Goal: Task Accomplishment & Management: Complete application form

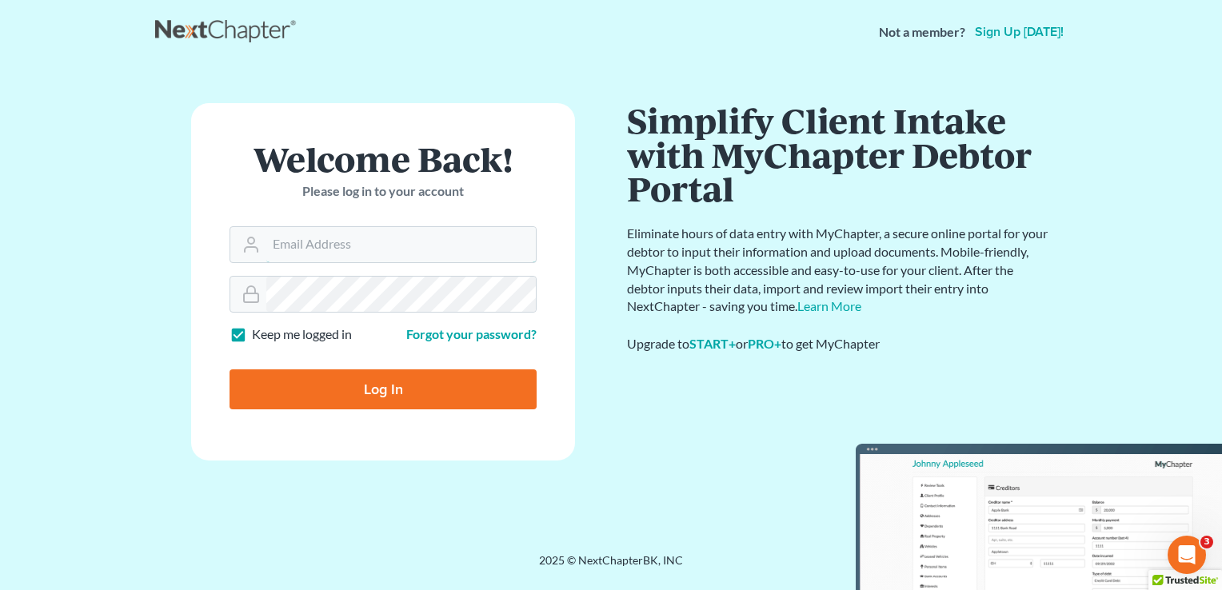
type input "kristi@littlelawofficeky.com"
click at [386, 381] on input "Log In" at bounding box center [383, 390] width 307 height 40
type input "Thinking..."
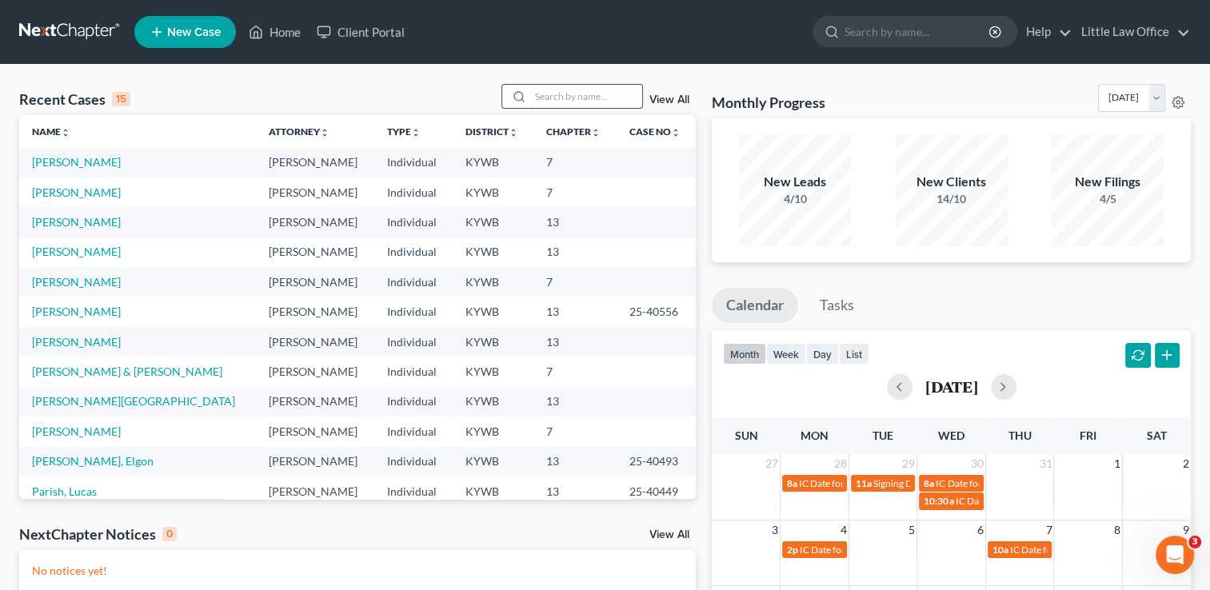
click at [583, 101] on input "search" at bounding box center [586, 96] width 112 height 23
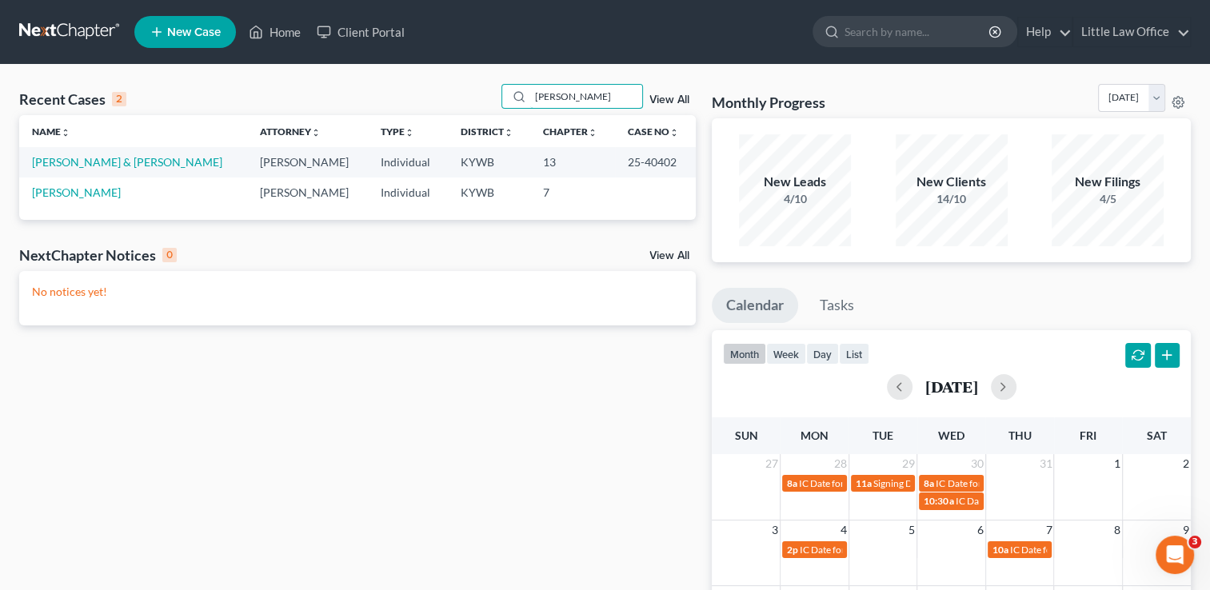
type input "[PERSON_NAME]"
click at [200, 21] on link "New Case" at bounding box center [185, 32] width 102 height 32
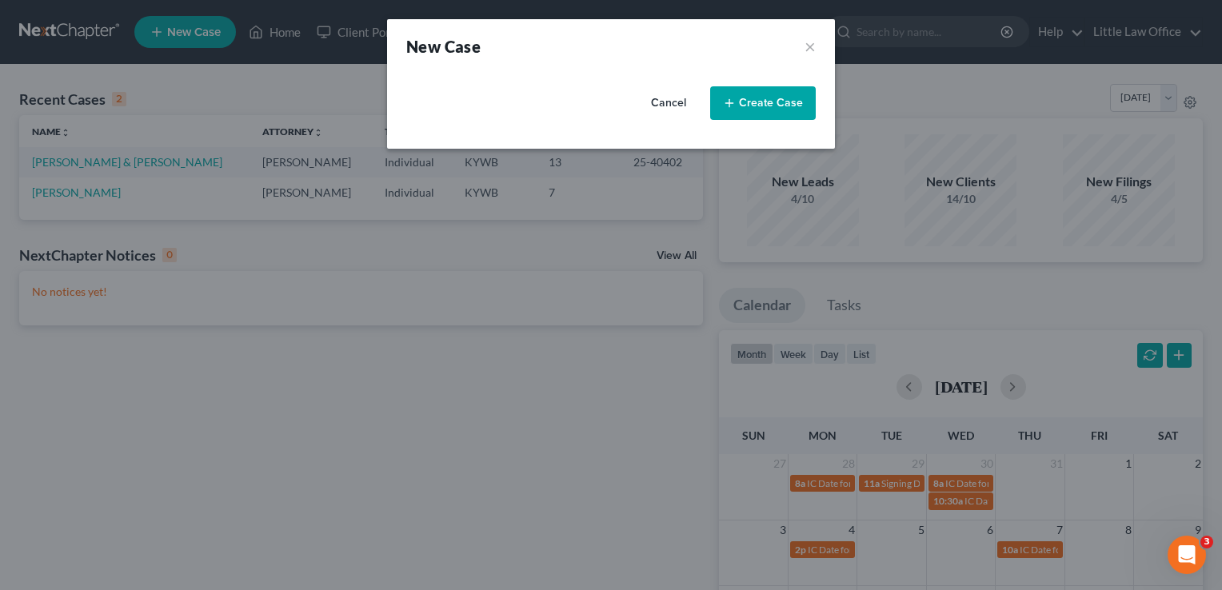
select select "33"
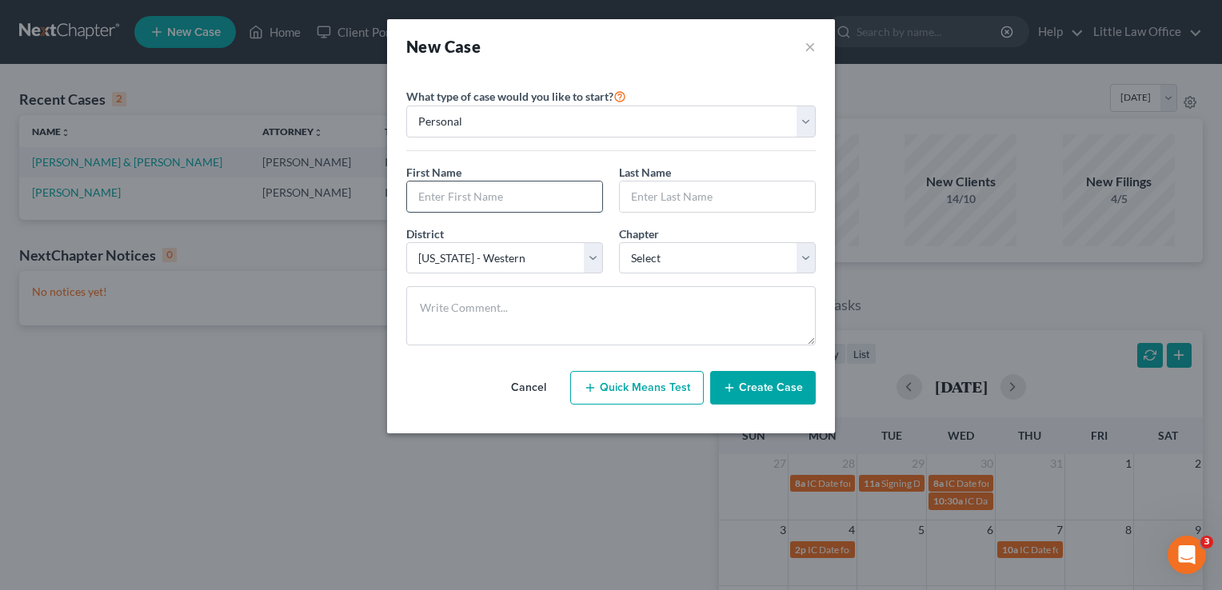
click at [464, 202] on input "text" at bounding box center [504, 197] width 195 height 30
click at [464, 202] on input "[PERSON_NAME]" at bounding box center [504, 197] width 195 height 30
type input "[PERSON_NAME]"
select select "3"
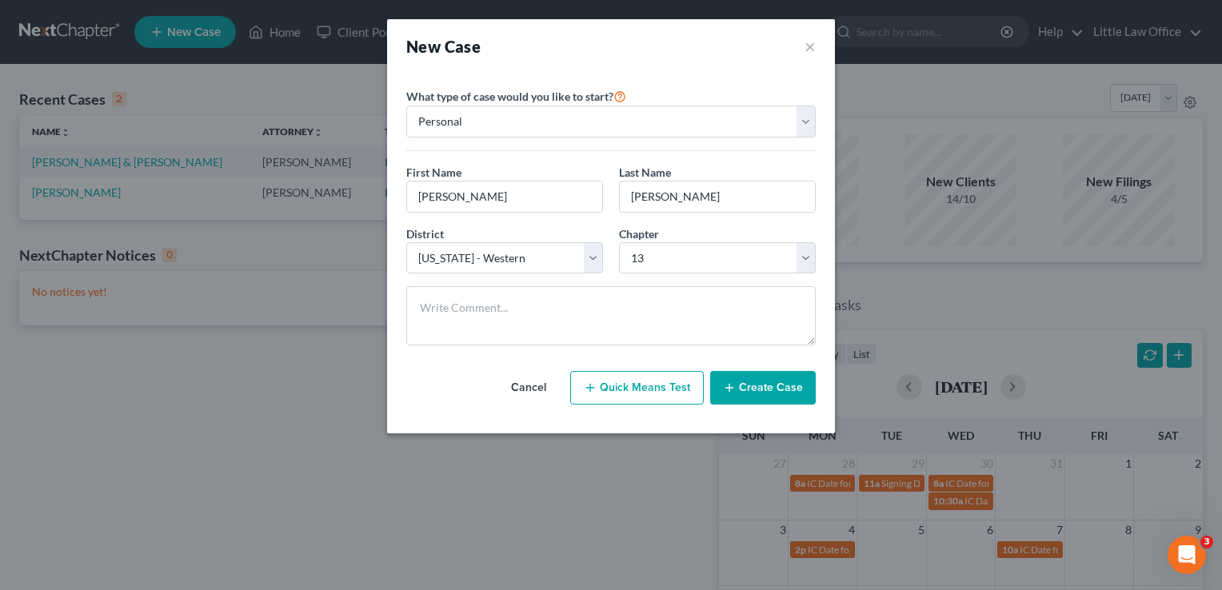
click at [778, 388] on button "Create Case" at bounding box center [763, 388] width 106 height 34
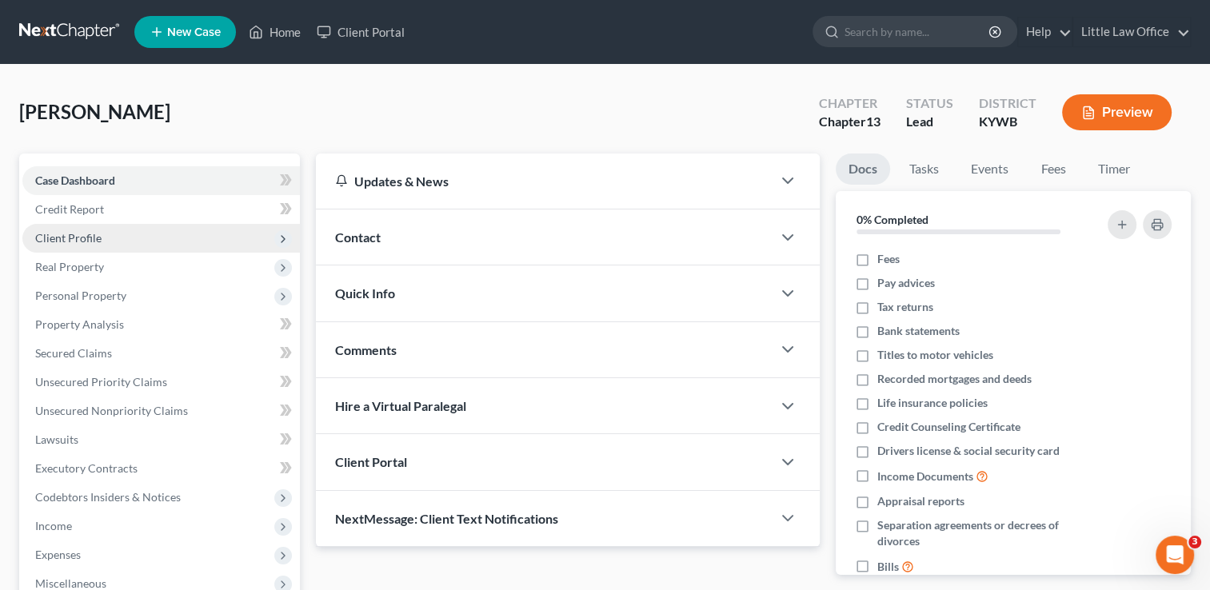
click at [79, 241] on span "Client Profile" at bounding box center [68, 238] width 66 height 14
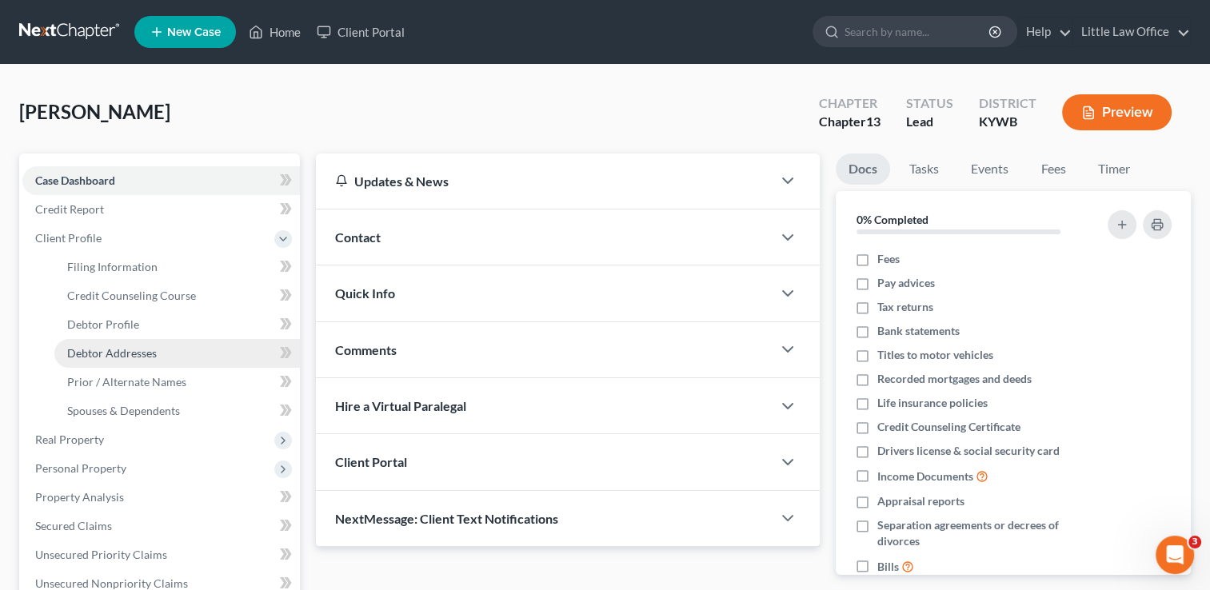
click at [99, 362] on link "Debtor Addresses" at bounding box center [177, 353] width 246 height 29
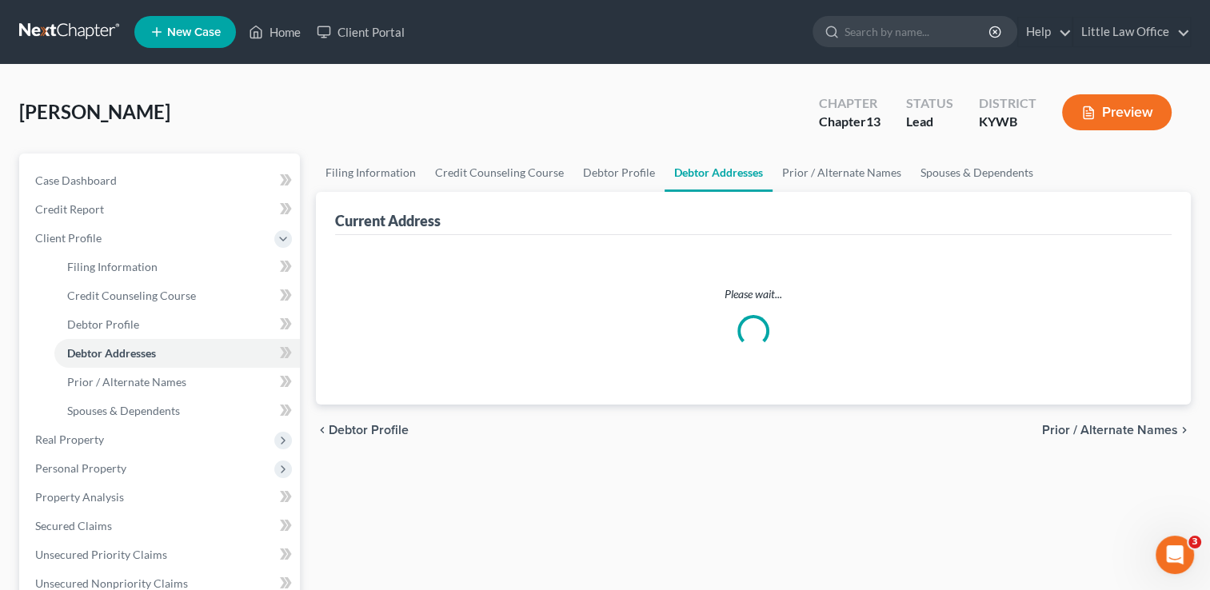
select select "0"
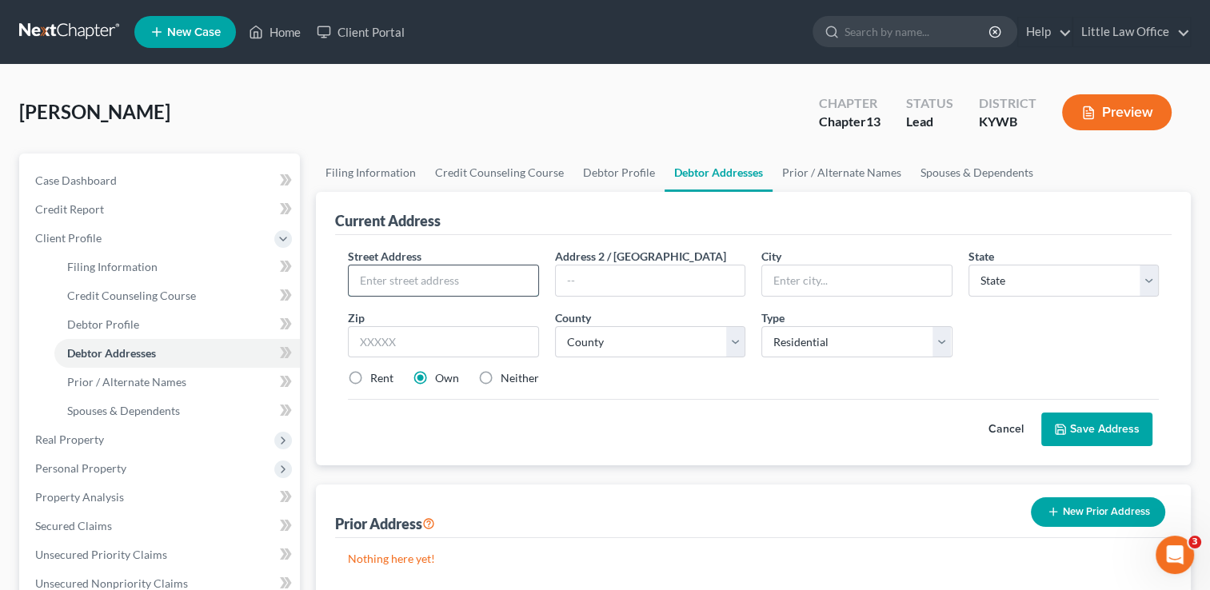
click at [471, 293] on input "text" at bounding box center [443, 281] width 189 height 30
type input "[STREET_ADDRESS][PERSON_NAME]"
type input "42431"
type input "[GEOGRAPHIC_DATA]"
select select "18"
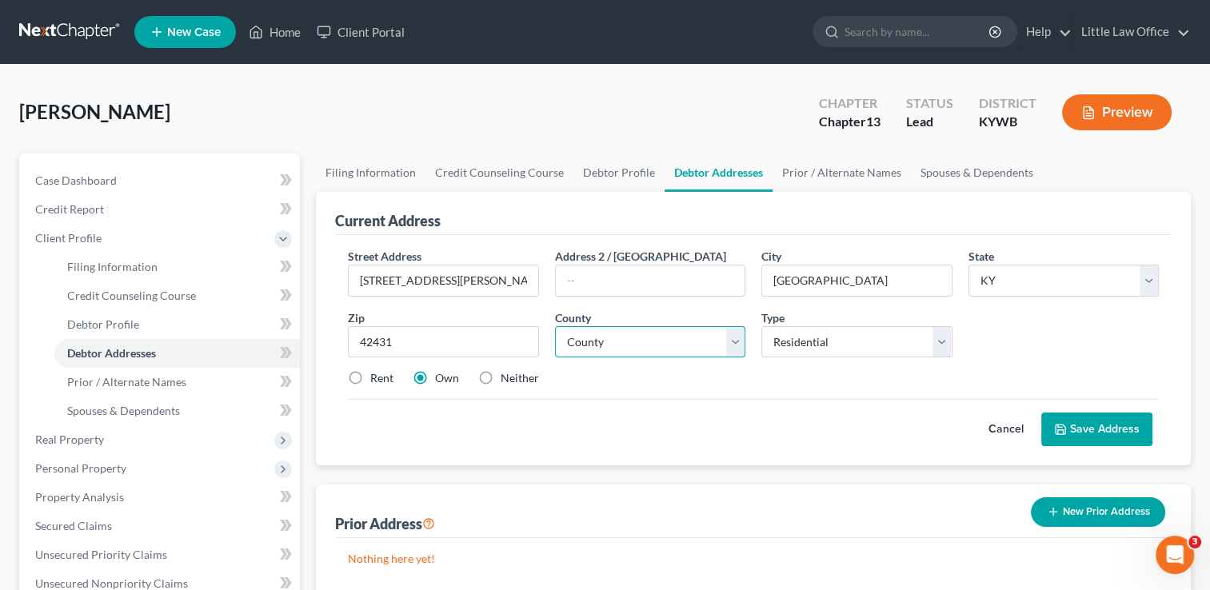
click at [674, 341] on select "County [GEOGRAPHIC_DATA] [GEOGRAPHIC_DATA] [GEOGRAPHIC_DATA] [GEOGRAPHIC_DATA] …" at bounding box center [650, 342] width 190 height 32
select select "53"
click at [555, 326] on select "County [GEOGRAPHIC_DATA] [GEOGRAPHIC_DATA] [GEOGRAPHIC_DATA] [GEOGRAPHIC_DATA] …" at bounding box center [650, 342] width 190 height 32
click at [1102, 432] on button "Save Address" at bounding box center [1097, 430] width 111 height 34
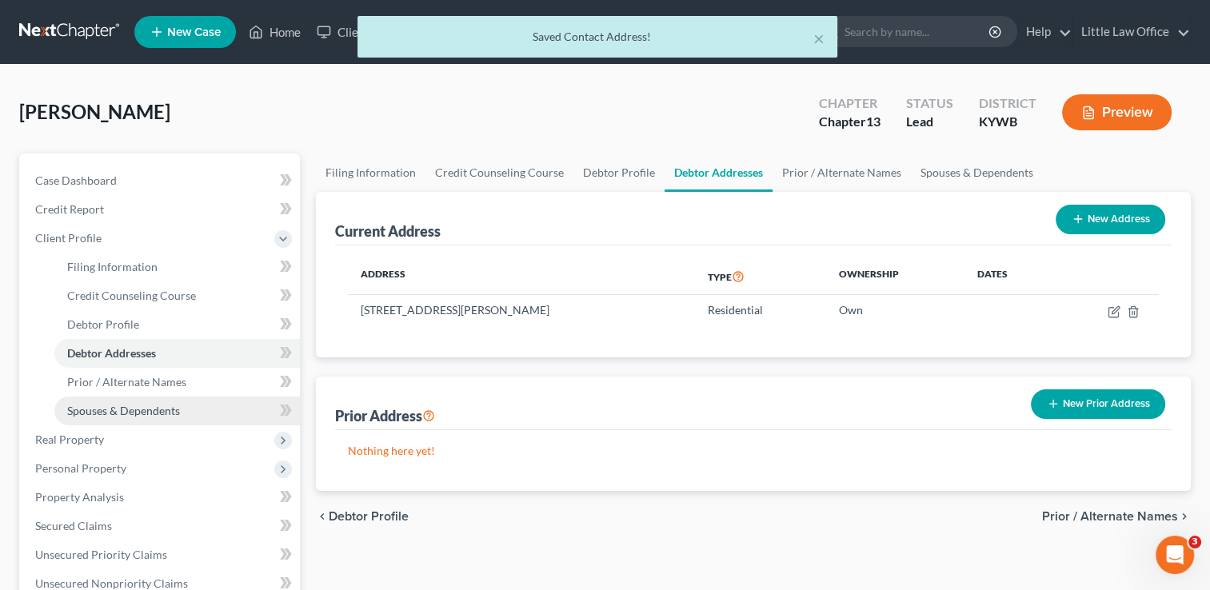
click at [118, 422] on link "Spouses & Dependents" at bounding box center [177, 411] width 246 height 29
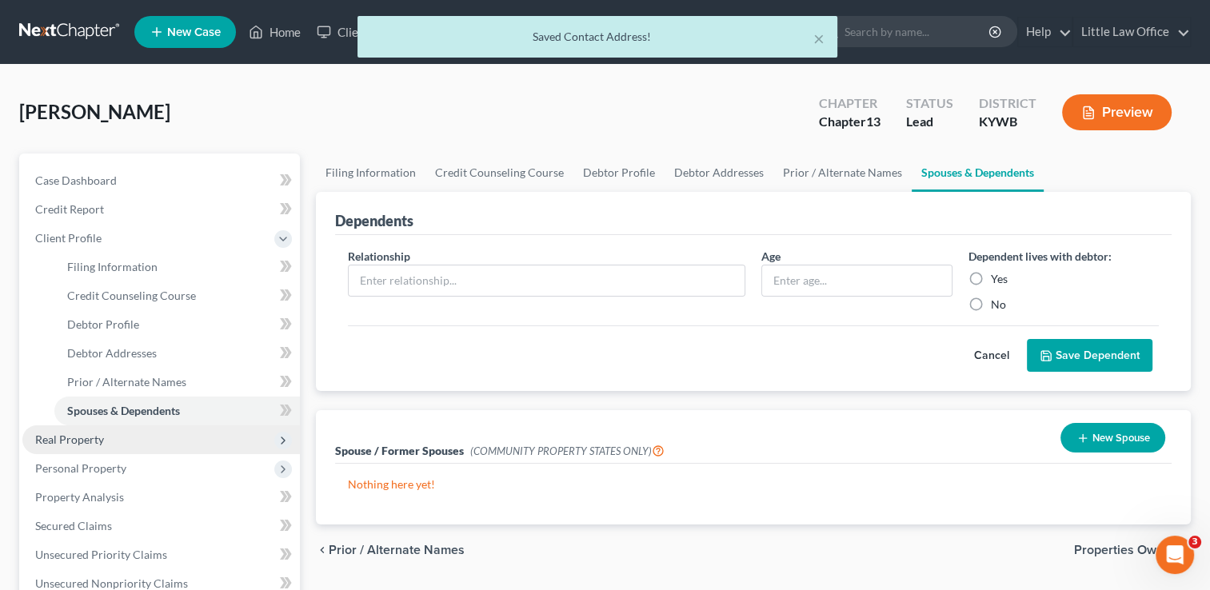
click at [111, 434] on span "Real Property" at bounding box center [161, 440] width 278 height 29
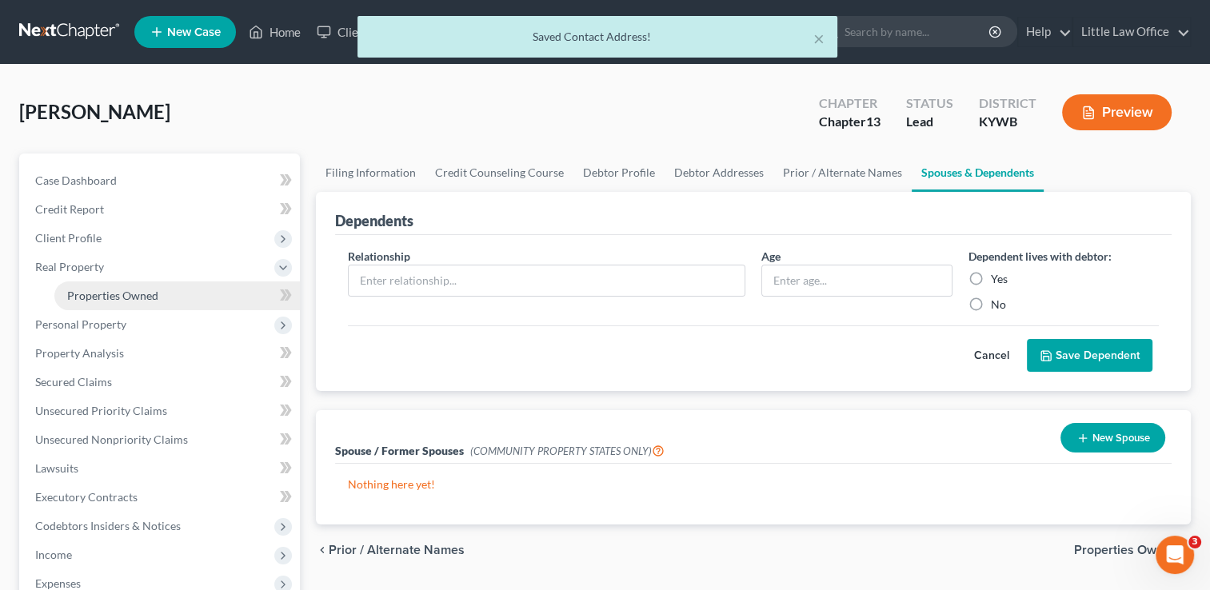
click at [134, 304] on link "Properties Owned" at bounding box center [177, 296] width 246 height 29
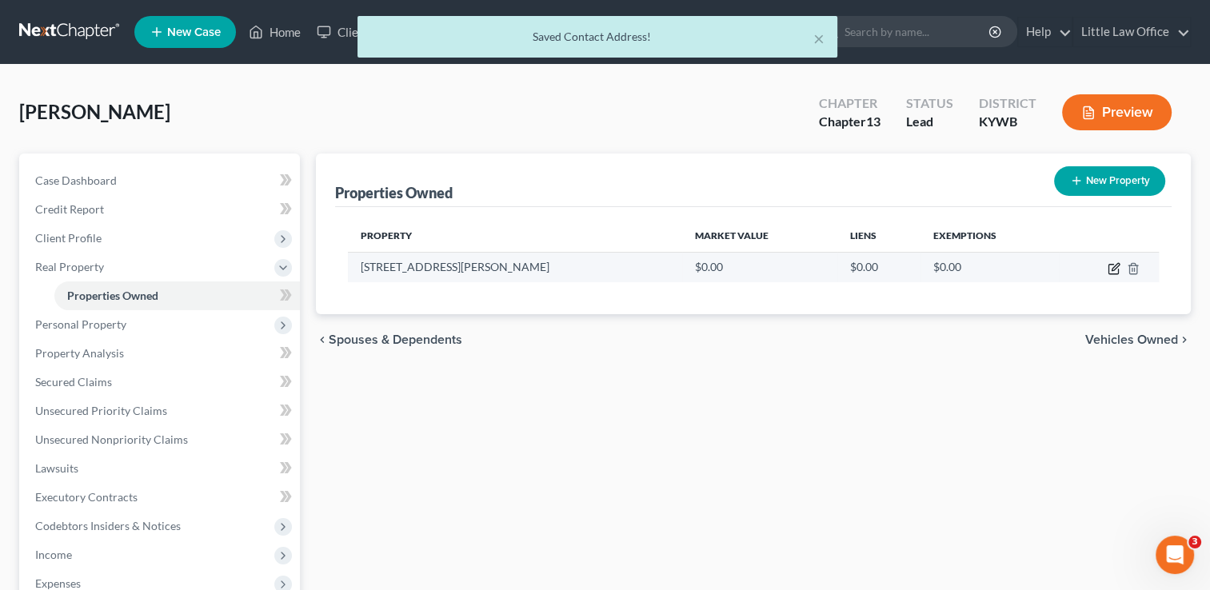
click at [1110, 266] on icon "button" at bounding box center [1114, 268] width 13 height 13
select select "18"
select select "53"
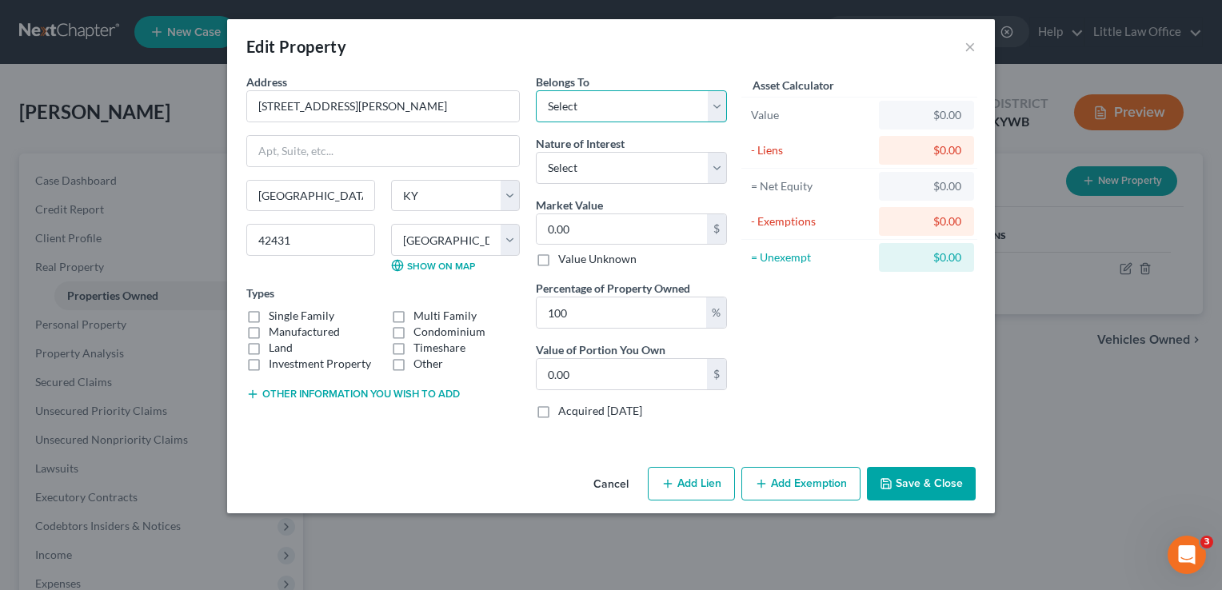
click at [581, 115] on select "Select Debtor 1 Only Debtor 2 Only Debtor 1 And Debtor 2 Only At Least One Of T…" at bounding box center [631, 106] width 191 height 32
select select "0"
click at [536, 90] on select "Select Debtor 1 Only Debtor 2 Only Debtor 1 And Debtor 2 Only At Least One Of T…" at bounding box center [631, 106] width 191 height 32
click at [586, 161] on select "Select Fee Simple Joint Tenant Life Estate Equitable Interest Future Interest T…" at bounding box center [631, 168] width 191 height 32
drag, startPoint x: 586, startPoint y: 161, endPoint x: 586, endPoint y: 175, distance: 14.4
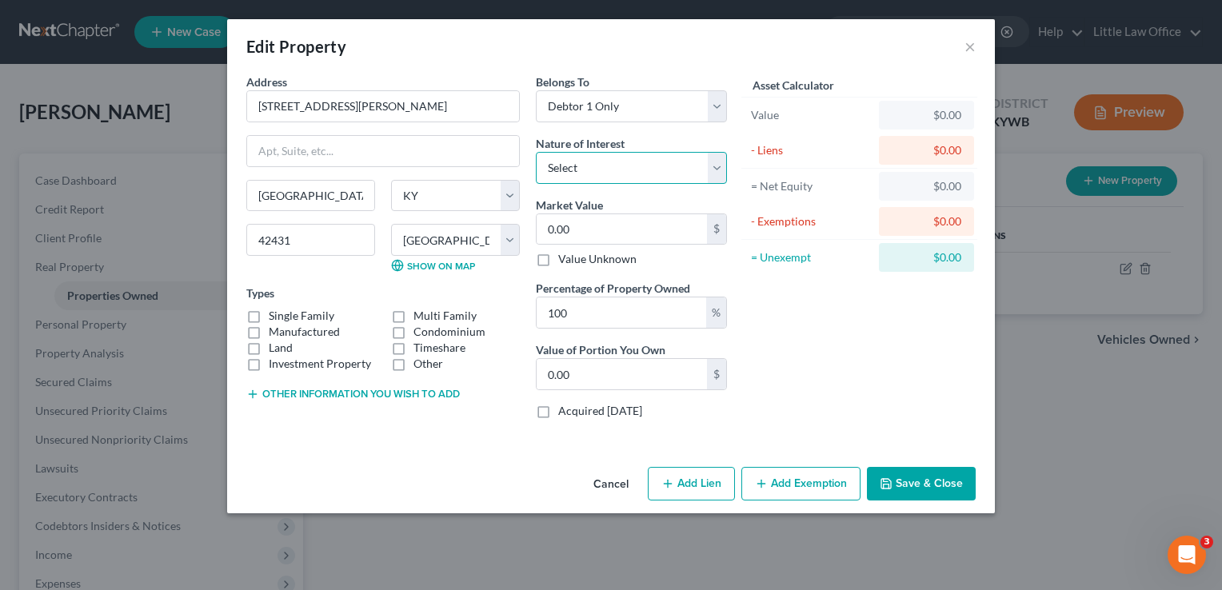
click at [586, 161] on select "Select Fee Simple Joint Tenant Life Estate Equitable Interest Future Interest T…" at bounding box center [631, 168] width 191 height 32
click at [582, 166] on select "Select Fee Simple Joint Tenant Life Estate Equitable Interest Future Interest T…" at bounding box center [631, 168] width 191 height 32
select select "0"
click at [536, 152] on select "Select Fee Simple Joint Tenant Life Estate Equitable Interest Future Interest T…" at bounding box center [631, 168] width 191 height 32
click at [595, 214] on input "0.00" at bounding box center [622, 229] width 170 height 30
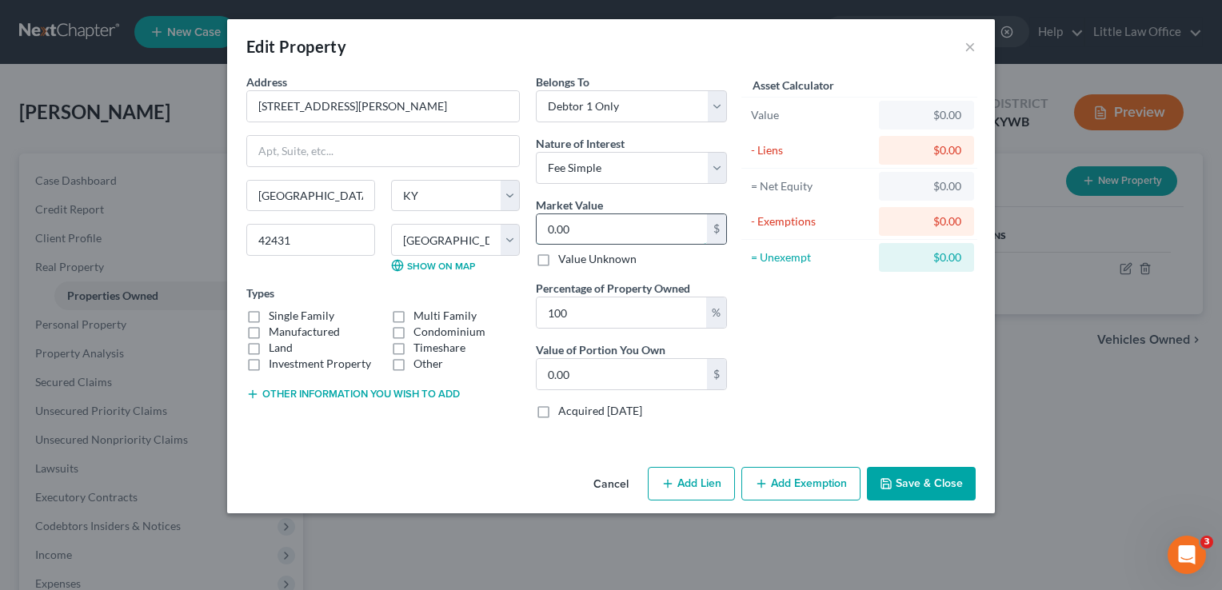
type input "2"
type input "2.00"
type input "28"
type input "28.00"
type input "283"
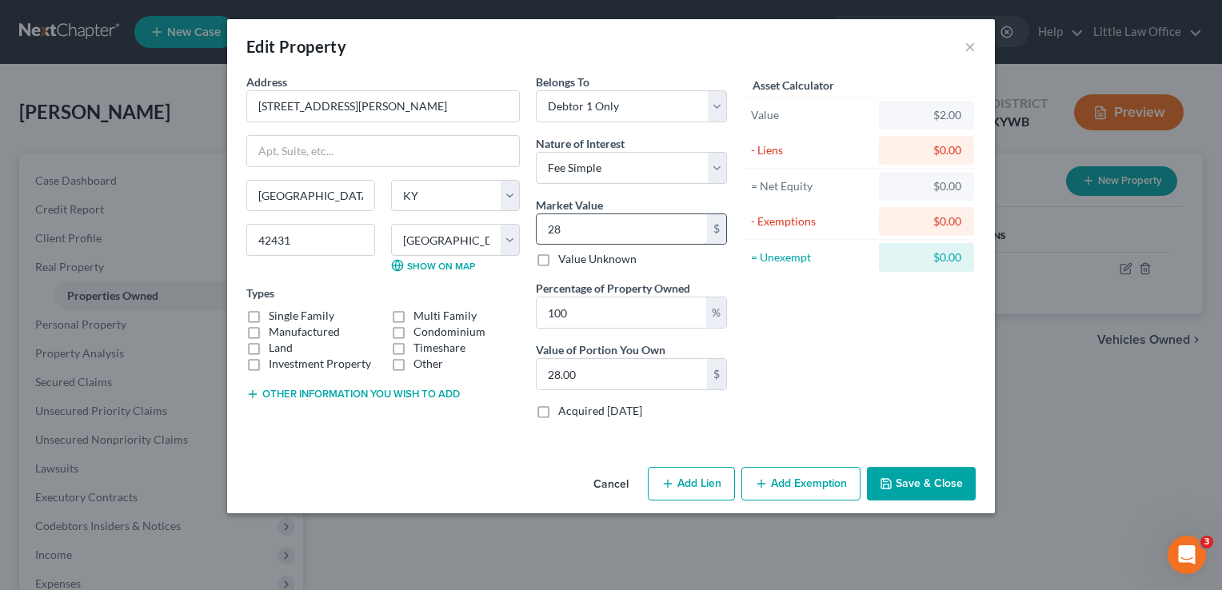
type input "283.00"
type input "2830"
type input "2,830.00"
type input "2,8300"
type input "28,300.00"
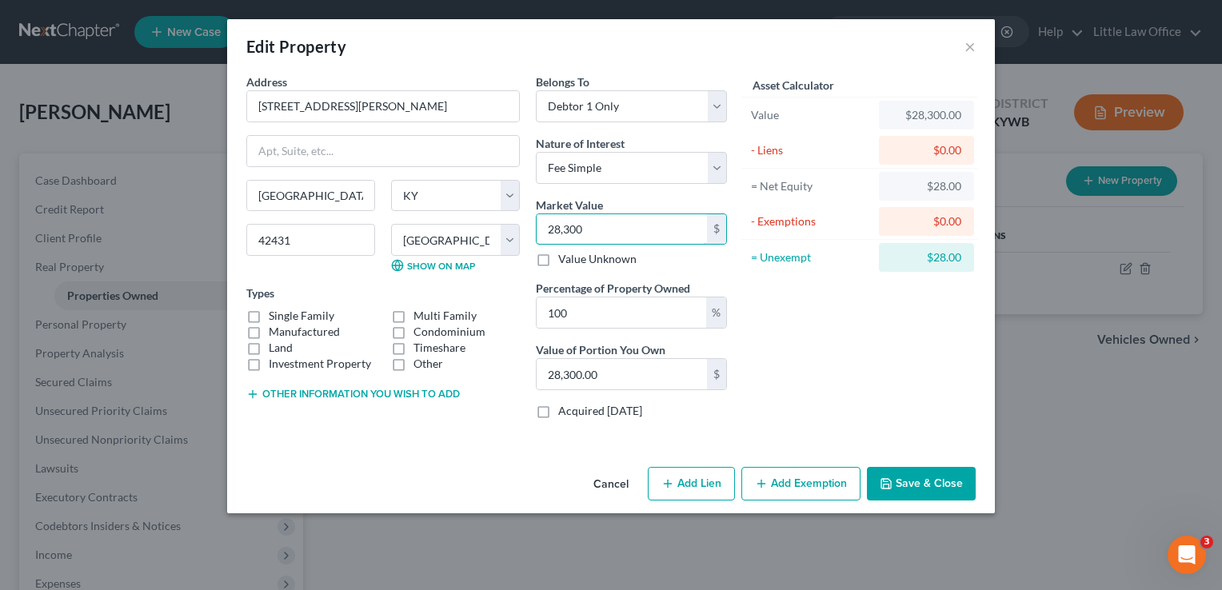
type input "28,300"
click at [814, 486] on button "Add Exemption" at bounding box center [801, 484] width 119 height 34
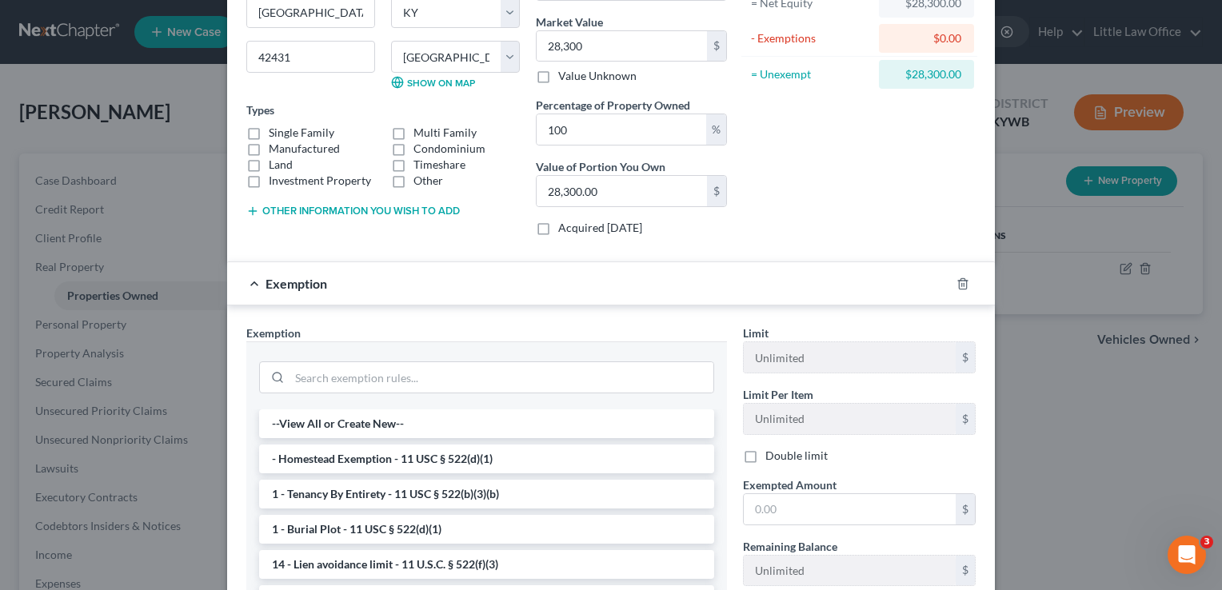
scroll to position [254, 0]
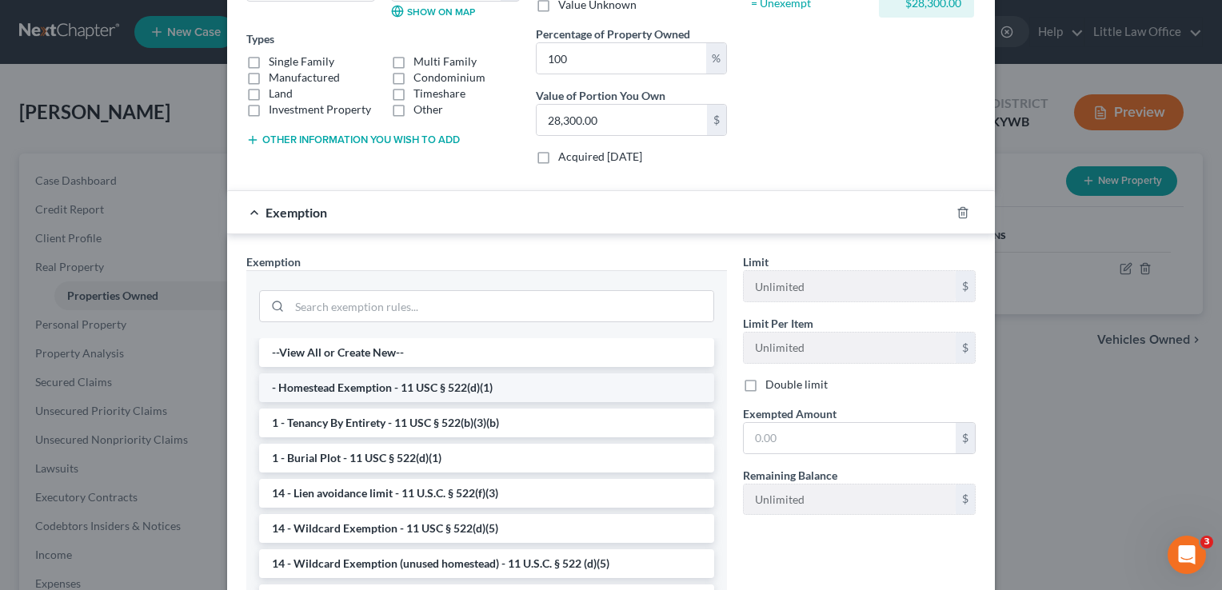
click at [618, 374] on li "- Homestead Exemption - 11 USC § 522(d)(1)" at bounding box center [486, 388] width 455 height 29
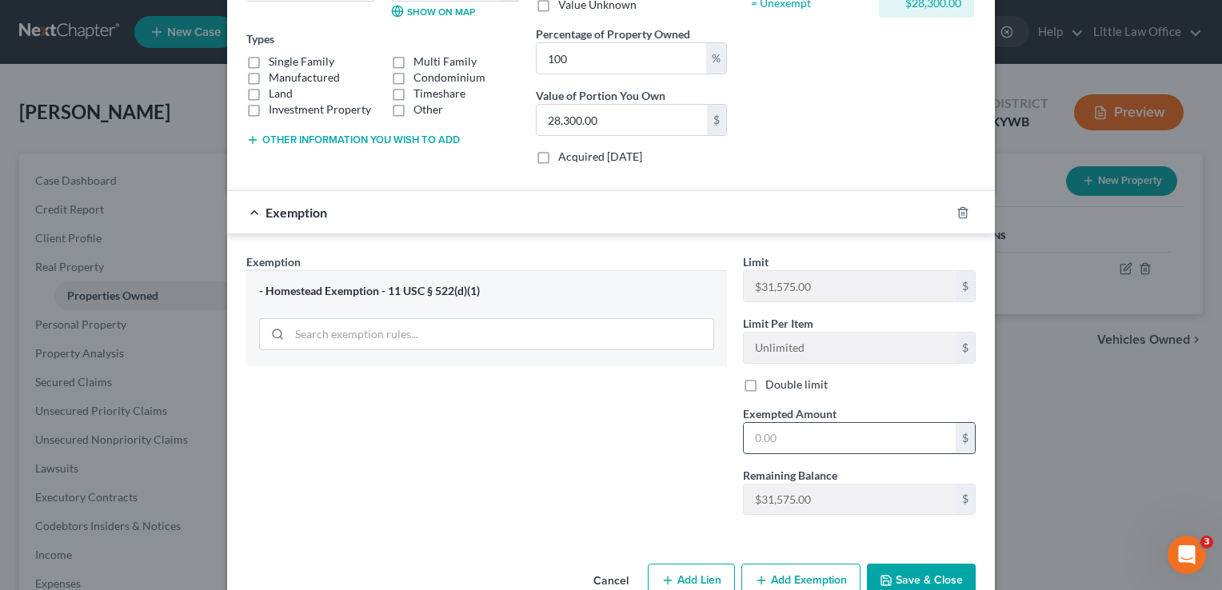
click at [785, 430] on input "text" at bounding box center [850, 438] width 212 height 30
type input "28,300"
click at [925, 585] on button "Save & Close" at bounding box center [921, 581] width 109 height 34
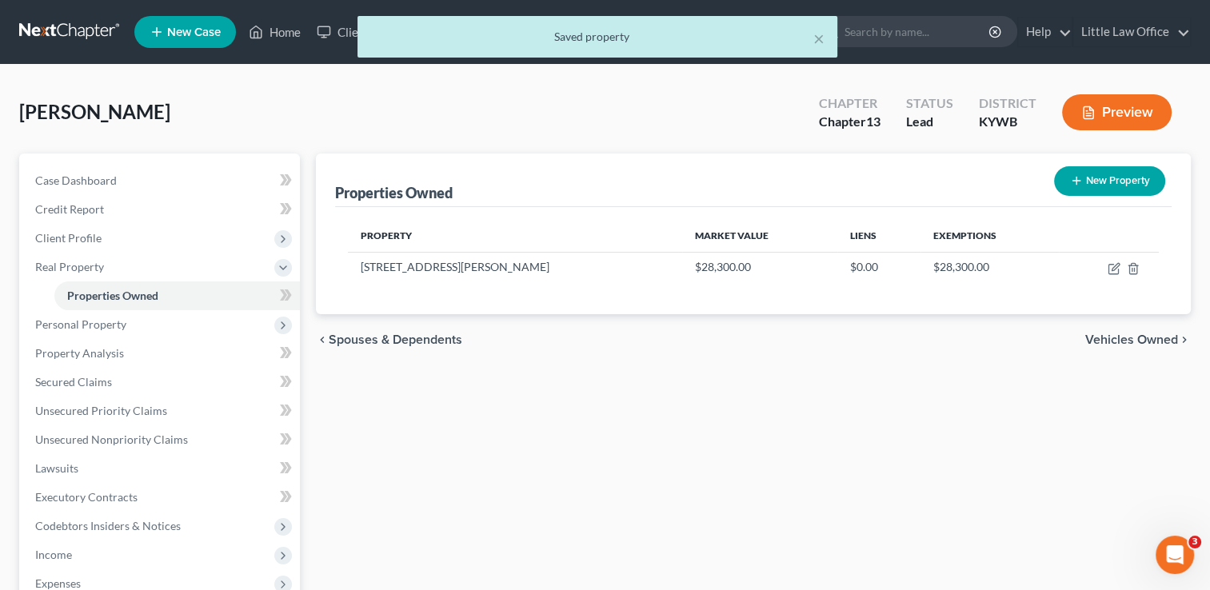
click at [1123, 182] on button "New Property" at bounding box center [1109, 181] width 111 height 30
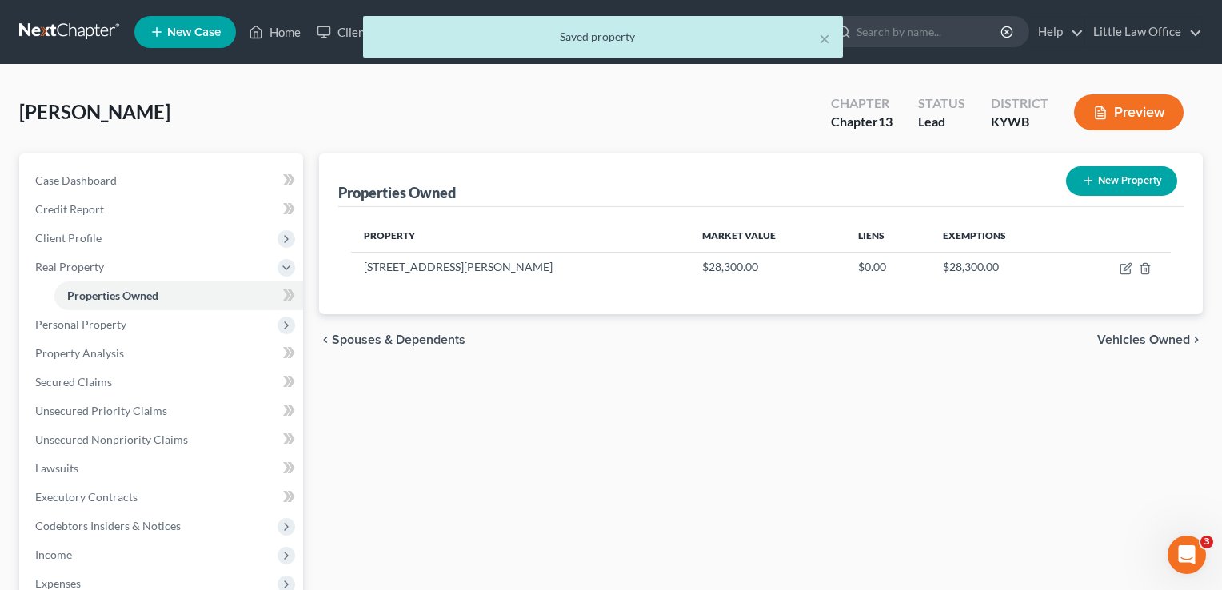
select select "18"
select select "53"
select select "0"
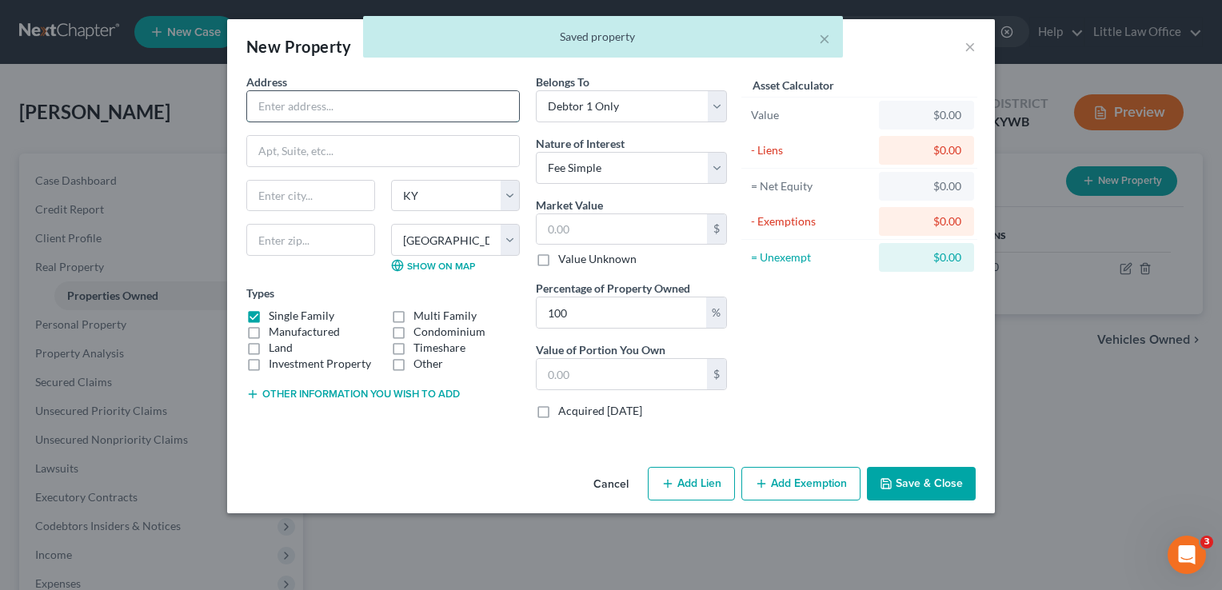
click at [428, 112] on input "text" at bounding box center [383, 106] width 272 height 30
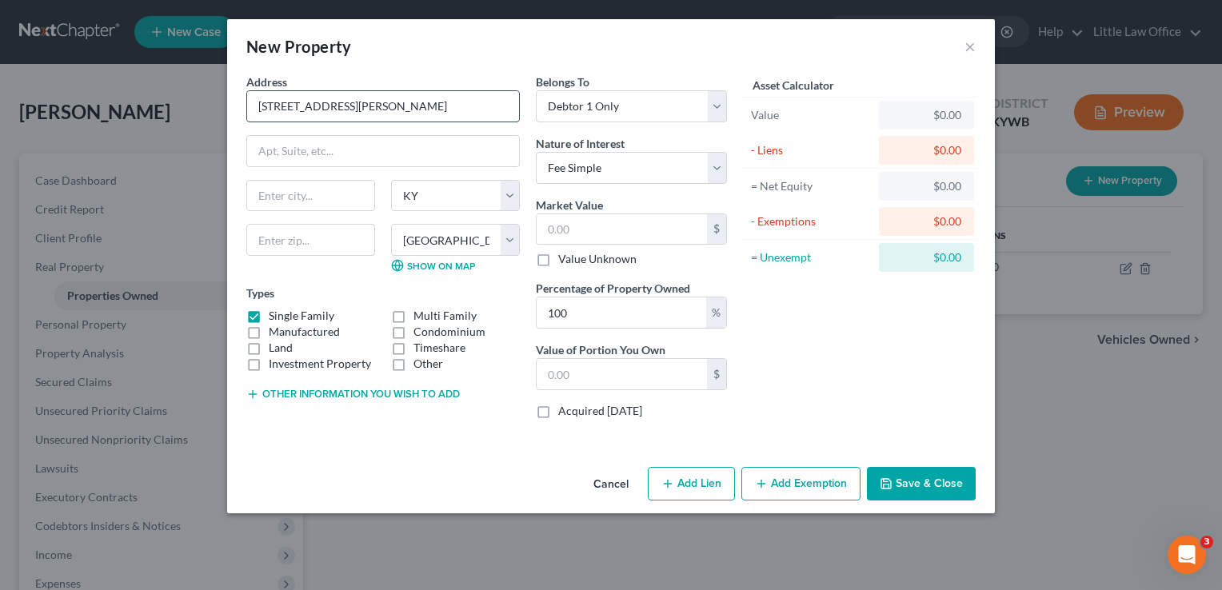
type input "[STREET_ADDRESS][PERSON_NAME]"
type input "42431"
type input "[GEOGRAPHIC_DATA]"
click at [283, 351] on label "Land" at bounding box center [281, 348] width 24 height 16
click at [283, 350] on input "Land" at bounding box center [280, 345] width 10 height 10
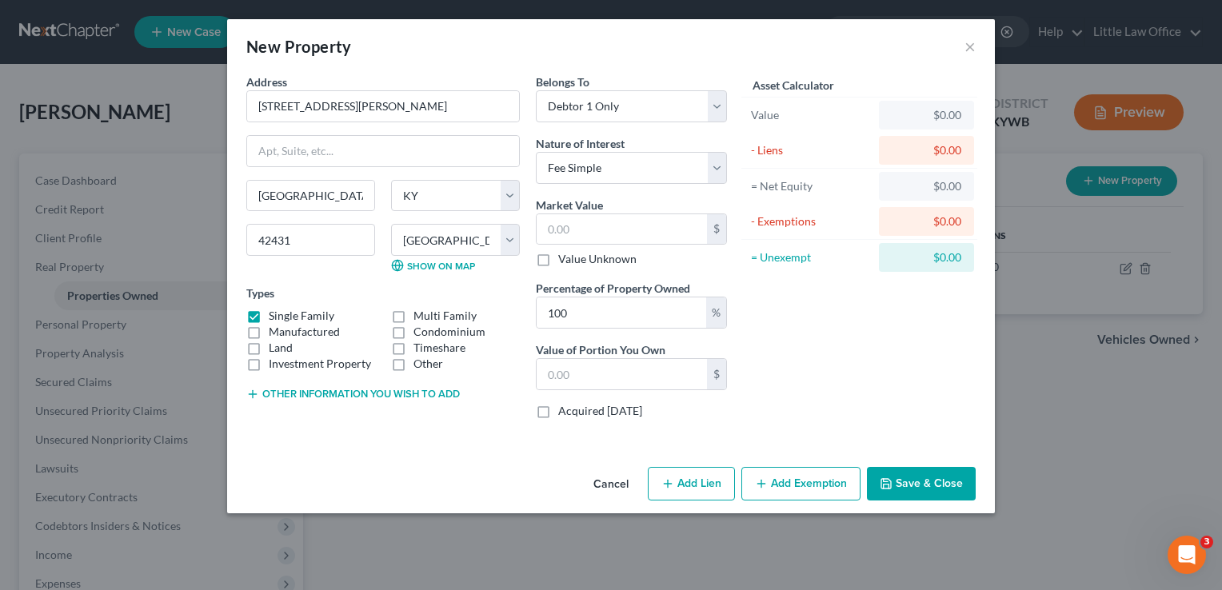
checkbox input "true"
click at [286, 315] on label "Single Family" at bounding box center [302, 316] width 66 height 16
click at [286, 315] on input "Single Family" at bounding box center [280, 313] width 10 height 10
checkbox input "false"
click at [285, 389] on button "Other information you wish to add" at bounding box center [353, 394] width 214 height 13
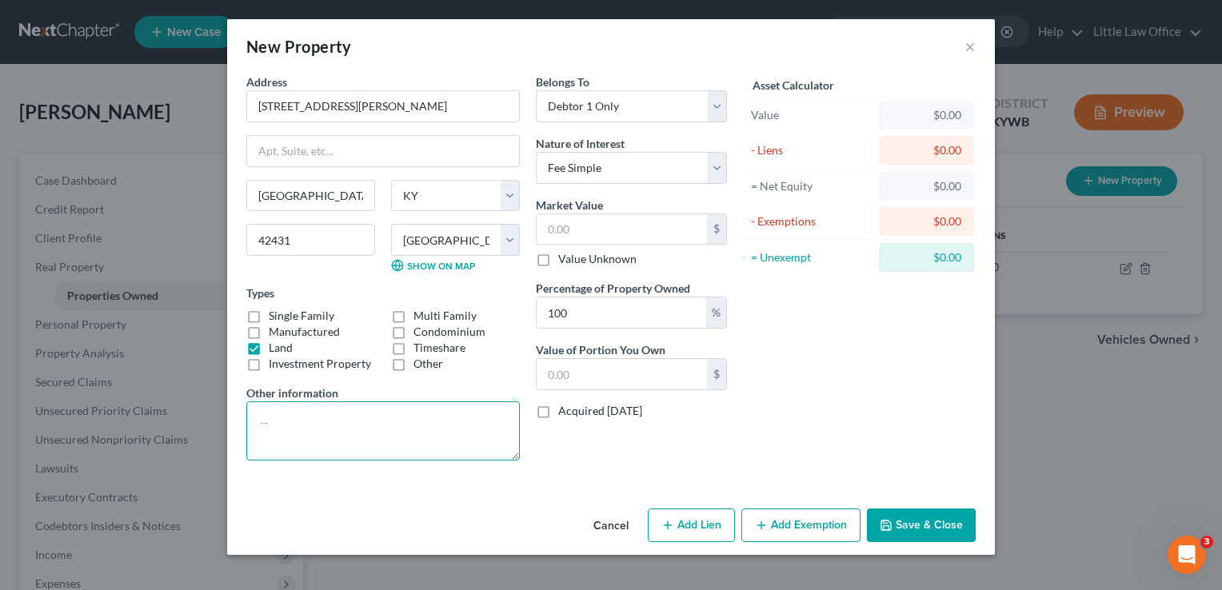
click at [283, 422] on textarea at bounding box center [383, 431] width 274 height 59
type textarea "Lot adjoins property."
click at [604, 232] on input "text" at bounding box center [622, 229] width 170 height 30
type input "5"
type input "5.00"
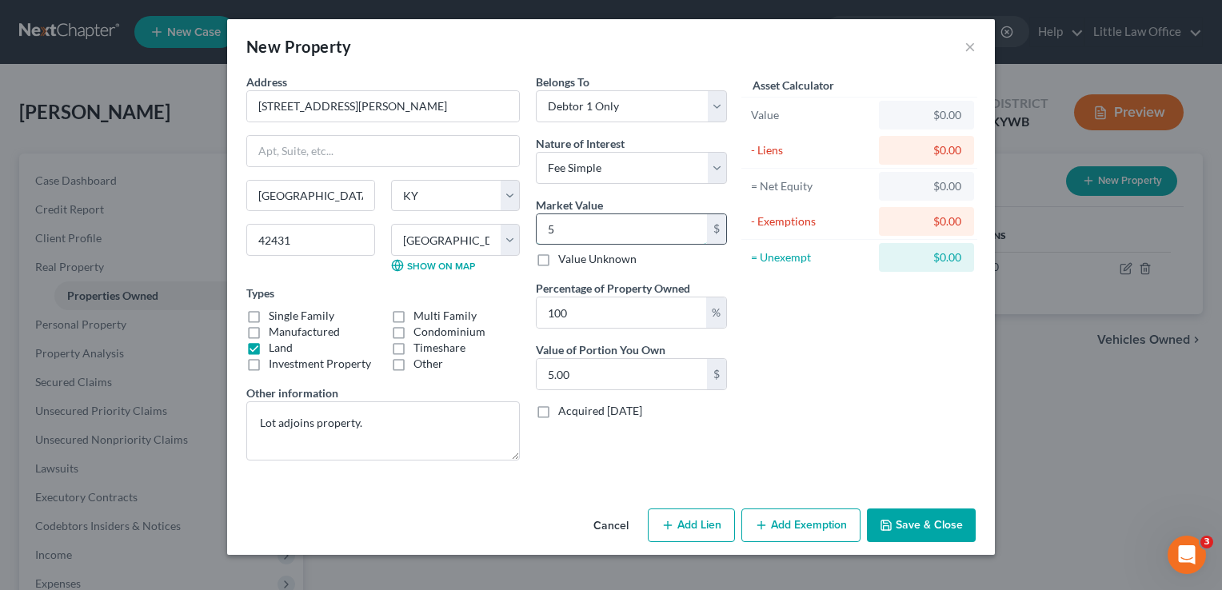
type input "50"
type input "50.00"
type input "500"
type input "500.00"
type input "5000"
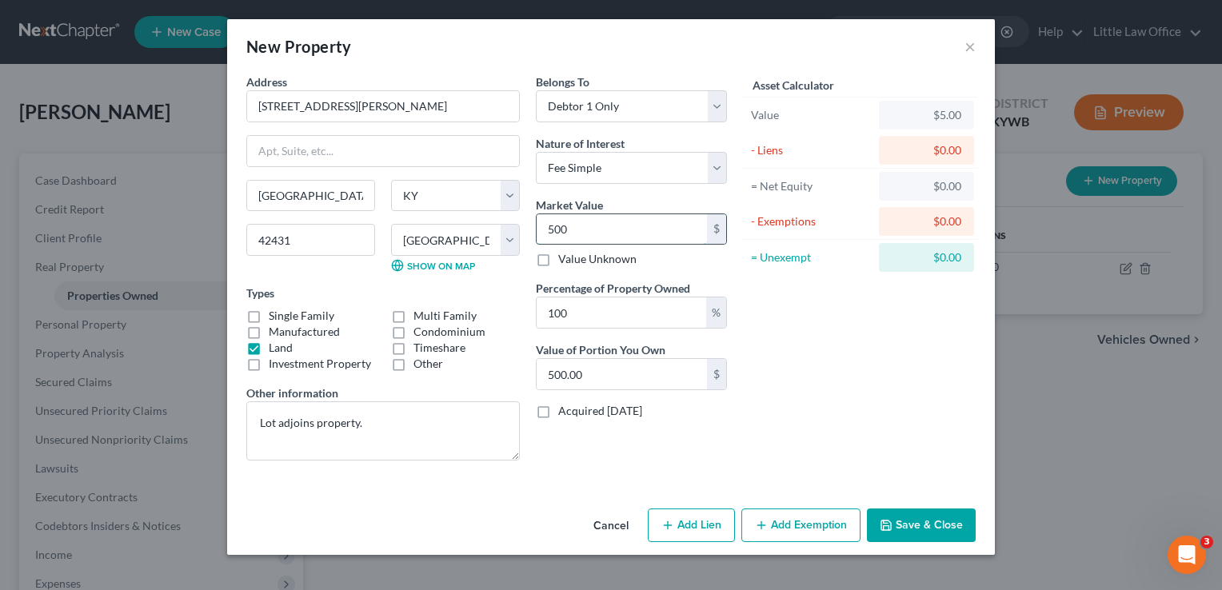
type input "5,000.00"
type input "5,000"
click at [807, 531] on button "Add Exemption" at bounding box center [801, 526] width 119 height 34
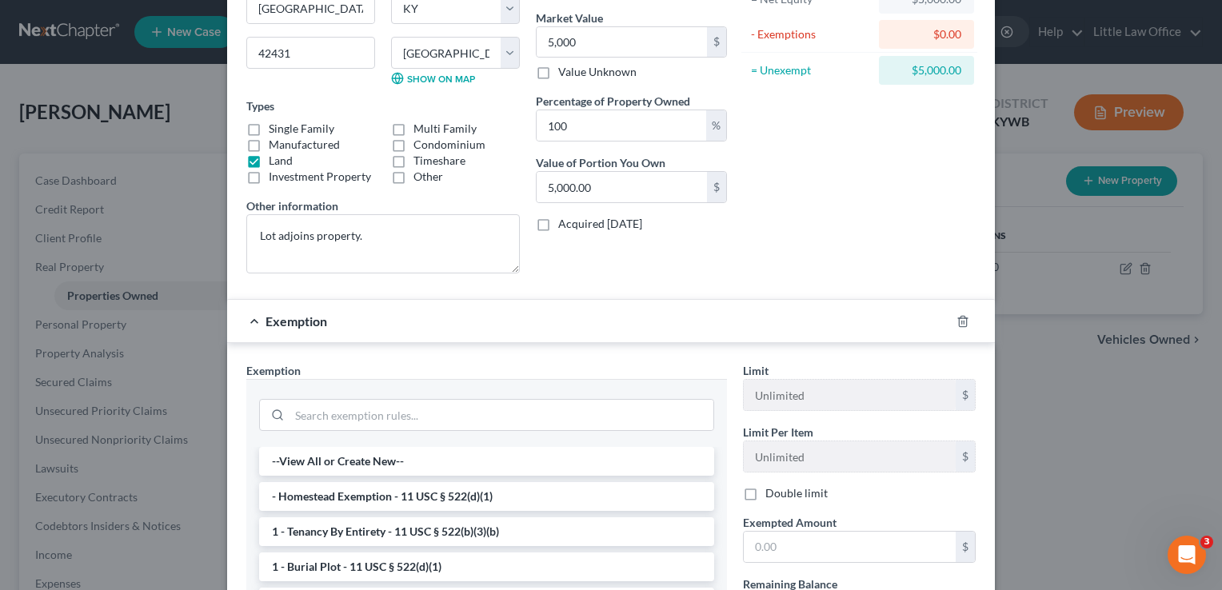
scroll to position [218, 0]
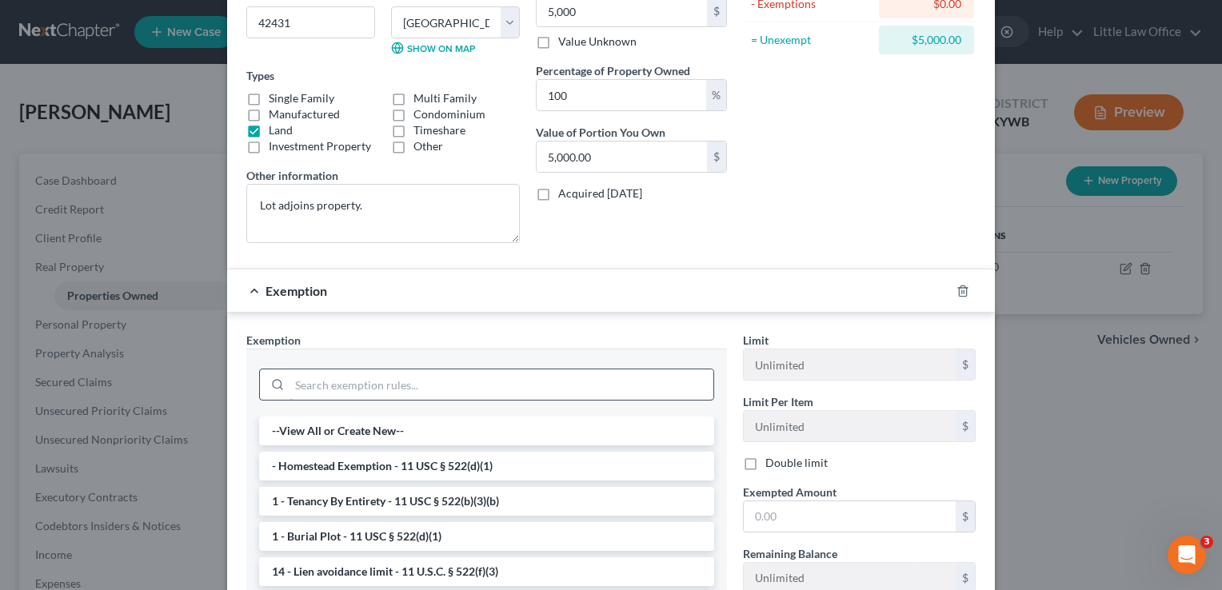
click at [390, 386] on input "search" at bounding box center [502, 385] width 424 height 30
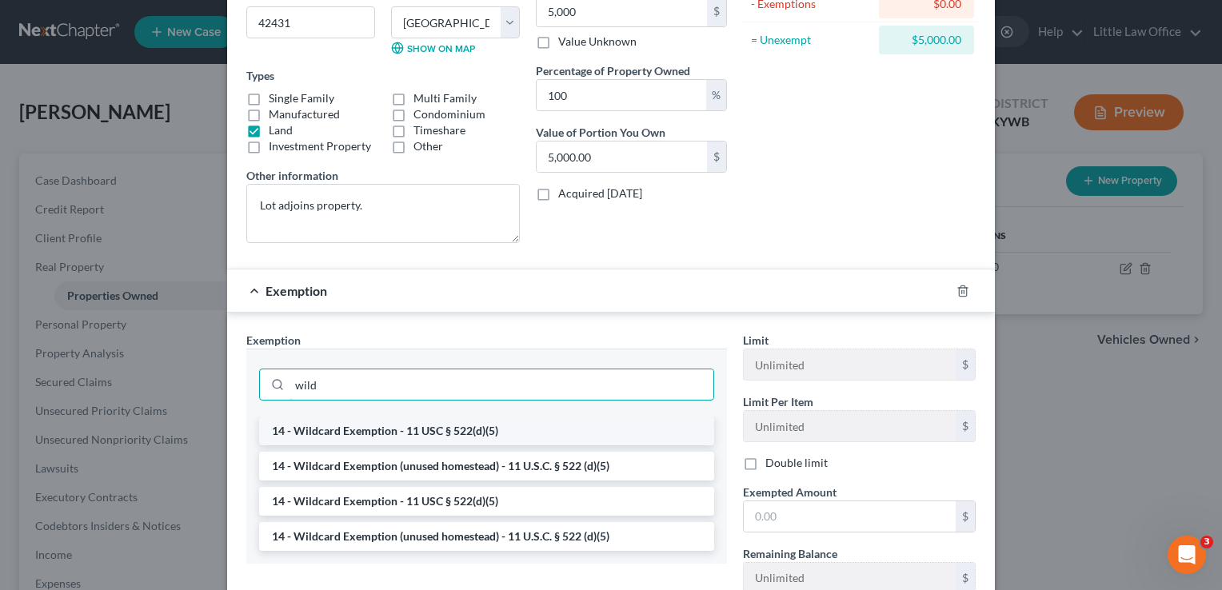
type input "wild"
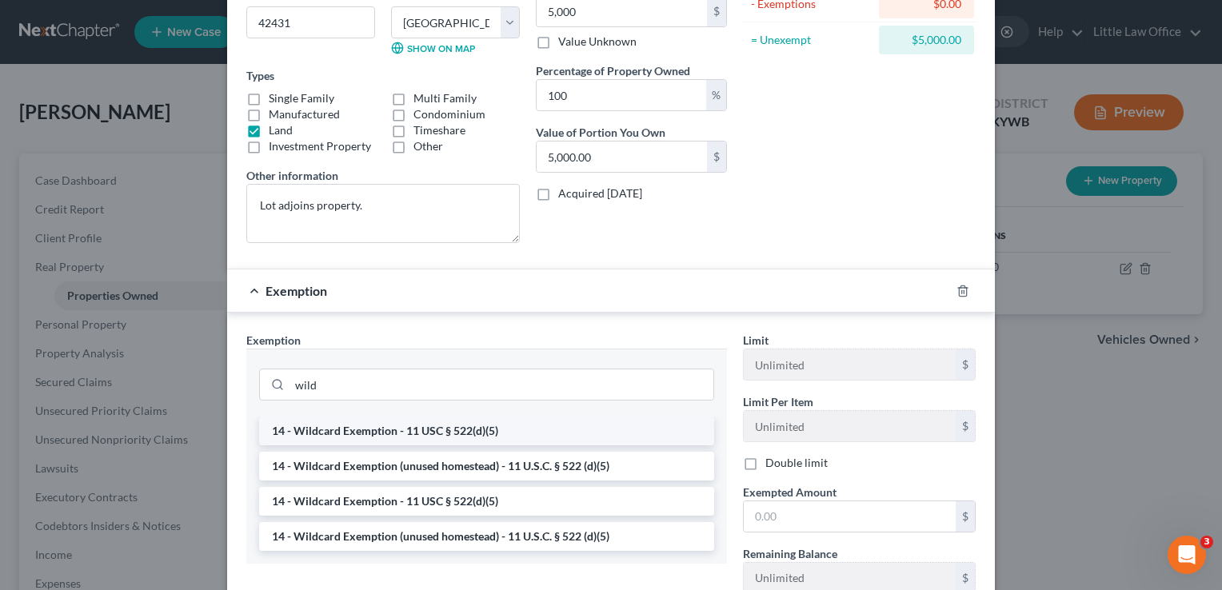
click at [389, 427] on li "14 - Wildcard Exemption - 11 USC § 522(d)(5)" at bounding box center [486, 431] width 455 height 29
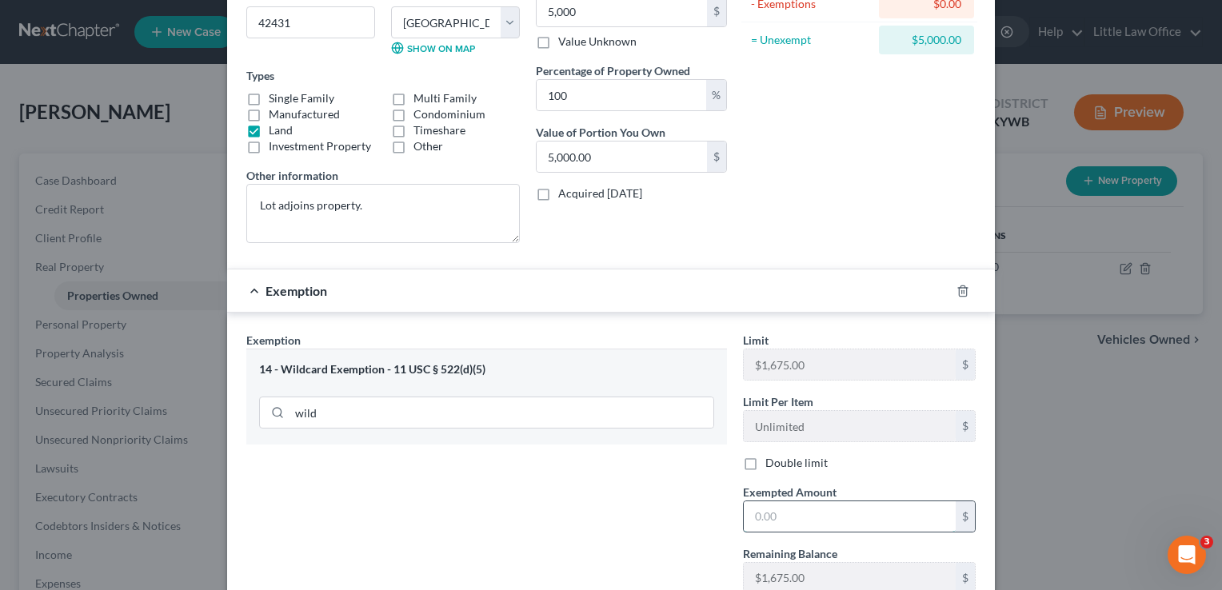
click at [828, 521] on input "text" at bounding box center [850, 517] width 212 height 30
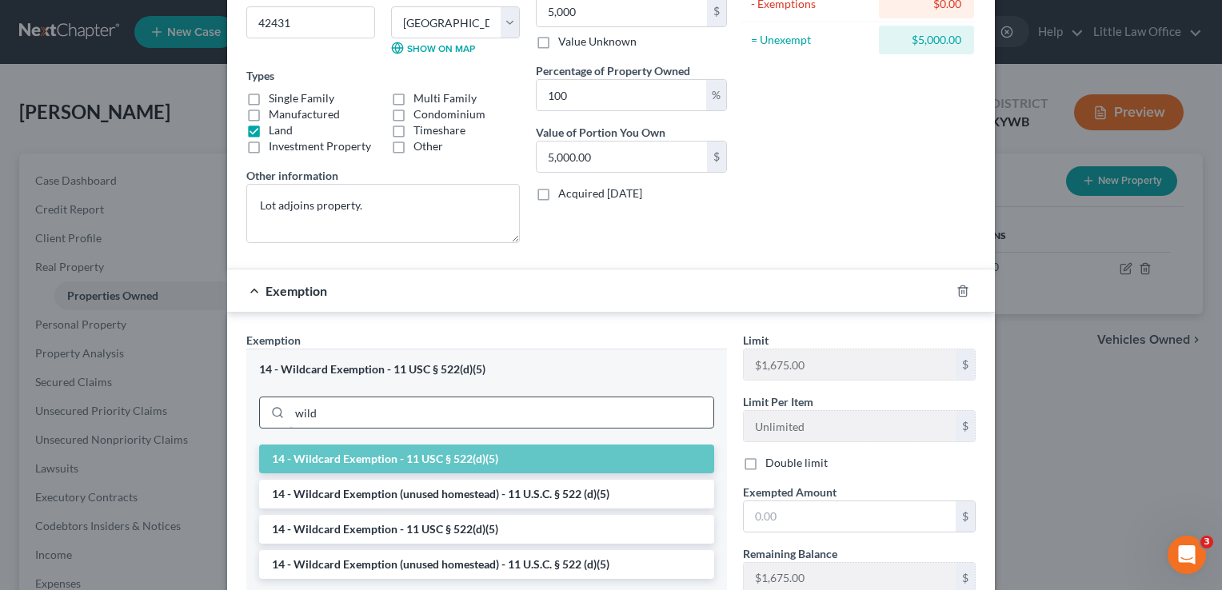
click at [538, 417] on input "wild" at bounding box center [502, 413] width 424 height 30
click at [503, 498] on li "14 - Wildcard Exemption (unused homestead) - 11 U.S.C. § 522 (d)(5)" at bounding box center [486, 494] width 455 height 29
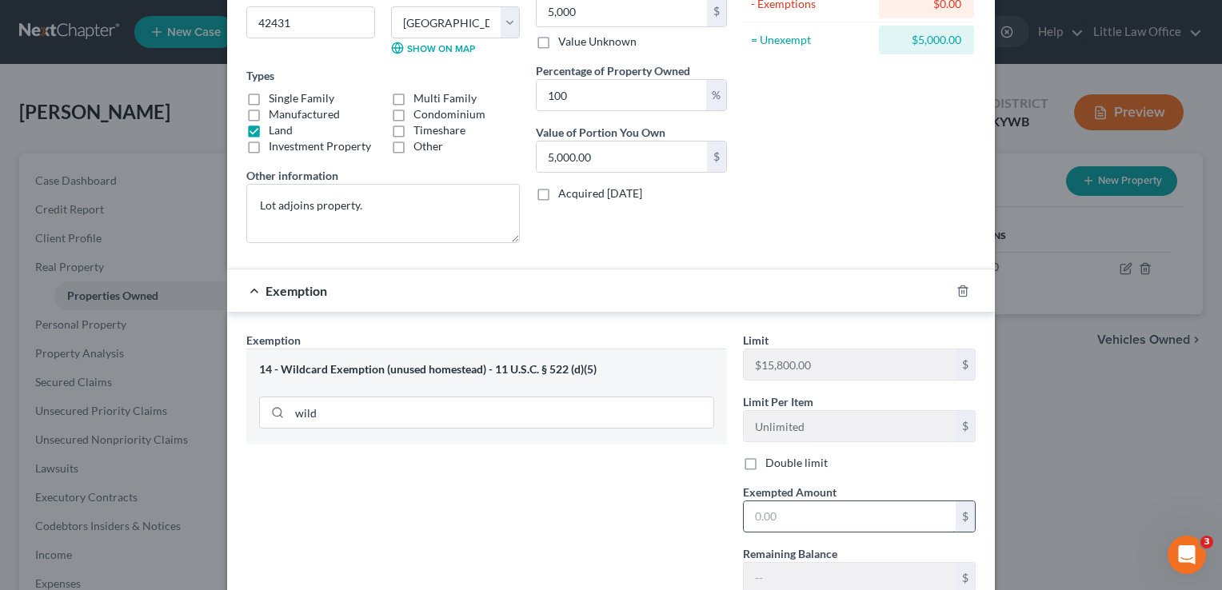
click at [792, 519] on input "text" at bounding box center [850, 517] width 212 height 30
type input "5"
type input "3"
click at [962, 299] on div at bounding box center [972, 291] width 45 height 26
click at [964, 290] on line "button" at bounding box center [964, 291] width 0 height 3
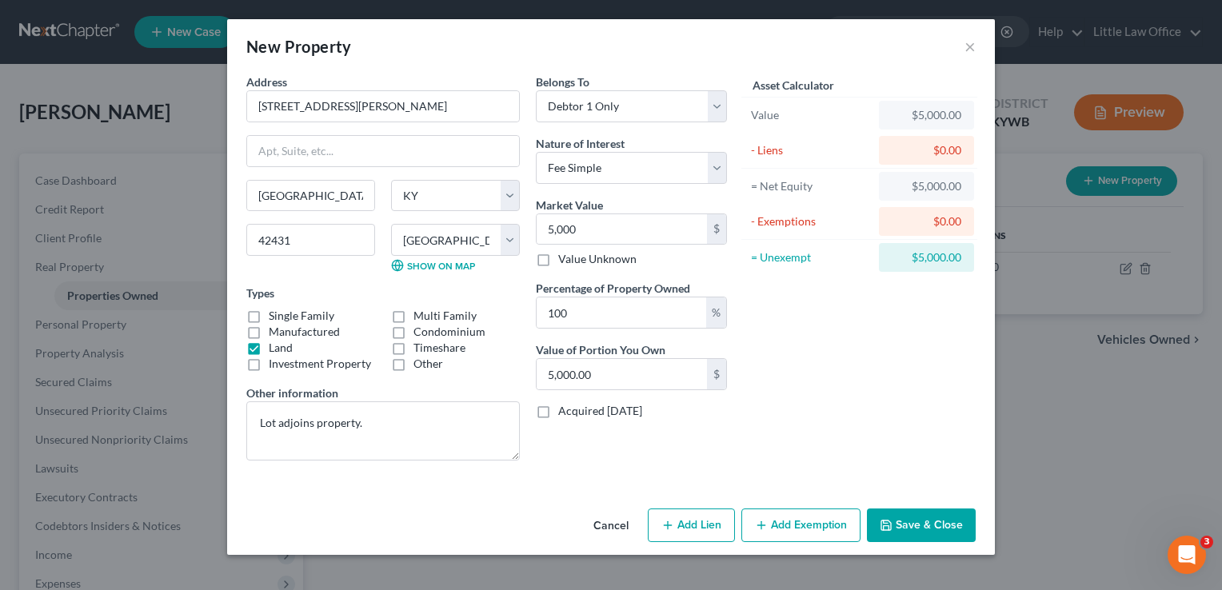
scroll to position [0, 0]
click at [948, 533] on button "Save & Close" at bounding box center [921, 526] width 109 height 34
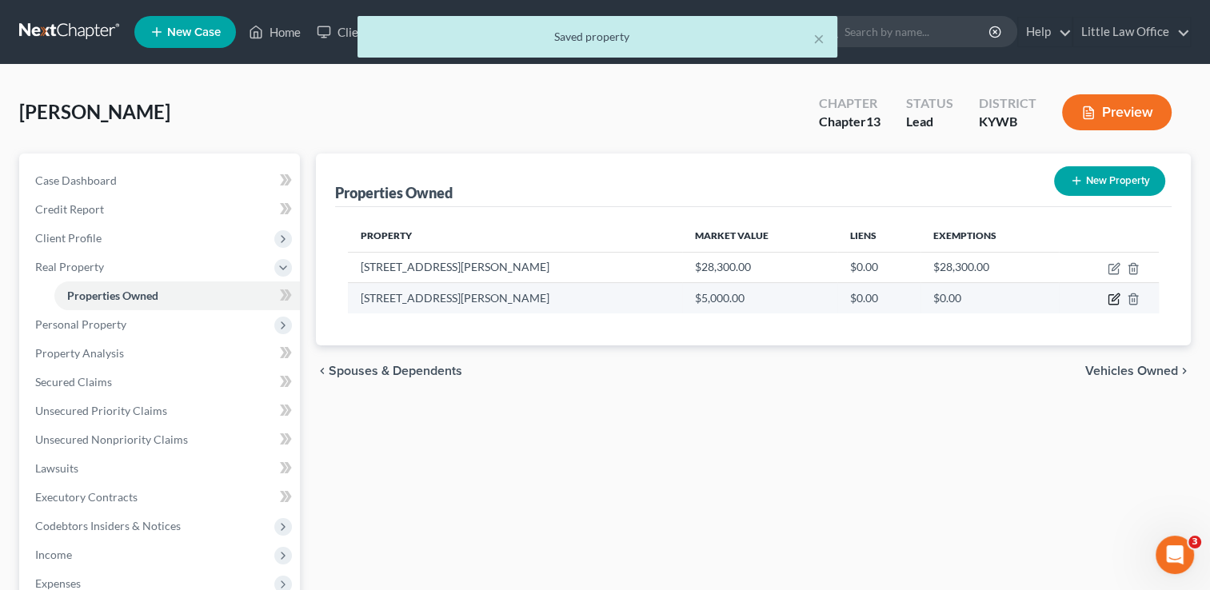
click at [1114, 300] on icon "button" at bounding box center [1114, 299] width 13 height 13
select select "18"
select select "53"
select select "0"
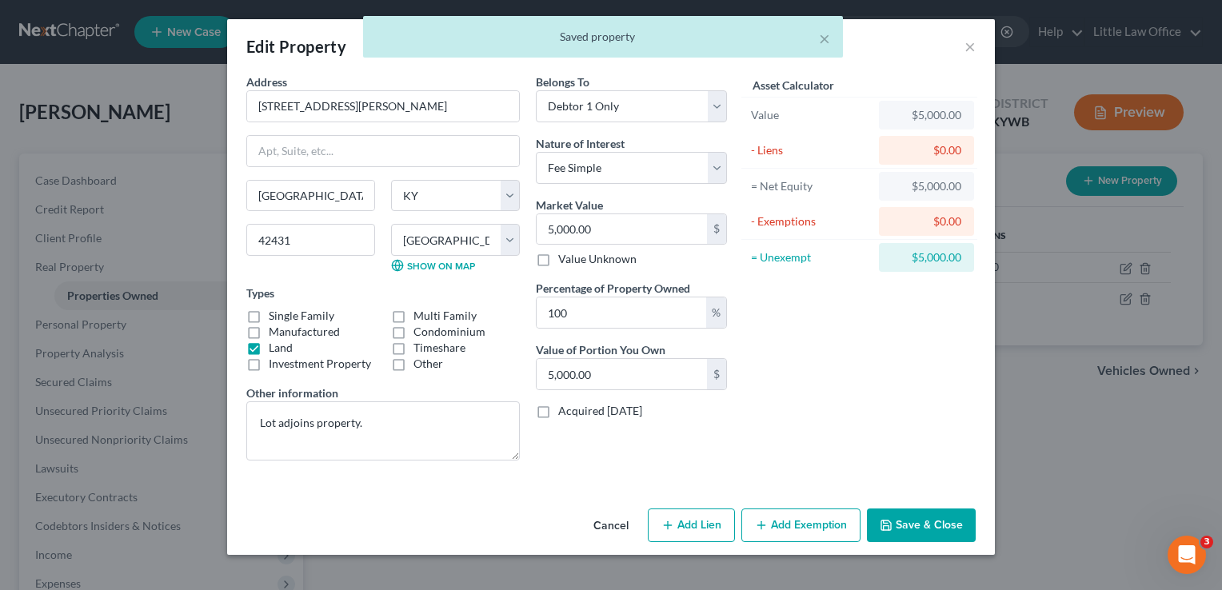
click at [784, 521] on button "Add Exemption" at bounding box center [801, 526] width 119 height 34
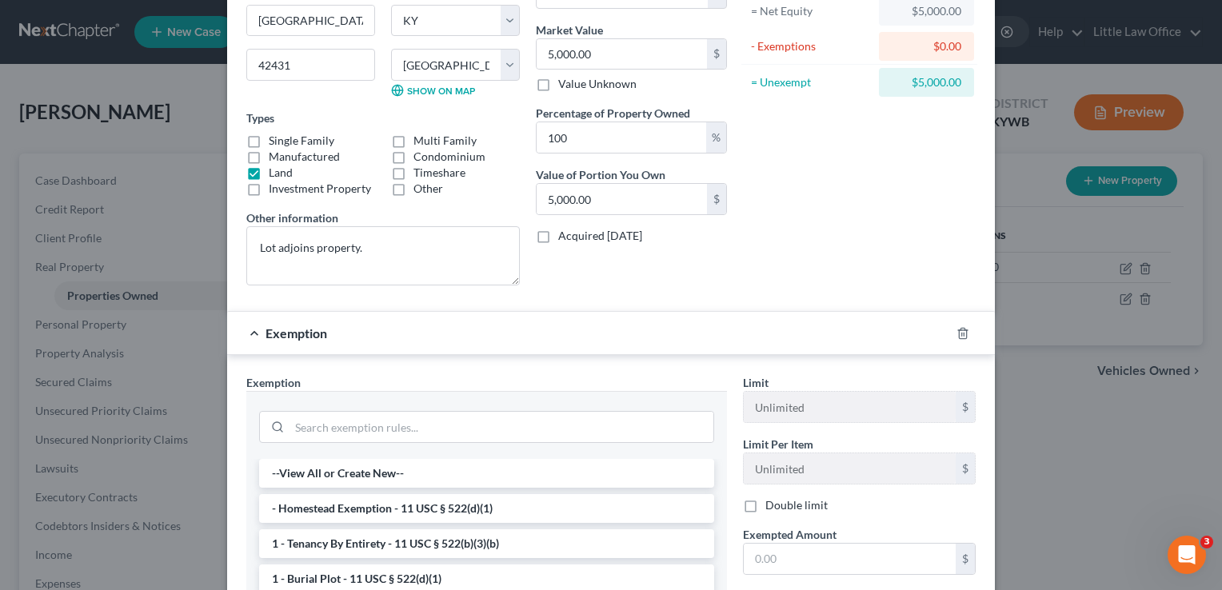
scroll to position [190, 0]
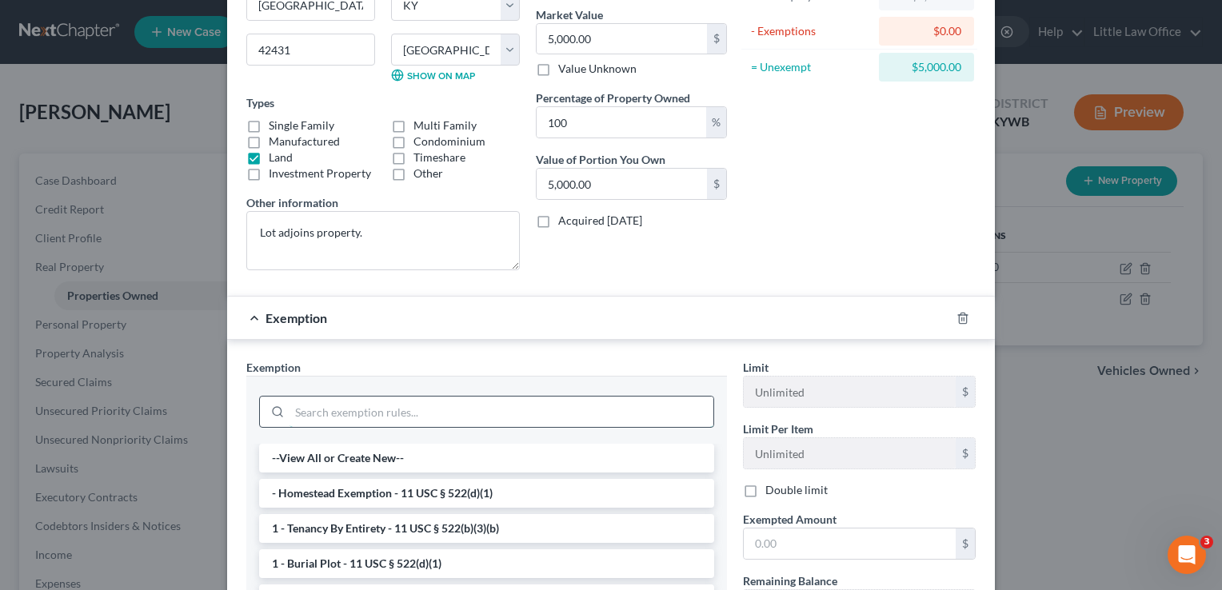
click at [534, 419] on input "search" at bounding box center [502, 412] width 424 height 30
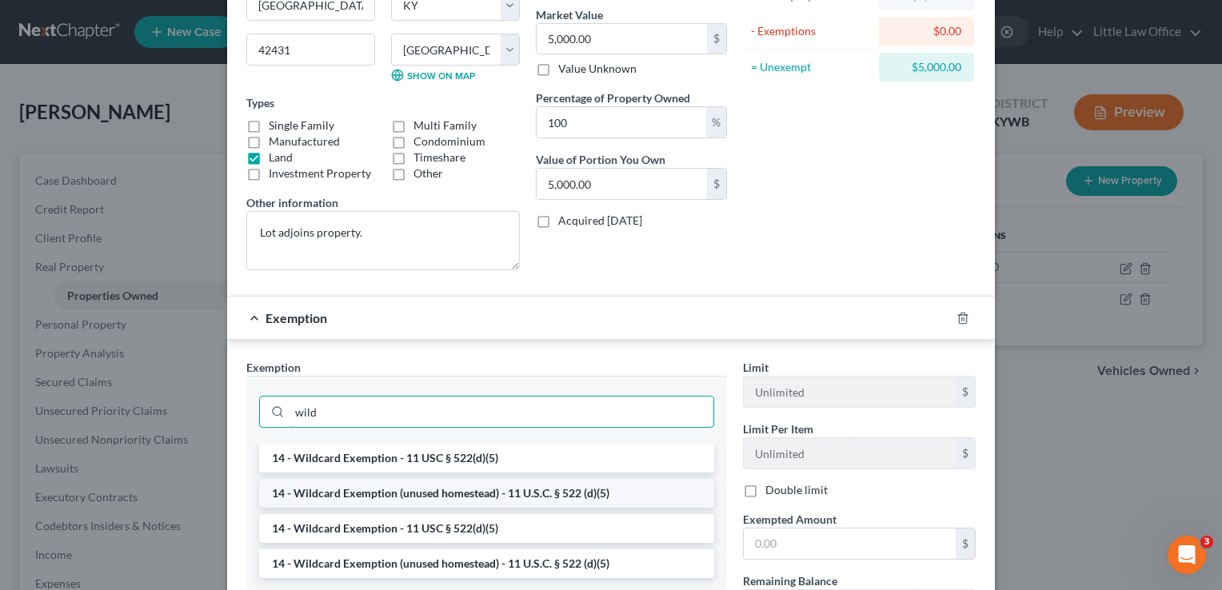
type input "wild"
click at [520, 488] on li "14 - Wildcard Exemption (unused homestead) - 11 U.S.C. § 522 (d)(5)" at bounding box center [486, 493] width 455 height 29
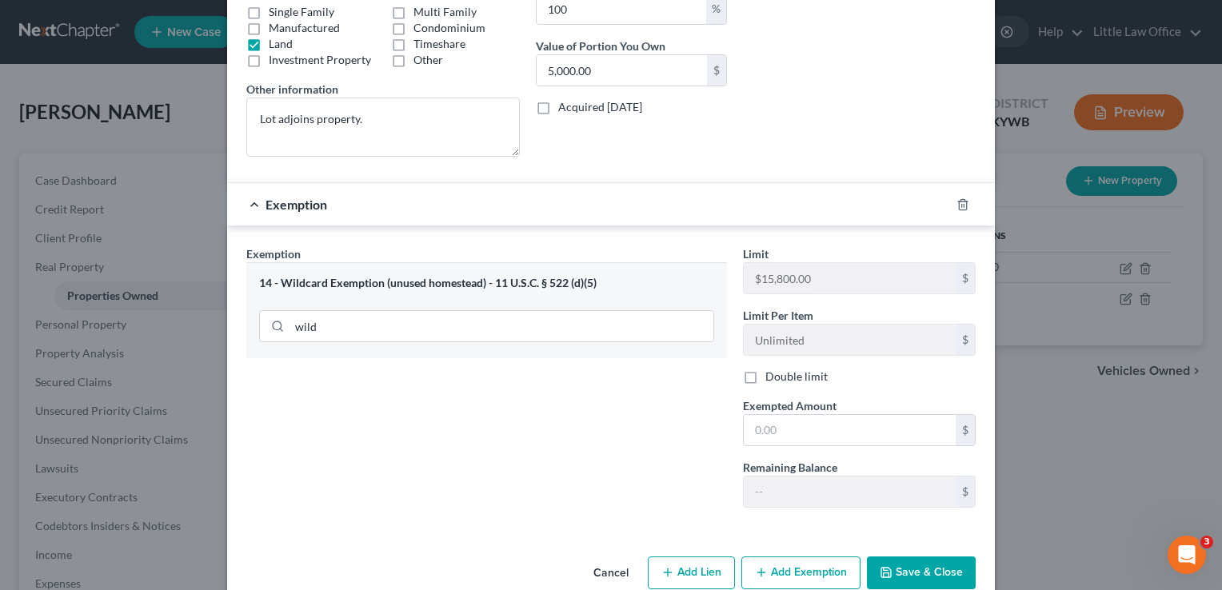
scroll to position [305, 0]
click at [797, 415] on input "text" at bounding box center [850, 429] width 212 height 30
type input "3"
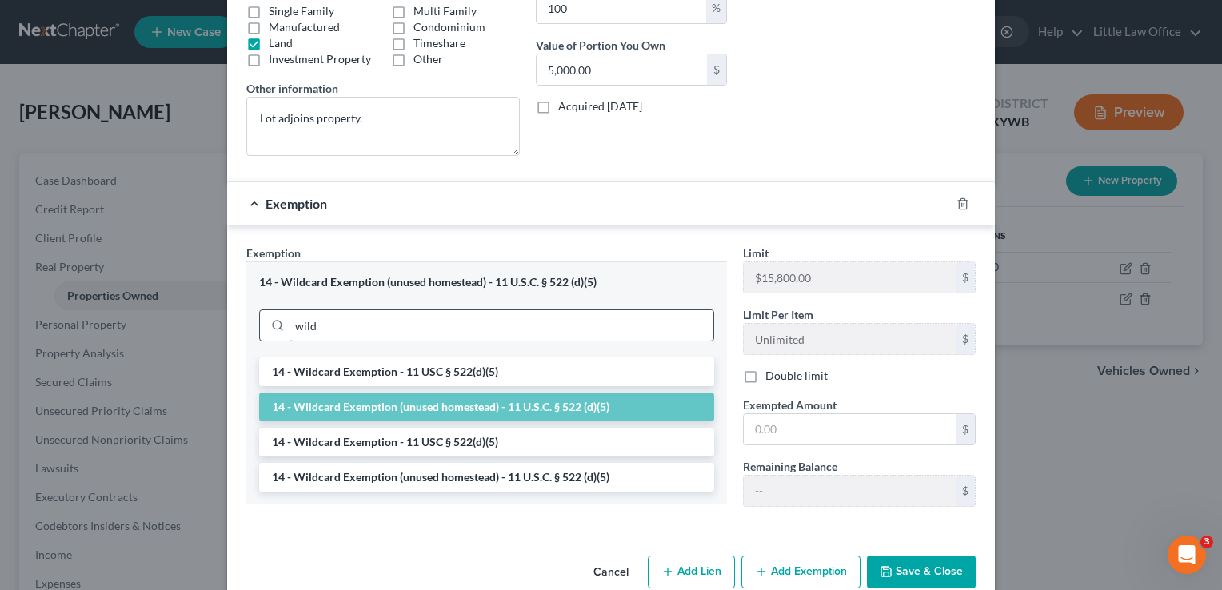
click at [482, 332] on input "wild" at bounding box center [502, 325] width 424 height 30
click at [460, 376] on li "14 - Wildcard Exemption - 11 USC § 522(d)(5)" at bounding box center [486, 372] width 455 height 29
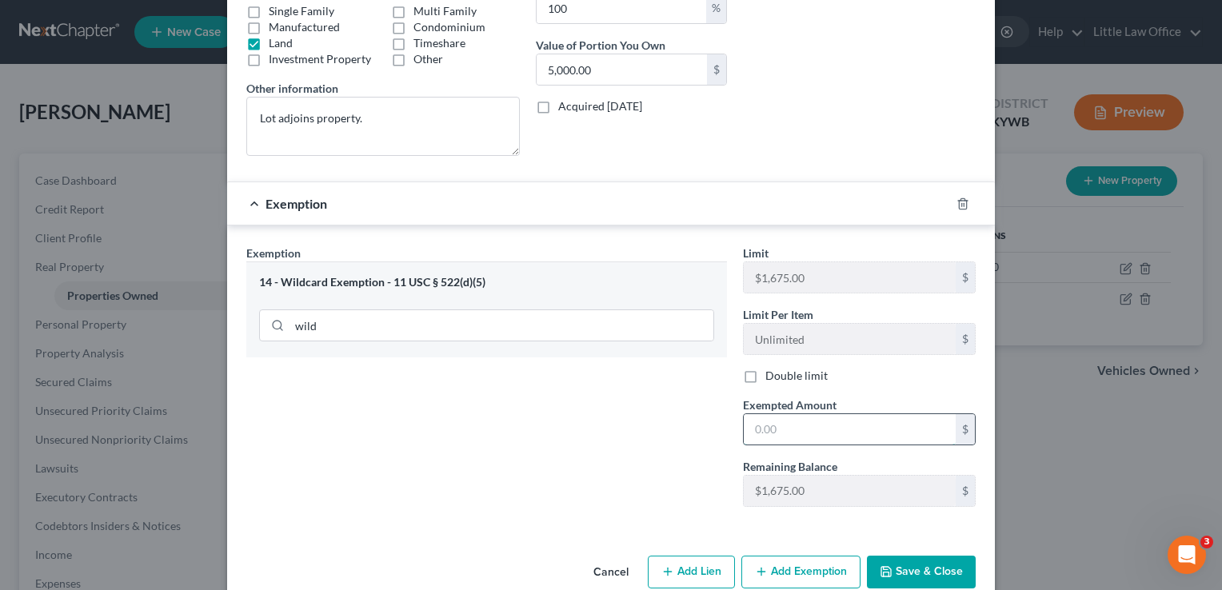
click at [829, 434] on input "text" at bounding box center [850, 429] width 212 height 30
type input "1,675"
click at [953, 572] on button "Save & Close" at bounding box center [921, 573] width 109 height 34
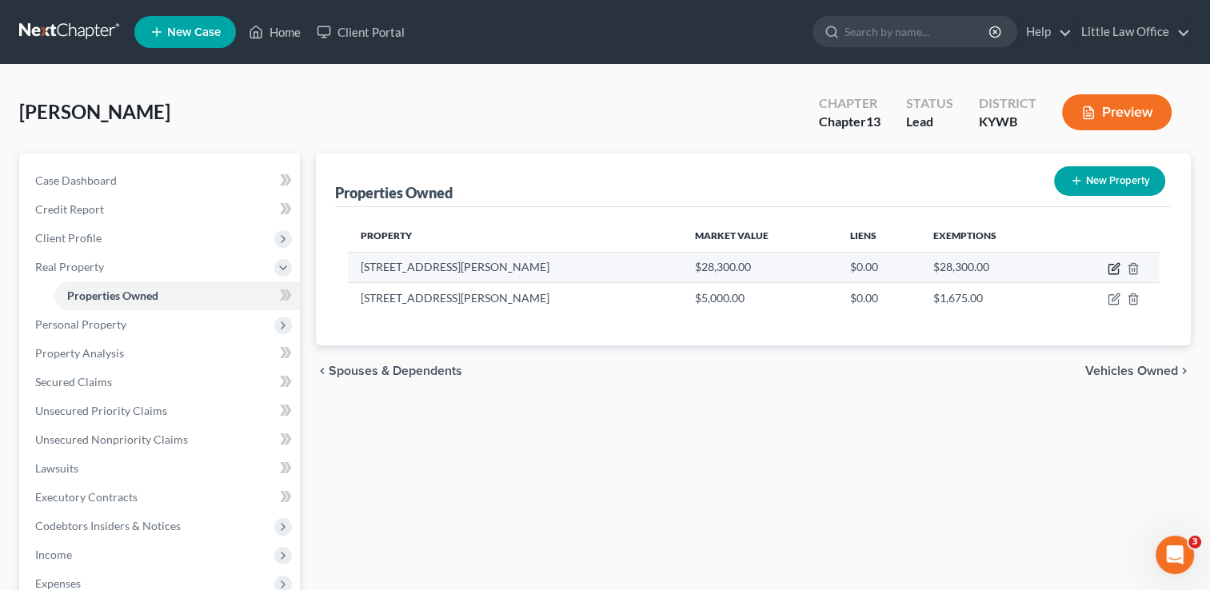
click at [1118, 267] on icon "button" at bounding box center [1114, 268] width 13 height 13
select select "18"
select select "53"
select select "0"
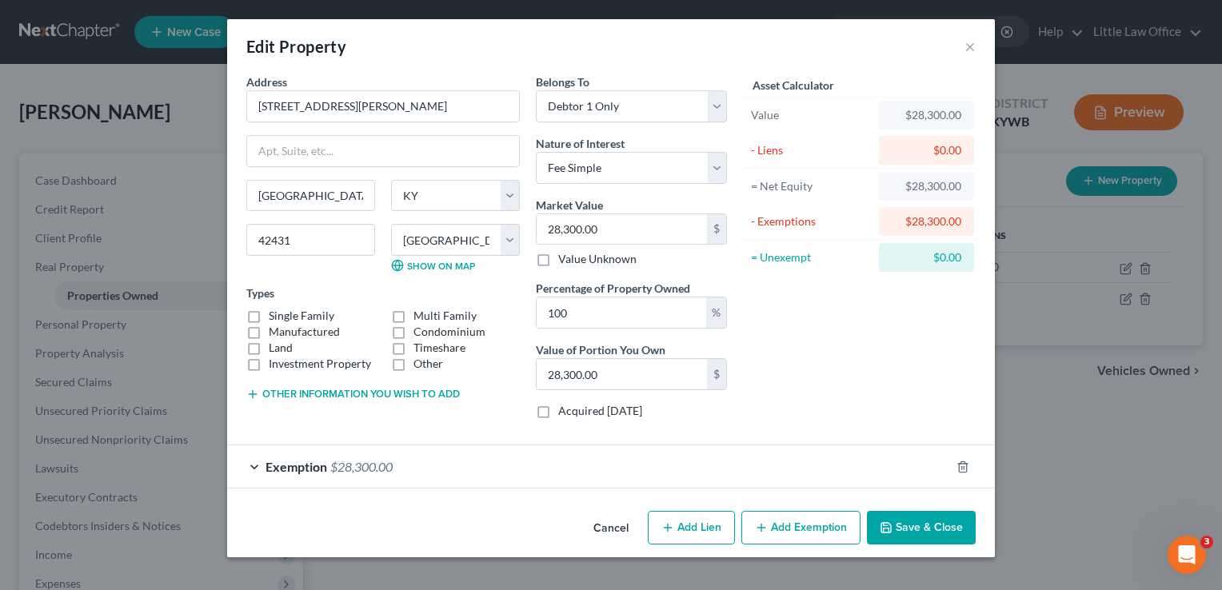
click at [533, 456] on div "Exemption $28,300.00" at bounding box center [588, 467] width 723 height 42
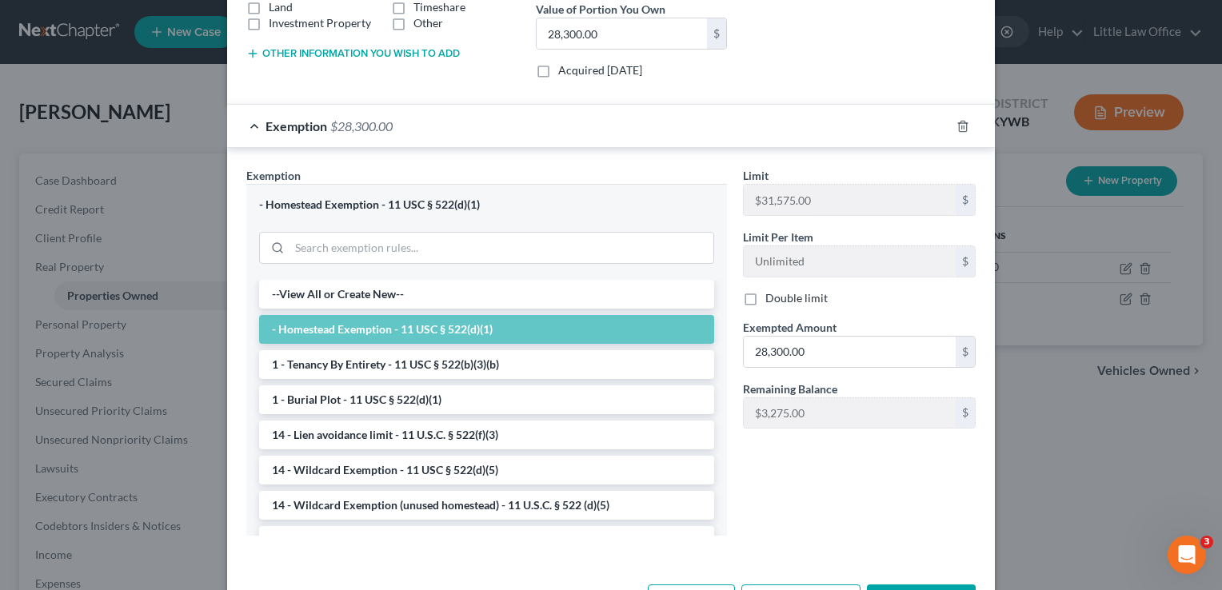
scroll to position [397, 0]
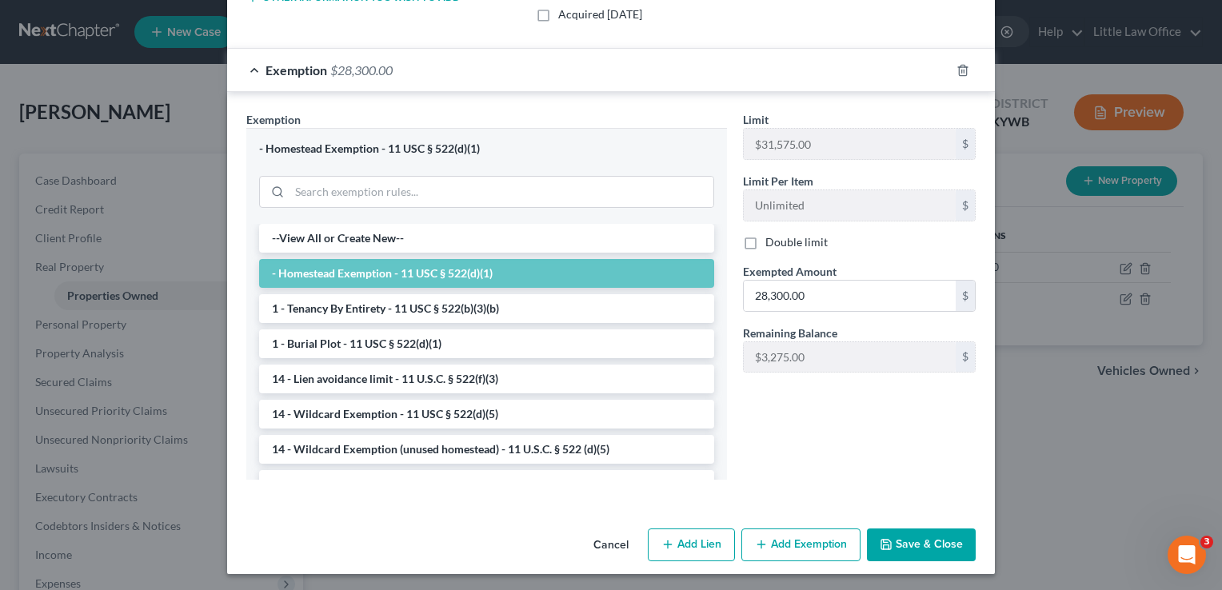
click at [889, 544] on button "Save & Close" at bounding box center [921, 546] width 109 height 34
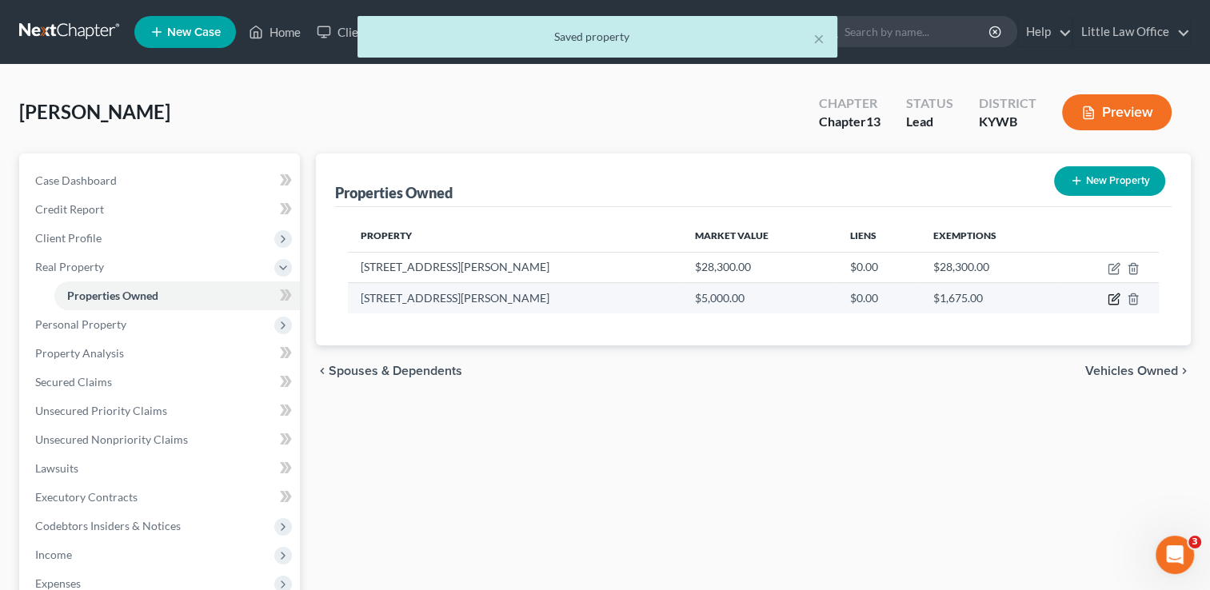
click at [1114, 298] on icon "button" at bounding box center [1114, 299] width 13 height 13
select select "18"
select select "53"
select select "0"
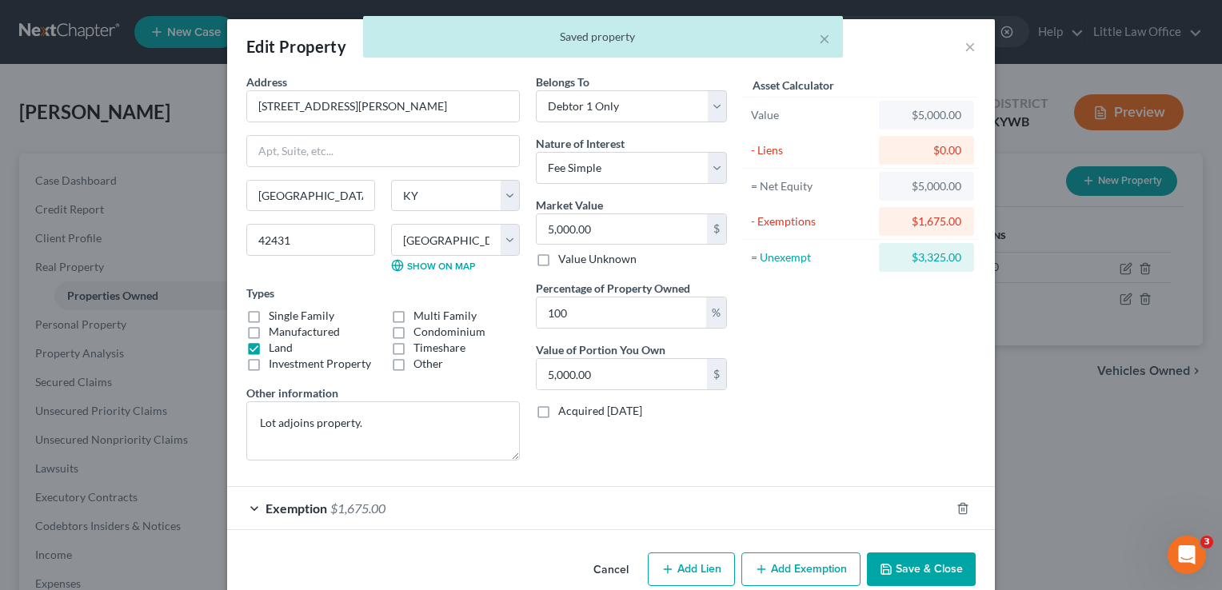
scroll to position [26, 0]
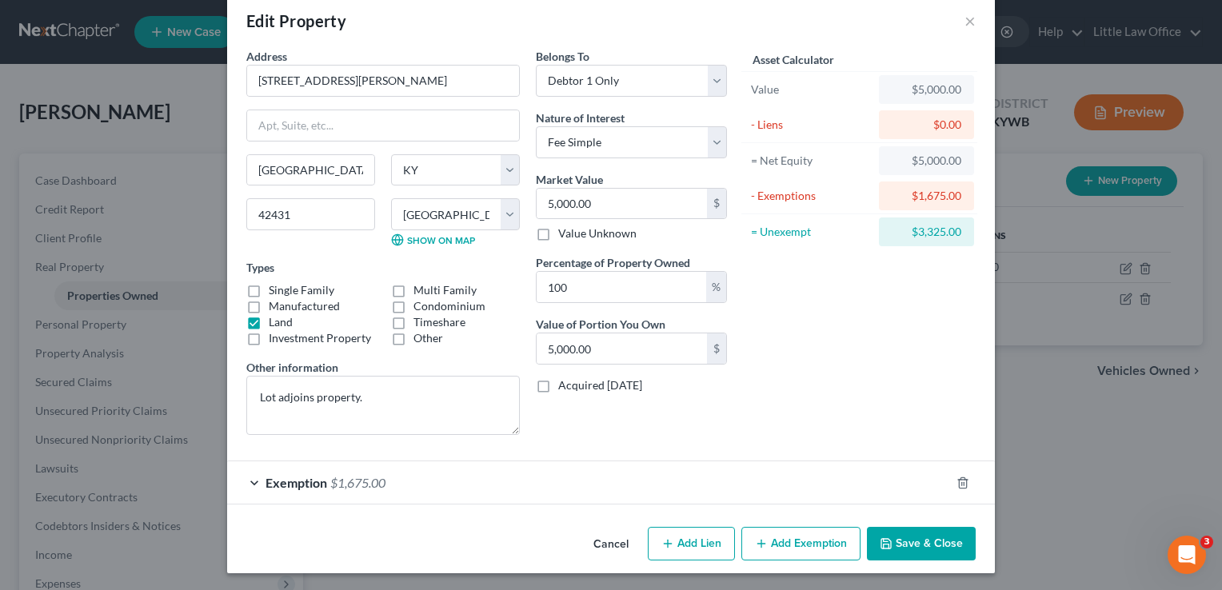
click at [830, 546] on button "Add Exemption" at bounding box center [801, 544] width 119 height 34
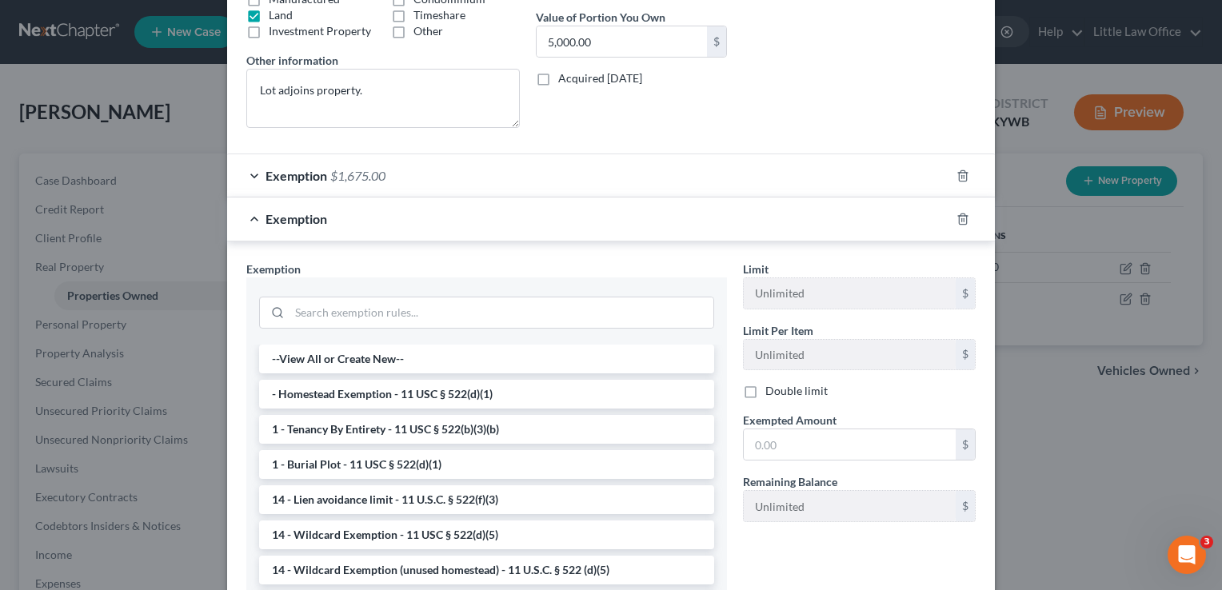
scroll to position [374, 0]
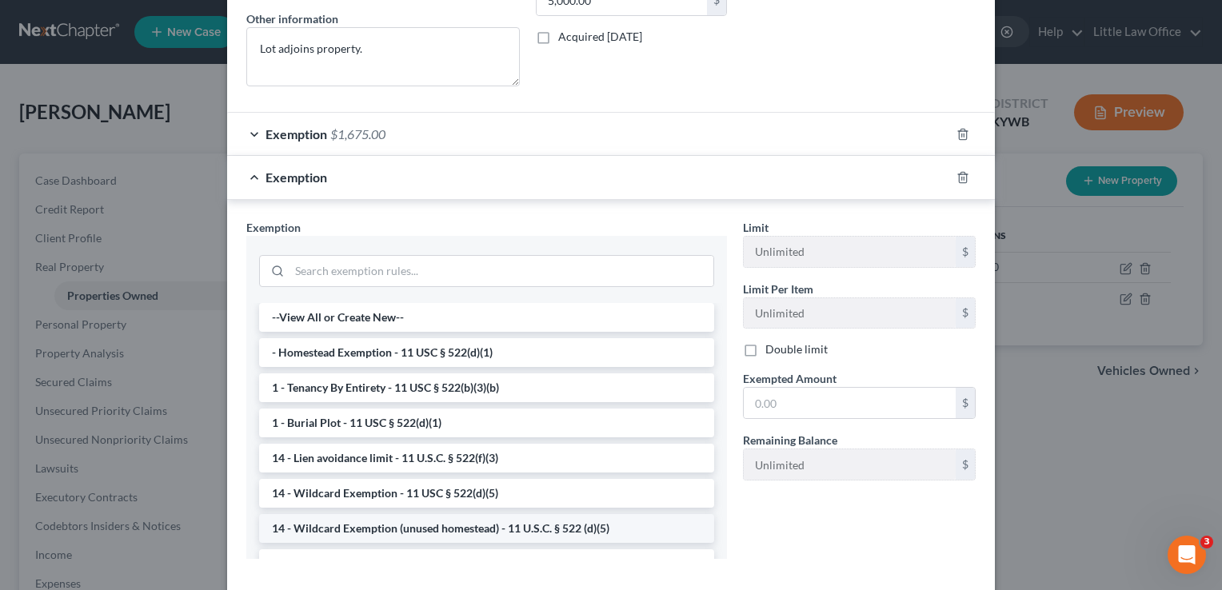
click at [462, 530] on li "14 - Wildcard Exemption (unused homestead) - 11 U.S.C. § 522 (d)(5)" at bounding box center [486, 528] width 455 height 29
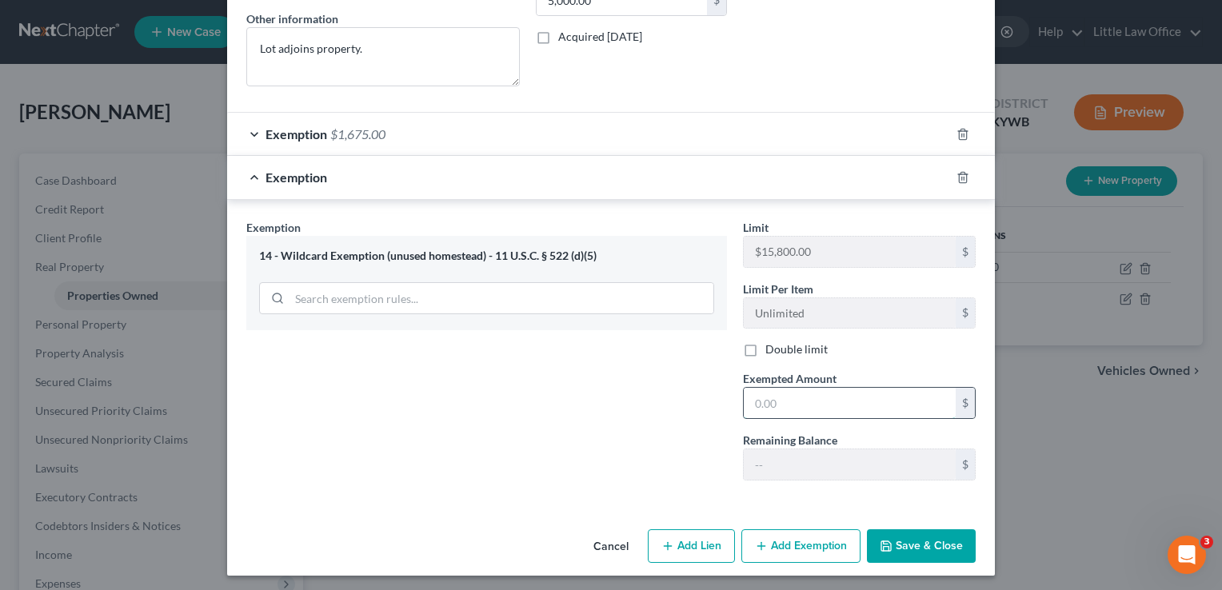
click at [789, 410] on input "text" at bounding box center [850, 403] width 212 height 30
type input "3,275"
click at [942, 534] on button "Save & Close" at bounding box center [921, 547] width 109 height 34
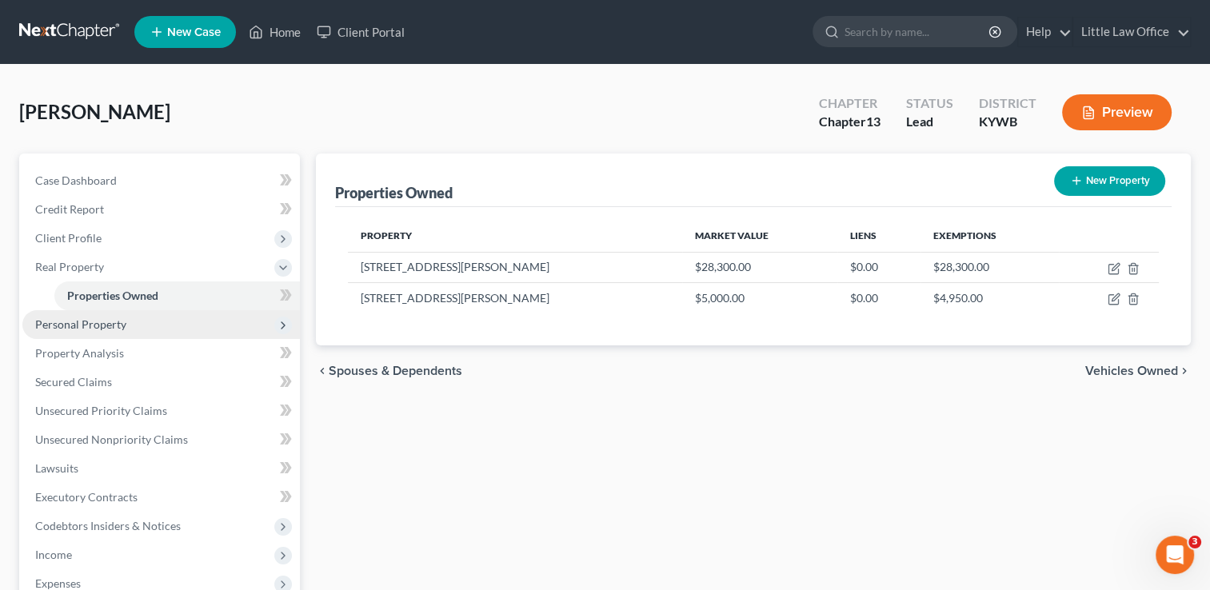
click at [187, 322] on span "Personal Property" at bounding box center [161, 324] width 278 height 29
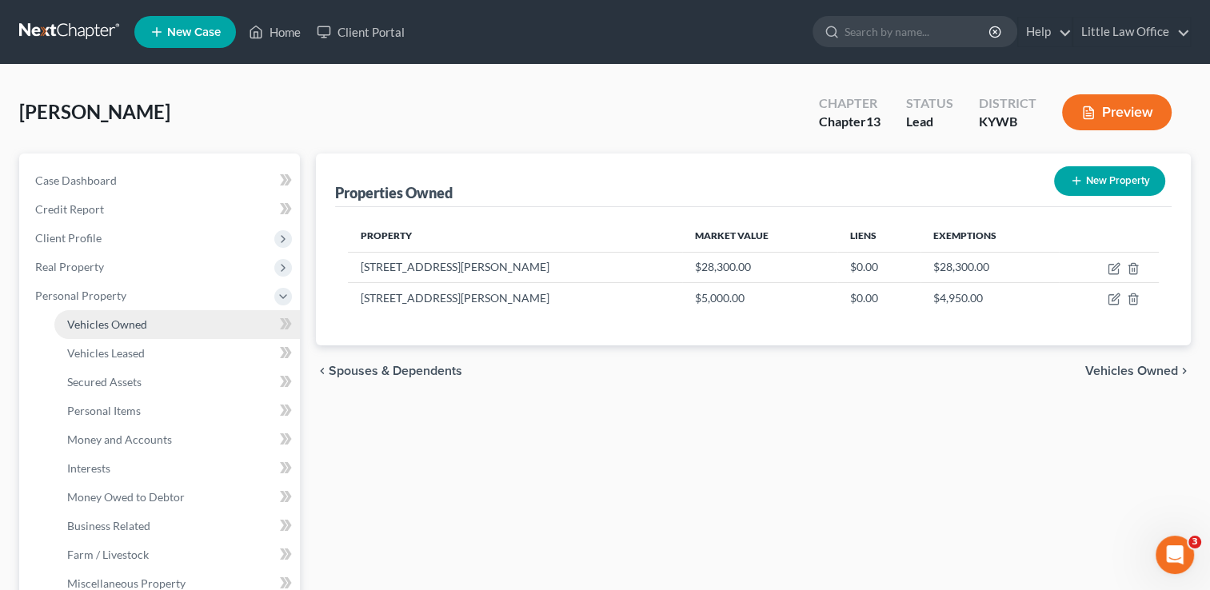
click at [150, 322] on link "Vehicles Owned" at bounding box center [177, 324] width 246 height 29
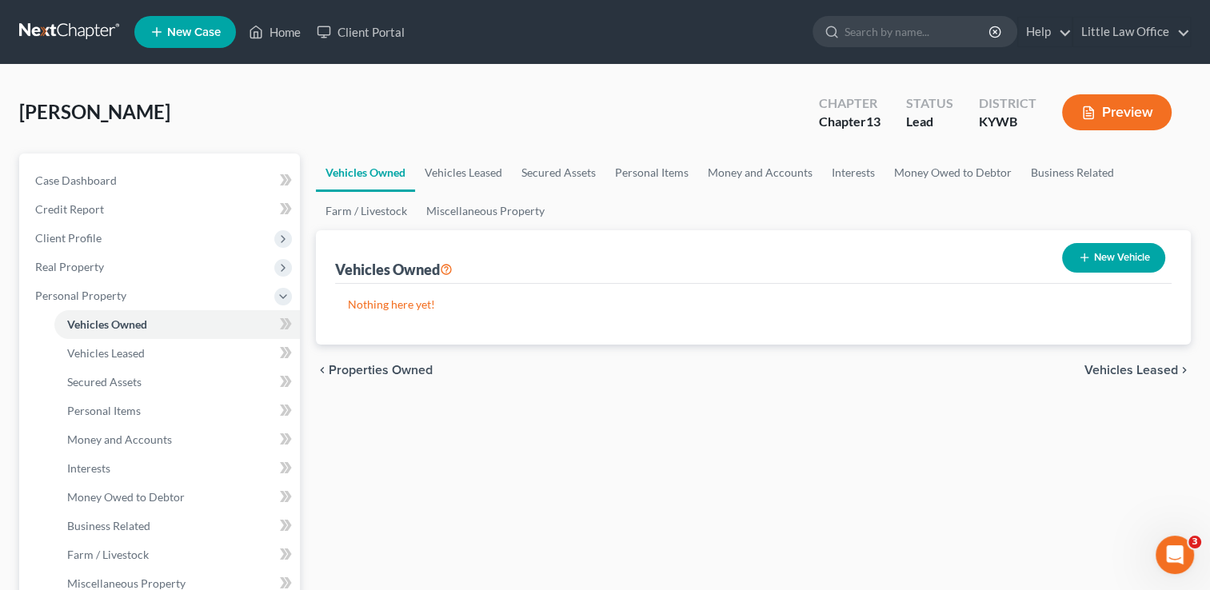
click at [1075, 258] on button "New Vehicle" at bounding box center [1113, 258] width 103 height 30
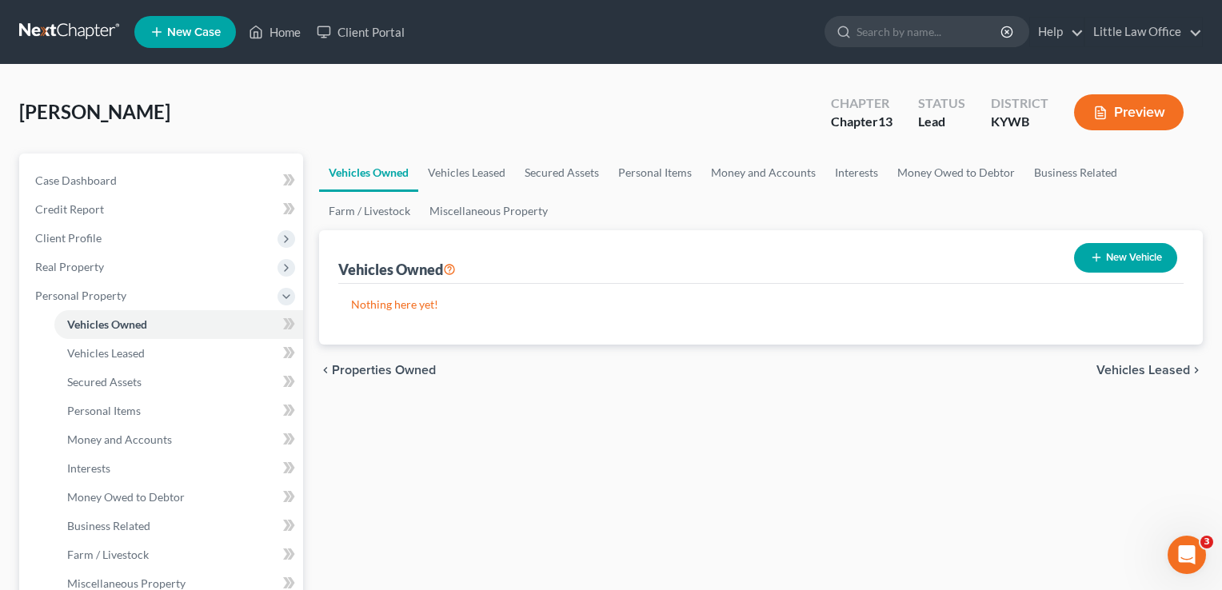
select select "0"
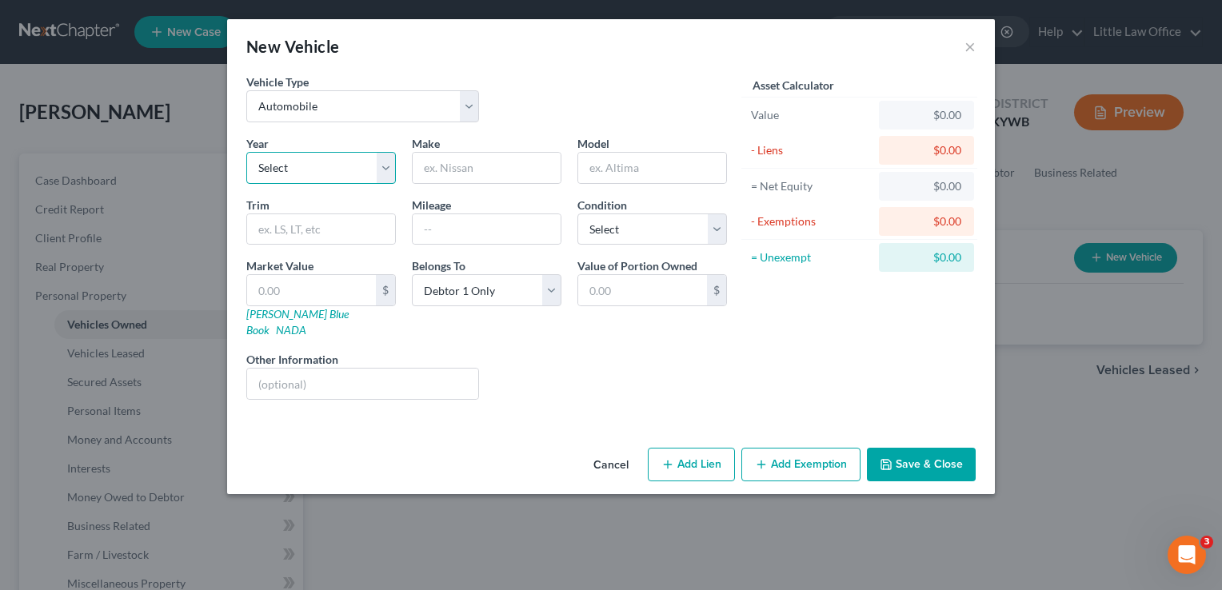
click at [330, 178] on select "Select 2026 2025 2024 2023 2022 2021 2020 2019 2018 2017 2016 2015 2014 2013 20…" at bounding box center [321, 168] width 150 height 32
select select "11"
click at [246, 152] on select "Select 2026 2025 2024 2023 2022 2021 2020 2019 2018 2017 2016 2015 2014 2013 20…" at bounding box center [321, 168] width 150 height 32
type input "Kia"
type input "Optima"
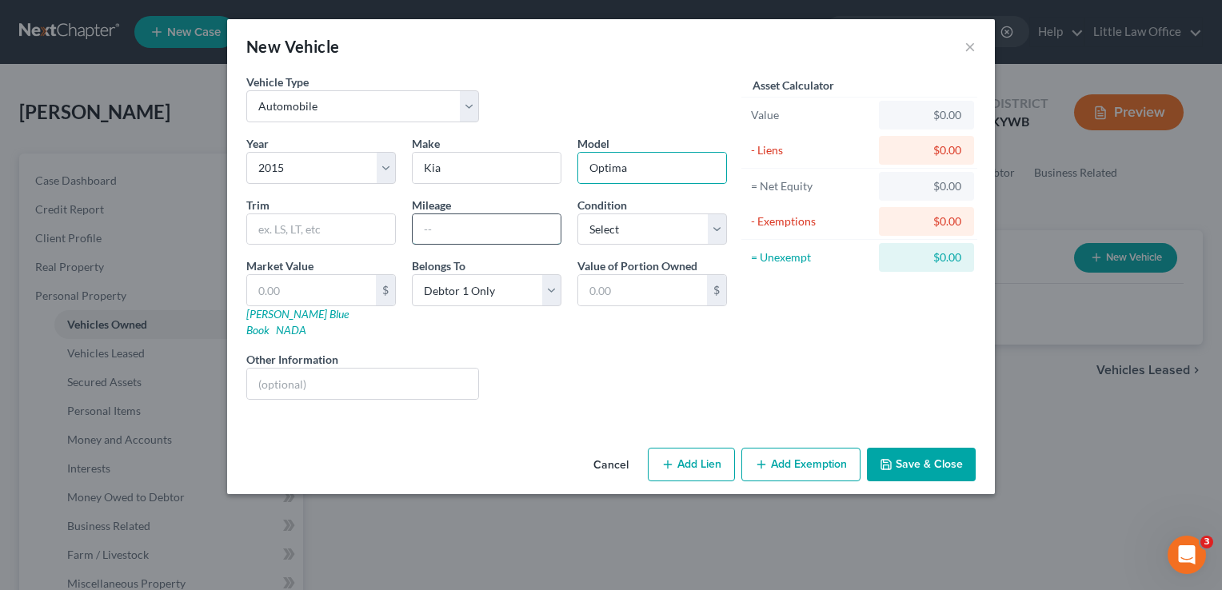
click at [467, 230] on input "text" at bounding box center [487, 229] width 148 height 30
click at [467, 230] on input "170" at bounding box center [487, 229] width 148 height 30
type input "170,000"
select select "1"
click at [698, 448] on button "Add Lien" at bounding box center [691, 465] width 87 height 34
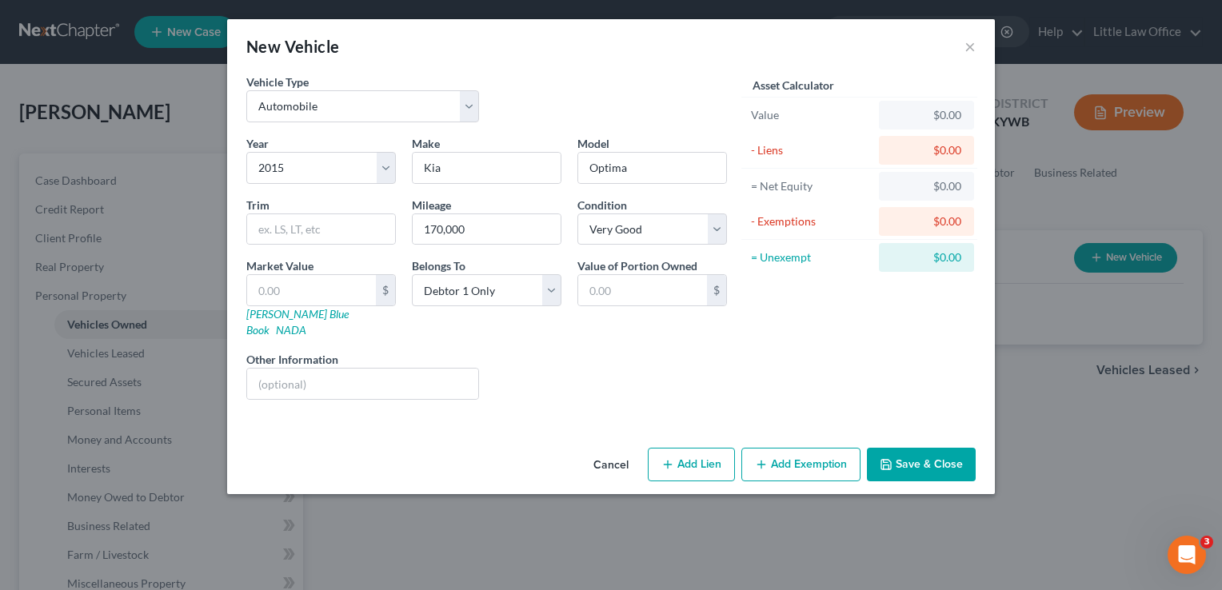
select select "0"
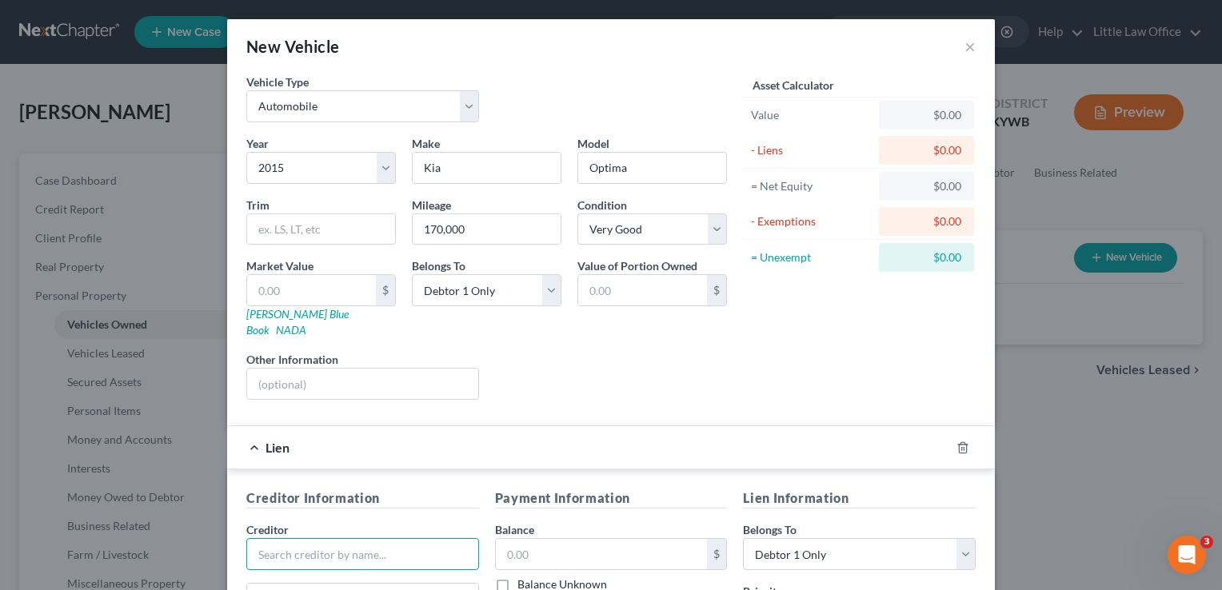
click at [291, 538] on input "text" at bounding box center [362, 554] width 233 height 32
type input "F"
type input "One Main"
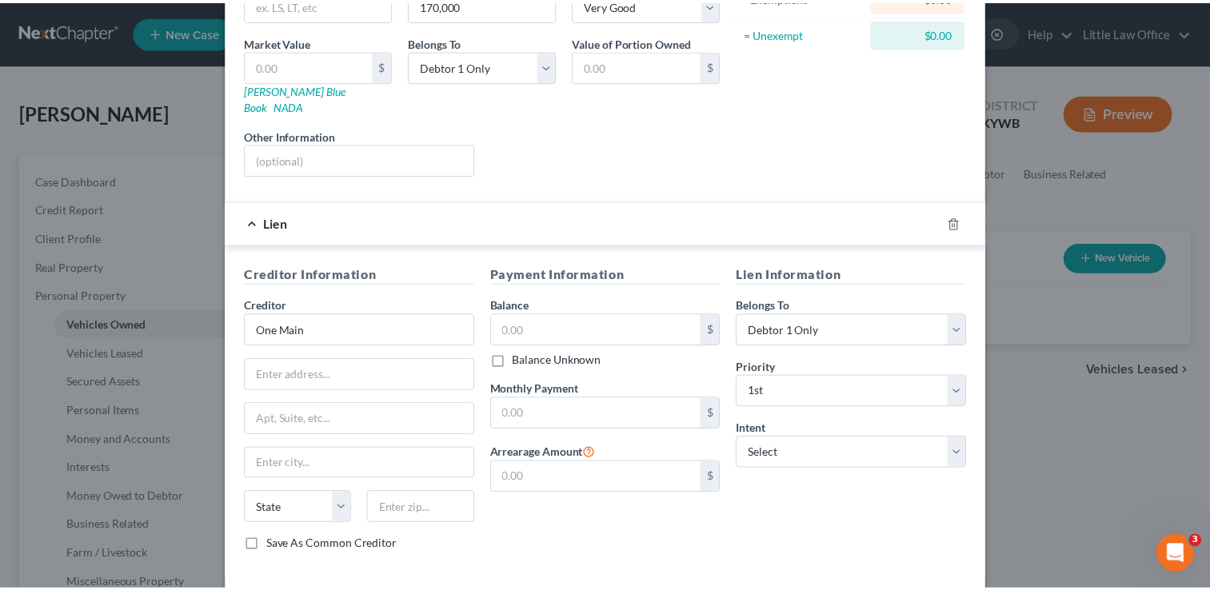
scroll to position [230, 0]
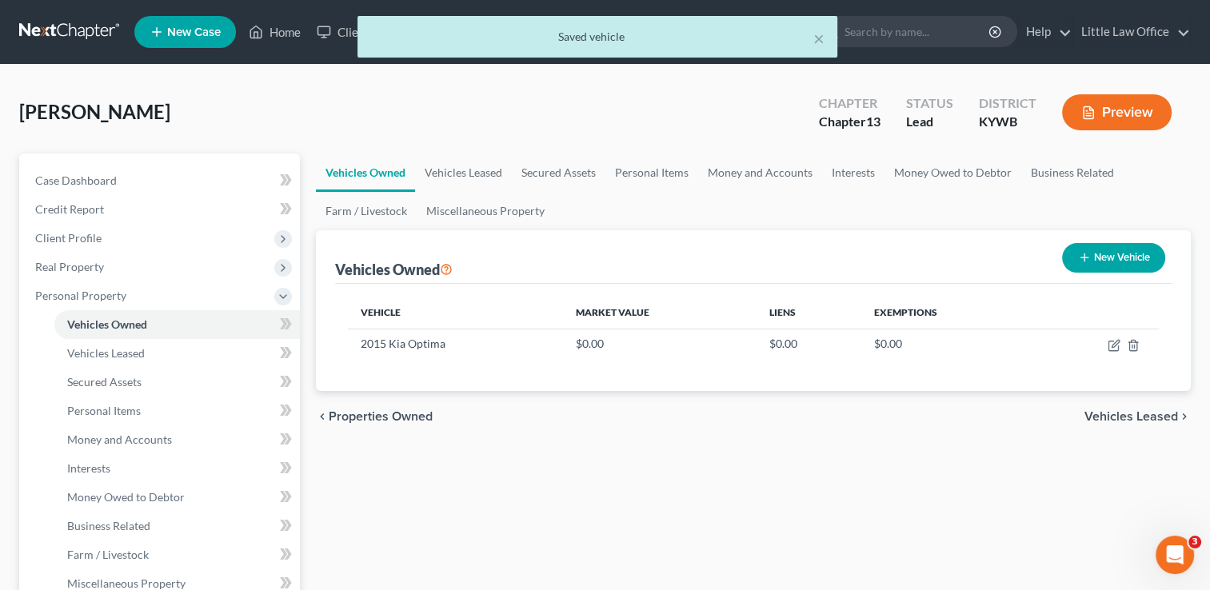
click at [1128, 260] on button "New Vehicle" at bounding box center [1113, 258] width 103 height 30
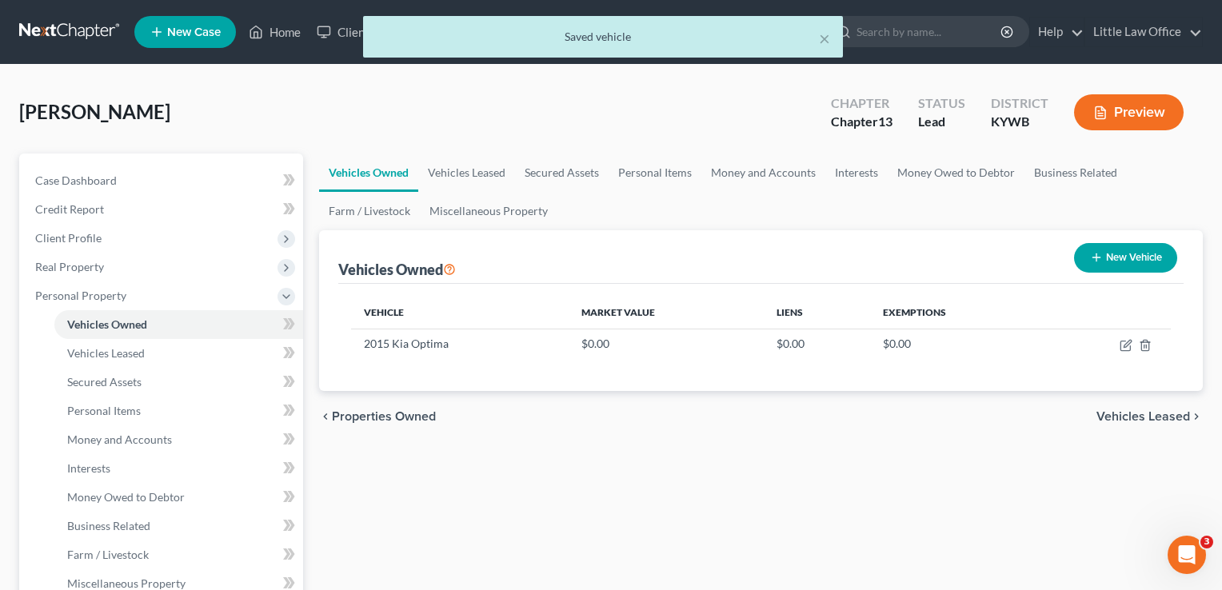
select select "0"
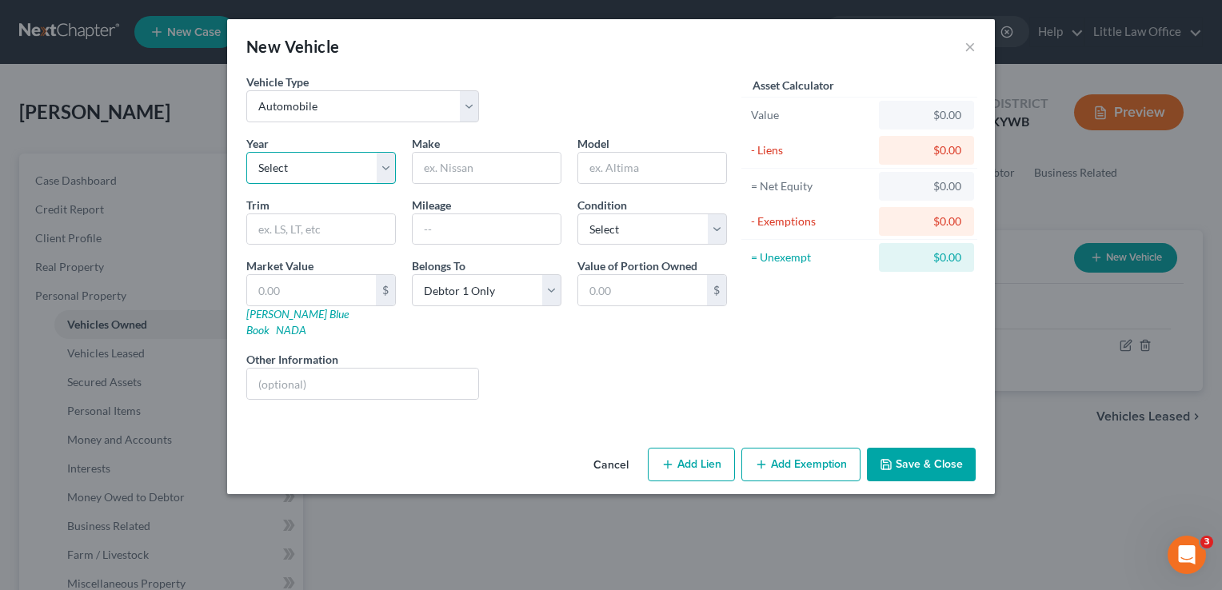
click at [384, 170] on select "Select 2026 2025 2024 2023 2022 2021 2020 2019 2018 2017 2016 2015 2014 2013 20…" at bounding box center [321, 168] width 150 height 32
select select "24"
click at [246, 152] on select "Select 2026 2025 2024 2023 2022 2021 2020 2019 2018 2017 2016 2015 2014 2013 20…" at bounding box center [321, 168] width 150 height 32
type input "Chevrolet"
type input "Suburban"
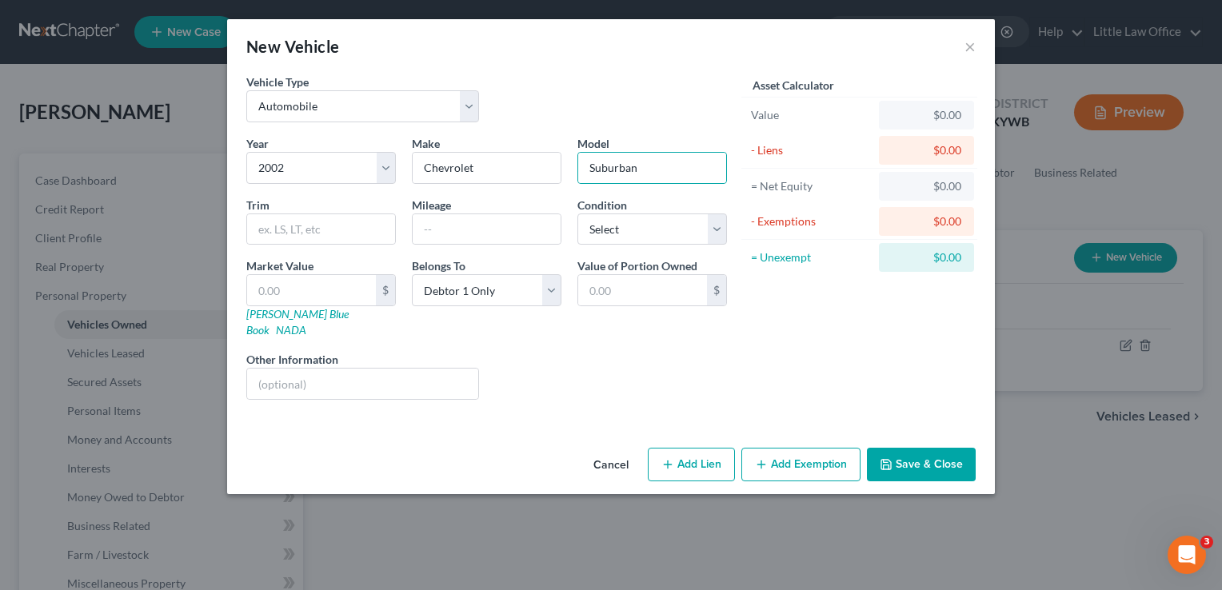
click at [364, 382] on div "Year Select 2026 2025 2024 2023 2022 2021 2020 2019 2018 2017 2016 2015 2014 20…" at bounding box center [486, 274] width 497 height 278
click at [361, 375] on input "text" at bounding box center [362, 384] width 231 height 30
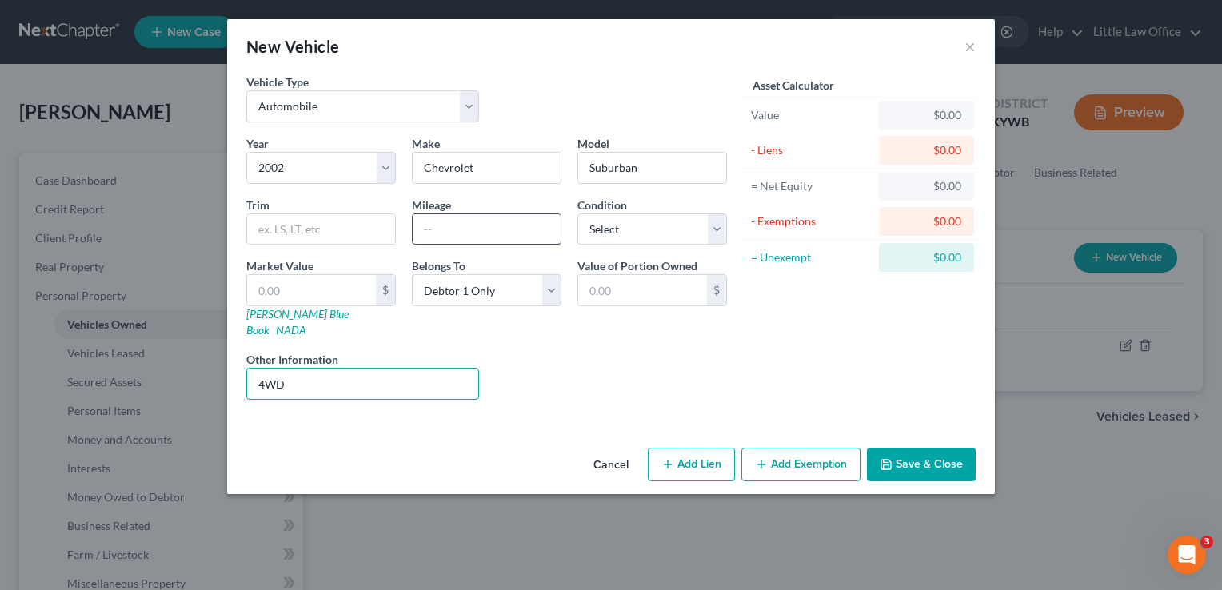
type input "4WD"
click at [506, 235] on input "text" at bounding box center [487, 229] width 148 height 30
type input "264,000"
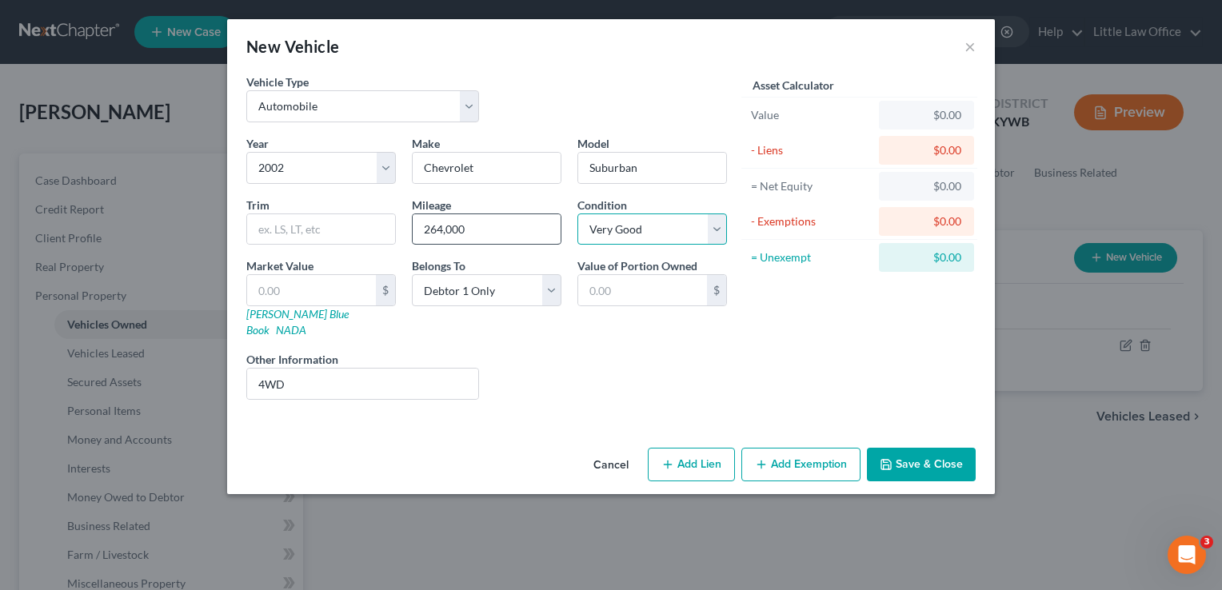
select select "2"
click at [954, 455] on button "Save & Close" at bounding box center [921, 465] width 109 height 34
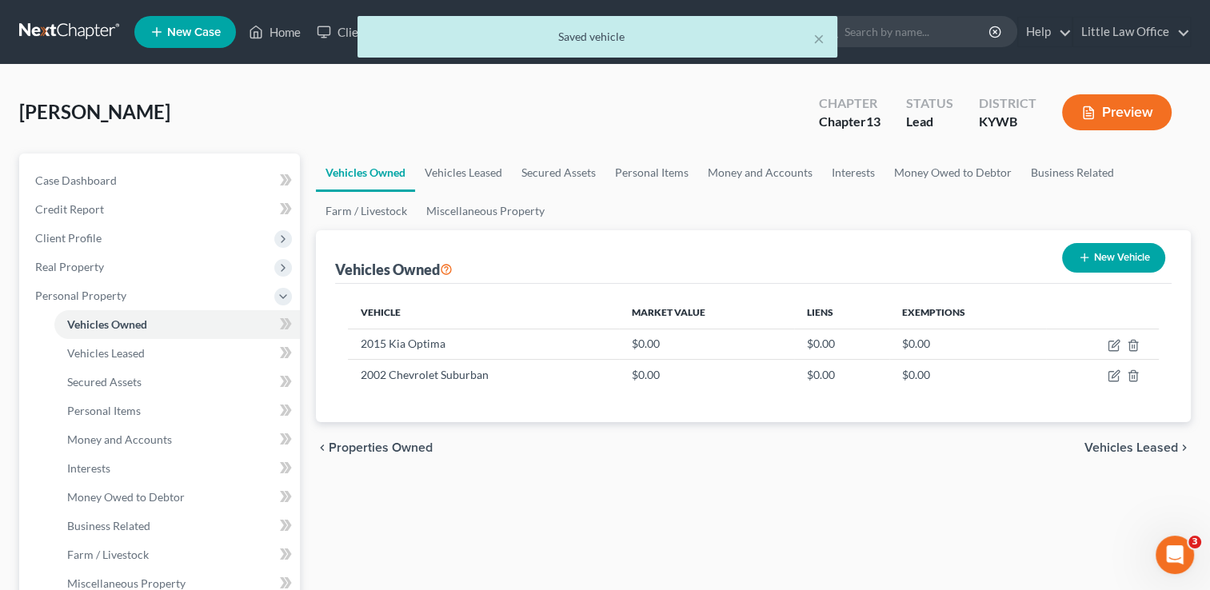
click at [1122, 262] on button "New Vehicle" at bounding box center [1113, 258] width 103 height 30
select select "0"
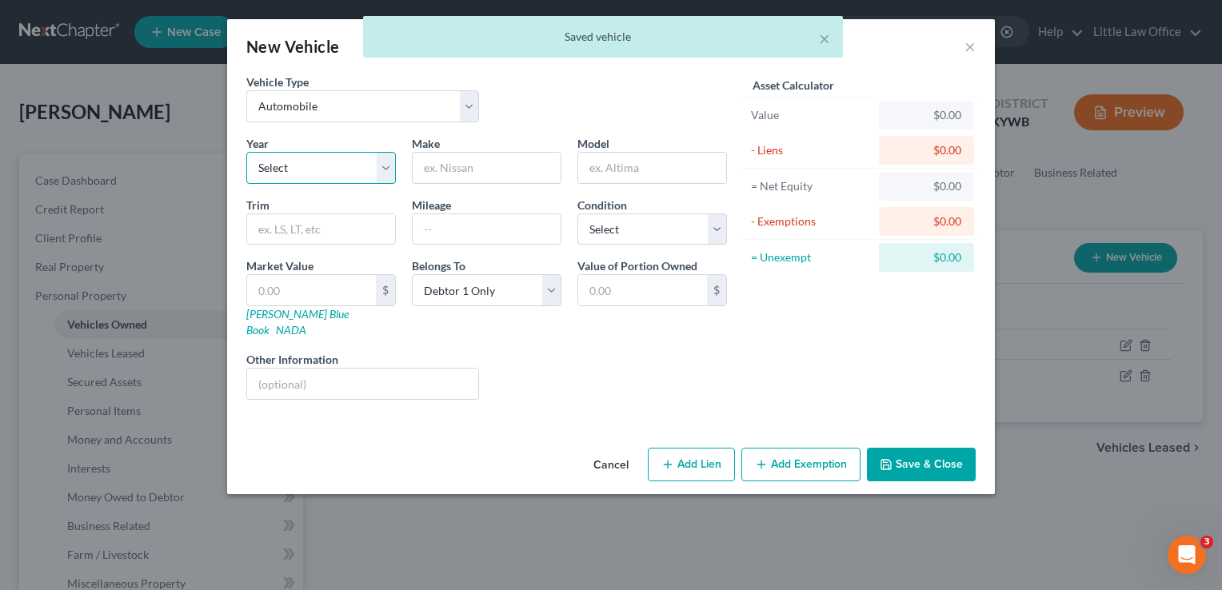
click at [376, 171] on select "Select 2026 2025 2024 2023 2022 2021 2020 2019 2018 2017 2016 2015 2014 2013 20…" at bounding box center [321, 168] width 150 height 32
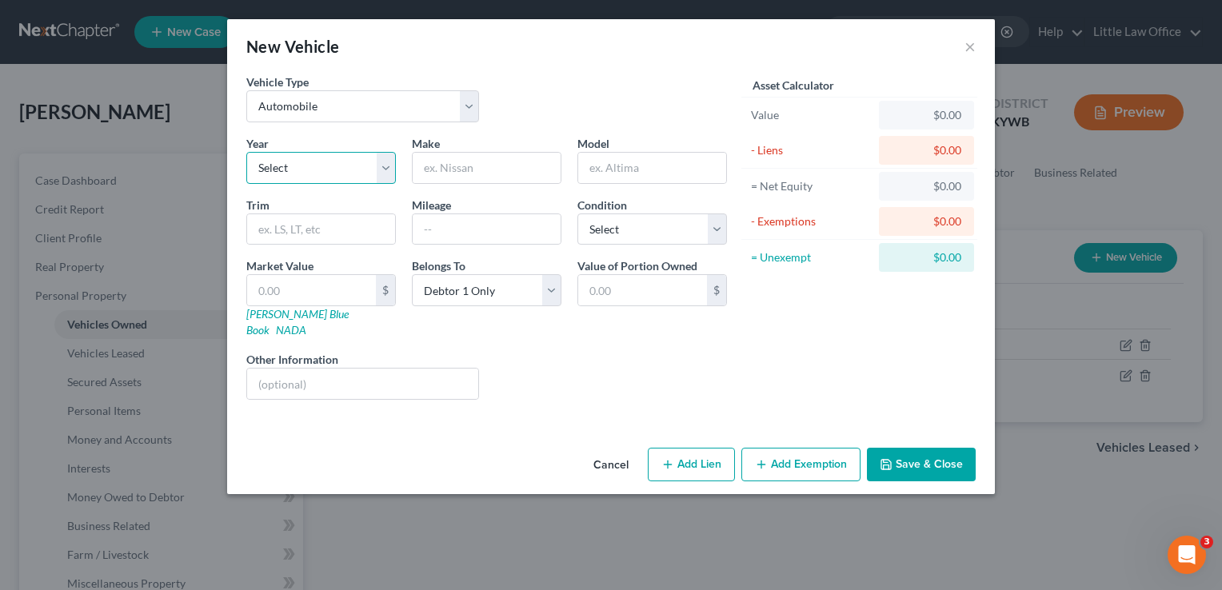
select select "56"
click at [246, 152] on select "Select 2026 2025 2024 2023 2022 2021 2020 2019 2018 2017 2016 2015 2014 2013 20…" at bounding box center [321, 168] width 150 height 32
type input "Chevrolet"
type input "Impala"
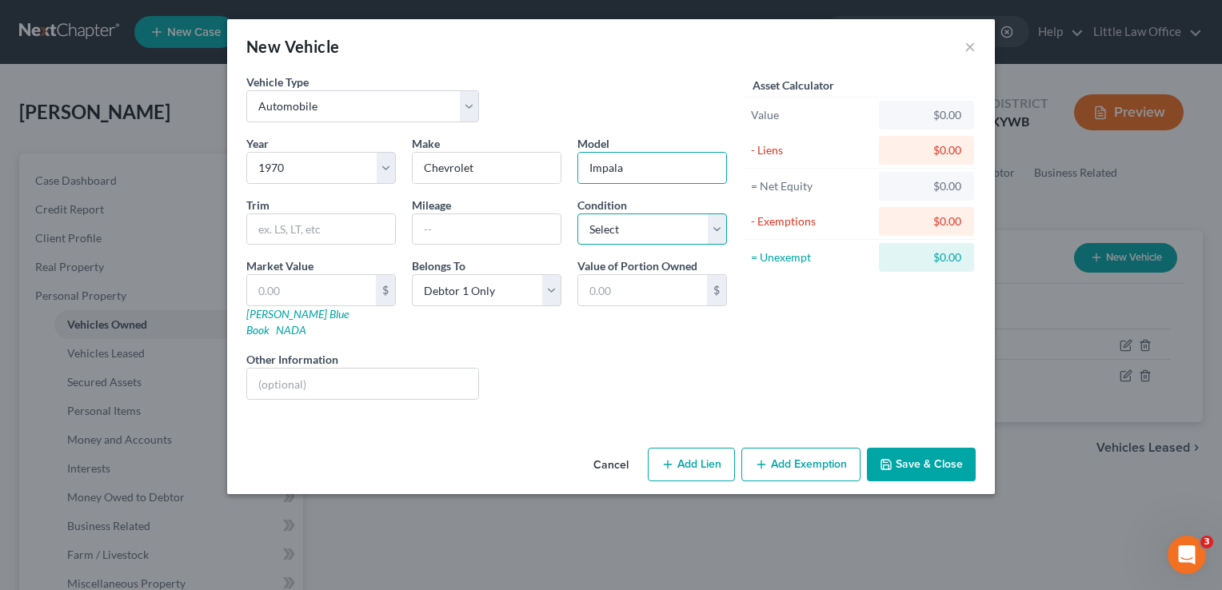
click at [717, 232] on select "Select Excellent Very Good Good Fair Poor" at bounding box center [653, 230] width 150 height 32
select select "4"
click at [578, 214] on select "Select Excellent Very Good Good Fair Poor" at bounding box center [653, 230] width 150 height 32
click at [278, 369] on input "text" at bounding box center [362, 384] width 231 height 30
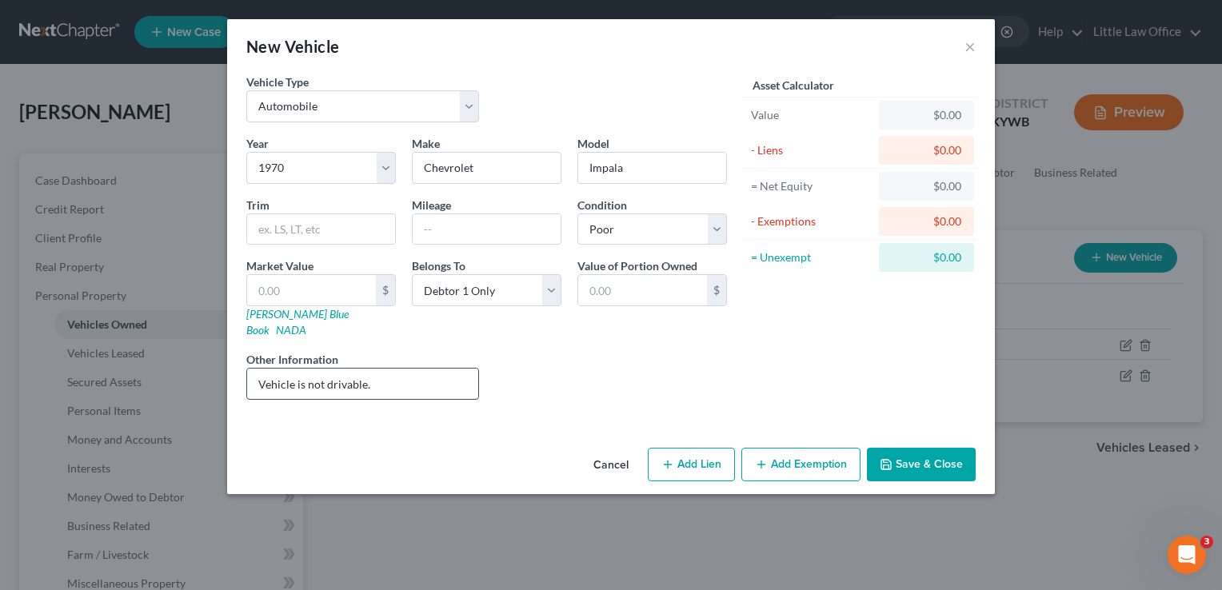
click at [466, 373] on input "Vehicle is not drivable." at bounding box center [362, 384] width 231 height 30
type input "Vehicle is not drivable."
click at [502, 223] on input "text" at bounding box center [487, 229] width 148 height 30
click at [944, 450] on button "Save & Close" at bounding box center [921, 465] width 109 height 34
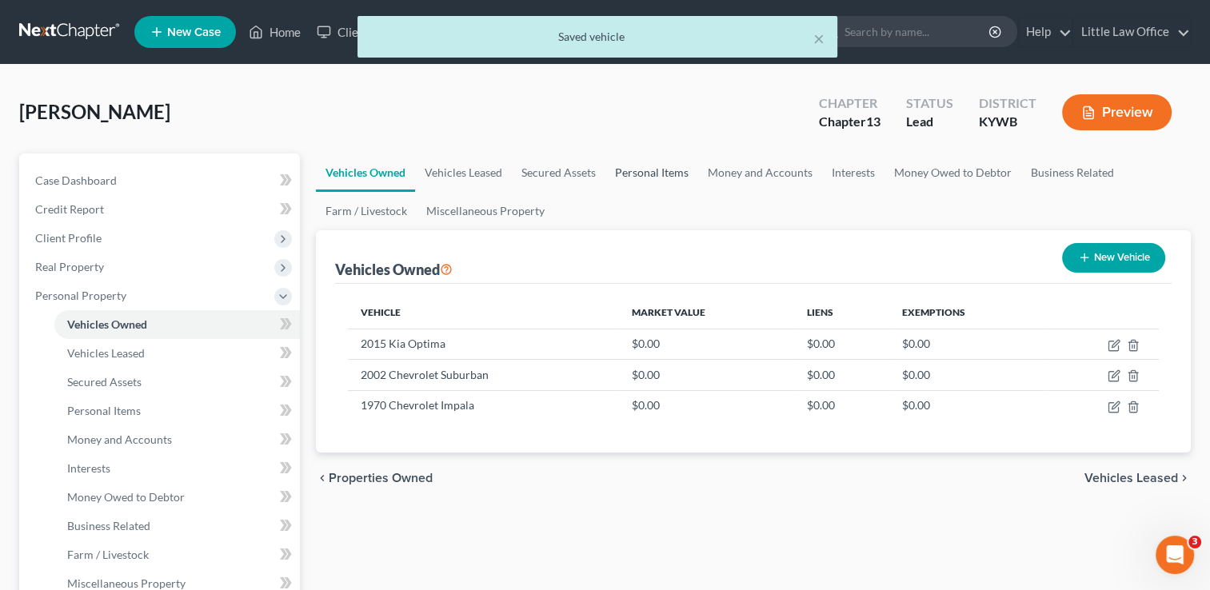
click at [642, 182] on link "Personal Items" at bounding box center [652, 173] width 93 height 38
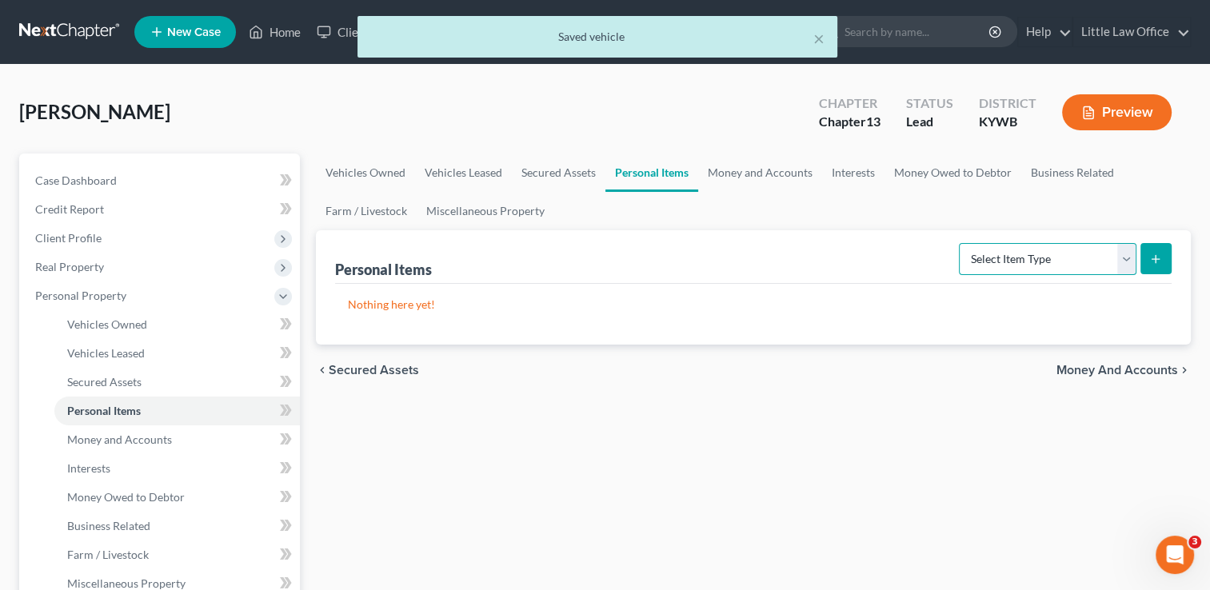
click at [1023, 265] on select "Select Item Type Clothing Collectibles Of Value Electronics Firearms Household …" at bounding box center [1048, 259] width 178 height 32
select select "clothing"
click at [961, 243] on select "Select Item Type Clothing Collectibles Of Value Electronics Firearms Household …" at bounding box center [1048, 259] width 178 height 32
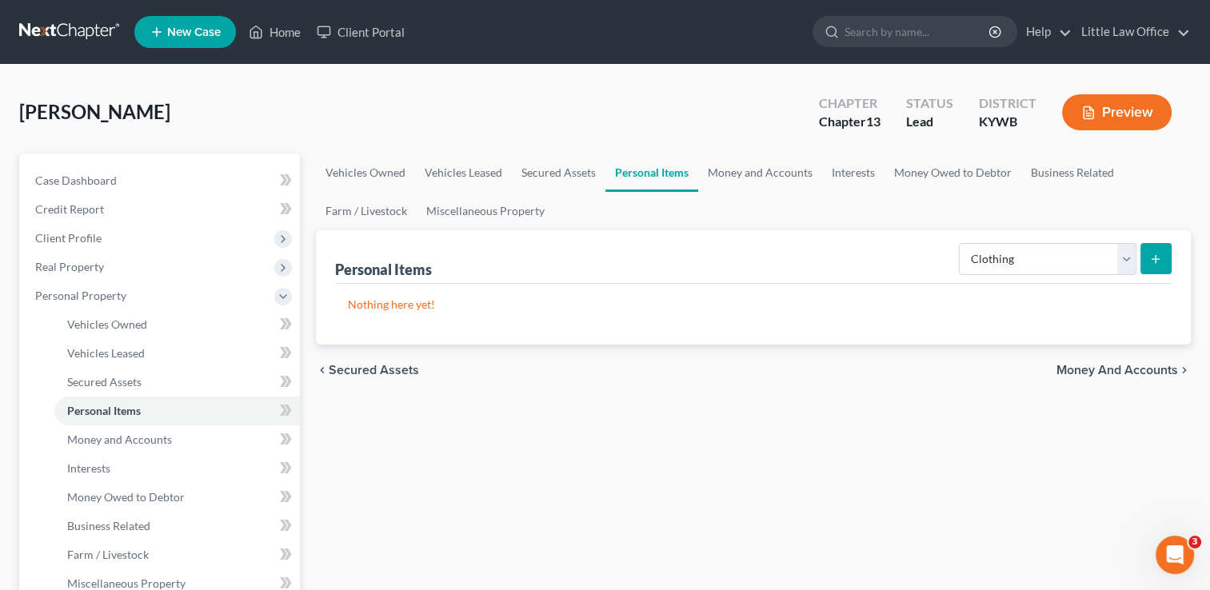
click at [1172, 254] on div "Personal Items Select Item Type Clothing Collectibles Of Value Electronics Fire…" at bounding box center [753, 287] width 875 height 114
click at [120, 238] on span "Client Profile" at bounding box center [161, 238] width 278 height 29
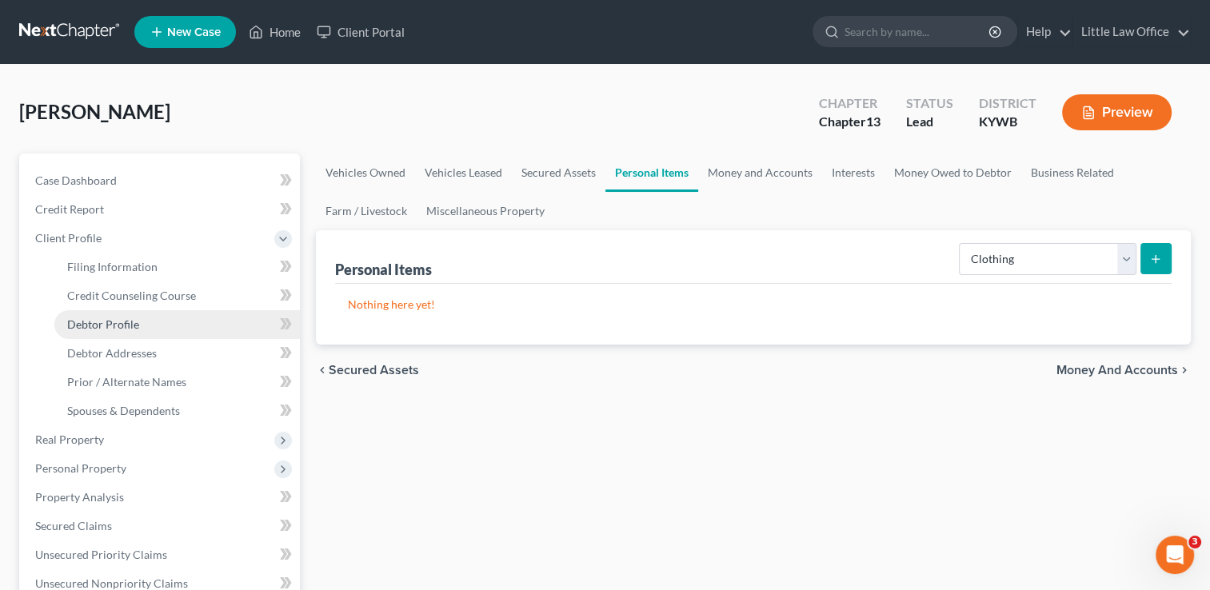
click at [134, 323] on span "Debtor Profile" at bounding box center [103, 325] width 72 height 14
select select "0"
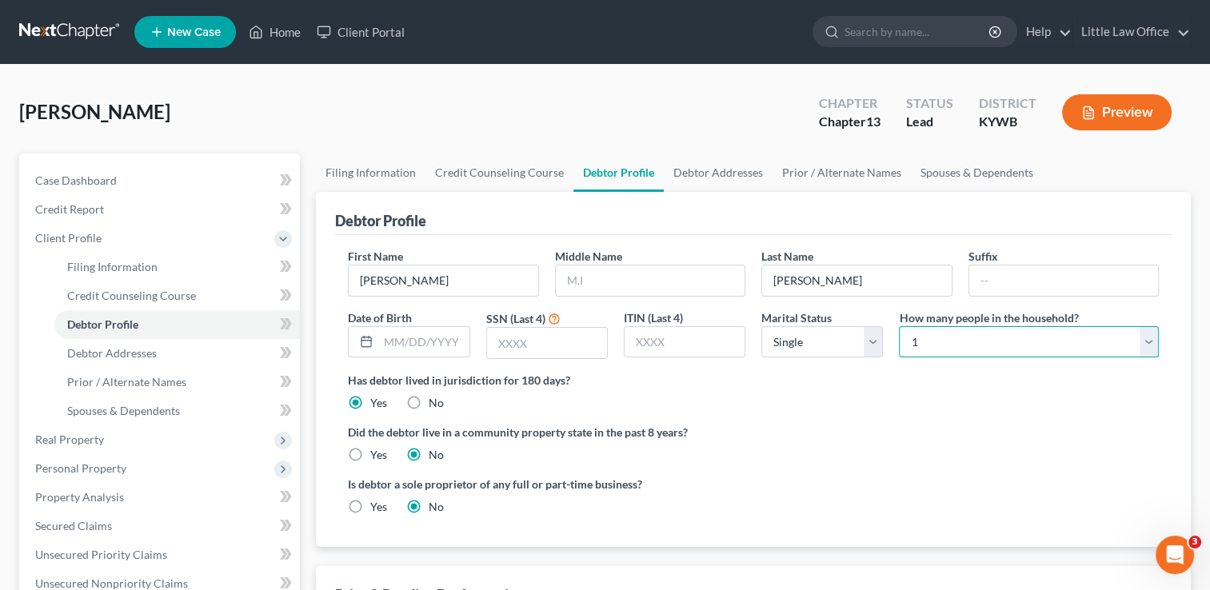
click at [926, 350] on select "Select 1 2 3 4 5 6 7 8 9 10 11 12 13 14 15 16 17 18 19 20" at bounding box center [1029, 342] width 260 height 32
select select "2"
click at [899, 326] on select "Select 1 2 3 4 5 6 7 8 9 10 11 12 13 14 15 16 17 18 19 20" at bounding box center [1029, 342] width 260 height 32
click at [981, 167] on link "Spouses & Dependents" at bounding box center [977, 173] width 132 height 38
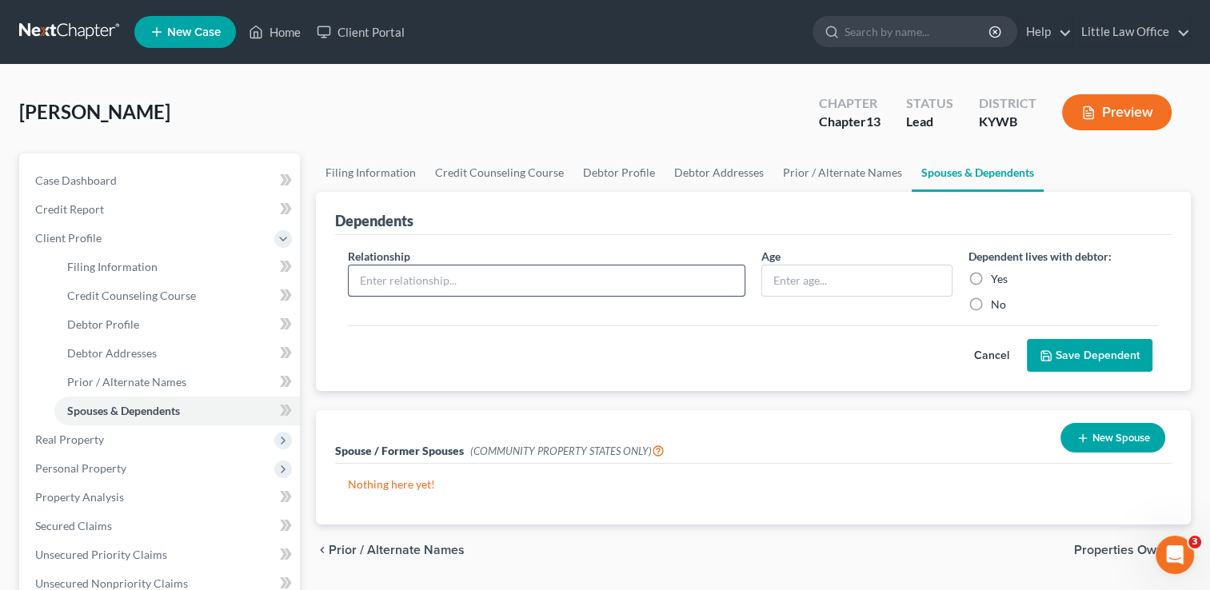
click at [624, 282] on input "text" at bounding box center [547, 281] width 396 height 30
type input "Son"
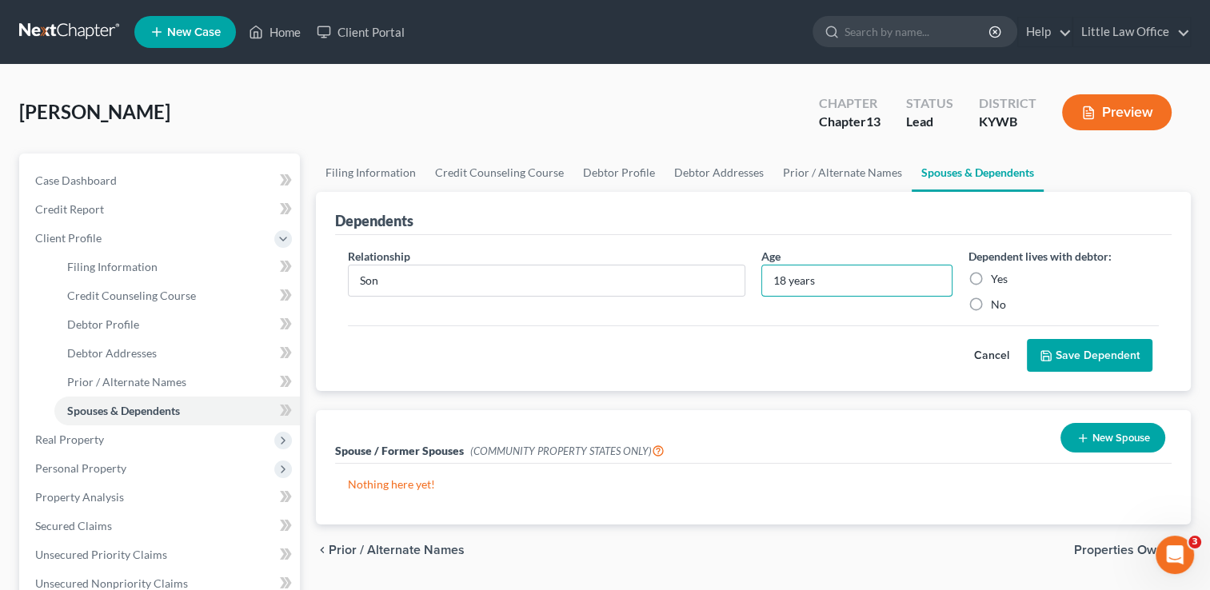
type input "18 years"
click at [997, 280] on label "Yes" at bounding box center [999, 279] width 17 height 16
click at [998, 280] on input "Yes" at bounding box center [1003, 276] width 10 height 10
radio input "true"
click at [1072, 357] on button "Save Dependent" at bounding box center [1090, 356] width 126 height 34
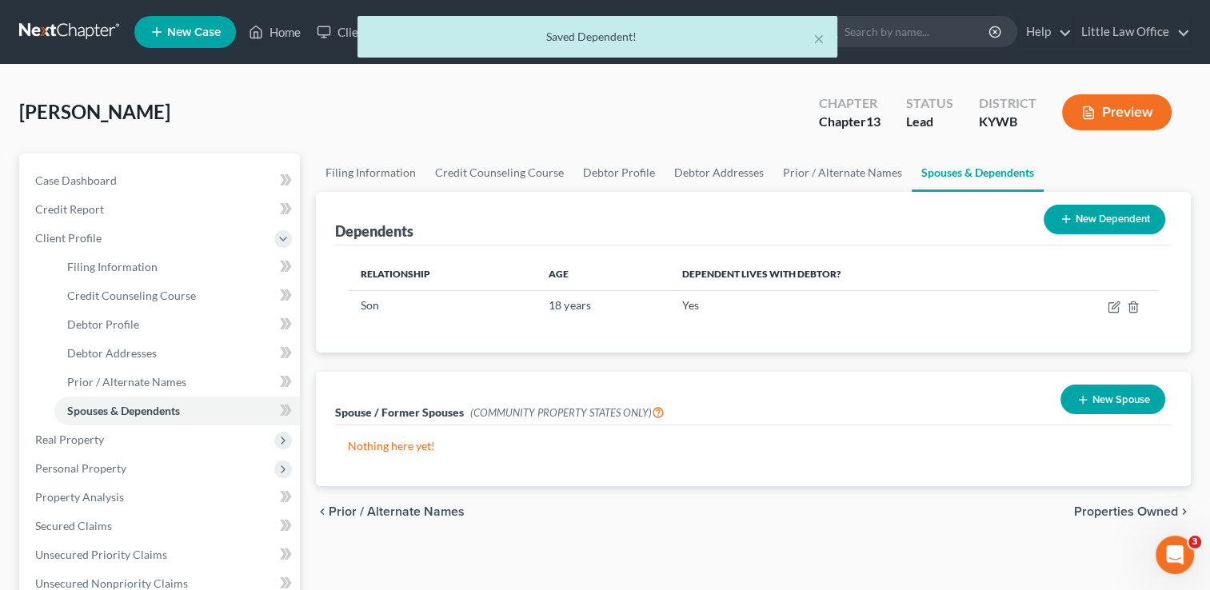
click at [1132, 209] on button "New Dependent" at bounding box center [1105, 220] width 122 height 30
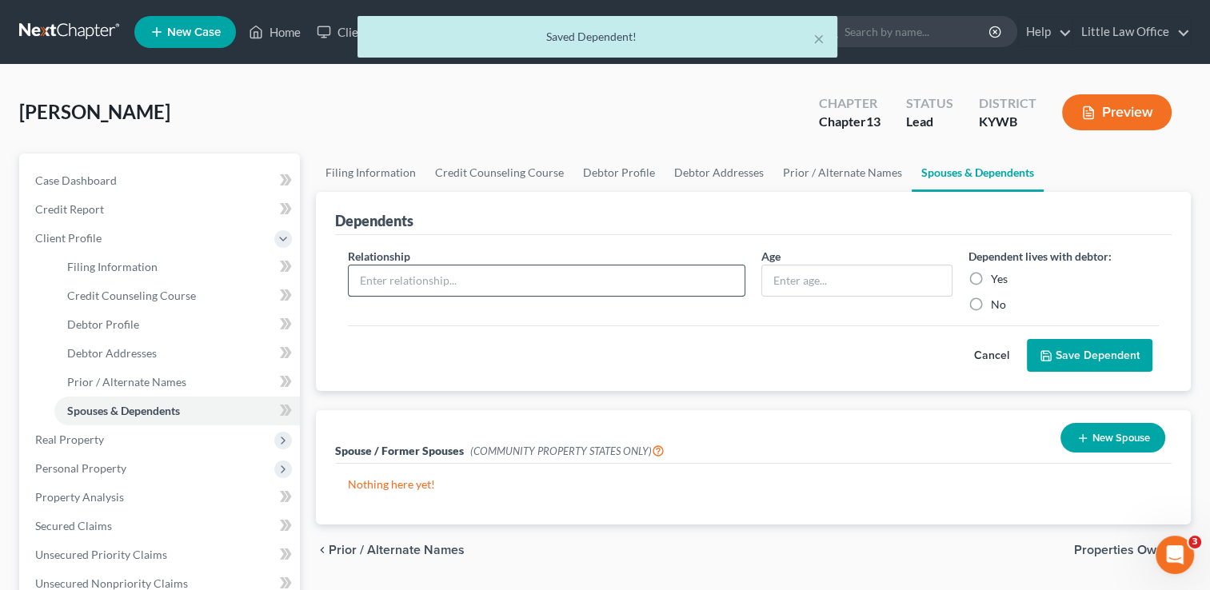
click at [487, 281] on input "text" at bounding box center [547, 281] width 396 height 30
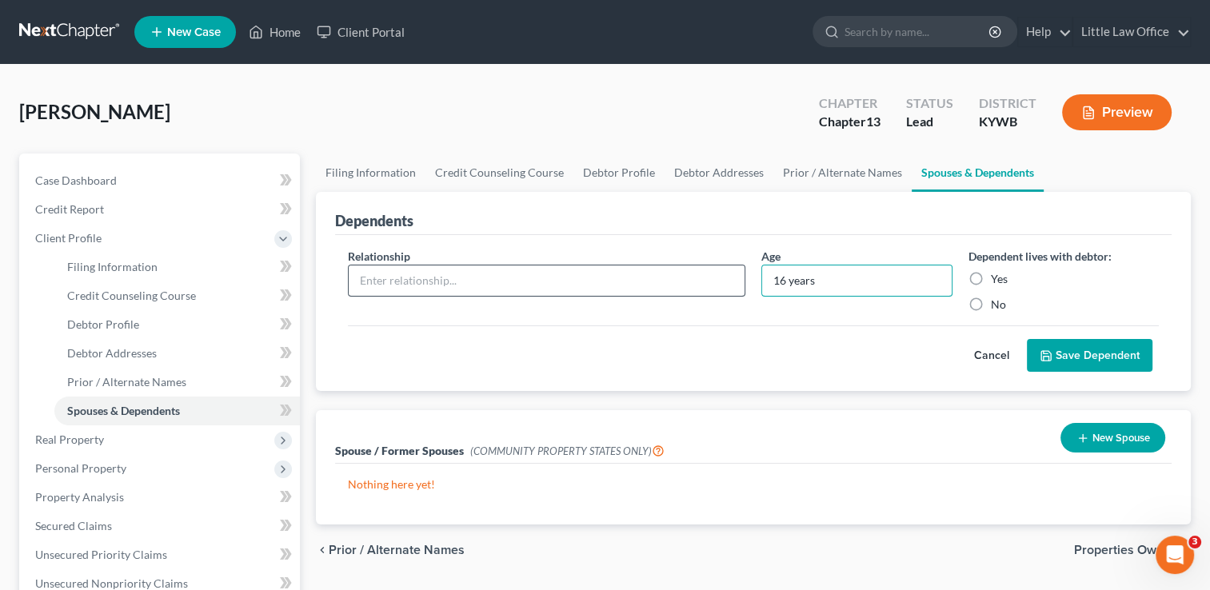
type input "16 years"
click at [487, 279] on input "text" at bounding box center [547, 281] width 396 height 30
type input "Son"
click at [1002, 274] on label "Yes" at bounding box center [999, 279] width 17 height 16
click at [1002, 274] on input "Yes" at bounding box center [1003, 276] width 10 height 10
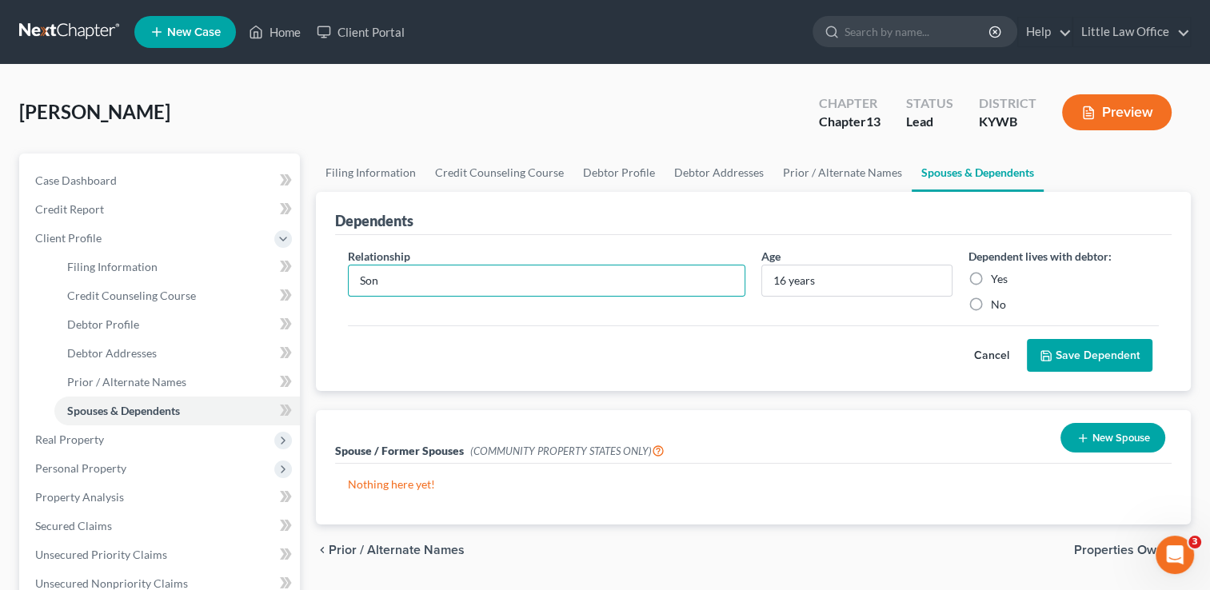
radio input "true"
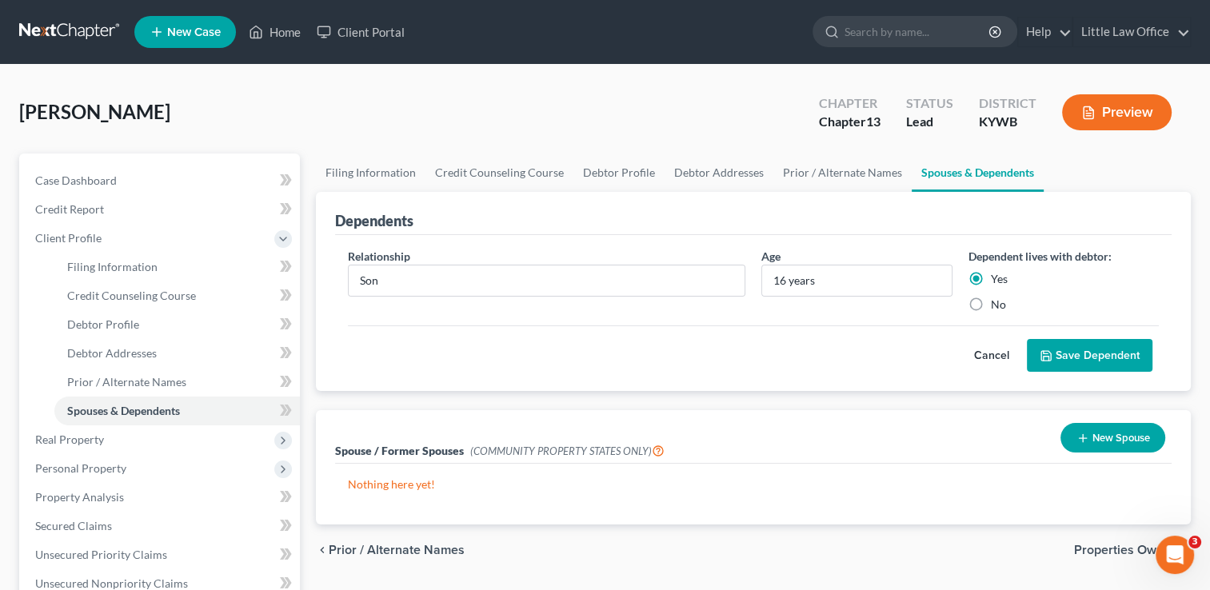
click at [1058, 346] on button "Save Dependent" at bounding box center [1090, 356] width 126 height 34
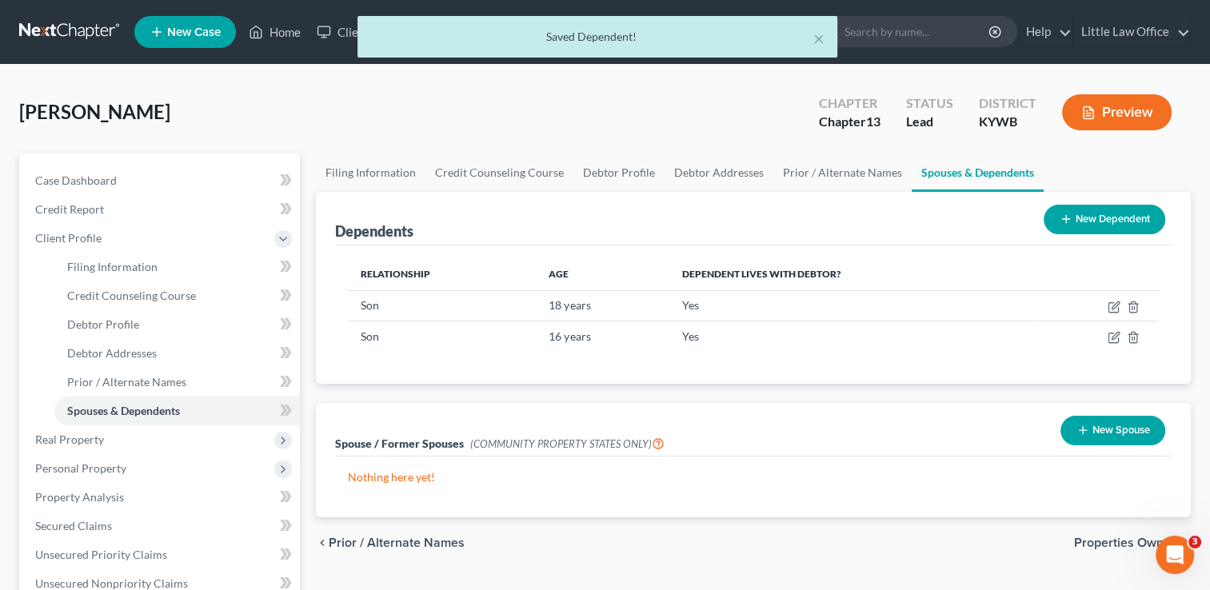
click at [1113, 226] on button "New Dependent" at bounding box center [1105, 220] width 122 height 30
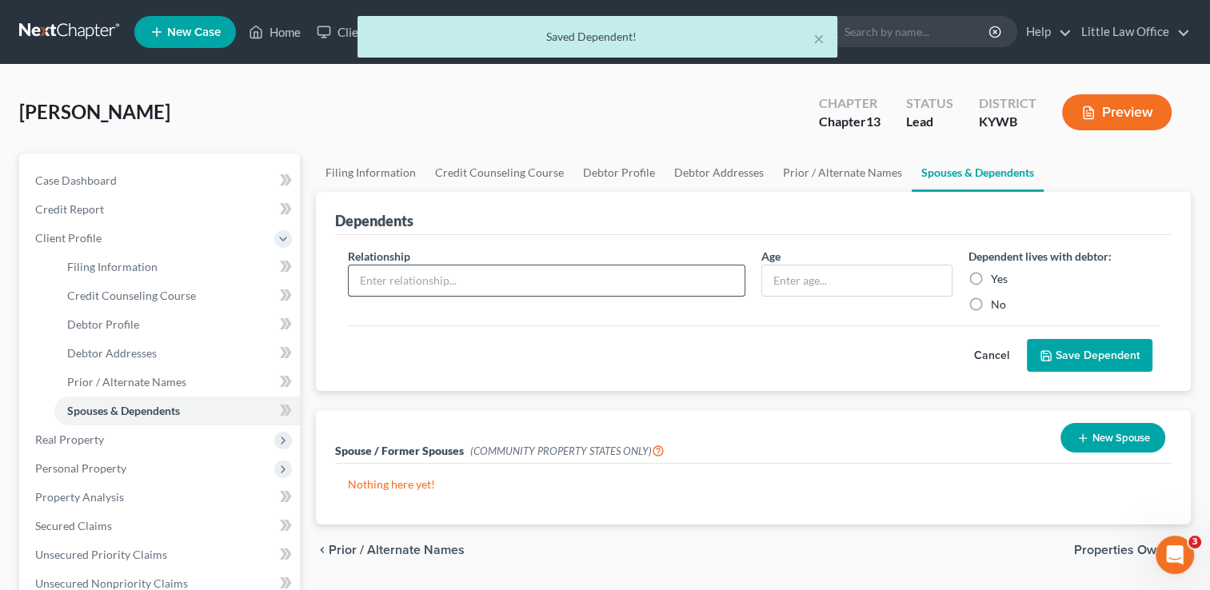
click at [410, 282] on input "text" at bounding box center [547, 281] width 396 height 30
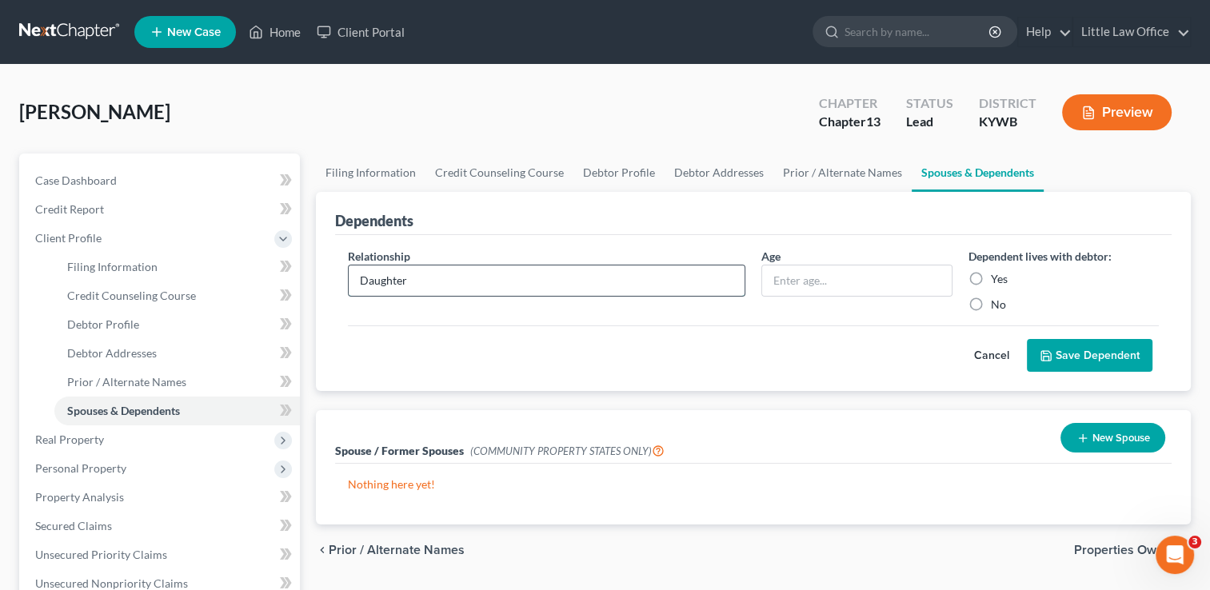
type input "Daughter"
type input "6 years"
click at [991, 274] on label "Yes" at bounding box center [999, 279] width 17 height 16
click at [998, 274] on input "Yes" at bounding box center [1003, 276] width 10 height 10
radio input "true"
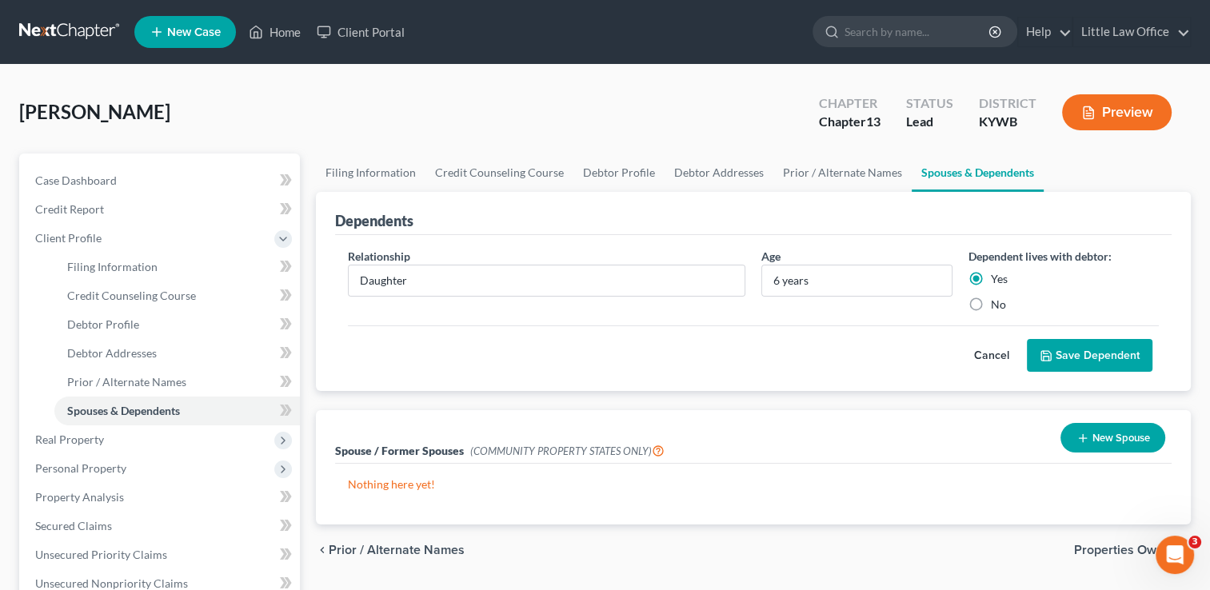
click at [1066, 348] on button "Save Dependent" at bounding box center [1090, 356] width 126 height 34
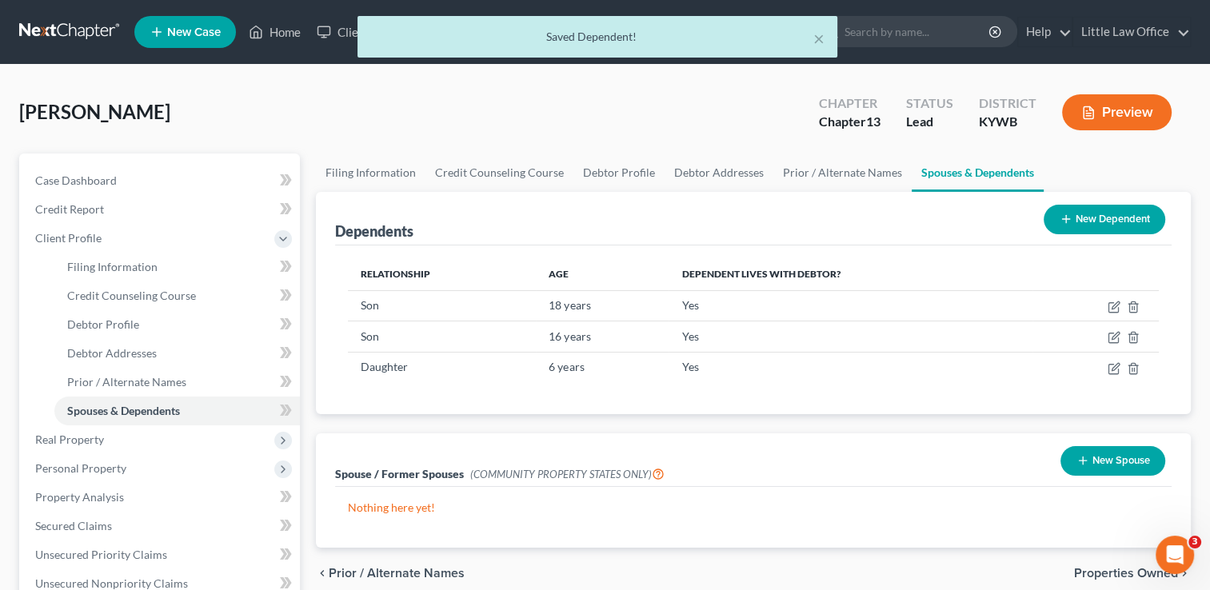
click at [1066, 348] on td at bounding box center [1096, 337] width 126 height 30
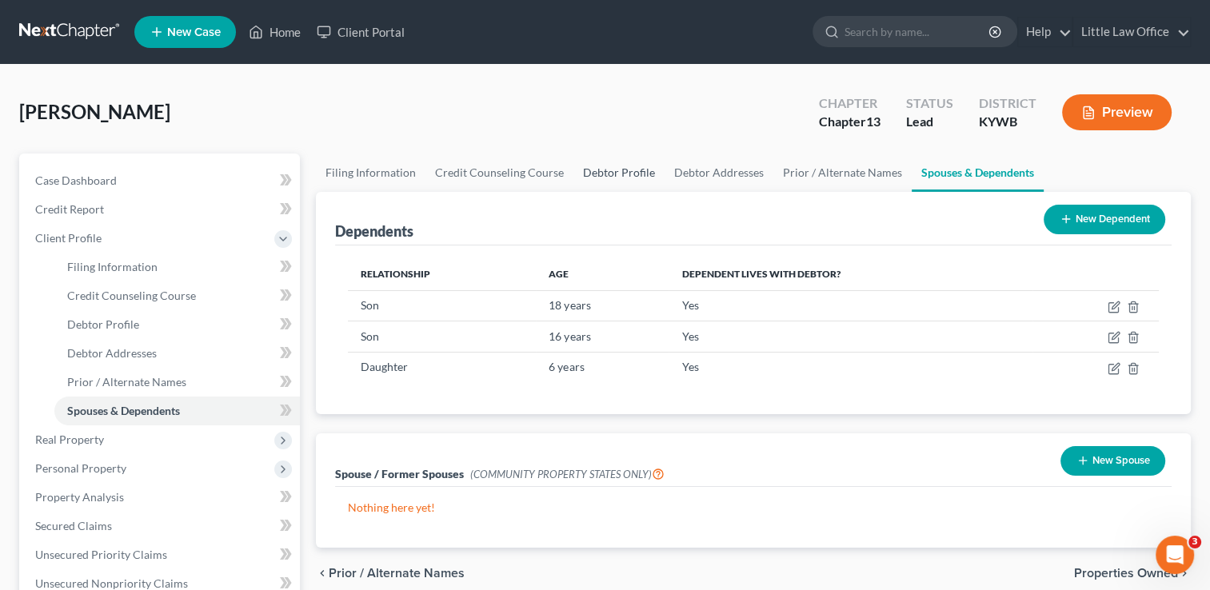
click at [602, 178] on link "Debtor Profile" at bounding box center [619, 173] width 91 height 38
select select "0"
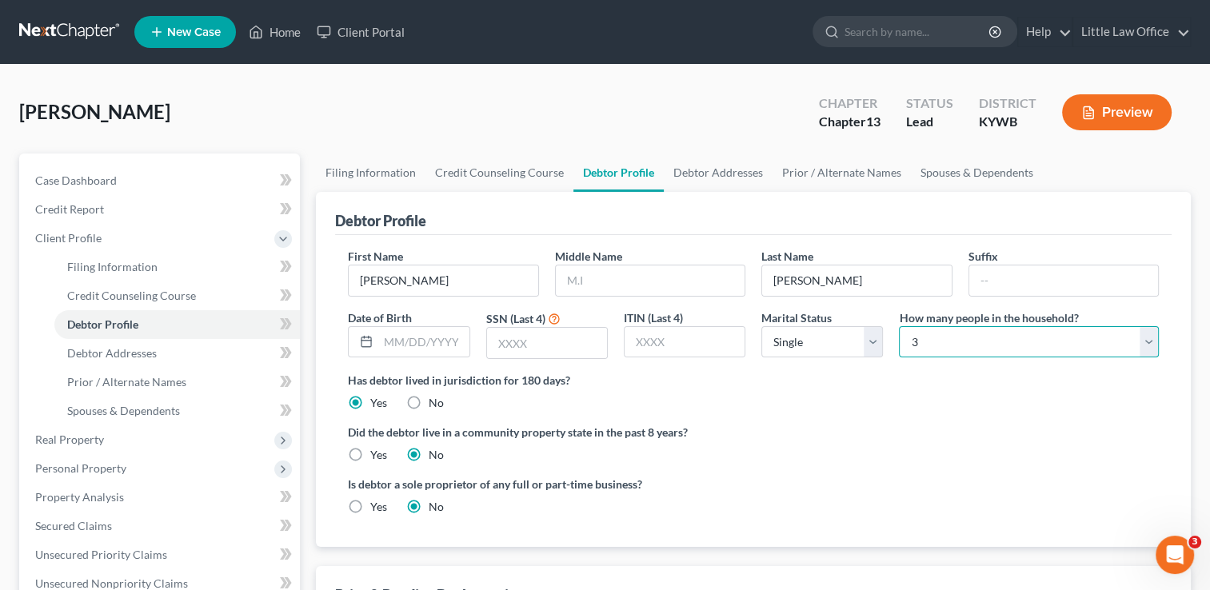
click at [921, 341] on select "Select 1 2 3 4 5 6 7 8 9 10 11 12 13 14 15 16 17 18 19 20" at bounding box center [1029, 342] width 260 height 32
select select "3"
click at [899, 326] on select "Select 1 2 3 4 5 6 7 8 9 10 11 12 13 14 15 16 17 18 19 20" at bounding box center [1029, 342] width 260 height 32
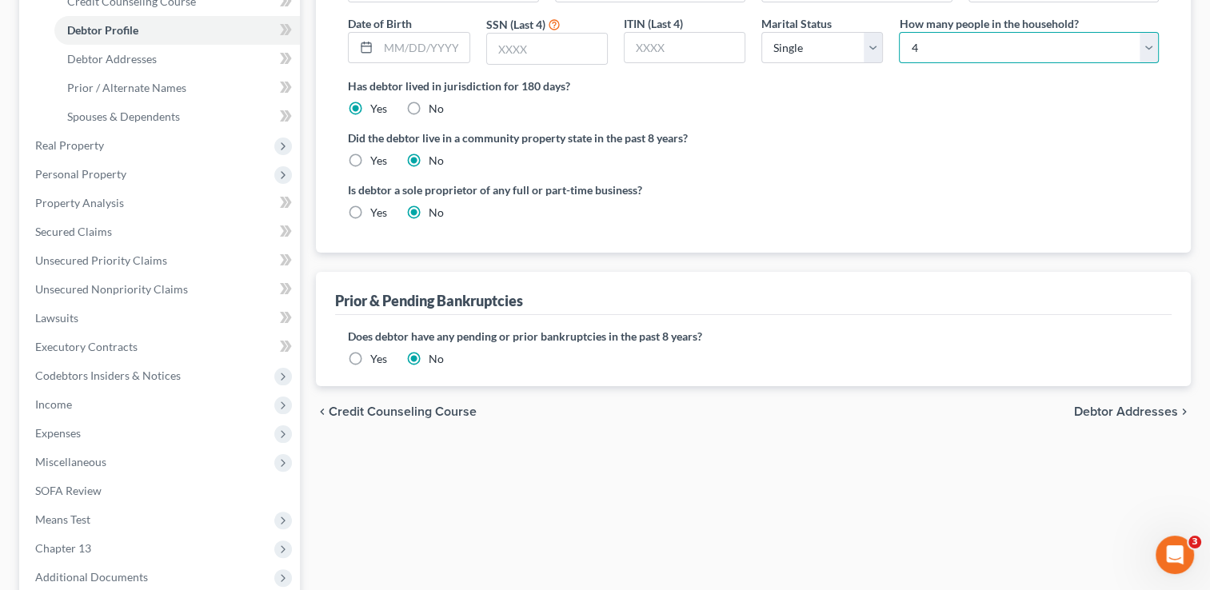
scroll to position [297, 0]
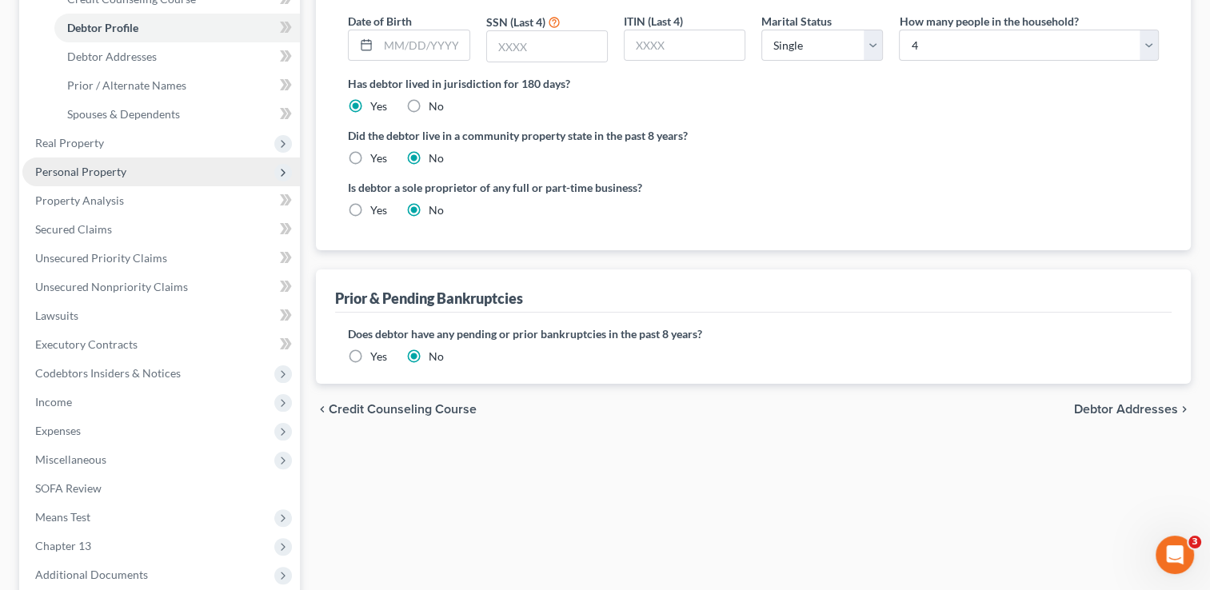
click at [120, 174] on span "Personal Property" at bounding box center [80, 172] width 91 height 14
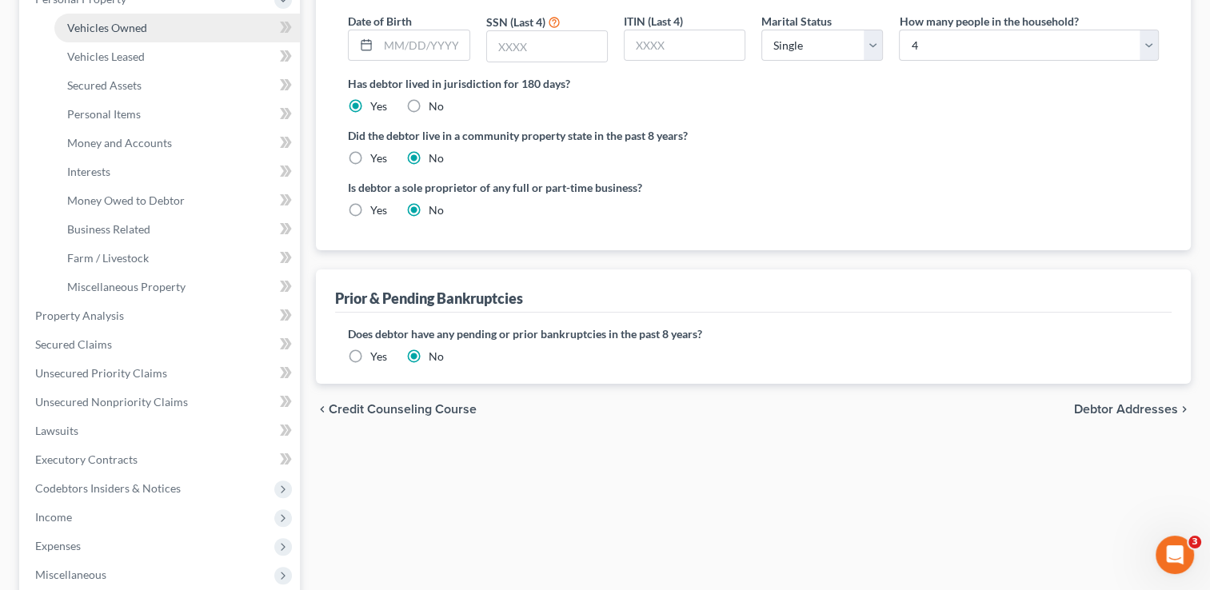
click at [148, 31] on link "Vehicles Owned" at bounding box center [177, 28] width 246 height 29
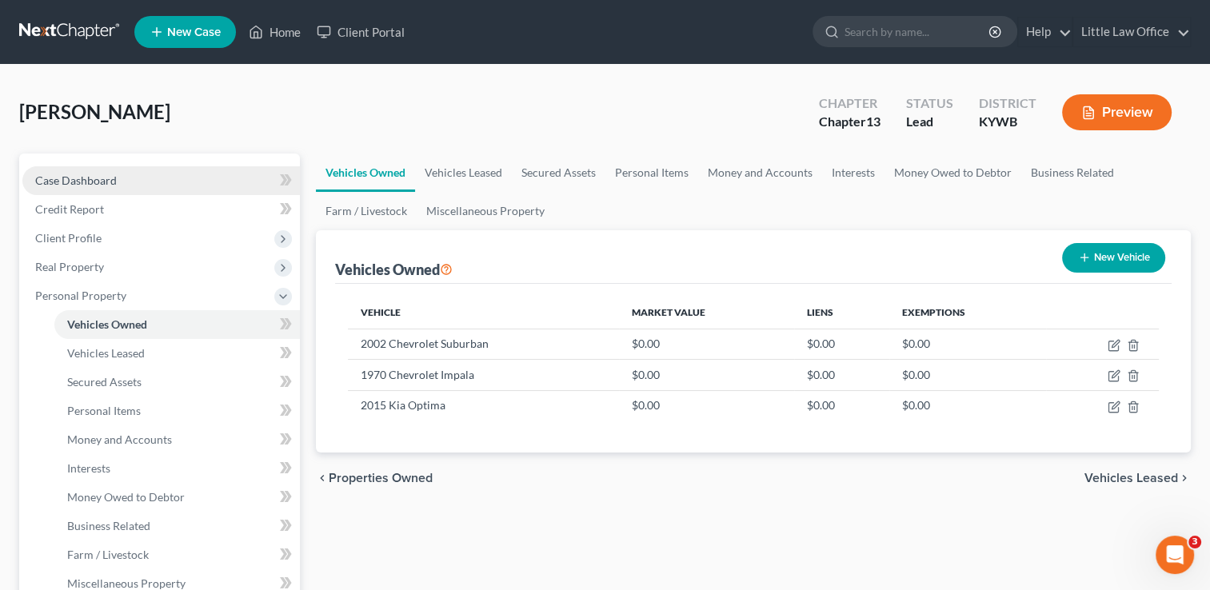
click at [99, 176] on span "Case Dashboard" at bounding box center [76, 181] width 82 height 14
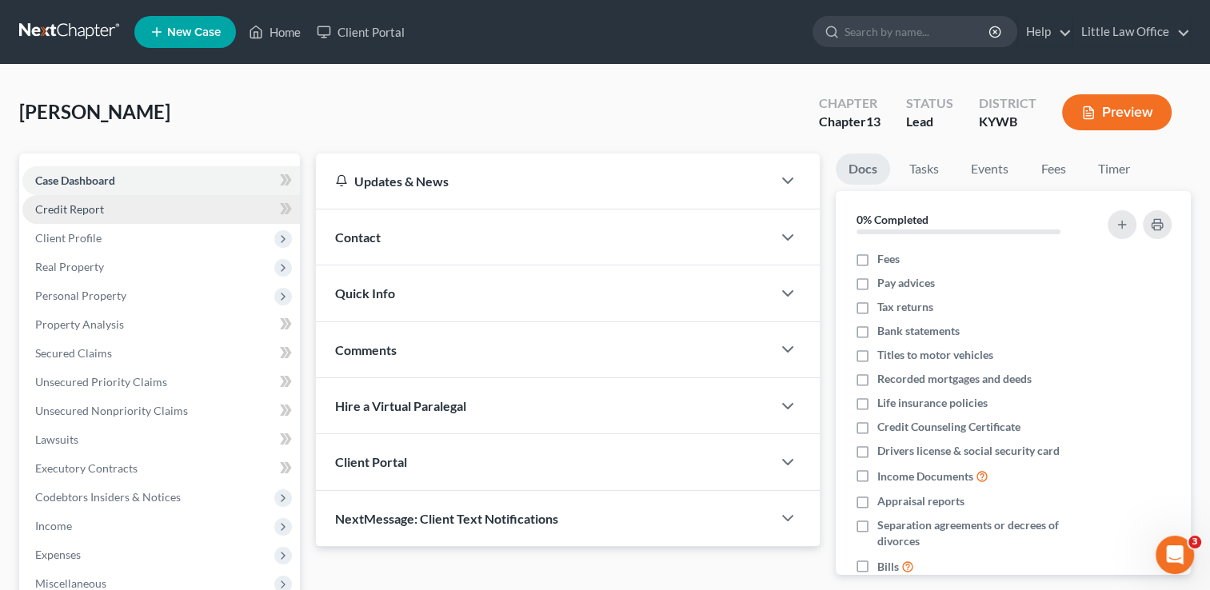
click at [102, 209] on span "Credit Report" at bounding box center [69, 209] width 69 height 14
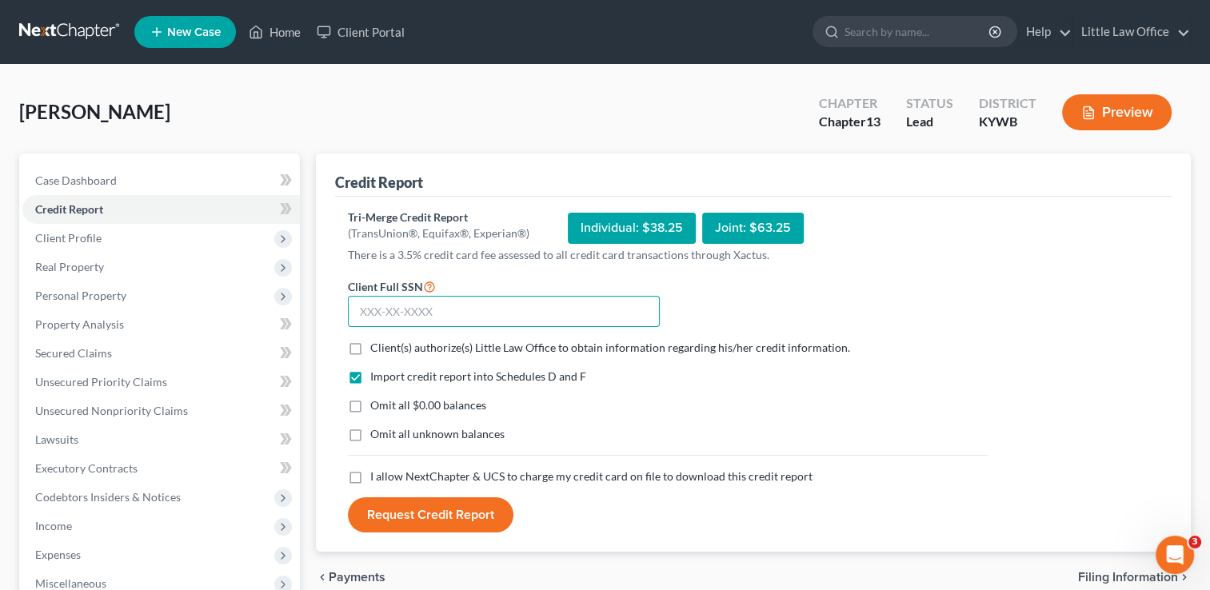
click at [454, 303] on input "text" at bounding box center [504, 312] width 312 height 32
type input "401-39-8848"
click at [370, 350] on label "Client(s) authorize(s) Little Law Office to obtain information regarding his/he…" at bounding box center [610, 348] width 480 height 16
click at [377, 350] on input "Client(s) authorize(s) Little Law Office to obtain information regarding his/he…" at bounding box center [382, 345] width 10 height 10
checkbox input "true"
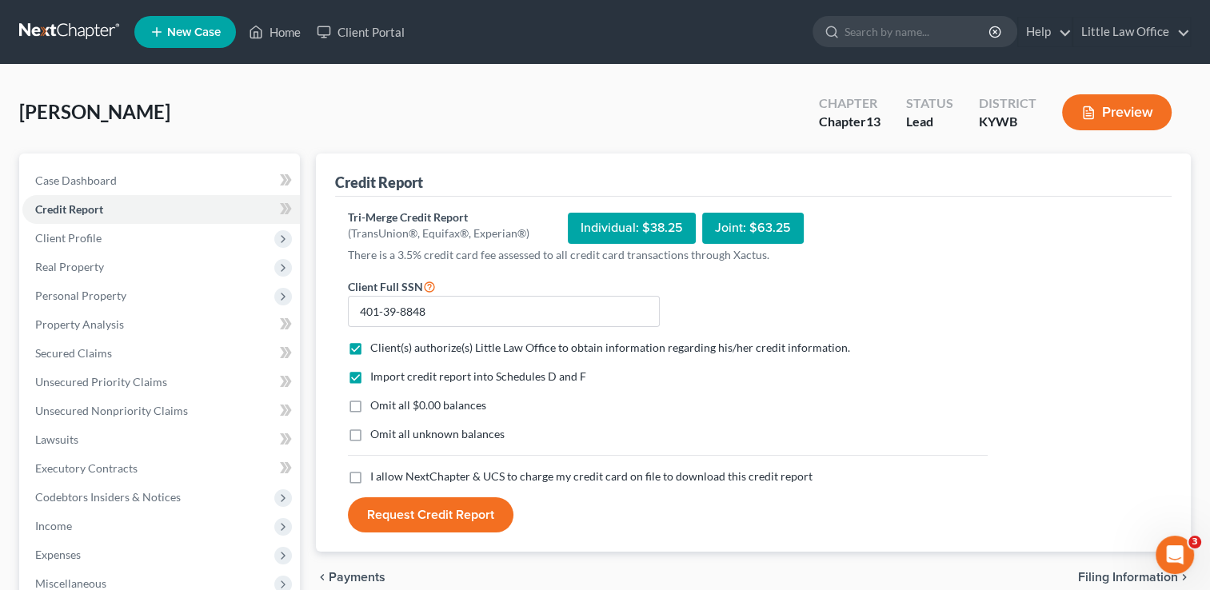
click at [370, 404] on label "Omit all $0.00 balances" at bounding box center [428, 406] width 116 height 16
click at [377, 404] on input "Omit all $0.00 balances" at bounding box center [382, 403] width 10 height 10
checkbox input "true"
click at [370, 475] on label "I allow NextChapter & UCS to charge my credit card on file to download this cre…" at bounding box center [591, 477] width 442 height 16
click at [377, 475] on input "I allow NextChapter & UCS to charge my credit card on file to download this cre…" at bounding box center [382, 474] width 10 height 10
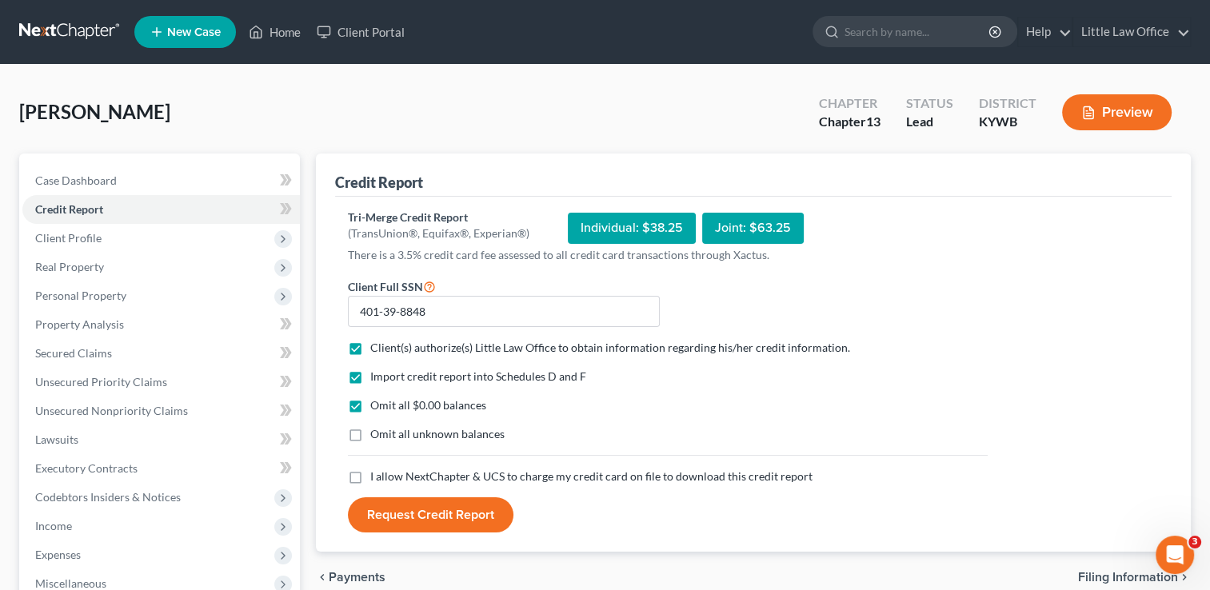
checkbox input "true"
click at [410, 522] on button "Request Credit Report" at bounding box center [431, 515] width 166 height 35
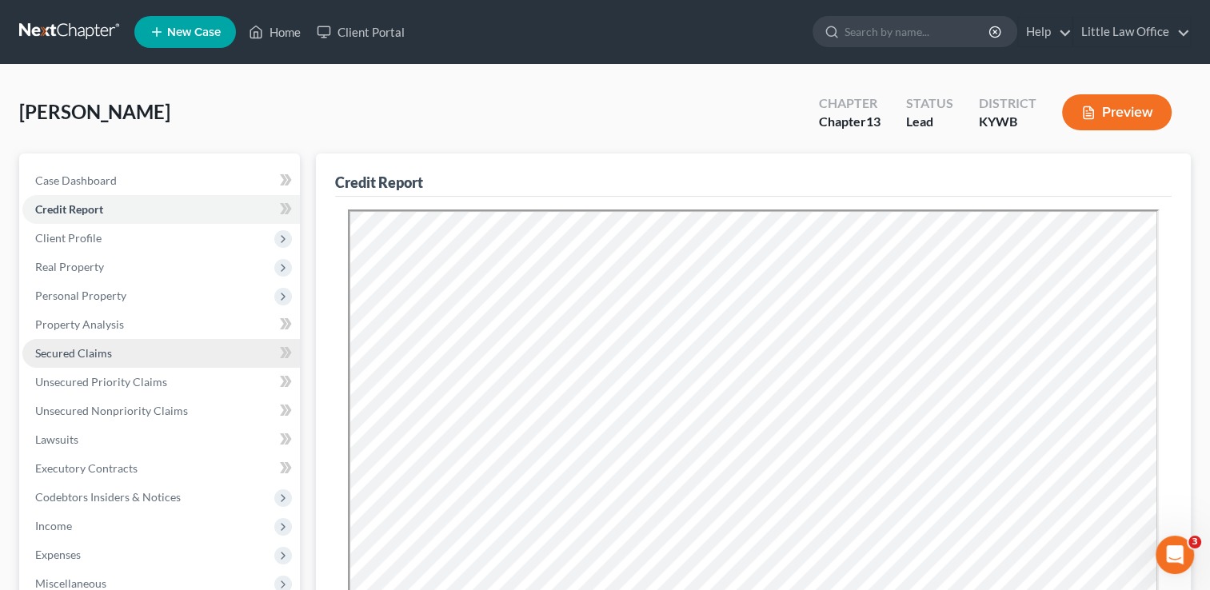
click at [99, 354] on span "Secured Claims" at bounding box center [73, 353] width 77 height 14
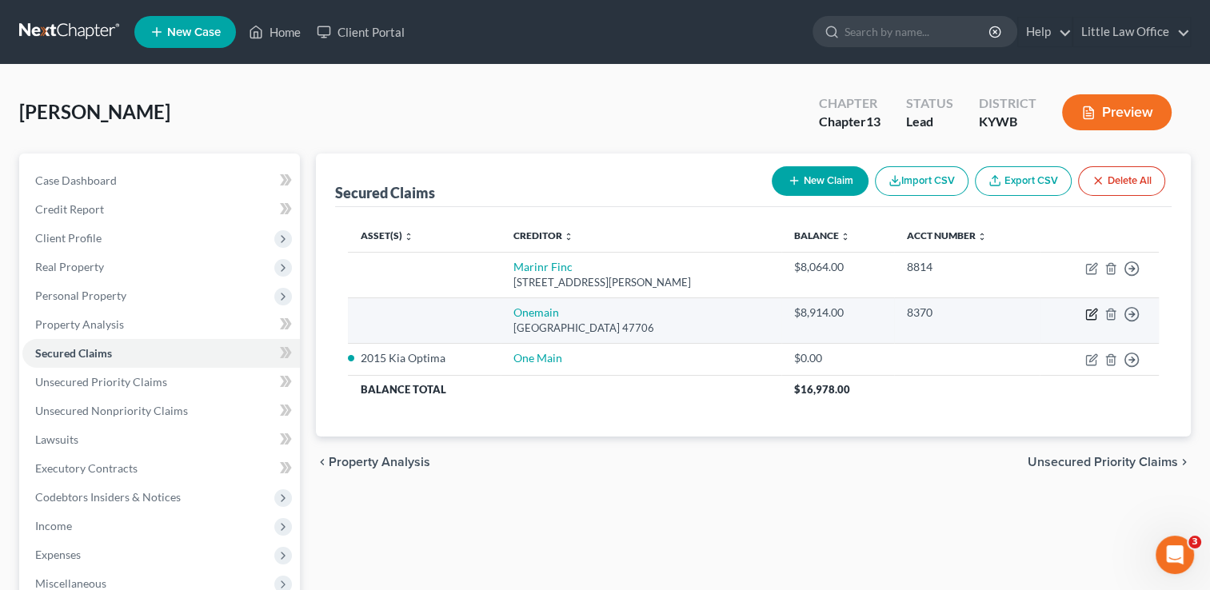
click at [1091, 317] on icon "button" at bounding box center [1092, 314] width 13 height 13
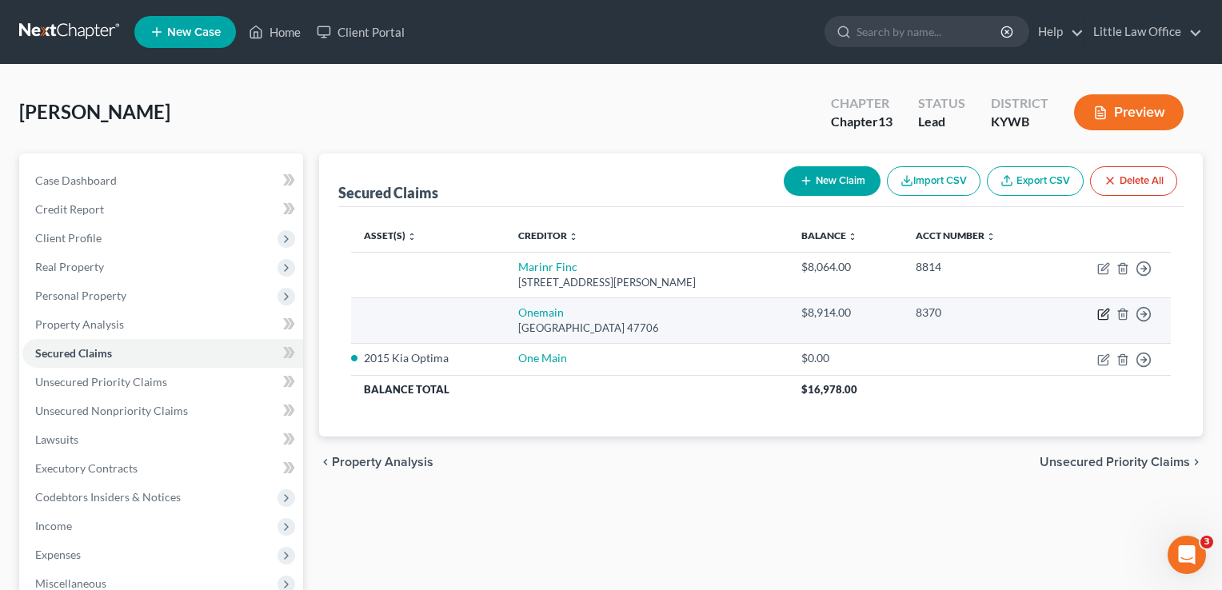
select select "15"
select select "0"
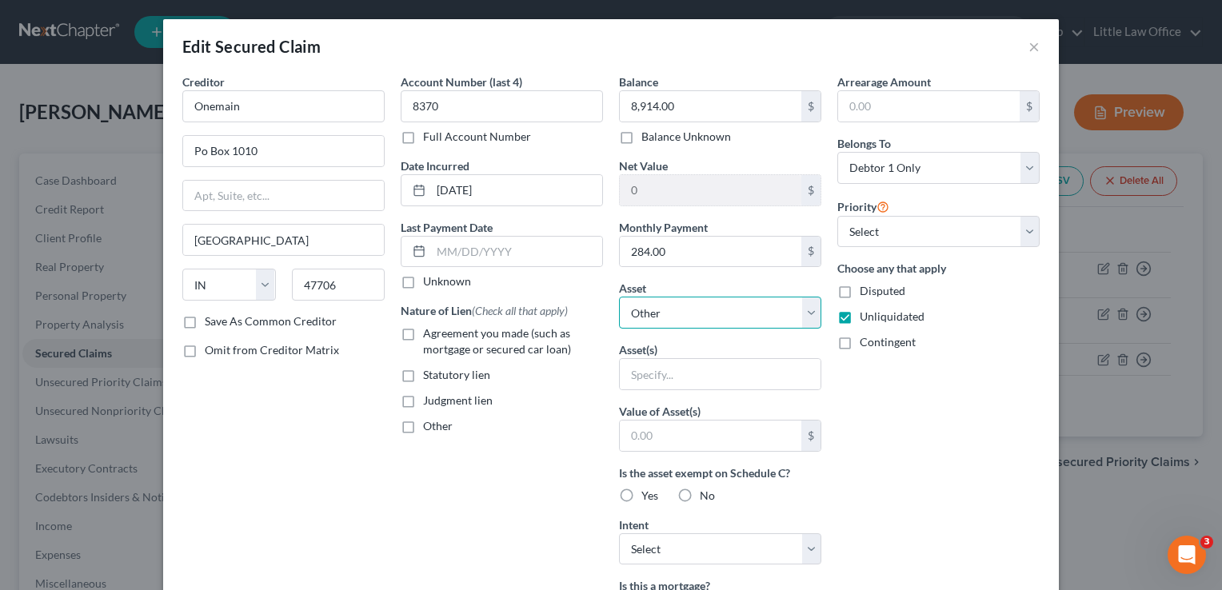
click at [802, 326] on select "Select Other Multiple Assets [GEOGRAPHIC_DATA][PERSON_NAME] - $28300.0 2002 Che…" at bounding box center [720, 313] width 202 height 32
select select "6"
click at [619, 297] on select "Select Other Multiple Assets [GEOGRAPHIC_DATA][PERSON_NAME] - $28300.0 2002 Che…" at bounding box center [720, 313] width 202 height 32
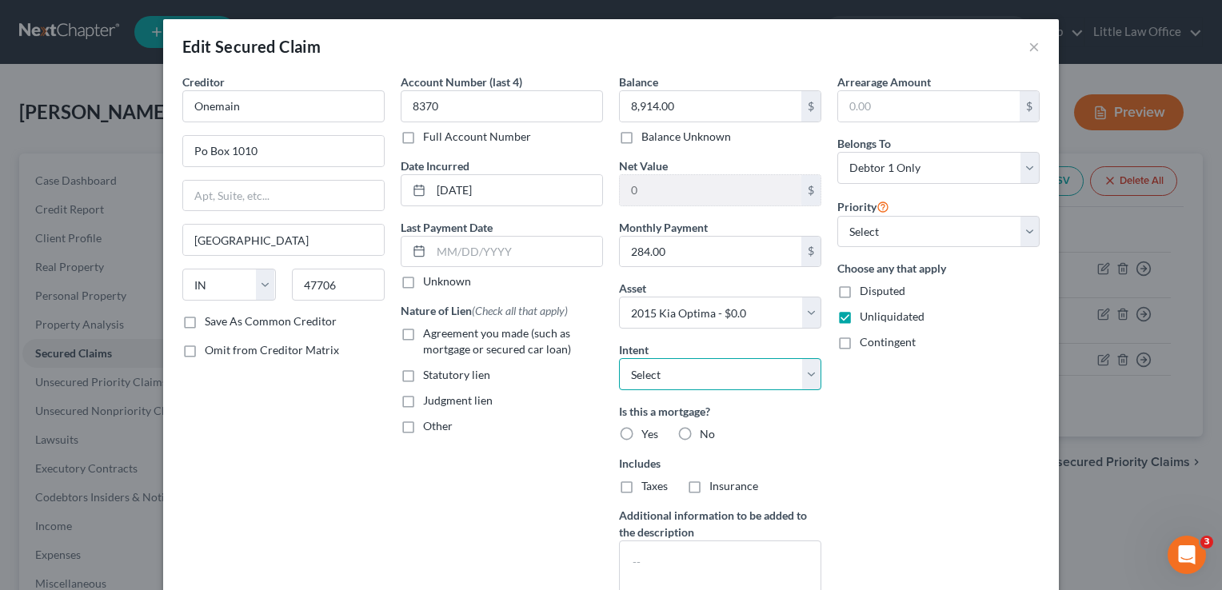
click at [718, 369] on select "Select Surrender Redeem Reaffirm Avoid Other" at bounding box center [720, 374] width 202 height 32
click at [1002, 505] on div "Arrearage Amount $ Belongs To * Select Debtor 1 Only Debtor 2 Only Debtor 1 And…" at bounding box center [939, 343] width 218 height 539
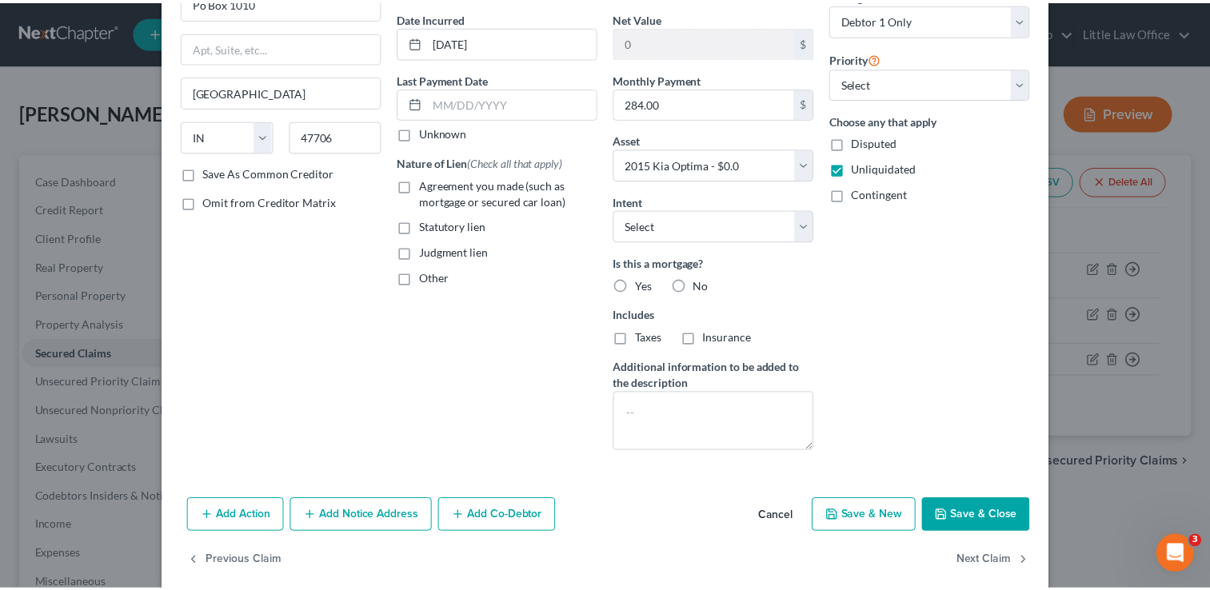
scroll to position [150, 0]
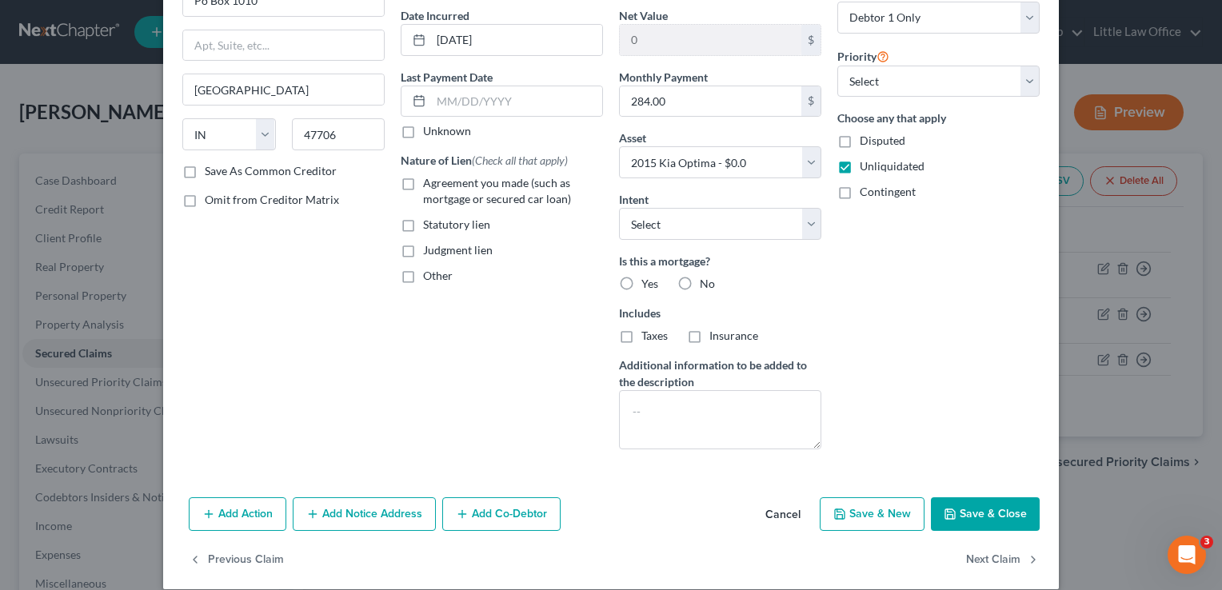
click at [1007, 506] on button "Save & Close" at bounding box center [985, 515] width 109 height 34
select select
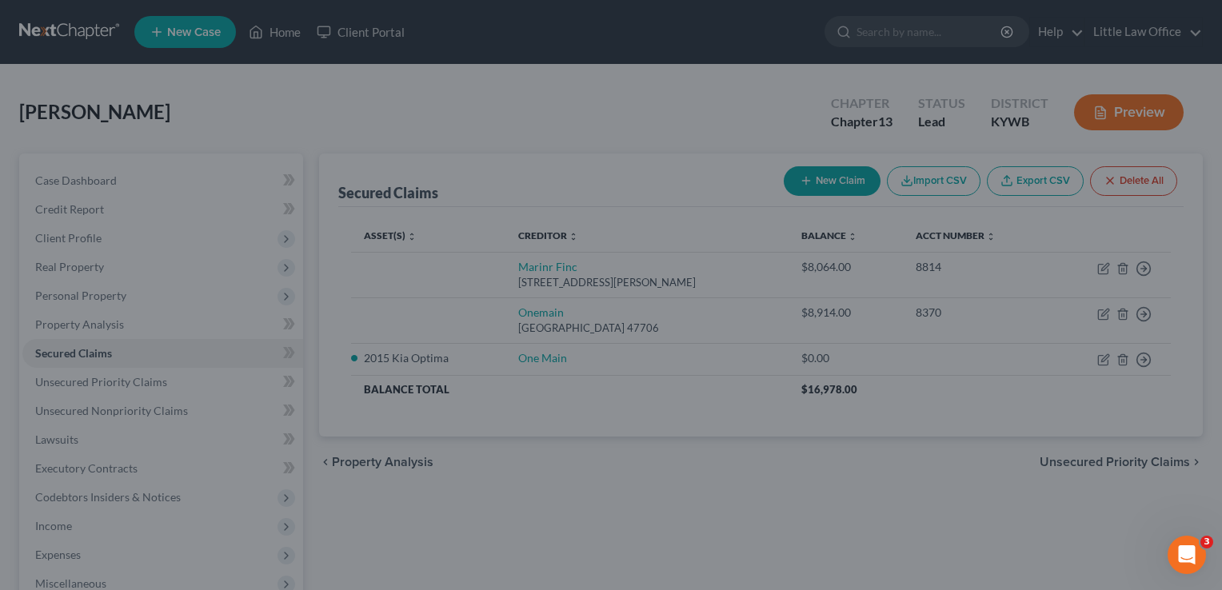
type input "-8,914.00"
select select "6"
type input "0"
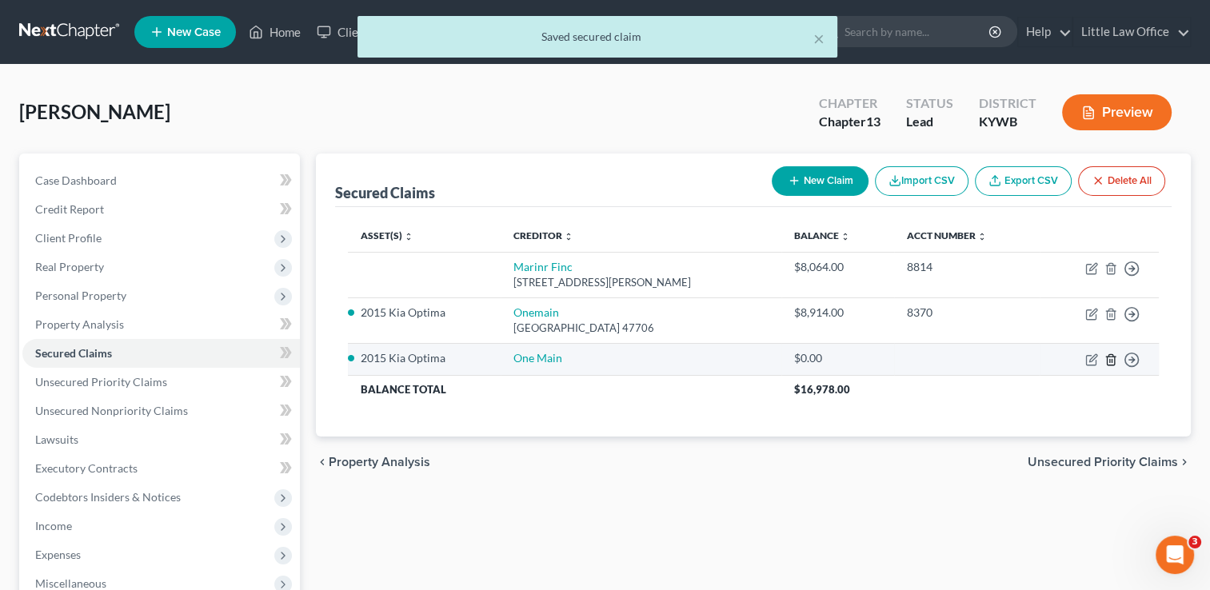
click at [1110, 363] on icon "button" at bounding box center [1110, 359] width 7 height 10
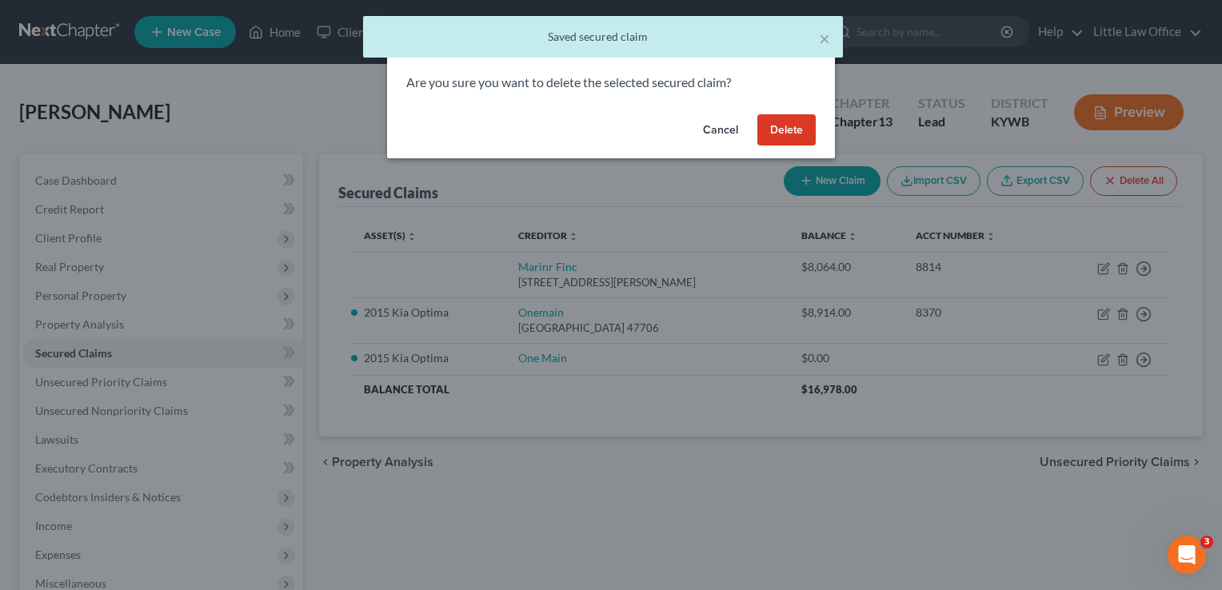
click at [800, 139] on button "Delete" at bounding box center [787, 130] width 58 height 32
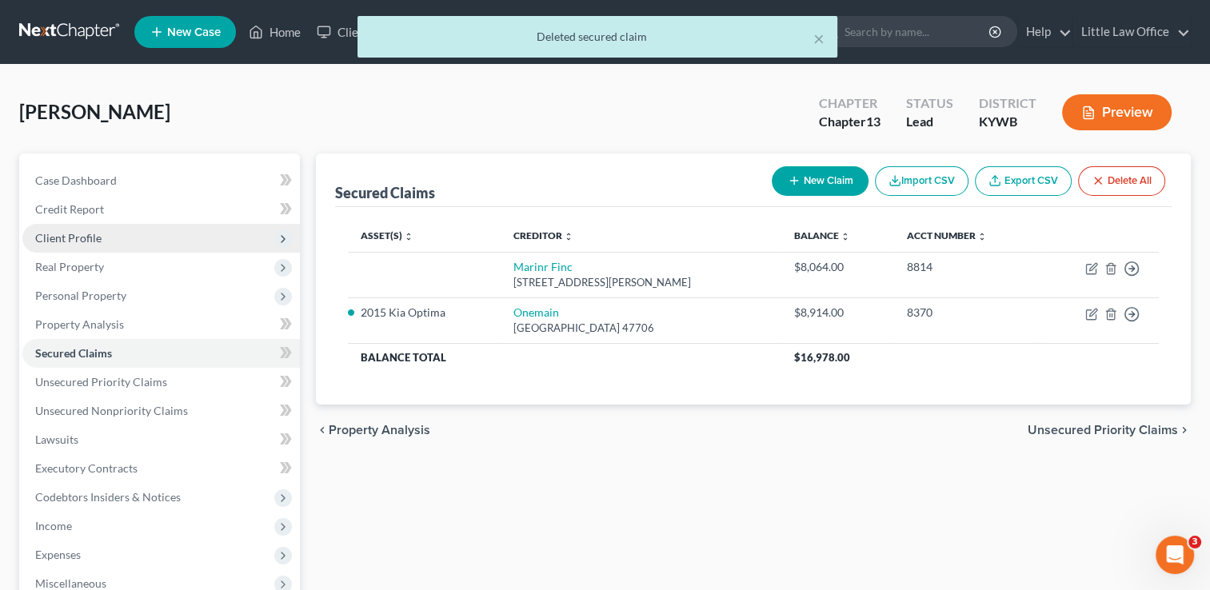
click at [88, 245] on span "Client Profile" at bounding box center [161, 238] width 278 height 29
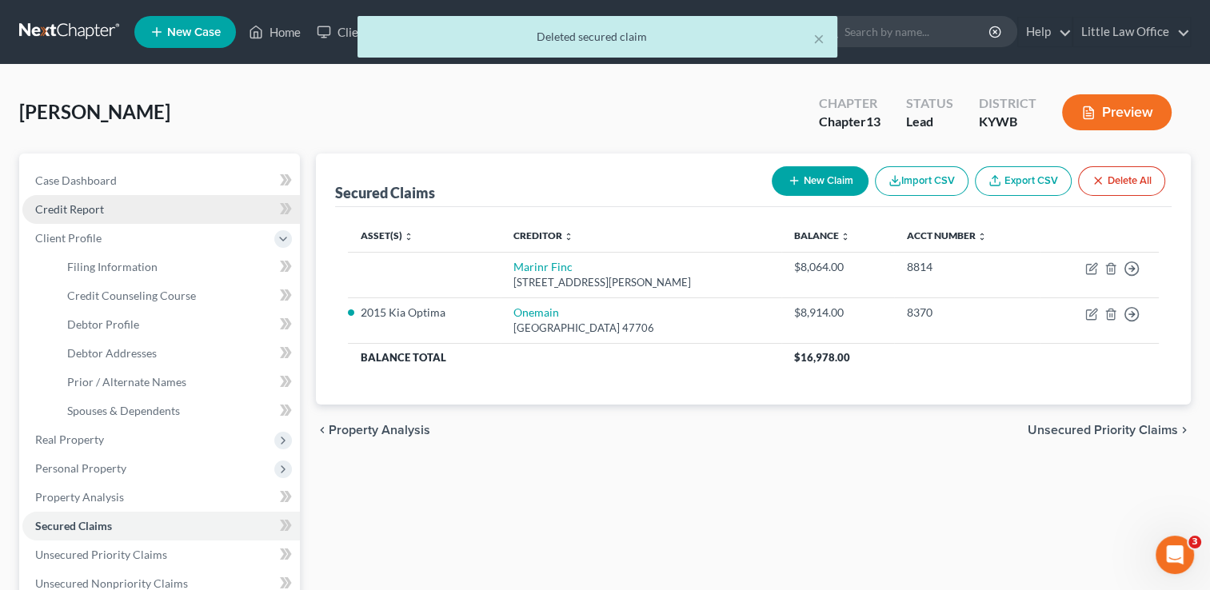
click at [80, 217] on link "Credit Report" at bounding box center [161, 209] width 278 height 29
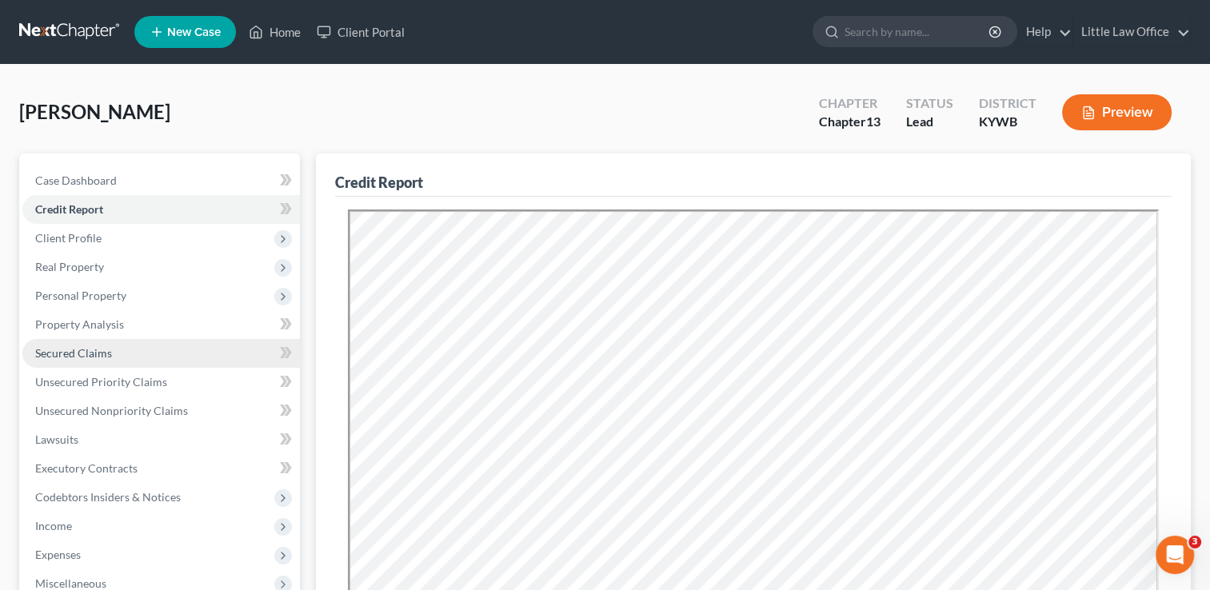
click at [109, 354] on span "Secured Claims" at bounding box center [73, 353] width 77 height 14
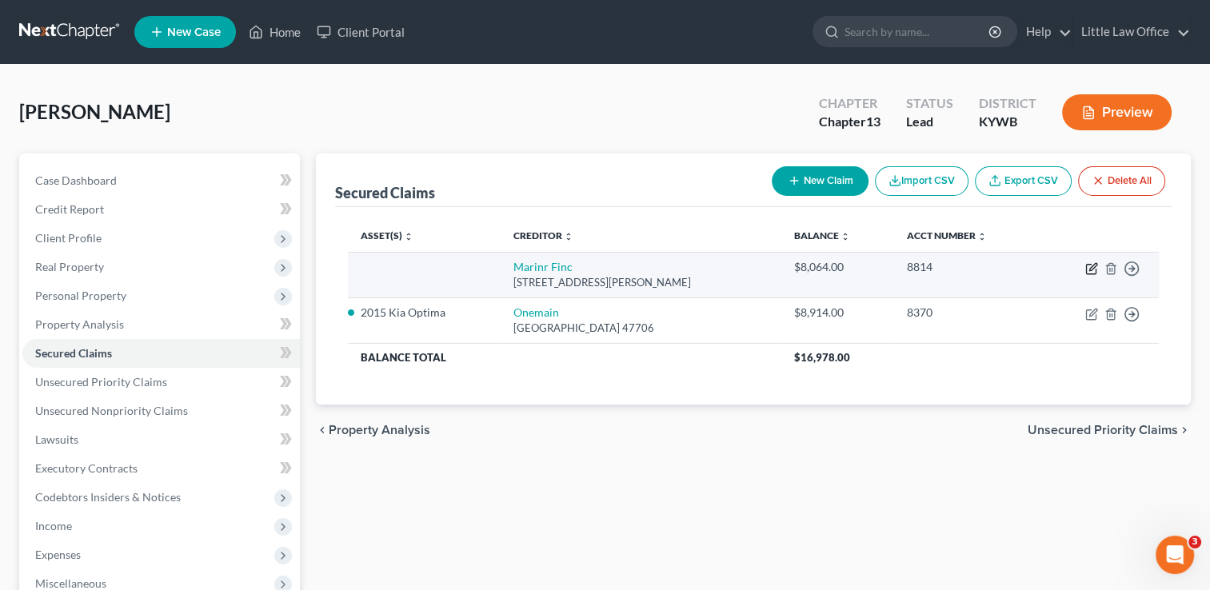
click at [1093, 270] on icon "button" at bounding box center [1092, 268] width 13 height 13
select select "21"
select select "0"
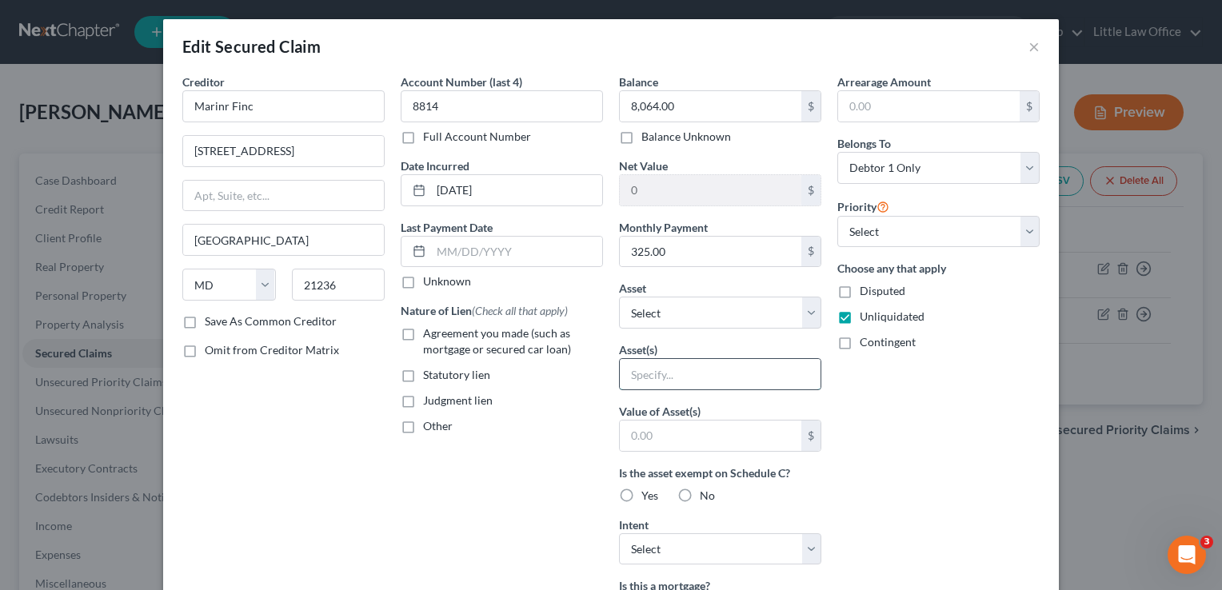
click at [669, 370] on input "text" at bounding box center [720, 374] width 201 height 30
type input "misc. household goods"
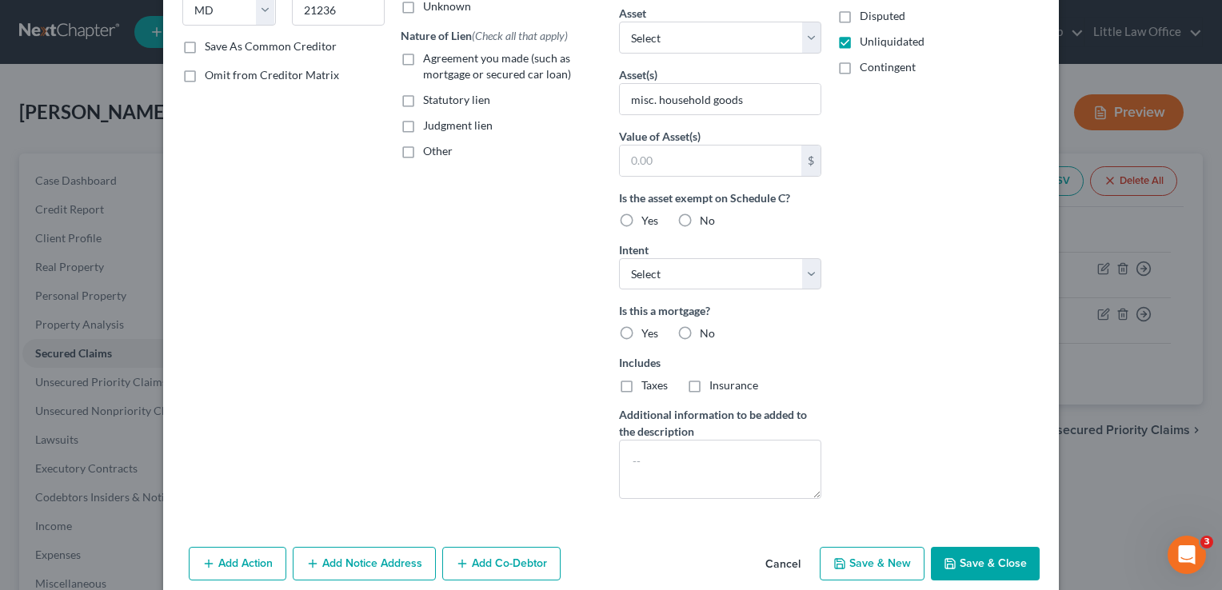
scroll to position [307, 0]
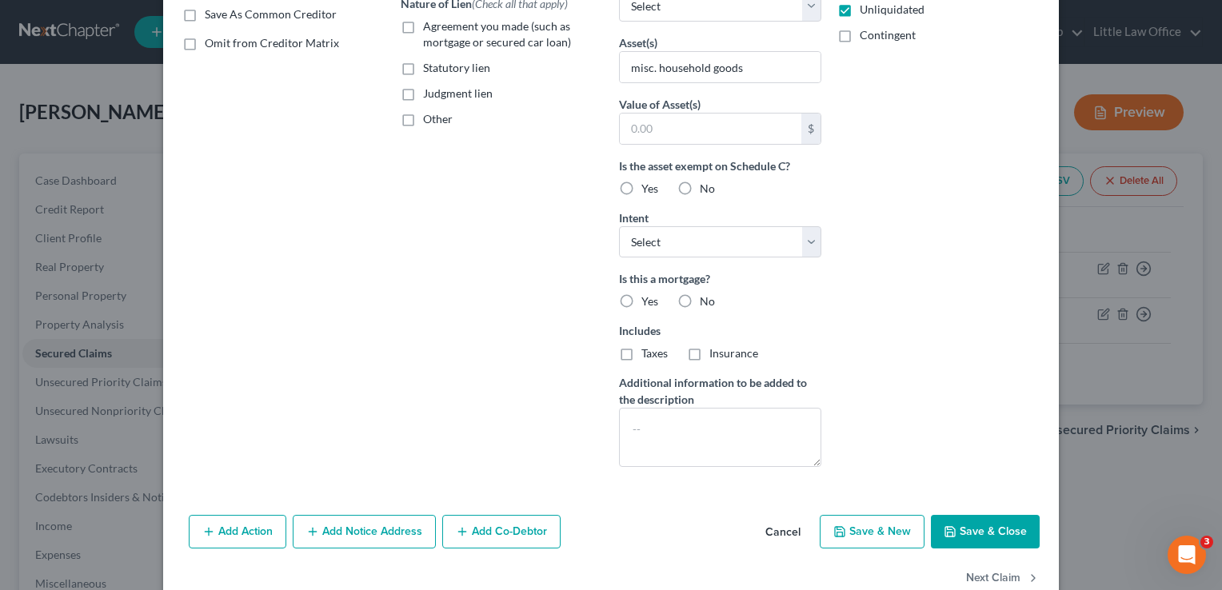
click at [954, 548] on div "Add Action Add Notice Address Add Co-Debtor Cancel Save & New Save & Close" at bounding box center [611, 535] width 896 height 53
click at [965, 530] on button "Save & Close" at bounding box center [985, 532] width 109 height 34
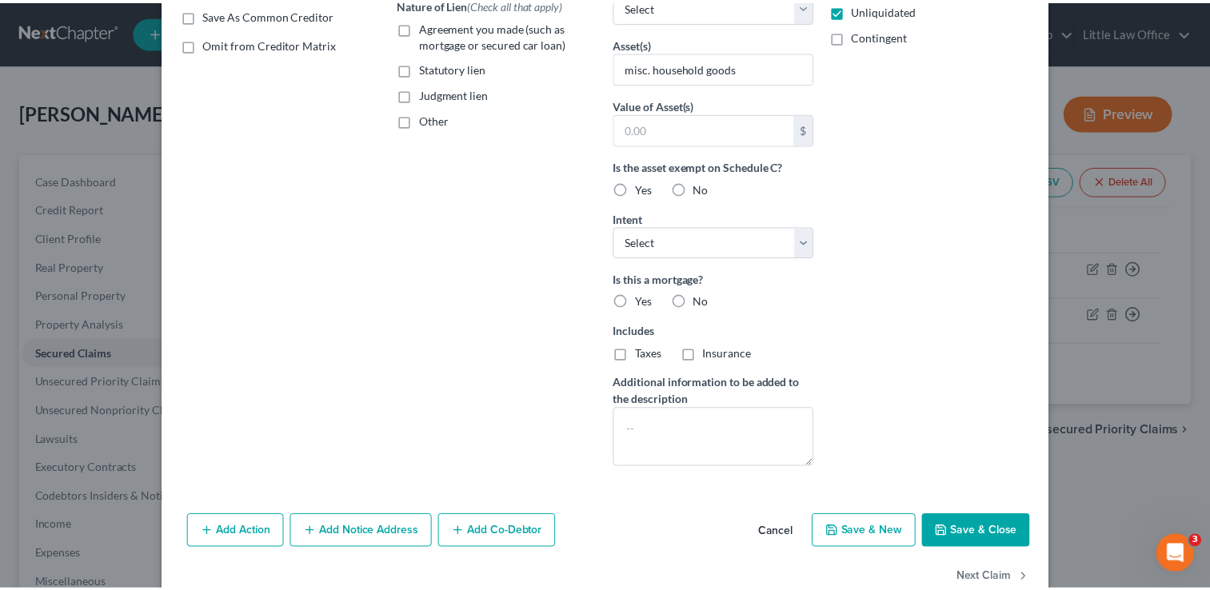
scroll to position [166, 0]
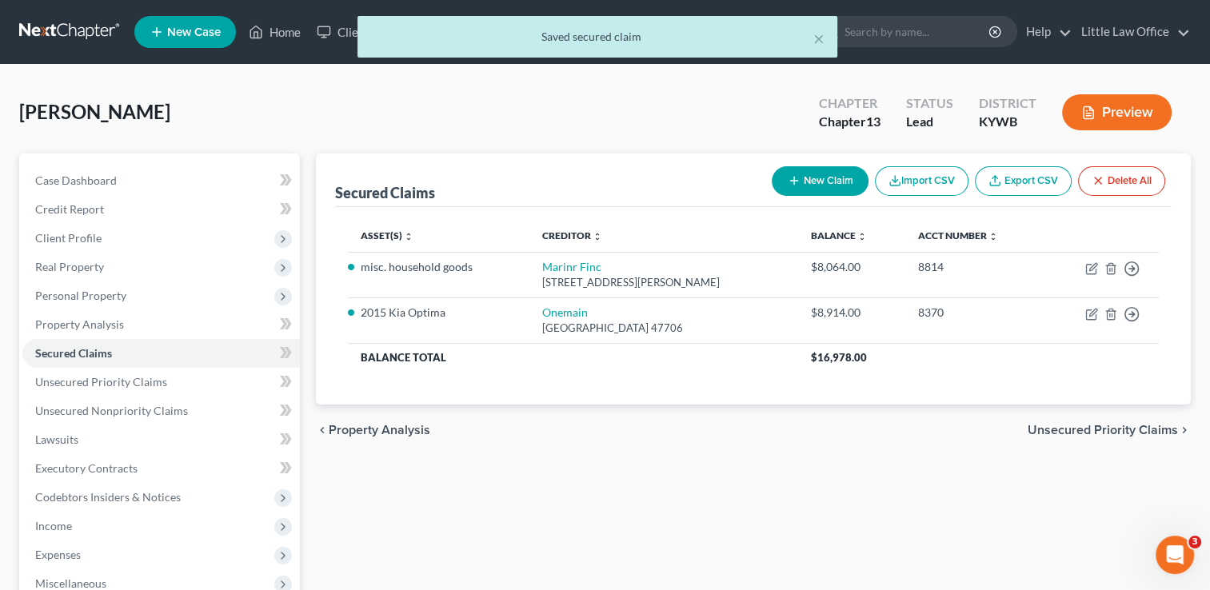
click at [1085, 430] on span "Unsecured Priority Claims" at bounding box center [1103, 430] width 150 height 13
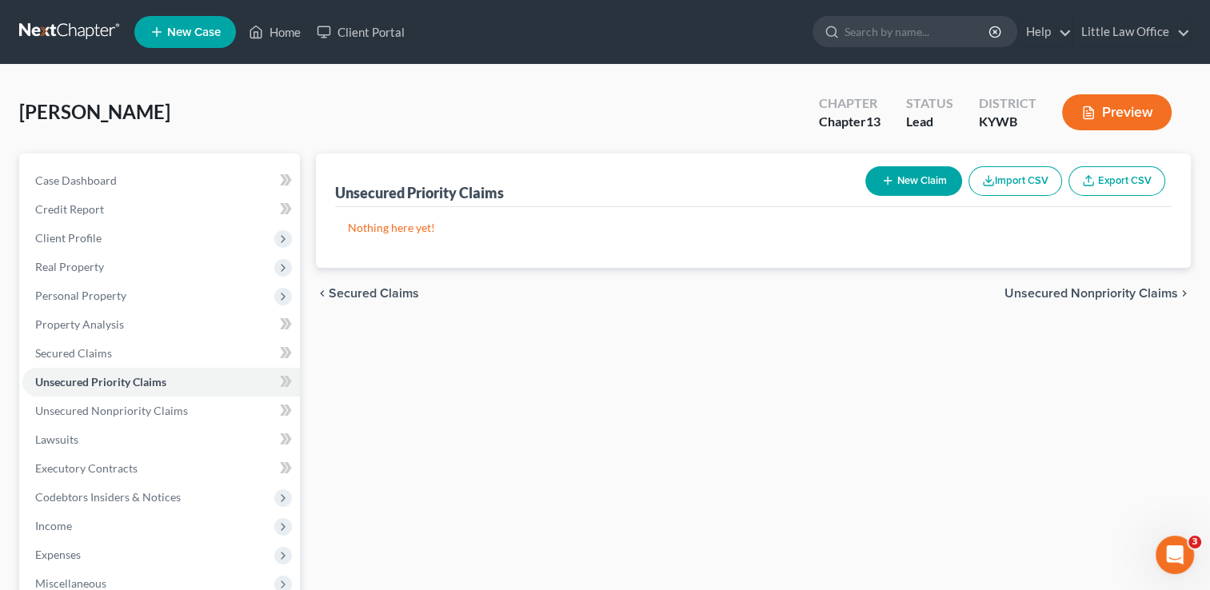
click at [1068, 295] on span "Unsecured Nonpriority Claims" at bounding box center [1092, 293] width 174 height 13
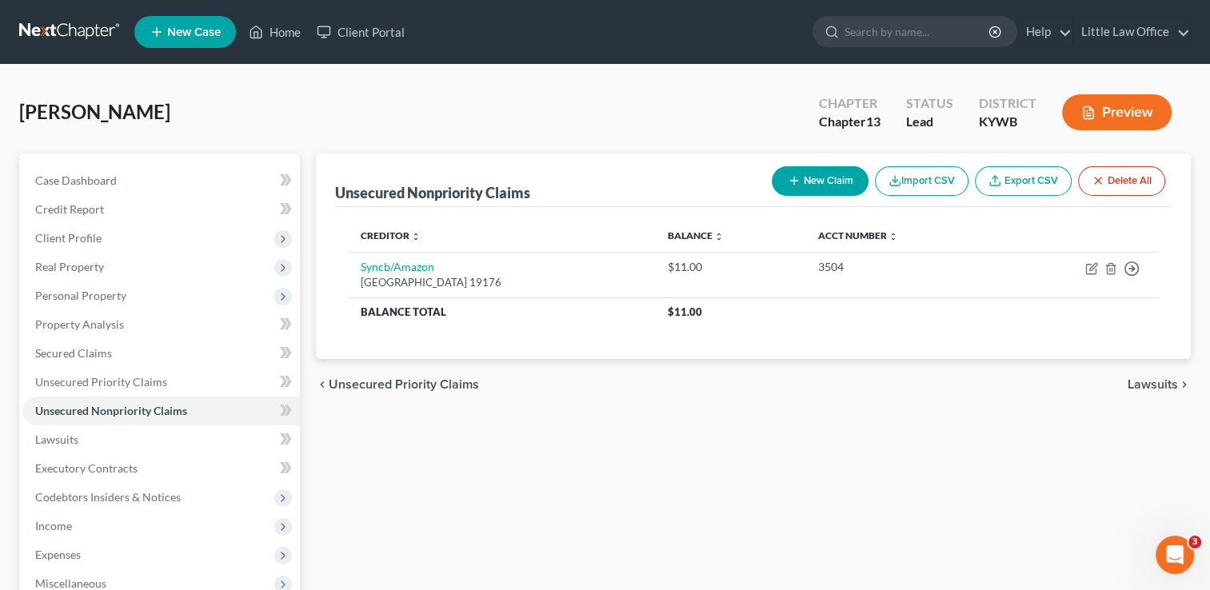
click at [834, 168] on button "New Claim" at bounding box center [820, 181] width 97 height 30
select select "0"
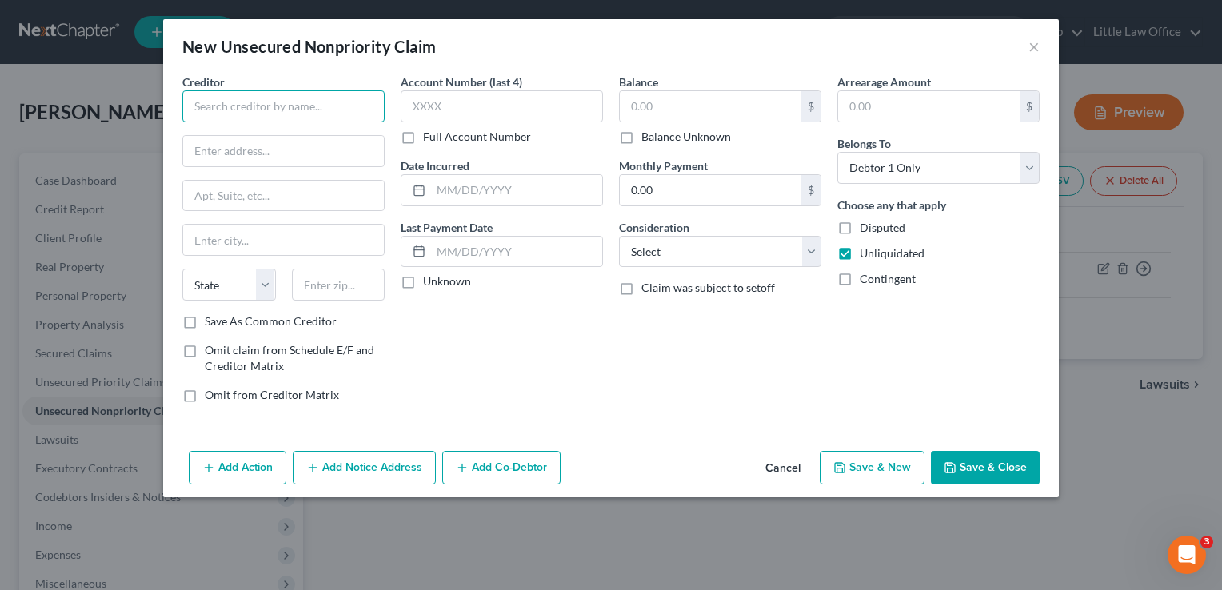
click at [250, 117] on input "text" at bounding box center [283, 106] width 202 height 32
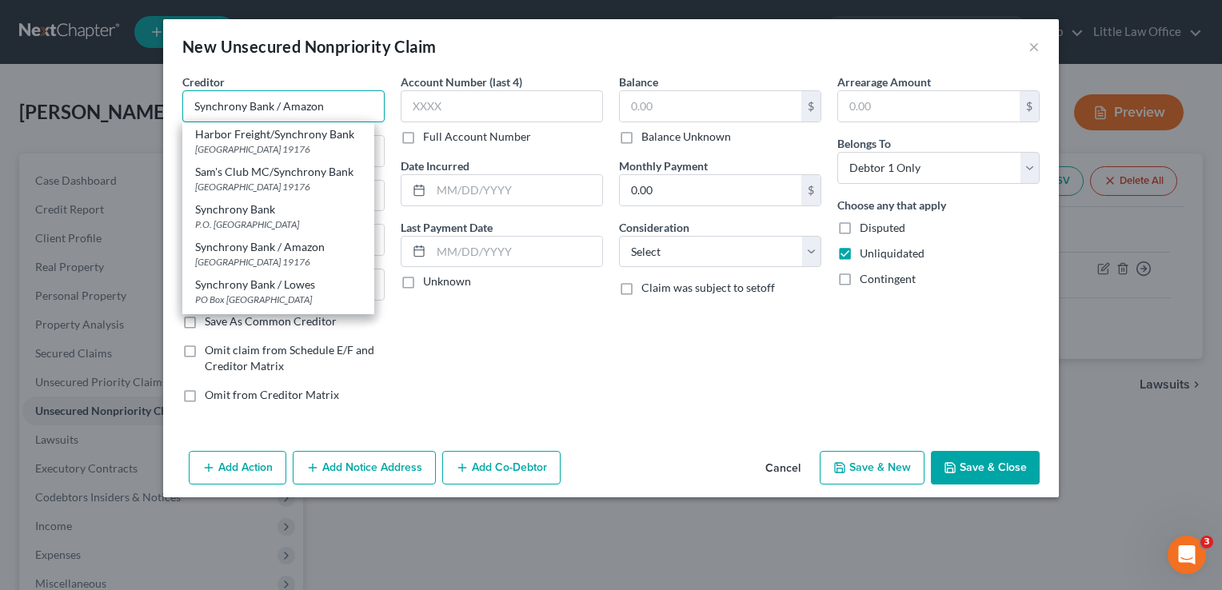
type input "Synchrony Bank / Lowes"
type input "PO Box 530914"
type input "[GEOGRAPHIC_DATA]"
select select "10"
type input "30353"
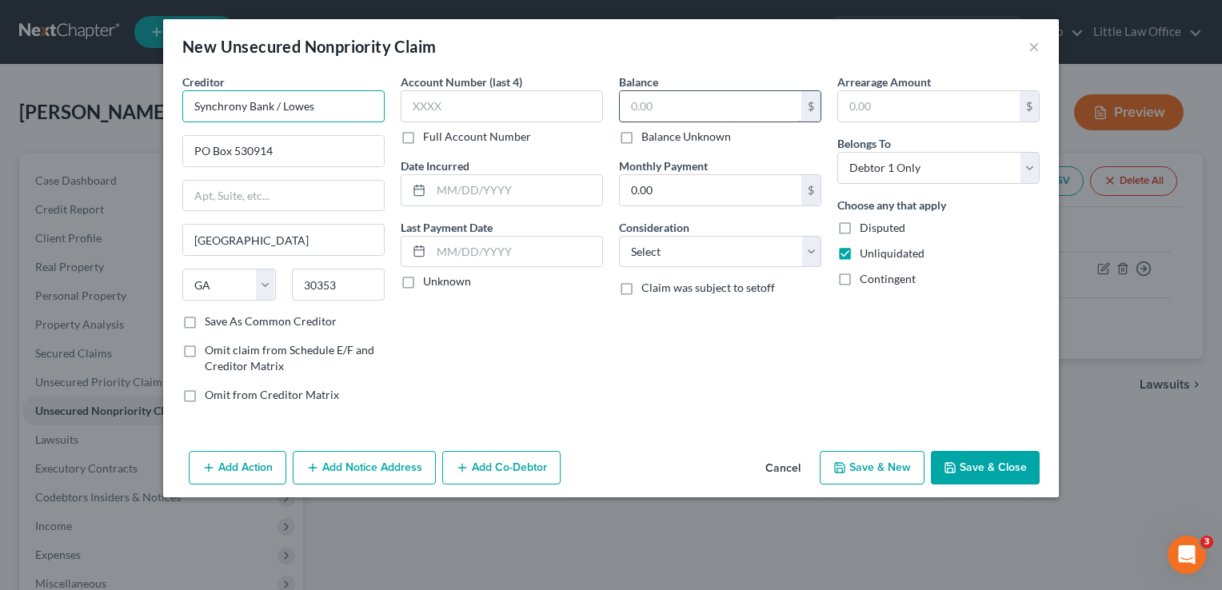
type input "Synchrony Bank / Lowes"
click at [666, 110] on input "text" at bounding box center [711, 106] width 182 height 30
click at [998, 474] on button "Save & Close" at bounding box center [985, 468] width 109 height 34
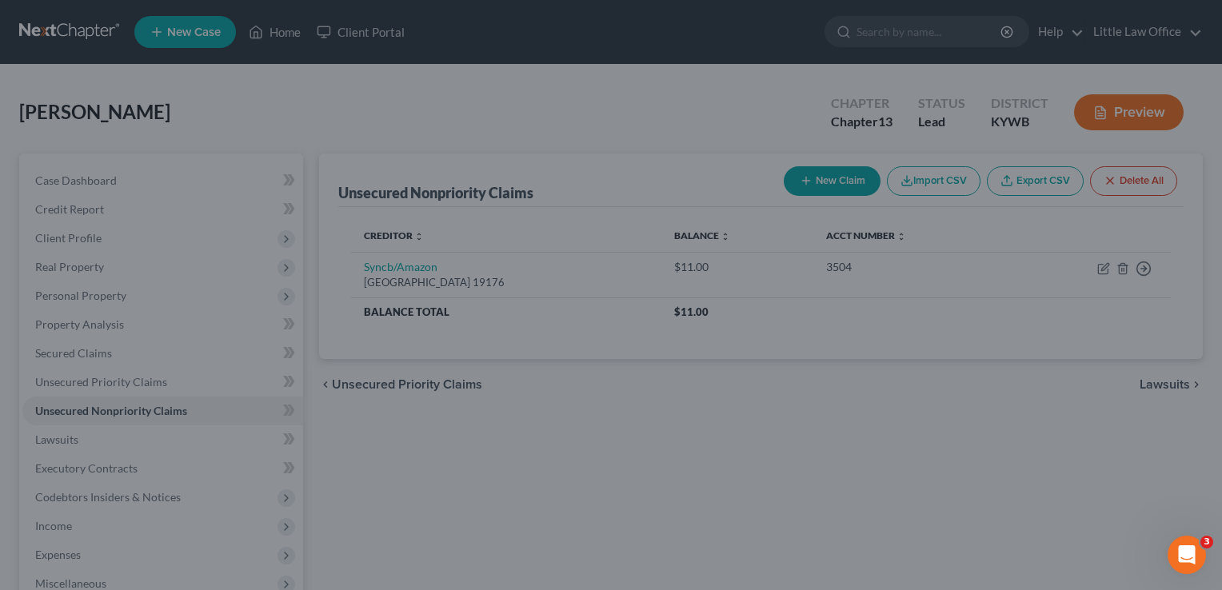
type input "600.00"
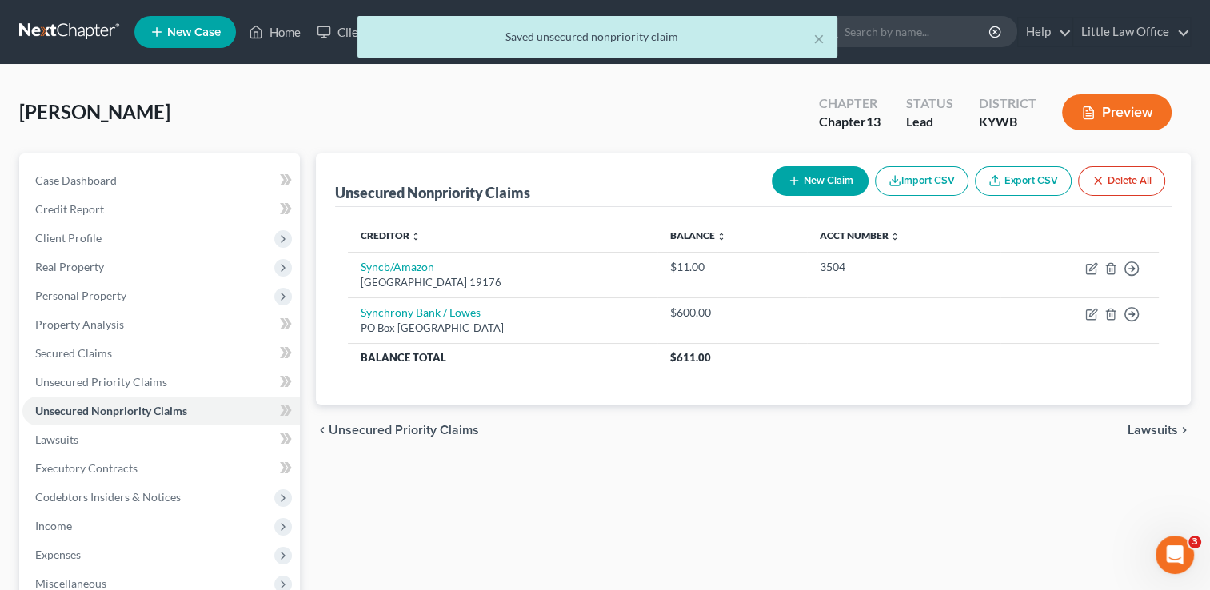
click at [810, 179] on button "New Claim" at bounding box center [820, 181] width 97 height 30
select select "0"
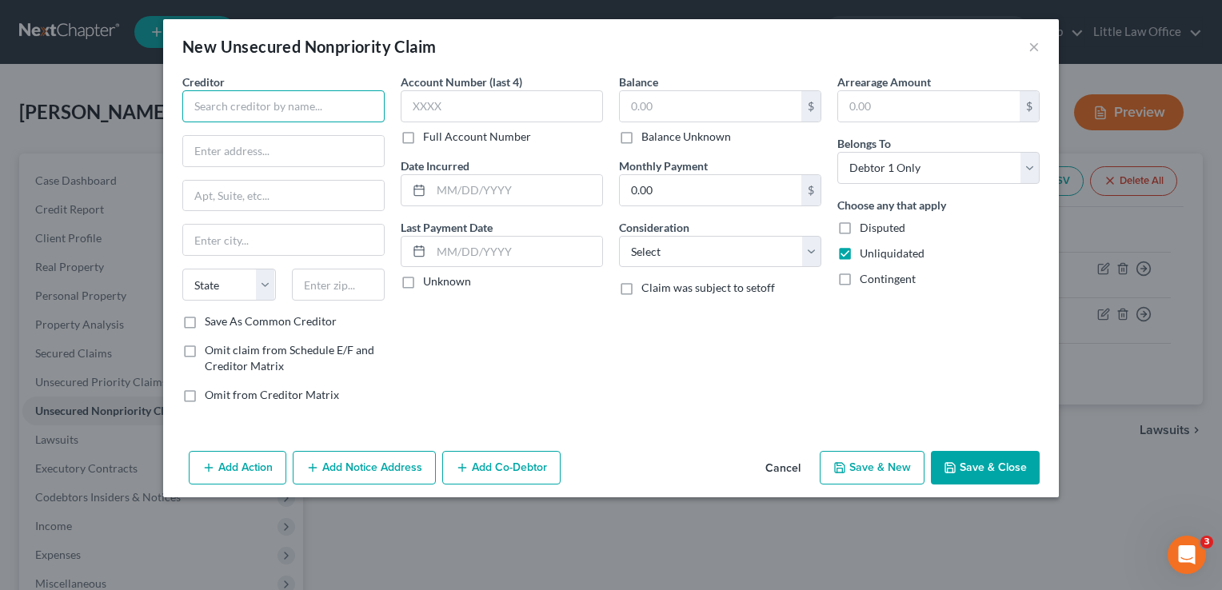
click at [229, 117] on input "text" at bounding box center [283, 106] width 202 height 32
type input "Autovest, LLC"
click at [697, 110] on input "text" at bounding box center [711, 106] width 182 height 30
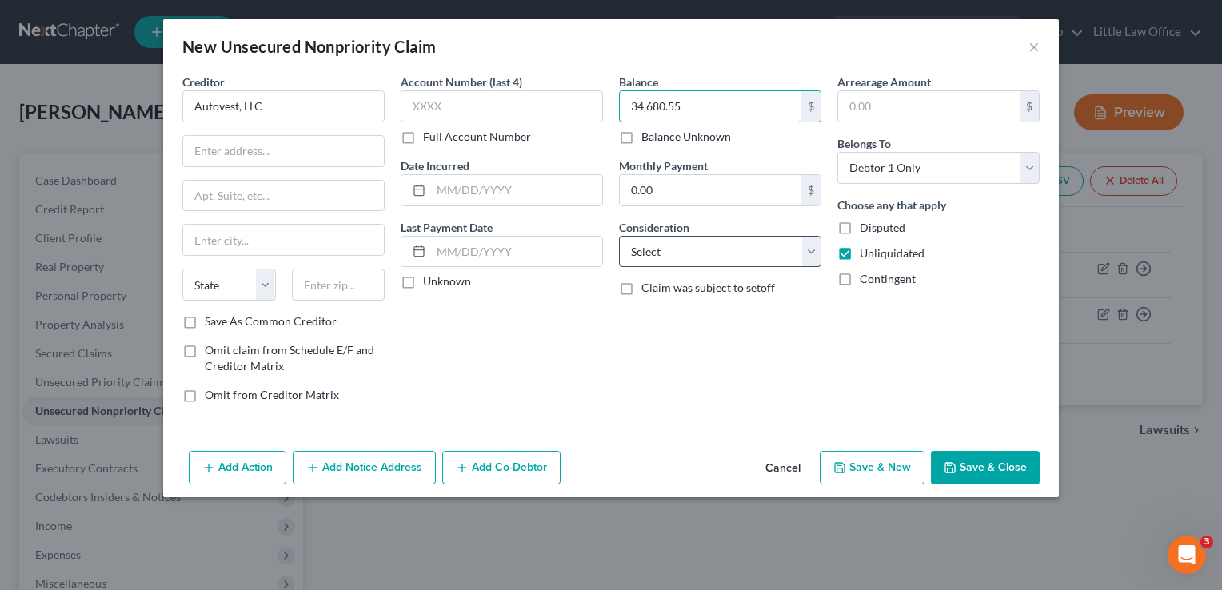
type input "34,680.55"
click at [765, 255] on select "Select Cable / Satellite Services Collection Agency Credit Card Debt Debt Couns…" at bounding box center [720, 252] width 202 height 32
select select "1"
click at [619, 236] on select "Select Cable / Satellite Services Collection Agency Credit Card Debt Debt Couns…" at bounding box center [720, 252] width 202 height 32
click at [1007, 473] on button "Save & Close" at bounding box center [985, 468] width 109 height 34
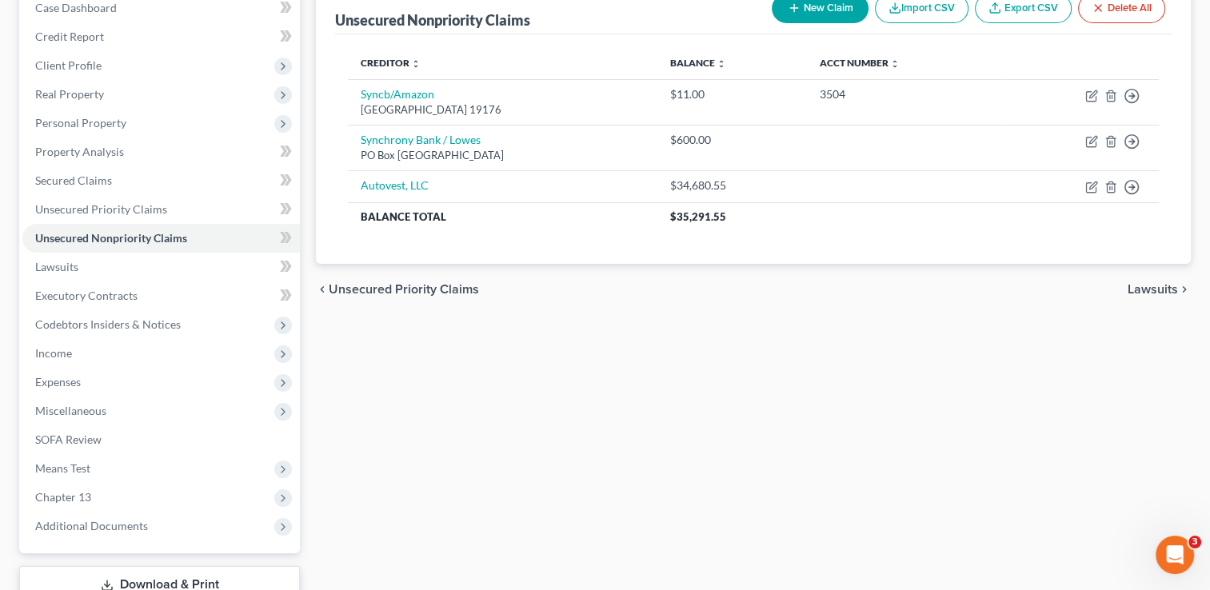
scroll to position [190, 0]
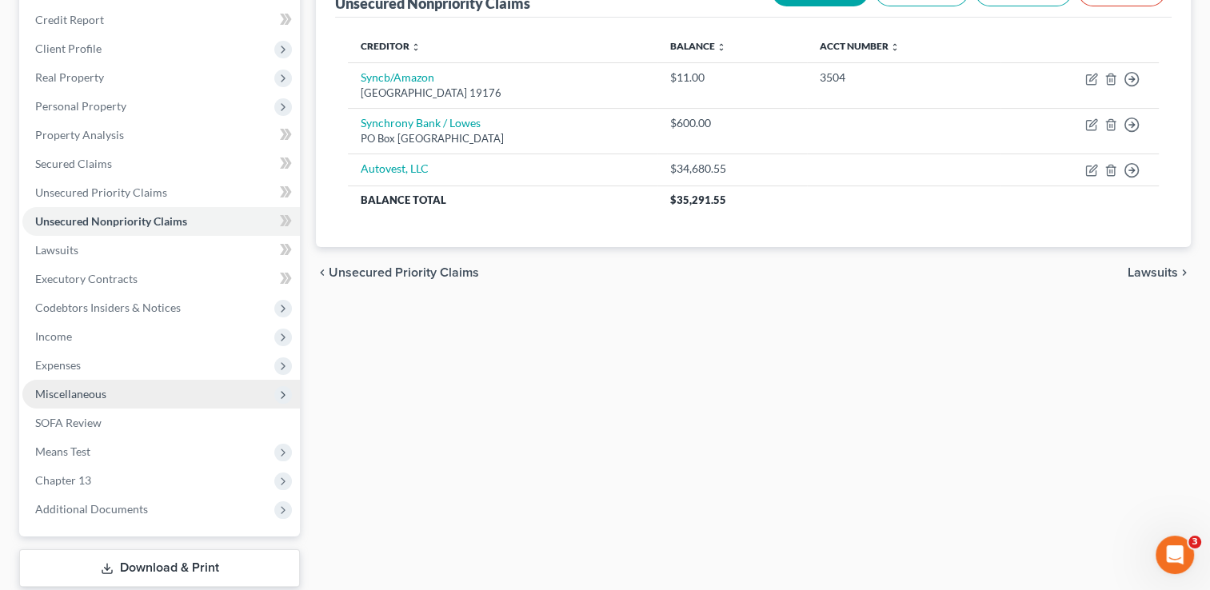
click at [67, 392] on span "Miscellaneous" at bounding box center [70, 394] width 71 height 14
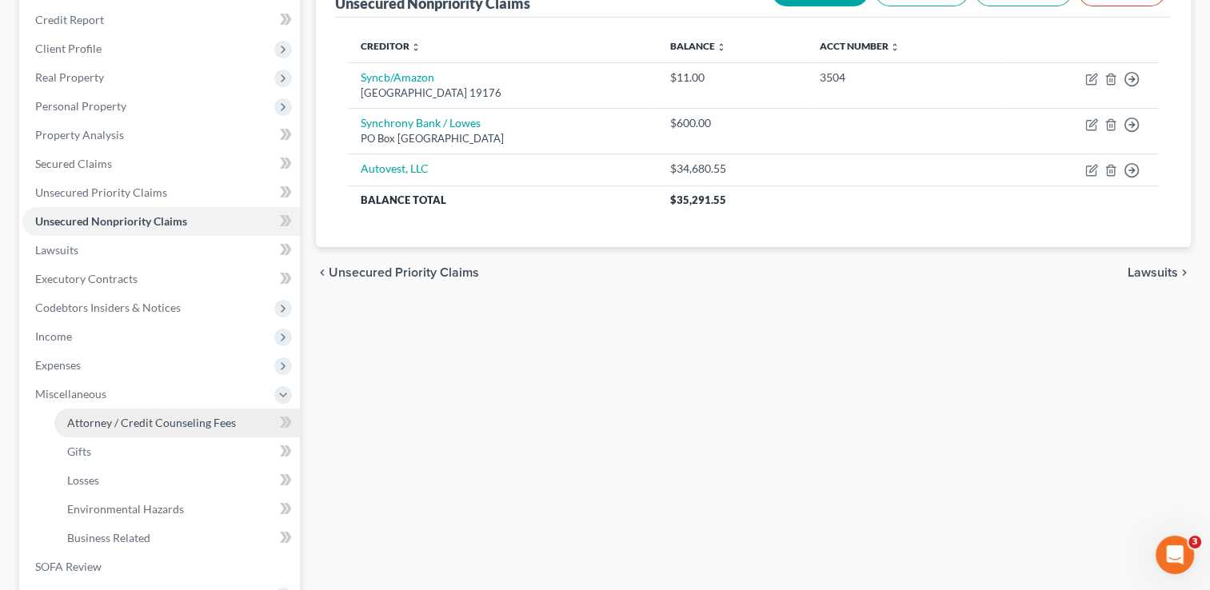
click at [104, 418] on span "Attorney / Credit Counseling Fees" at bounding box center [151, 423] width 169 height 14
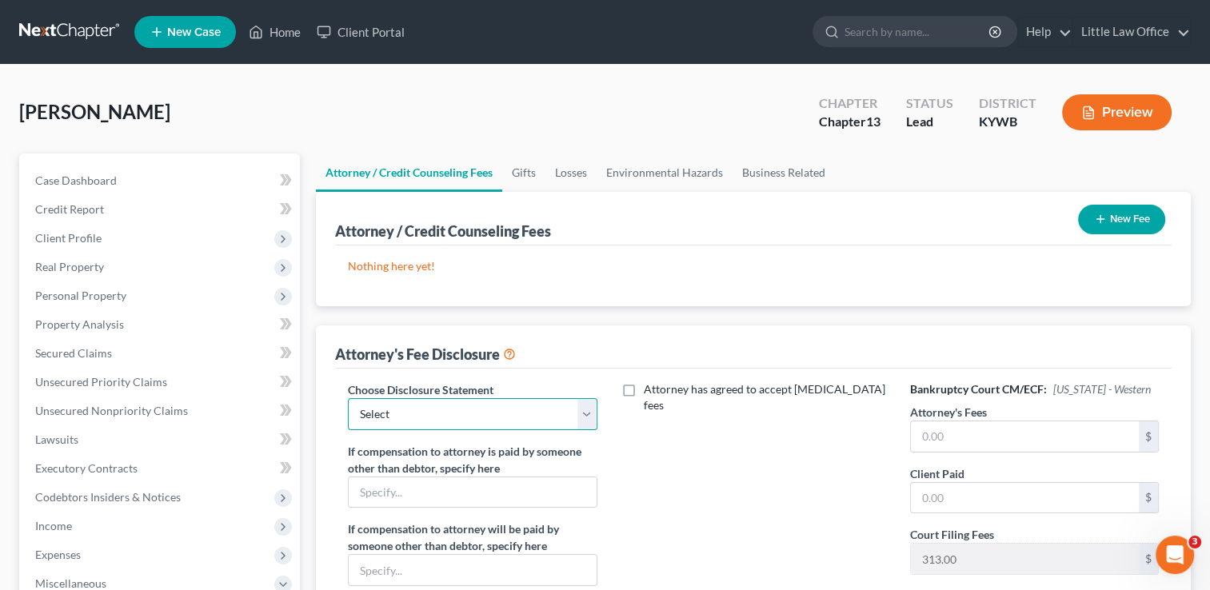
click at [539, 423] on select "Select Attorney Fees" at bounding box center [472, 414] width 249 height 32
select select "0"
click at [348, 398] on select "Select Attorney Fees" at bounding box center [472, 414] width 249 height 32
click at [1018, 443] on input "text" at bounding box center [1025, 437] width 228 height 30
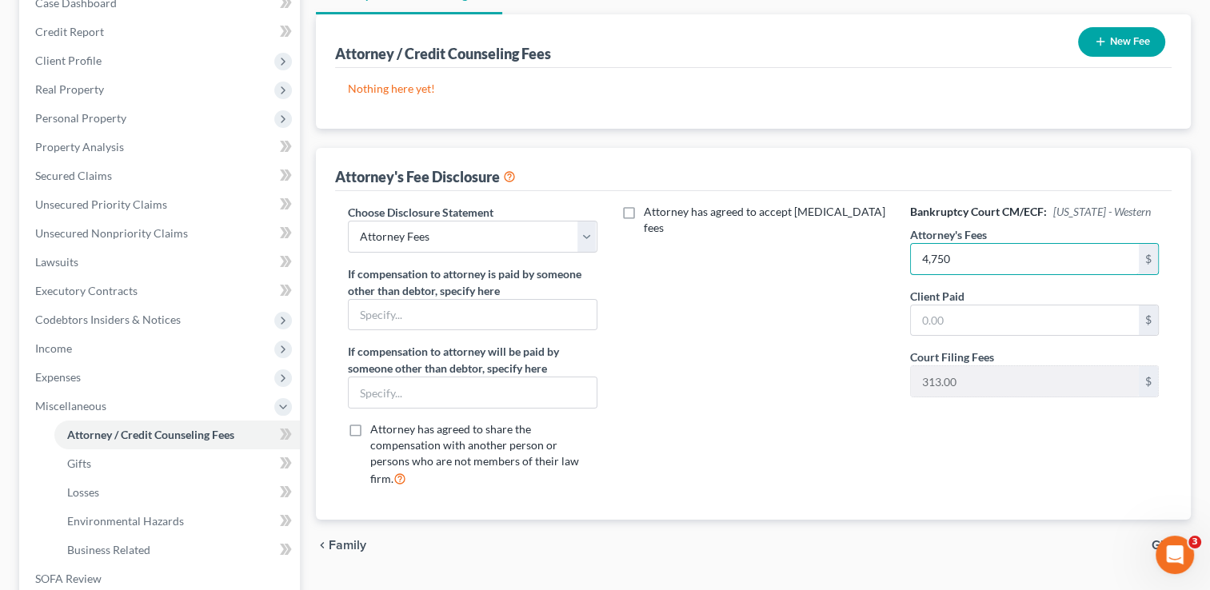
scroll to position [267, 0]
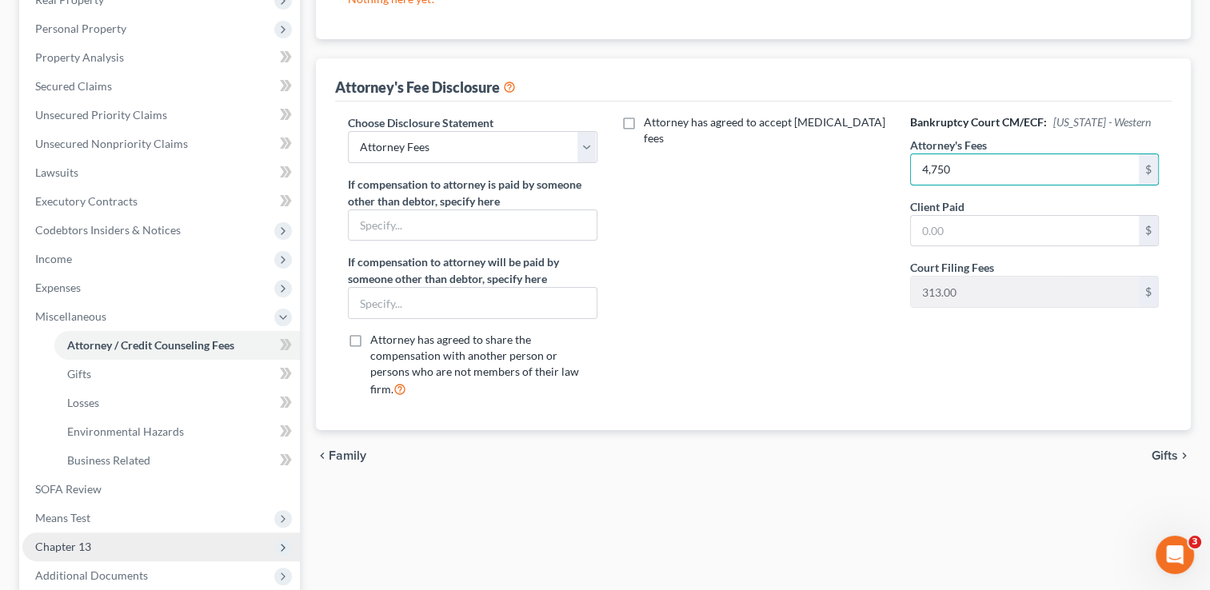
type input "4,750"
click at [97, 542] on span "Chapter 13" at bounding box center [161, 547] width 278 height 29
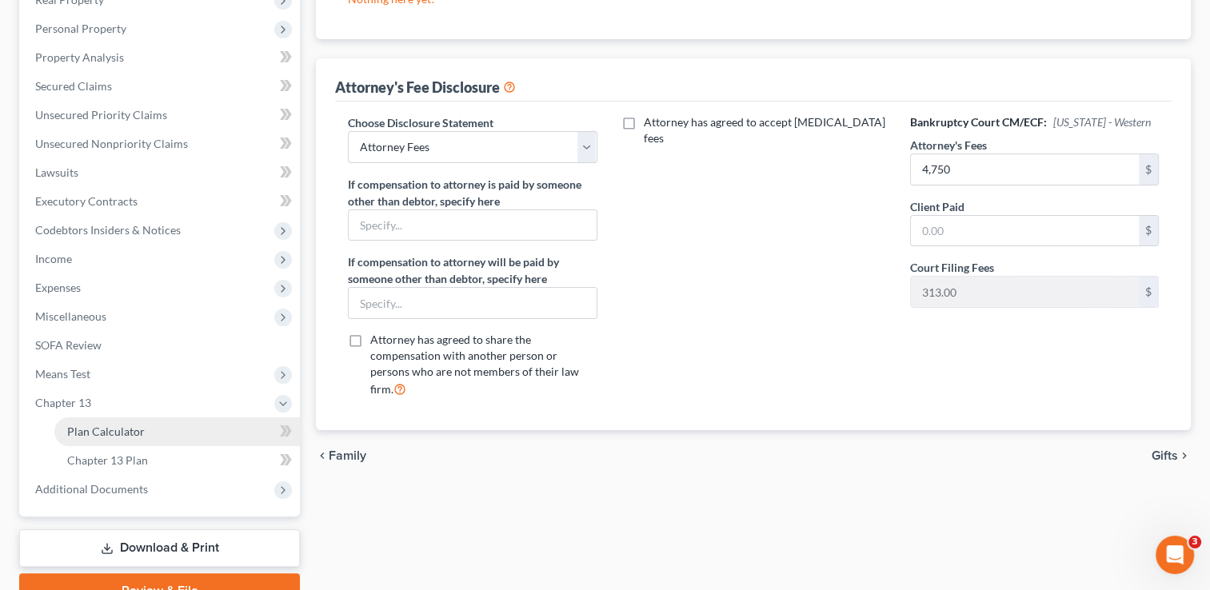
click at [132, 437] on span "Plan Calculator" at bounding box center [106, 432] width 78 height 14
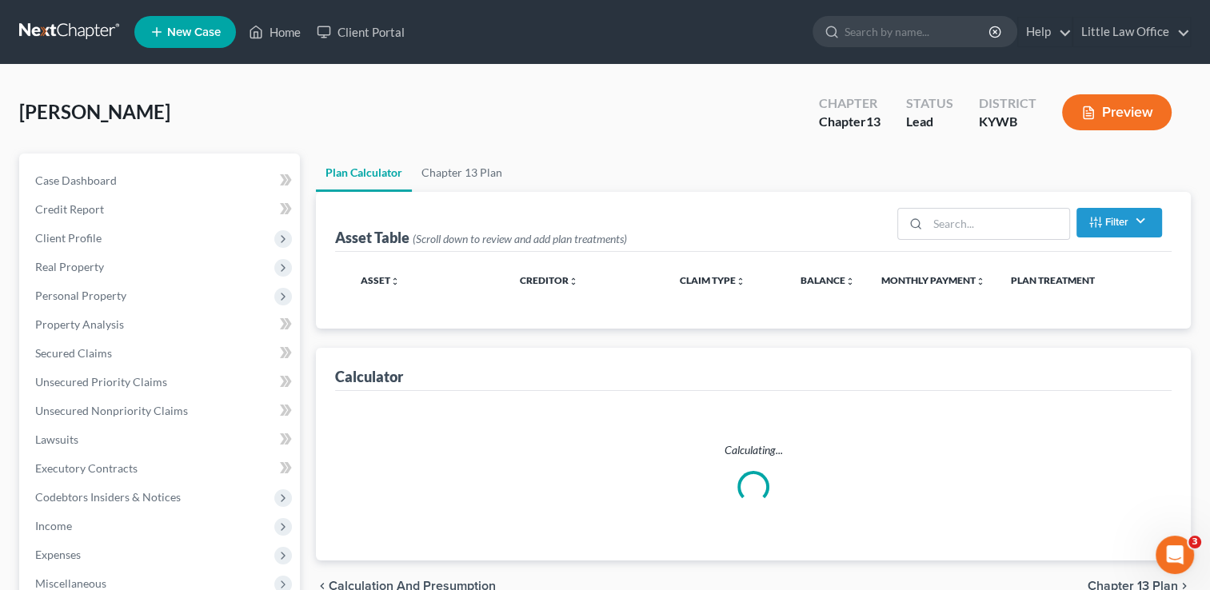
select select "59"
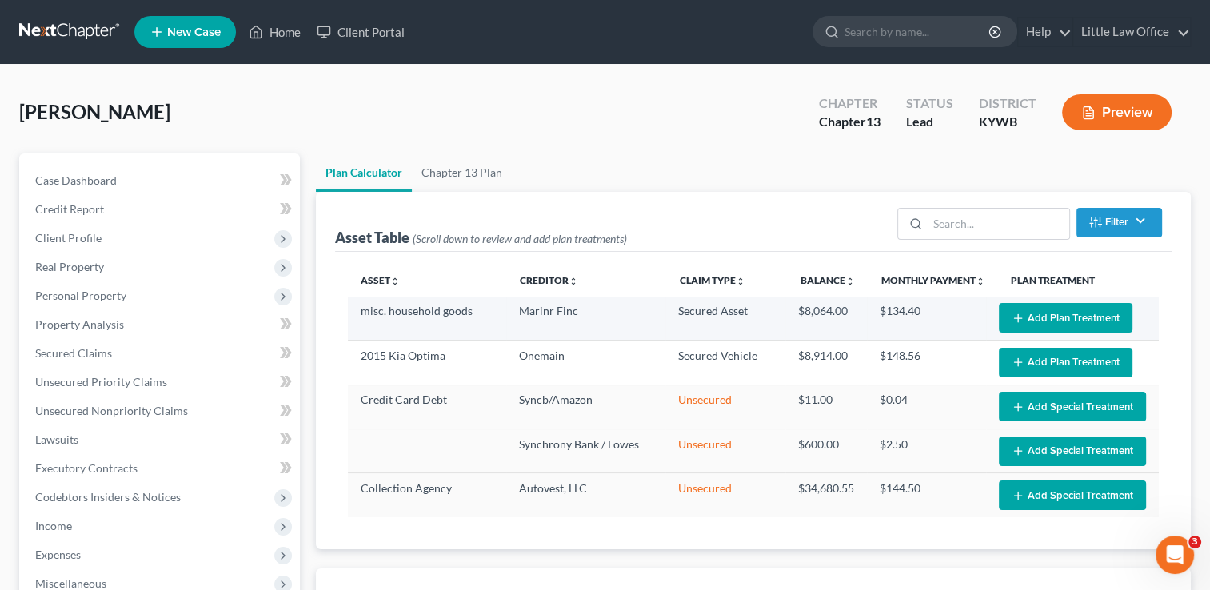
click at [1106, 318] on button "Add Plan Treatment" at bounding box center [1066, 318] width 134 height 30
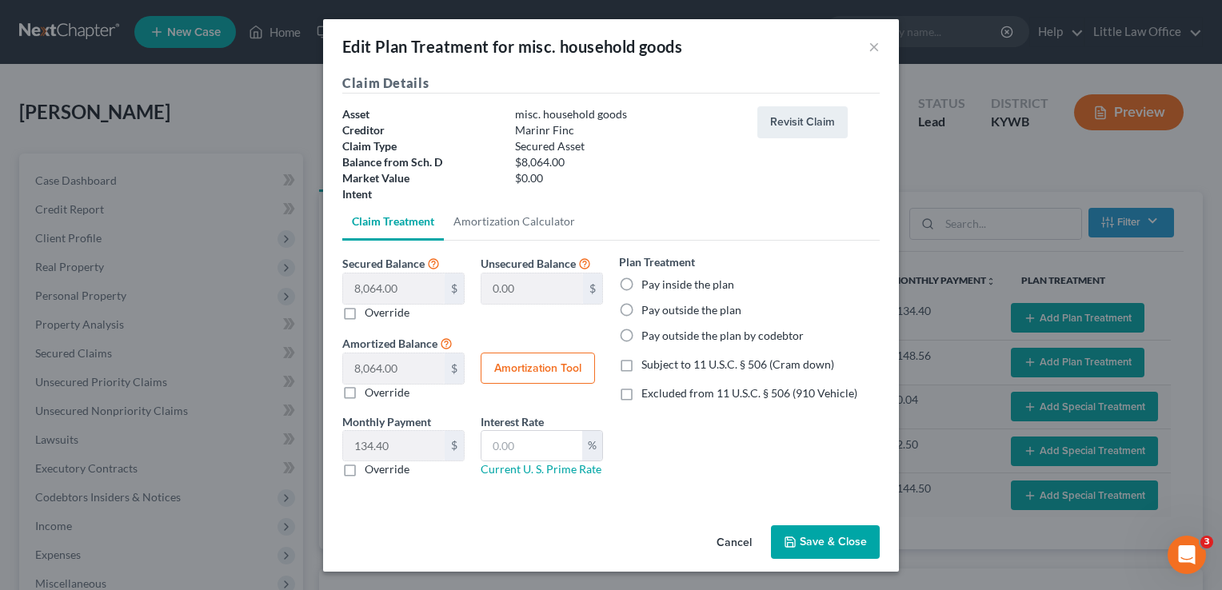
click at [659, 292] on label "Pay inside the plan" at bounding box center [688, 285] width 93 height 16
click at [658, 287] on input "Pay inside the plan" at bounding box center [653, 282] width 10 height 10
radio input "true"
click at [650, 366] on span "Subject to 11 U.S.C. § 506 (Cram down)" at bounding box center [738, 365] width 193 height 14
click at [650, 366] on input "Subject to 11 U.S.C. § 506 (Cram down)" at bounding box center [653, 362] width 10 height 10
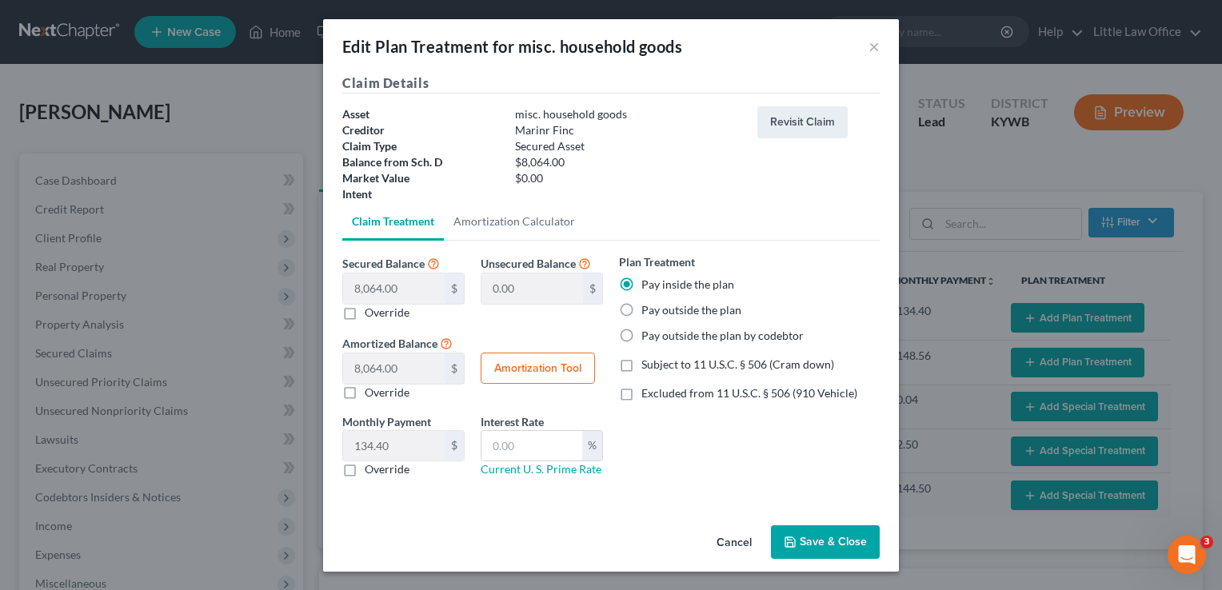
checkbox input "true"
click at [363, 314] on div "Override" at bounding box center [403, 313] width 122 height 16
click at [365, 306] on label "Override" at bounding box center [387, 313] width 45 height 16
click at [371, 306] on input "Override" at bounding box center [376, 310] width 10 height 10
checkbox input "true"
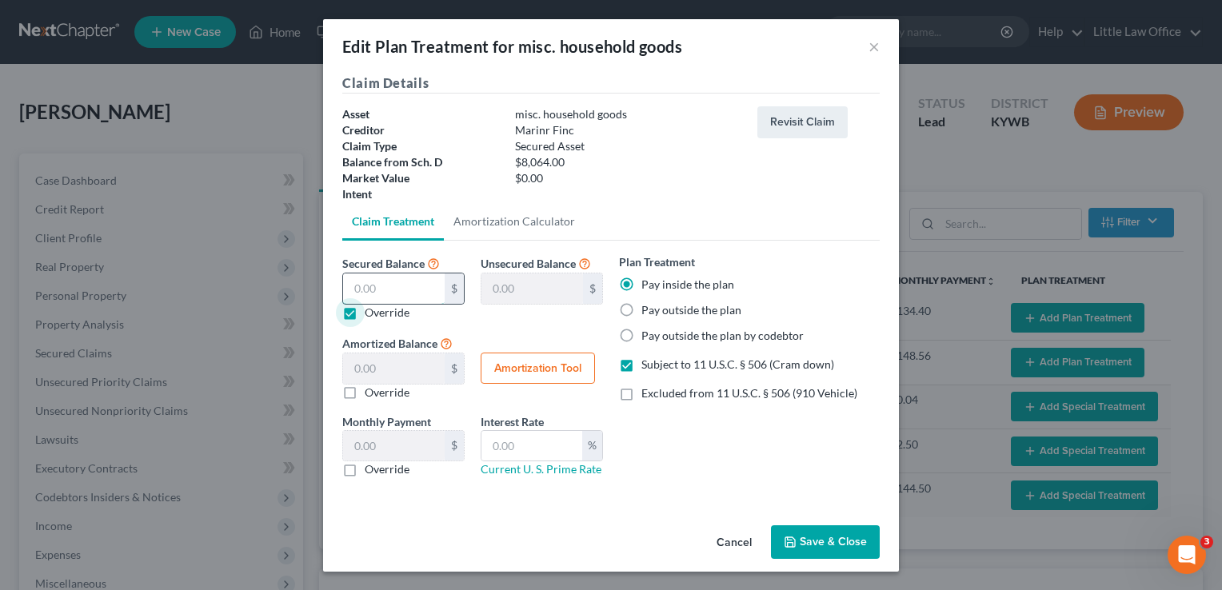
click at [387, 287] on input "text" at bounding box center [394, 289] width 102 height 30
type input "5"
type input "8,059.00"
type input "5.00"
type input "0.08"
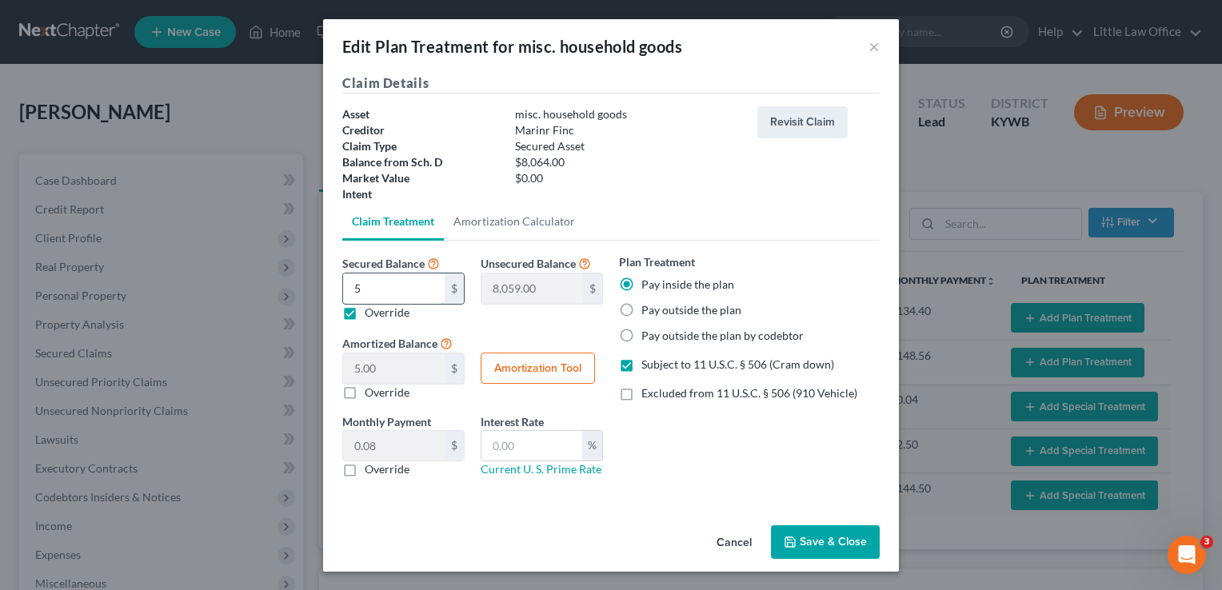
type input "50"
type input "8,014.00"
type input "50.00"
type input "0.83"
type input "500"
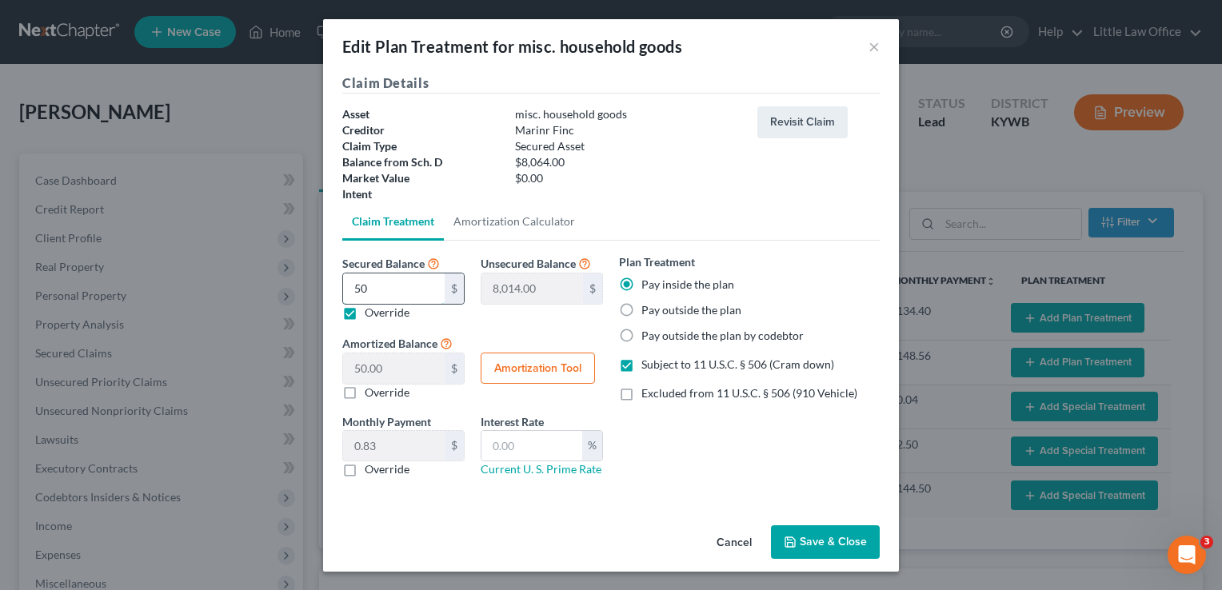
type input "7,564.00"
type input "500.00"
type input "8.33"
type input "500"
click at [563, 440] on input "text" at bounding box center [532, 446] width 101 height 30
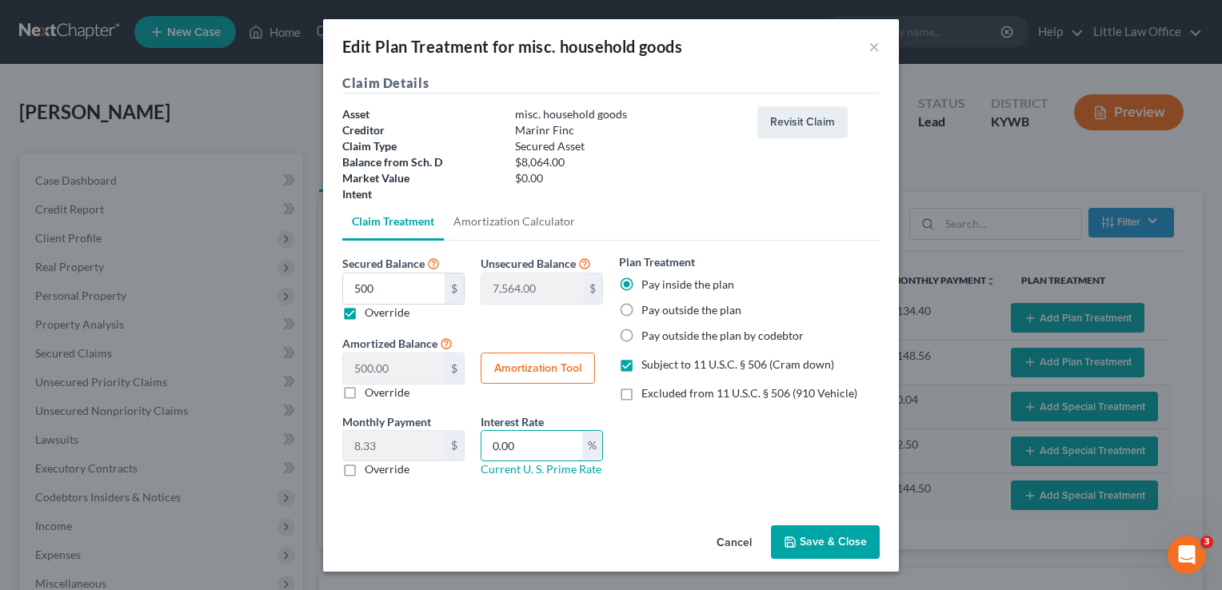
type input "0.00"
click at [855, 543] on button "Save & Close" at bounding box center [825, 543] width 109 height 34
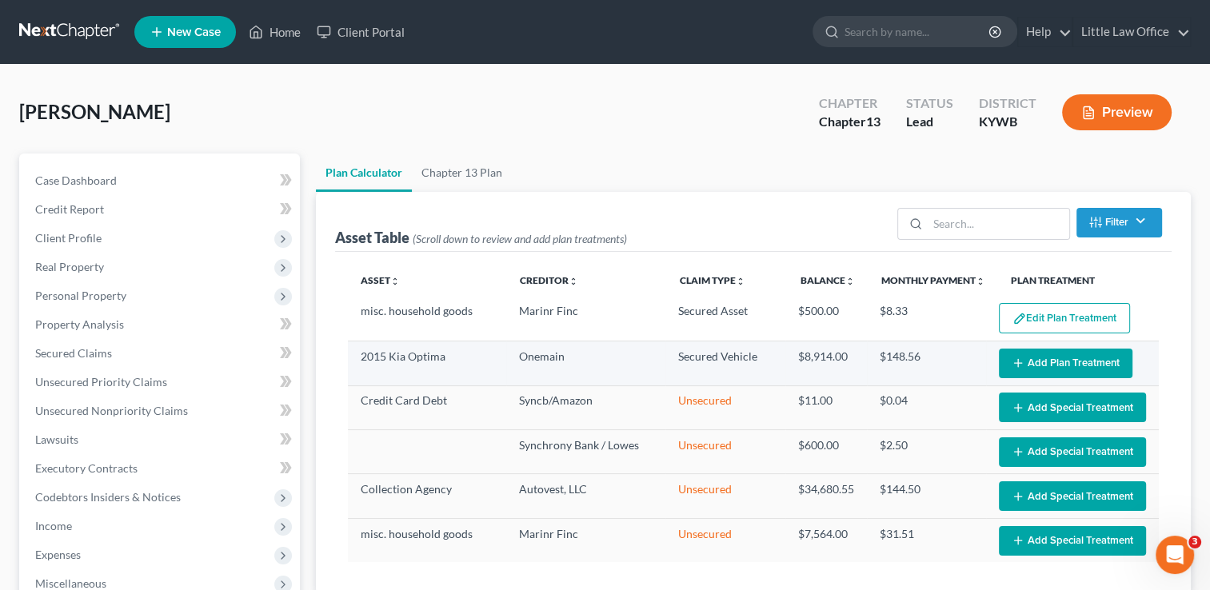
select select "59"
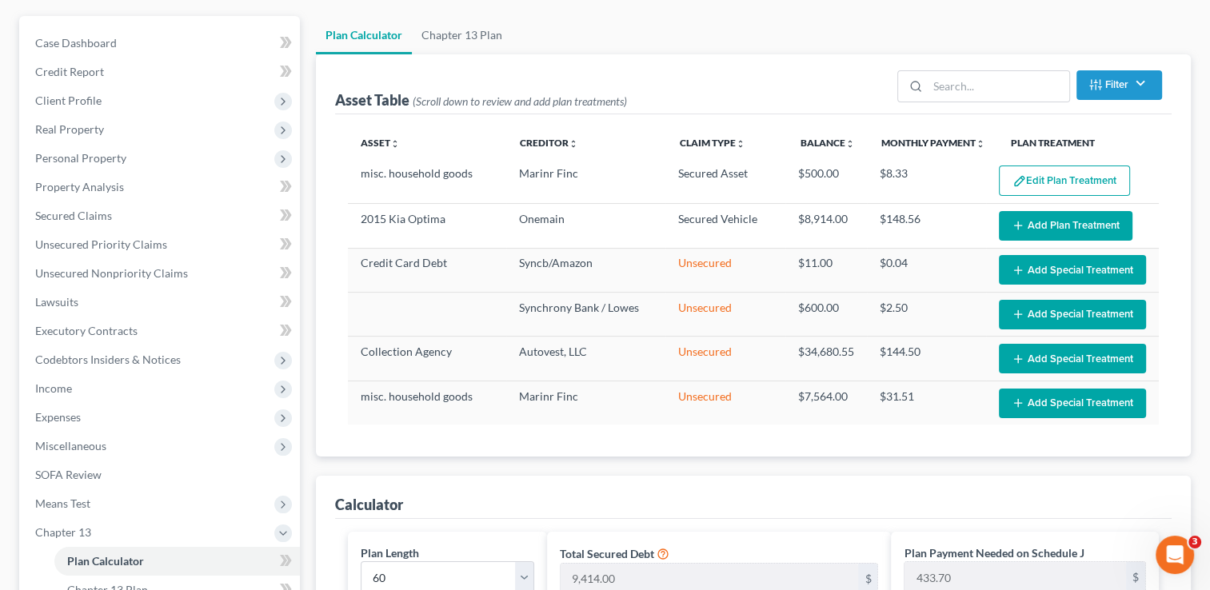
scroll to position [140, 0]
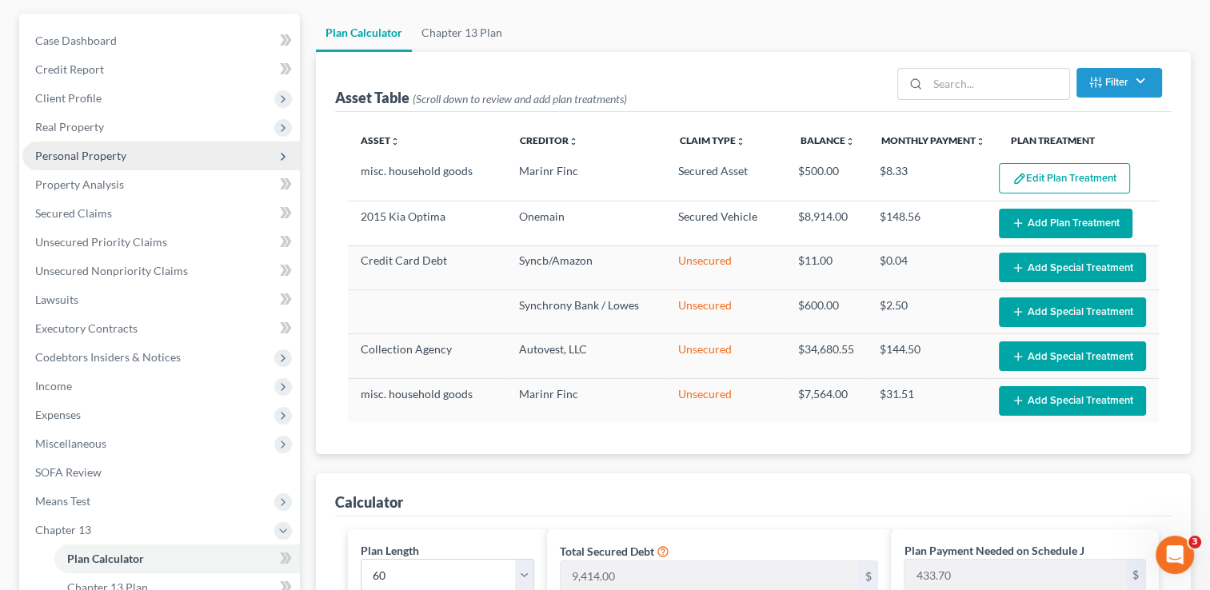
click at [115, 155] on span "Personal Property" at bounding box center [80, 156] width 91 height 14
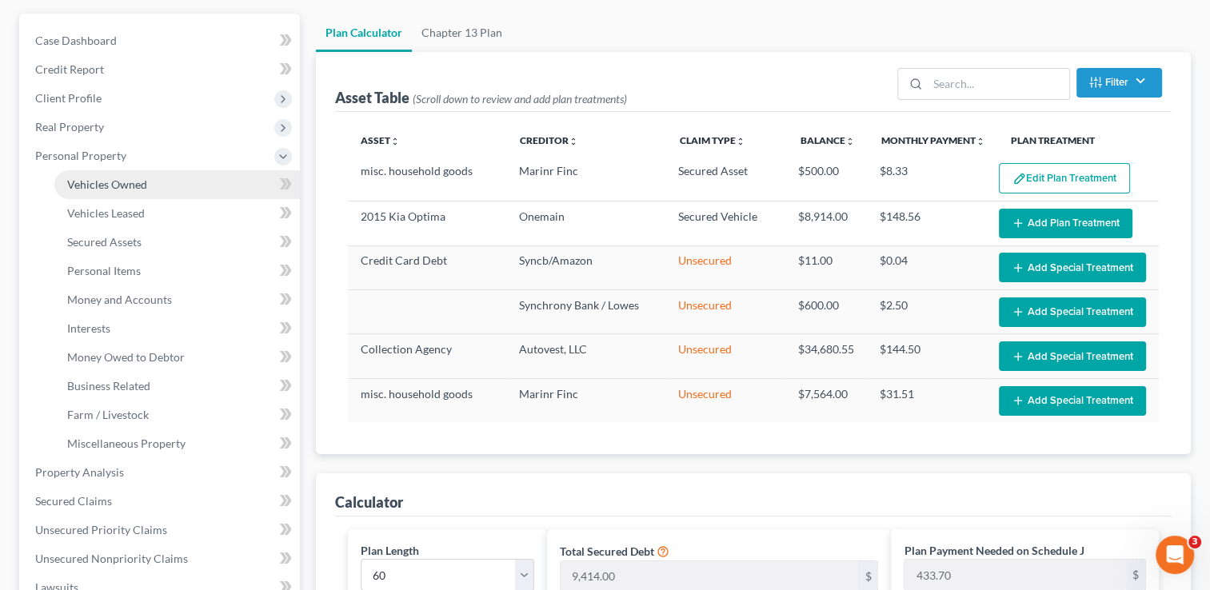
click at [128, 179] on span "Vehicles Owned" at bounding box center [107, 185] width 80 height 14
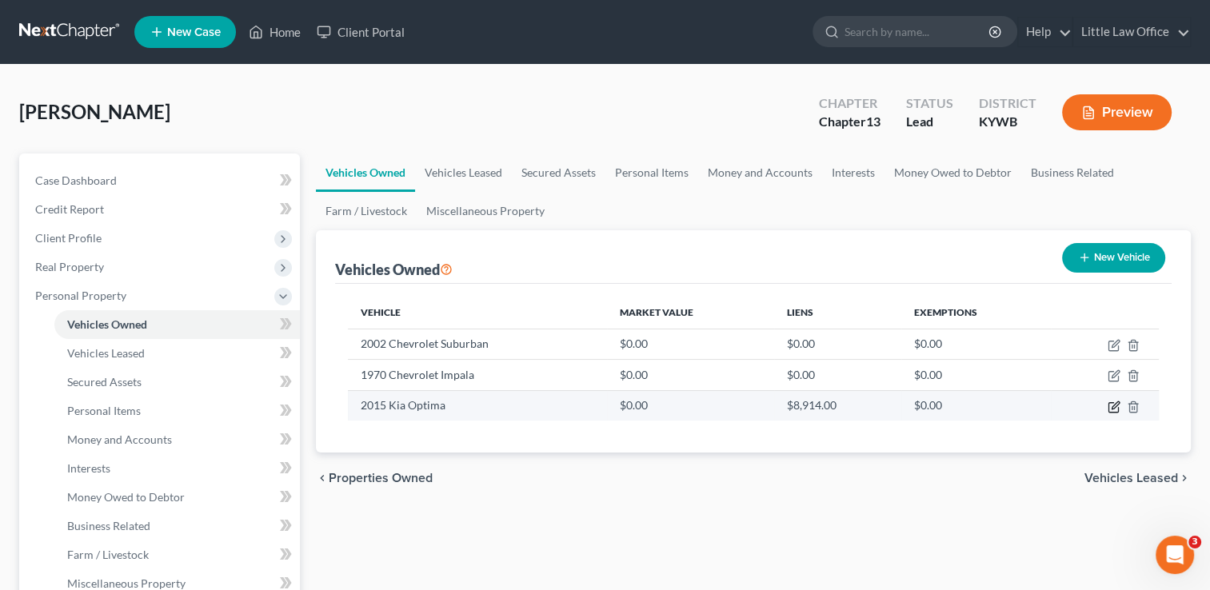
click at [1112, 401] on icon "button" at bounding box center [1114, 407] width 13 height 13
select select "0"
select select "11"
select select "1"
select select "0"
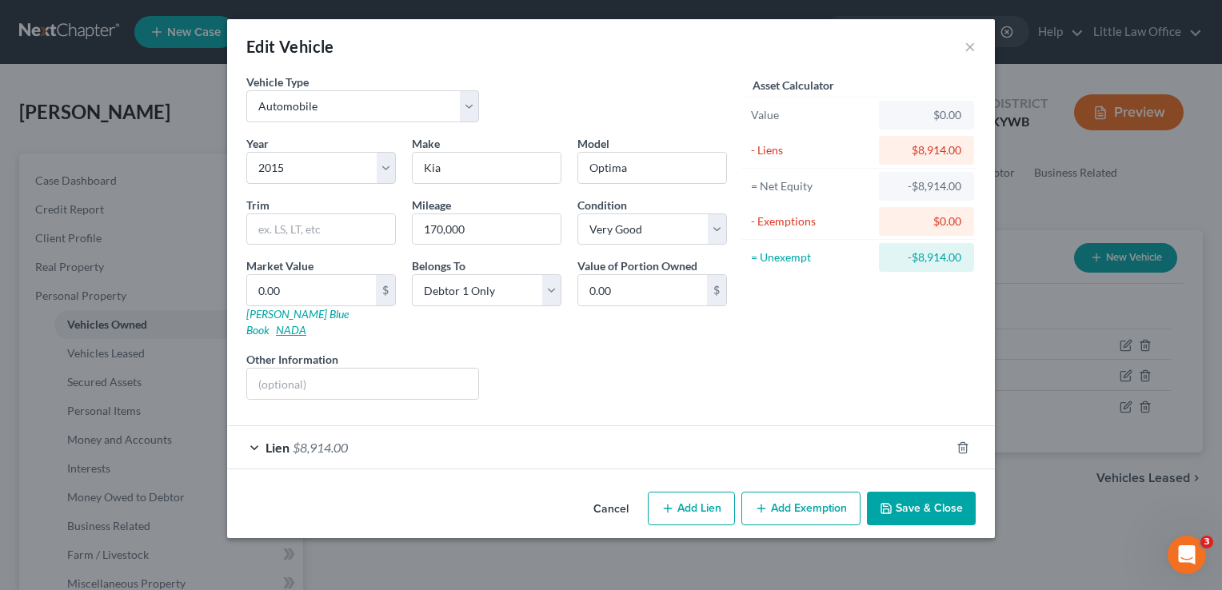
click at [306, 323] on link "NADA" at bounding box center [291, 330] width 30 height 14
click at [298, 287] on input "0.00" at bounding box center [311, 290] width 129 height 30
type input "2"
type input "2.00"
type input "22"
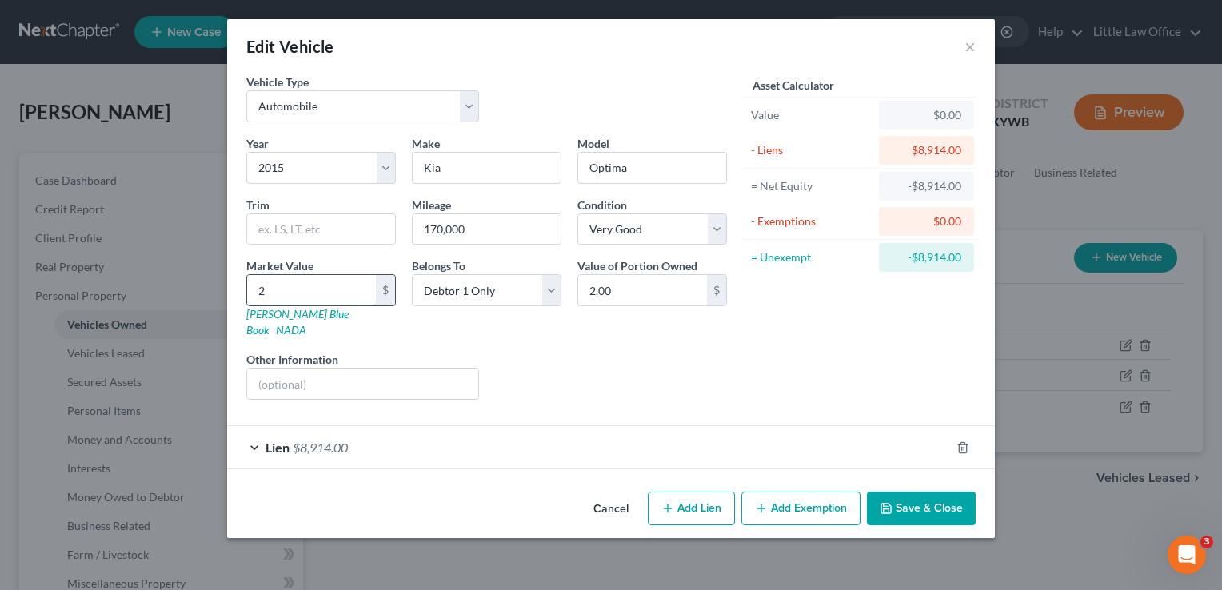
type input "22.00"
type input "225"
type input "225.00"
type input "2250"
type input "2,250.00"
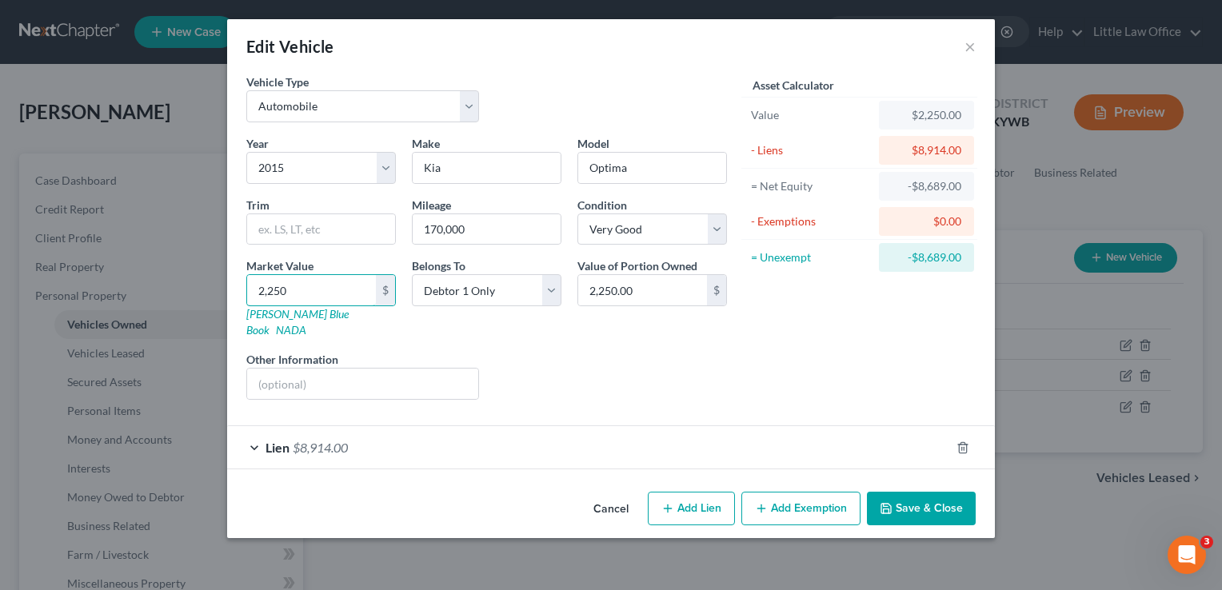
type input "2,250"
click at [942, 498] on button "Save & Close" at bounding box center [921, 509] width 109 height 34
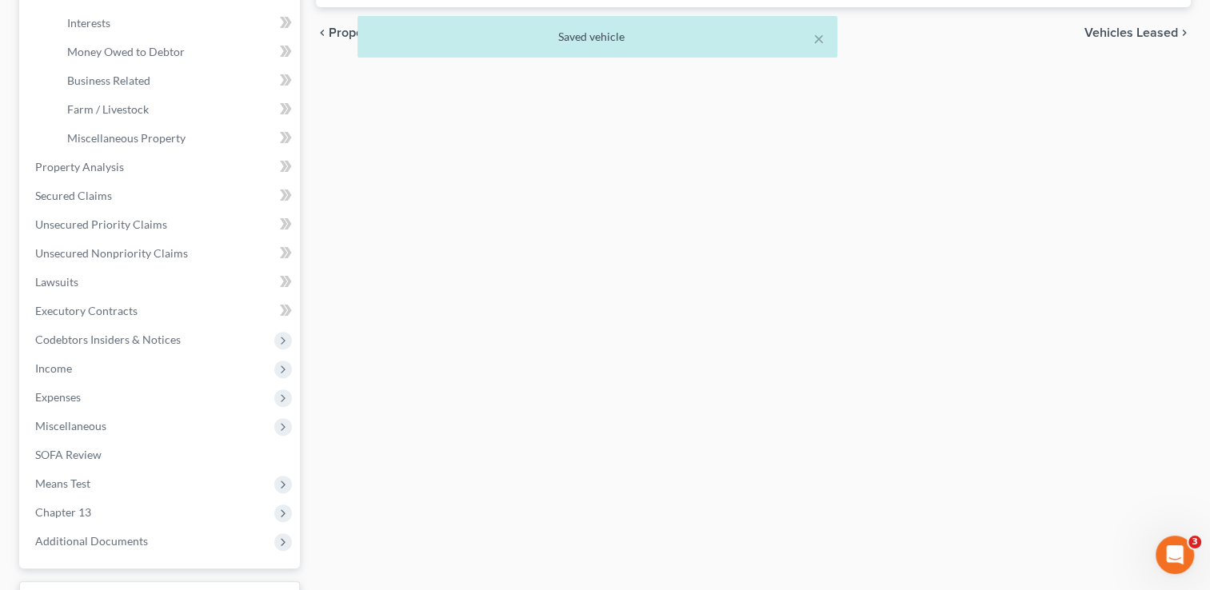
scroll to position [452, 0]
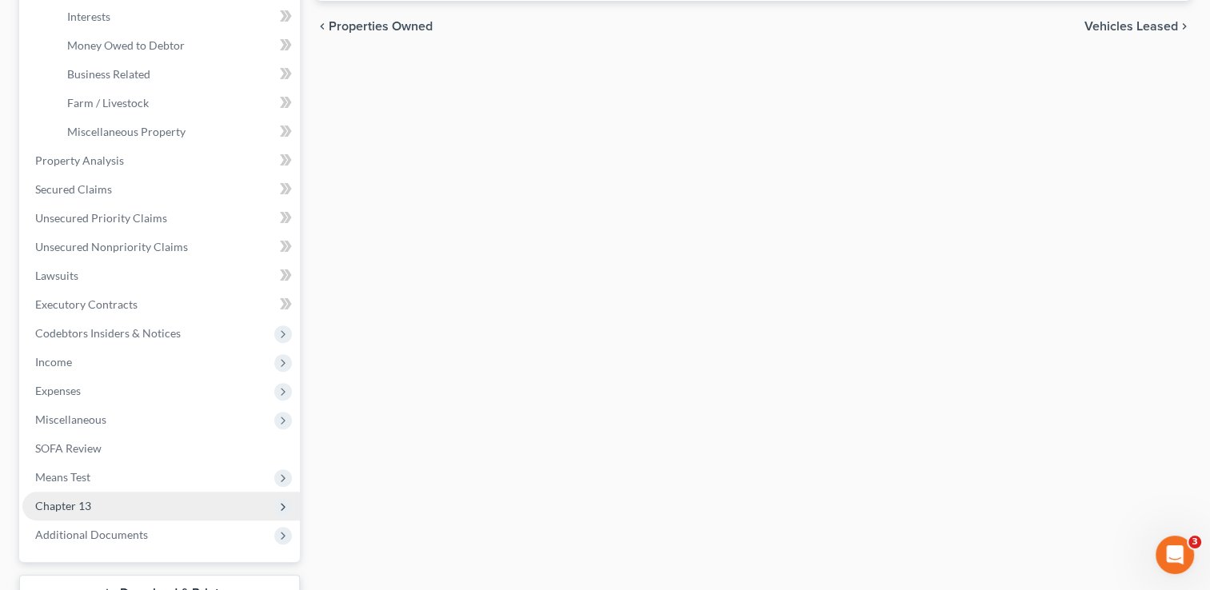
click at [106, 507] on span "Chapter 13" at bounding box center [161, 506] width 278 height 29
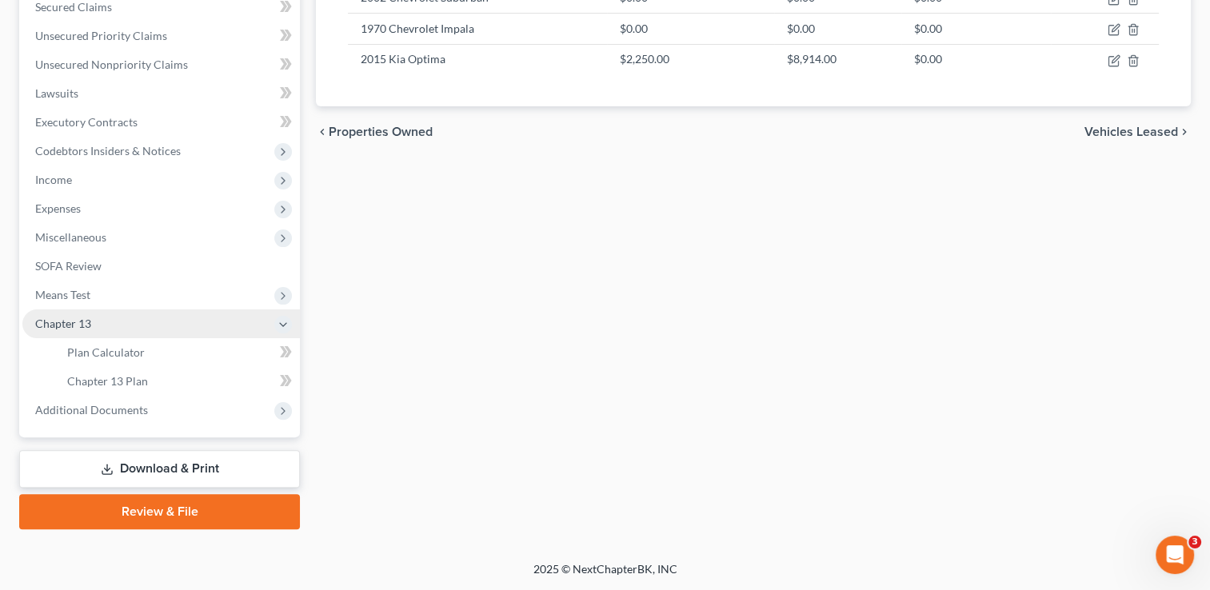
scroll to position [345, 0]
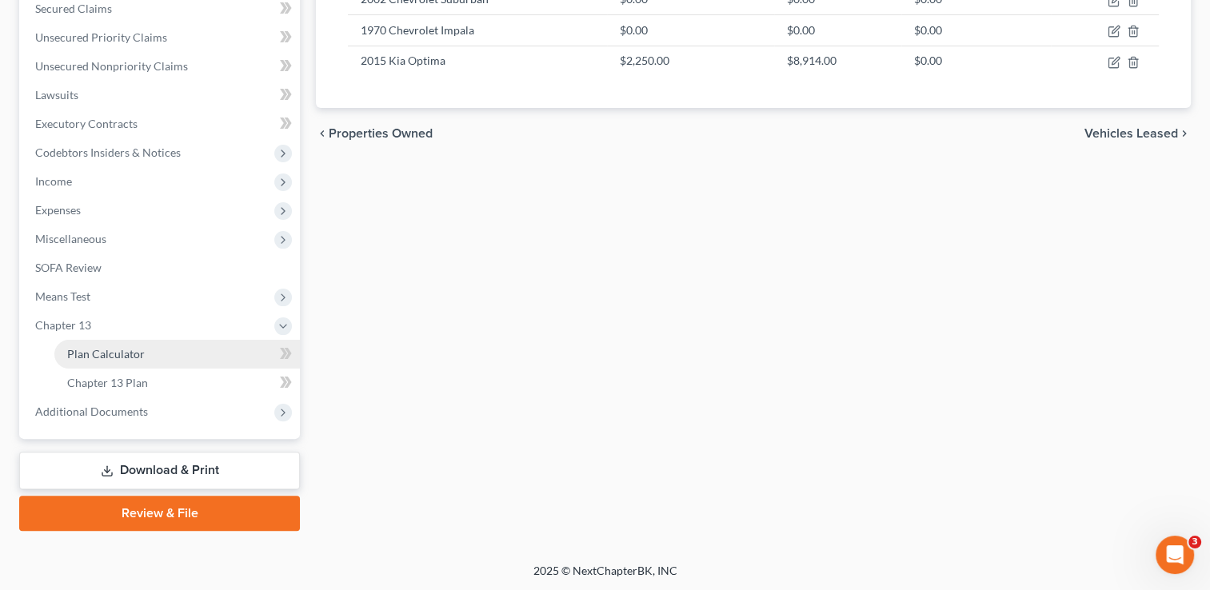
click at [138, 359] on span "Plan Calculator" at bounding box center [106, 354] width 78 height 14
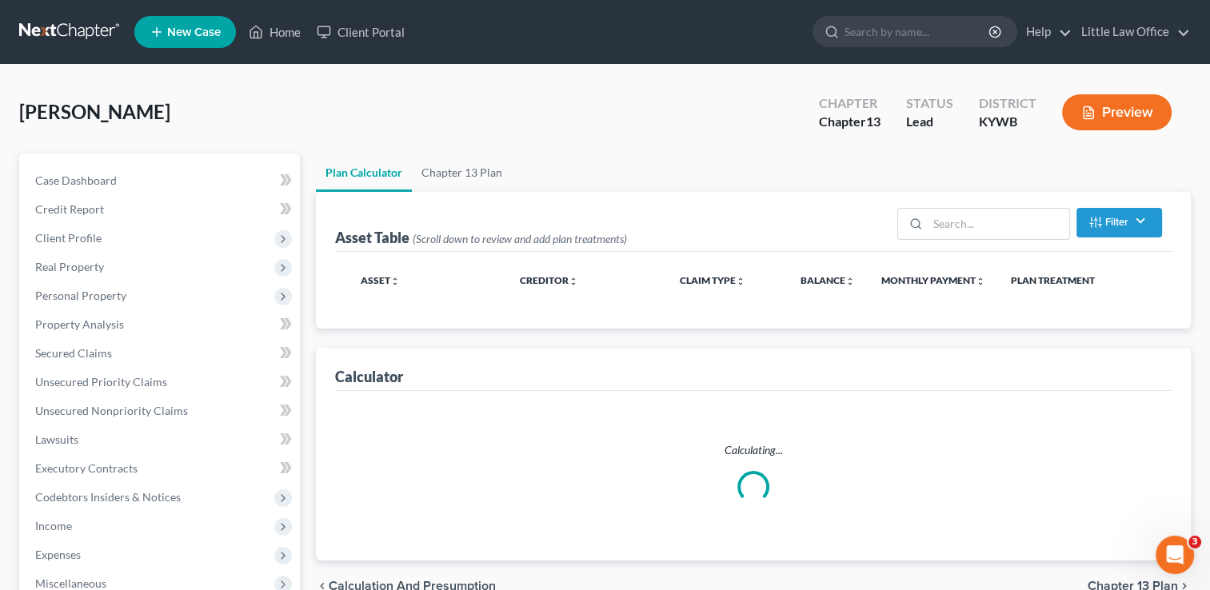
select select "59"
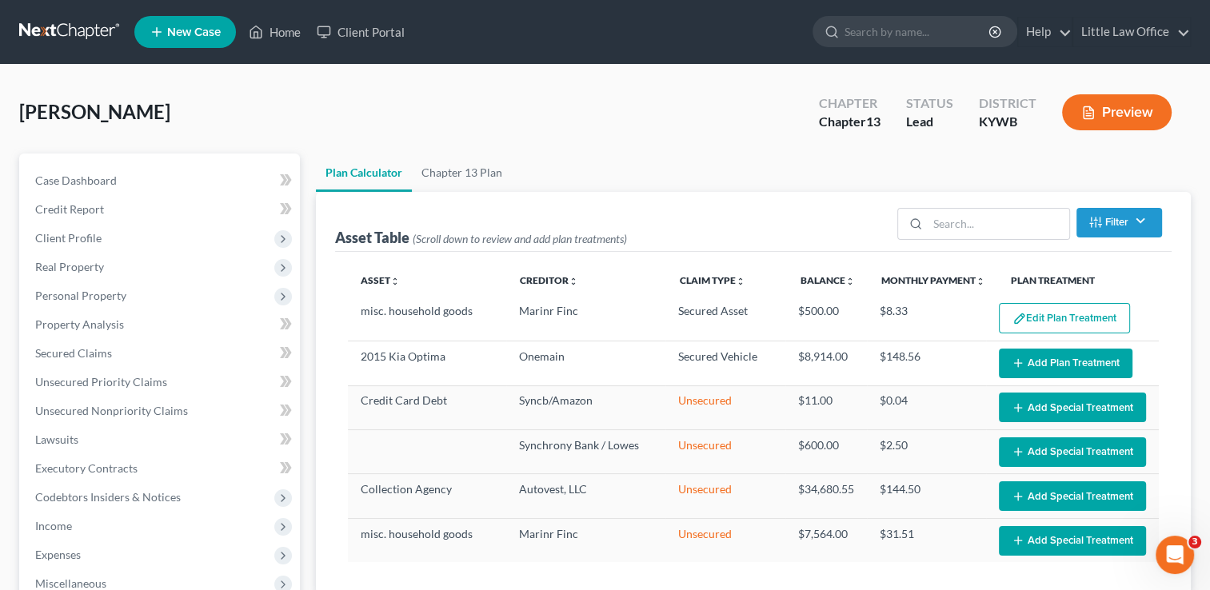
click at [1057, 366] on button "Add Plan Treatment" at bounding box center [1066, 364] width 134 height 30
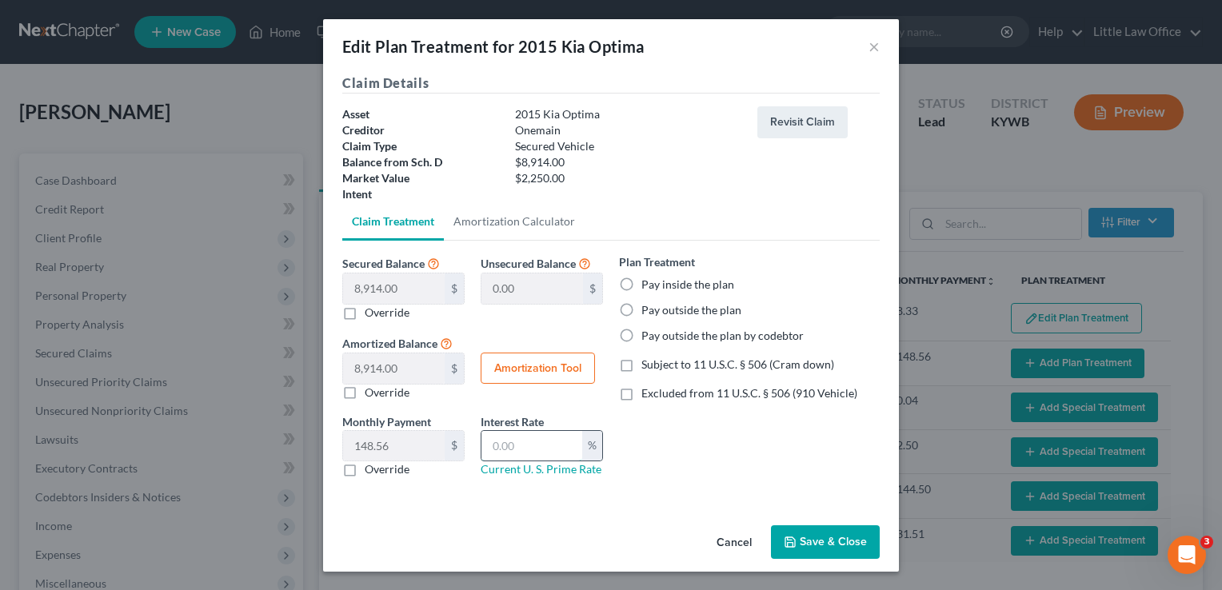
click at [548, 450] on input "text" at bounding box center [532, 446] width 101 height 30
type input "7.5"
click at [373, 310] on label "Override" at bounding box center [387, 313] width 45 height 16
click at [373, 310] on input "Override" at bounding box center [376, 310] width 10 height 10
checkbox input "true"
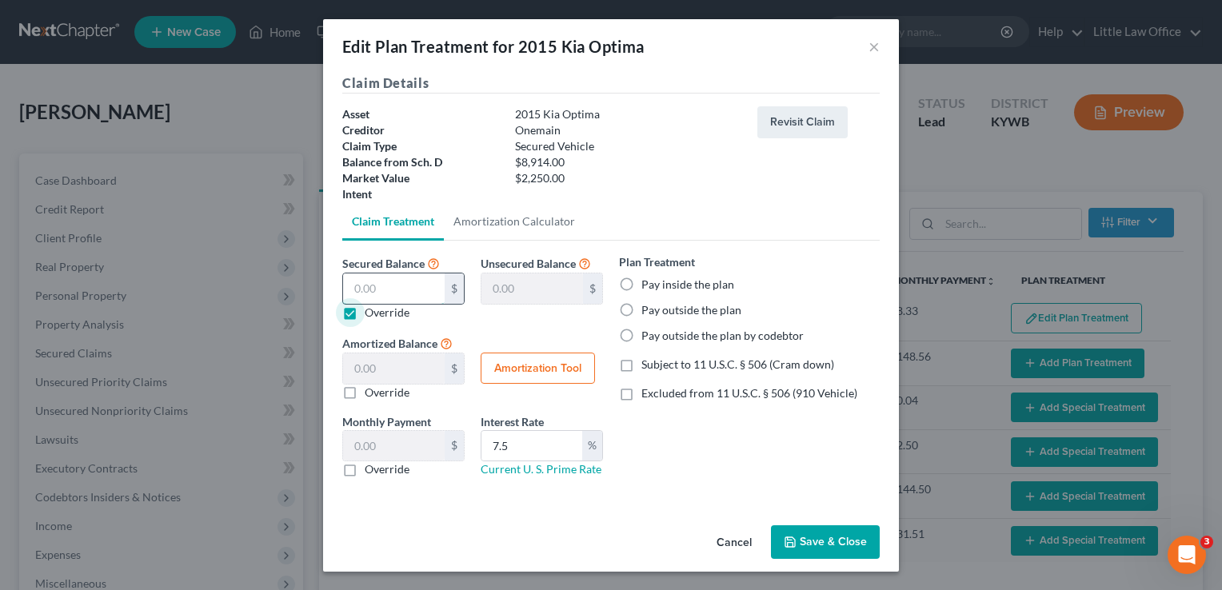
click at [405, 286] on input "text" at bounding box center [394, 289] width 102 height 30
type input "2"
type input "8,912.00"
type input "2.00"
type input "0.03"
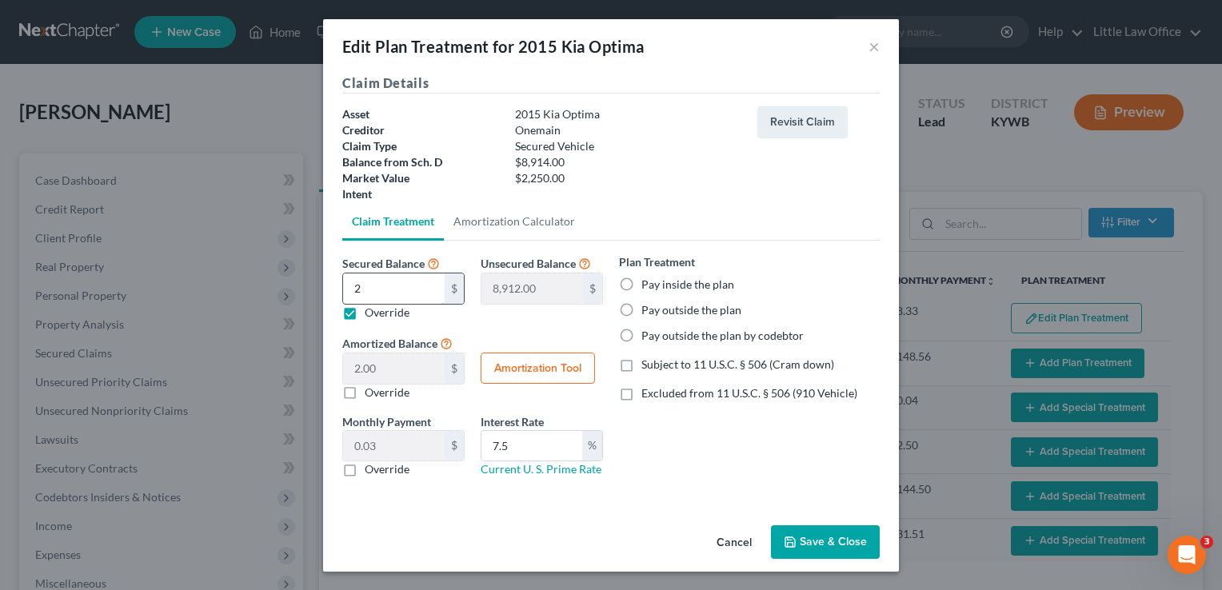
type input "22"
type input "8,892.00"
type input "22.00"
type input "0.36"
type input "225"
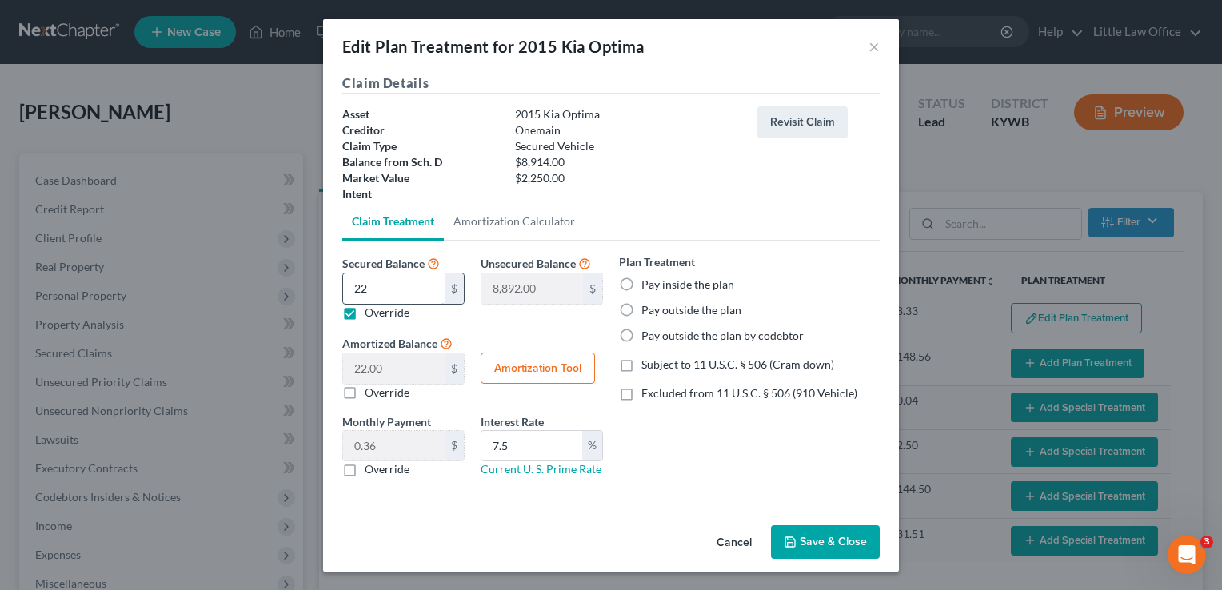
type input "8,689.00"
type input "225.00"
type input "3.75"
type input "2250"
type input "6,664.00"
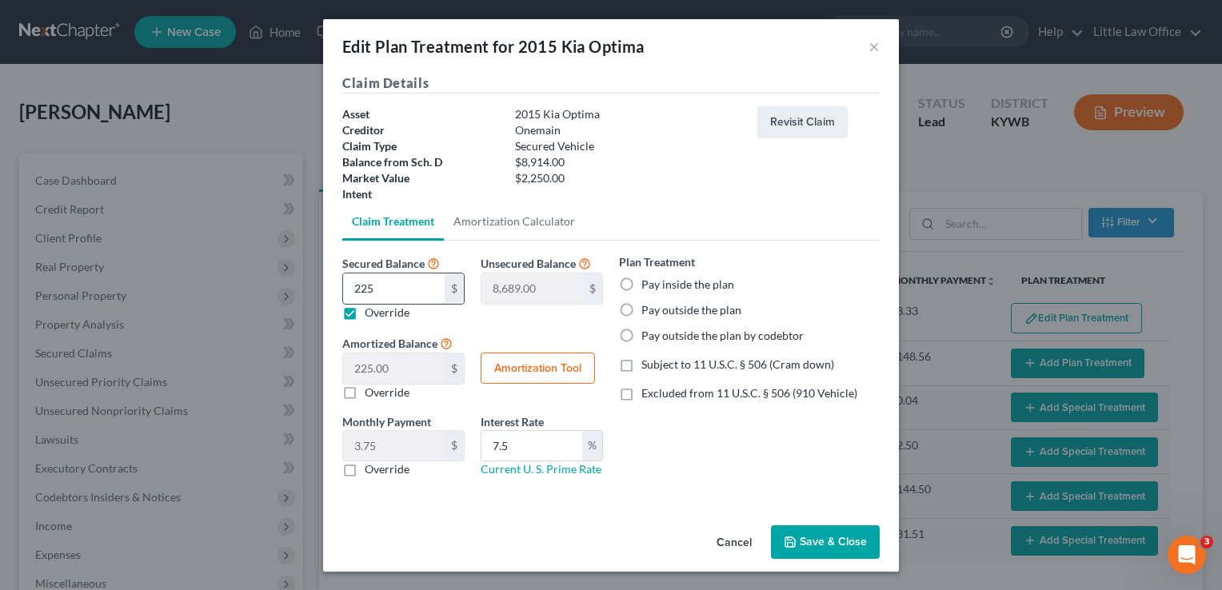
type input "2,250.00"
type input "37.50"
type input "2,250"
click at [675, 288] on label "Pay inside the plan" at bounding box center [688, 285] width 93 height 16
click at [658, 287] on input "Pay inside the plan" at bounding box center [653, 282] width 10 height 10
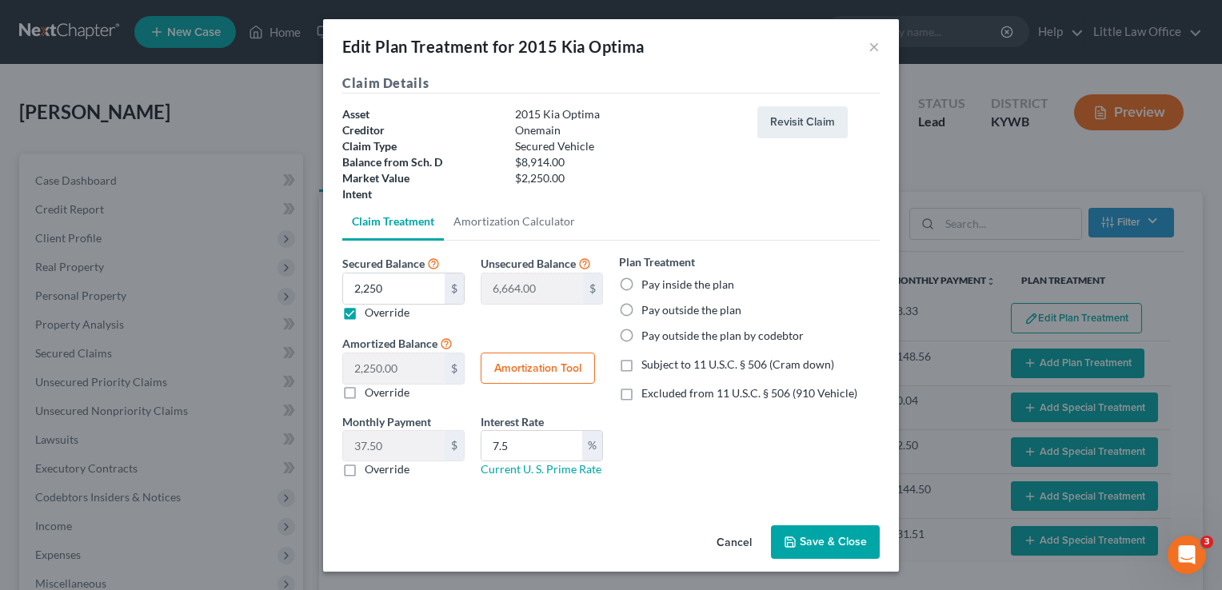
radio input "true"
click at [672, 370] on span "Subject to 11 U.S.C. § 506 (Cram down)" at bounding box center [738, 365] width 193 height 14
click at [658, 367] on input "Subject to 11 U.S.C. § 506 (Cram down)" at bounding box center [653, 362] width 10 height 10
checkbox input "true"
click at [562, 363] on button "Amortization Tool" at bounding box center [538, 369] width 114 height 32
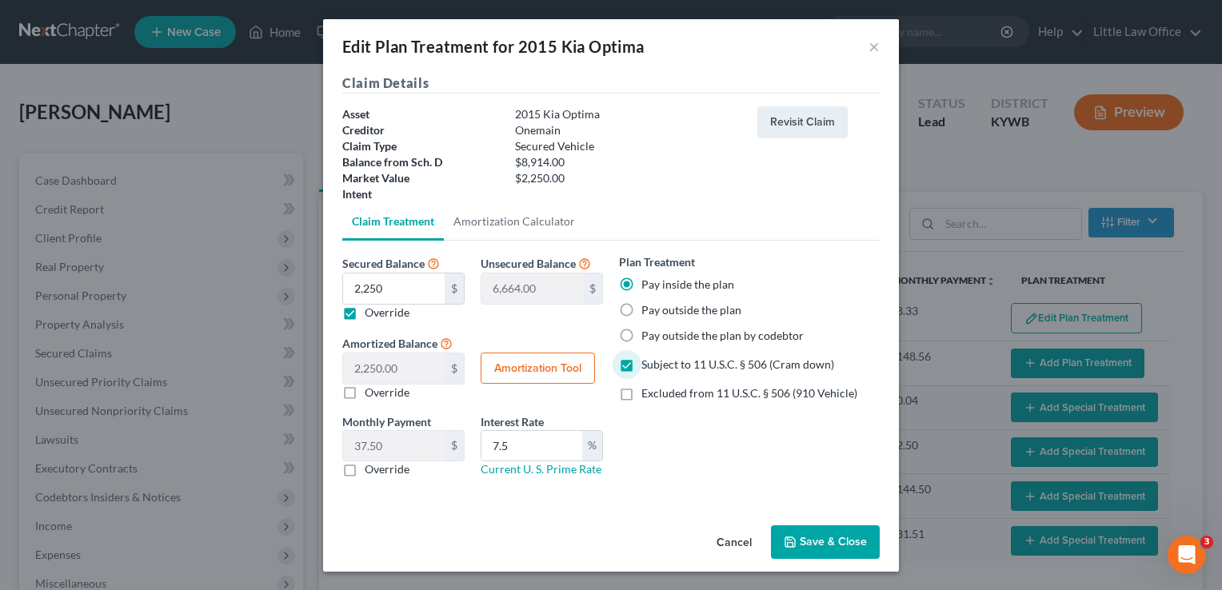
type input "2,250.00"
type input "7.5"
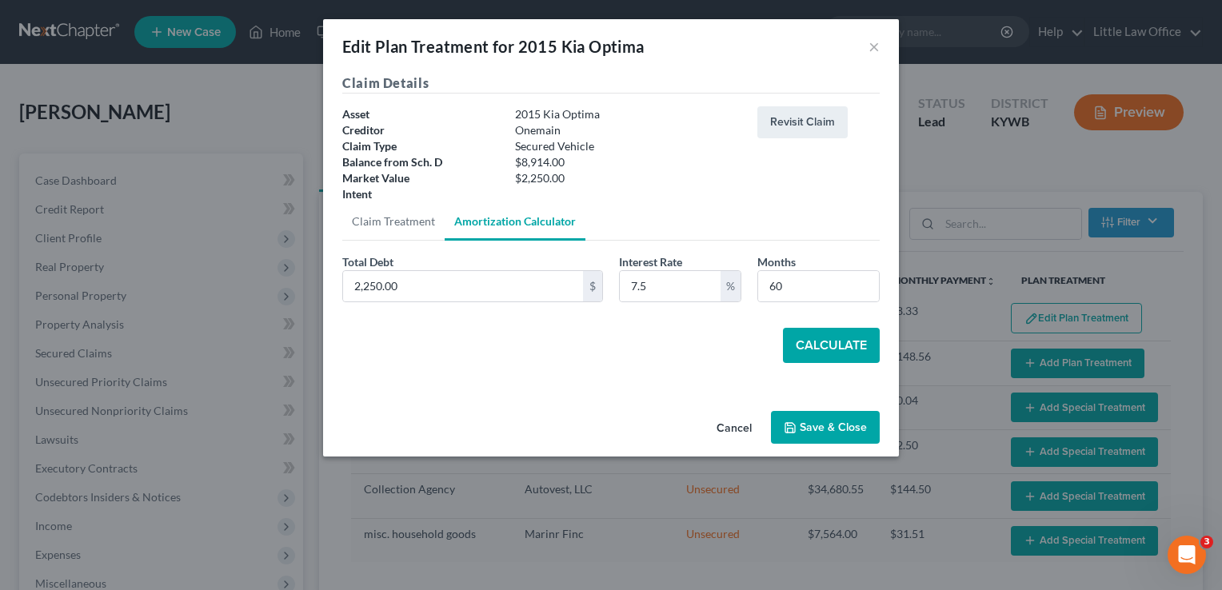
click at [816, 350] on button "Calculate" at bounding box center [831, 345] width 97 height 35
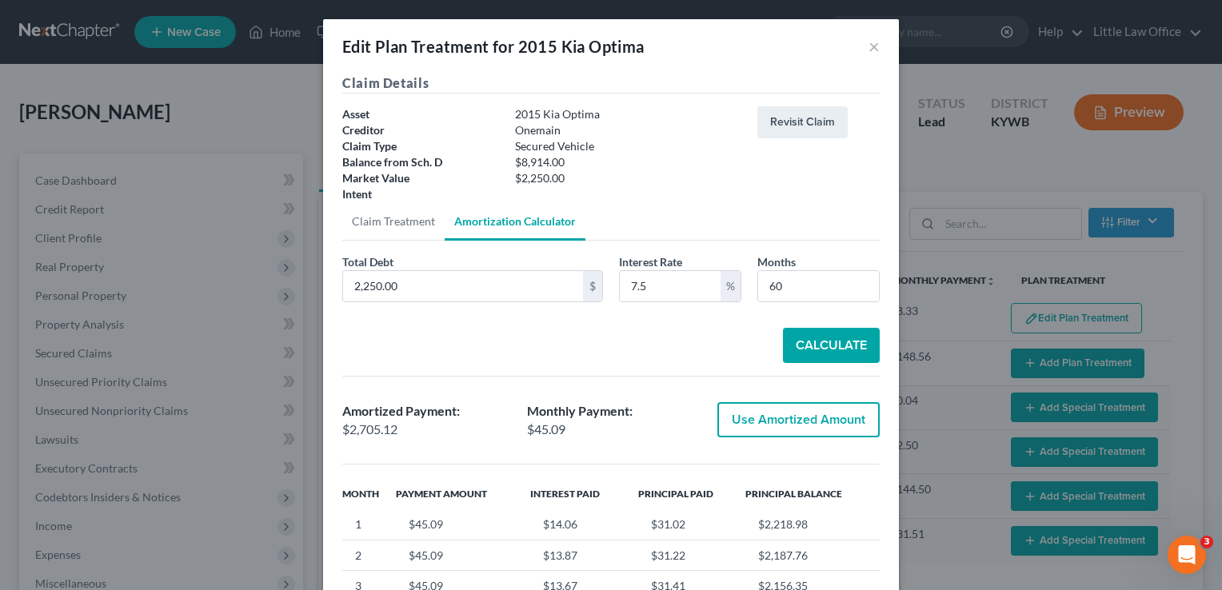
click at [806, 422] on button "Use Amortized Amount" at bounding box center [799, 419] width 162 height 35
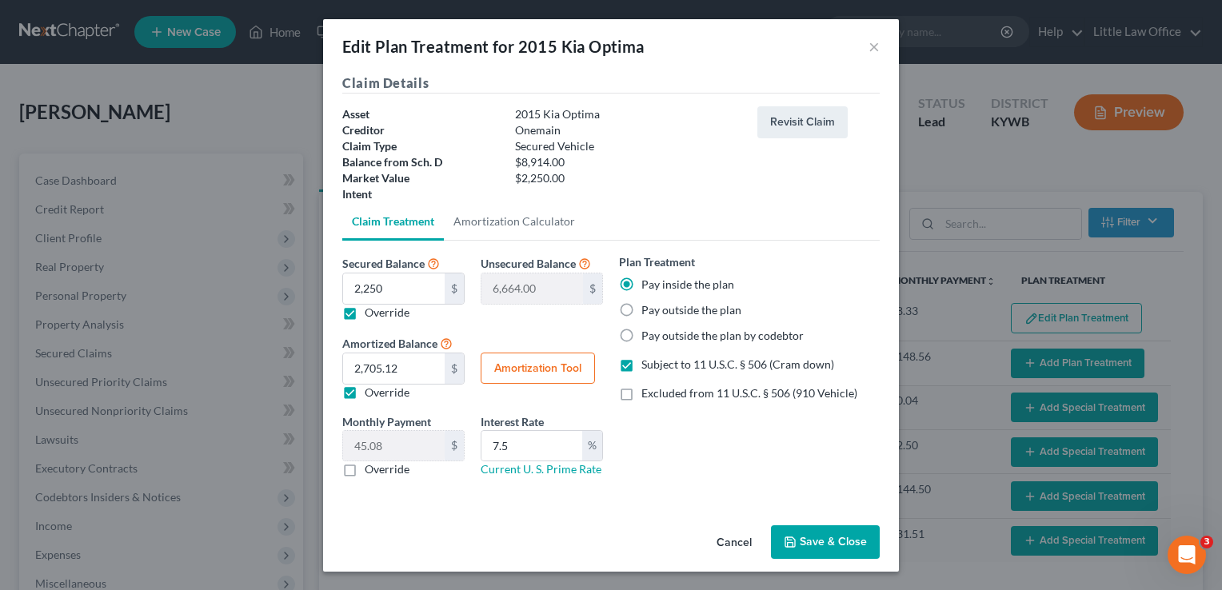
click at [821, 541] on button "Save & Close" at bounding box center [825, 543] width 109 height 34
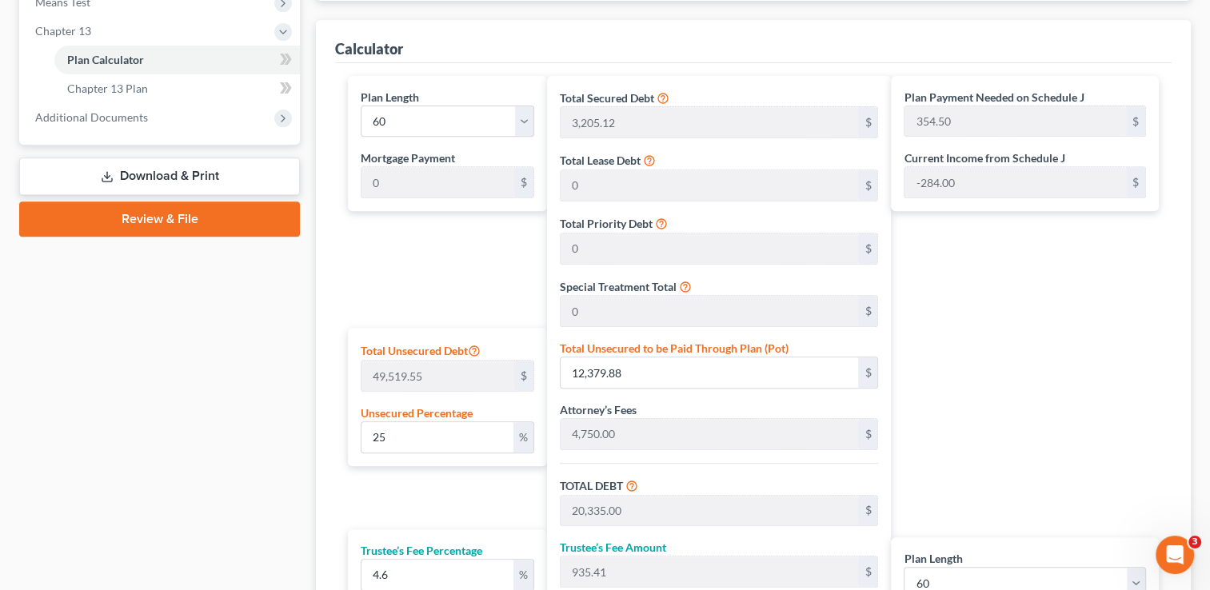
scroll to position [647, 0]
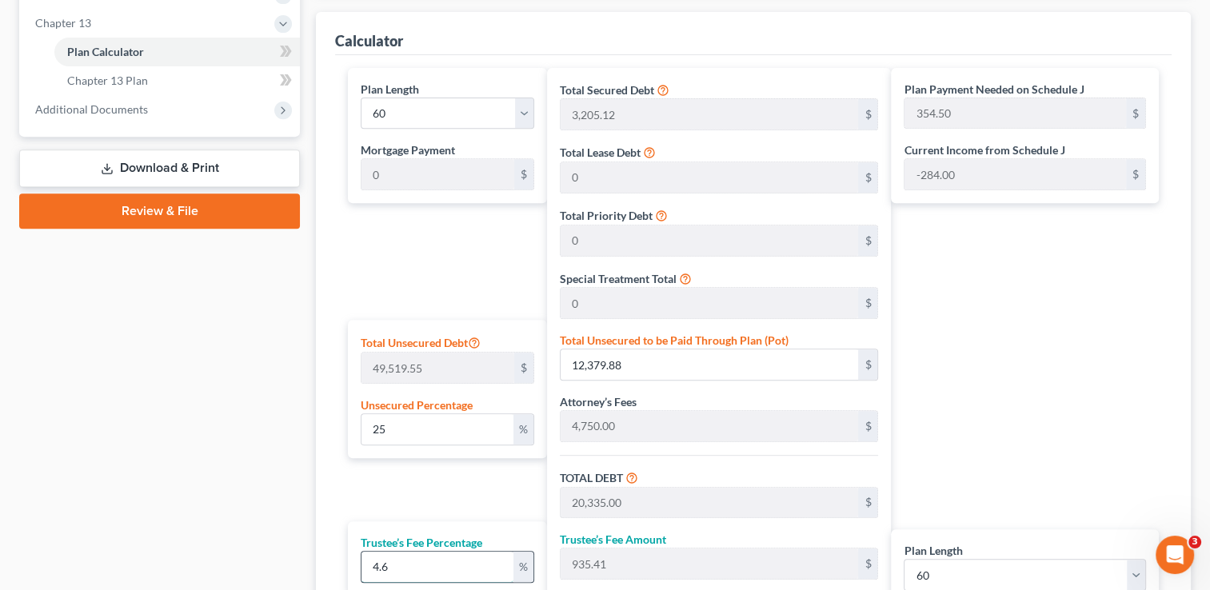
click at [437, 577] on input "4.6" at bounding box center [437, 567] width 151 height 30
click at [440, 432] on input "25" at bounding box center [437, 429] width 151 height 30
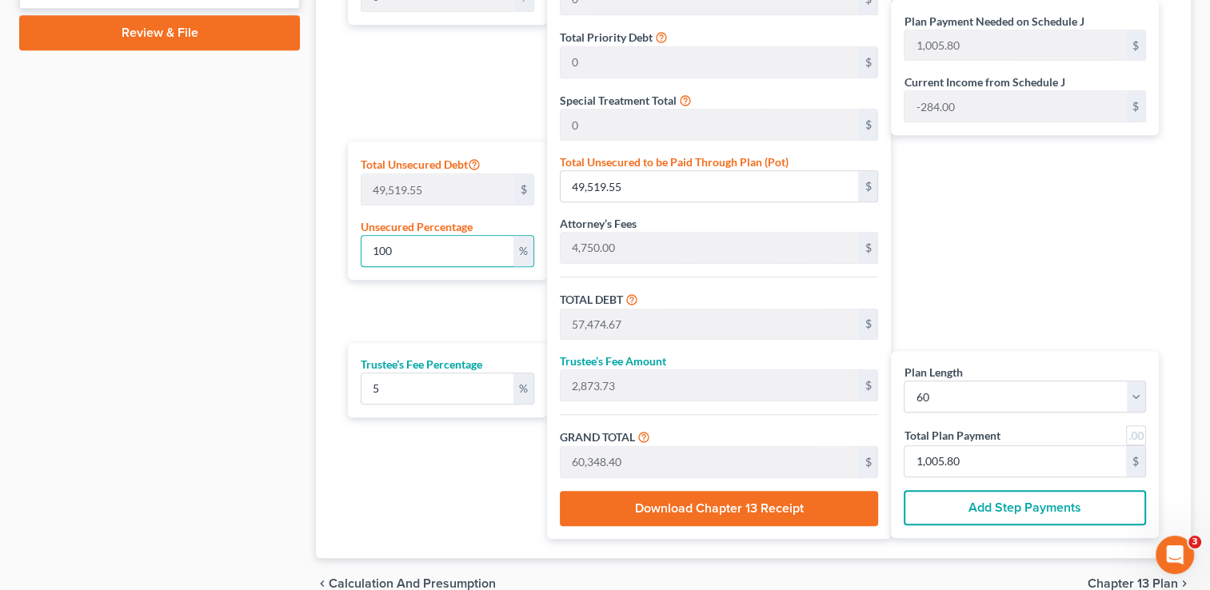
scroll to position [835, 0]
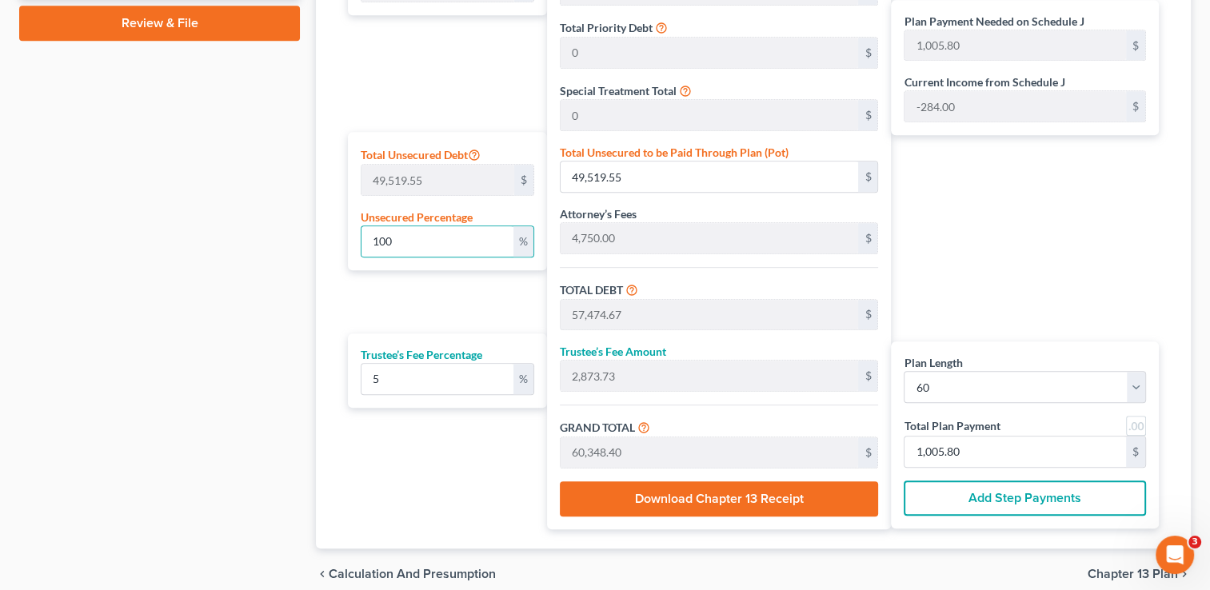
click at [929, 274] on div "Plan Payment Needed on Schedule J 1,005.80 $ Current Income from Schedule J -28…" at bounding box center [1029, 205] width 276 height 650
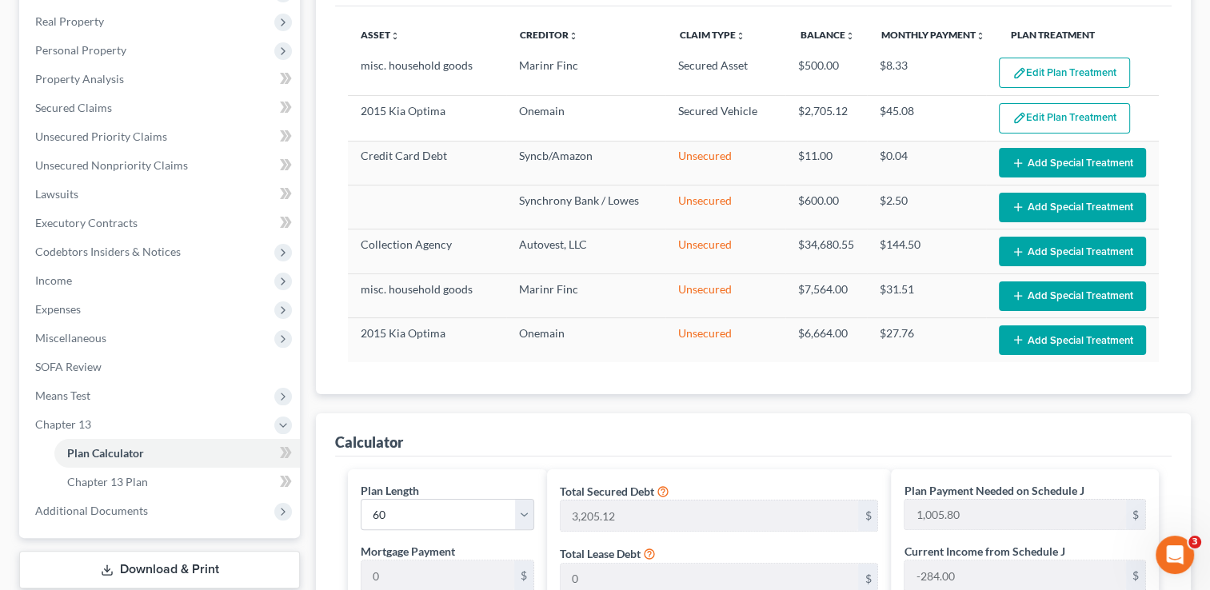
scroll to position [230, 0]
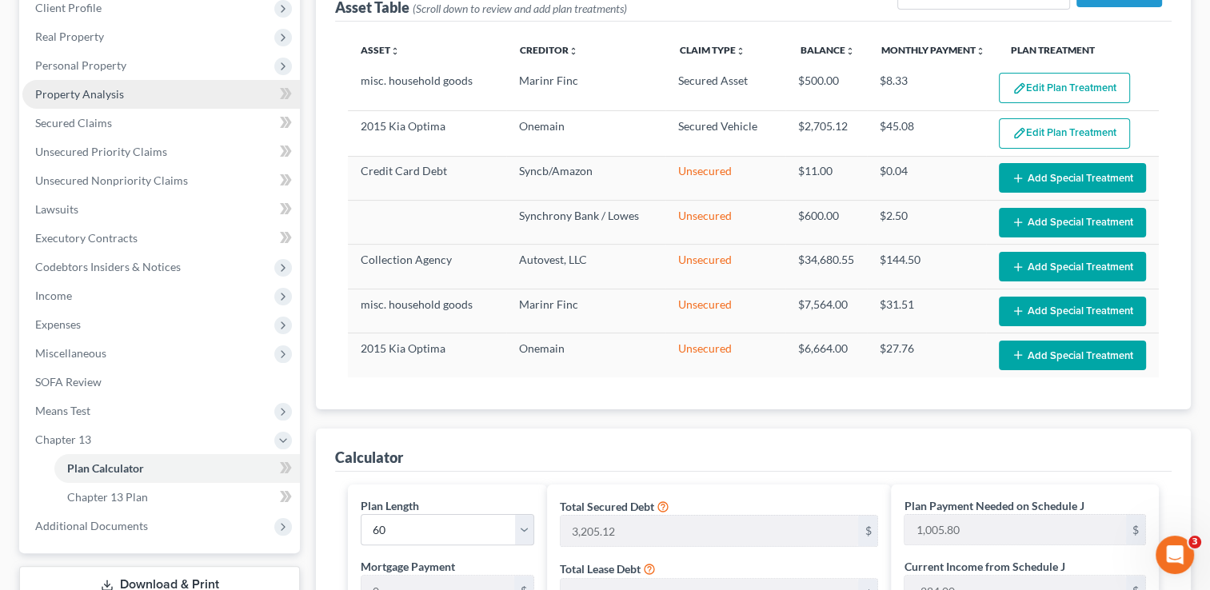
click at [69, 80] on link "Property Analysis" at bounding box center [161, 94] width 278 height 29
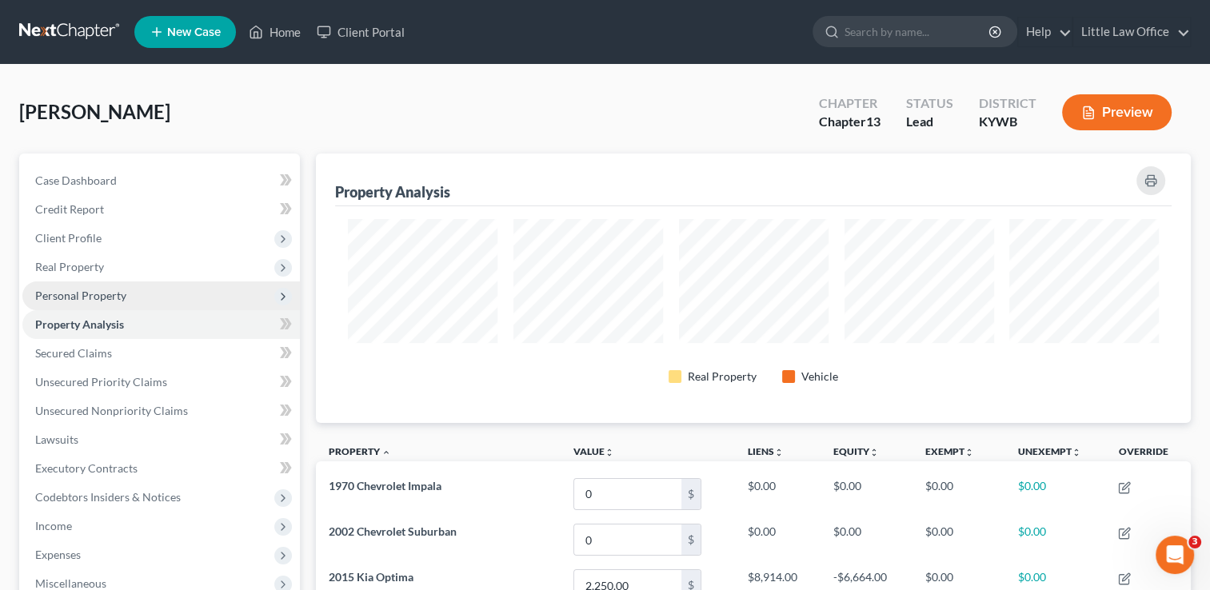
click at [116, 296] on span "Personal Property" at bounding box center [80, 296] width 91 height 14
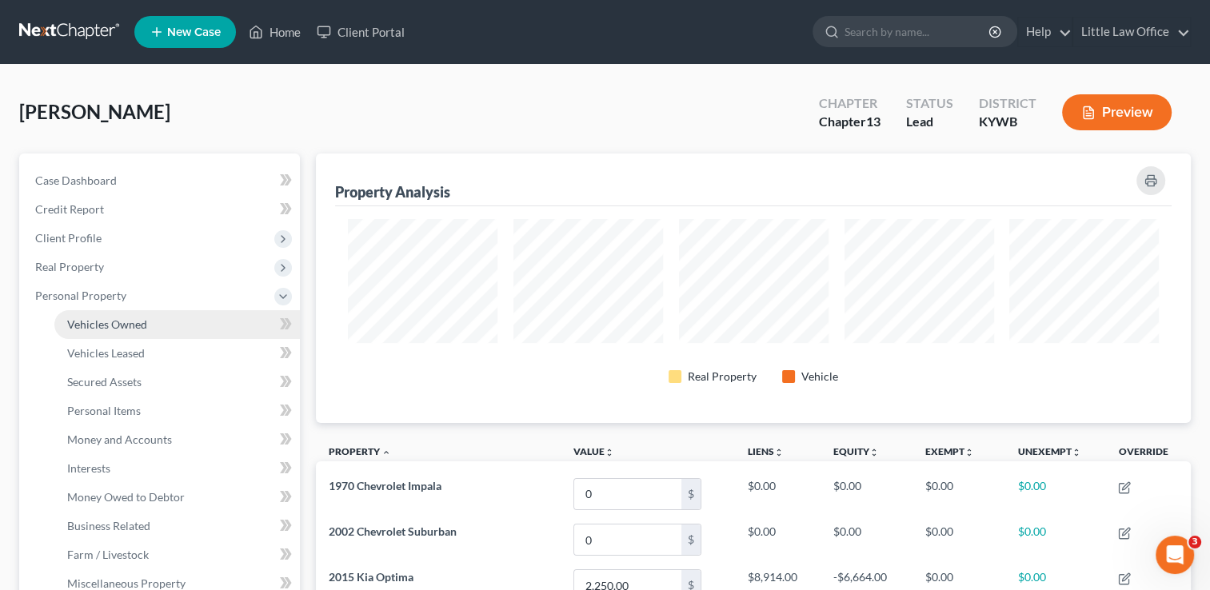
click at [130, 325] on span "Vehicles Owned" at bounding box center [107, 325] width 80 height 14
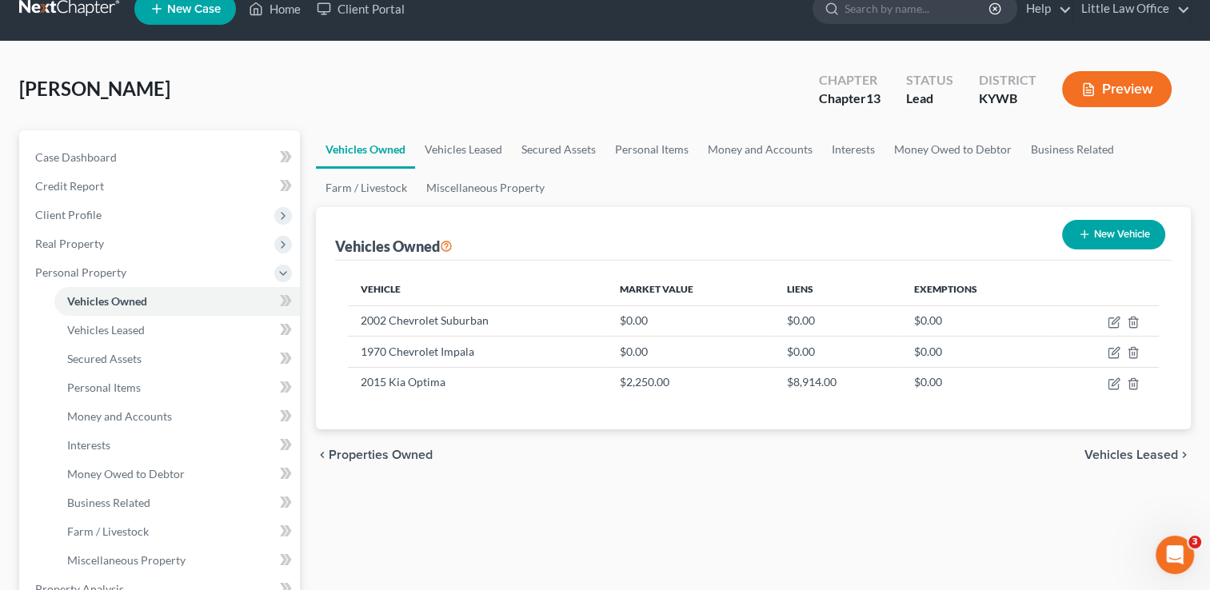
scroll to position [19, 0]
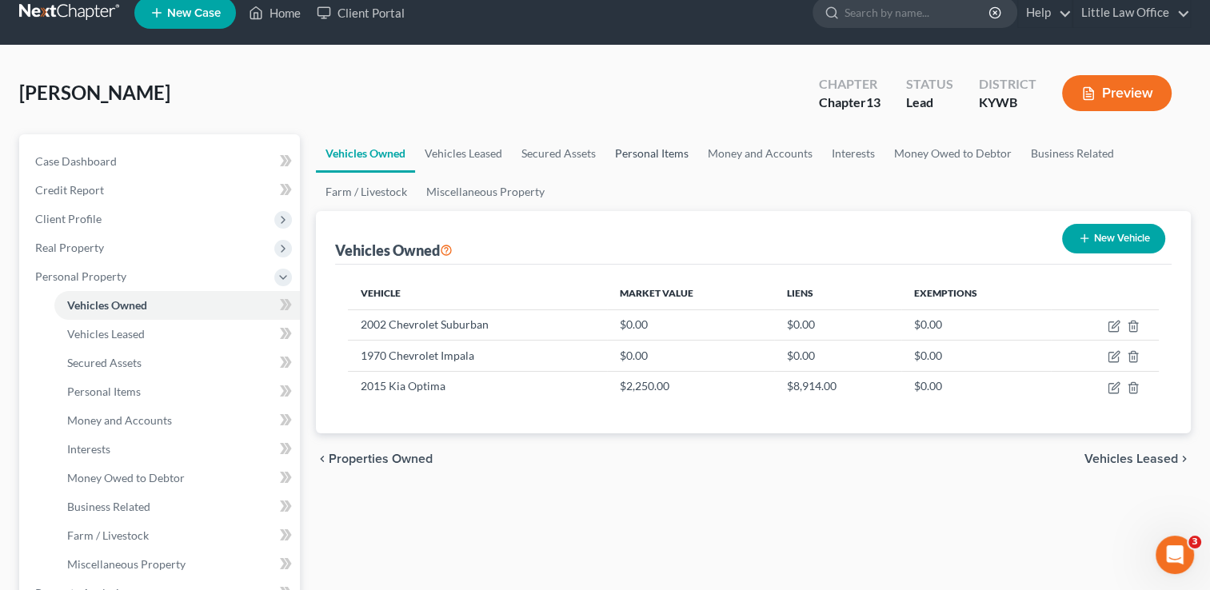
click at [685, 155] on link "Personal Items" at bounding box center [652, 153] width 93 height 38
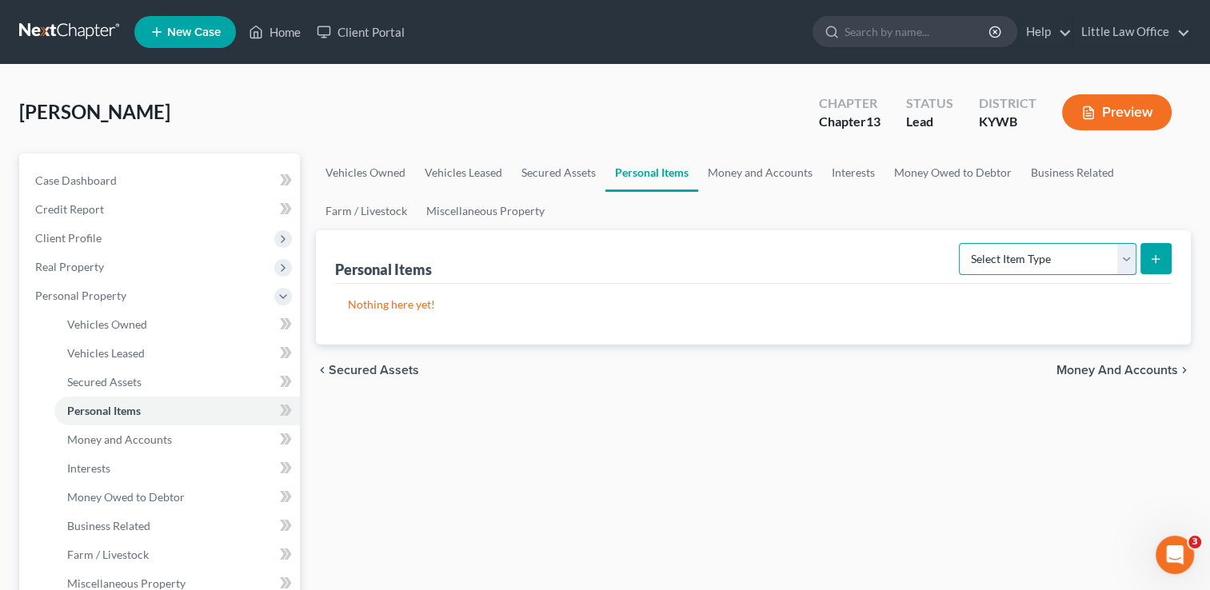
click at [1050, 270] on select "Select Item Type Clothing Collectibles Of Value Electronics Firearms Household …" at bounding box center [1048, 259] width 178 height 32
click at [961, 243] on select "Select Item Type Clothing Collectibles Of Value Electronics Firearms Household …" at bounding box center [1048, 259] width 178 height 32
click at [1164, 264] on button "submit" at bounding box center [1156, 258] width 31 height 31
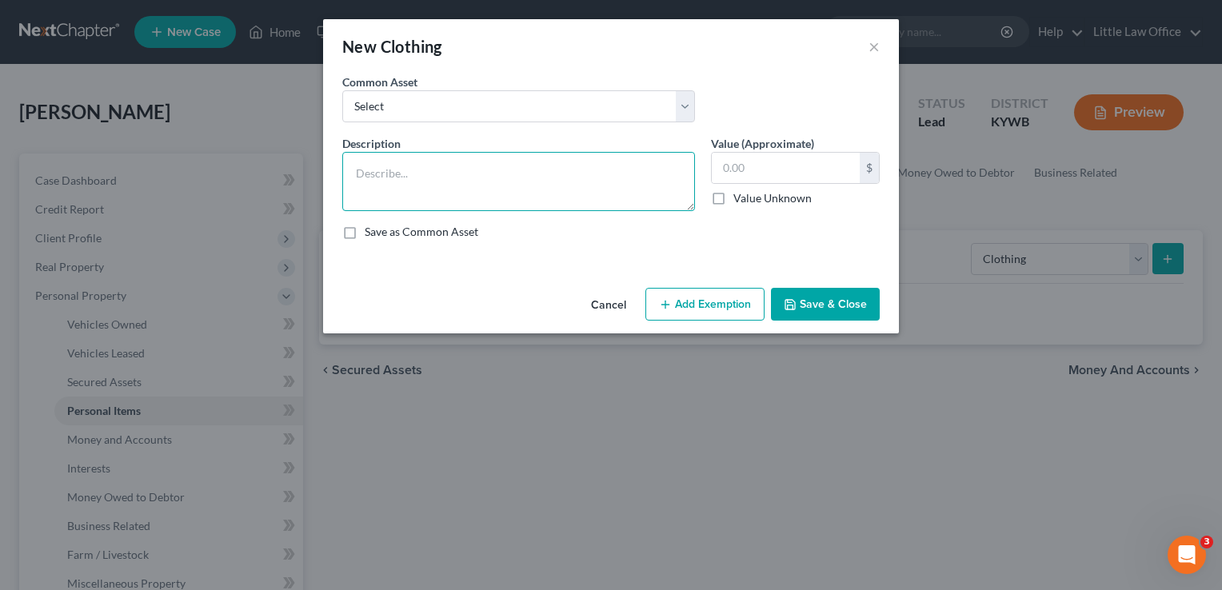
click at [443, 180] on textarea at bounding box center [518, 181] width 353 height 59
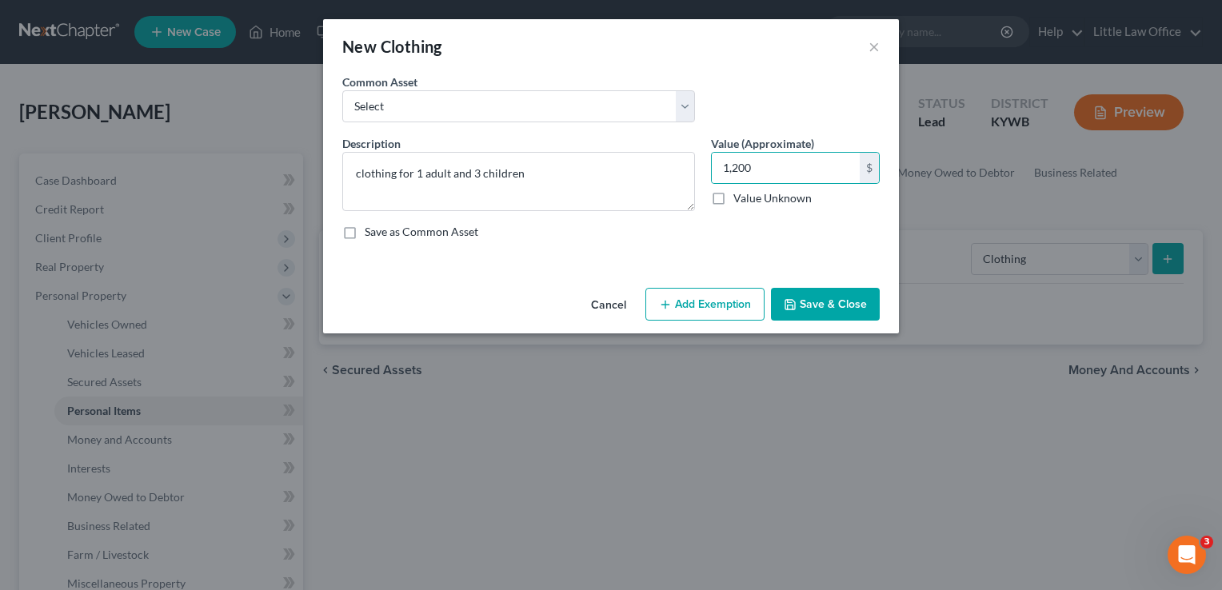
click at [693, 316] on button "Add Exemption" at bounding box center [705, 305] width 119 height 34
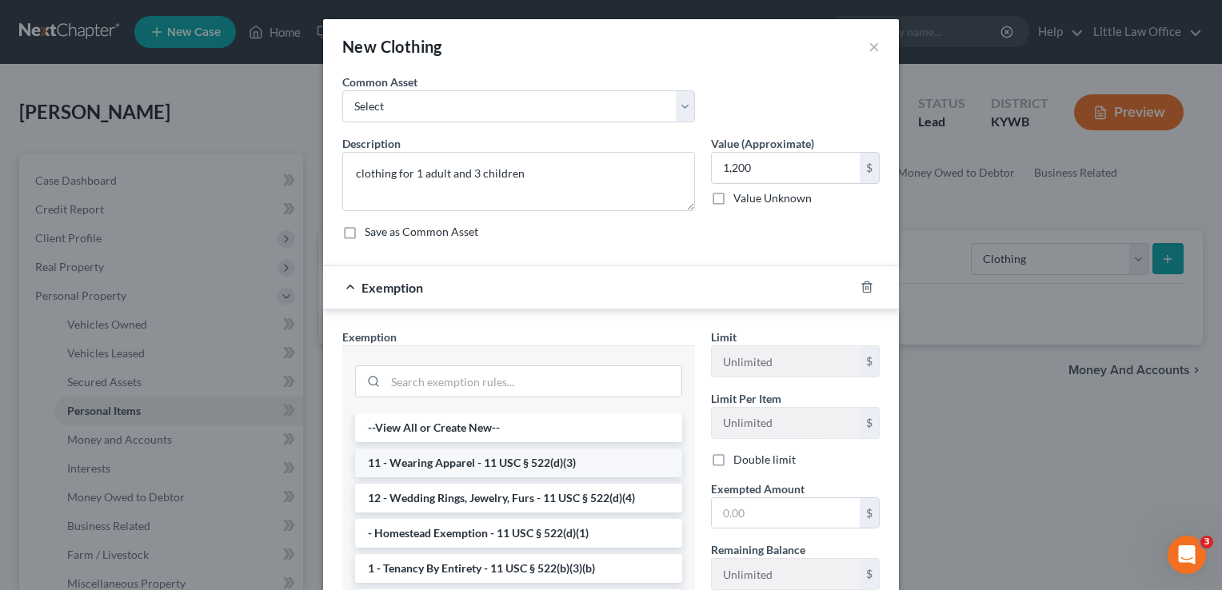
click at [442, 459] on li "11 - Wearing Apparel - 11 USC § 522(d)(3)" at bounding box center [518, 463] width 327 height 29
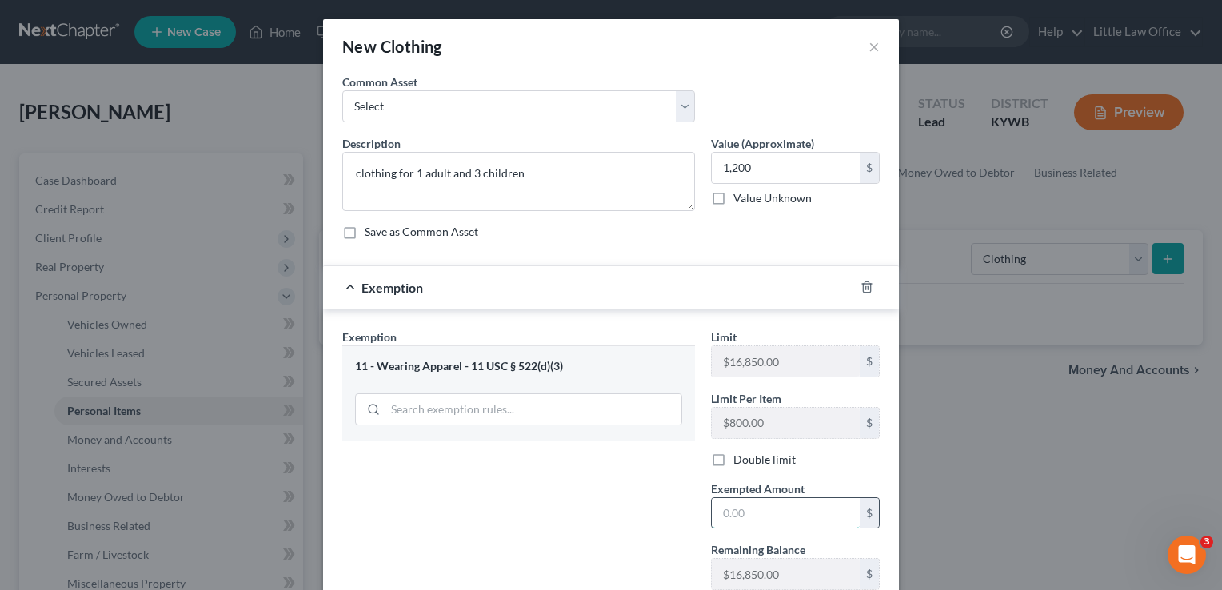
click at [754, 511] on input "text" at bounding box center [786, 513] width 148 height 30
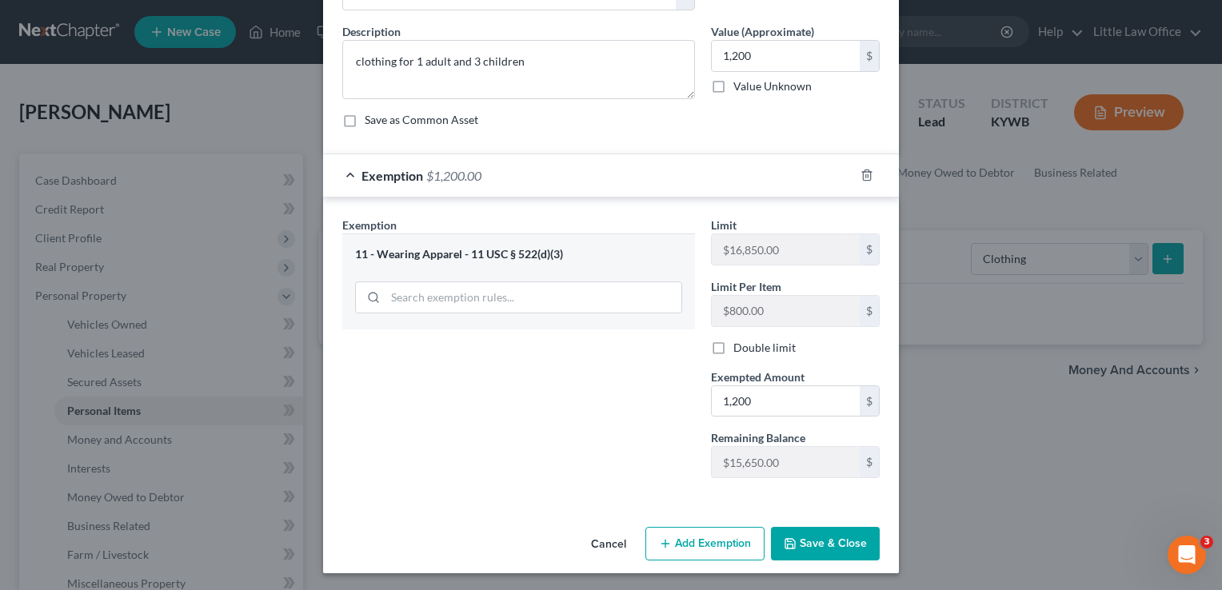
click at [815, 537] on button "Save & Close" at bounding box center [825, 544] width 109 height 34
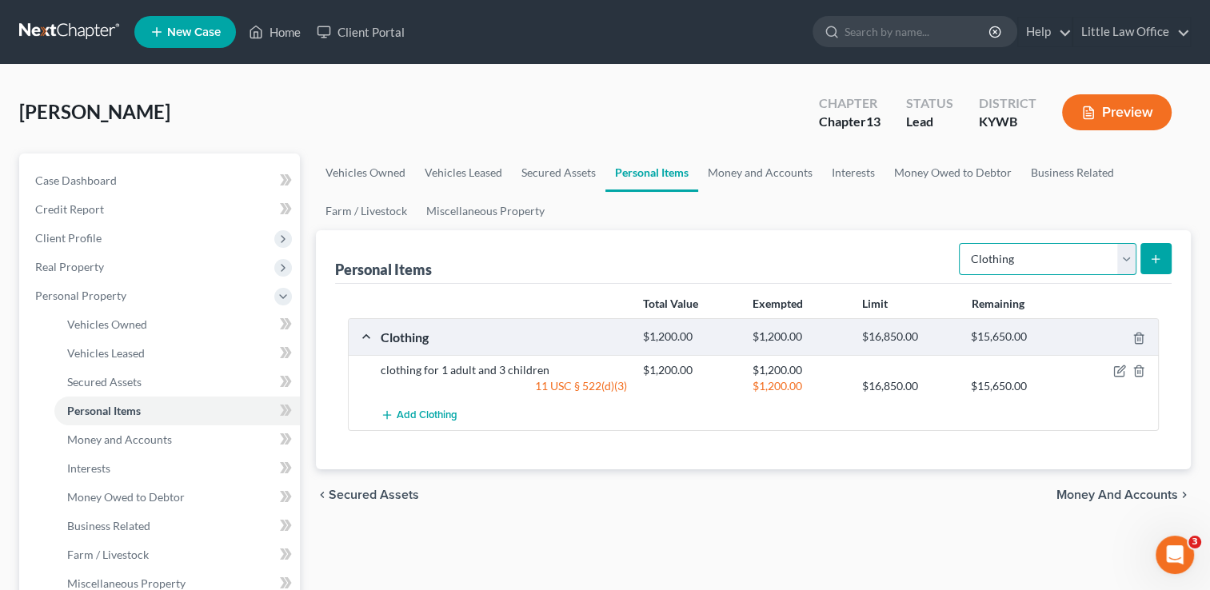
click at [1030, 247] on select "Select Item Type Clothing Collectibles Of Value Electronics Firearms Household …" at bounding box center [1048, 259] width 178 height 32
click at [961, 243] on select "Select Item Type Clothing Collectibles Of Value Electronics Firearms Household …" at bounding box center [1048, 259] width 178 height 32
click at [1166, 260] on button "submit" at bounding box center [1156, 258] width 31 height 31
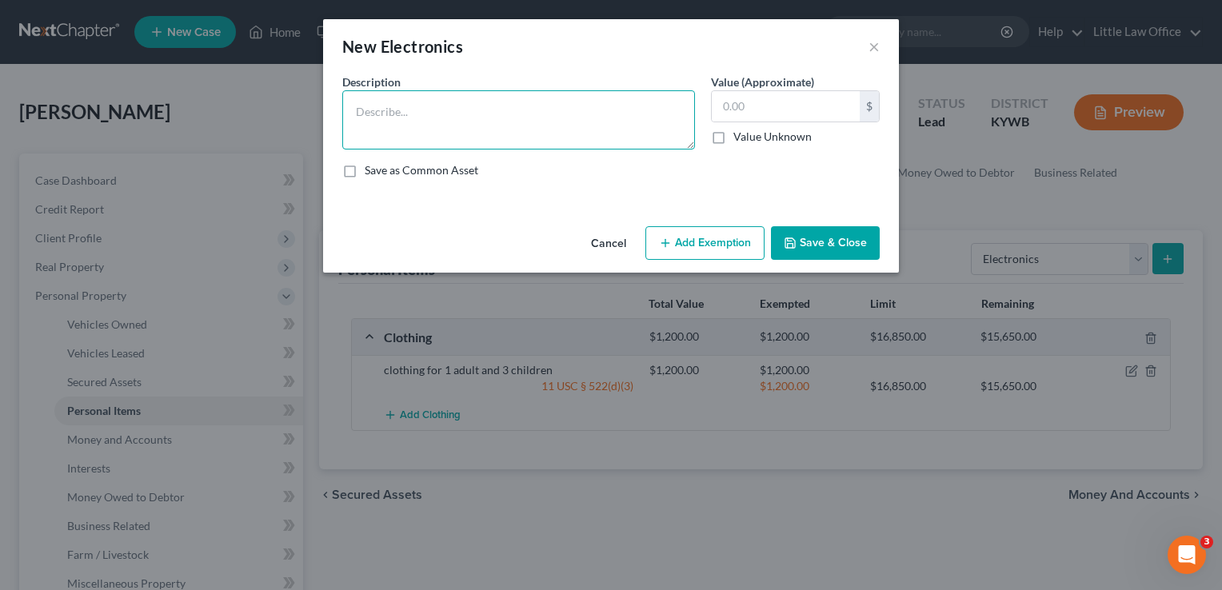
click at [502, 146] on textarea at bounding box center [518, 119] width 353 height 59
click at [542, 120] on textarea "2 cell phones; 4 televisions; xBox;" at bounding box center [518, 119] width 353 height 59
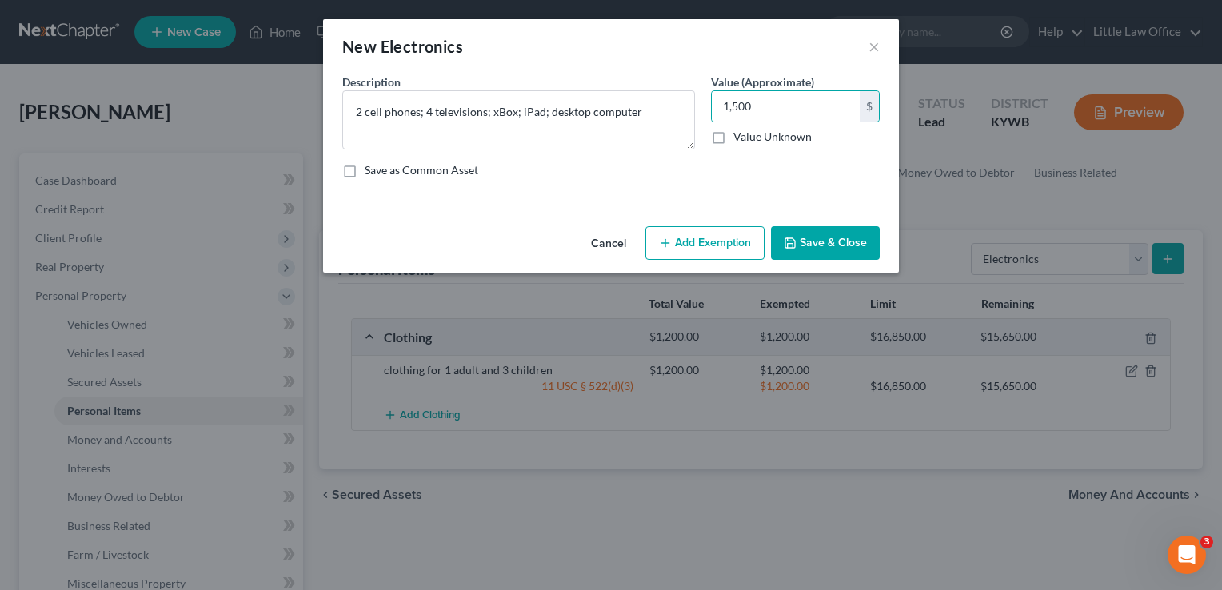
click at [831, 241] on button "Save & Close" at bounding box center [825, 243] width 109 height 34
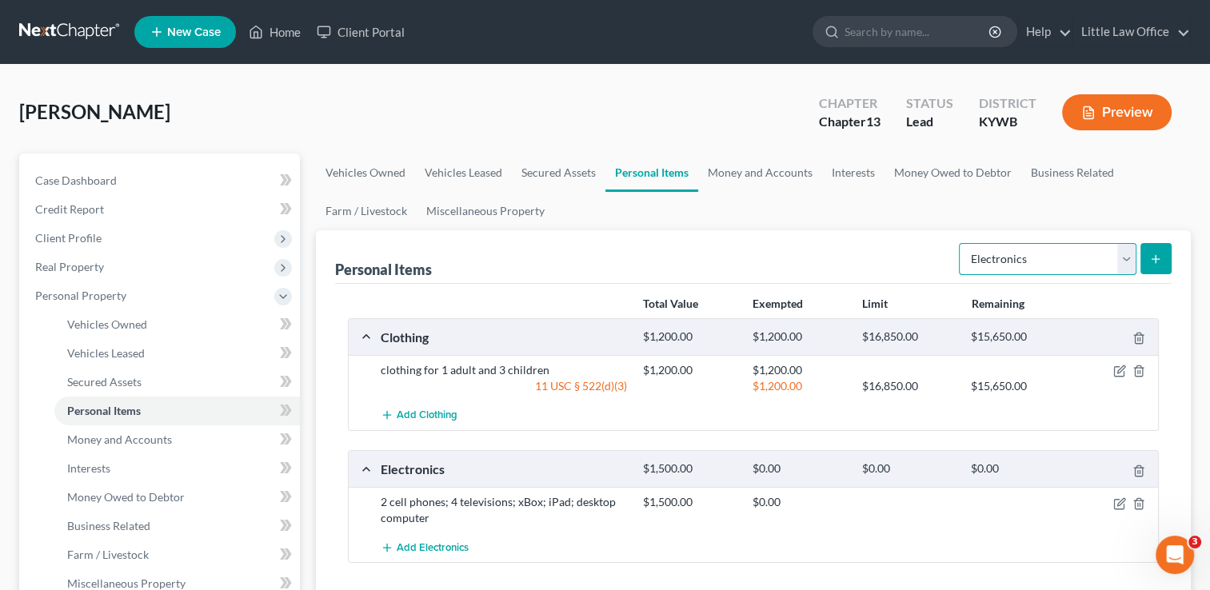
click at [1016, 256] on select "Select Item Type Clothing Collectibles Of Value Electronics Firearms Household …" at bounding box center [1048, 259] width 178 height 32
click at [961, 243] on select "Select Item Type Clothing Collectibles Of Value Electronics Firearms Household …" at bounding box center [1048, 259] width 178 height 32
click at [1165, 261] on button "submit" at bounding box center [1156, 258] width 31 height 31
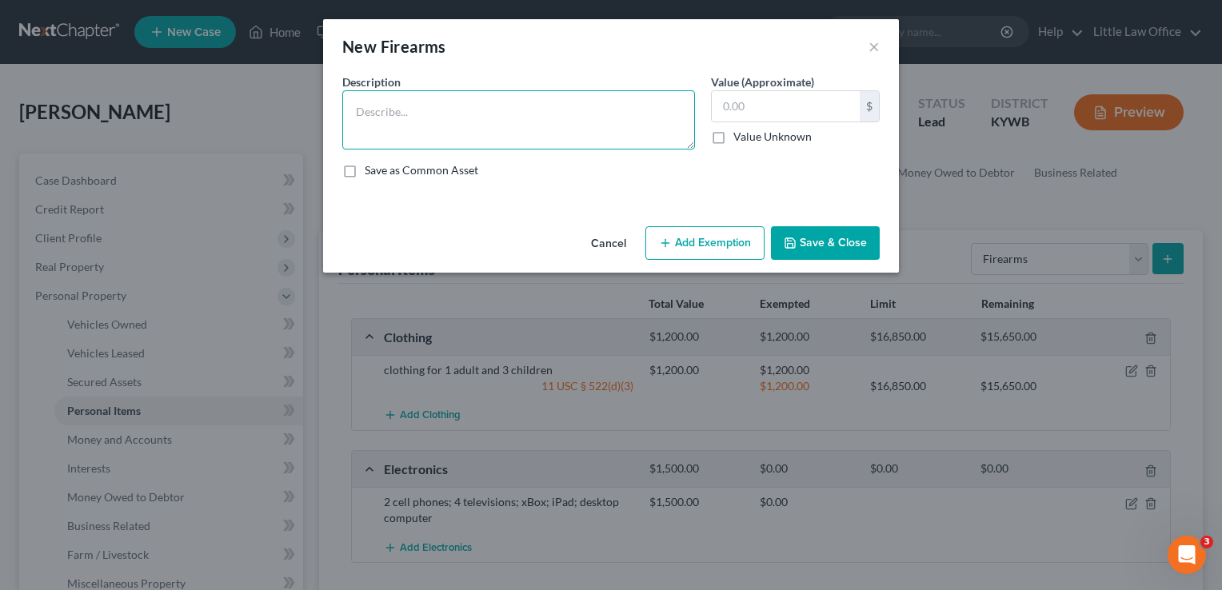
click at [466, 124] on textarea at bounding box center [518, 119] width 353 height 59
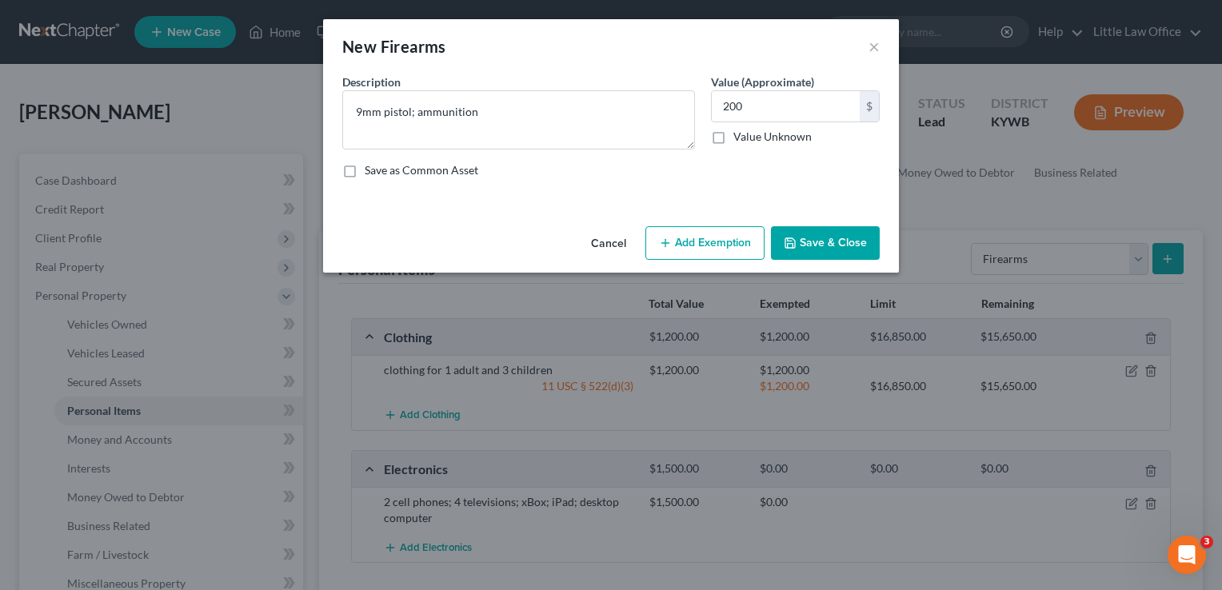
click at [843, 227] on button "Save & Close" at bounding box center [825, 243] width 109 height 34
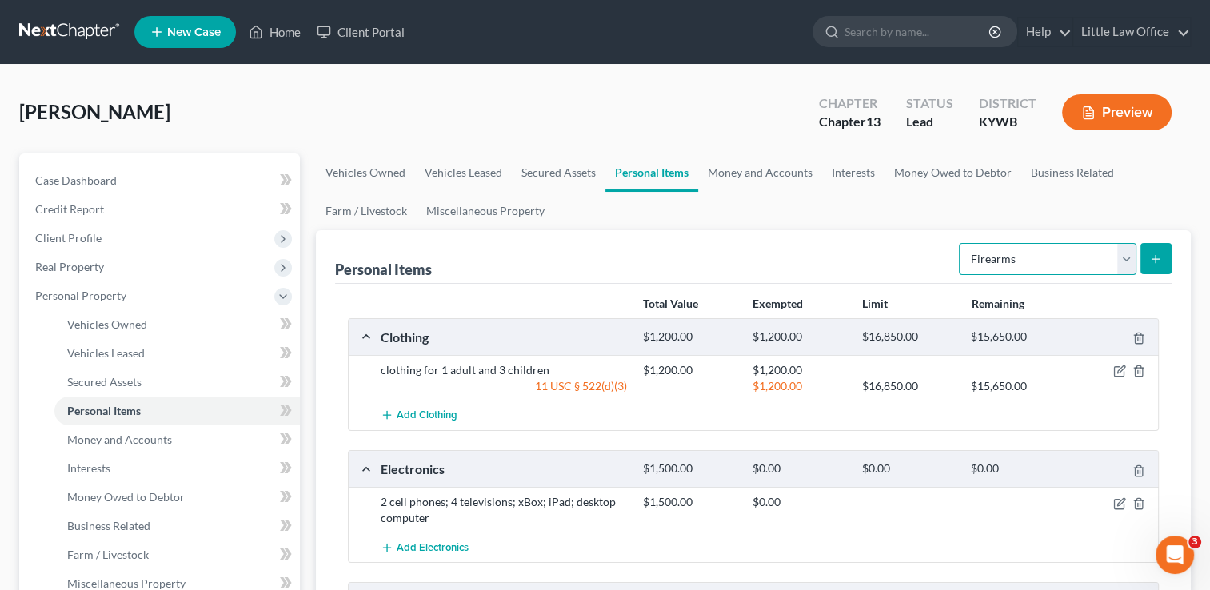
click at [1038, 262] on select "Select Item Type Clothing Collectibles Of Value Electronics Firearms Household …" at bounding box center [1048, 259] width 178 height 32
click at [961, 243] on select "Select Item Type Clothing Collectibles Of Value Electronics Firearms Household …" at bounding box center [1048, 259] width 178 height 32
click at [1165, 261] on button "submit" at bounding box center [1156, 258] width 31 height 31
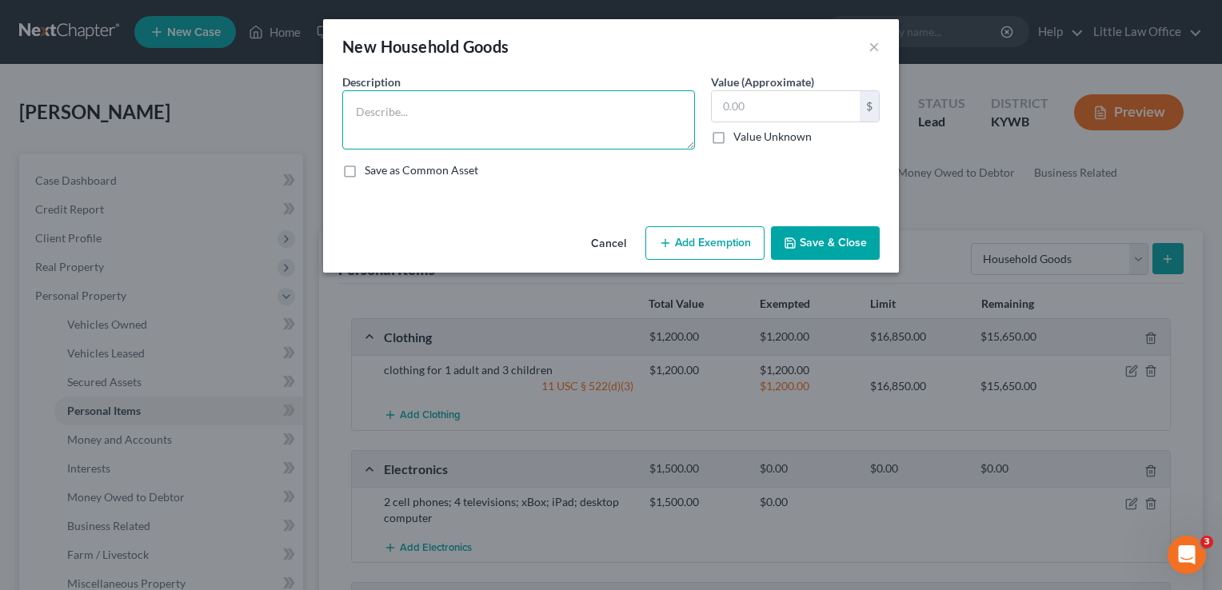
click at [576, 117] on textarea at bounding box center [518, 119] width 353 height 59
click at [576, 133] on textarea "sectional couch; gas fireplace; television stand; kitchen table and chairs; sto…" at bounding box center [518, 119] width 353 height 59
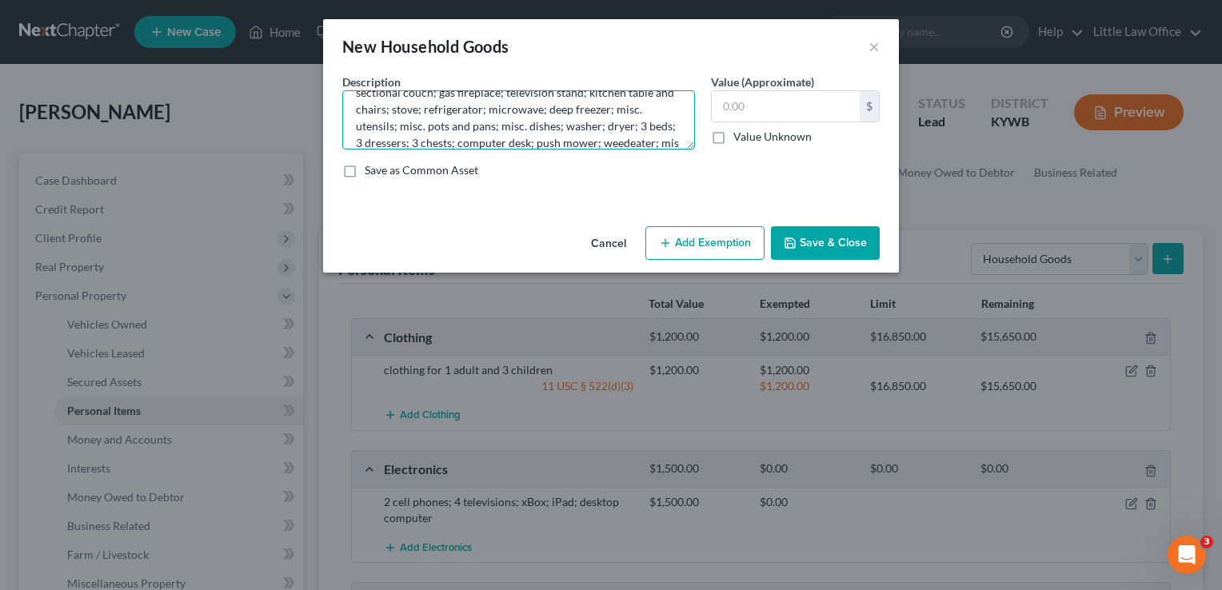
scroll to position [36, 0]
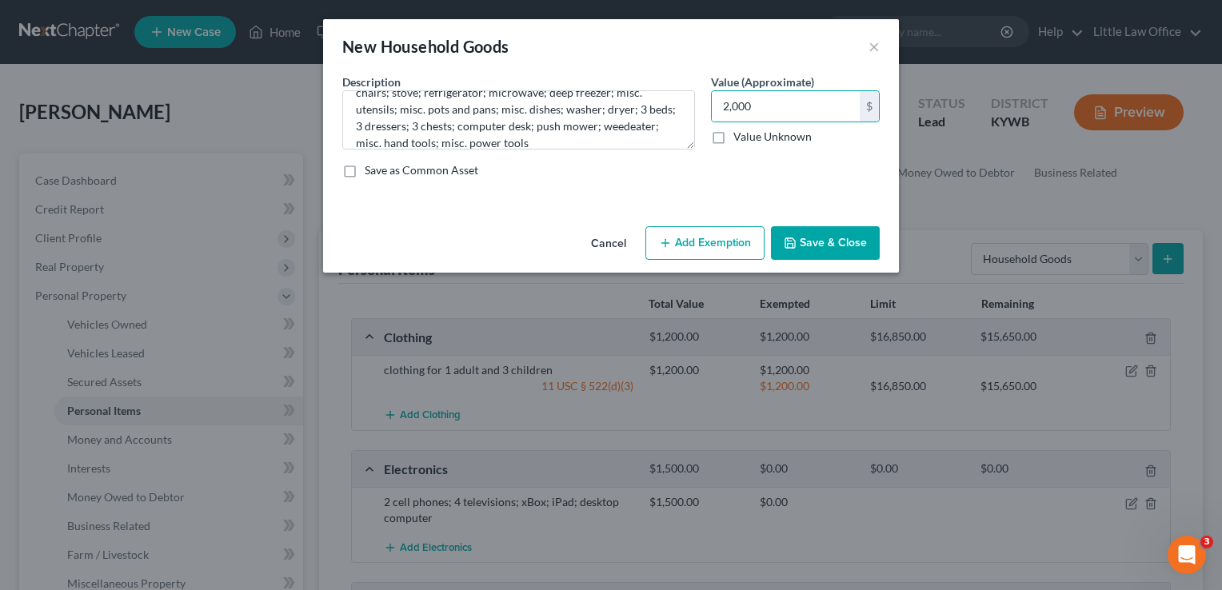
click at [732, 254] on button "Add Exemption" at bounding box center [705, 243] width 119 height 34
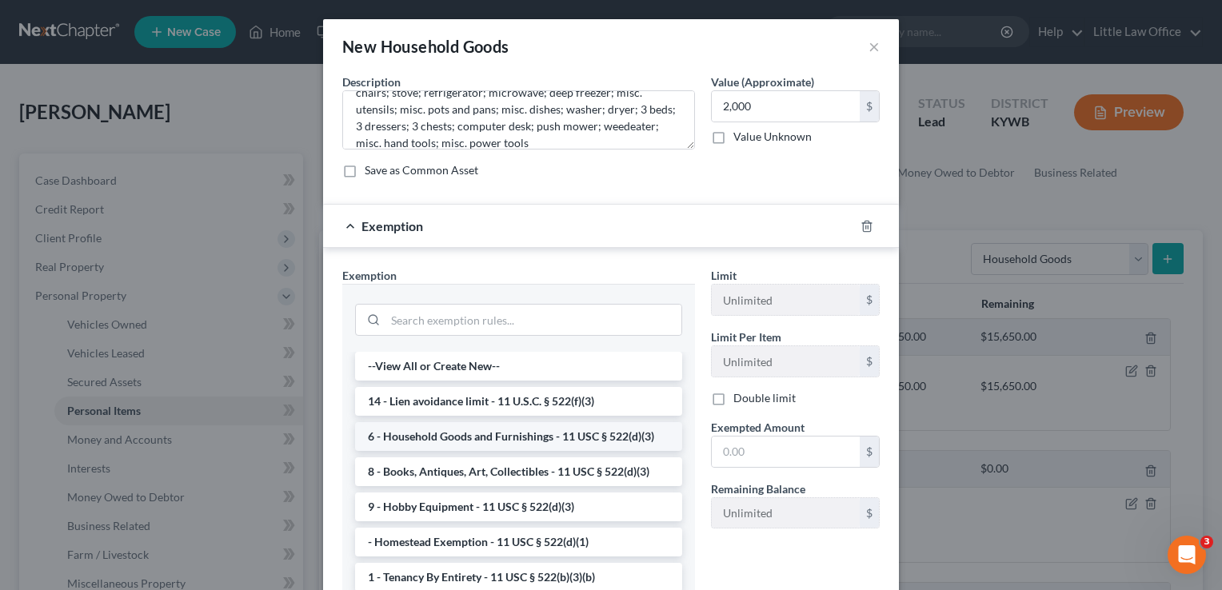
click at [516, 434] on li "6 - Household Goods and Furnishings - 11 USC § 522(d)(3)" at bounding box center [518, 436] width 327 height 29
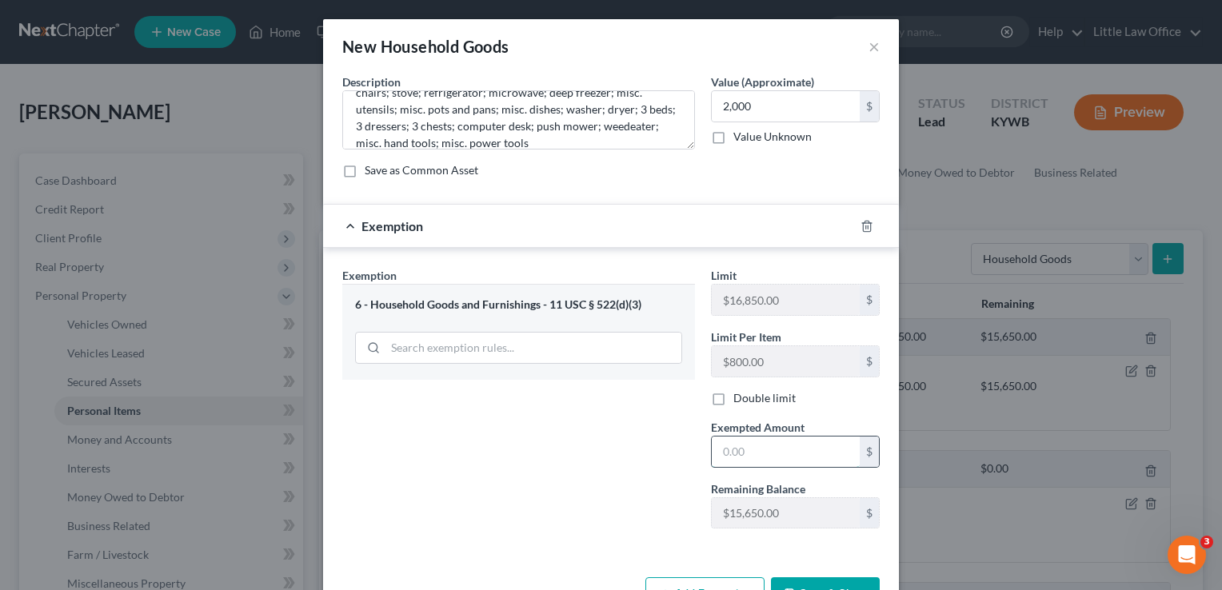
click at [750, 458] on input "text" at bounding box center [786, 452] width 148 height 30
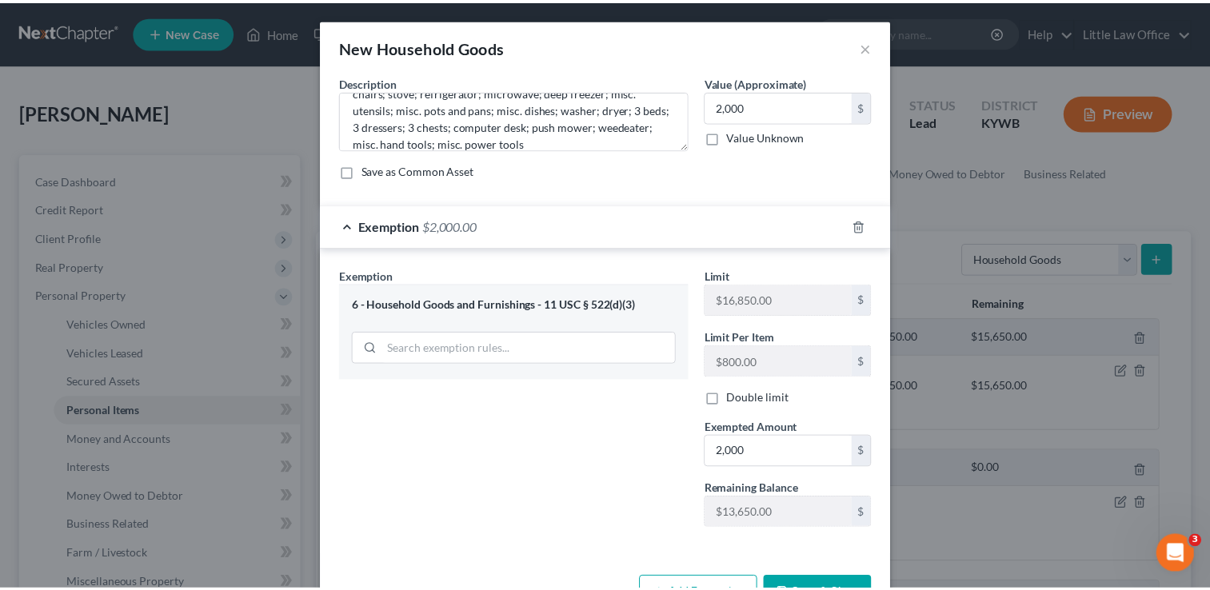
scroll to position [50, 0]
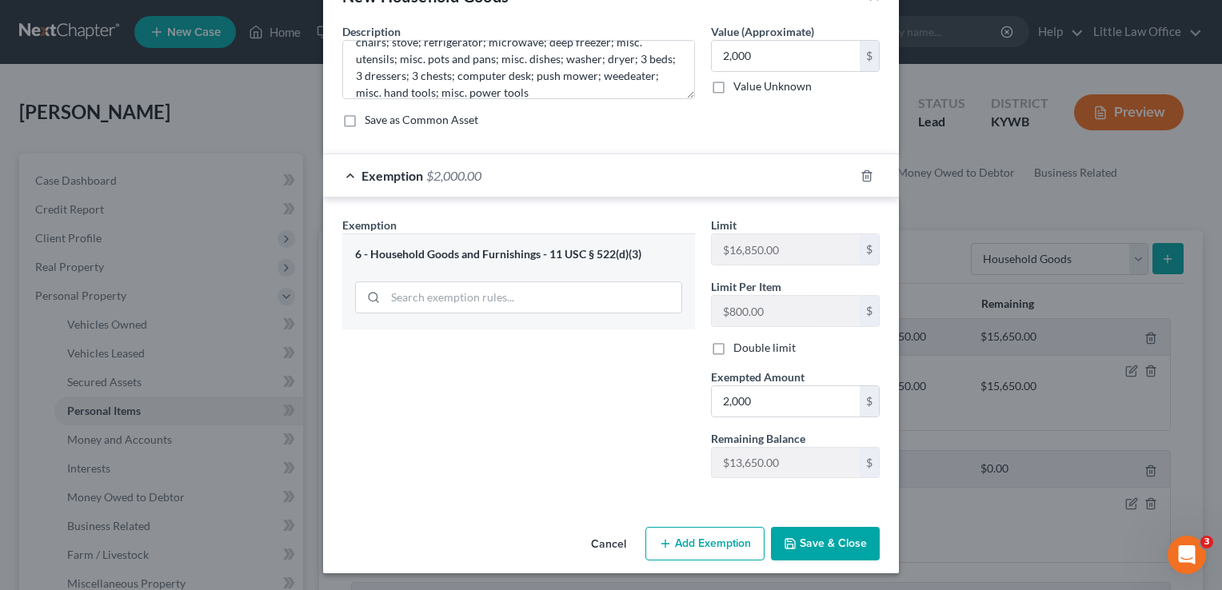
click at [792, 541] on button "Save & Close" at bounding box center [825, 544] width 109 height 34
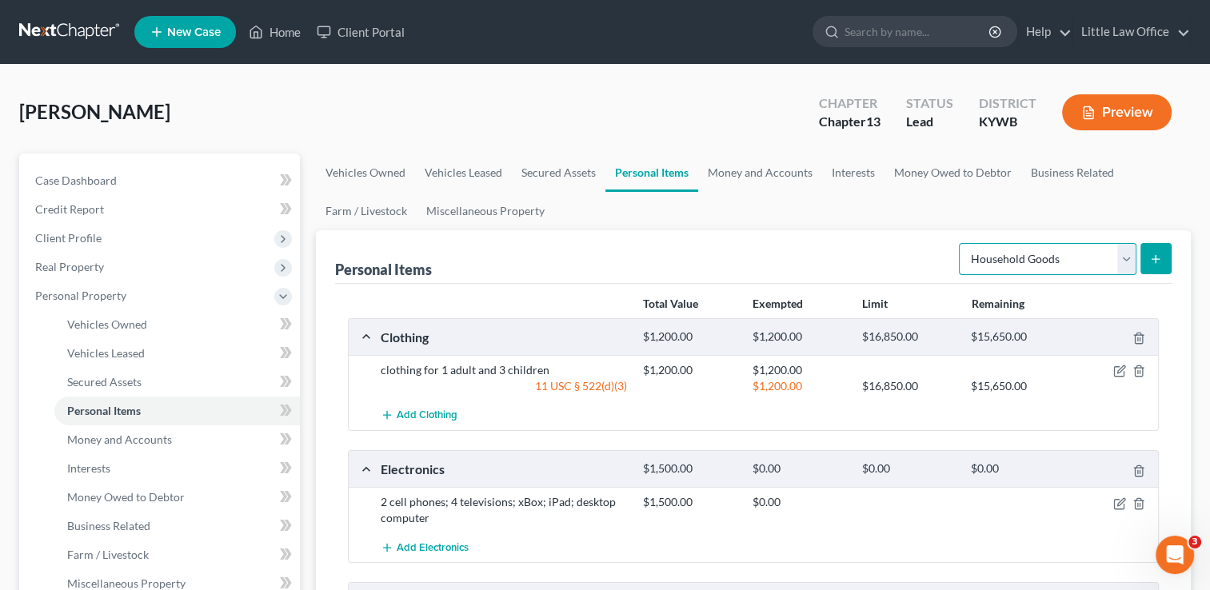
click at [1080, 257] on select "Select Item Type Clothing Collectibles Of Value Electronics Firearms Household …" at bounding box center [1048, 259] width 178 height 32
click at [961, 243] on select "Select Item Type Clothing Collectibles Of Value Electronics Firearms Household …" at bounding box center [1048, 259] width 178 height 32
click at [1067, 274] on form "Select Item Type Clothing Collectibles Of Value Electronics Firearms Household …" at bounding box center [1065, 259] width 213 height 33
click at [1058, 254] on select "Select Item Type Clothing Collectibles Of Value Electronics Firearms Household …" at bounding box center [1048, 259] width 178 height 32
click at [961, 243] on select "Select Item Type Clothing Collectibles Of Value Electronics Firearms Household …" at bounding box center [1048, 259] width 178 height 32
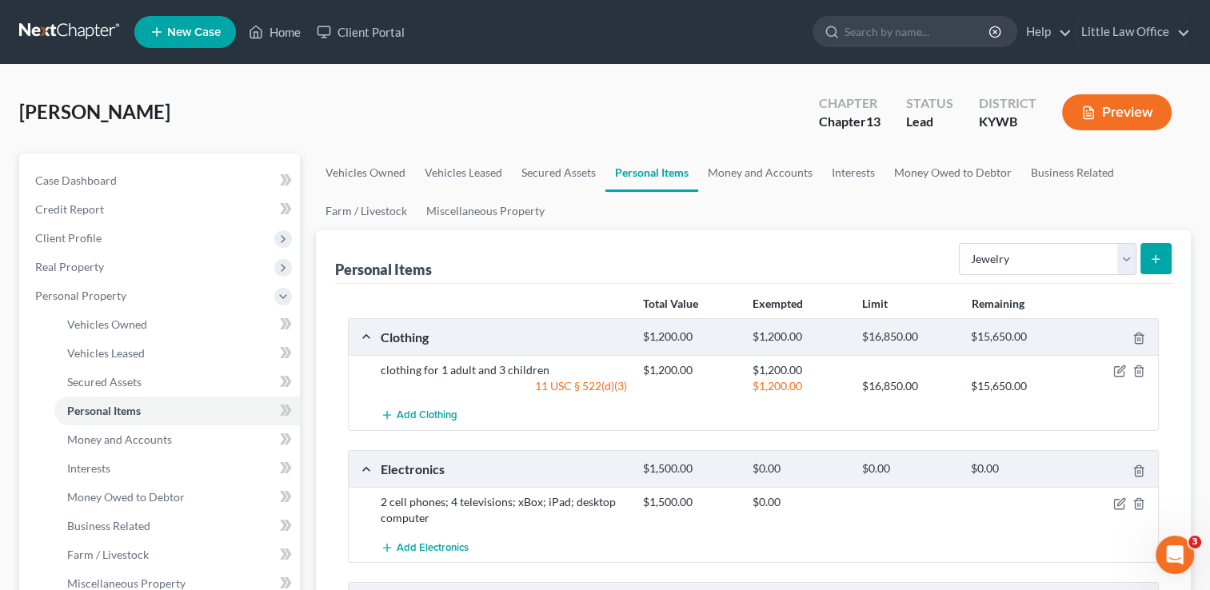
click at [1159, 254] on icon "submit" at bounding box center [1156, 259] width 13 height 13
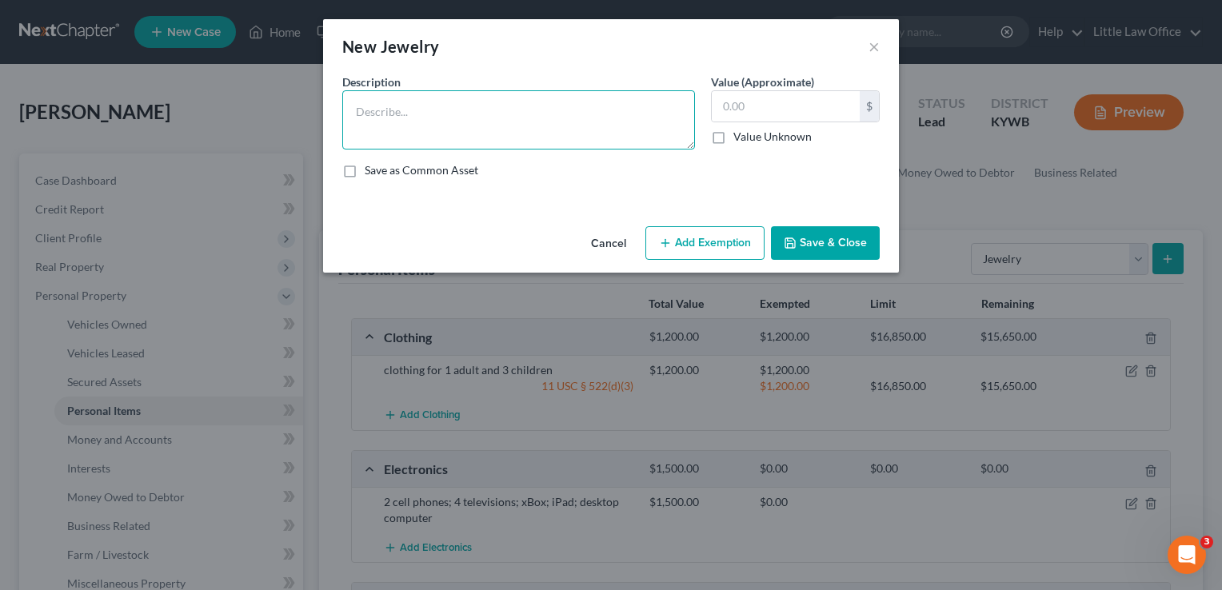
click at [526, 142] on textarea at bounding box center [518, 119] width 353 height 59
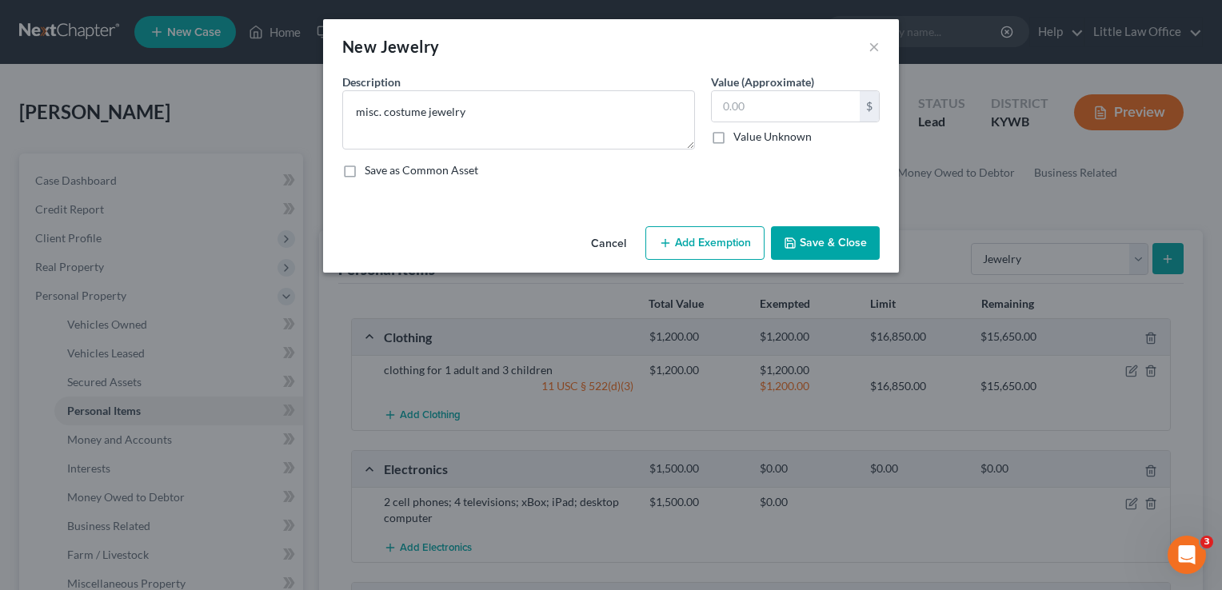
click at [791, 243] on polyline "button" at bounding box center [791, 245] width 6 height 4
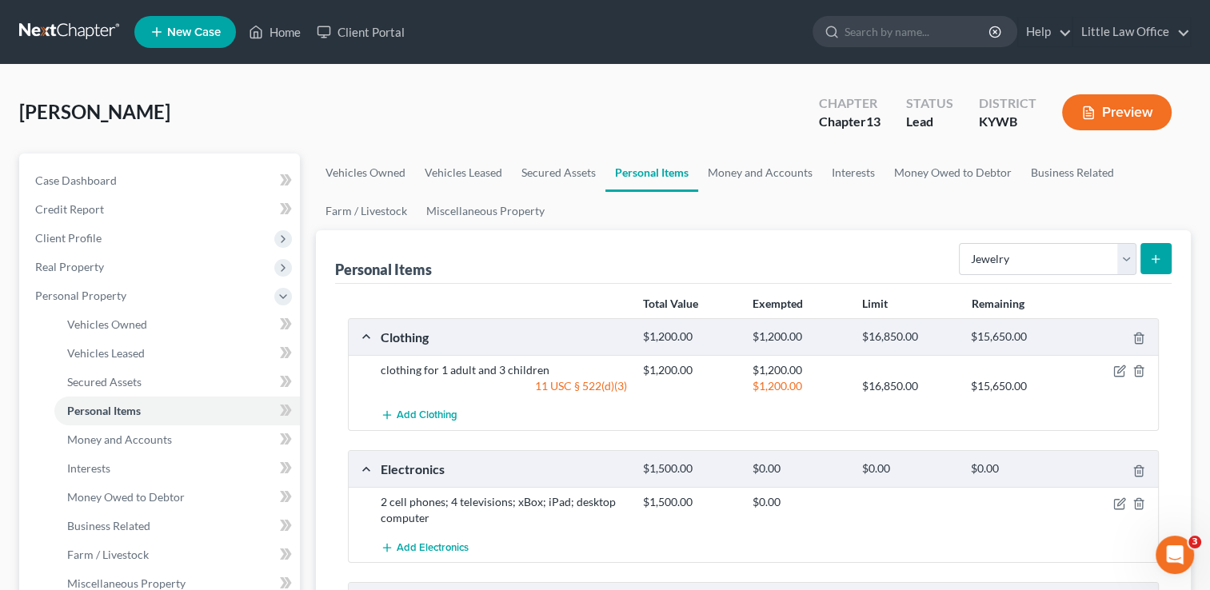
click at [1039, 277] on div "Select Item Type Clothing Collectibles Of Value Electronics Firearms Household …" at bounding box center [1062, 258] width 219 height 42
click at [1039, 273] on select "Select Item Type Clothing Collectibles Of Value Electronics Firearms Household …" at bounding box center [1048, 259] width 178 height 32
click at [961, 243] on select "Select Item Type Clothing Collectibles Of Value Electronics Firearms Household …" at bounding box center [1048, 259] width 178 height 32
click at [1165, 257] on button "submit" at bounding box center [1156, 258] width 31 height 31
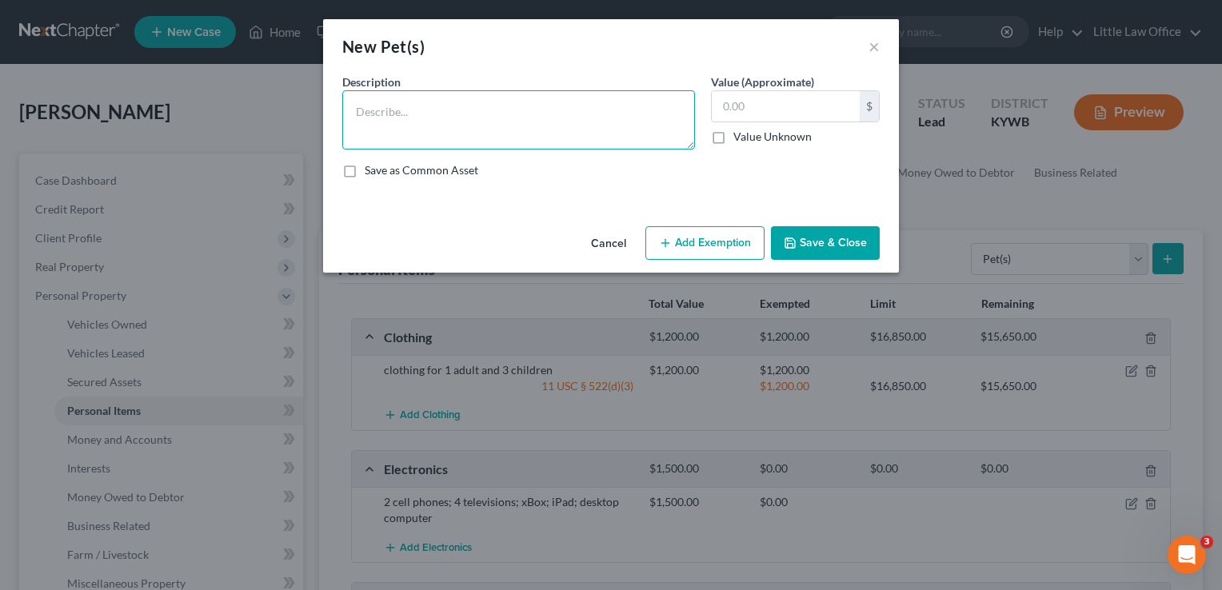
click at [563, 139] on textarea at bounding box center [518, 119] width 353 height 59
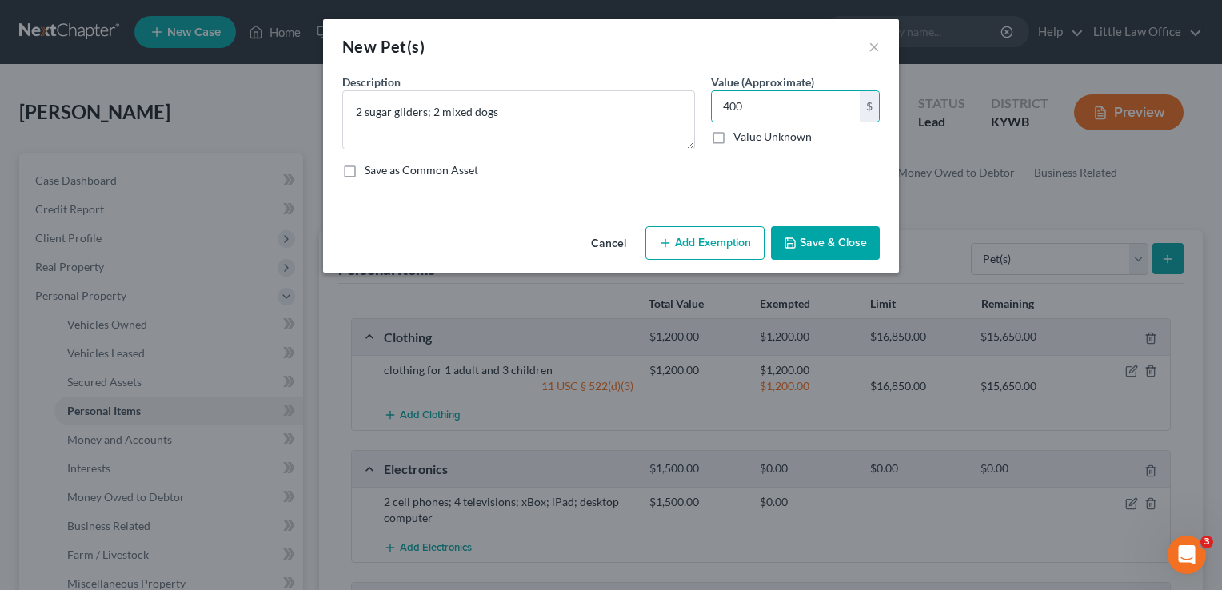
click at [695, 240] on button "Add Exemption" at bounding box center [705, 243] width 119 height 34
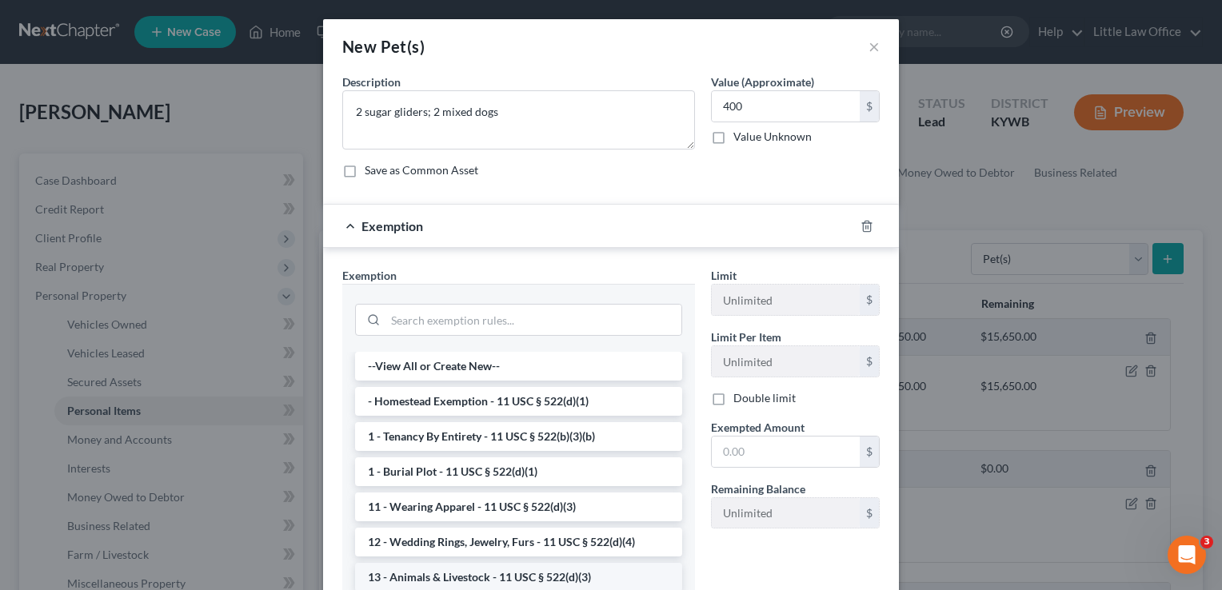
click at [490, 573] on li "13 - Animals & Livestock - 11 USC § 522(d)(3)" at bounding box center [518, 577] width 327 height 29
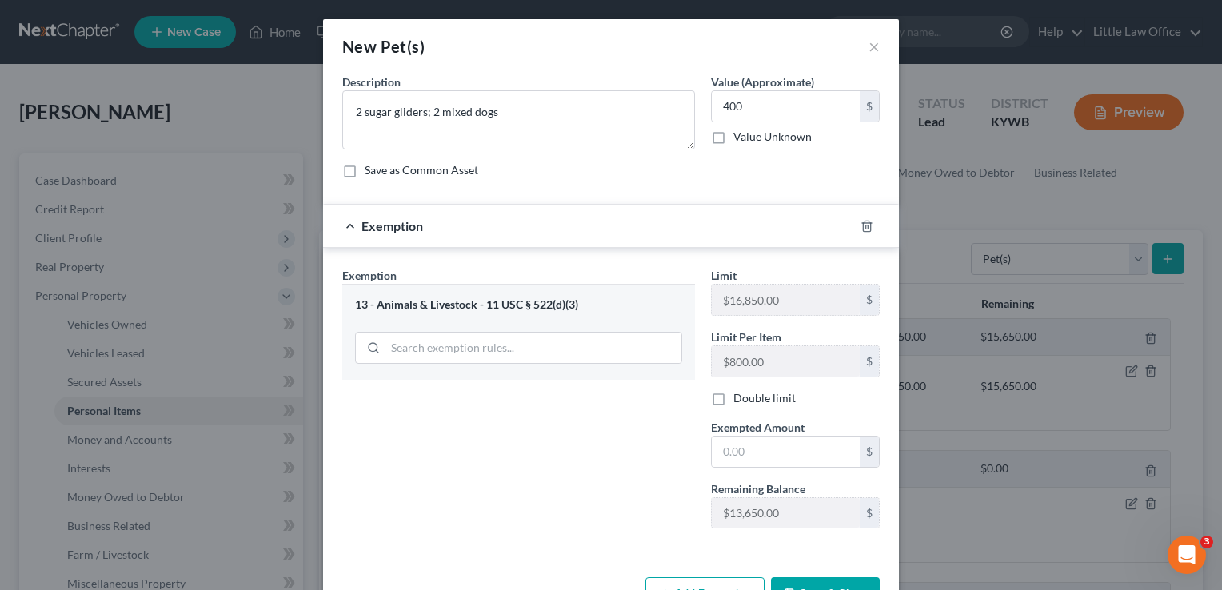
click at [758, 433] on label "Exempted Amount *" at bounding box center [758, 427] width 94 height 17
click at [758, 437] on input "text" at bounding box center [786, 452] width 148 height 30
click at [806, 584] on button "Save & Close" at bounding box center [825, 595] width 109 height 34
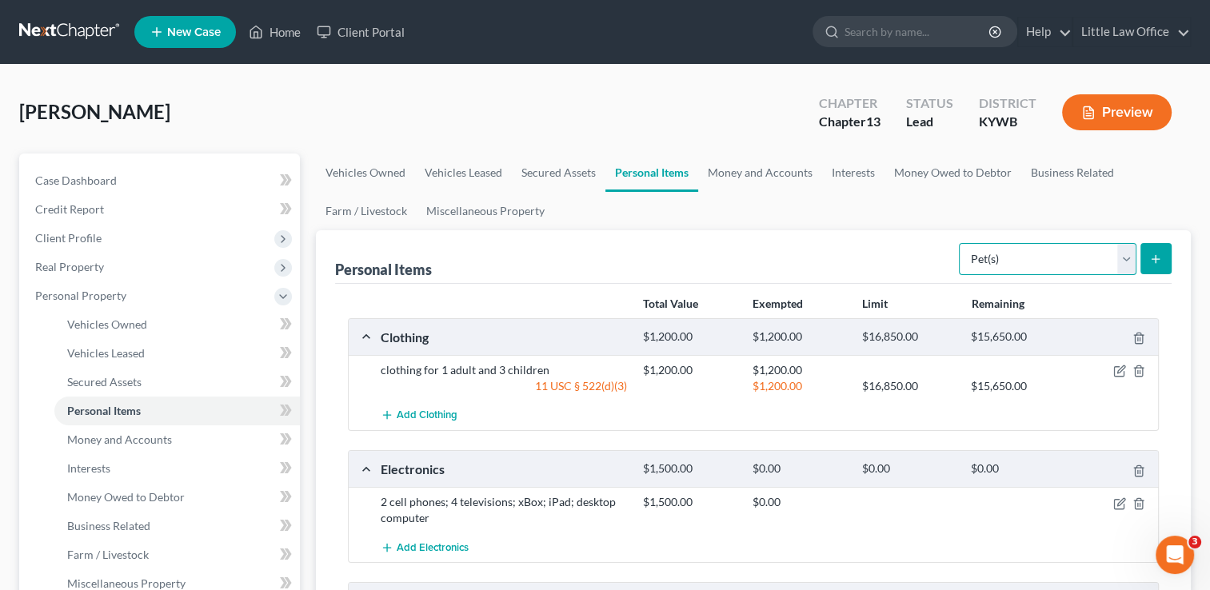
click at [1102, 268] on select "Select Item Type Clothing Collectibles Of Value Electronics Firearms Household …" at bounding box center [1048, 259] width 178 height 32
click at [870, 195] on ul "Vehicles Owned Vehicles Leased Secured Assets Personal Items Money and Accounts…" at bounding box center [753, 192] width 875 height 77
click at [982, 247] on select "Select Item Type Clothing Collectibles Of Value Electronics Firearms Household …" at bounding box center [1048, 259] width 178 height 32
click at [961, 243] on select "Select Item Type Clothing Collectibles Of Value Electronics Firearms Household …" at bounding box center [1048, 259] width 178 height 32
click at [1148, 268] on button "submit" at bounding box center [1156, 258] width 31 height 31
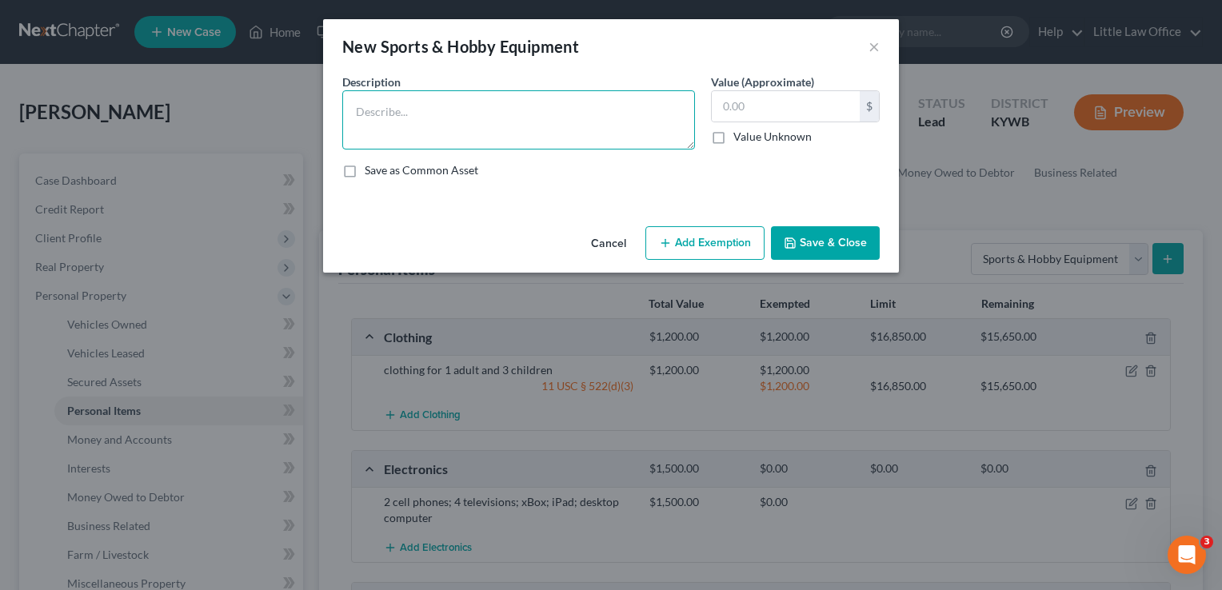
click at [574, 123] on textarea at bounding box center [518, 119] width 353 height 59
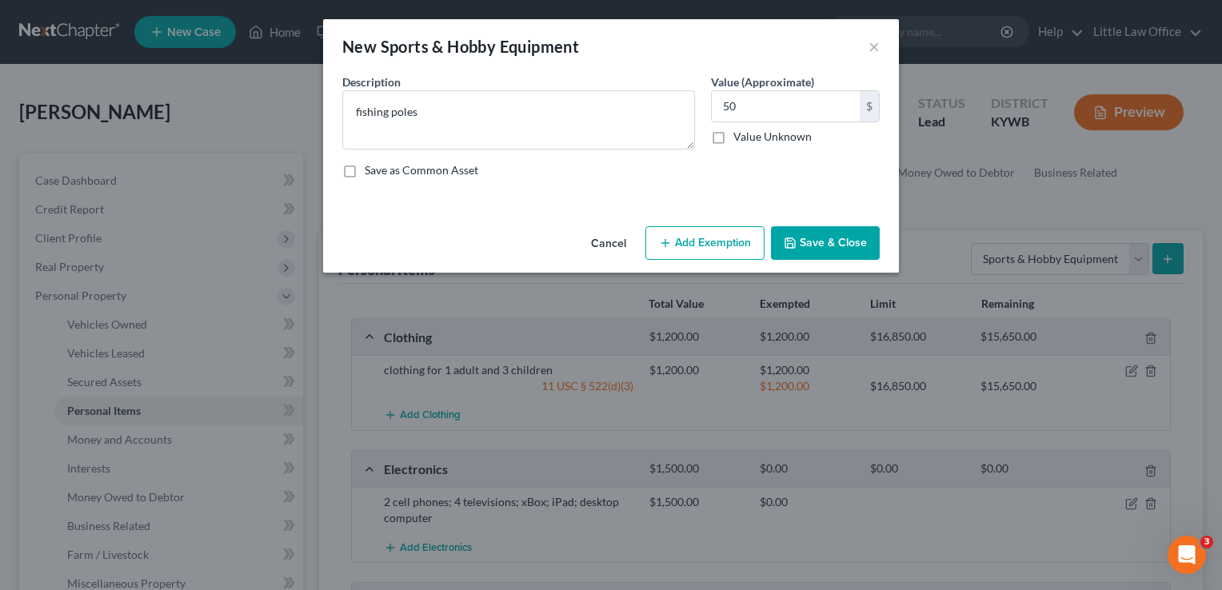
click at [870, 251] on button "Save & Close" at bounding box center [825, 243] width 109 height 34
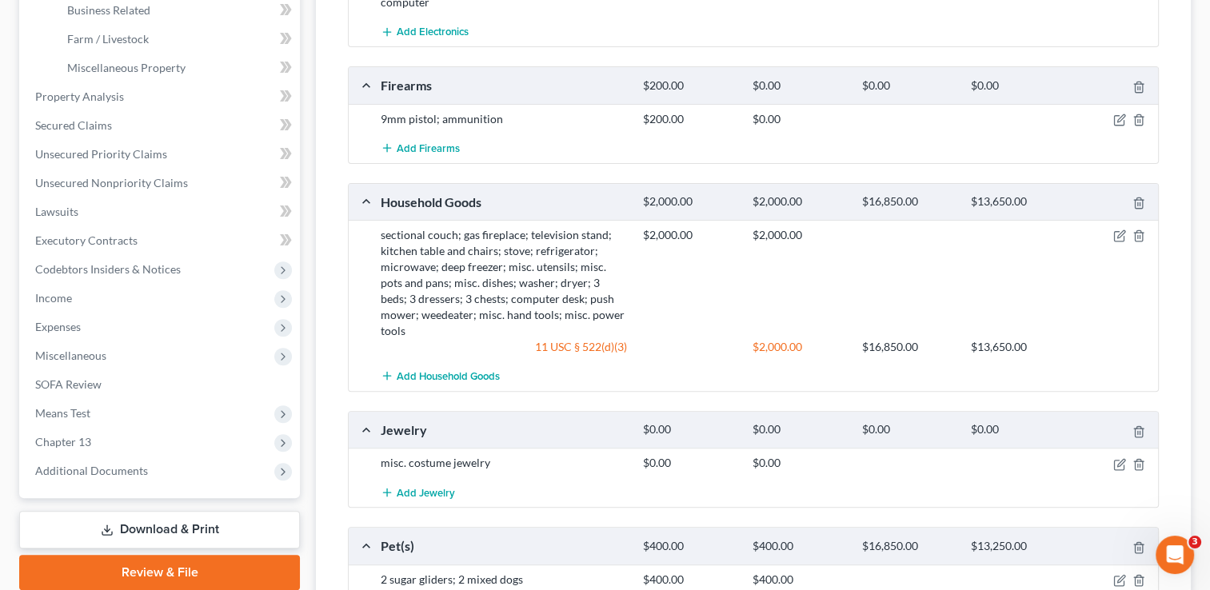
scroll to position [532, 0]
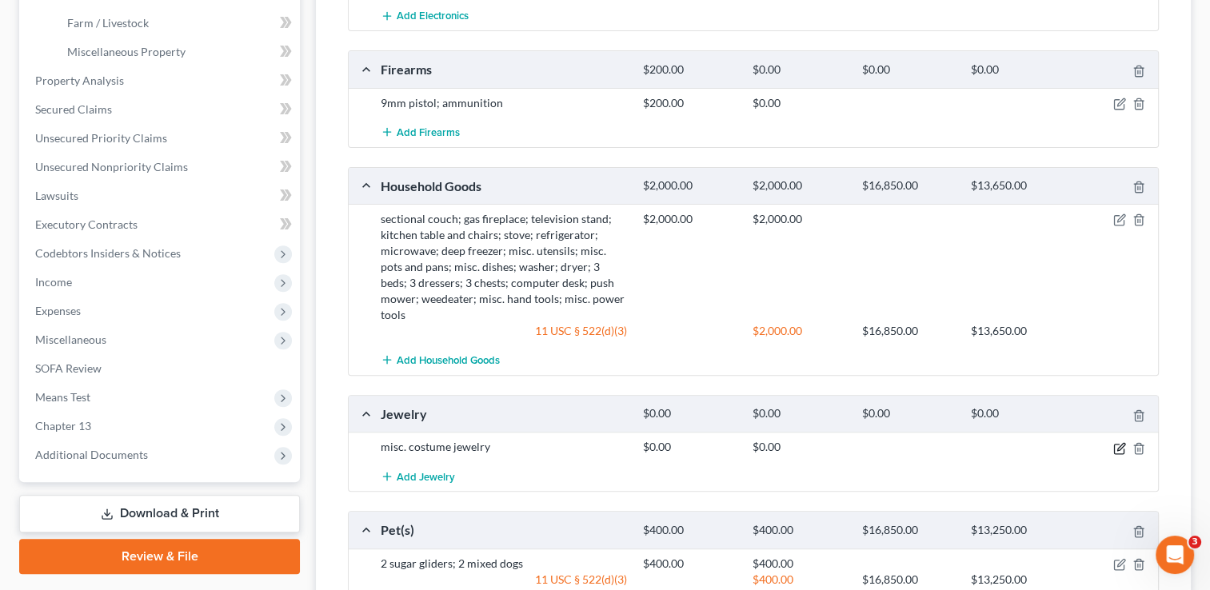
click at [1119, 443] on icon "button" at bounding box center [1121, 446] width 7 height 7
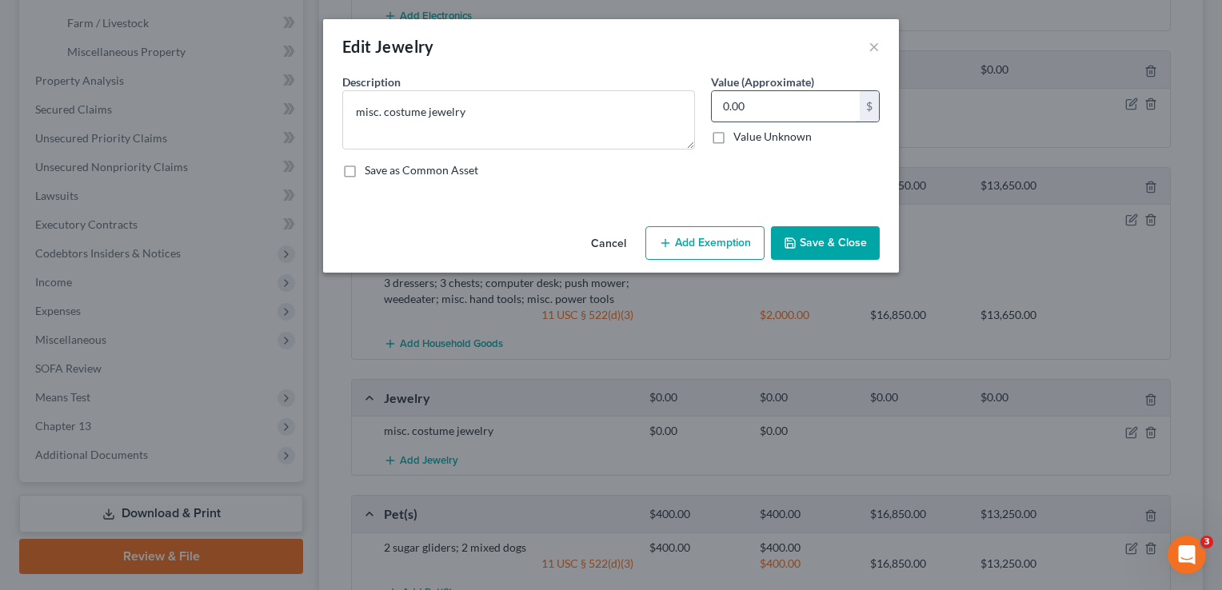
click at [770, 97] on input "0.00" at bounding box center [786, 106] width 148 height 30
click at [723, 230] on button "Add Exemption" at bounding box center [705, 243] width 119 height 34
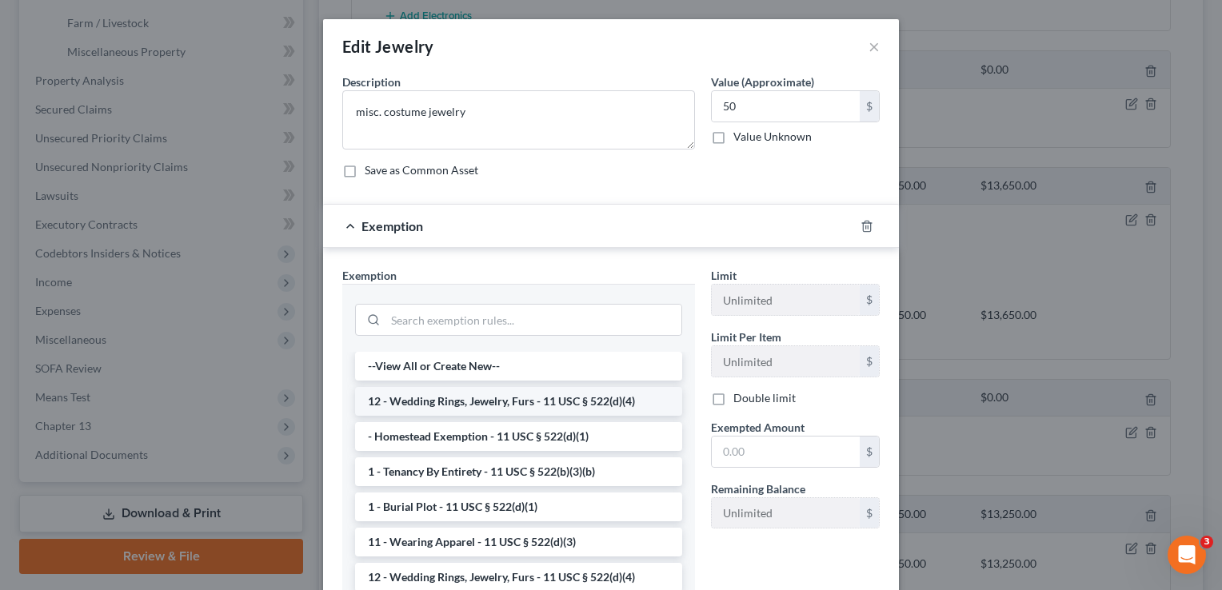
click at [468, 410] on li "12 - Wedding Rings, Jewelry, Furs - 11 USC § 522(d)(4)" at bounding box center [518, 401] width 327 height 29
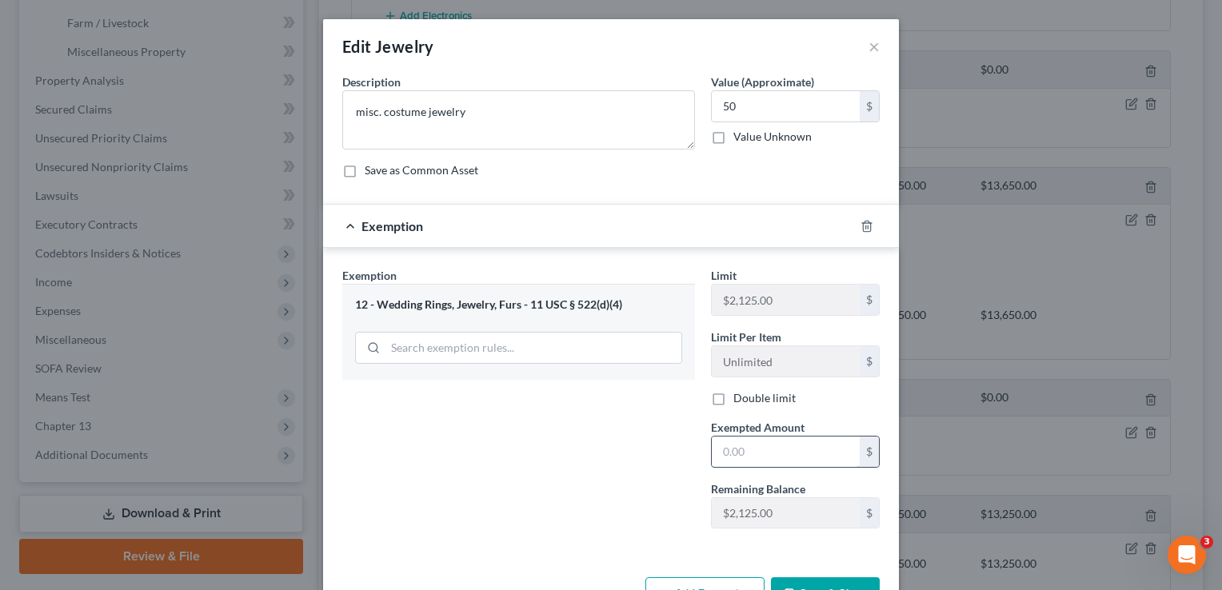
click at [755, 461] on input "text" at bounding box center [786, 452] width 148 height 30
click at [813, 581] on button "Save & Close" at bounding box center [825, 595] width 109 height 34
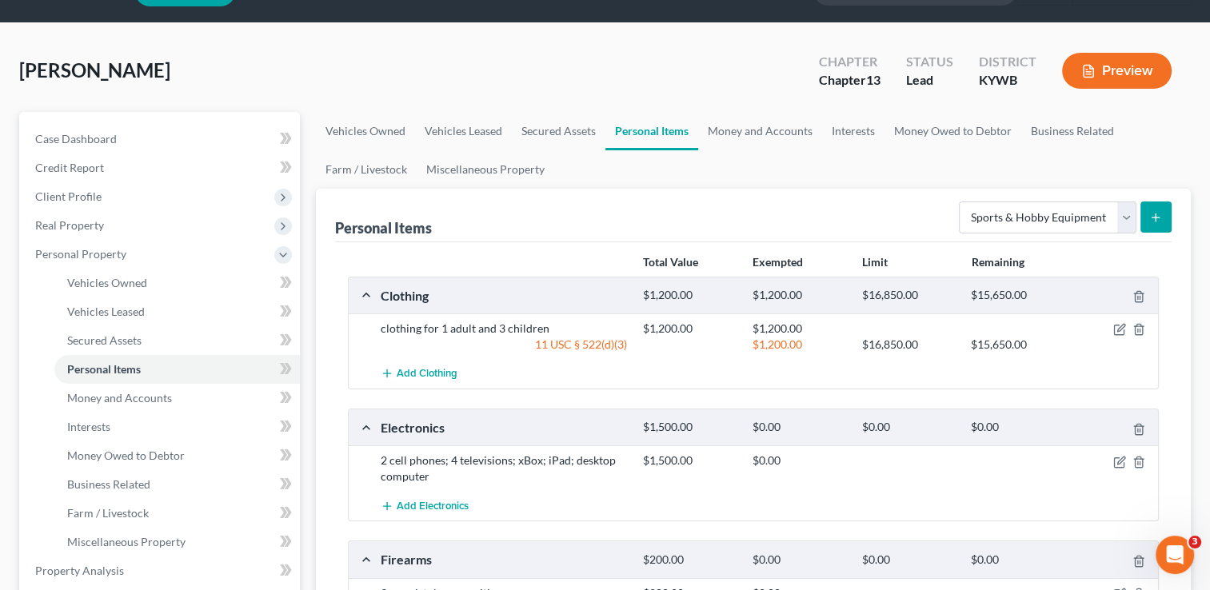
scroll to position [0, 0]
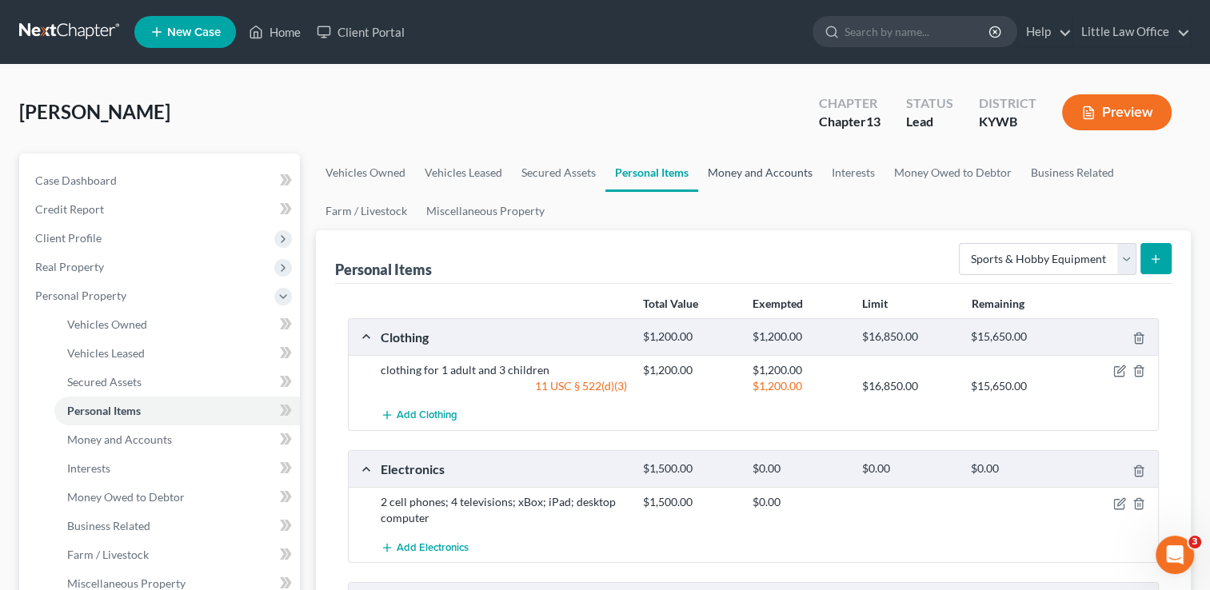
click at [750, 182] on link "Money and Accounts" at bounding box center [760, 173] width 124 height 38
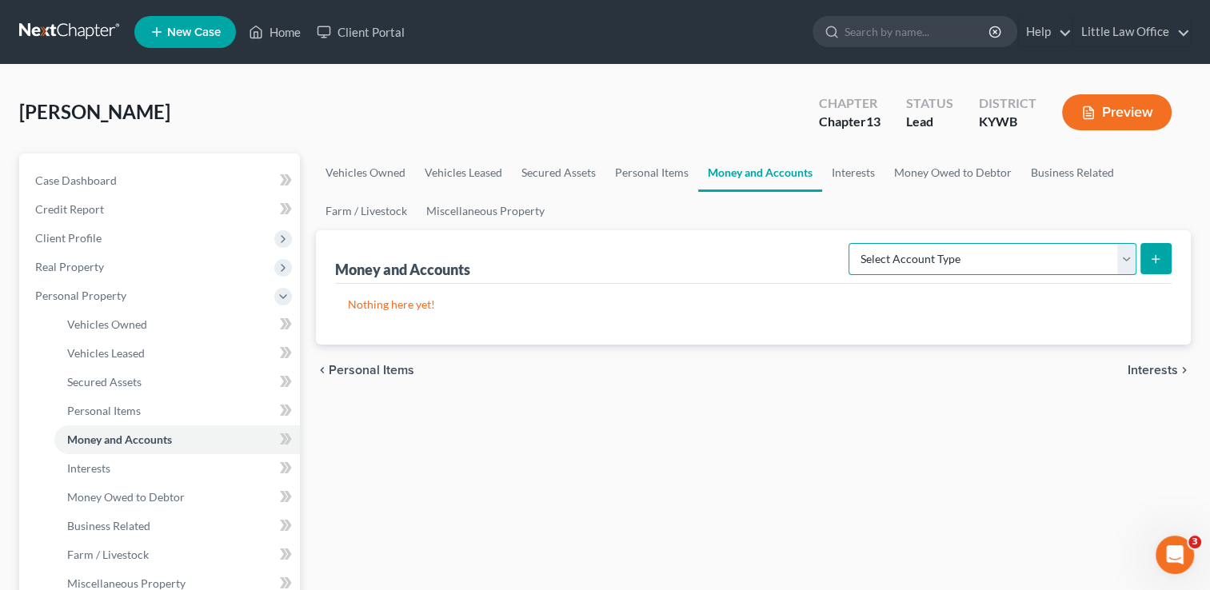
click at [979, 253] on select "Select Account Type Brokerage Cash on Hand Certificates of Deposit Checking Acc…" at bounding box center [993, 259] width 288 height 32
click at [852, 243] on select "Select Account Type Brokerage Cash on Hand Certificates of Deposit Checking Acc…" at bounding box center [993, 259] width 288 height 32
click at [1158, 259] on icon "submit" at bounding box center [1156, 259] width 13 height 13
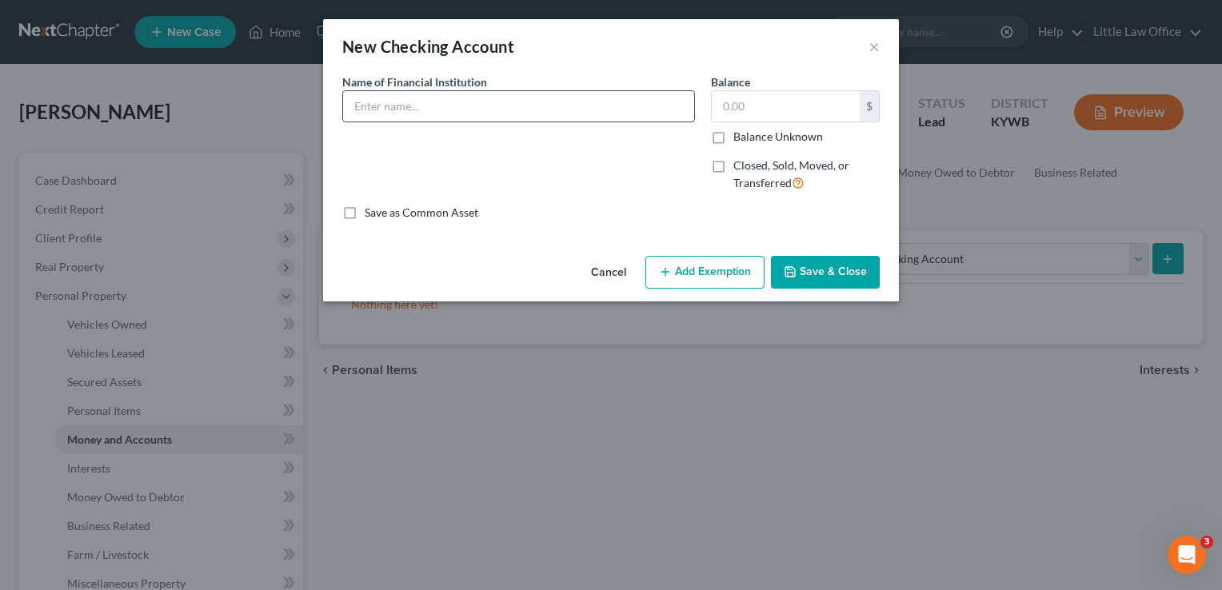
click at [485, 103] on input "text" at bounding box center [518, 106] width 351 height 30
click at [819, 283] on button "Save & Close" at bounding box center [825, 273] width 109 height 34
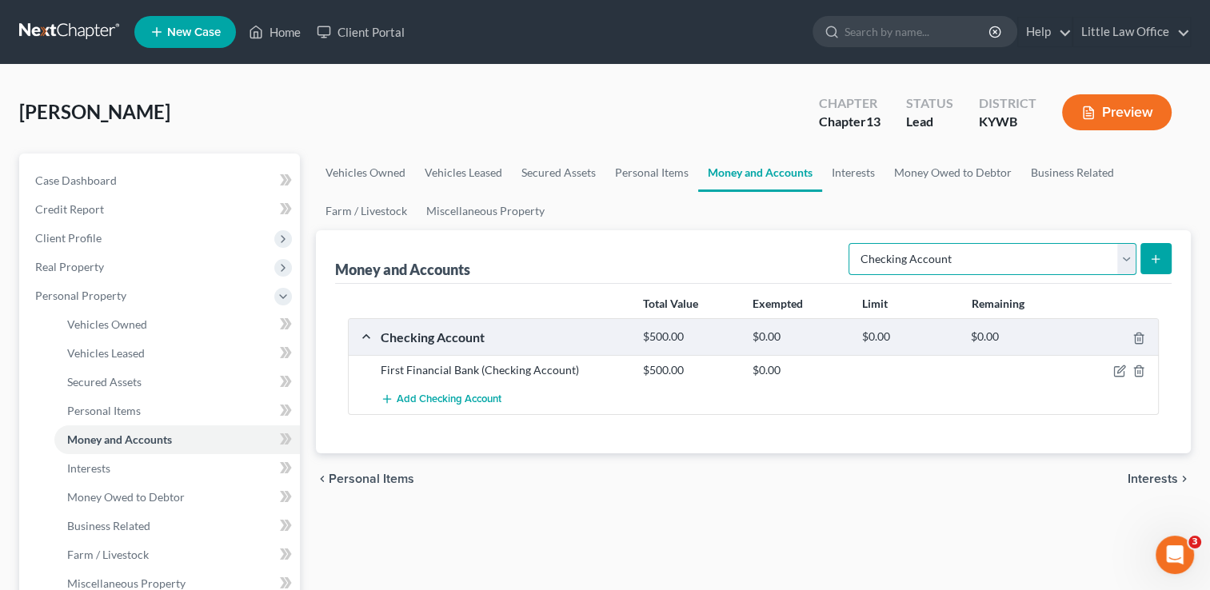
click at [946, 258] on select "Select Account Type Brokerage Cash on Hand Certificates of Deposit Checking Acc…" at bounding box center [993, 259] width 288 height 32
click at [852, 243] on select "Select Account Type Brokerage Cash on Hand Certificates of Deposit Checking Acc…" at bounding box center [993, 259] width 288 height 32
click at [1159, 261] on icon "submit" at bounding box center [1156, 259] width 13 height 13
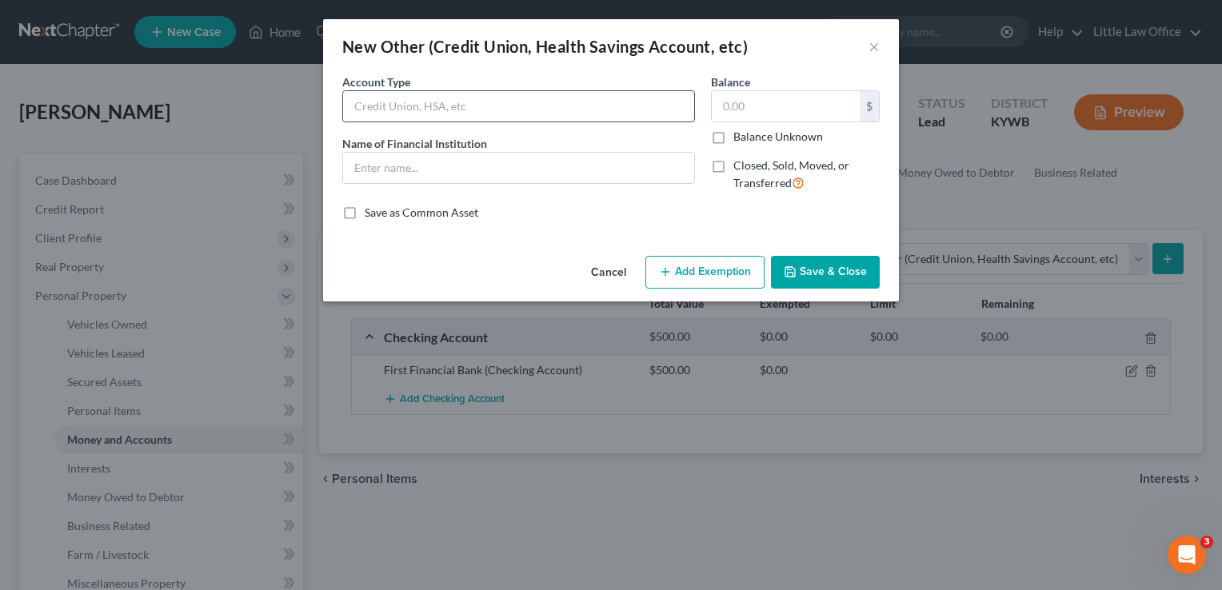
click at [488, 108] on input "text" at bounding box center [518, 106] width 351 height 30
click at [826, 288] on button "Save & Close" at bounding box center [825, 273] width 109 height 34
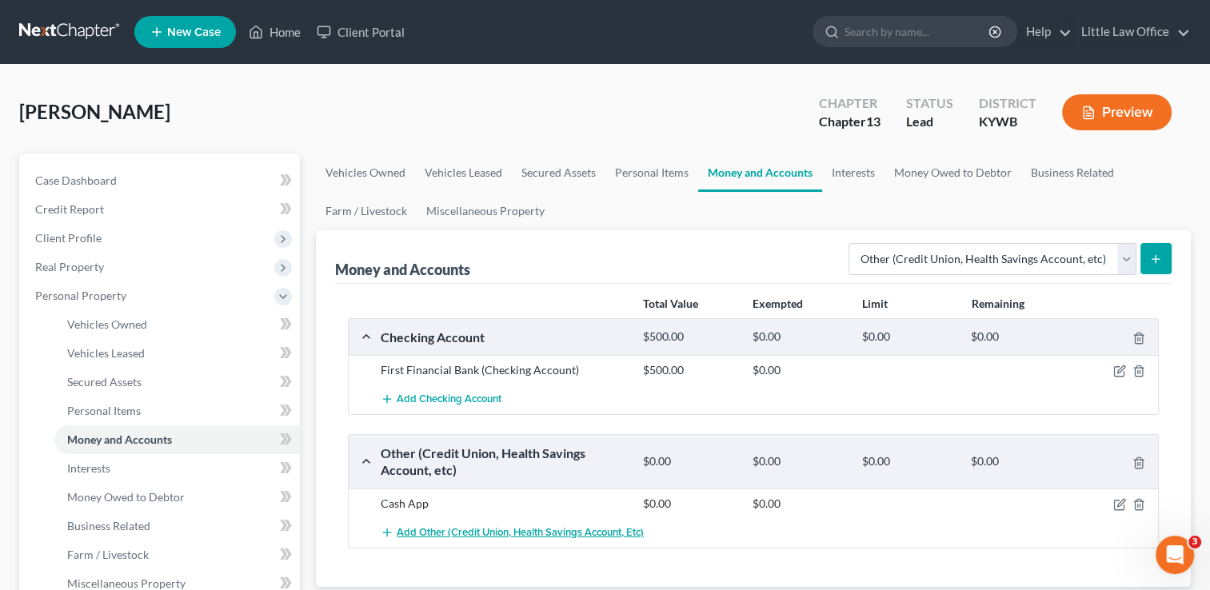
click at [604, 526] on span "Add Other (Credit Union, Health Savings Account, etc)" at bounding box center [520, 532] width 247 height 13
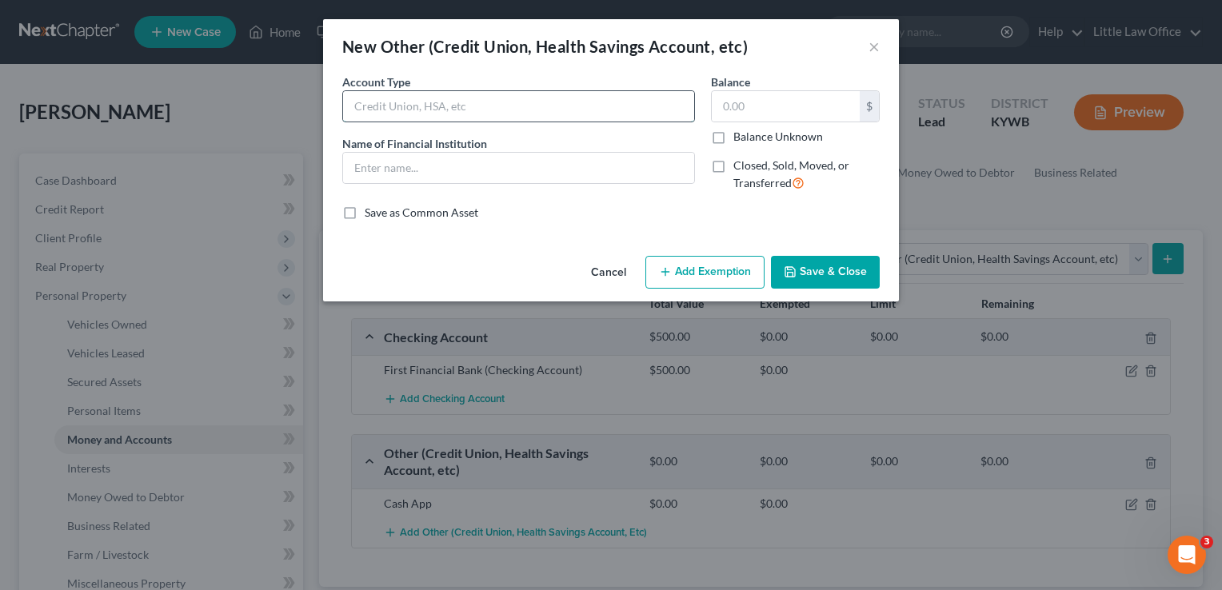
click at [430, 110] on input "text" at bounding box center [518, 106] width 351 height 30
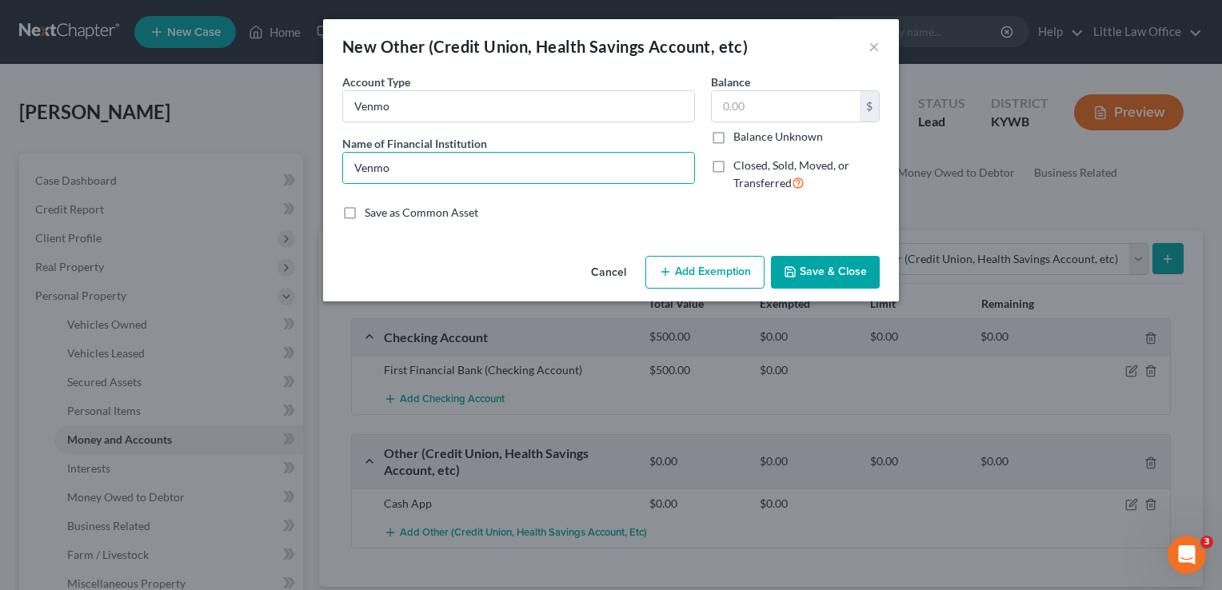
click at [847, 274] on button "Save & Close" at bounding box center [825, 273] width 109 height 34
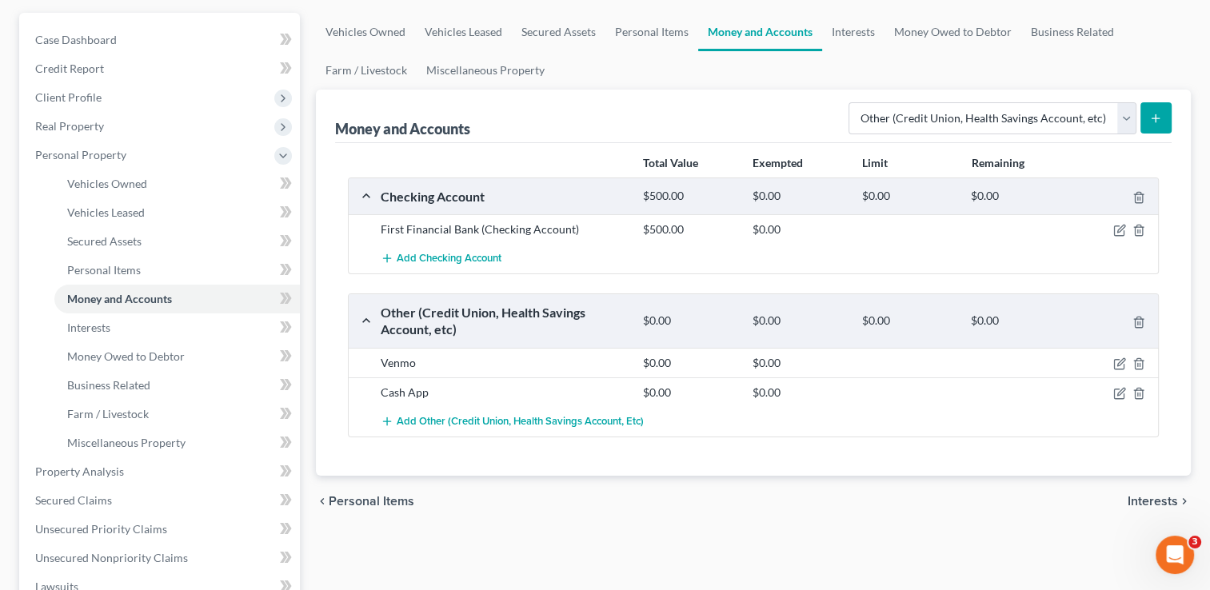
scroll to position [142, 0]
click at [1130, 118] on select "Select Account Type Brokerage Cash on Hand Certificates of Deposit Checking Acc…" at bounding box center [993, 118] width 288 height 32
click at [854, 34] on link "Interests" at bounding box center [853, 31] width 62 height 38
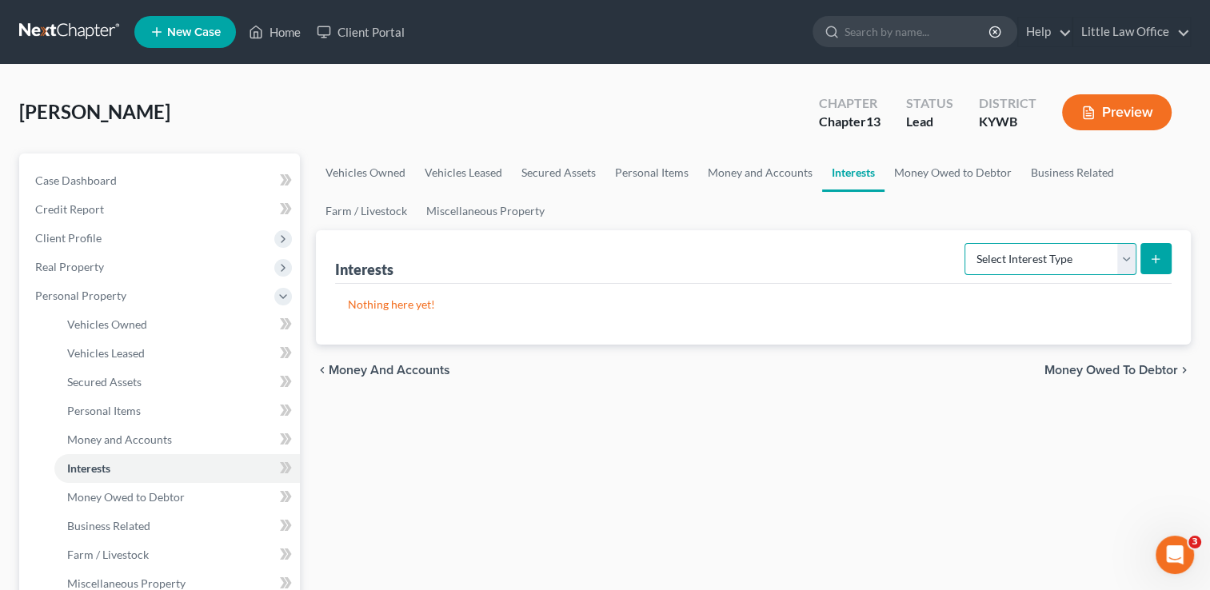
click at [987, 261] on select "Select Interest Type 401K Annuity Bond Education IRA Government Bond Government…" at bounding box center [1051, 259] width 172 height 32
click at [966, 243] on select "Select Interest Type 401K Annuity Bond Education IRA Government Bond Government…" at bounding box center [1051, 259] width 172 height 32
click at [1159, 266] on button "submit" at bounding box center [1156, 258] width 31 height 31
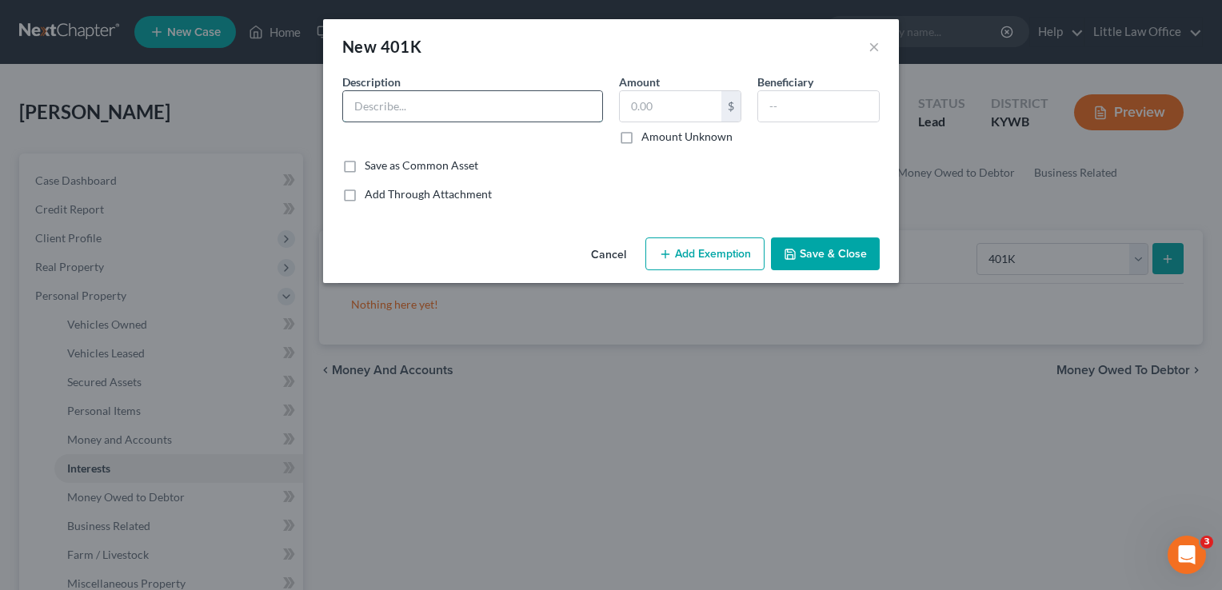
click at [551, 96] on input "text" at bounding box center [472, 106] width 259 height 30
click at [817, 264] on button "Save & Close" at bounding box center [825, 255] width 109 height 34
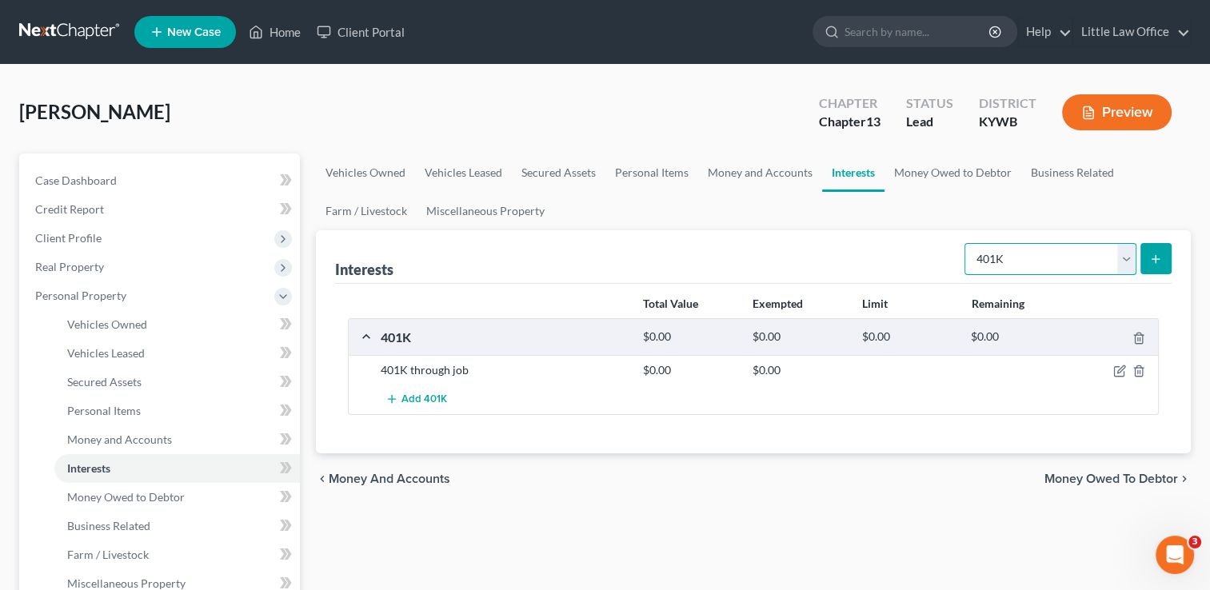
click at [1042, 270] on select "Select Interest Type 401K Annuity Bond Education IRA Government Bond Government…" at bounding box center [1051, 259] width 172 height 32
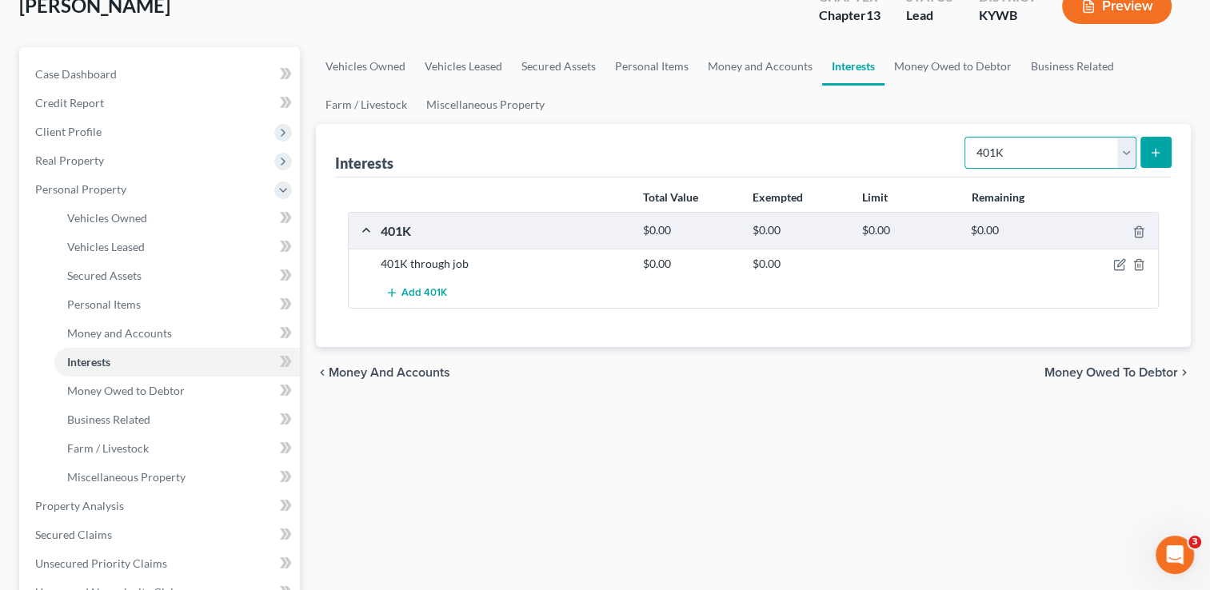
scroll to position [141, 0]
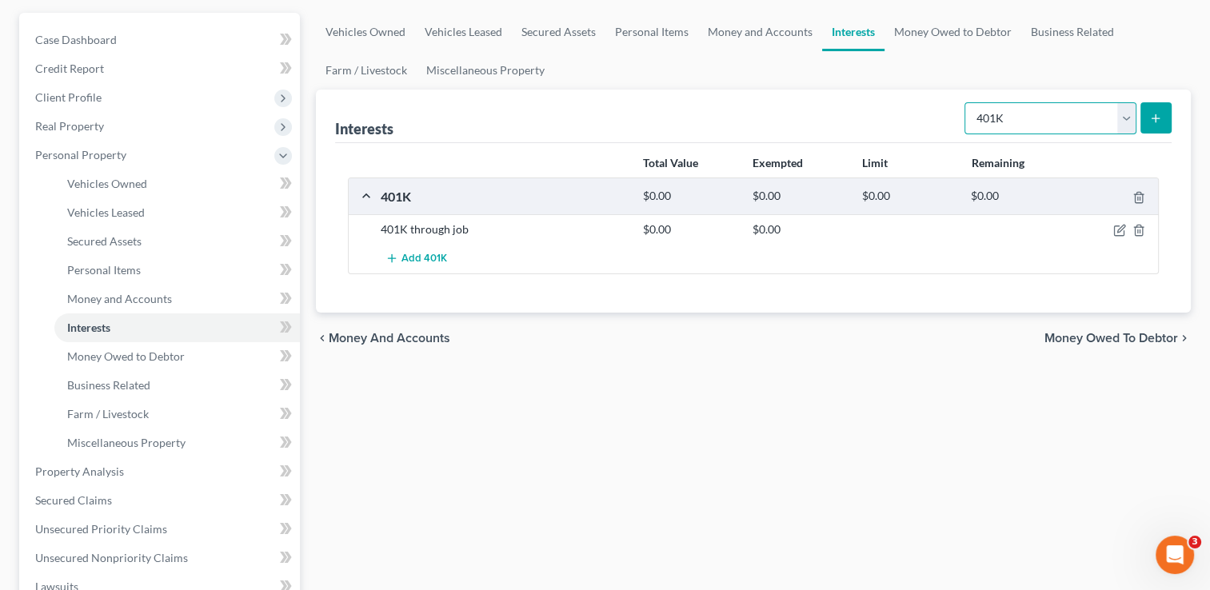
click at [1120, 130] on select "Select Interest Type 401K Annuity Bond Education IRA Government Bond Government…" at bounding box center [1051, 118] width 172 height 32
click at [744, 402] on div "Vehicles Owned Vehicles Leased Secured Assets Personal Items Money and Accounts…" at bounding box center [753, 489] width 891 height 953
click at [929, 40] on link "Money Owed to Debtor" at bounding box center [953, 32] width 137 height 38
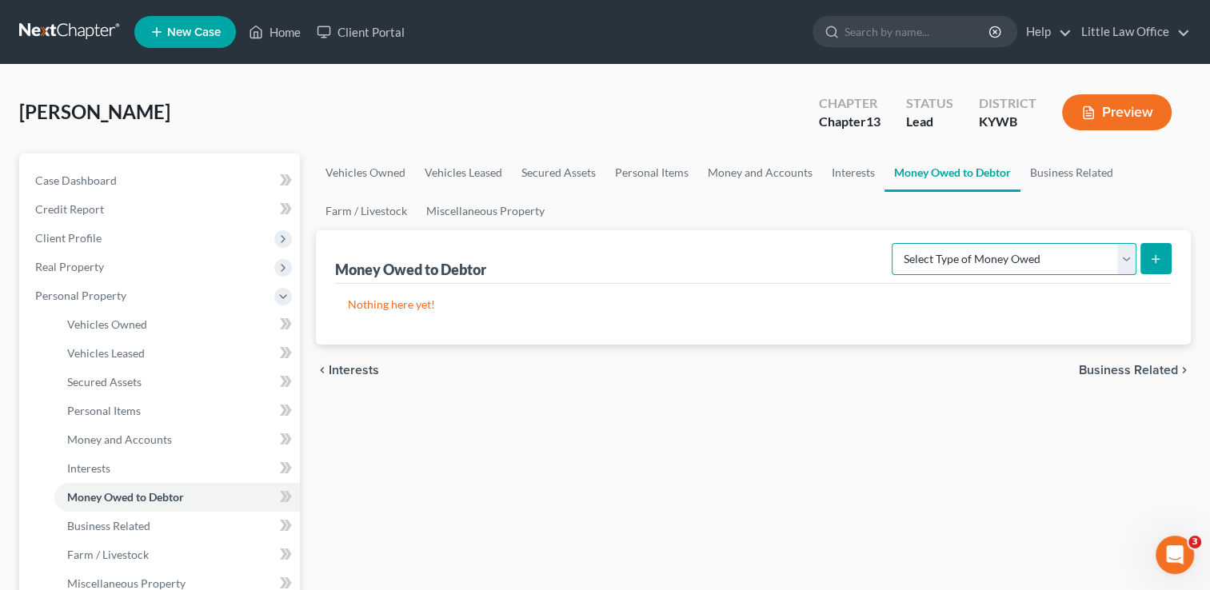
click at [1003, 264] on select "Select Type of Money Owed Accounts Receivable Alimony Child Support Claims Agai…" at bounding box center [1014, 259] width 245 height 32
click at [895, 243] on select "Select Type of Money Owed Accounts Receivable Alimony Child Support Claims Agai…" at bounding box center [1014, 259] width 245 height 32
click at [1150, 264] on icon "submit" at bounding box center [1156, 259] width 13 height 13
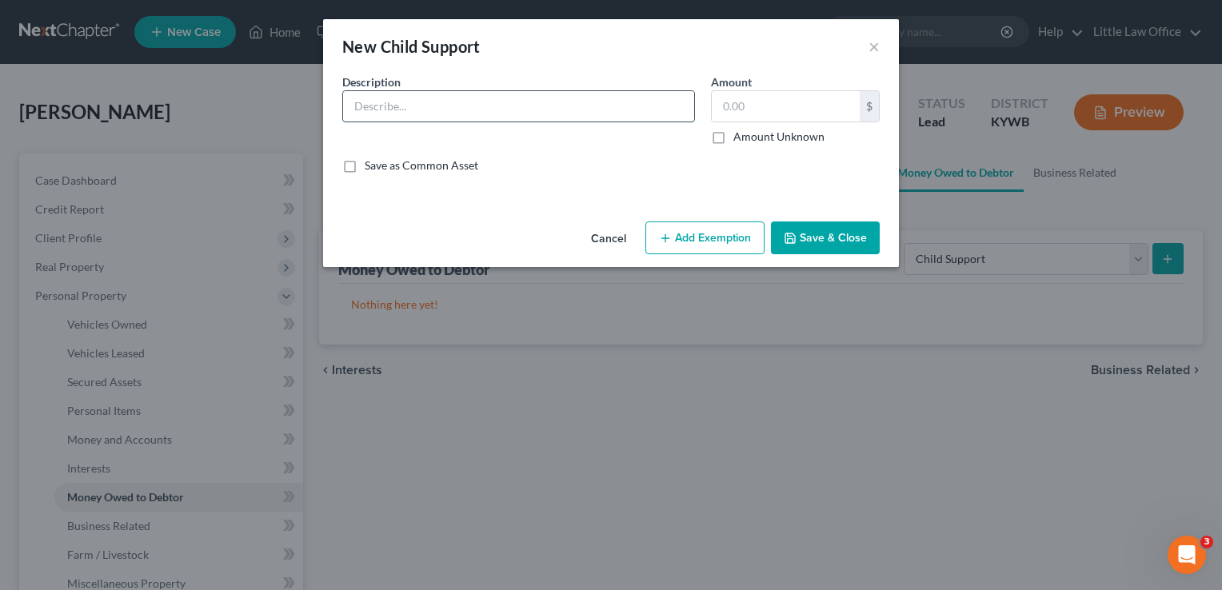
click at [456, 114] on input "text" at bounding box center [518, 106] width 351 height 30
click at [822, 234] on button "Save & Close" at bounding box center [825, 239] width 109 height 34
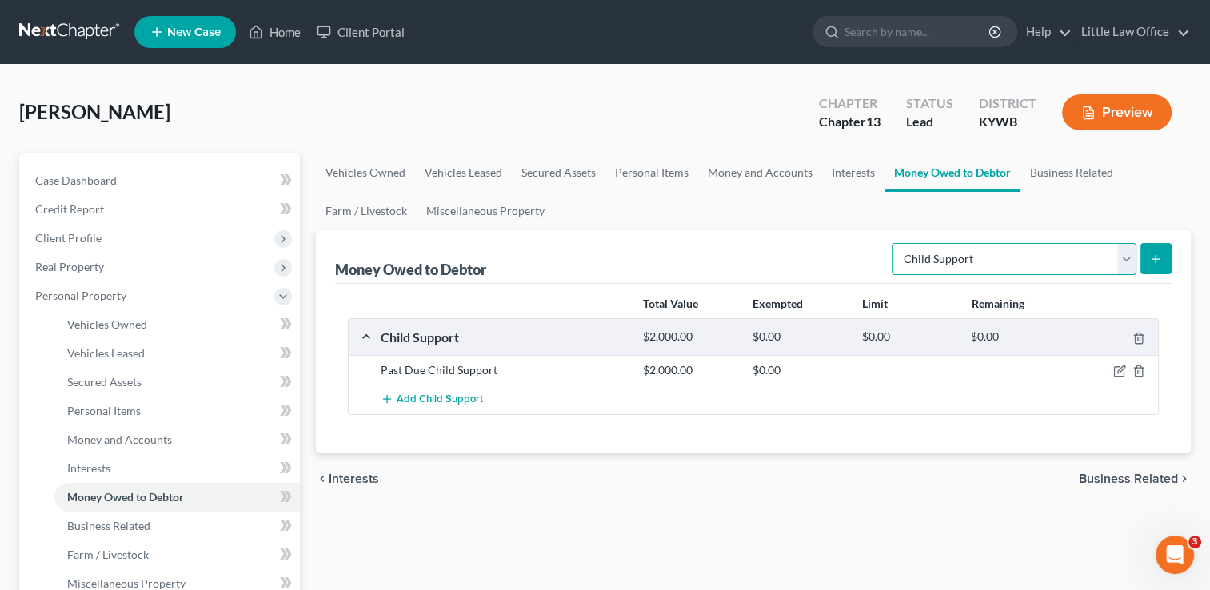
click at [970, 260] on select "Select Type of Money Owed Accounts Receivable Alimony Child Support Claims Agai…" at bounding box center [1014, 259] width 245 height 32
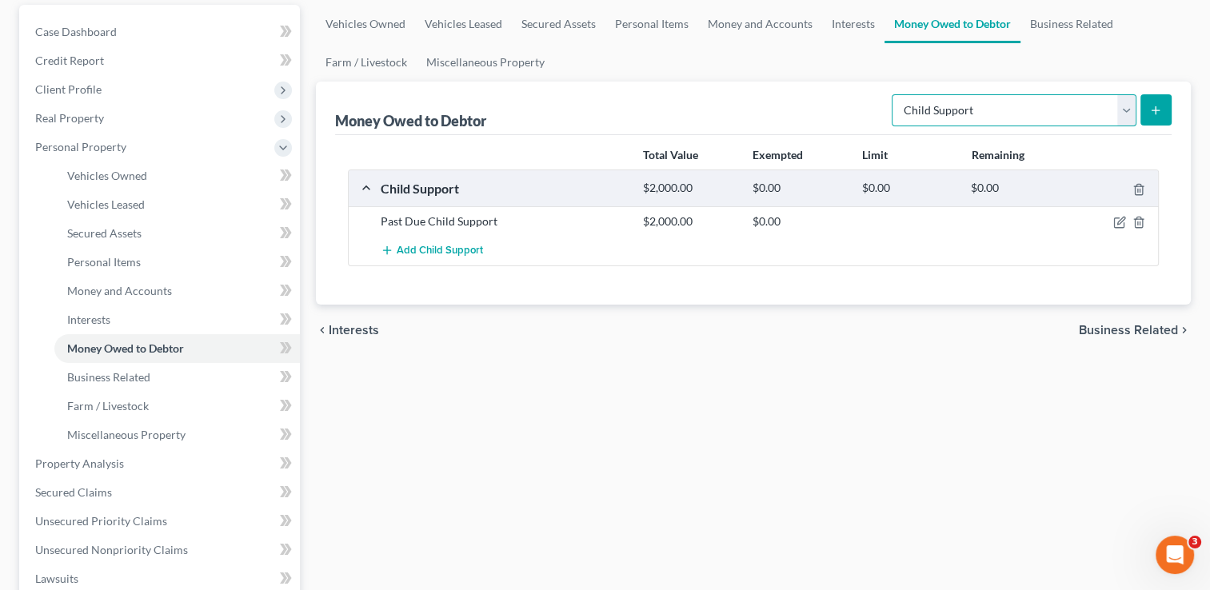
scroll to position [190, 0]
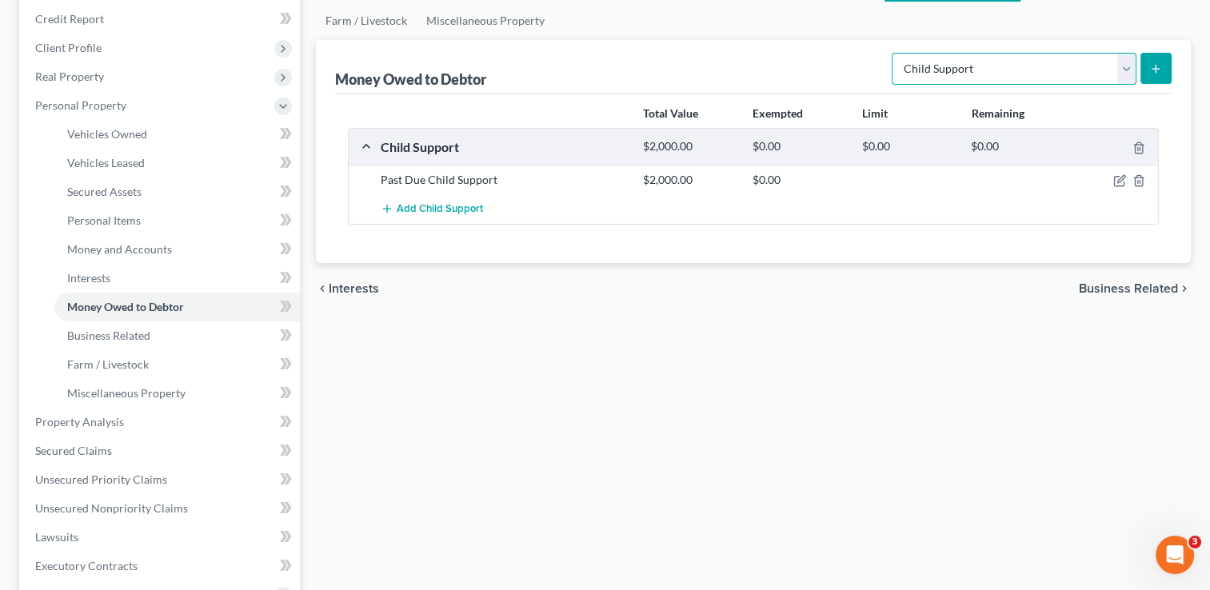
click at [1121, 56] on select "Select Type of Money Owed Accounts Receivable Alimony Child Support Claims Agai…" at bounding box center [1014, 69] width 245 height 32
click at [668, 430] on div "Vehicles Owned Vehicles Leased Secured Assets Personal Items Money and Accounts…" at bounding box center [753, 439] width 891 height 953
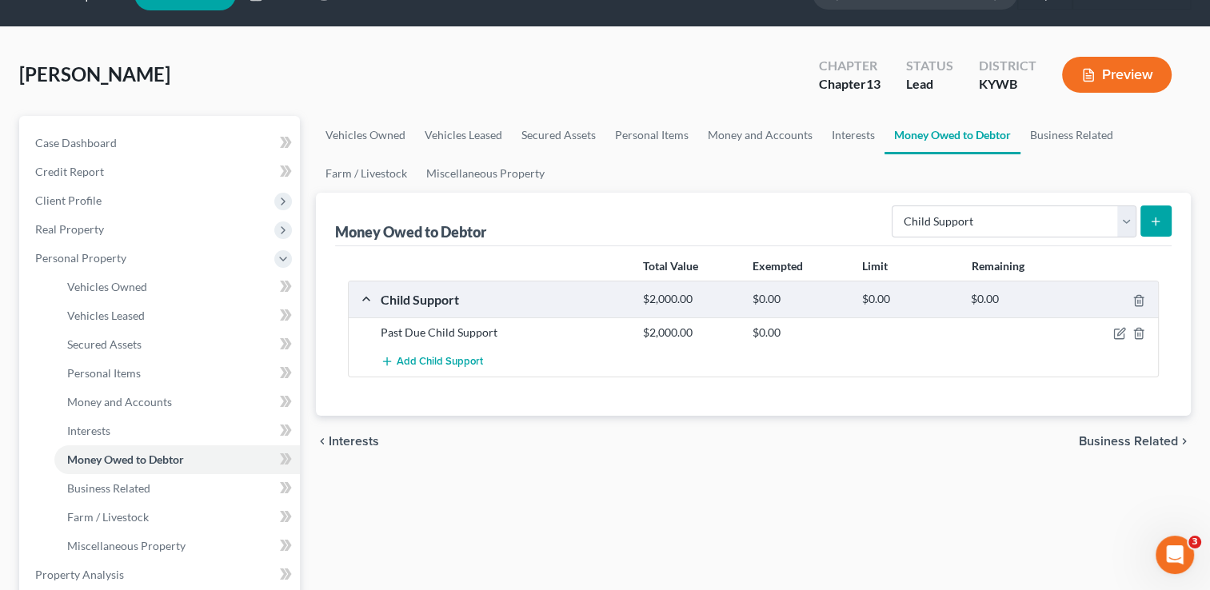
scroll to position [34, 0]
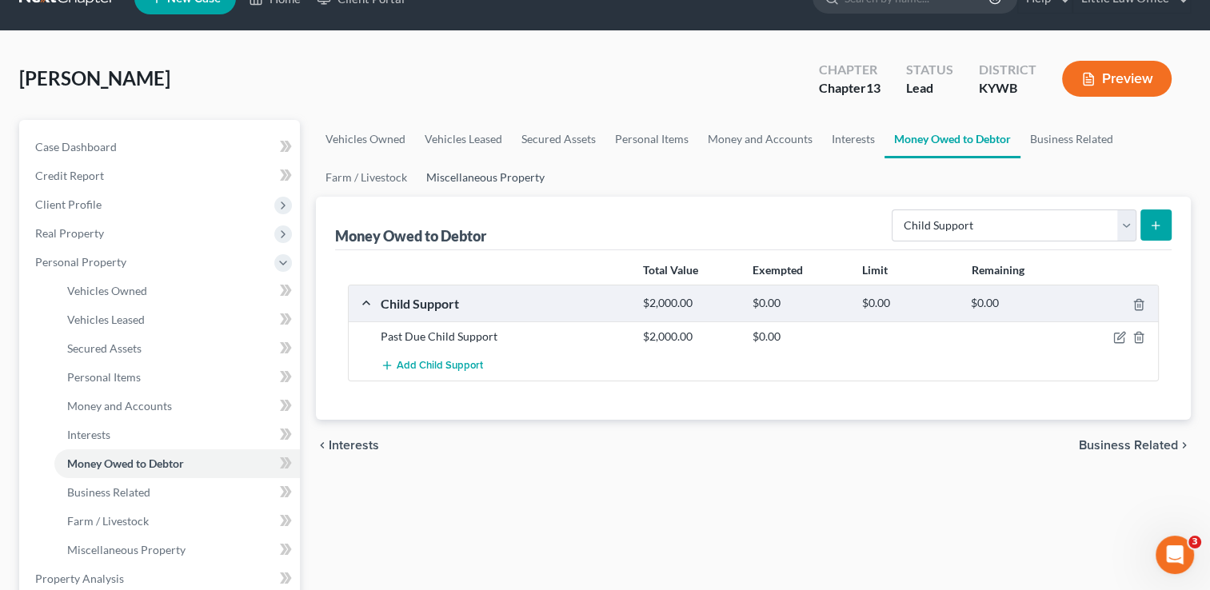
click at [469, 161] on link "Miscellaneous Property" at bounding box center [486, 177] width 138 height 38
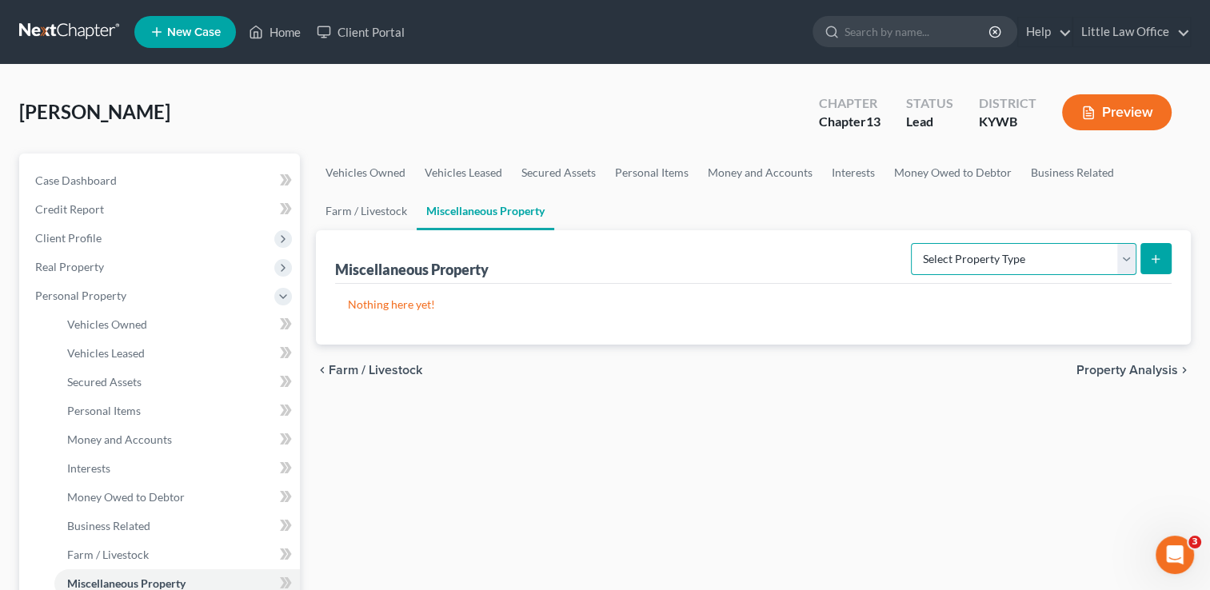
click at [990, 268] on select "Select Property Type Assigned for Creditor Benefit [DATE] Holding for Another N…" at bounding box center [1024, 259] width 226 height 32
click at [394, 168] on link "Vehicles Owned" at bounding box center [365, 173] width 99 height 38
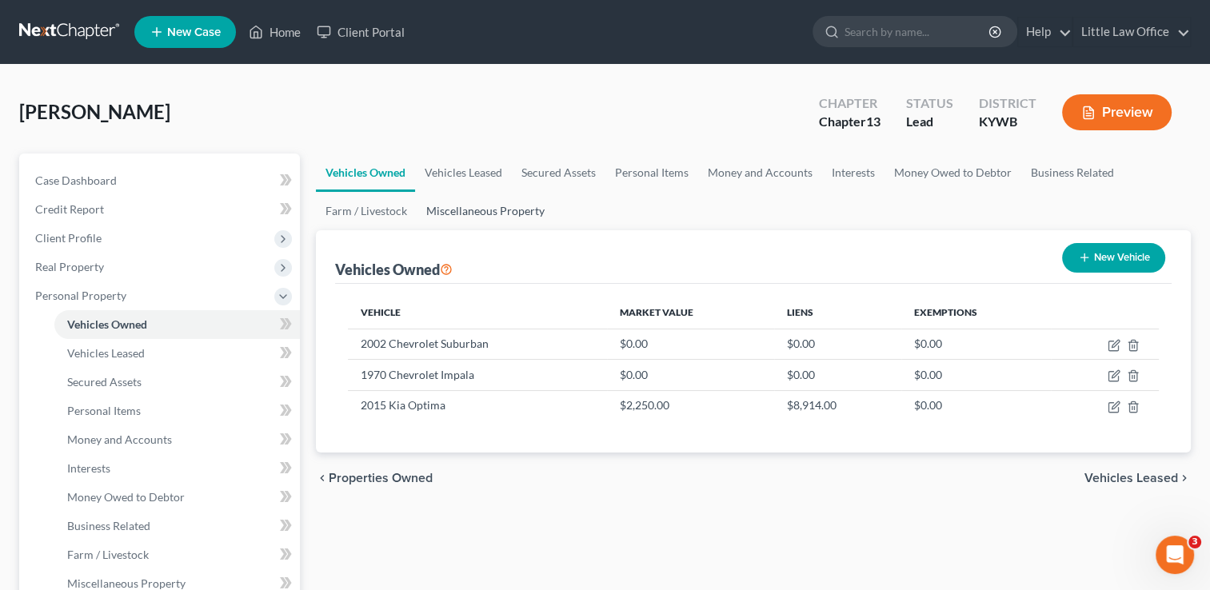
click at [504, 218] on link "Miscellaneous Property" at bounding box center [486, 211] width 138 height 38
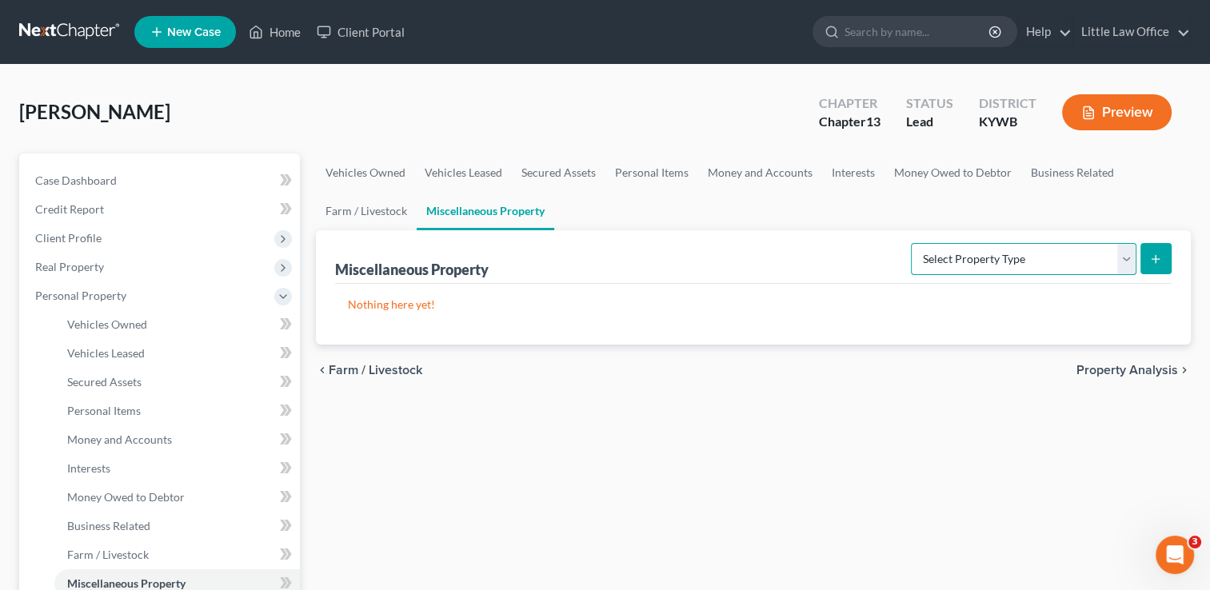
click at [970, 270] on select "Select Property Type Assigned for Creditor Benefit [DATE] Holding for Another N…" at bounding box center [1024, 259] width 226 height 32
click at [911, 243] on select "Select Property Type Assigned for Creditor Benefit [DATE] Holding for Another N…" at bounding box center [1024, 259] width 226 height 32
click at [1159, 270] on button "submit" at bounding box center [1156, 258] width 31 height 31
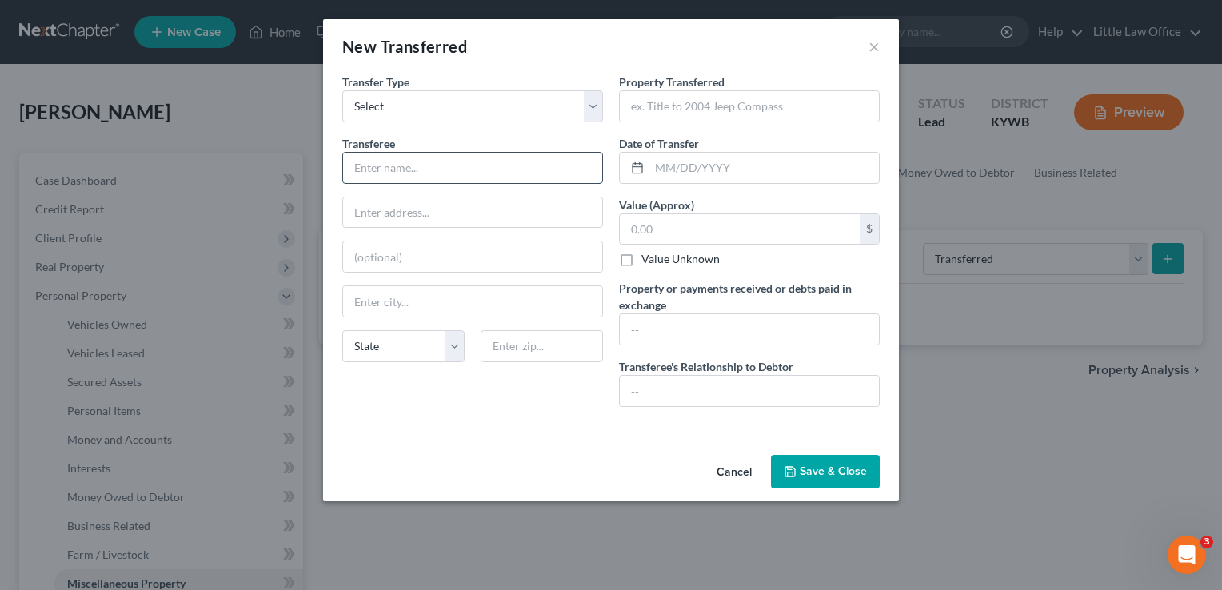
click at [459, 158] on input "text" at bounding box center [472, 168] width 259 height 30
click at [751, 109] on input "text" at bounding box center [749, 106] width 259 height 30
click at [714, 323] on input "text" at bounding box center [749, 329] width 259 height 30
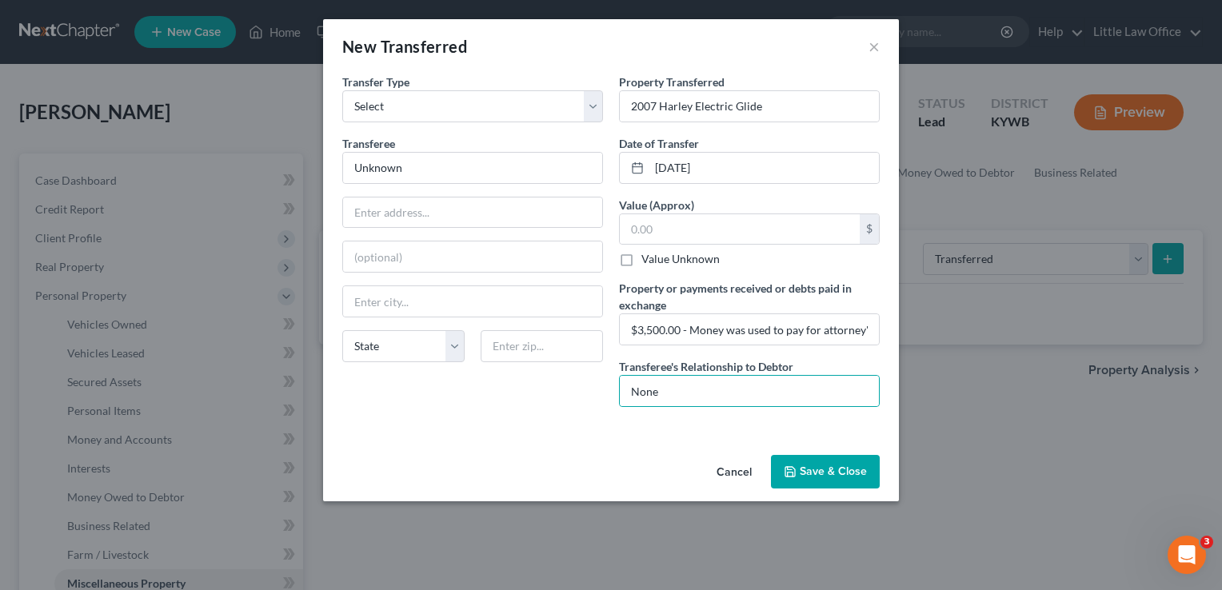
click at [826, 475] on button "Save & Close" at bounding box center [825, 472] width 109 height 34
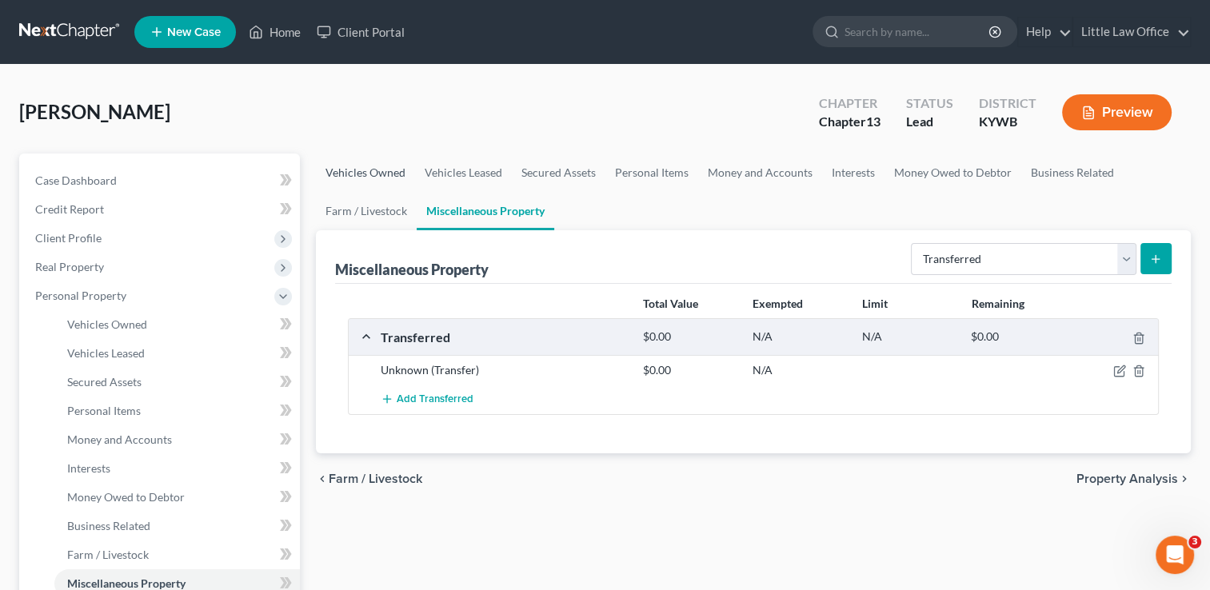
click at [339, 170] on link "Vehicles Owned" at bounding box center [365, 173] width 99 height 38
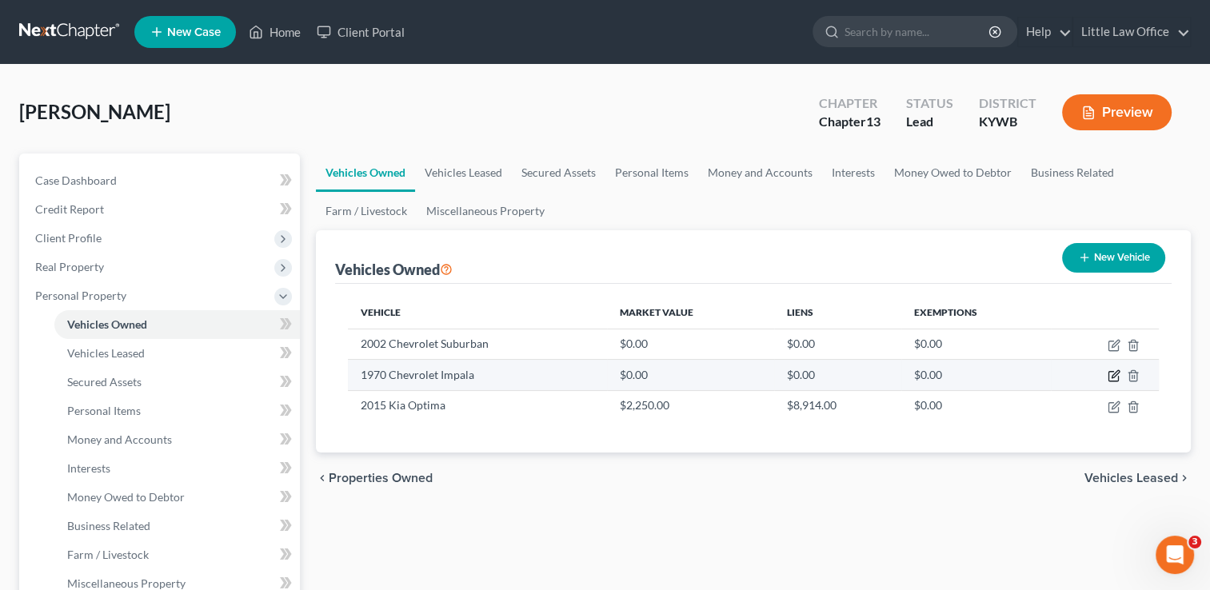
click at [1114, 376] on icon "button" at bounding box center [1115, 374] width 7 height 7
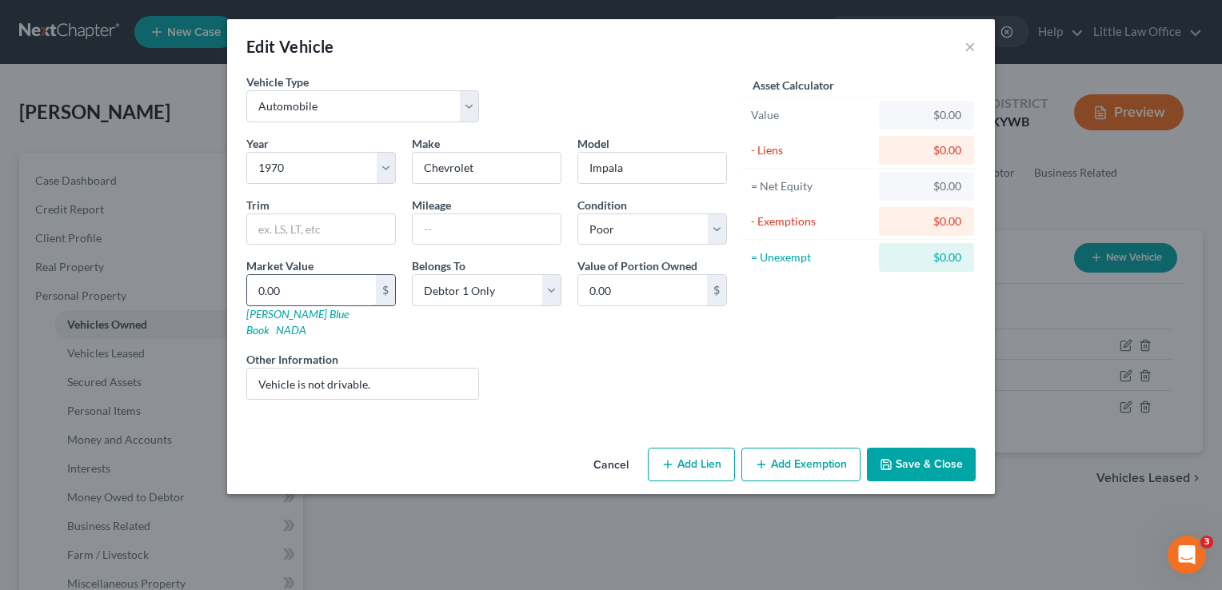
click at [358, 286] on input "0.00" at bounding box center [311, 290] width 129 height 30
click at [899, 448] on button "Save & Close" at bounding box center [921, 465] width 109 height 34
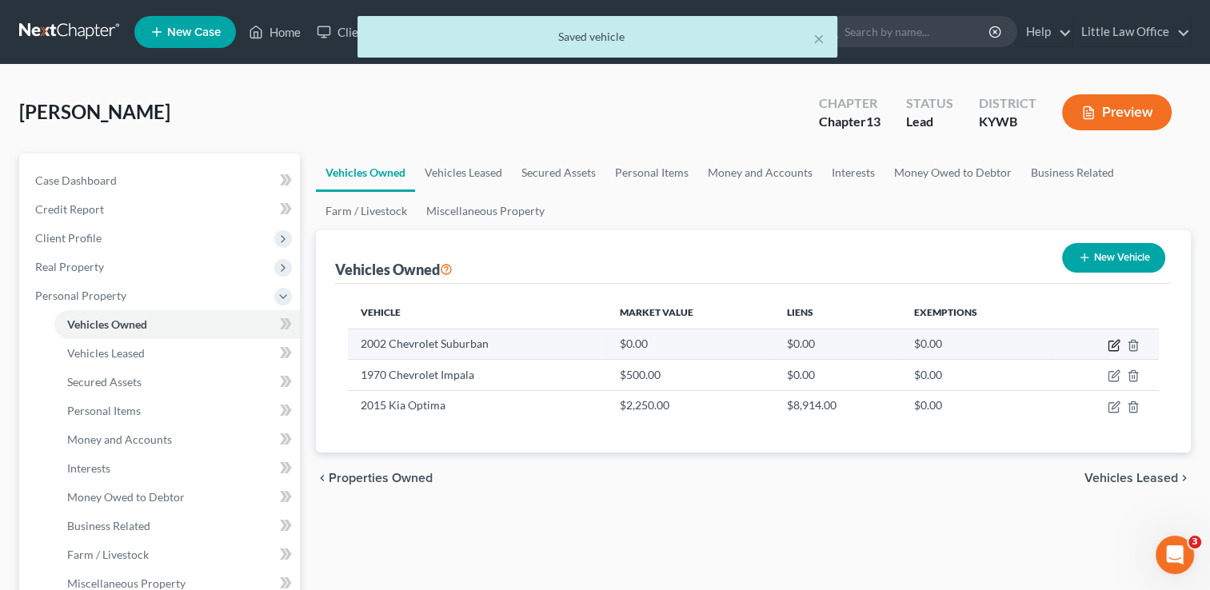
click at [1110, 341] on icon "button" at bounding box center [1114, 345] width 13 height 13
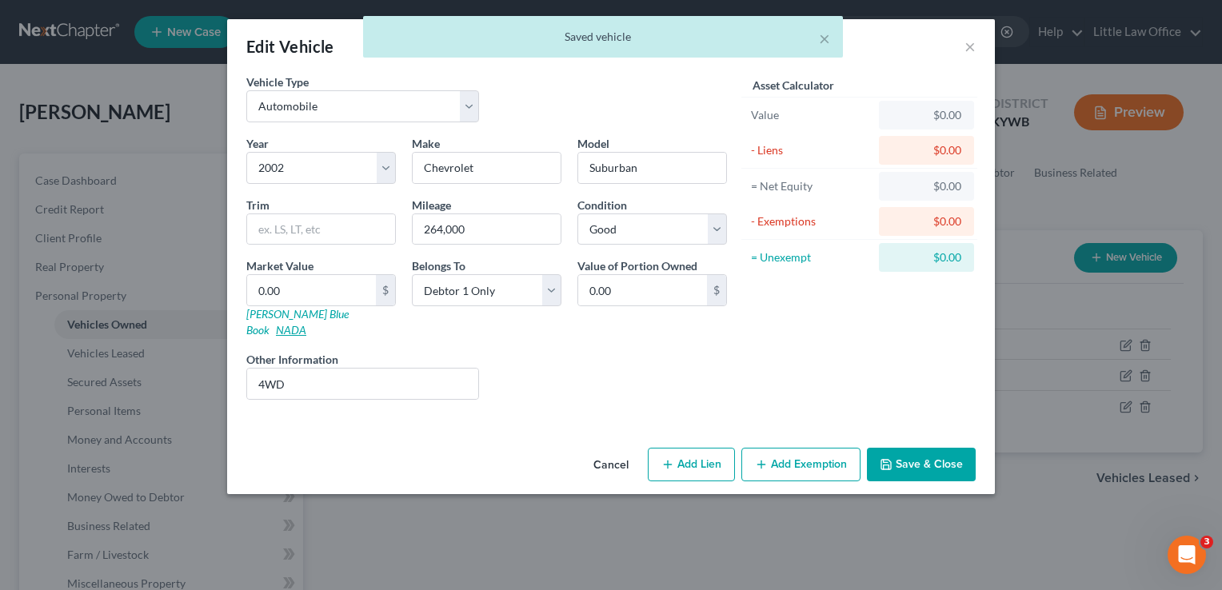
click at [306, 323] on link "NADA" at bounding box center [291, 330] width 30 height 14
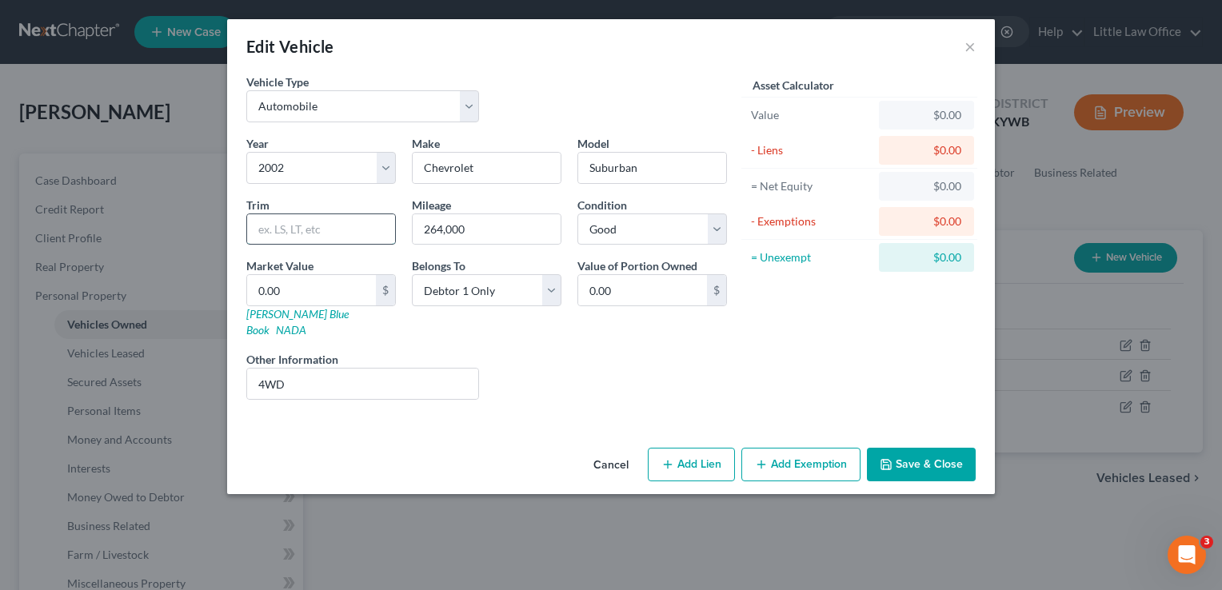
click at [294, 229] on input "text" at bounding box center [321, 229] width 148 height 30
drag, startPoint x: 310, startPoint y: 357, endPoint x: 163, endPoint y: 395, distance: 151.3
click at [163, 395] on div "Edit Vehicle × Vehicle Type Select Automobile Truck Trailer Watercraft Aircraft…" at bounding box center [611, 295] width 1222 height 590
click at [292, 285] on input "0.00" at bounding box center [311, 290] width 129 height 30
click at [890, 453] on button "Save & Close" at bounding box center [921, 465] width 109 height 34
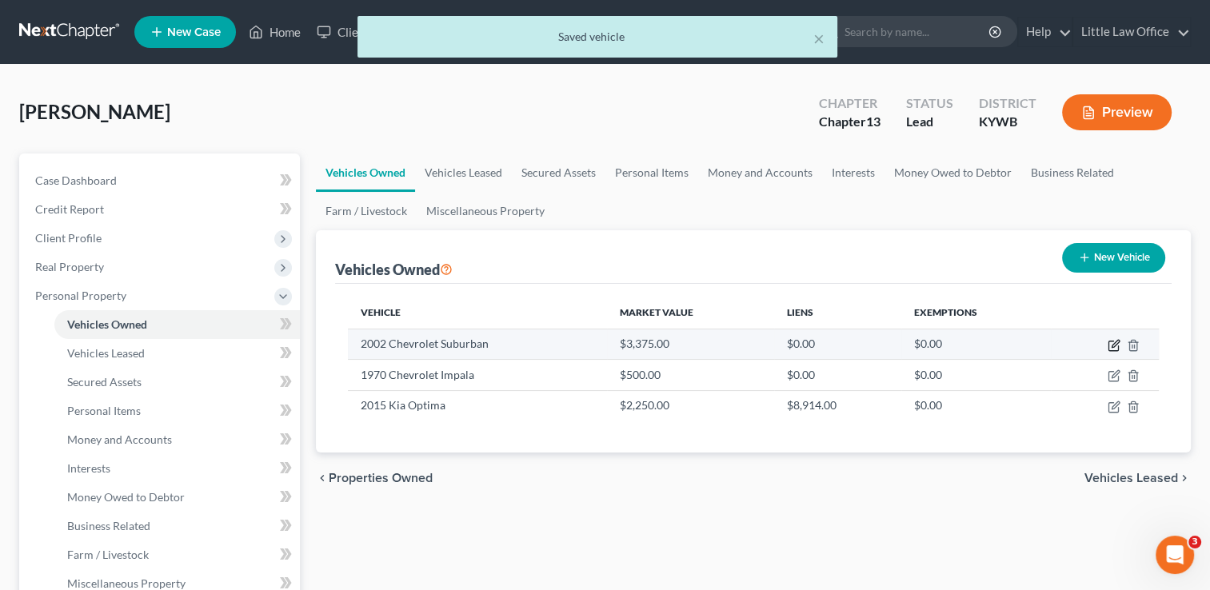
click at [1114, 344] on icon "button" at bounding box center [1114, 345] width 13 height 13
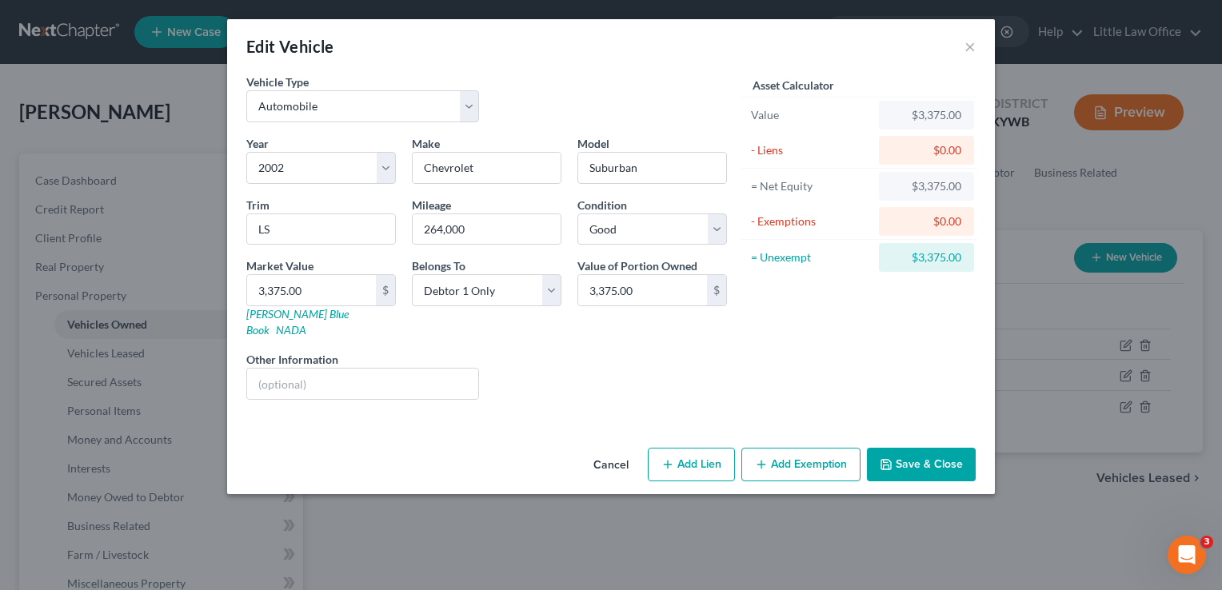
click at [777, 448] on button "Add Exemption" at bounding box center [801, 465] width 119 height 34
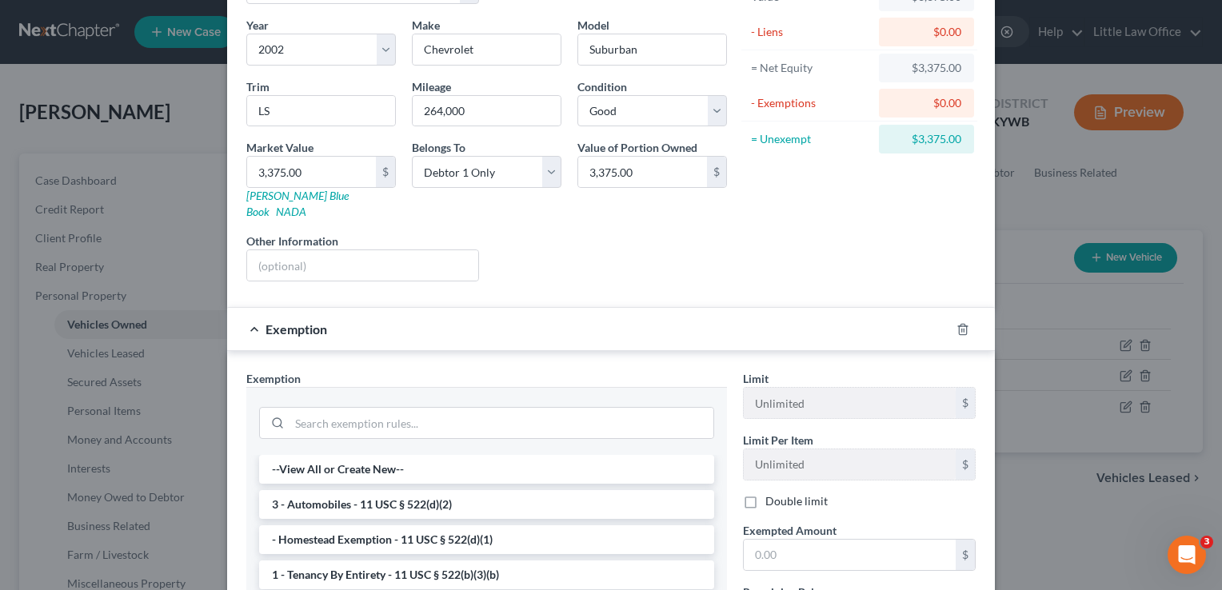
scroll to position [150, 0]
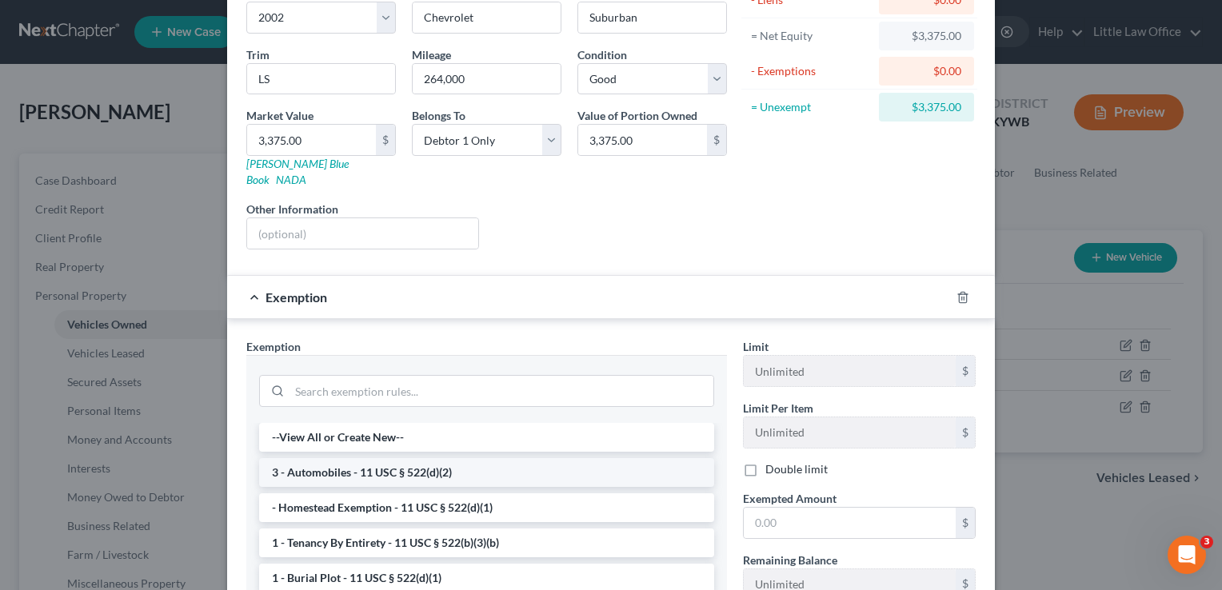
click at [605, 458] on li "3 - Automobiles - 11 USC § 522(d)(2)" at bounding box center [486, 472] width 455 height 29
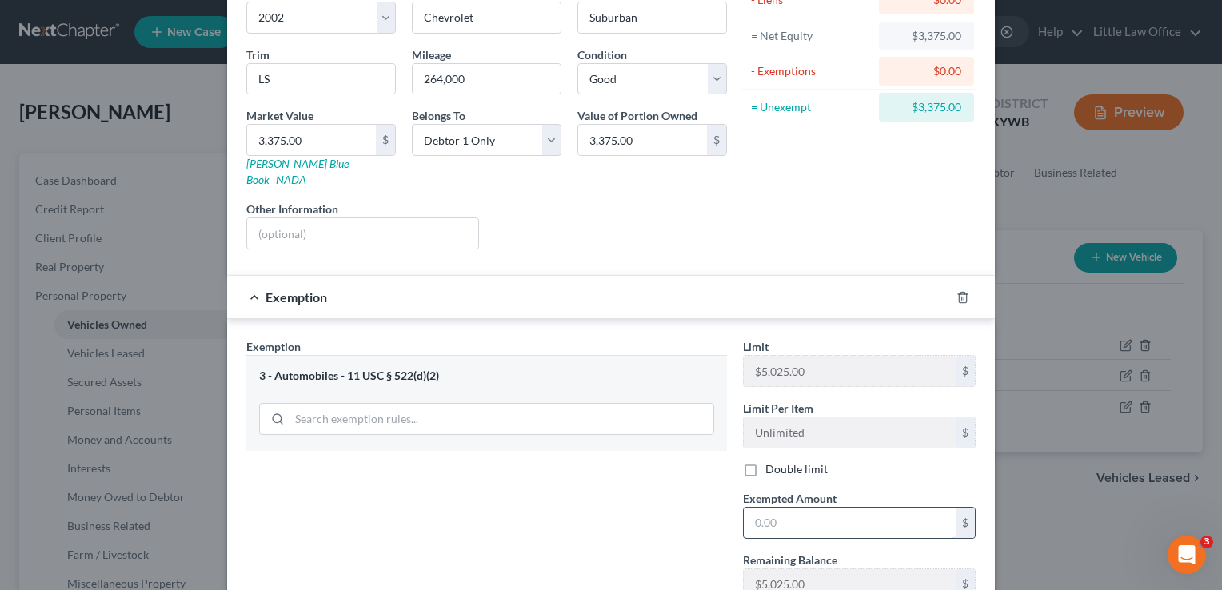
click at [820, 508] on input "text" at bounding box center [850, 523] width 212 height 30
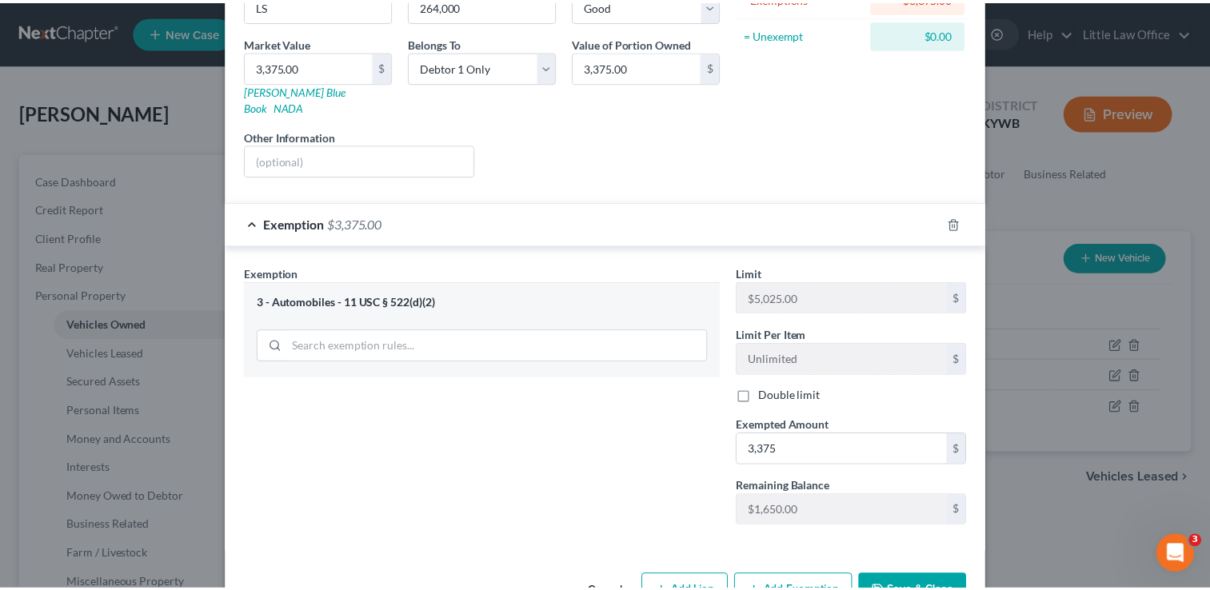
scroll to position [254, 0]
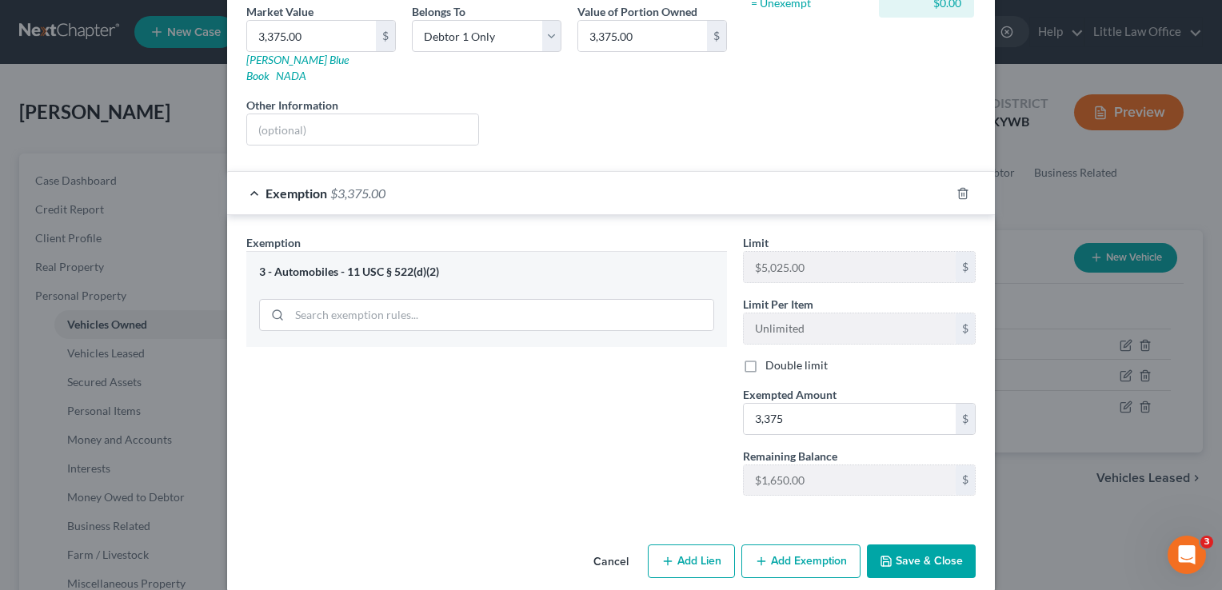
click at [933, 545] on button "Save & Close" at bounding box center [921, 562] width 109 height 34
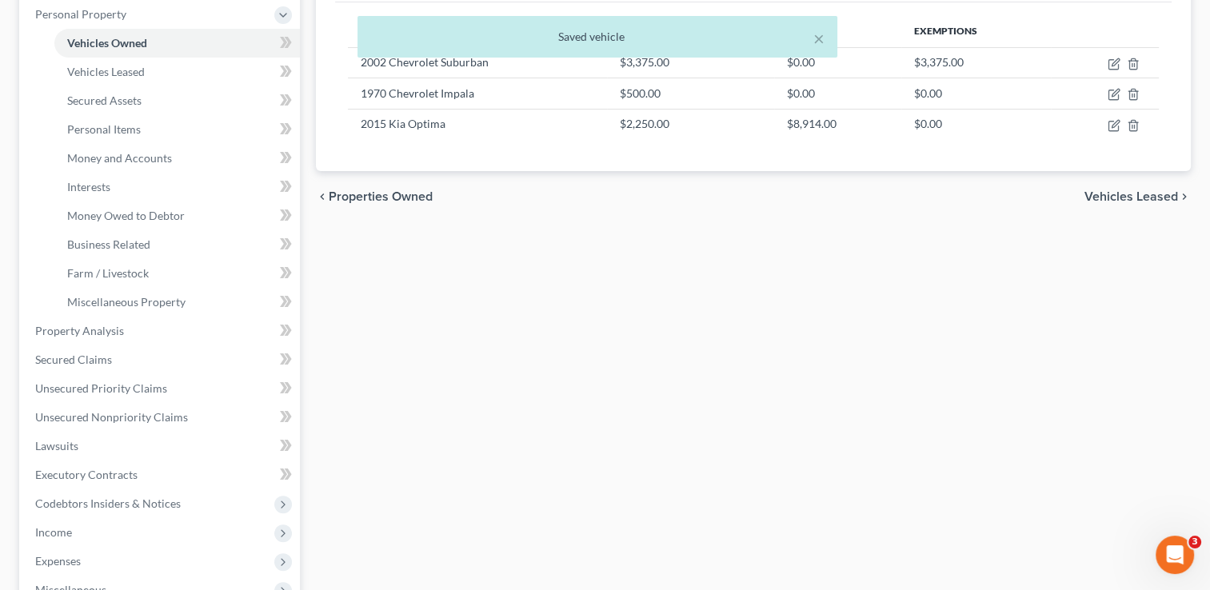
scroll to position [304, 0]
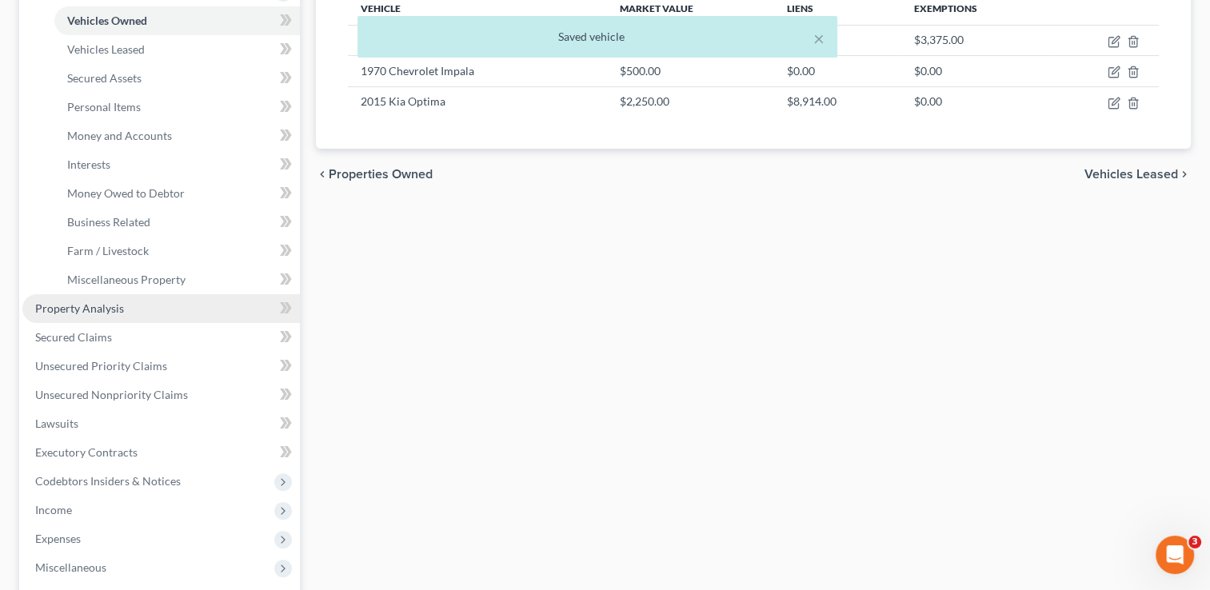
click at [51, 305] on span "Property Analysis" at bounding box center [79, 309] width 89 height 14
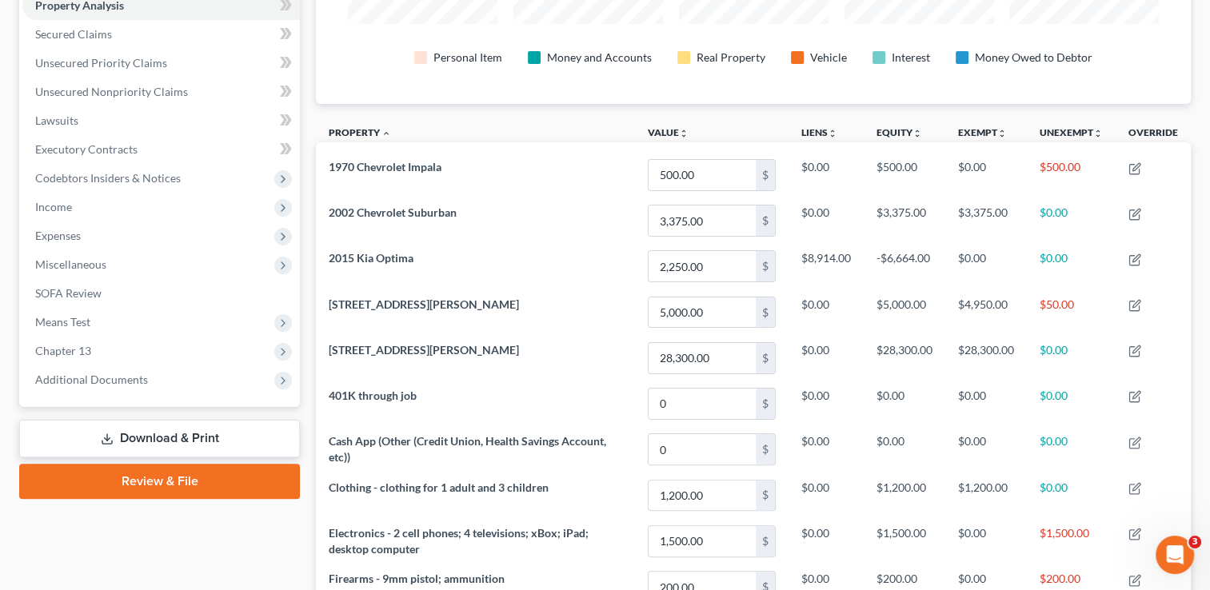
scroll to position [470, 0]
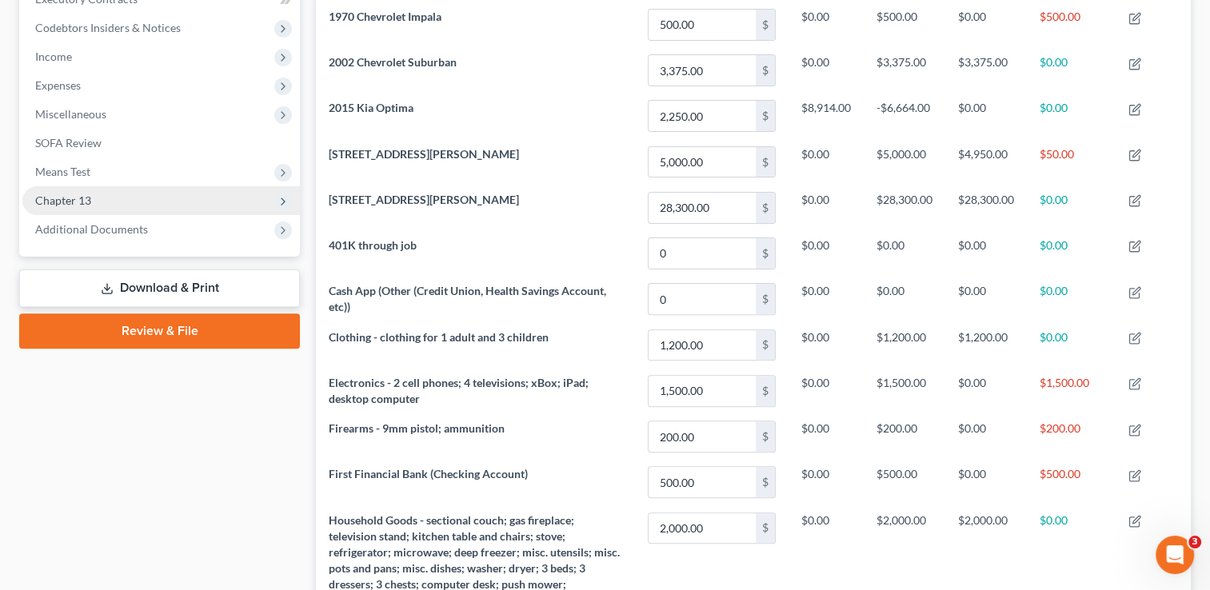
click at [70, 191] on span "Chapter 13" at bounding box center [161, 200] width 278 height 29
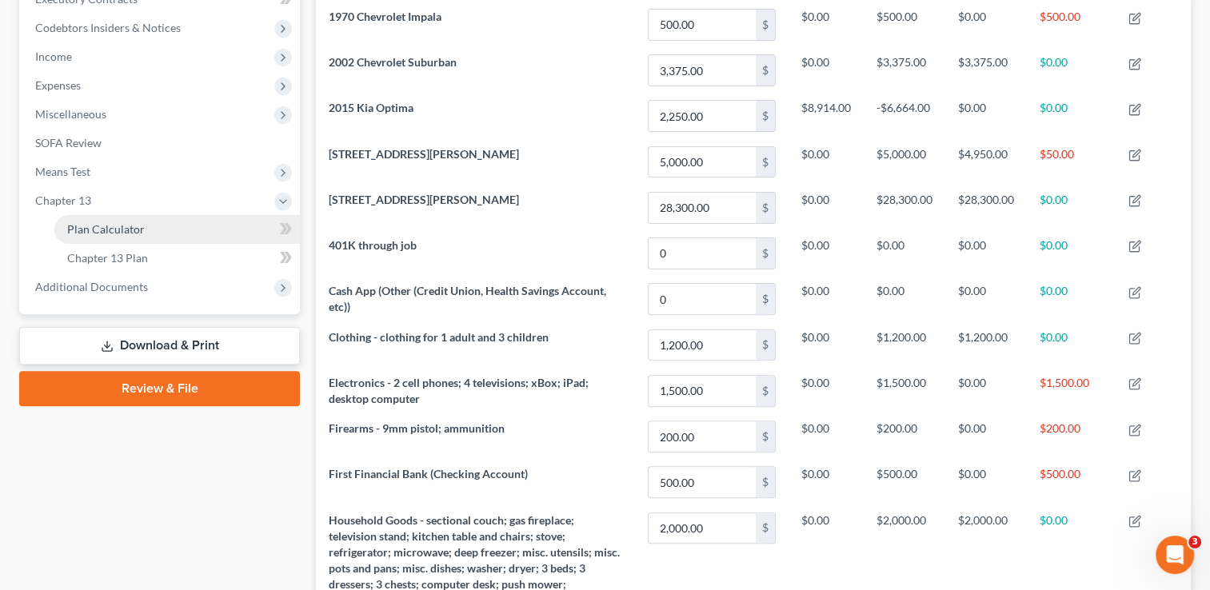
click at [98, 220] on link "Plan Calculator" at bounding box center [177, 229] width 246 height 29
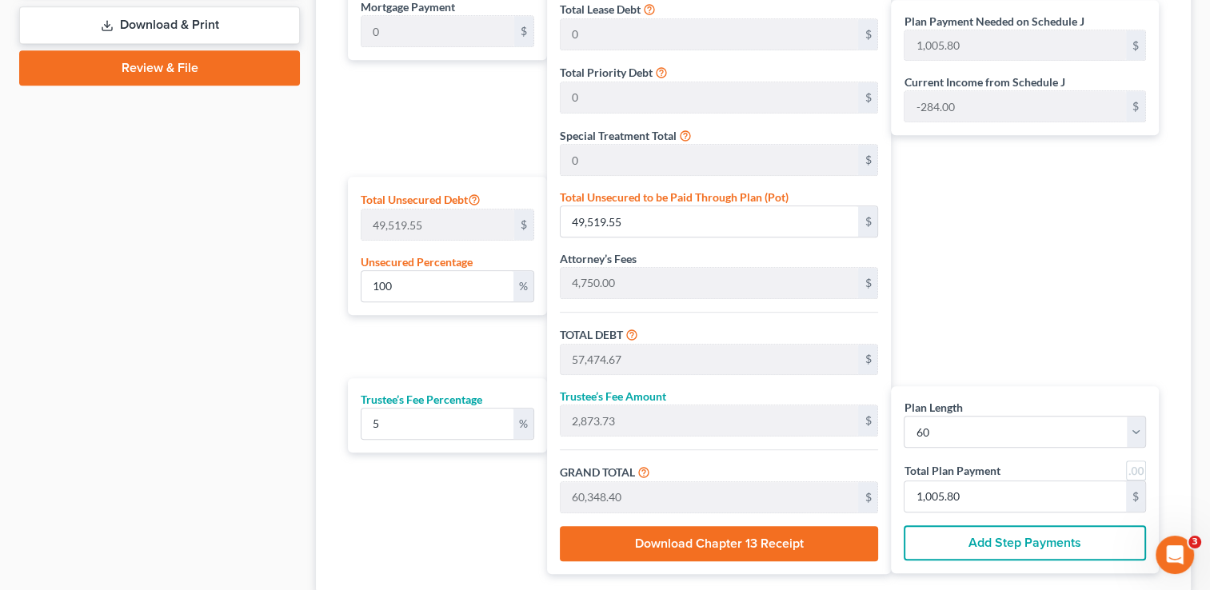
scroll to position [805, 0]
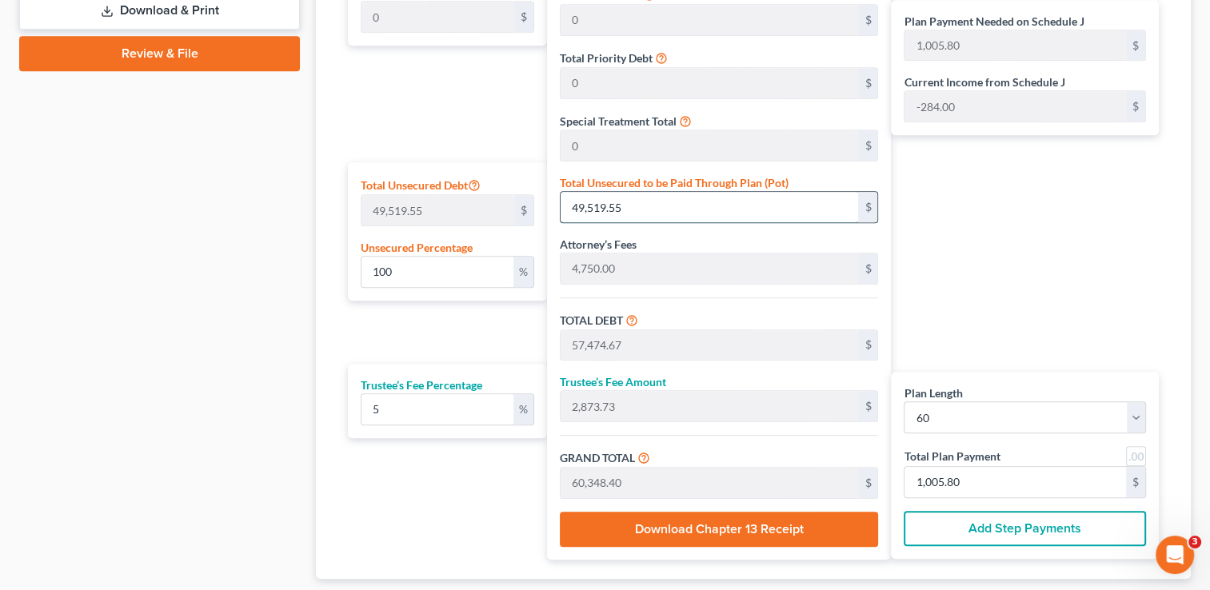
click at [643, 200] on input "49,519.55" at bounding box center [710, 207] width 298 height 30
click at [1056, 255] on div "Plan Payment Needed on Schedule J 314.21 $ Current Income from Schedule J -284.…" at bounding box center [1029, 235] width 276 height 650
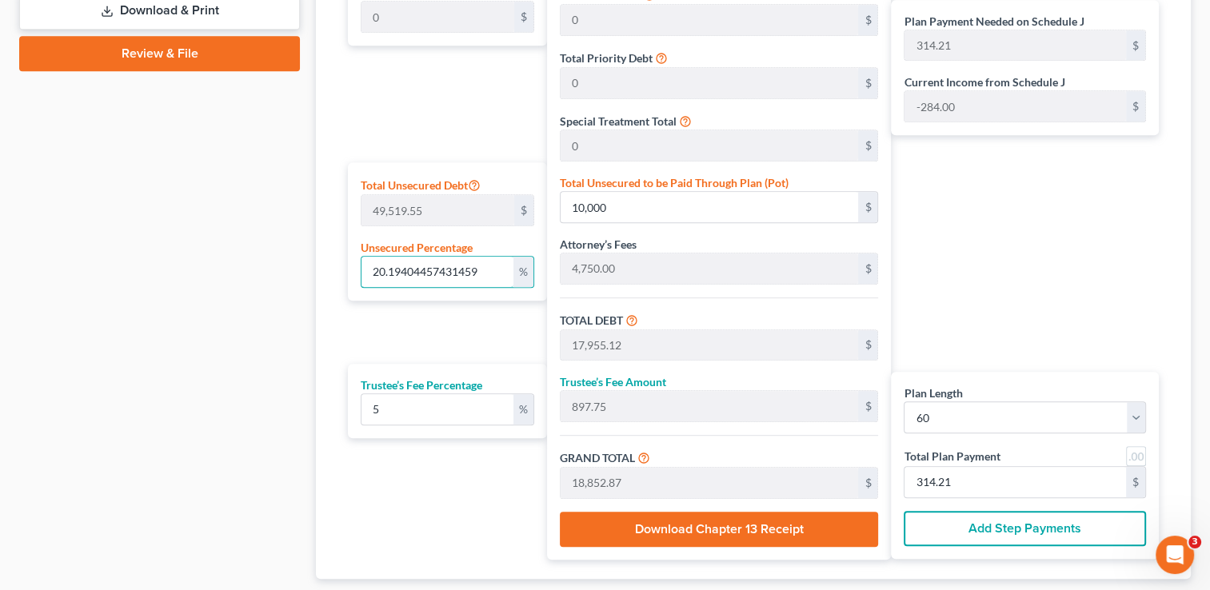
drag, startPoint x: 481, startPoint y: 271, endPoint x: 338, endPoint y: 264, distance: 142.6
click at [338, 264] on div "Plan Length 1 2 3 4 5 6 7 8 9 10 11 12 13 14 15 16 17 18 19 20 21 22 23 24 25 2…" at bounding box center [753, 239] width 837 height 682
click at [1103, 234] on div "Plan Payment Needed on Schedule J 355.86 $ Current Income from Schedule J -284.…" at bounding box center [1029, 235] width 276 height 650
click at [957, 485] on input "355.86" at bounding box center [1016, 482] width 222 height 30
click at [957, 485] on input "350" at bounding box center [1016, 482] width 222 height 30
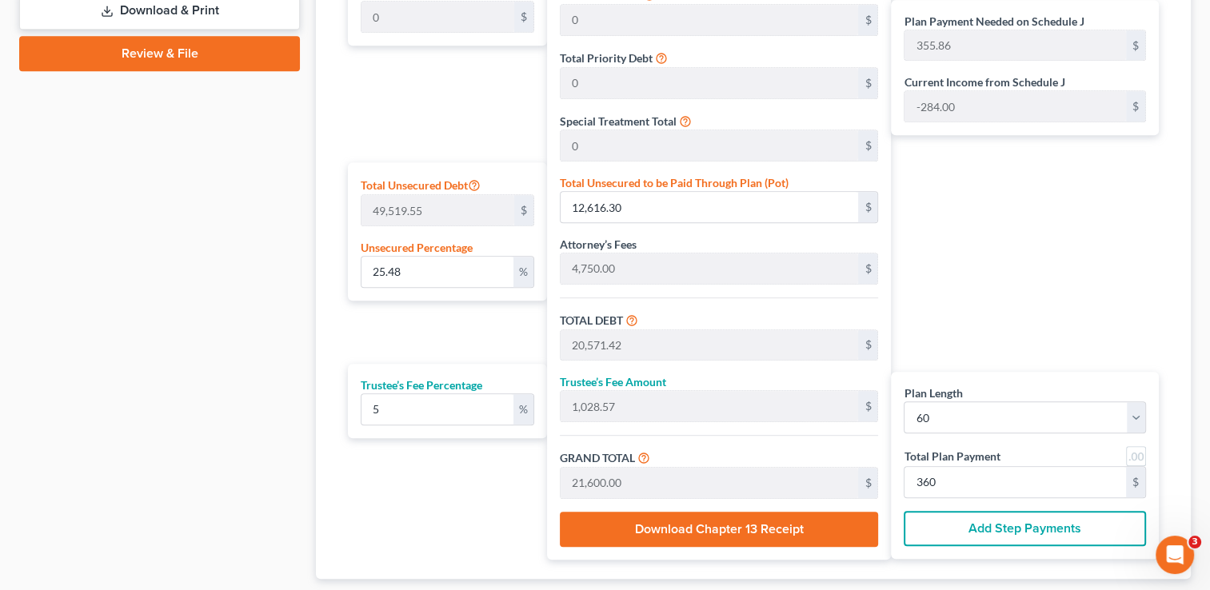
click at [1067, 318] on div "Plan Payment Needed on Schedule J 355.86 $ Current Income from Schedule J -284.…" at bounding box center [1029, 235] width 276 height 650
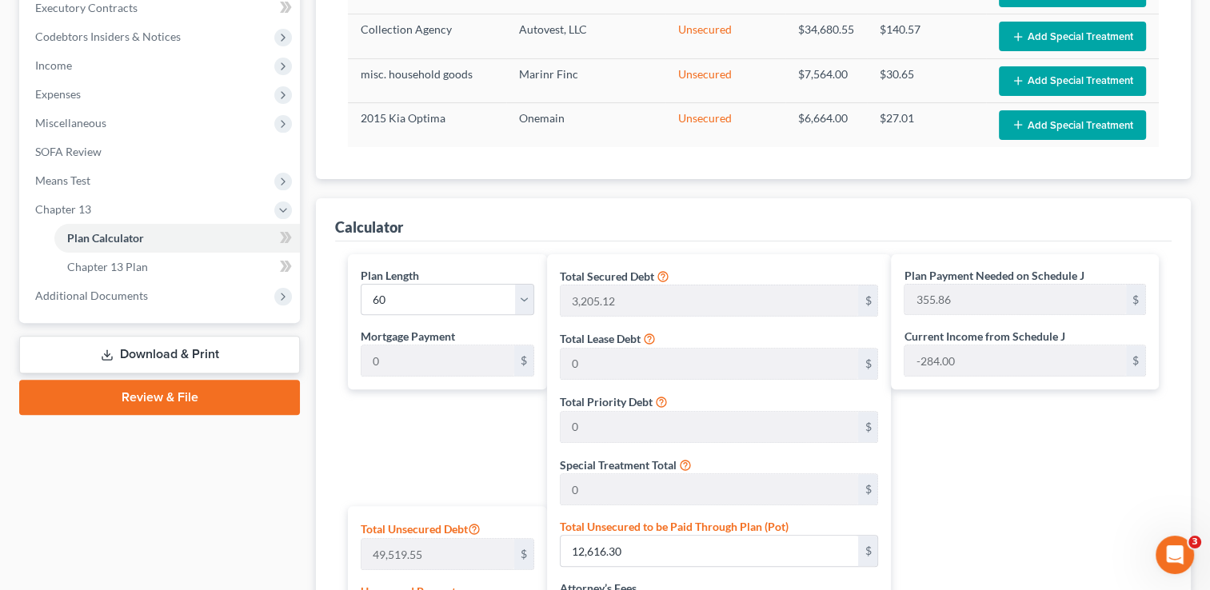
scroll to position [449, 0]
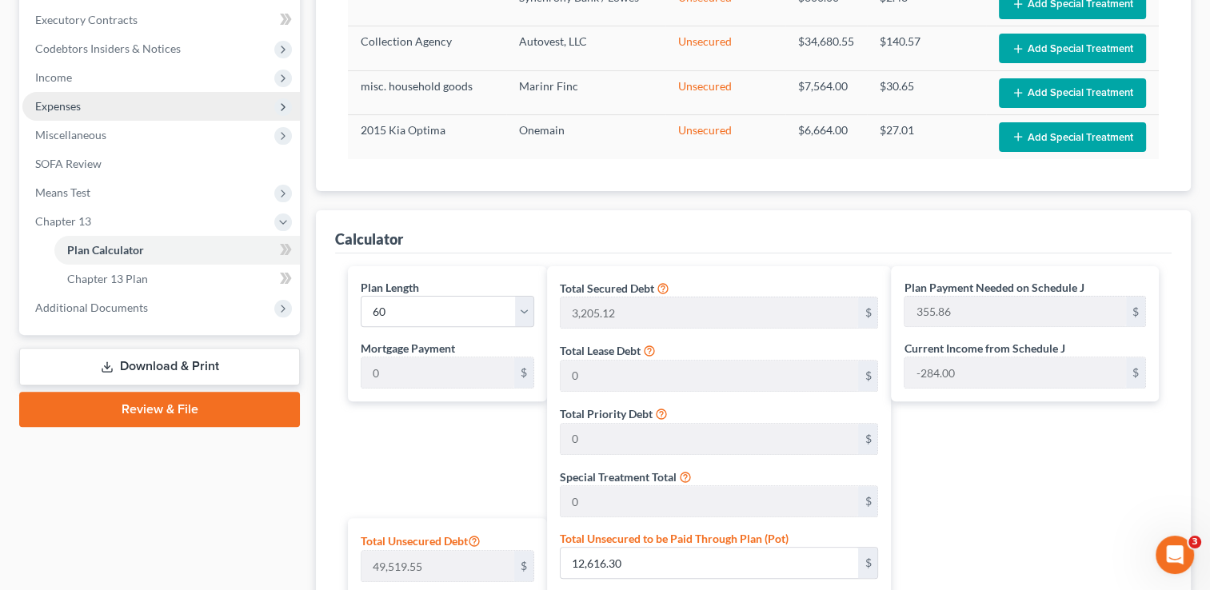
click at [64, 107] on span "Expenses" at bounding box center [58, 106] width 46 height 14
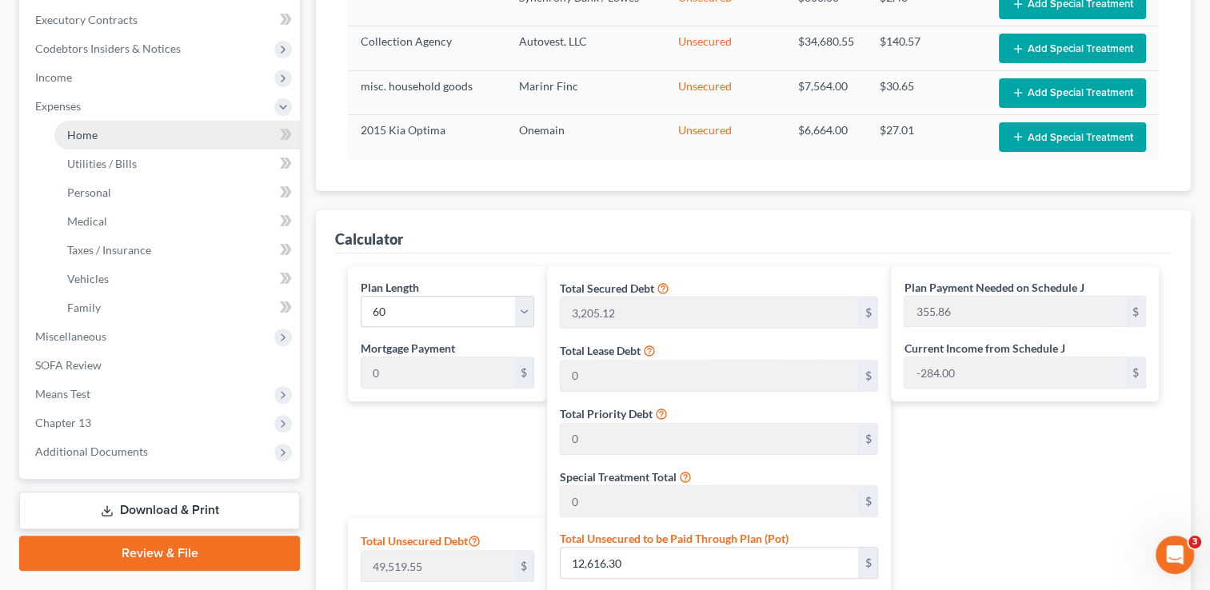
click at [75, 137] on span "Home" at bounding box center [82, 135] width 30 height 14
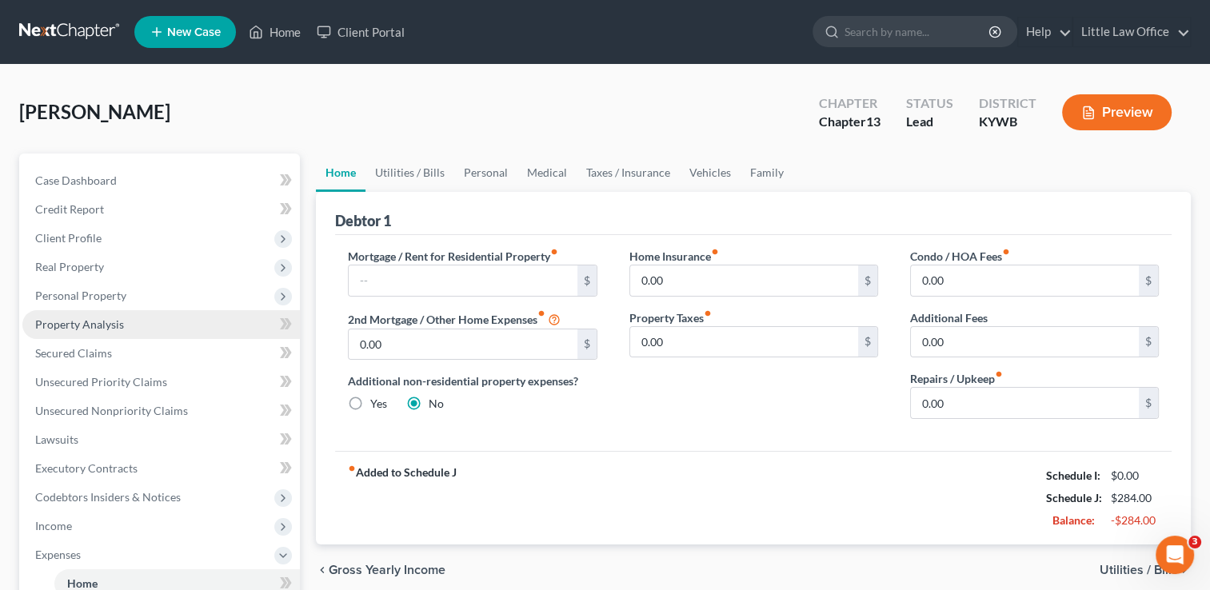
click at [119, 335] on link "Property Analysis" at bounding box center [161, 324] width 278 height 29
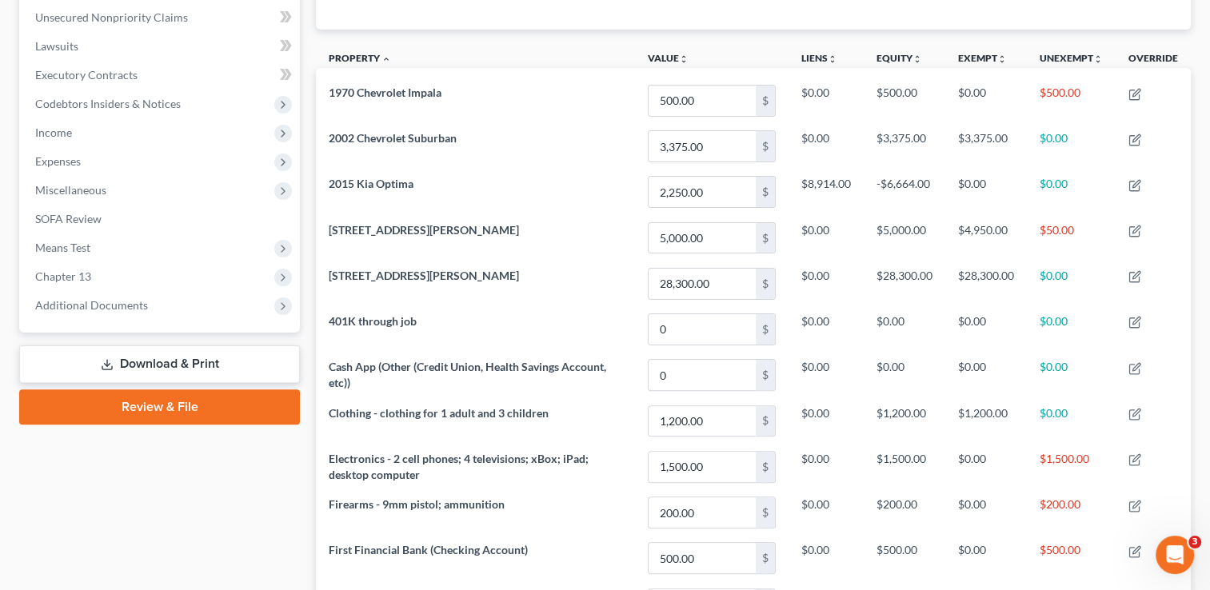
scroll to position [402, 0]
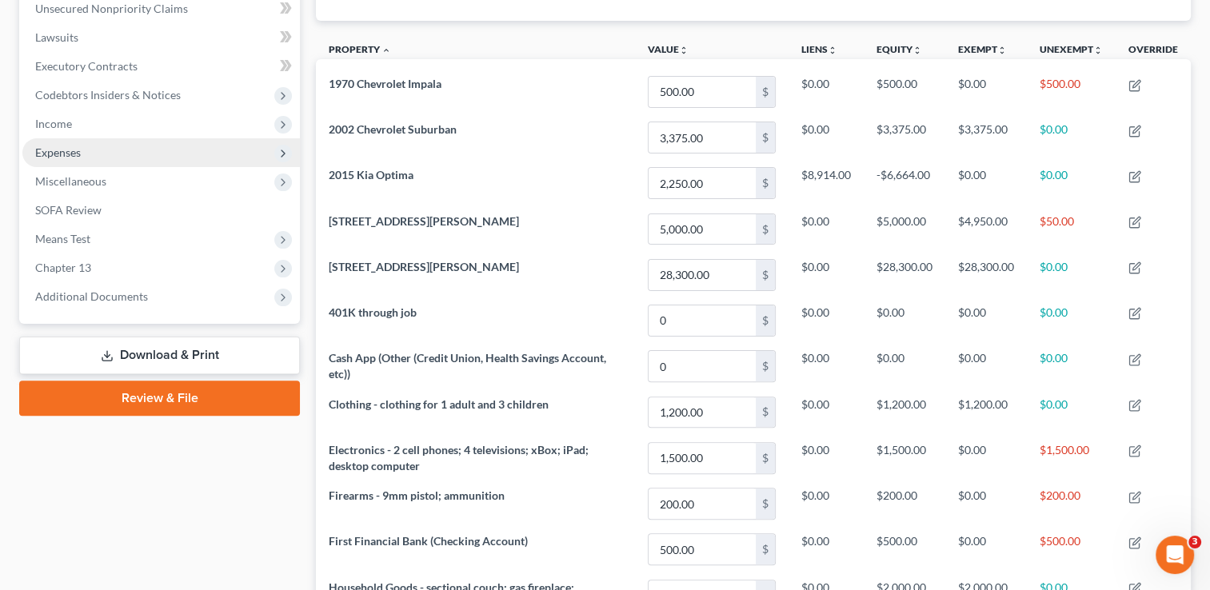
click at [165, 151] on span "Expenses" at bounding box center [161, 152] width 278 height 29
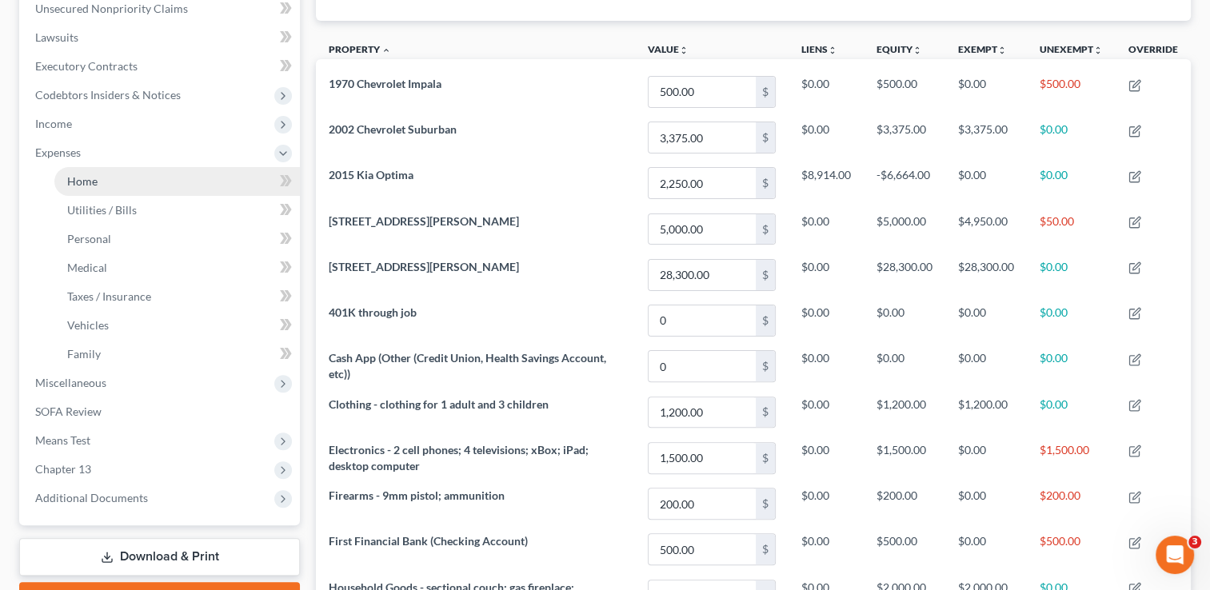
click at [163, 184] on link "Home" at bounding box center [177, 181] width 246 height 29
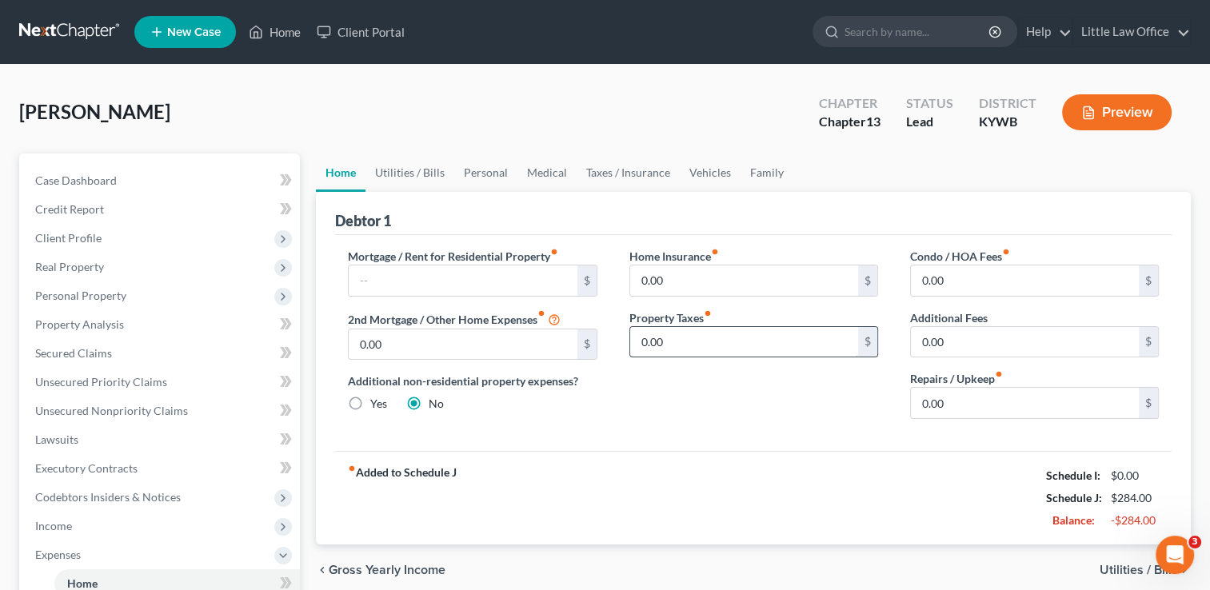
click at [717, 340] on input "0.00" at bounding box center [744, 342] width 228 height 30
click at [697, 342] on input "0.00" at bounding box center [744, 342] width 228 height 30
click at [406, 192] on div "Debtor 1" at bounding box center [753, 213] width 837 height 43
click at [406, 189] on link "Utilities / Bills" at bounding box center [410, 173] width 89 height 38
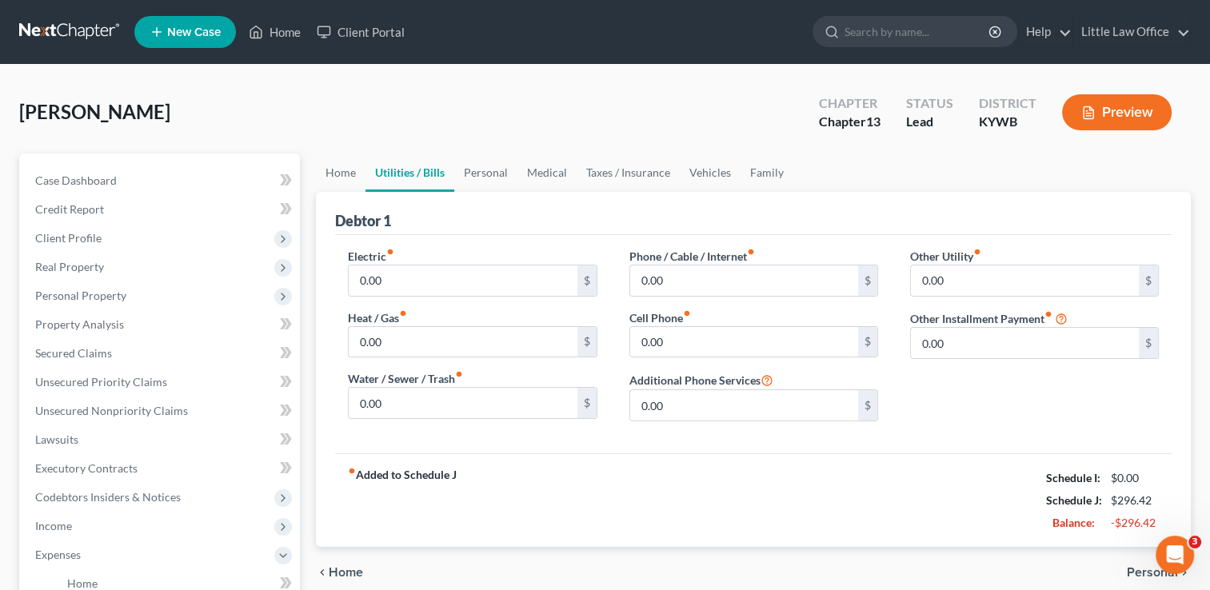
click at [406, 189] on link "Utilities / Bills" at bounding box center [410, 173] width 89 height 38
click at [416, 272] on input "0.00" at bounding box center [463, 281] width 228 height 30
click at [694, 285] on input "0.00" at bounding box center [744, 281] width 228 height 30
click at [498, 172] on link "Personal" at bounding box center [485, 173] width 63 height 38
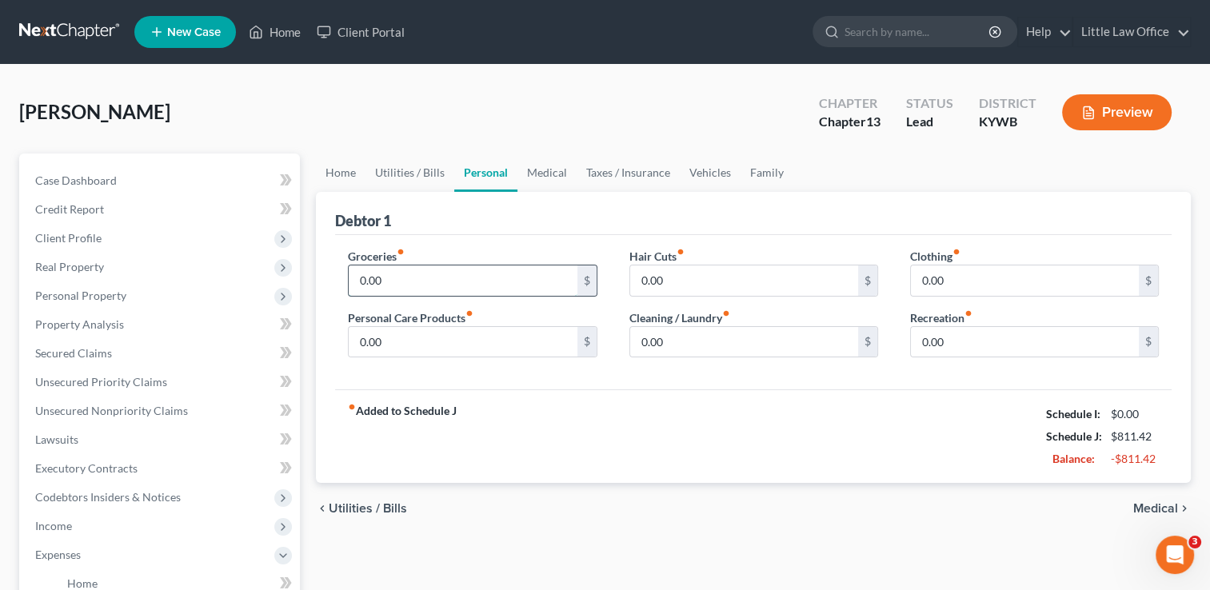
click at [458, 279] on input "0.00" at bounding box center [463, 281] width 228 height 30
click at [453, 280] on input "0.00" at bounding box center [463, 281] width 228 height 30
click at [551, 187] on link "Medical" at bounding box center [547, 173] width 59 height 38
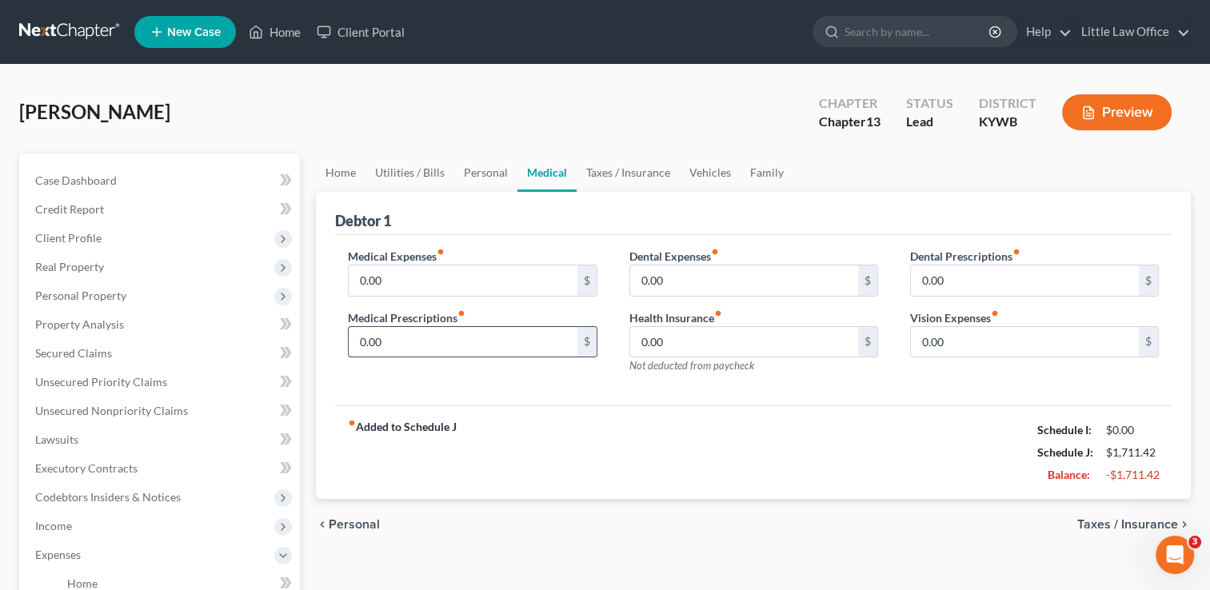
click at [473, 334] on input "0.00" at bounding box center [463, 342] width 228 height 30
click at [395, 277] on input "0.00" at bounding box center [463, 281] width 228 height 30
click at [610, 168] on link "Taxes / Insurance" at bounding box center [628, 173] width 103 height 38
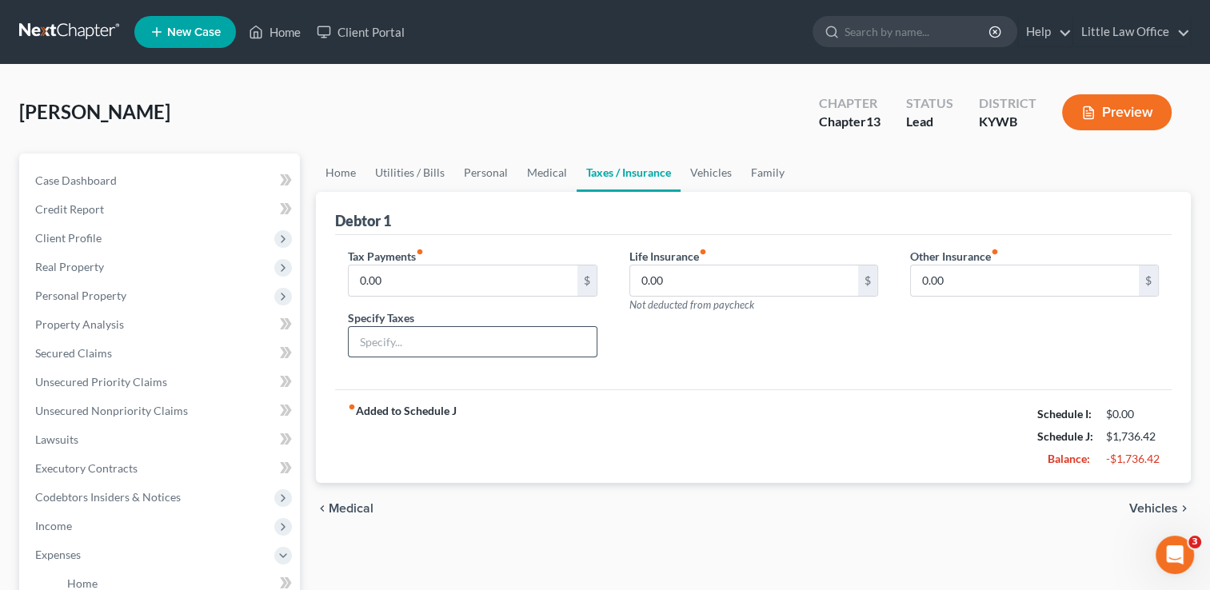
click at [432, 346] on input "text" at bounding box center [472, 342] width 247 height 30
click at [429, 280] on input "0.00" at bounding box center [463, 281] width 228 height 30
click at [800, 358] on div "Life Insurance fiber_manual_record 0.00 $ Not deducted from paycheck" at bounding box center [754, 309] width 281 height 123
click at [711, 179] on link "Vehicles" at bounding box center [711, 173] width 61 height 38
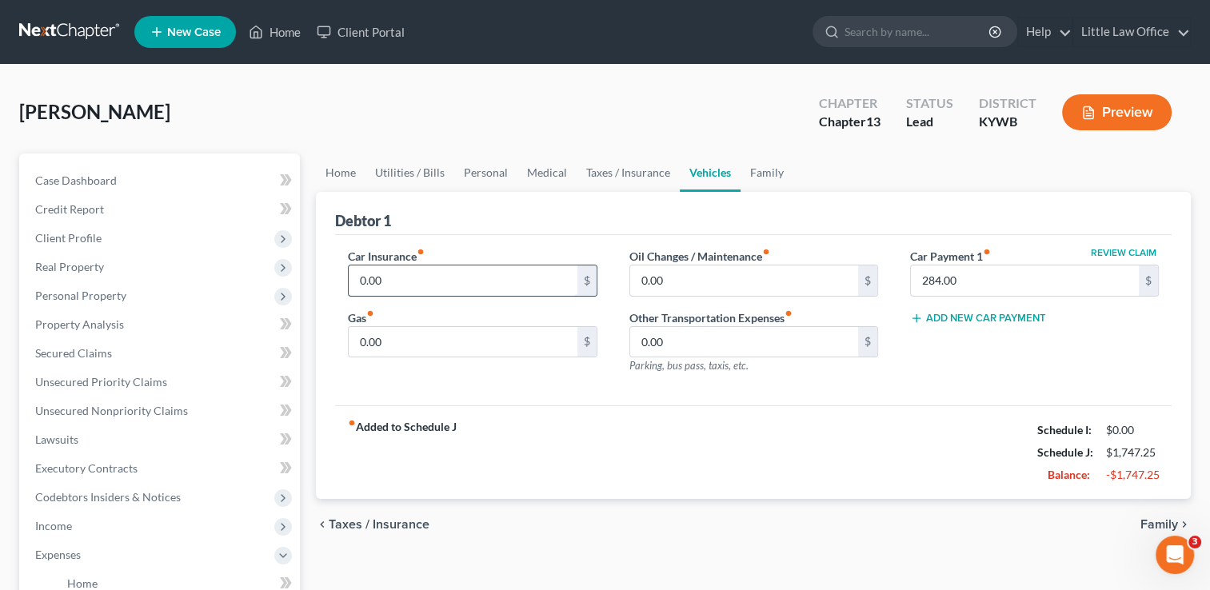
click at [411, 290] on input "0.00" at bounding box center [463, 281] width 228 height 30
click at [1006, 287] on input "284.00" at bounding box center [1025, 281] width 228 height 30
click at [768, 178] on link "Family" at bounding box center [767, 173] width 53 height 38
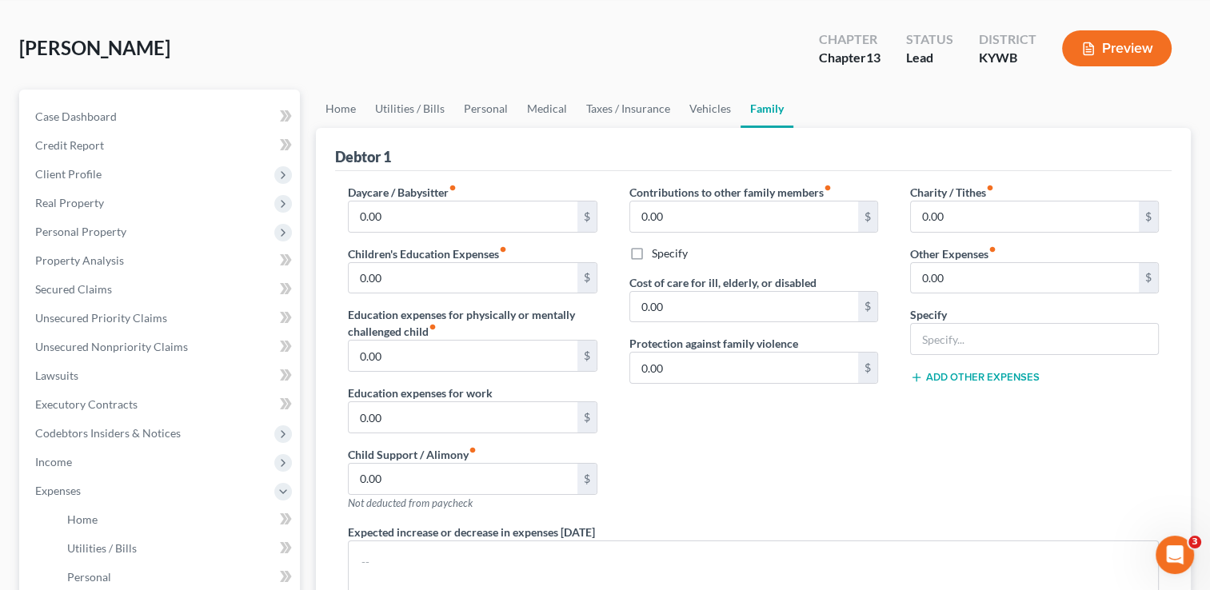
scroll to position [54, 0]
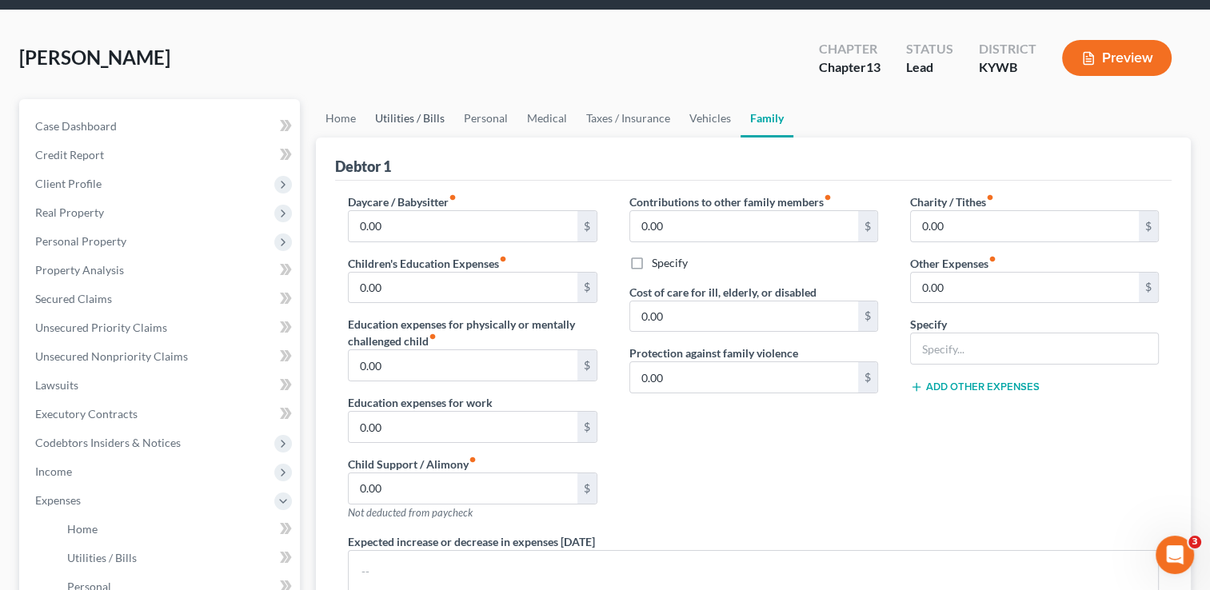
click at [386, 123] on link "Utilities / Bills" at bounding box center [410, 118] width 89 height 38
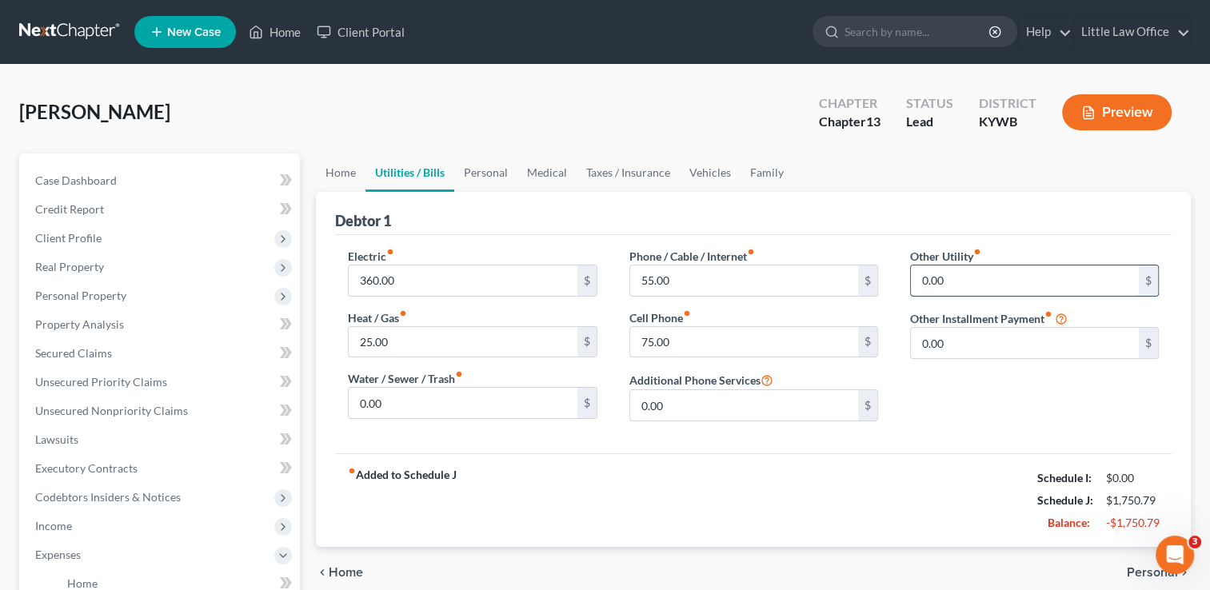
click at [981, 280] on input "0.00" at bounding box center [1025, 281] width 228 height 30
click at [986, 290] on input "20.56" at bounding box center [1025, 281] width 228 height 30
click at [1042, 325] on input "Disney Plus" at bounding box center [1034, 325] width 247 height 30
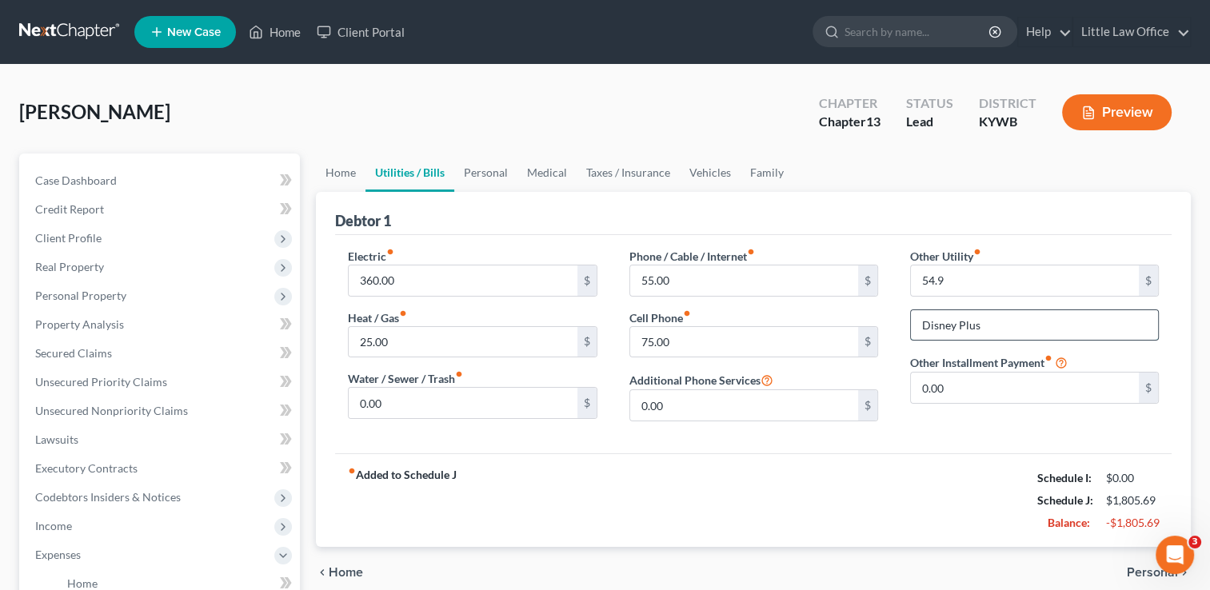
click at [1042, 325] on input "Disney Plus" at bounding box center [1034, 325] width 247 height 30
click at [48, 530] on span "Income" at bounding box center [53, 526] width 37 height 14
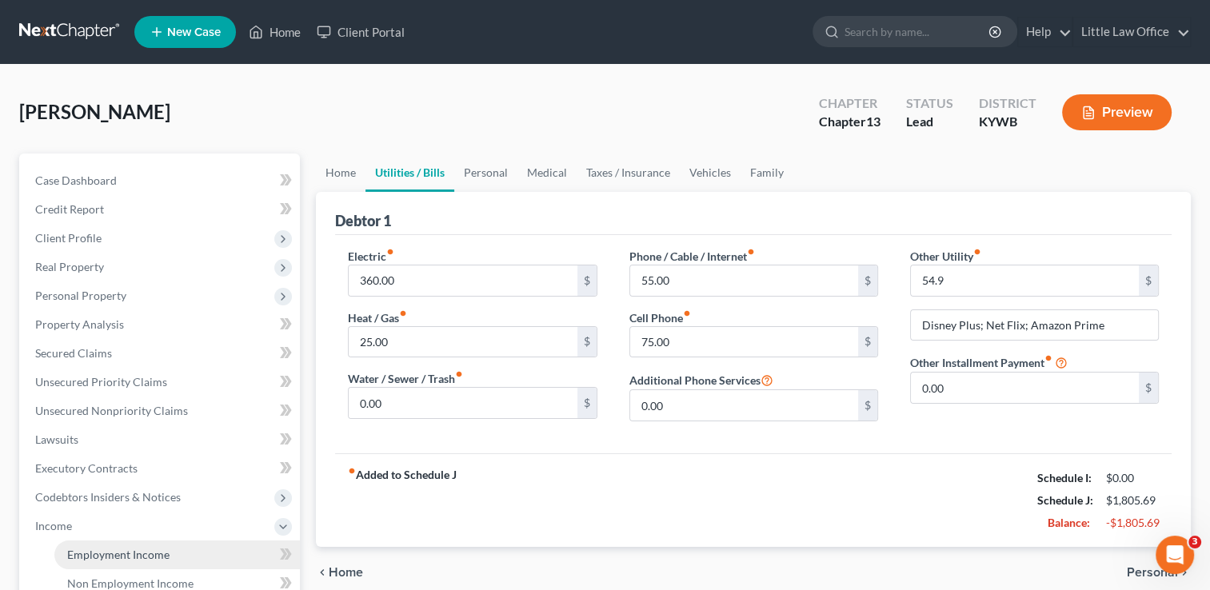
click at [109, 552] on span "Employment Income" at bounding box center [118, 555] width 102 height 14
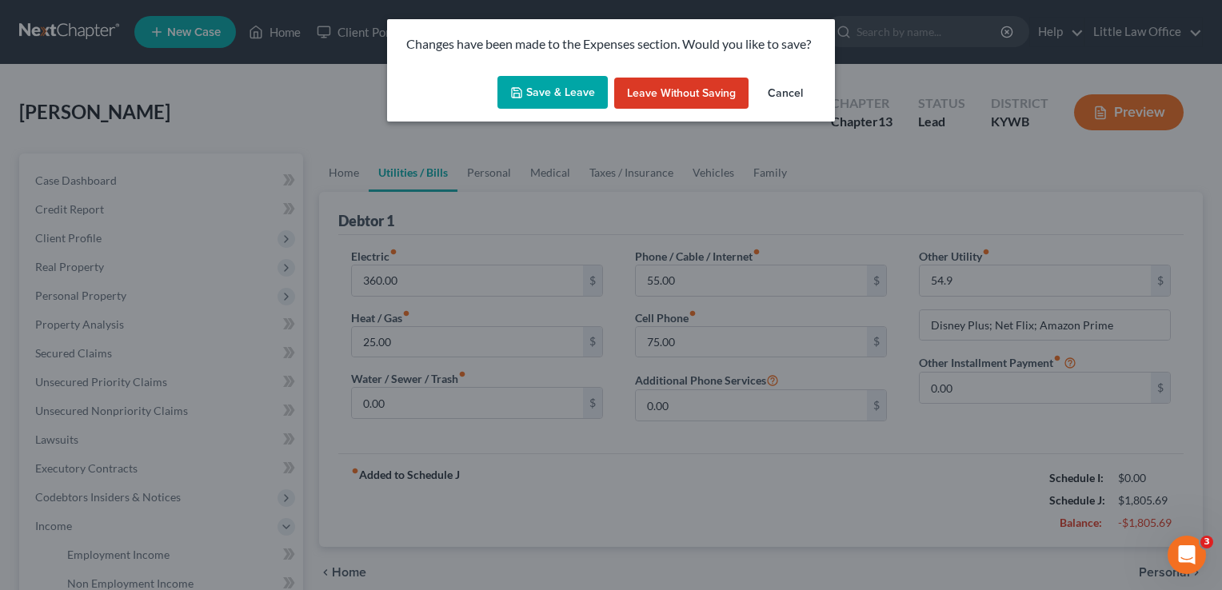
click at [562, 94] on button "Save & Leave" at bounding box center [553, 93] width 110 height 34
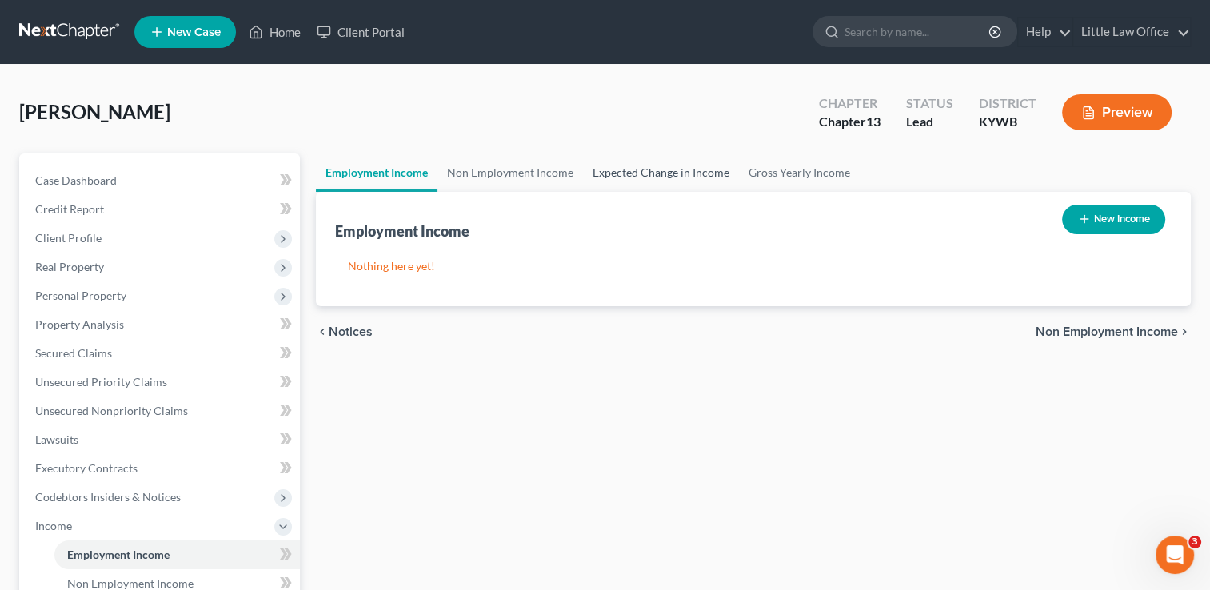
click at [650, 177] on link "Expected Change in Income" at bounding box center [661, 173] width 156 height 38
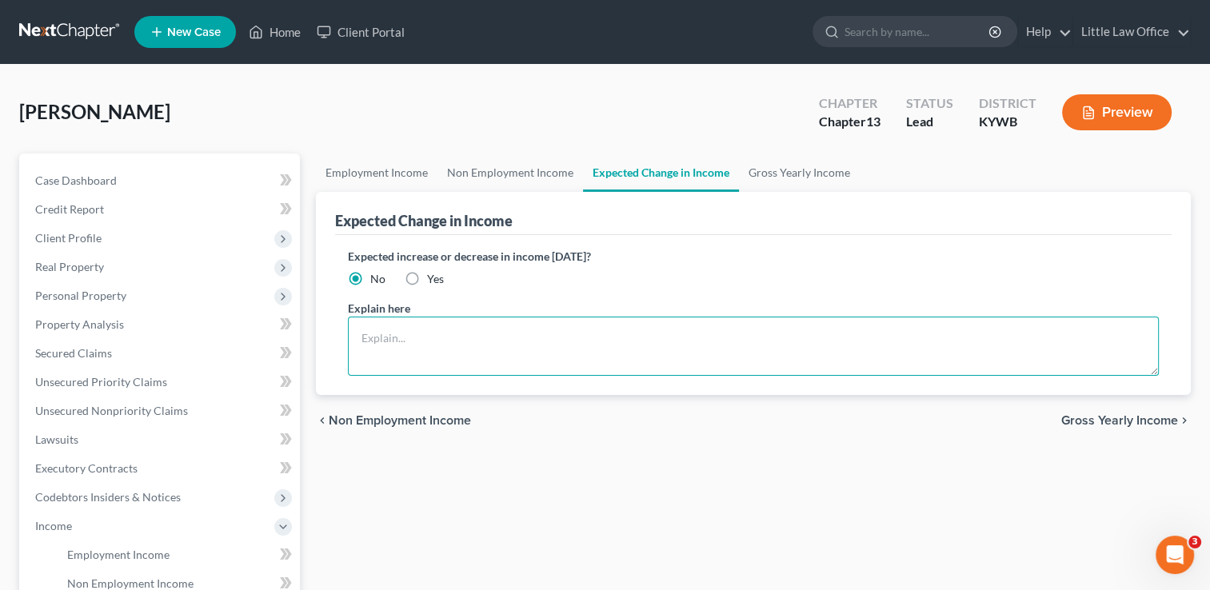
click at [525, 326] on textarea at bounding box center [753, 346] width 811 height 59
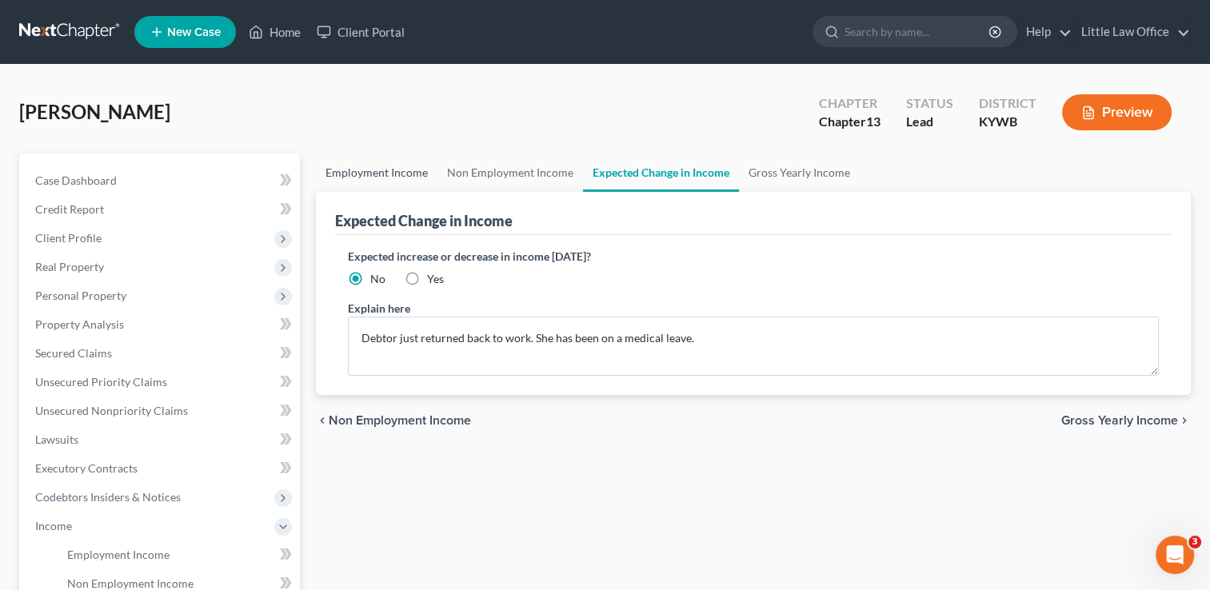
click at [371, 158] on link "Employment Income" at bounding box center [377, 173] width 122 height 38
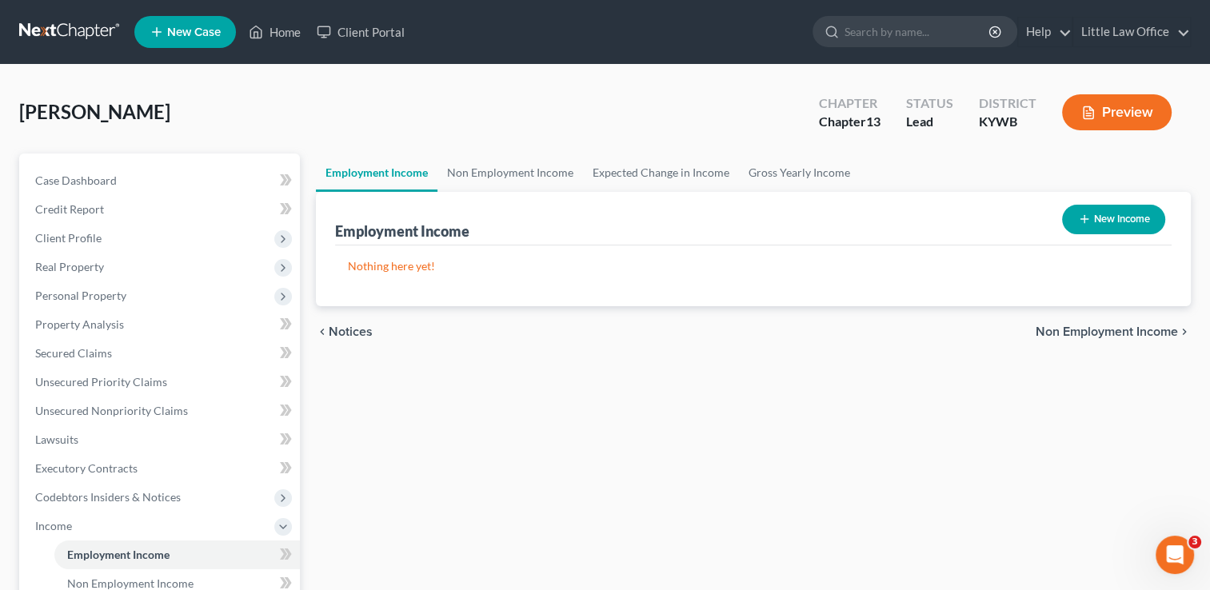
click at [1111, 216] on button "New Income" at bounding box center [1113, 220] width 103 height 30
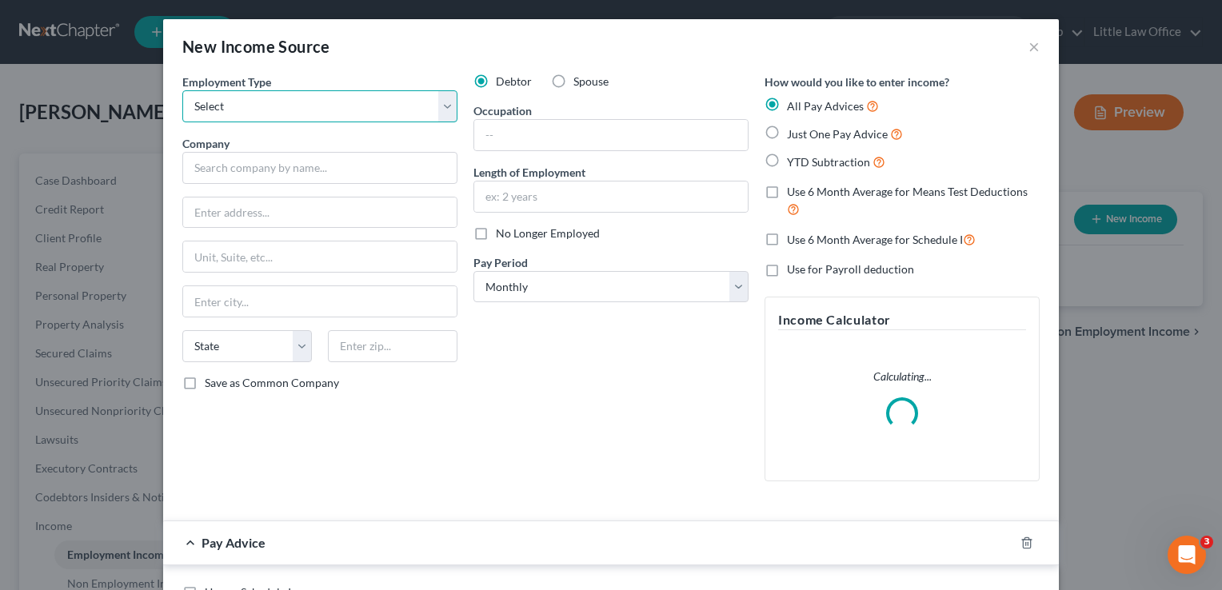
click at [356, 104] on select "Select Full or [DEMOGRAPHIC_DATA] Employment Self Employment" at bounding box center [319, 106] width 275 height 32
click at [182, 90] on select "Select Full or [DEMOGRAPHIC_DATA] Employment Self Employment" at bounding box center [319, 106] width 275 height 32
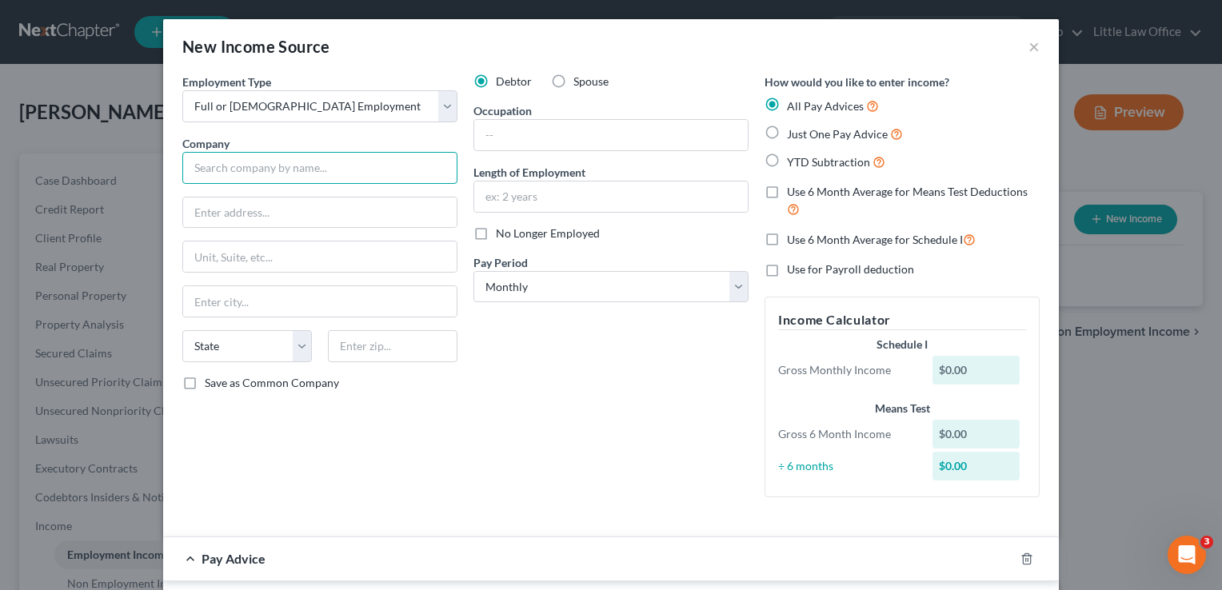
click at [342, 168] on input "text" at bounding box center [319, 168] width 275 height 32
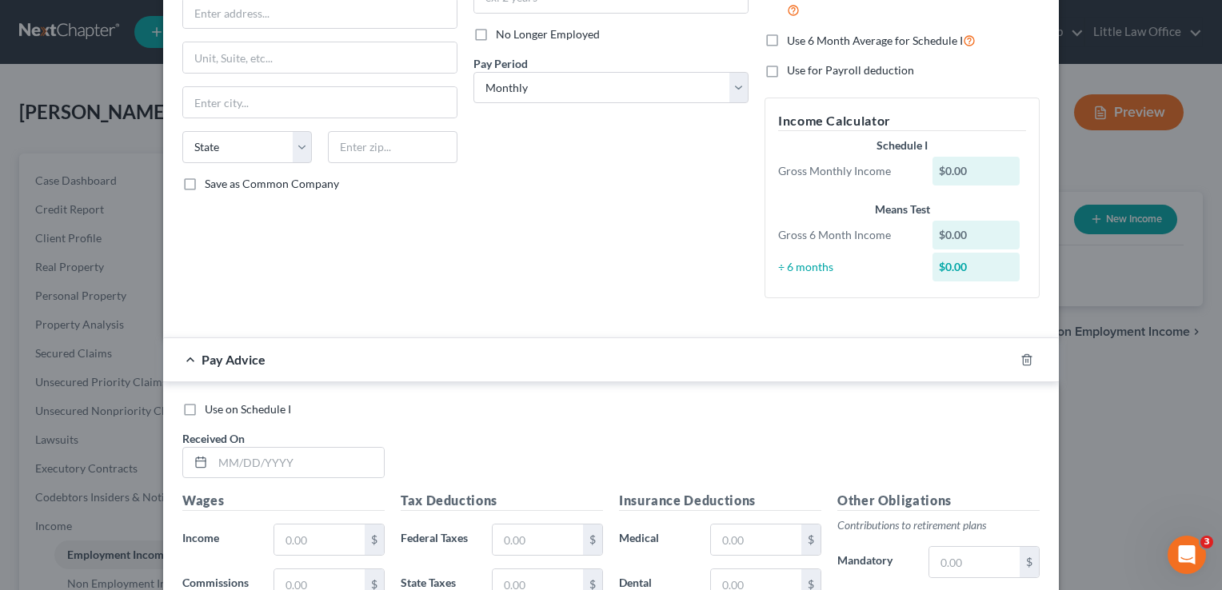
scroll to position [219, 0]
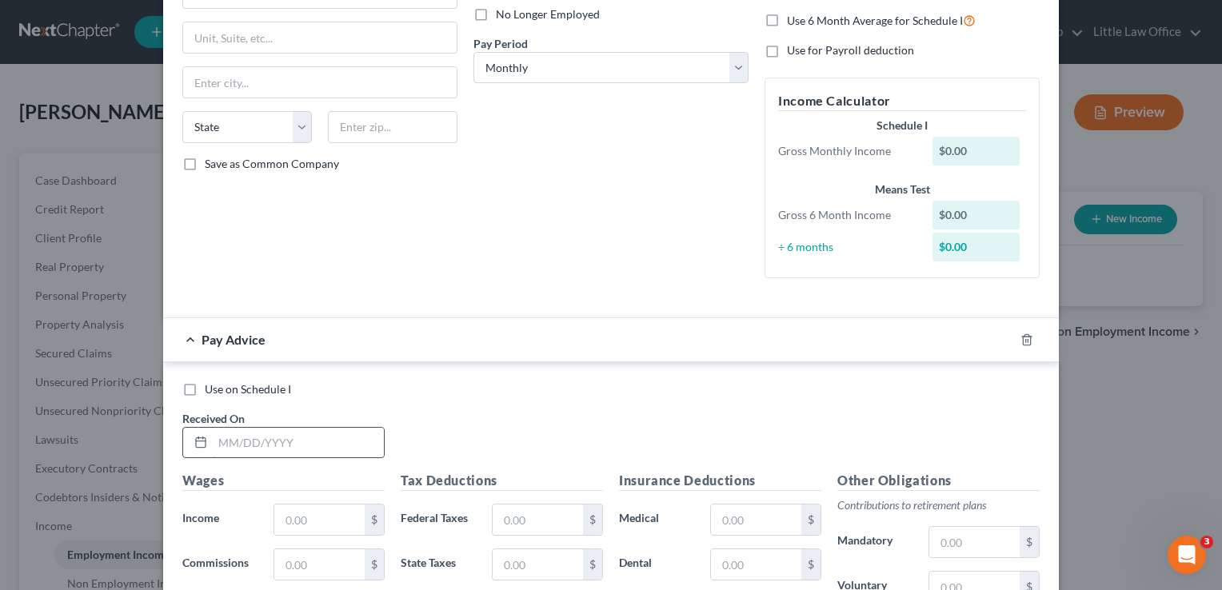
click at [362, 450] on input "text" at bounding box center [298, 443] width 171 height 30
click at [989, 582] on input "text" at bounding box center [975, 587] width 90 height 30
click at [509, 517] on input "text" at bounding box center [538, 518] width 90 height 30
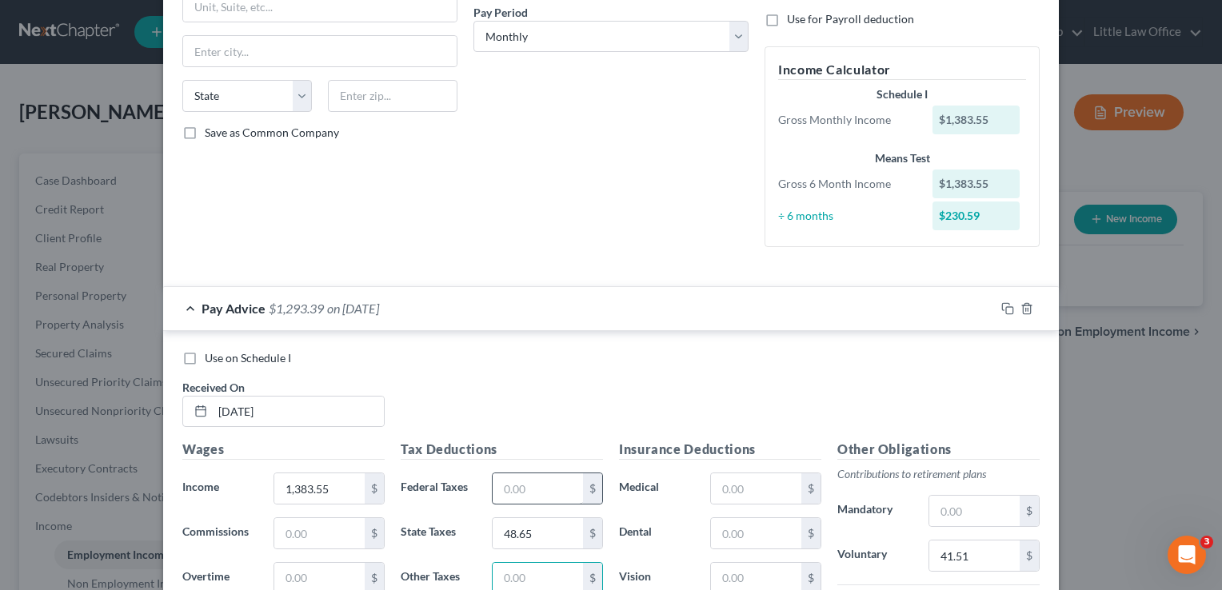
scroll to position [556, 0]
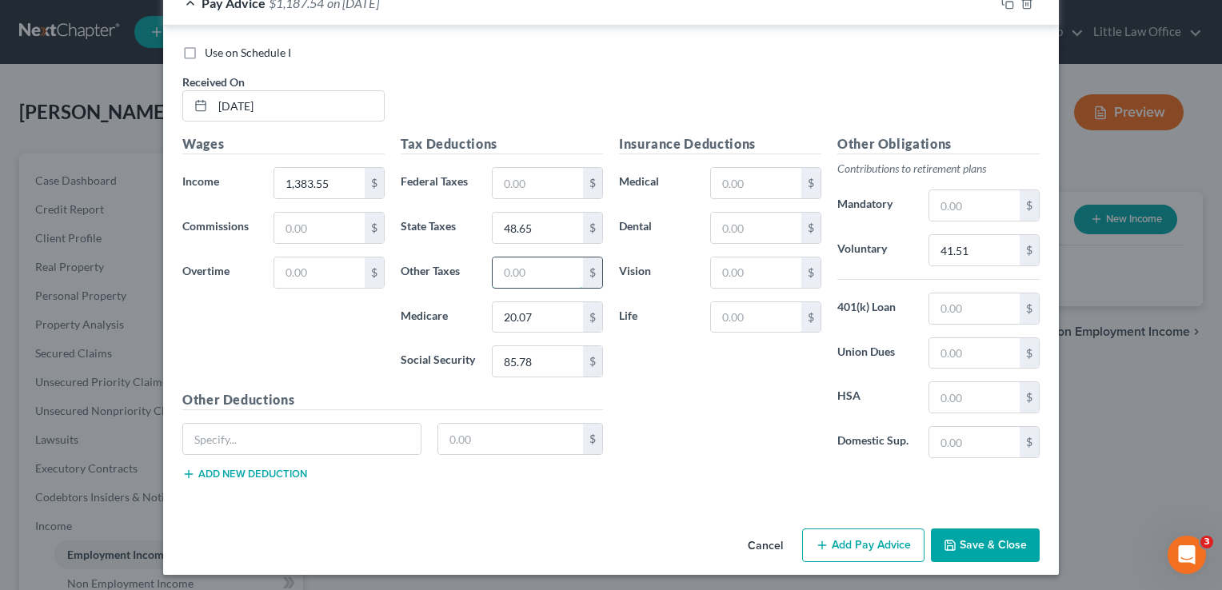
click at [539, 267] on input "text" at bounding box center [538, 273] width 90 height 30
click at [205, 50] on label "Use on Schedule I" at bounding box center [248, 53] width 86 height 16
click at [211, 50] on input "Use on Schedule I" at bounding box center [216, 50] width 10 height 10
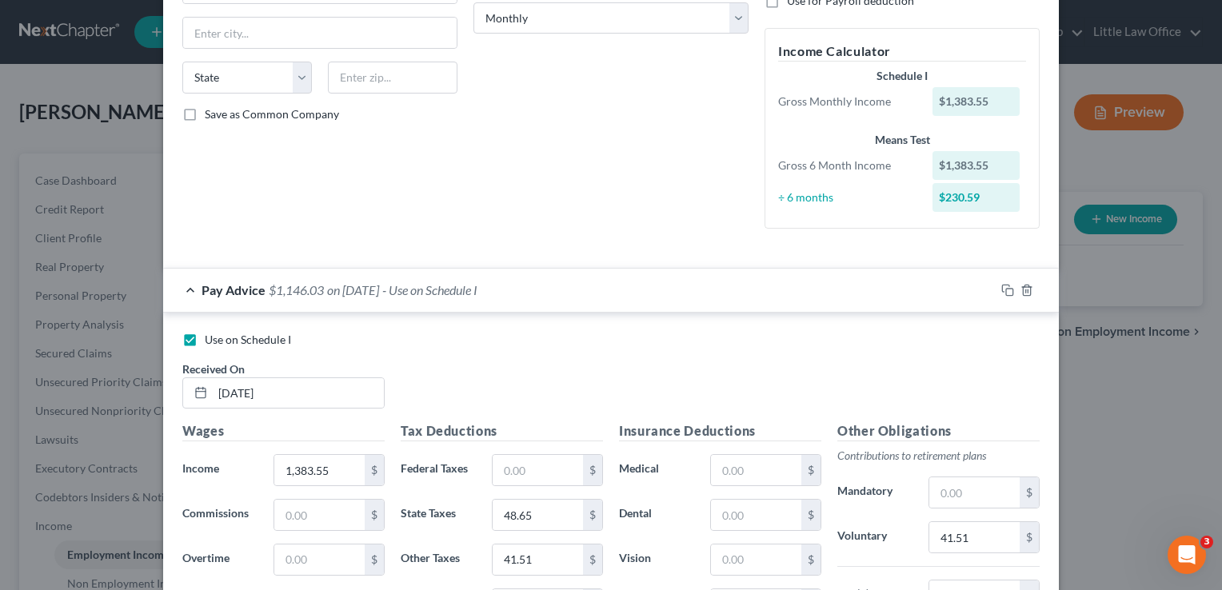
scroll to position [168, 0]
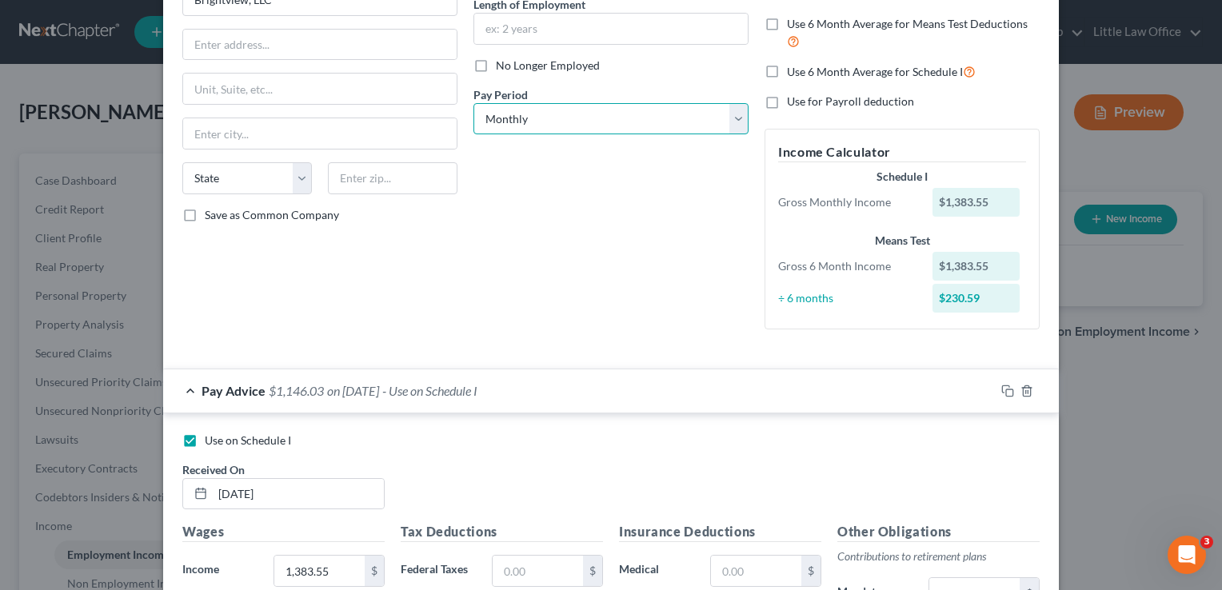
click at [618, 122] on select "Select Monthly Twice Monthly Every Other Week Weekly" at bounding box center [611, 119] width 275 height 32
click at [474, 103] on select "Select Monthly Twice Monthly Every Other Week Weekly" at bounding box center [611, 119] width 275 height 32
click at [570, 25] on input "text" at bounding box center [611, 29] width 274 height 30
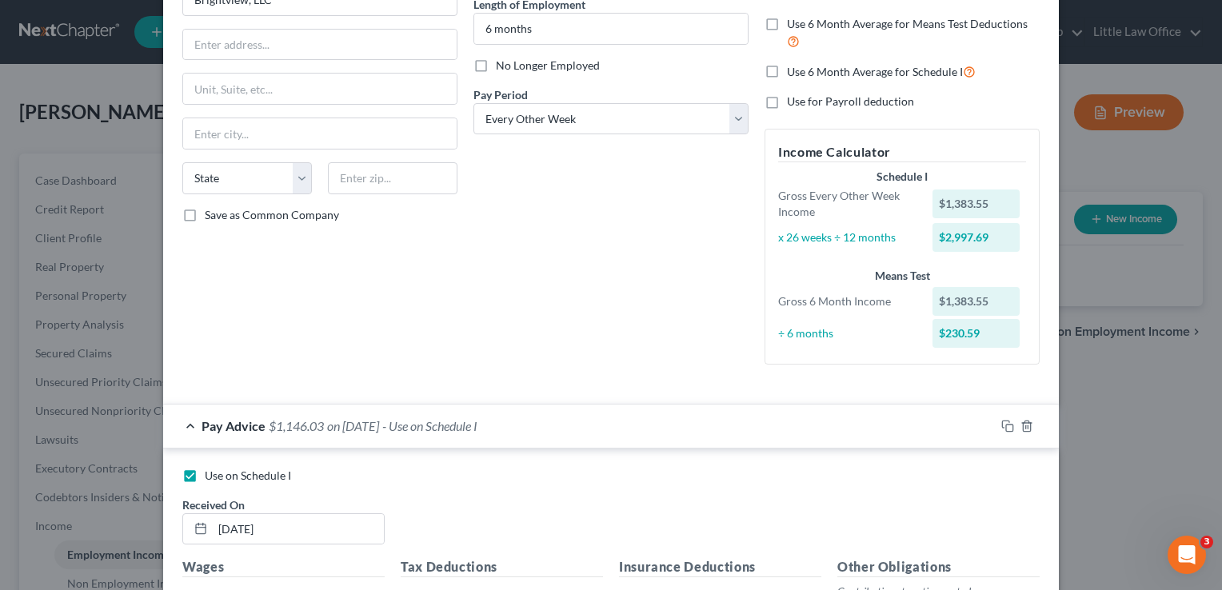
scroll to position [0, 0]
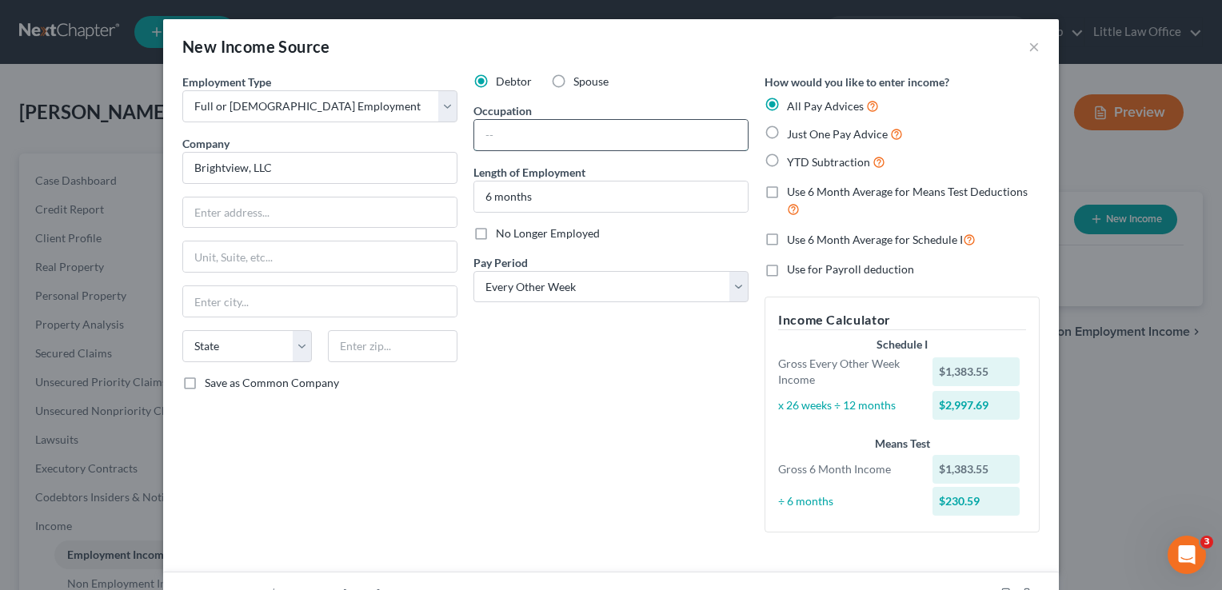
click at [631, 132] on input "text" at bounding box center [611, 135] width 274 height 30
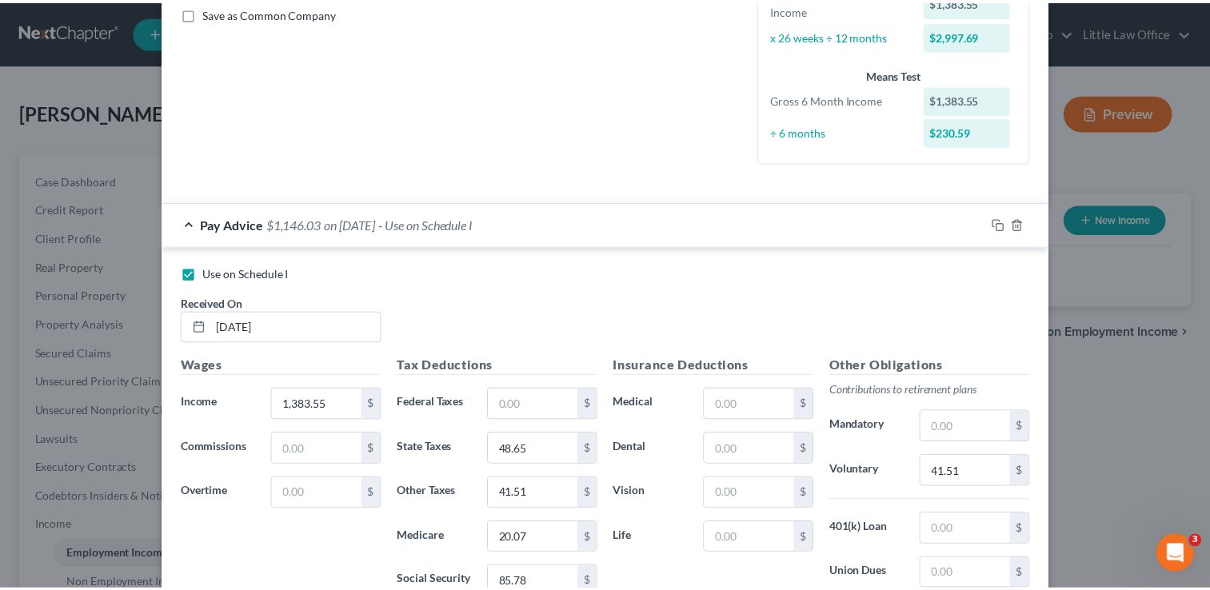
scroll to position [591, 0]
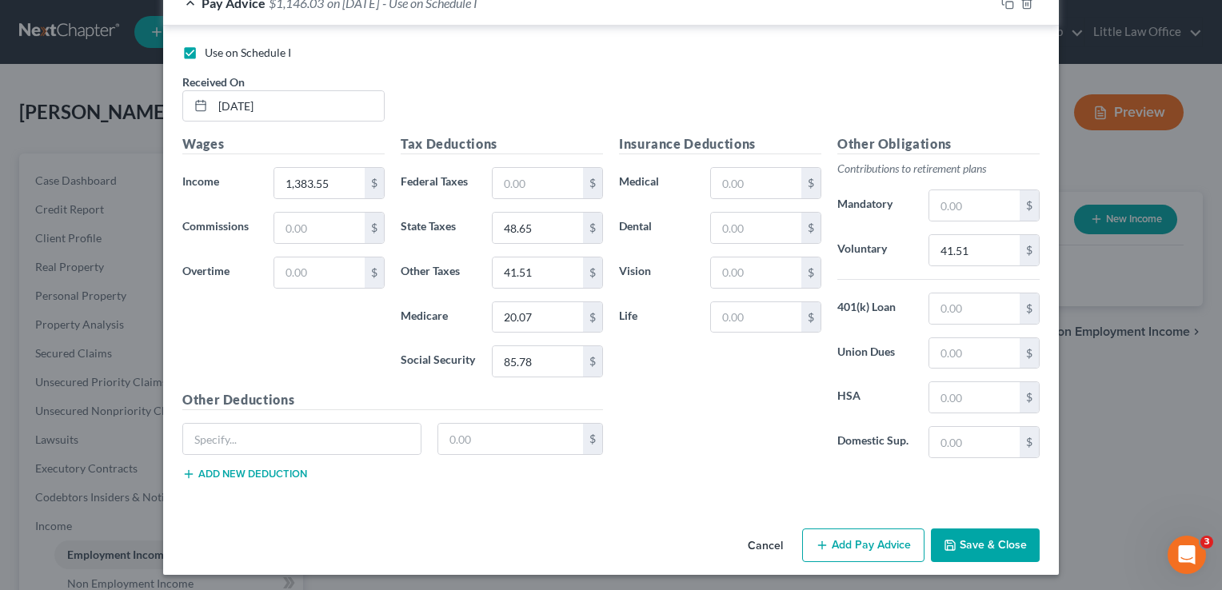
click at [978, 562] on div "Cancel Add Pay Advice Save & Close" at bounding box center [611, 548] width 896 height 53
click at [977, 539] on button "Save & Close" at bounding box center [985, 546] width 109 height 34
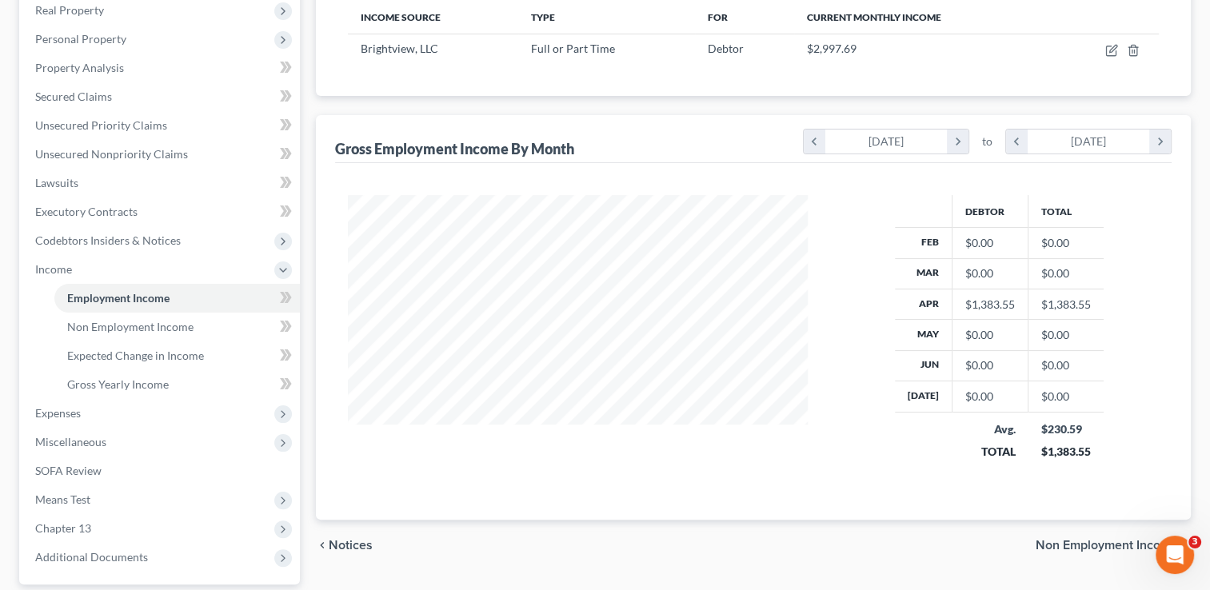
scroll to position [336, 0]
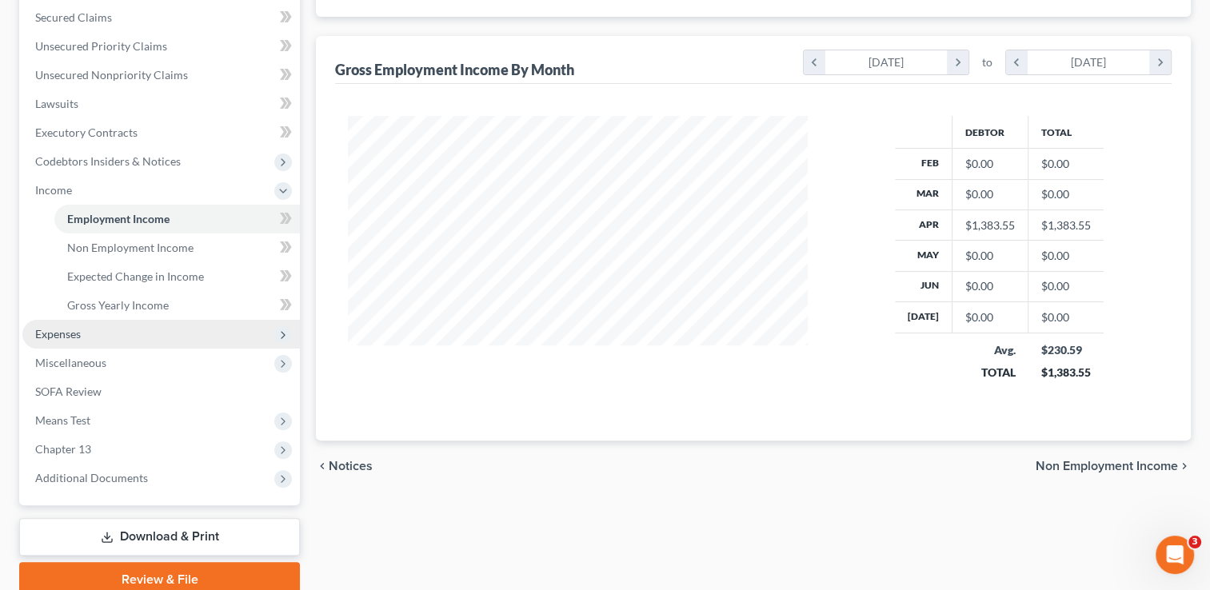
click at [74, 338] on span "Expenses" at bounding box center [58, 334] width 46 height 14
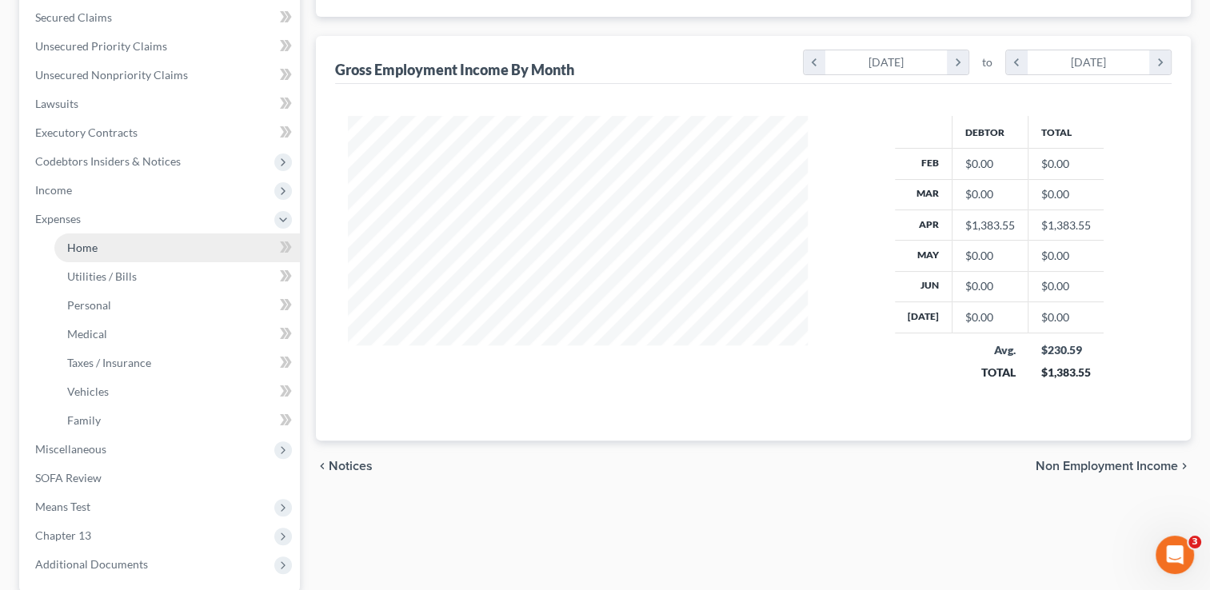
click at [84, 255] on link "Home" at bounding box center [177, 248] width 246 height 29
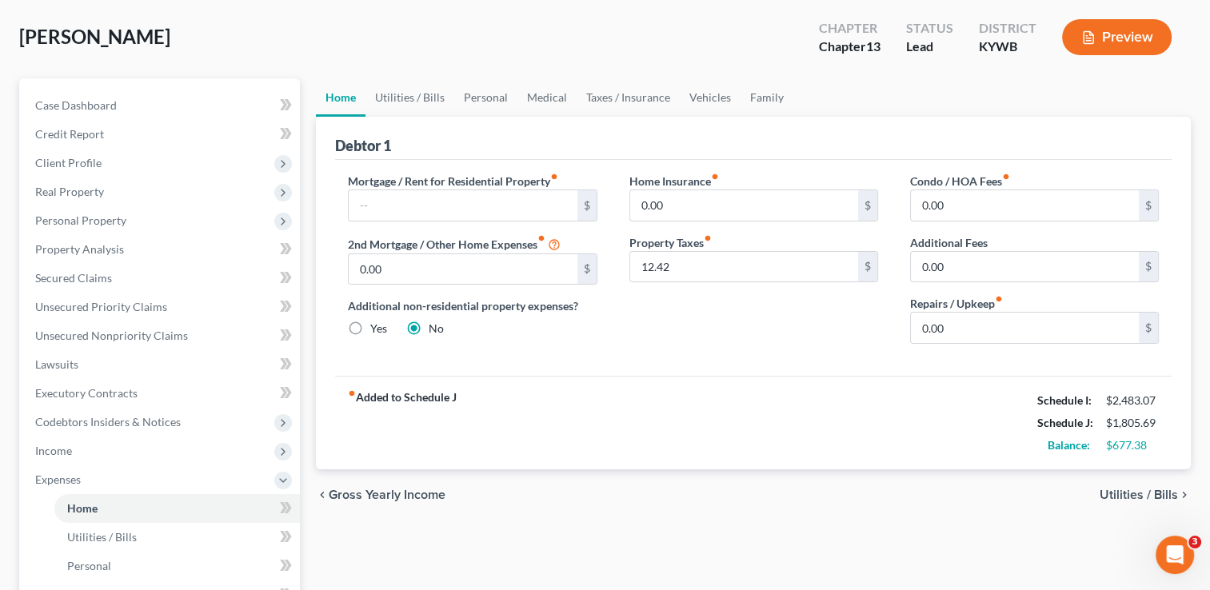
scroll to position [109, 0]
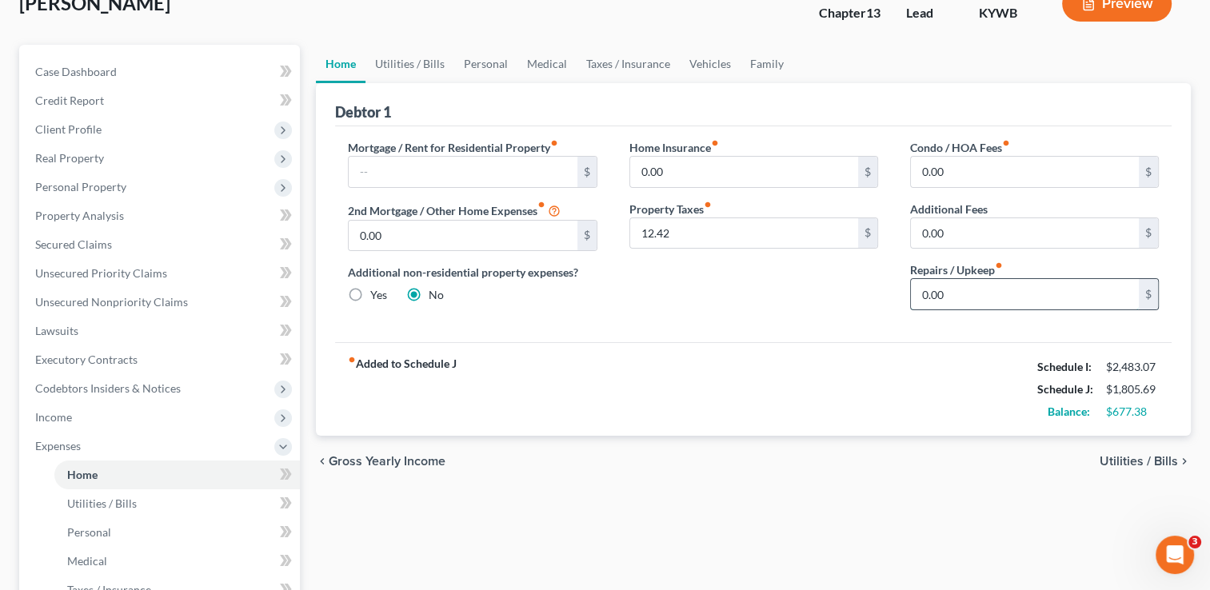
click at [1030, 283] on input "0.00" at bounding box center [1025, 294] width 228 height 30
click at [390, 69] on link "Utilities / Bills" at bounding box center [410, 64] width 89 height 38
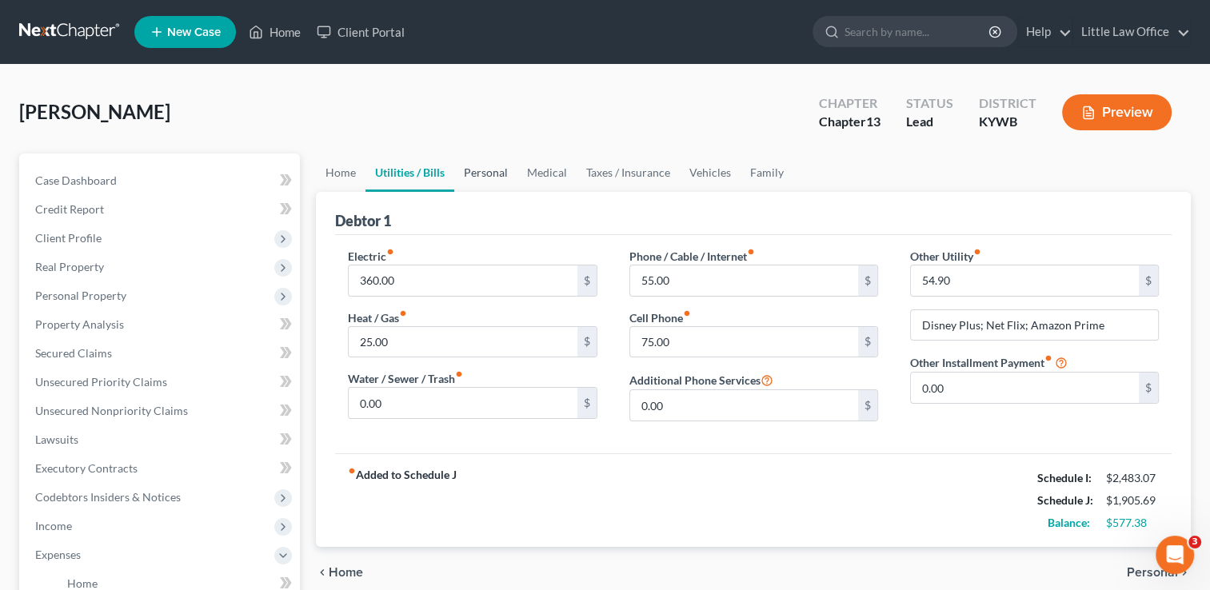
click at [474, 165] on link "Personal" at bounding box center [485, 173] width 63 height 38
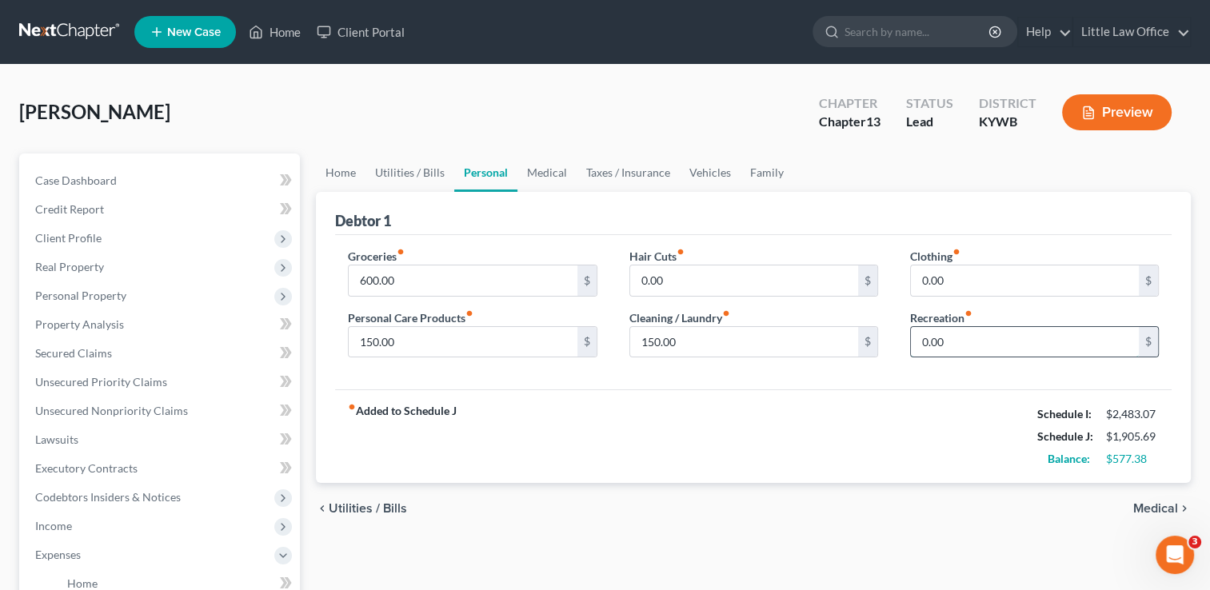
click at [998, 333] on input "0.00" at bounding box center [1025, 342] width 228 height 30
click at [711, 454] on div "fiber_manual_record Added to Schedule J Schedule I: $2,483.07 Schedule J: $2,00…" at bounding box center [753, 437] width 837 height 94
click at [546, 170] on link "Medical" at bounding box center [547, 173] width 59 height 38
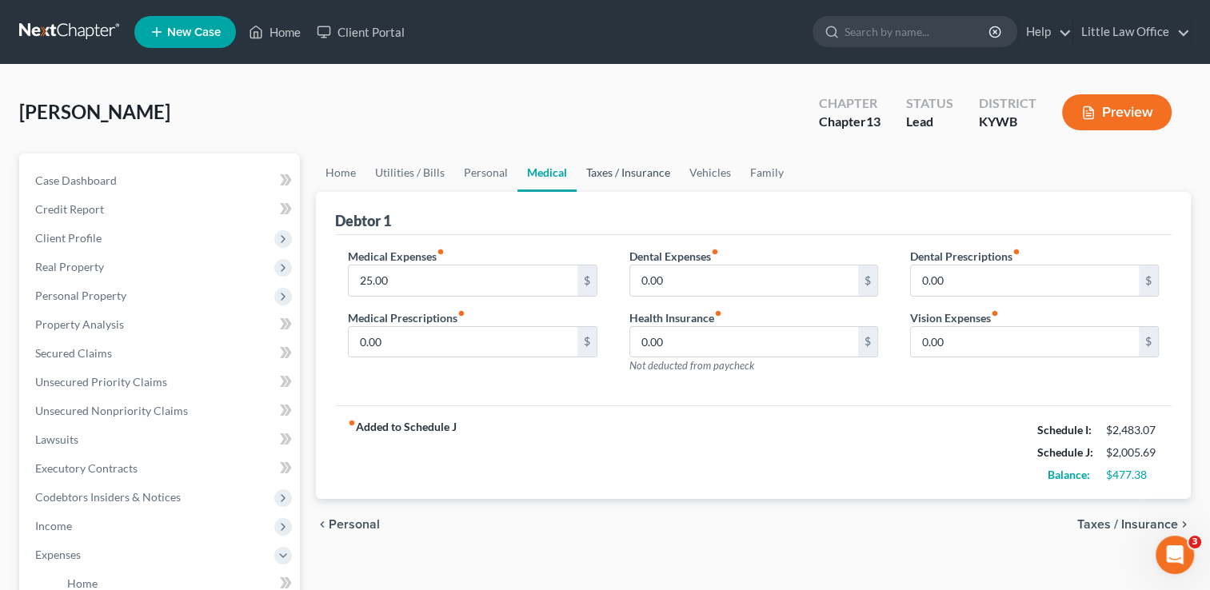
click at [650, 166] on link "Taxes / Insurance" at bounding box center [628, 173] width 103 height 38
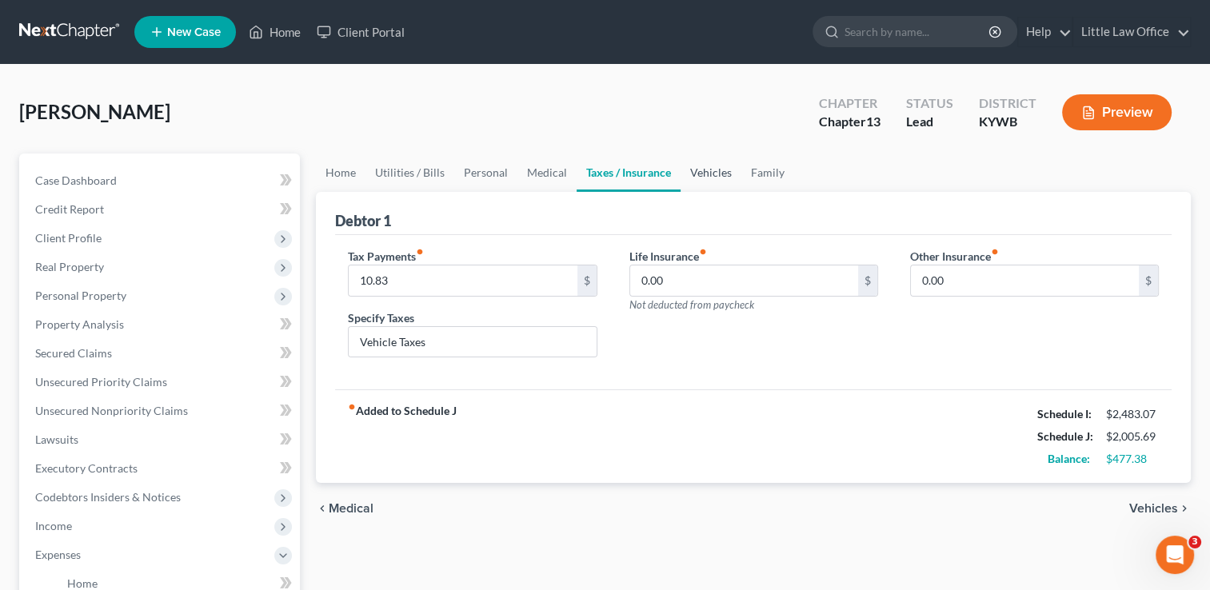
click at [706, 173] on link "Vehicles" at bounding box center [711, 173] width 61 height 38
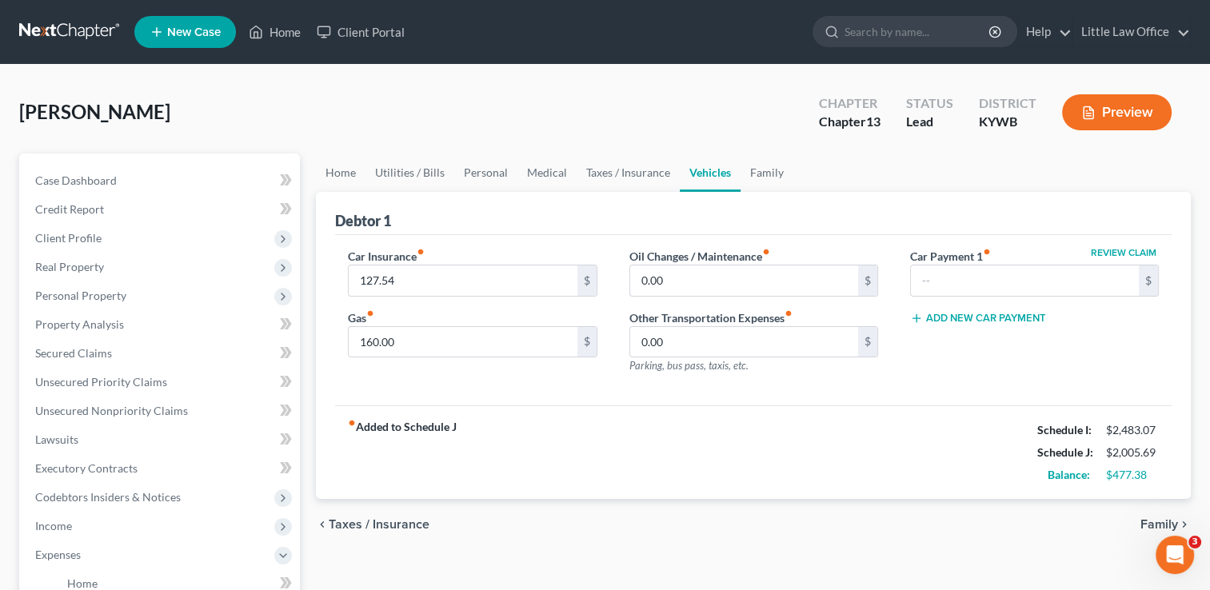
click at [791, 178] on ul "Home Utilities / Bills Personal Medical Taxes / Insurance Vehicles Family" at bounding box center [753, 173] width 875 height 38
click at [756, 164] on link "Family" at bounding box center [767, 173] width 53 height 38
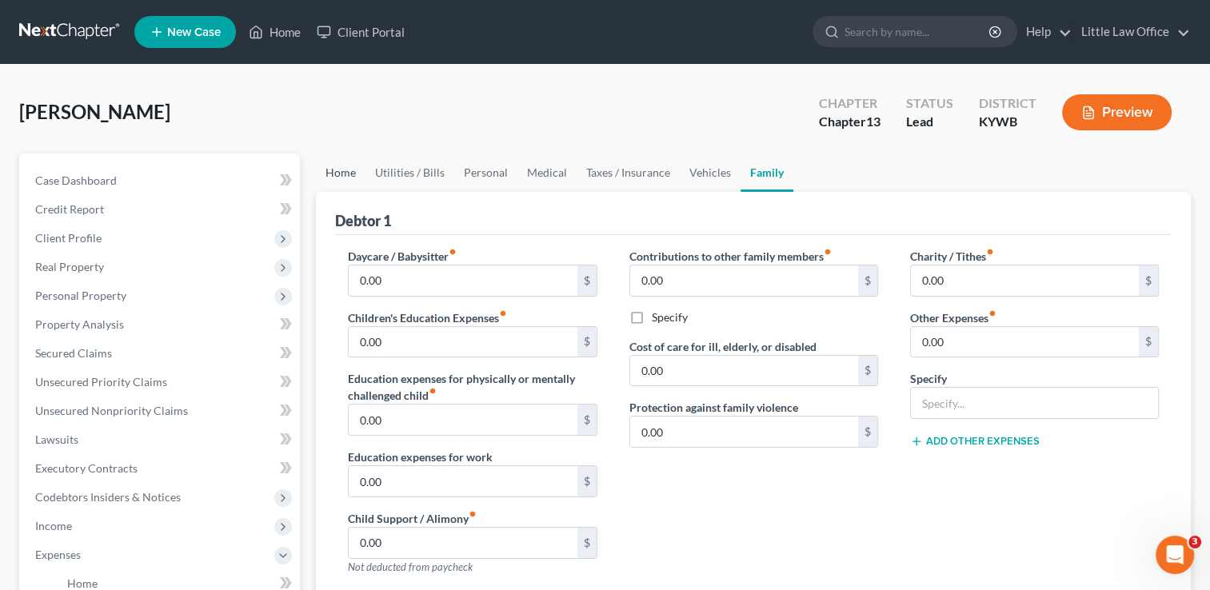
click at [349, 165] on link "Home" at bounding box center [341, 173] width 50 height 38
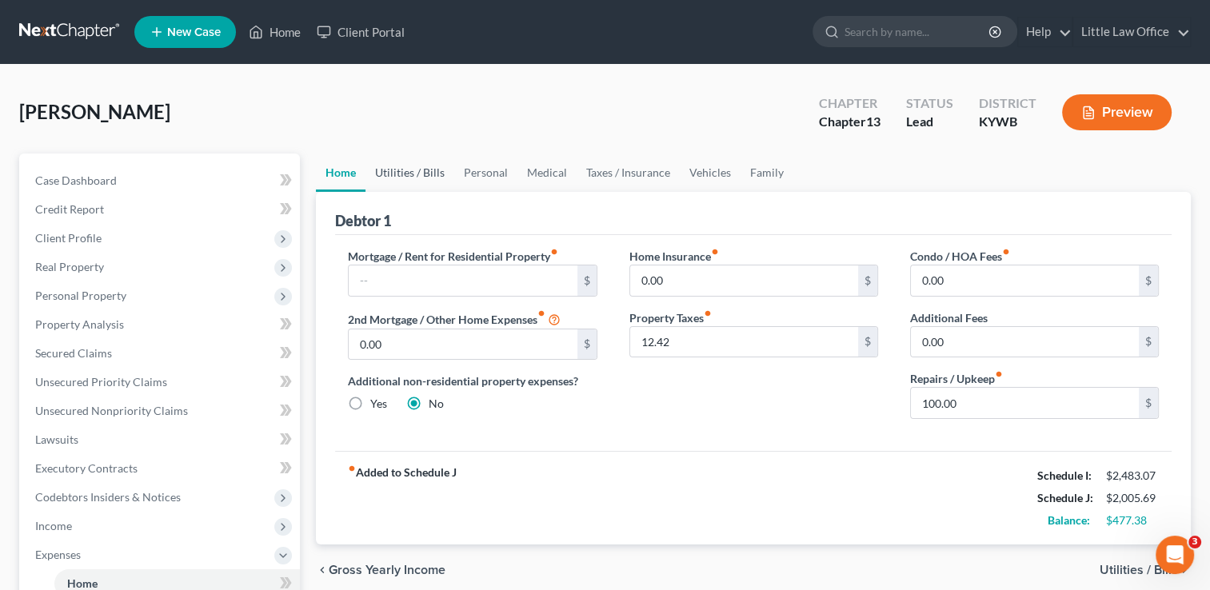
click at [382, 176] on link "Utilities / Bills" at bounding box center [410, 173] width 89 height 38
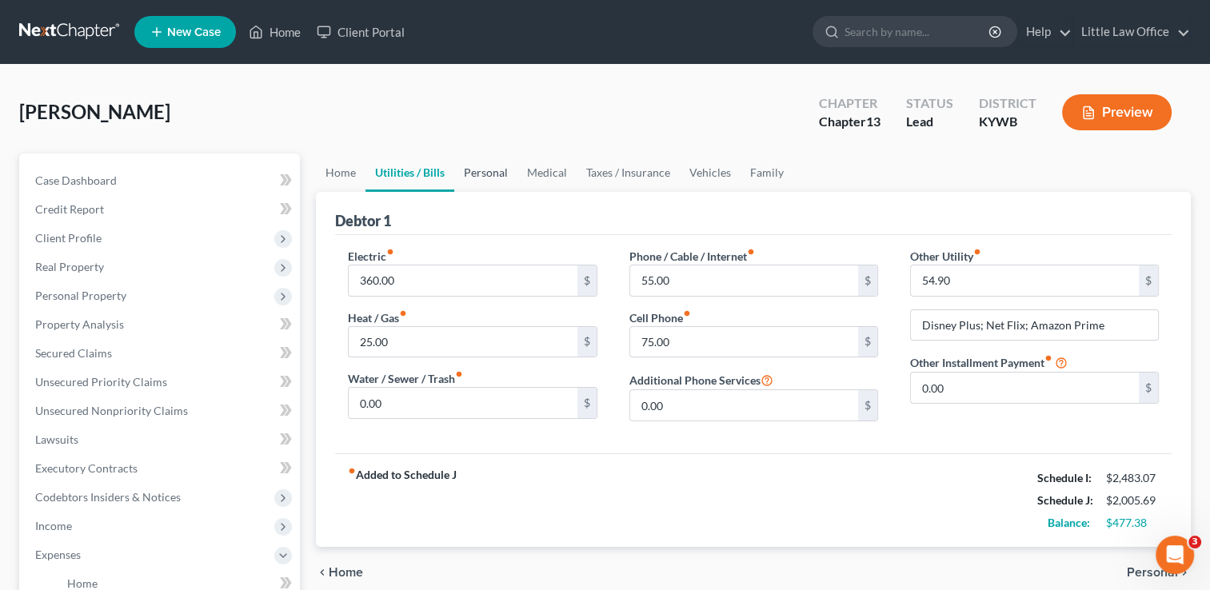
click at [506, 175] on link "Personal" at bounding box center [485, 173] width 63 height 38
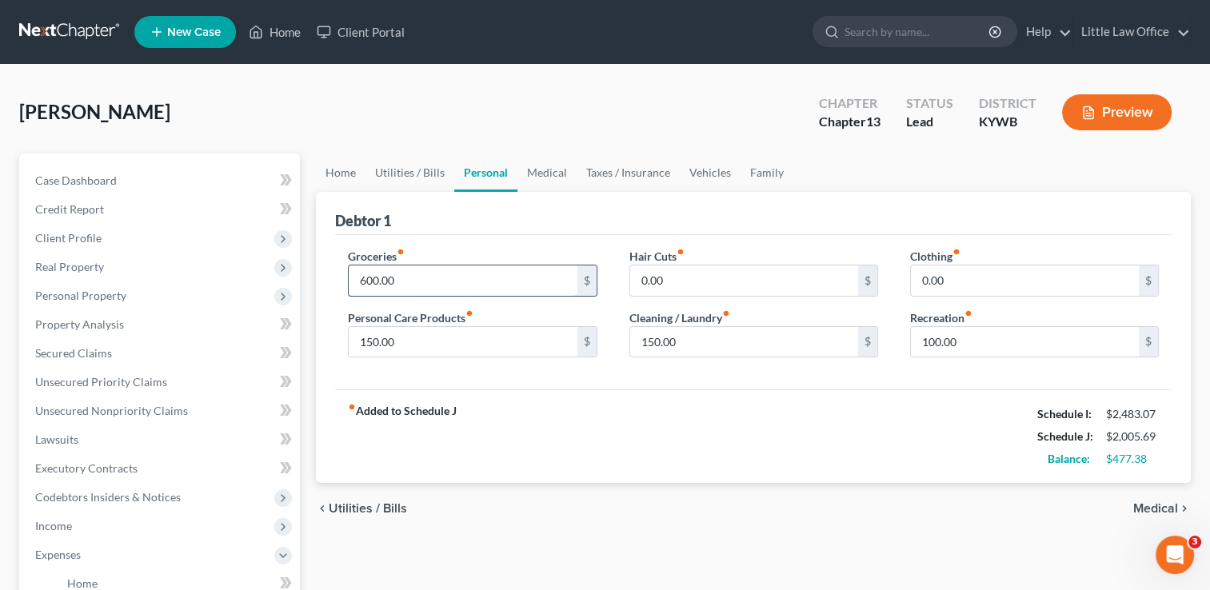
click at [473, 273] on input "600.00" at bounding box center [463, 281] width 228 height 30
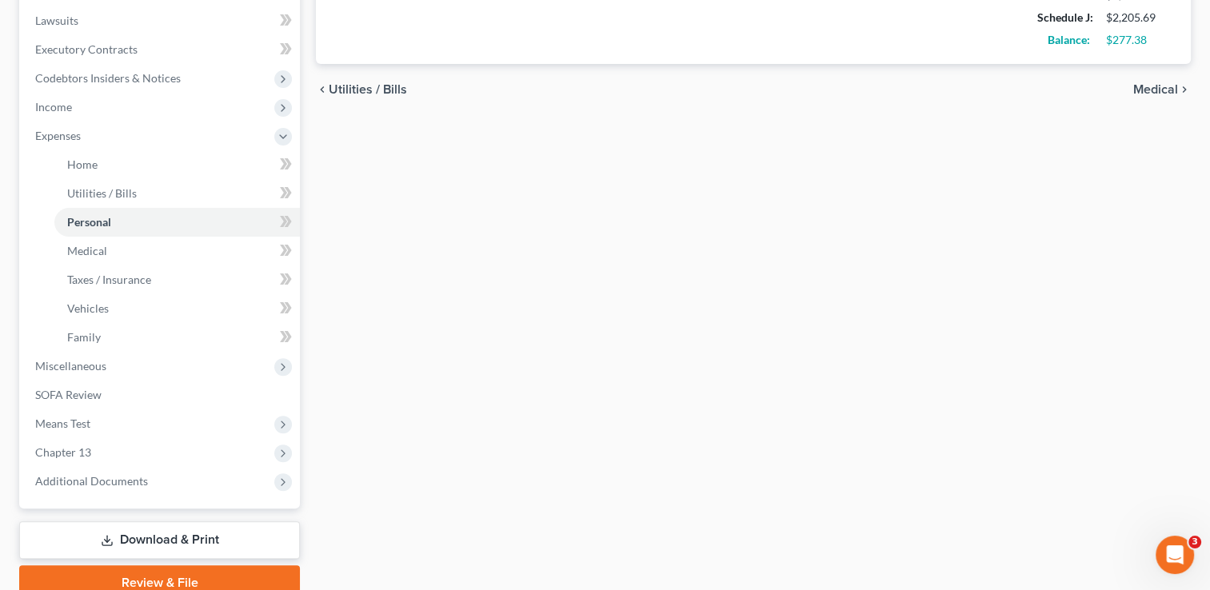
scroll to position [489, 0]
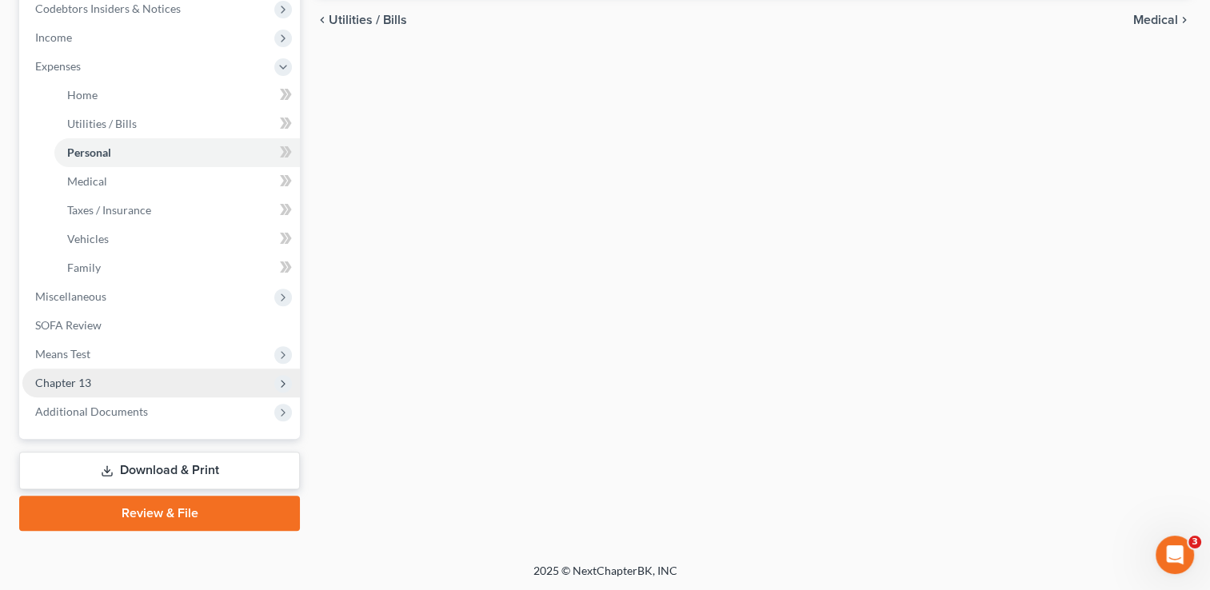
click at [61, 384] on span "Chapter 13" at bounding box center [63, 383] width 56 height 14
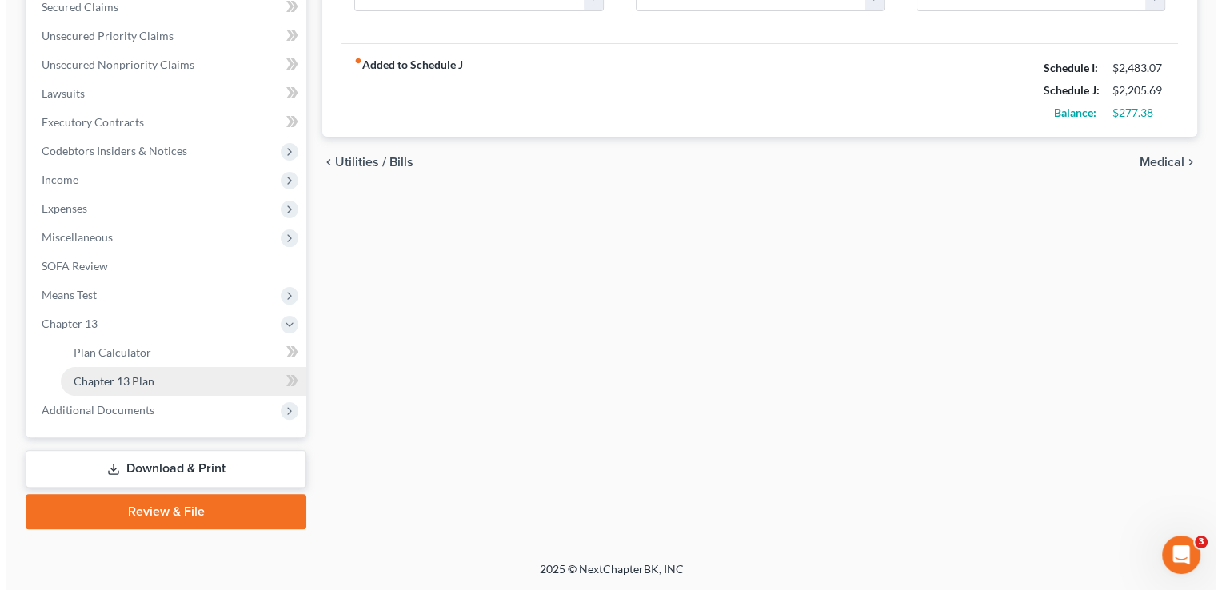
scroll to position [345, 0]
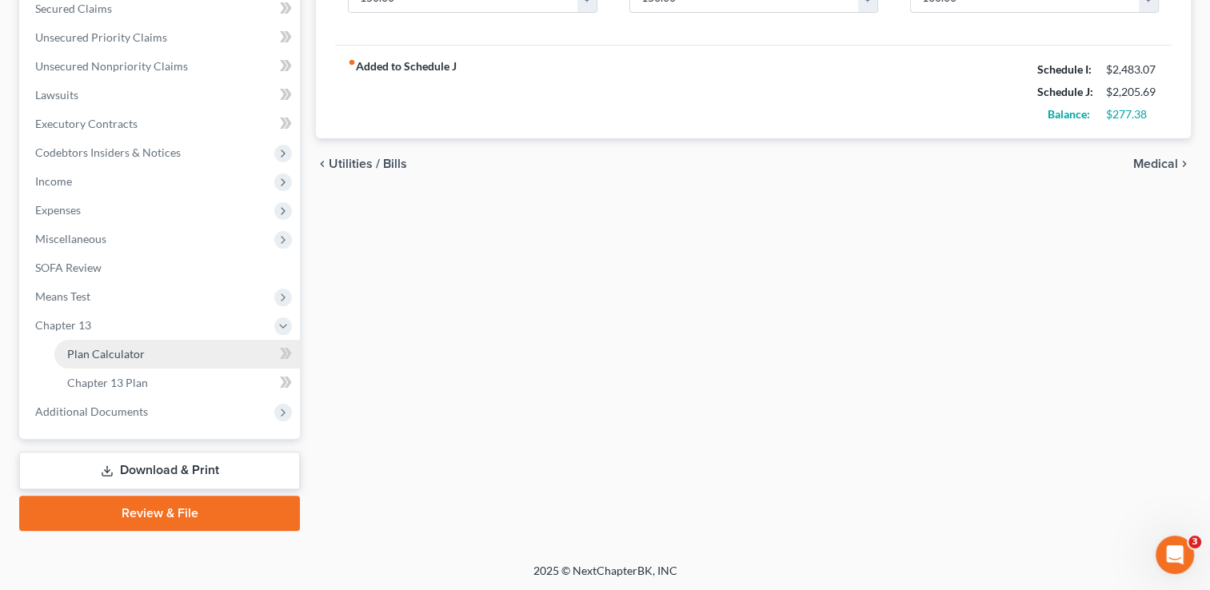
click at [102, 355] on span "Plan Calculator" at bounding box center [106, 354] width 78 height 14
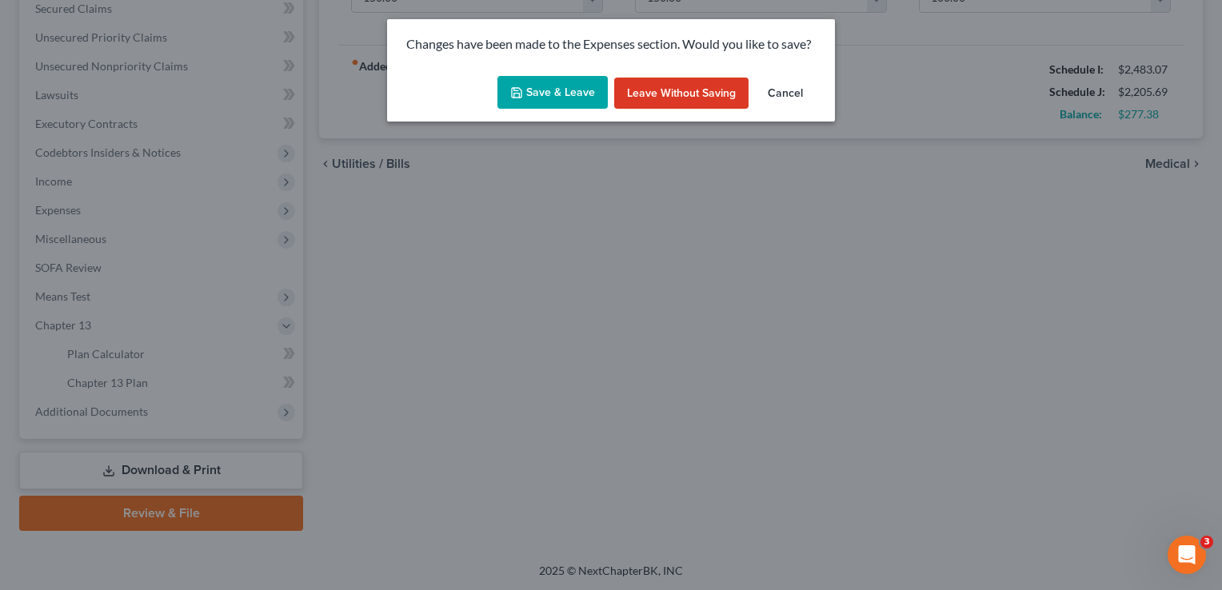
click at [572, 87] on button "Save & Leave" at bounding box center [553, 93] width 110 height 34
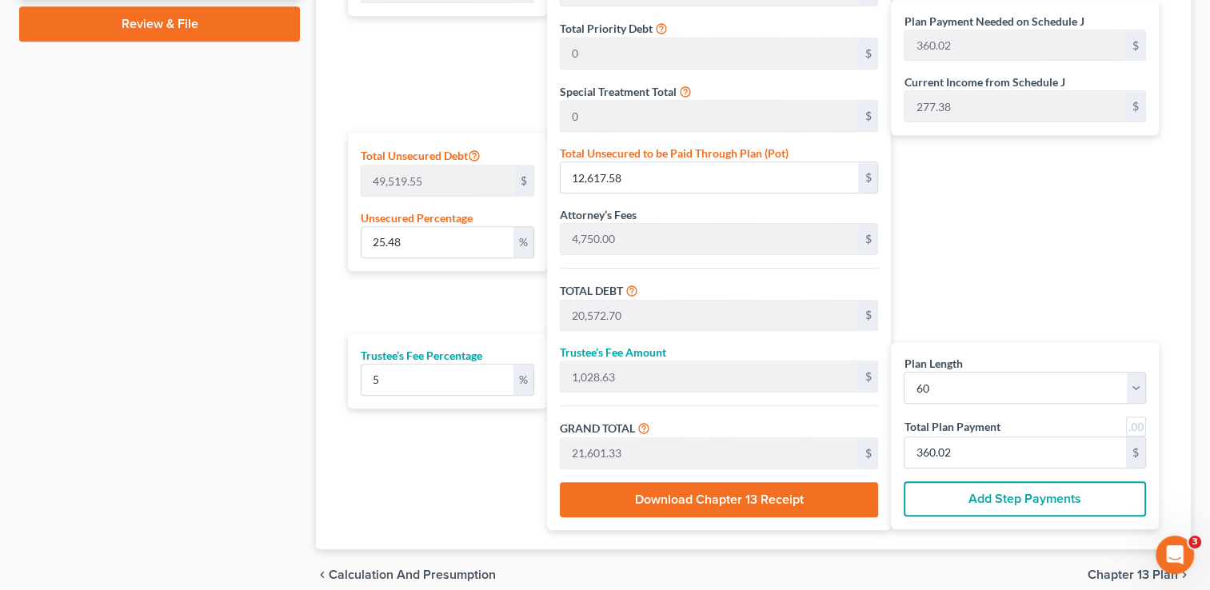
scroll to position [842, 0]
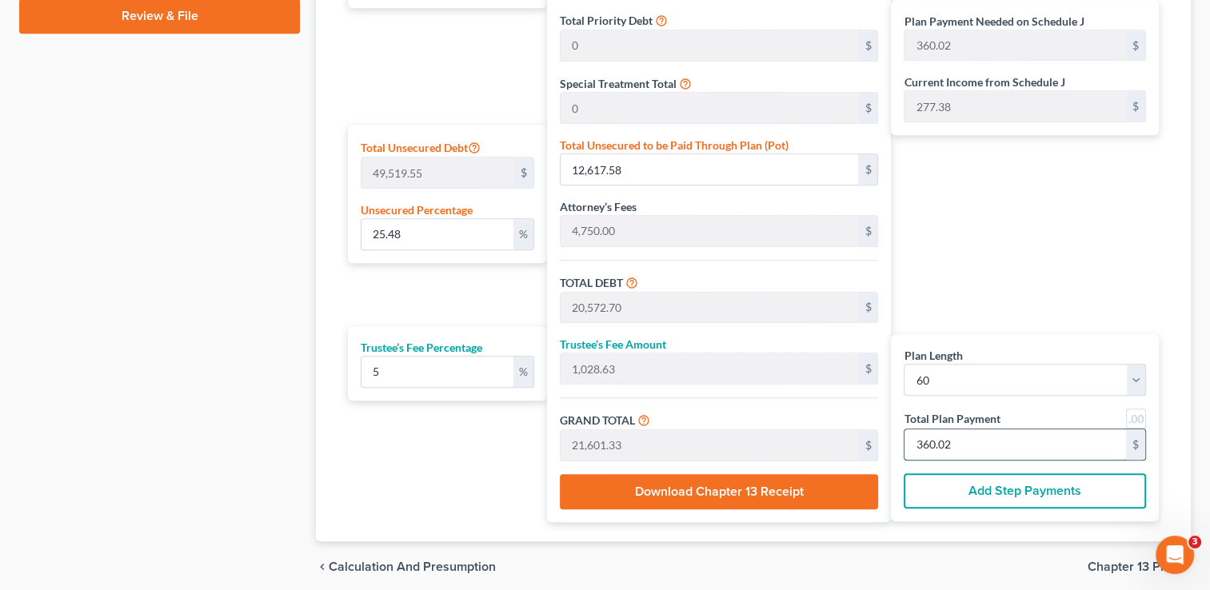
click at [992, 450] on input "360.02" at bounding box center [1016, 445] width 222 height 30
click at [1041, 254] on div "Plan Payment Needed on Schedule J 360.02 $ Current Income from Schedule J 277.3…" at bounding box center [1029, 198] width 276 height 650
click at [443, 245] on input "18.55" at bounding box center [437, 234] width 151 height 30
click at [1086, 246] on div "Plan Payment Needed on Schedule J 312.53 $ Current Income from Schedule J 277.3…" at bounding box center [1029, 198] width 276 height 650
click at [983, 433] on input "312.53" at bounding box center [1016, 445] width 222 height 30
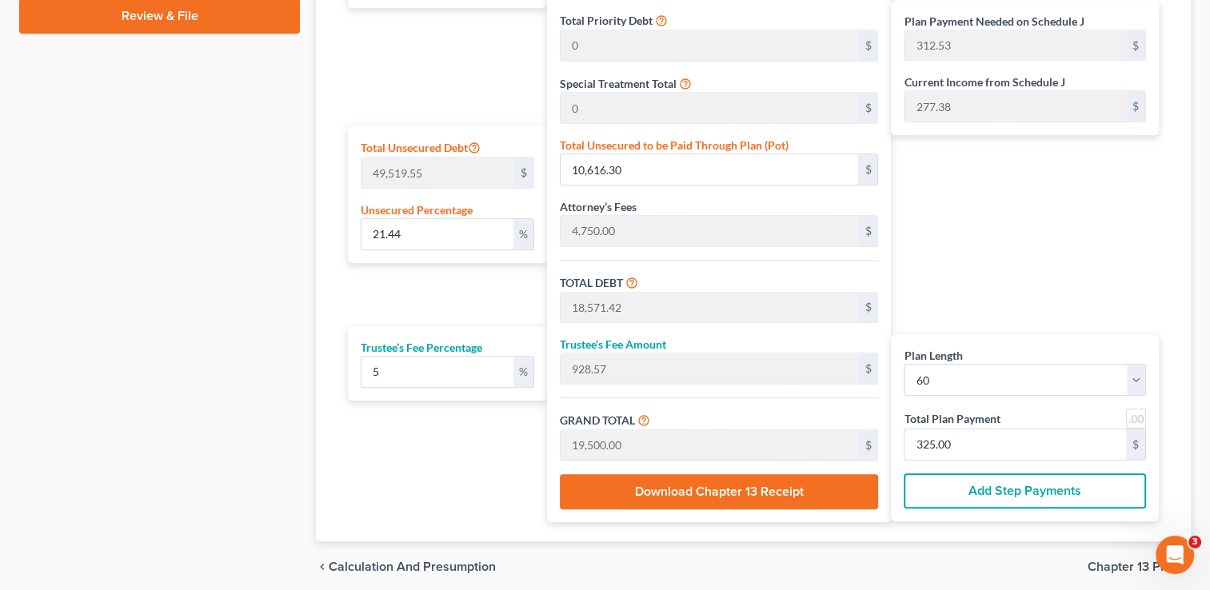
click at [1082, 158] on div "Plan Payment Needed on Schedule J 312.53 $ Current Income from Schedule J 277.3…" at bounding box center [1029, 198] width 276 height 650
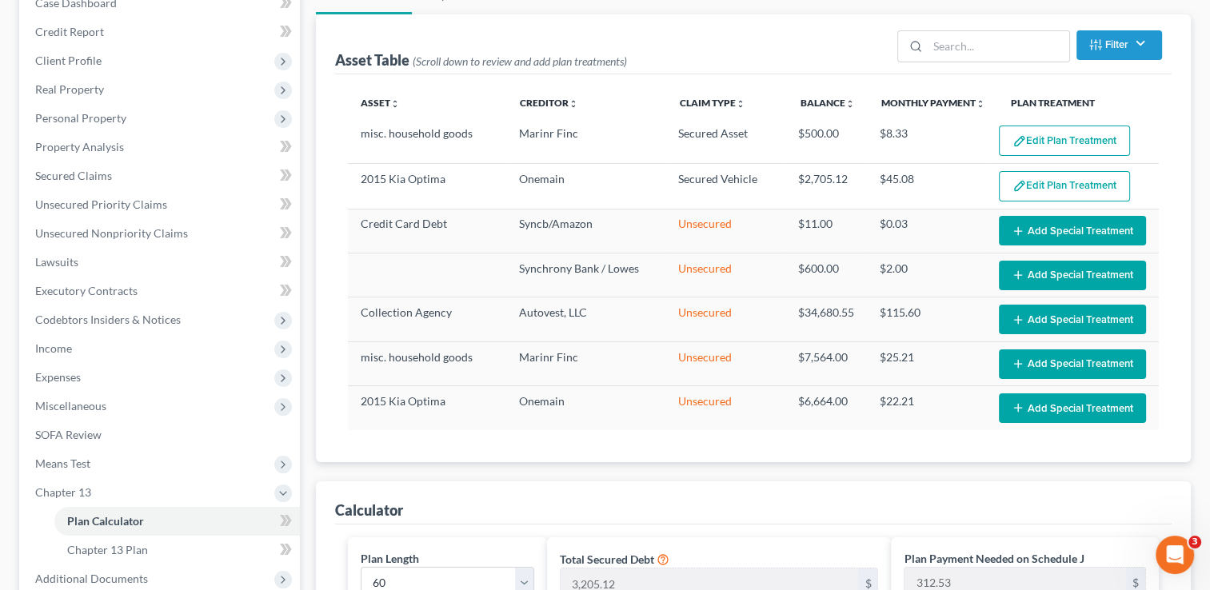
scroll to position [0, 0]
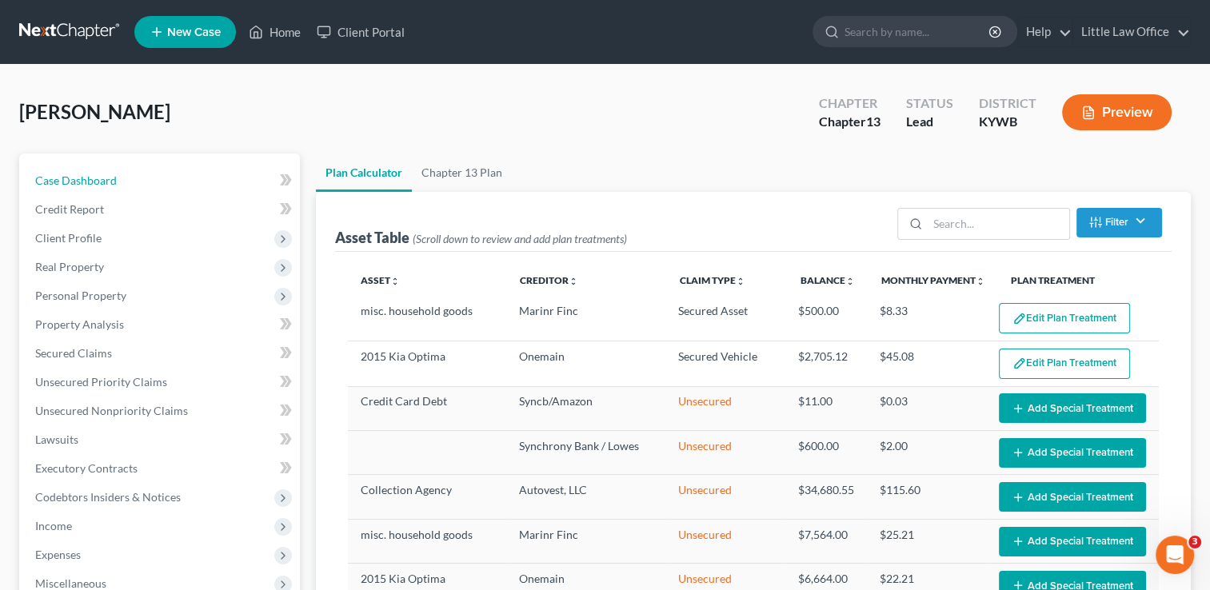
drag, startPoint x: 112, startPoint y: 170, endPoint x: 290, endPoint y: 206, distance: 182.0
click at [112, 170] on link "Case Dashboard" at bounding box center [161, 180] width 278 height 29
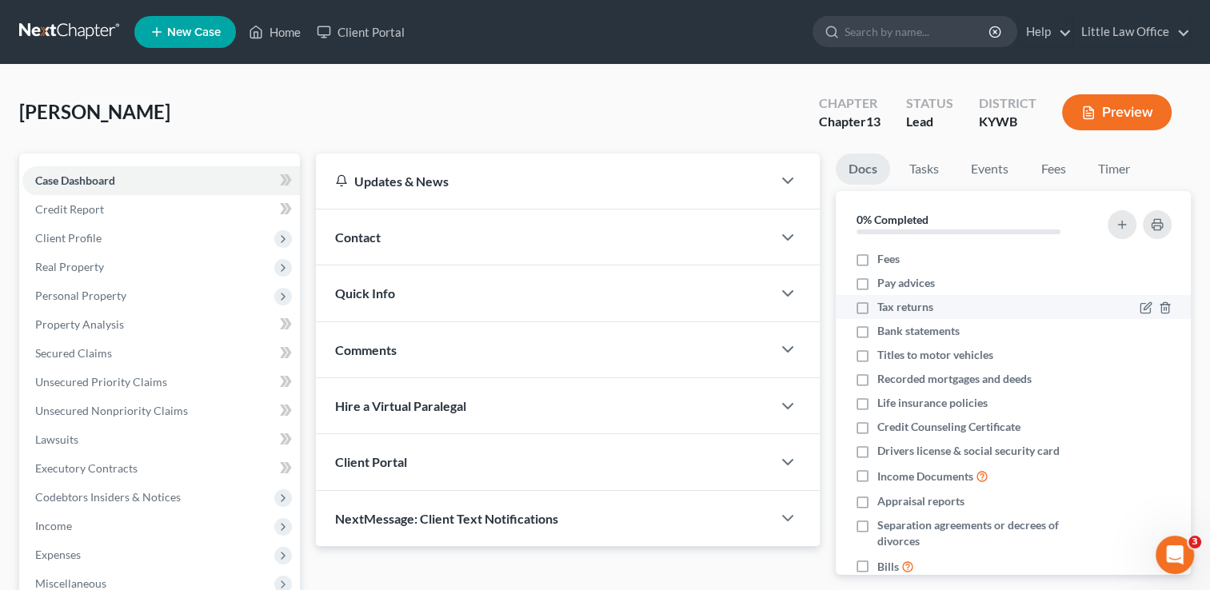
click at [878, 312] on label "Tax returns" at bounding box center [906, 307] width 56 height 16
click at [884, 310] on input "Tax returns" at bounding box center [889, 304] width 10 height 10
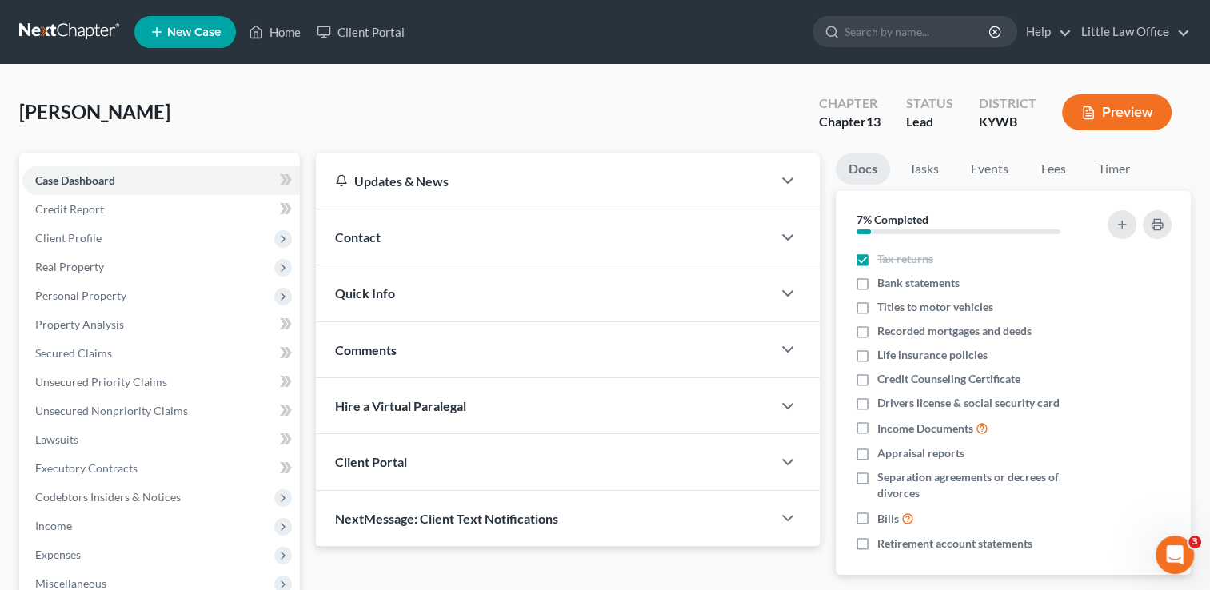
scroll to position [54, 0]
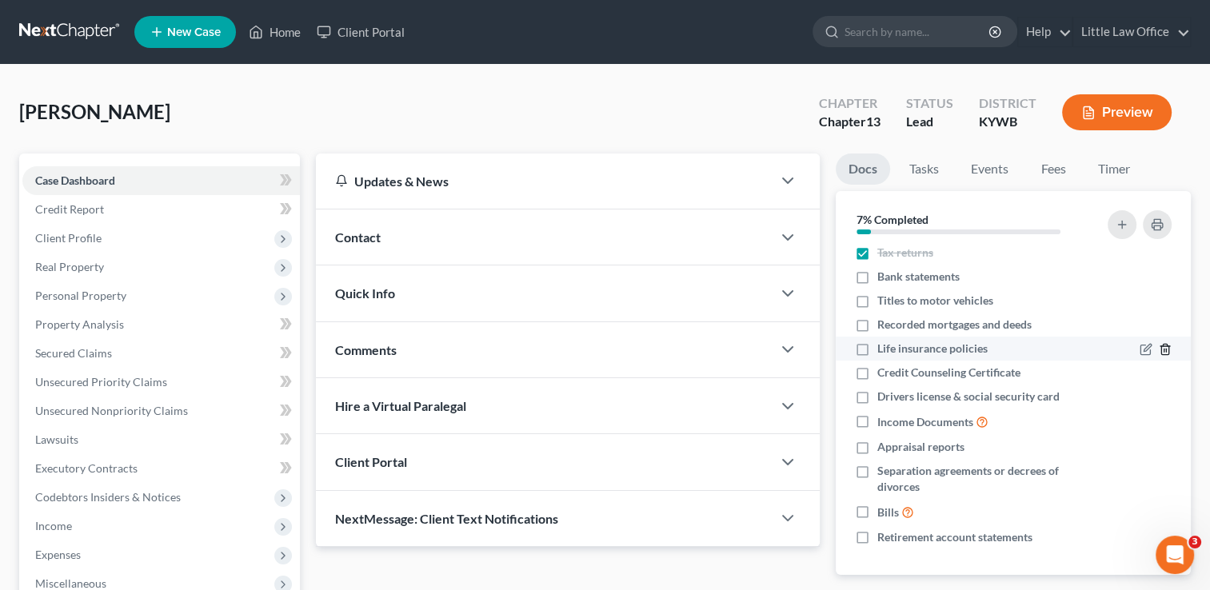
click at [1159, 350] on icon "button" at bounding box center [1165, 349] width 13 height 13
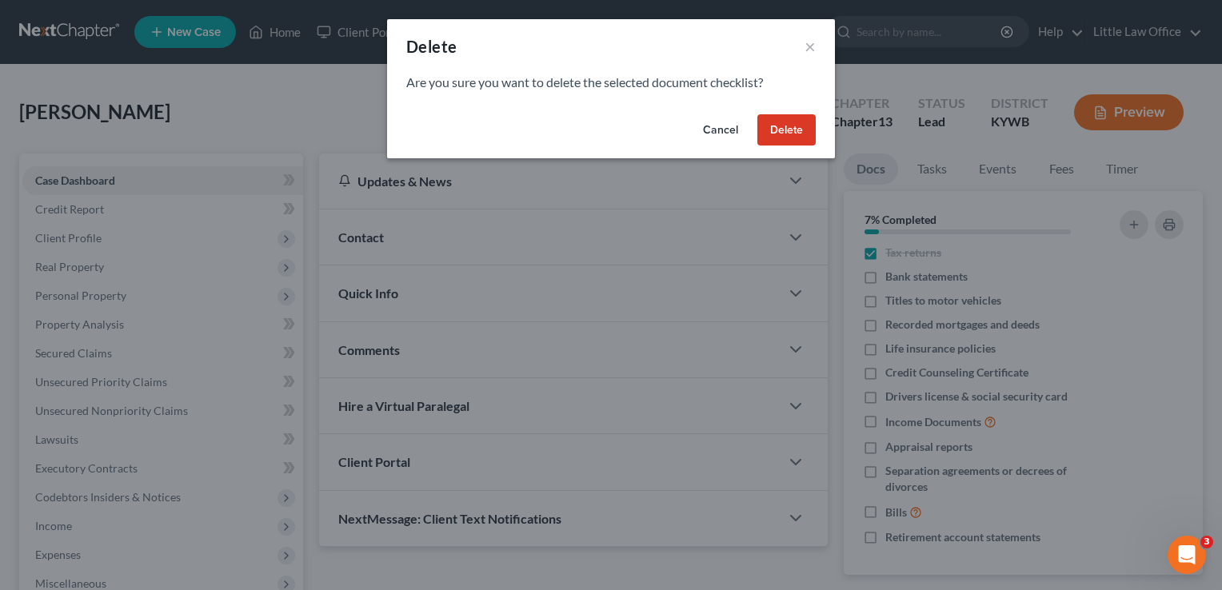
click at [784, 137] on button "Delete" at bounding box center [787, 130] width 58 height 32
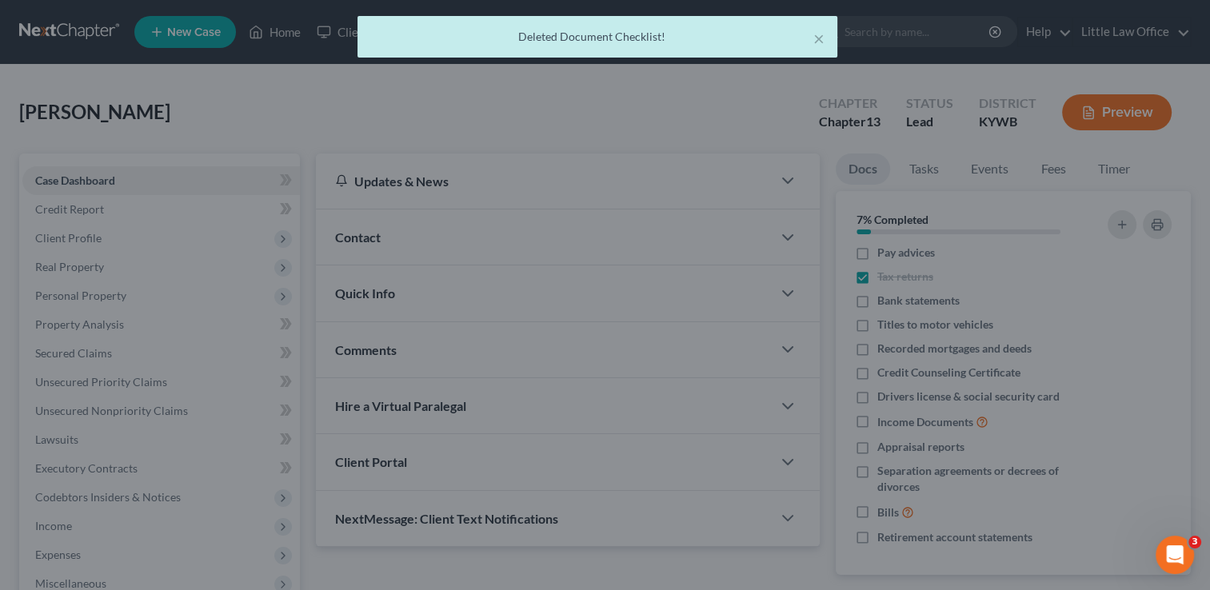
scroll to position [30, 0]
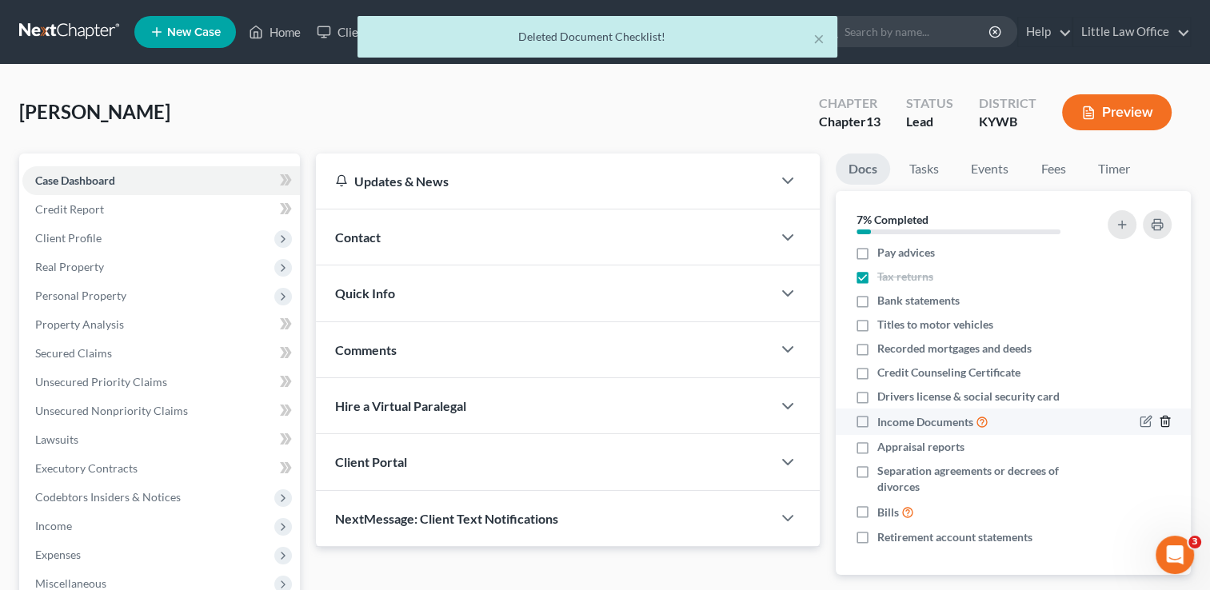
click at [1159, 421] on icon "button" at bounding box center [1165, 421] width 13 height 13
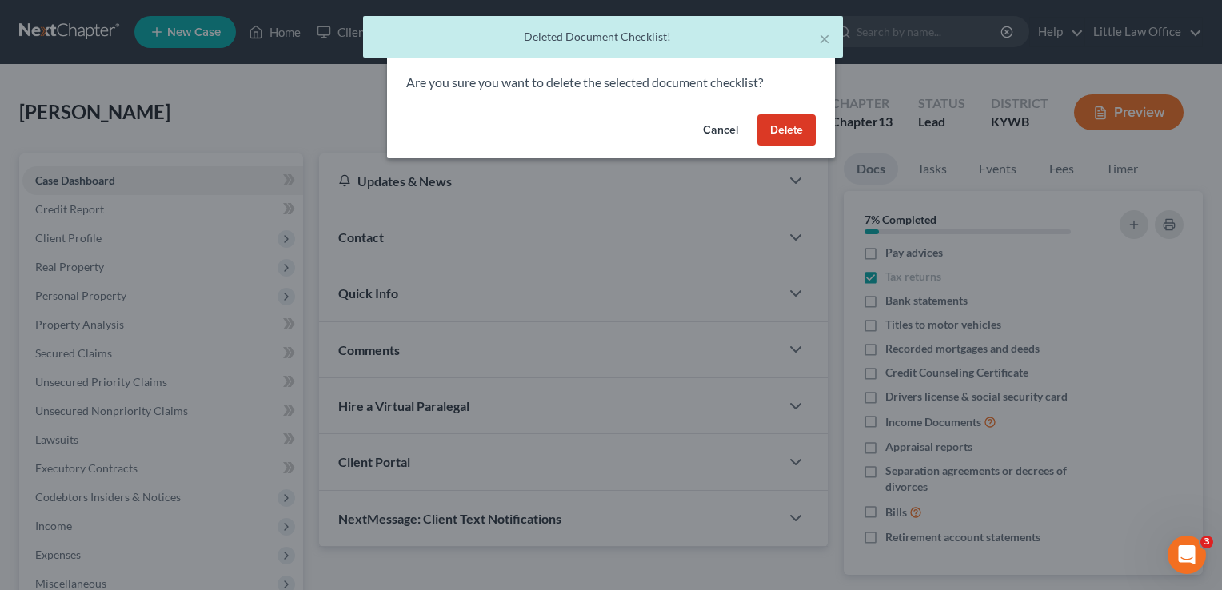
click at [804, 130] on button "Delete" at bounding box center [787, 130] width 58 height 32
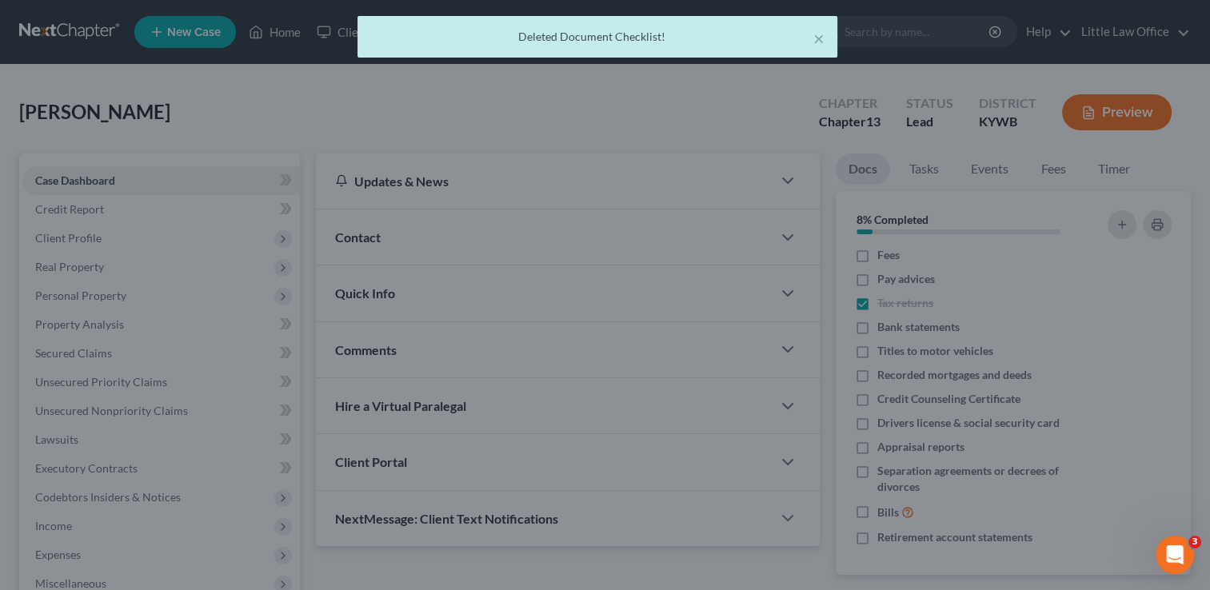
scroll to position [4, 0]
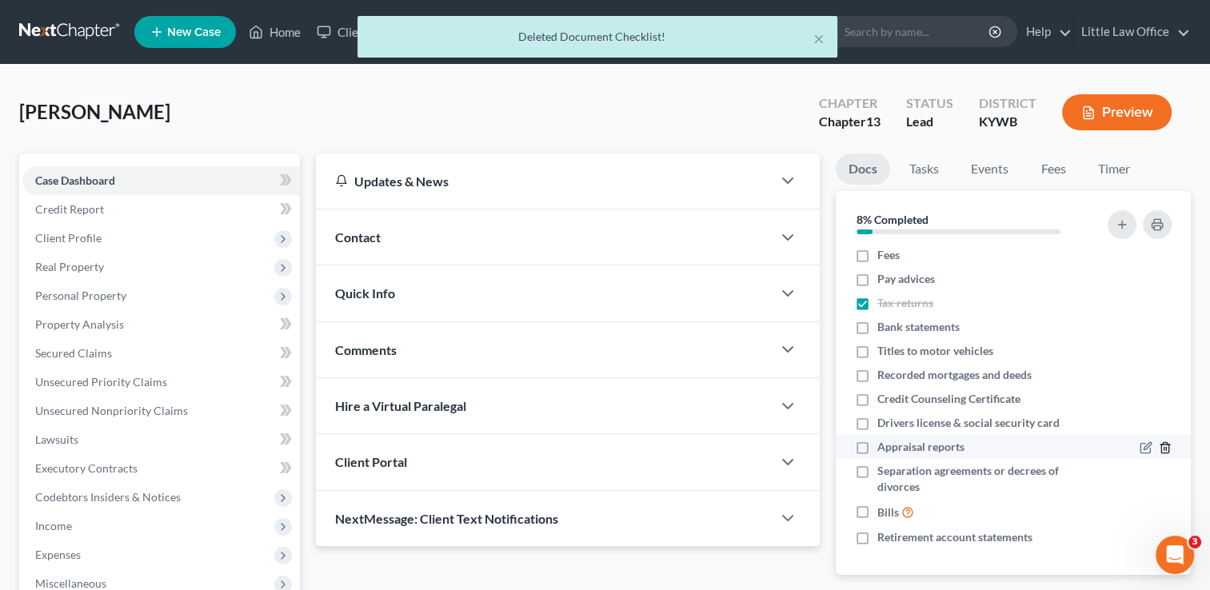
click at [1159, 450] on icon "button" at bounding box center [1165, 448] width 13 height 13
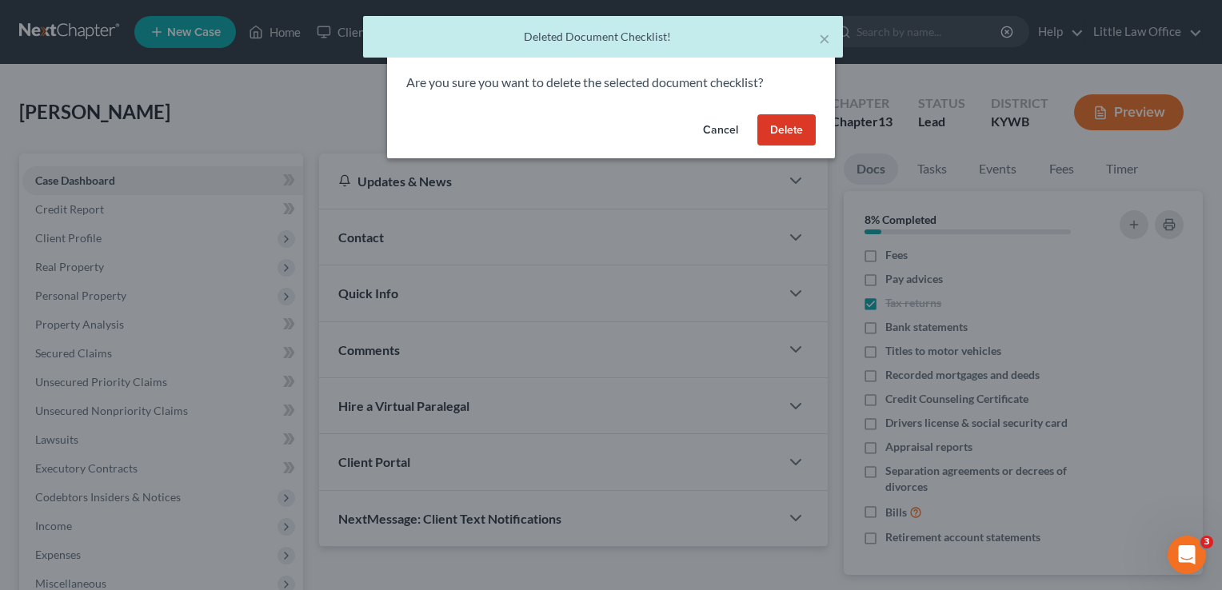
click at [794, 130] on button "Delete" at bounding box center [787, 130] width 58 height 32
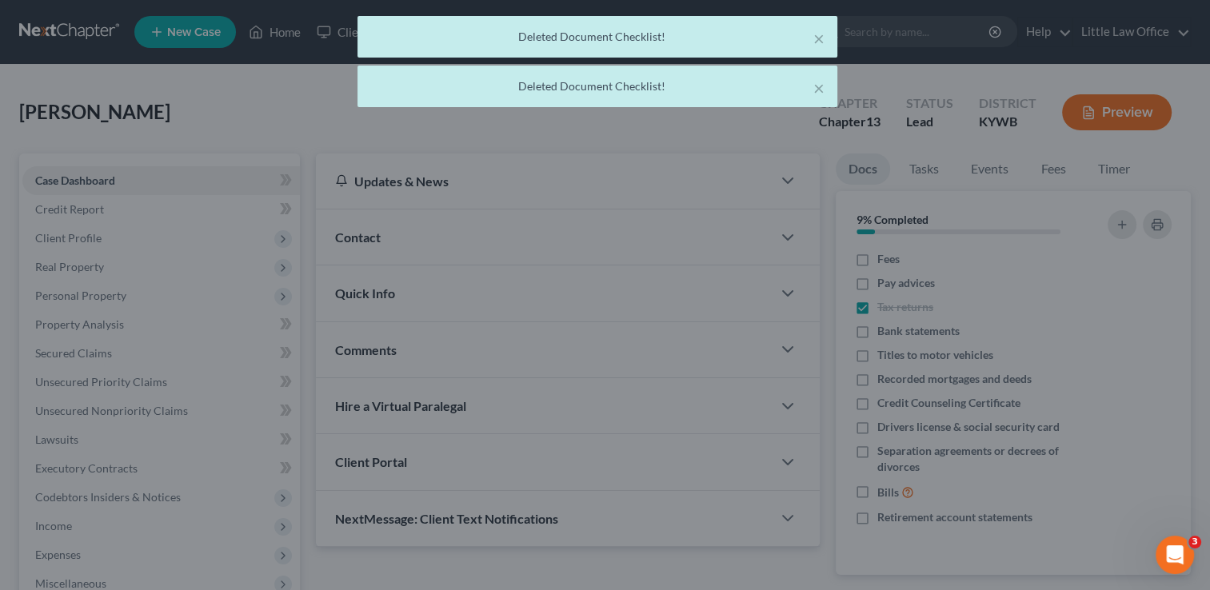
scroll to position [0, 0]
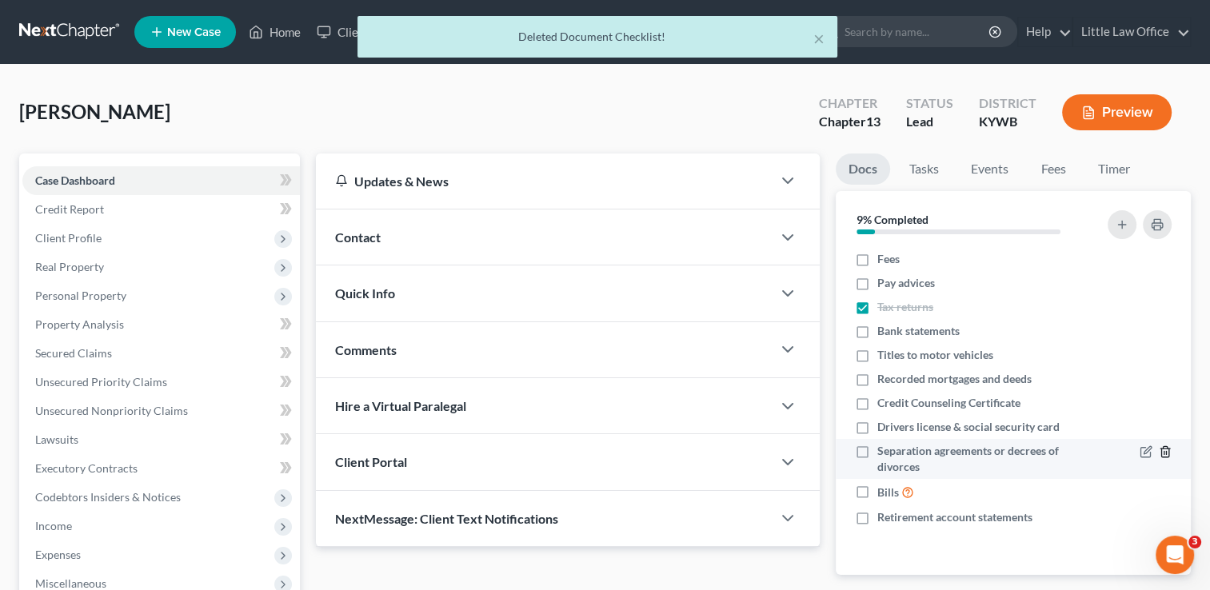
click at [1166, 452] on line "button" at bounding box center [1166, 453] width 0 height 3
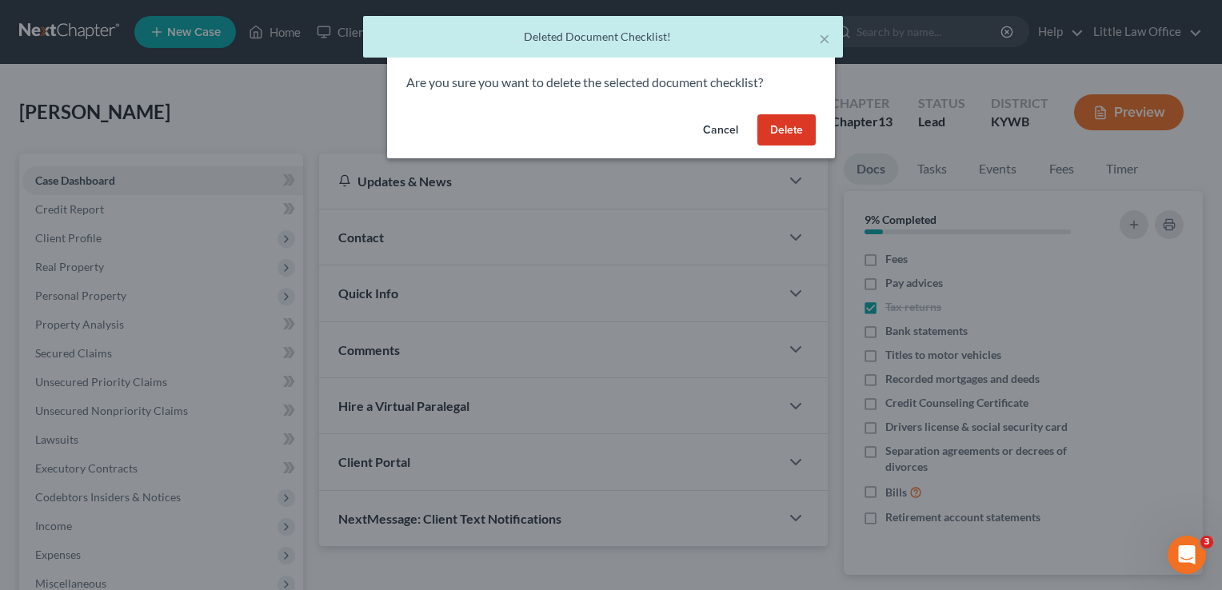
click at [782, 134] on button "Delete" at bounding box center [787, 130] width 58 height 32
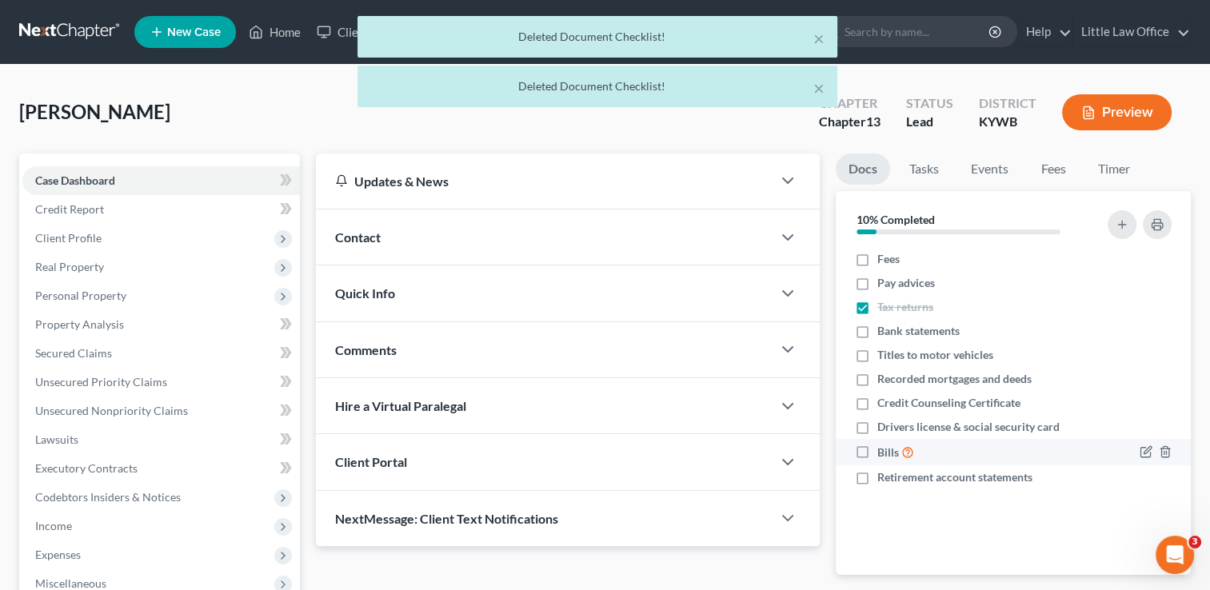
click at [878, 453] on label "Bills" at bounding box center [896, 452] width 37 height 18
click at [884, 453] on input "Bills" at bounding box center [889, 448] width 10 height 10
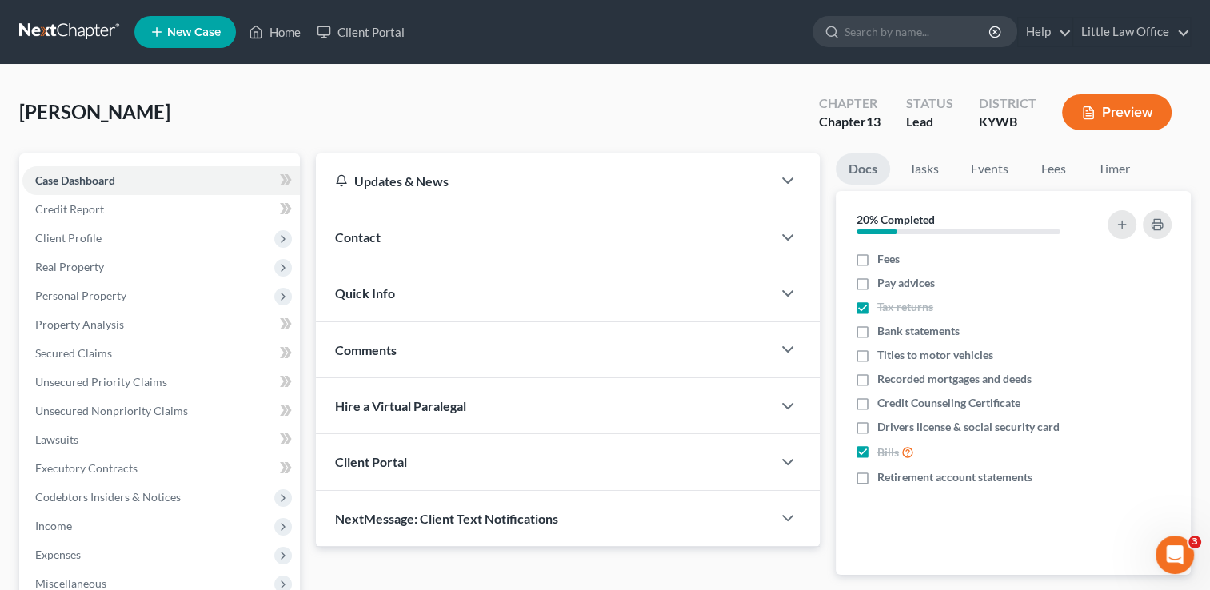
click at [463, 232] on div "Contact" at bounding box center [544, 237] width 456 height 55
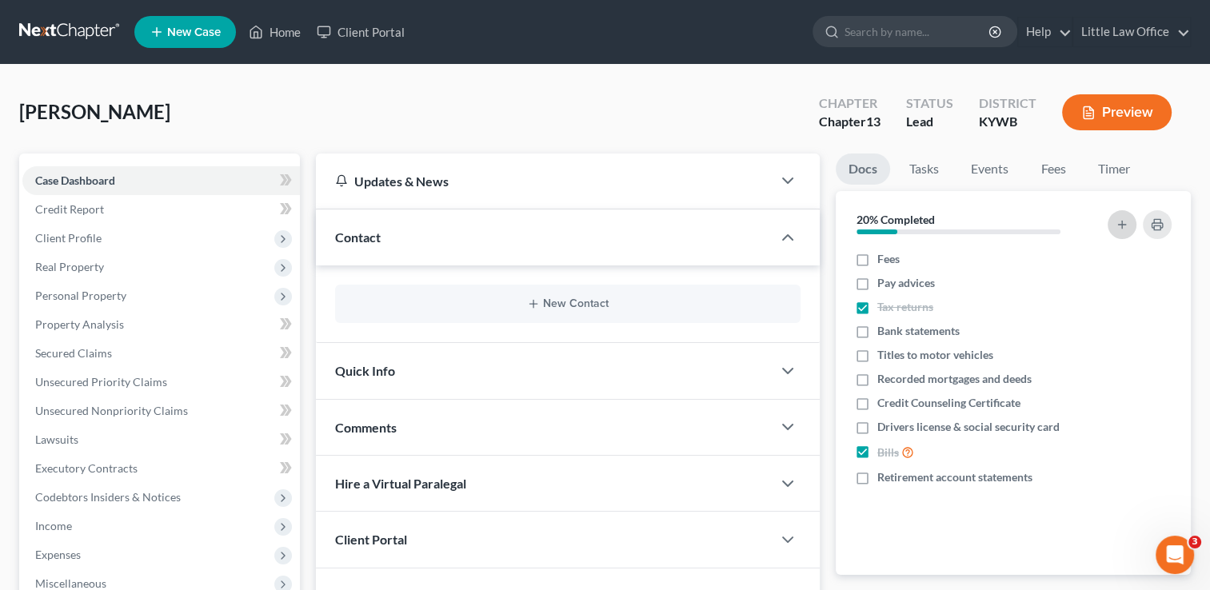
click at [1118, 221] on icon "button" at bounding box center [1122, 224] width 13 height 13
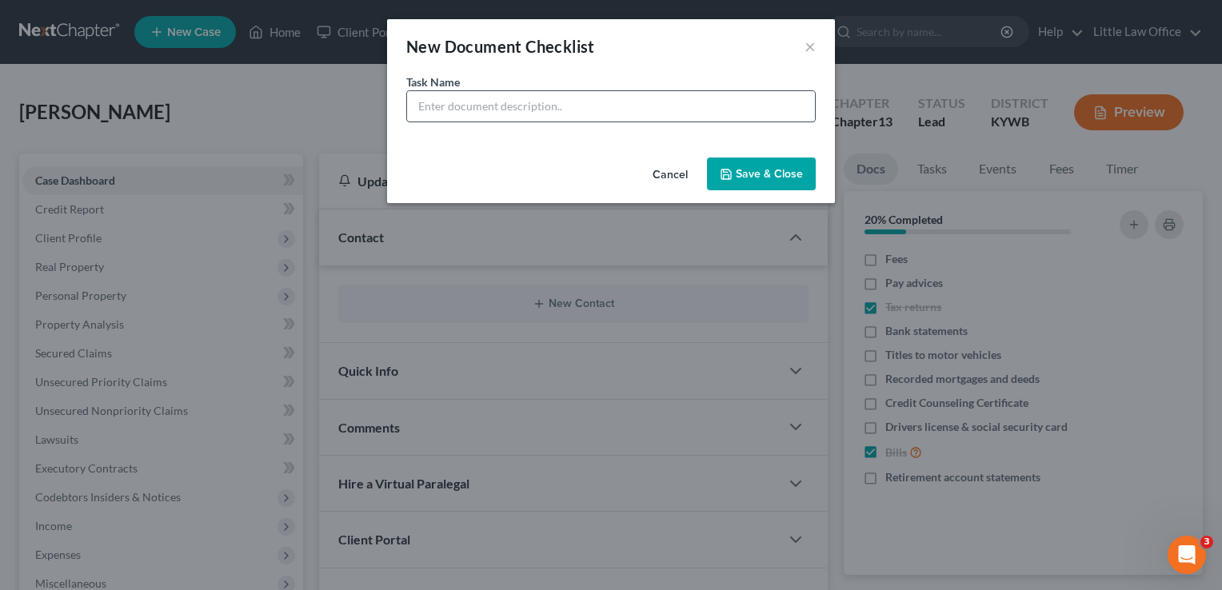
click at [498, 94] on input "text" at bounding box center [611, 106] width 408 height 30
click at [794, 170] on button "Save & Close" at bounding box center [761, 175] width 109 height 34
click at [734, 176] on button "Save & Close" at bounding box center [761, 175] width 109 height 34
click at [746, 171] on button "Save & Close" at bounding box center [761, 175] width 109 height 34
click at [811, 53] on button "×" at bounding box center [810, 46] width 11 height 19
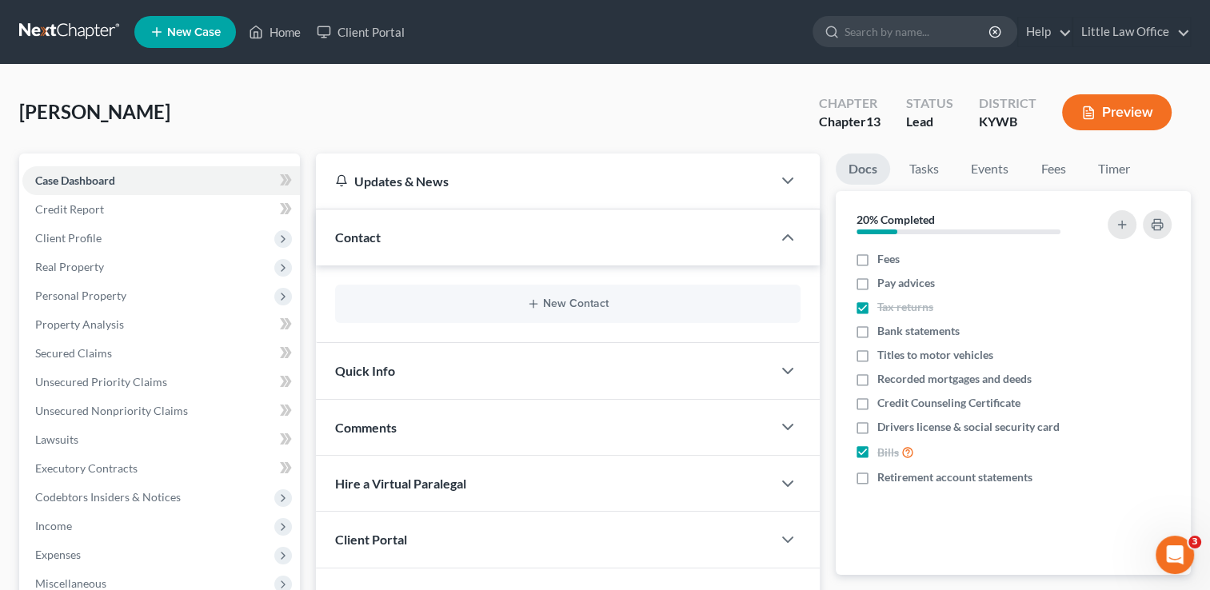
click at [353, 374] on span "Quick Info" at bounding box center [365, 370] width 60 height 15
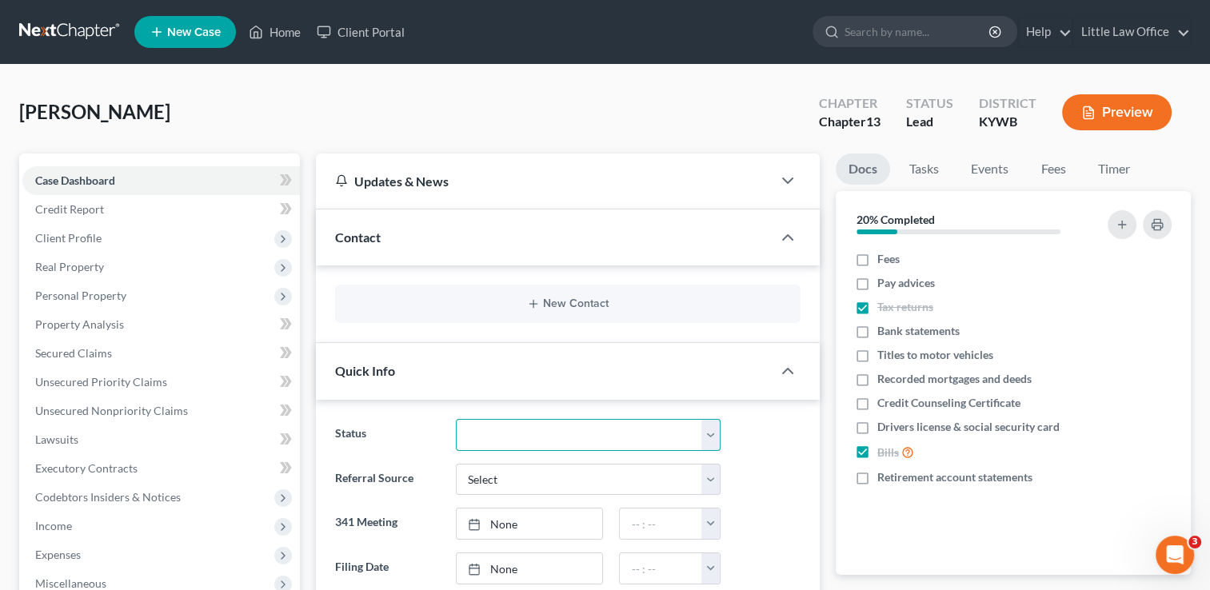
click at [490, 438] on select "Discharged Discharged & Reported Discharge Litigation Dismissal Notice Dismisse…" at bounding box center [588, 435] width 265 height 32
select select "9"
click at [456, 419] on select "Discharged Discharged & Reported Discharge Litigation Dismissal Notice Dismisse…" at bounding box center [588, 435] width 265 height 32
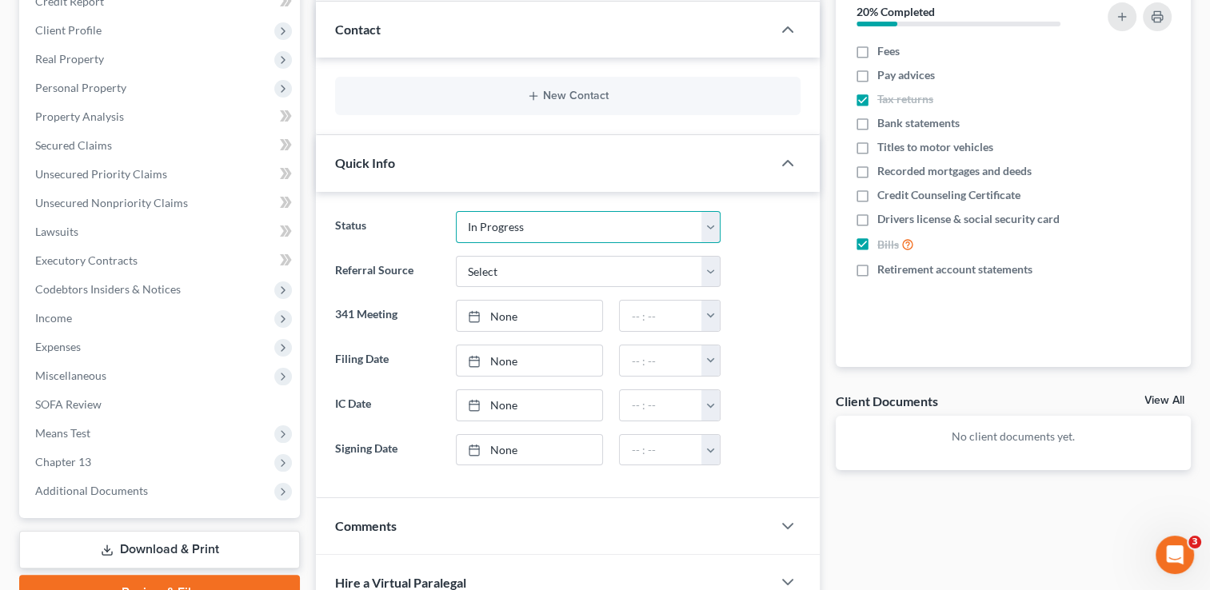
scroll to position [224, 0]
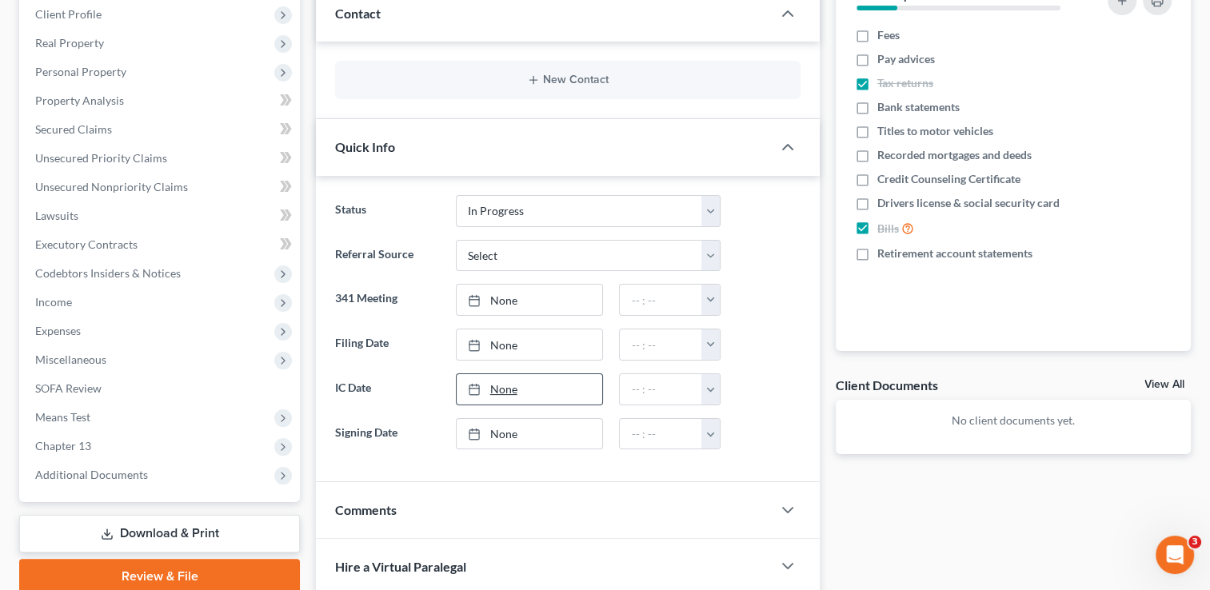
click at [501, 388] on link "None" at bounding box center [530, 389] width 146 height 30
type input "8/18/2025"
click at [710, 390] on button "button" at bounding box center [711, 389] width 18 height 30
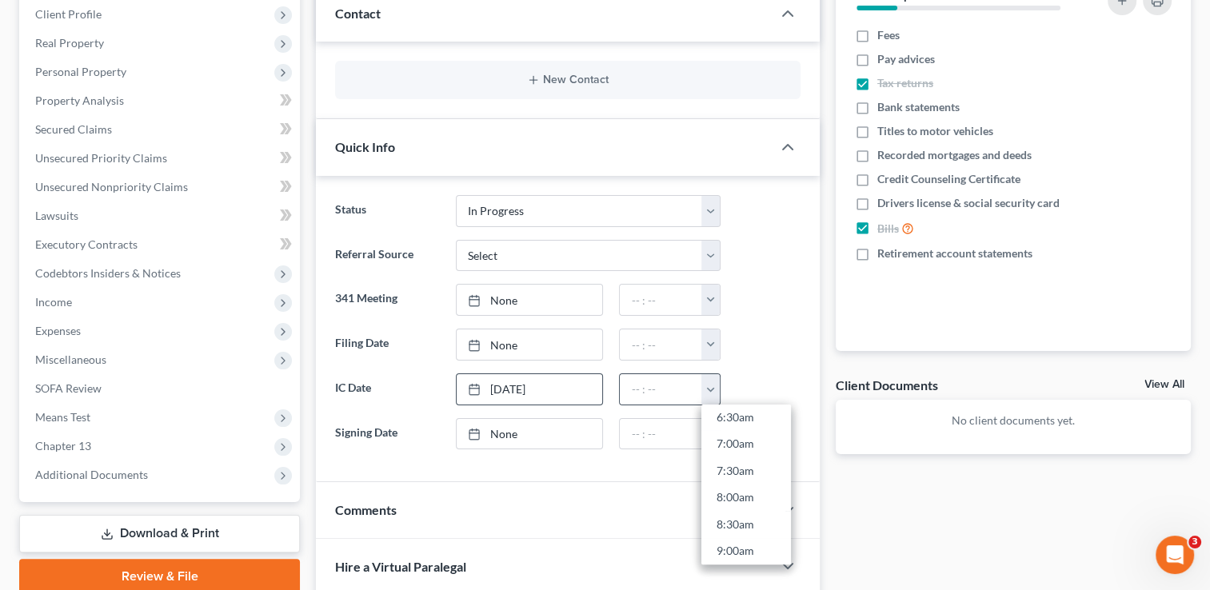
scroll to position [364, 0]
click at [743, 487] on link "8:00am" at bounding box center [747, 490] width 90 height 27
type input "8:00am"
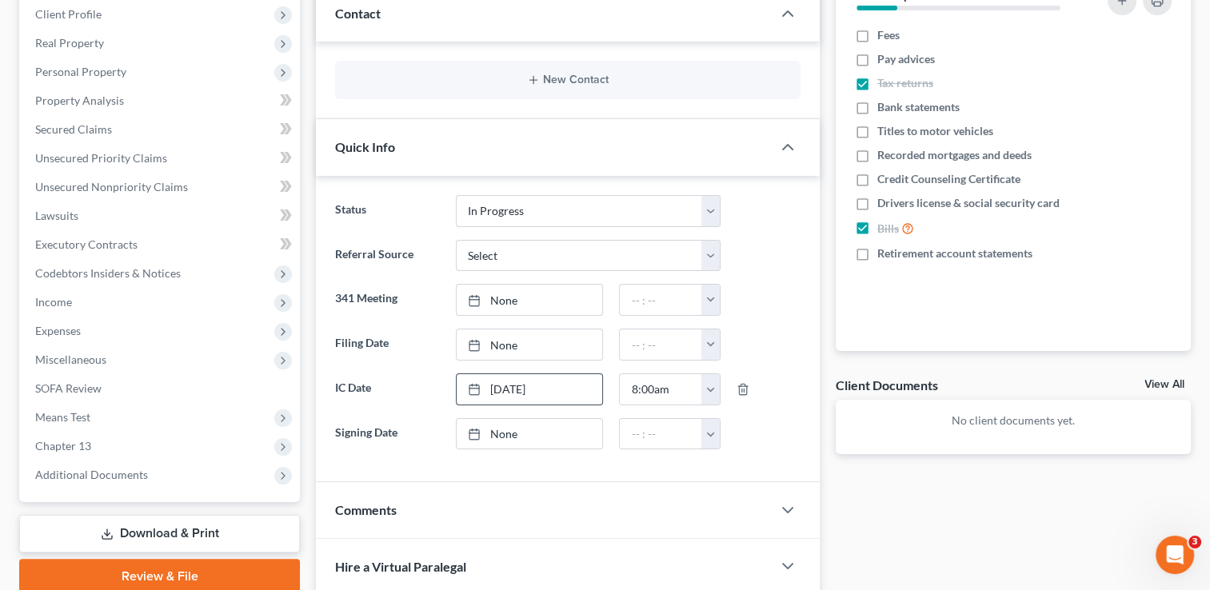
scroll to position [0, 0]
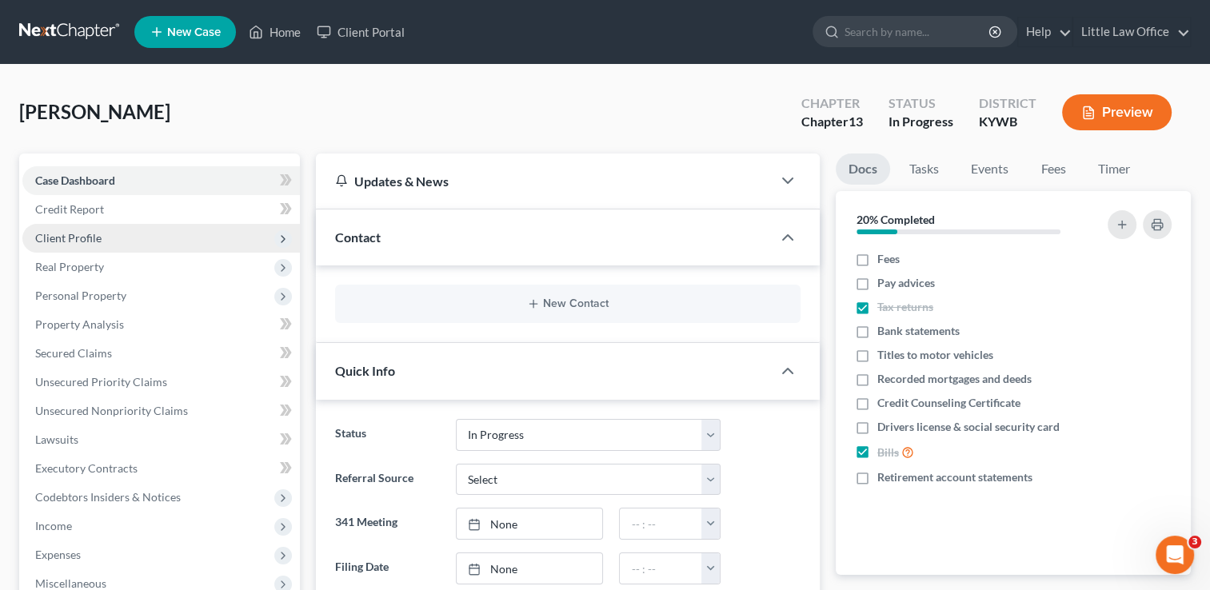
click at [83, 232] on span "Client Profile" at bounding box center [68, 238] width 66 height 14
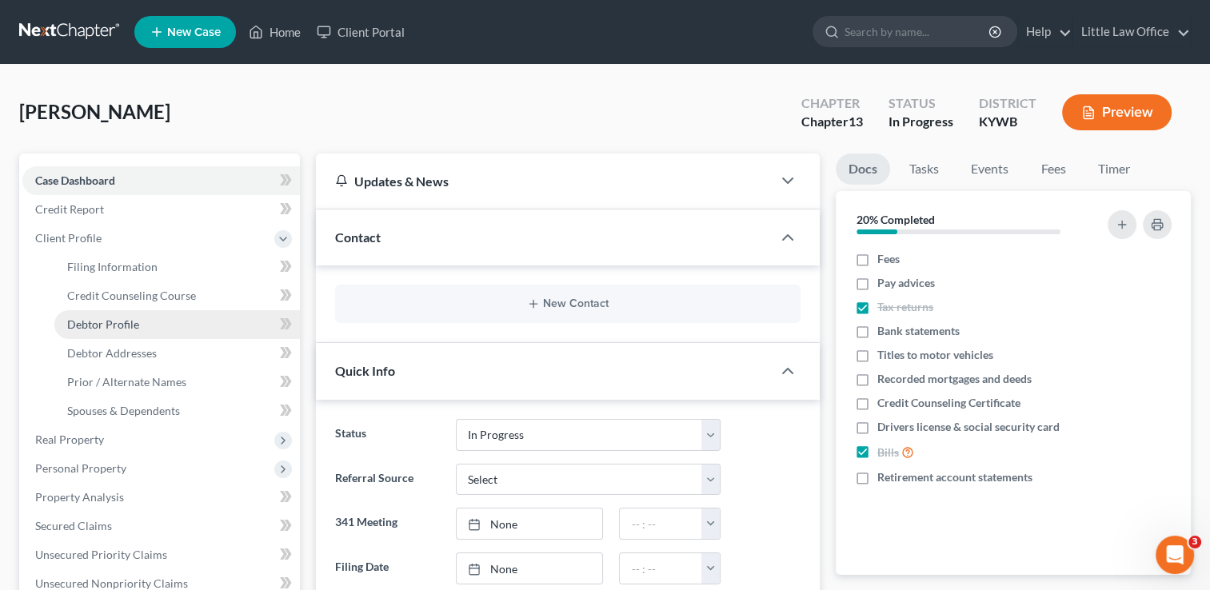
click at [134, 325] on span "Debtor Profile" at bounding box center [103, 325] width 72 height 14
select select "0"
select select "3"
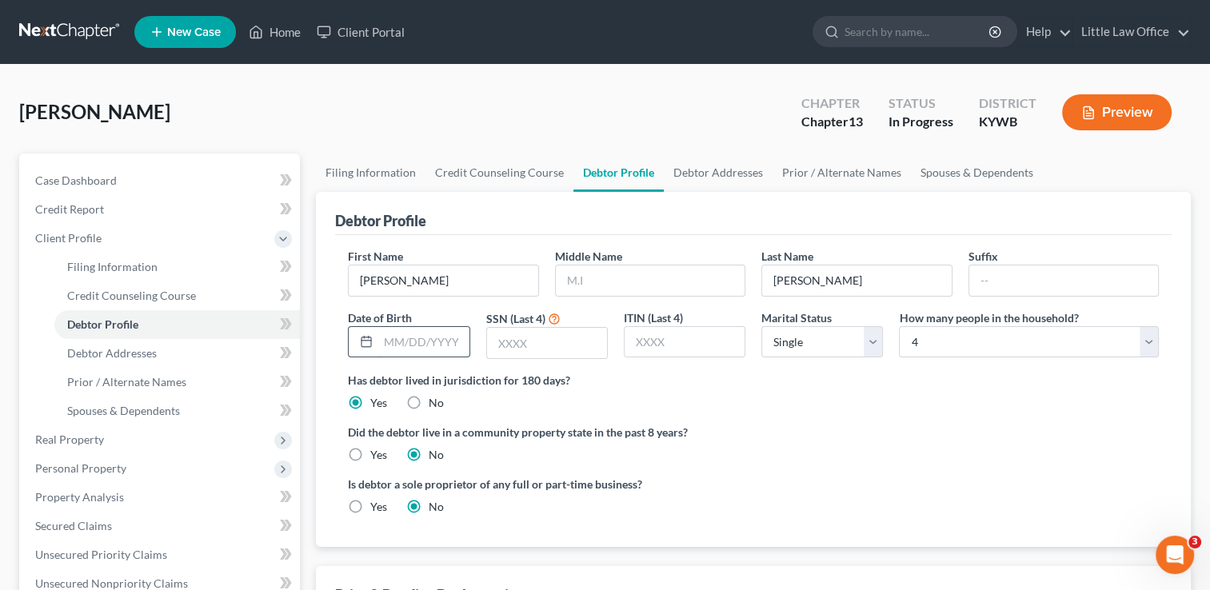
click at [413, 344] on input "text" at bounding box center [423, 342] width 90 height 30
type input "04/13/1986"
click at [738, 171] on link "Debtor Addresses" at bounding box center [718, 173] width 109 height 38
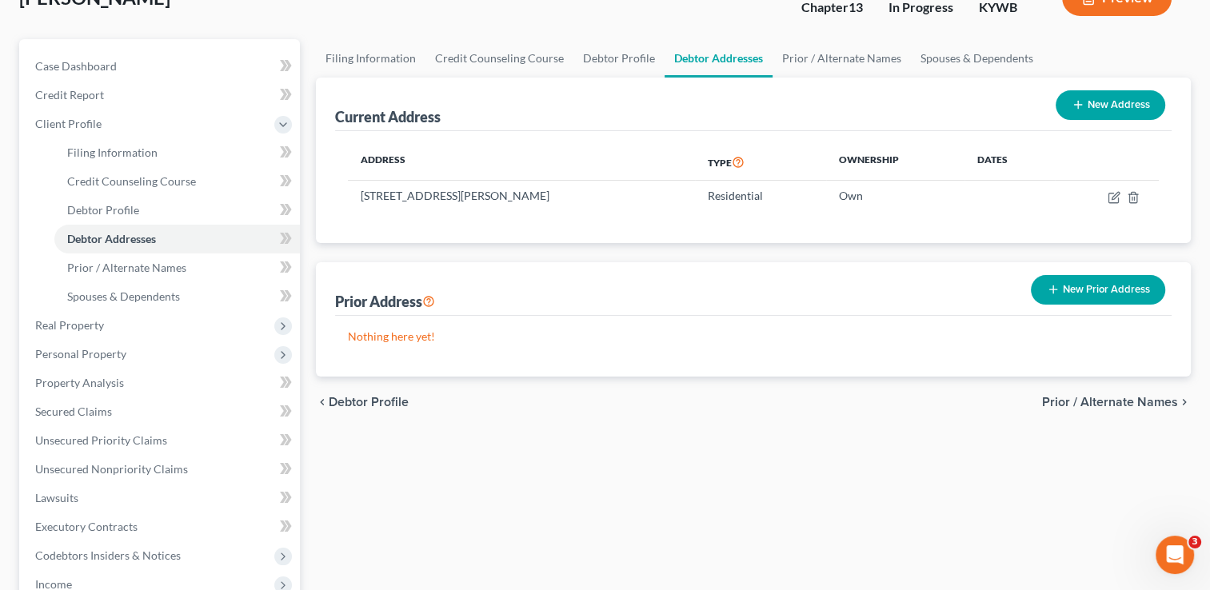
scroll to position [112, 0]
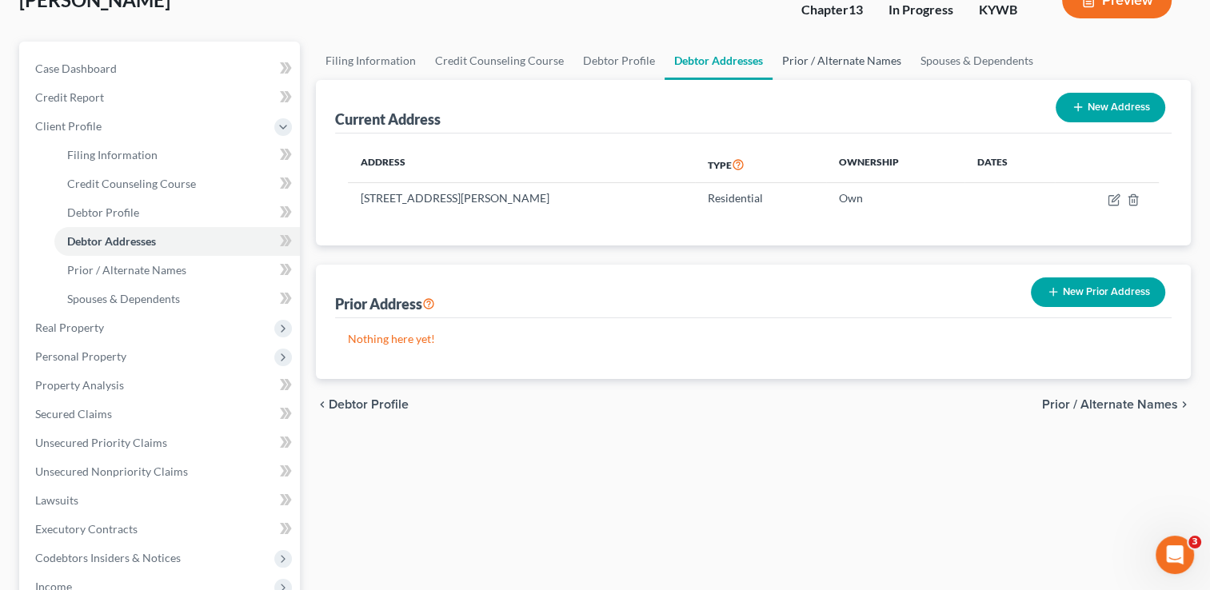
click at [864, 52] on link "Prior / Alternate Names" at bounding box center [842, 61] width 138 height 38
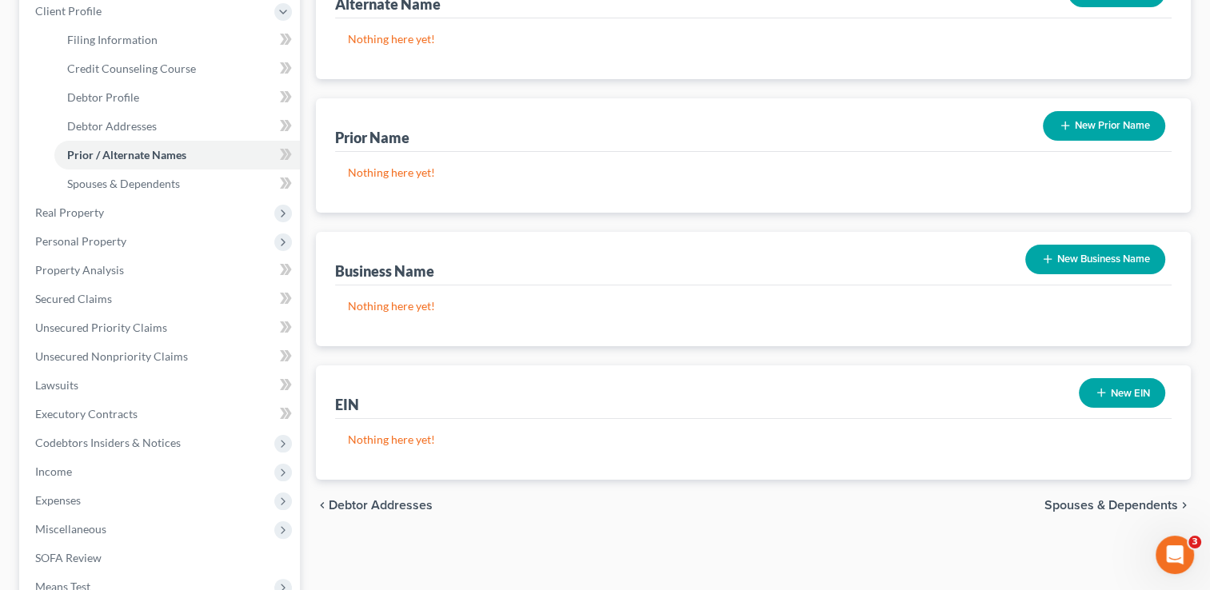
scroll to position [236, 0]
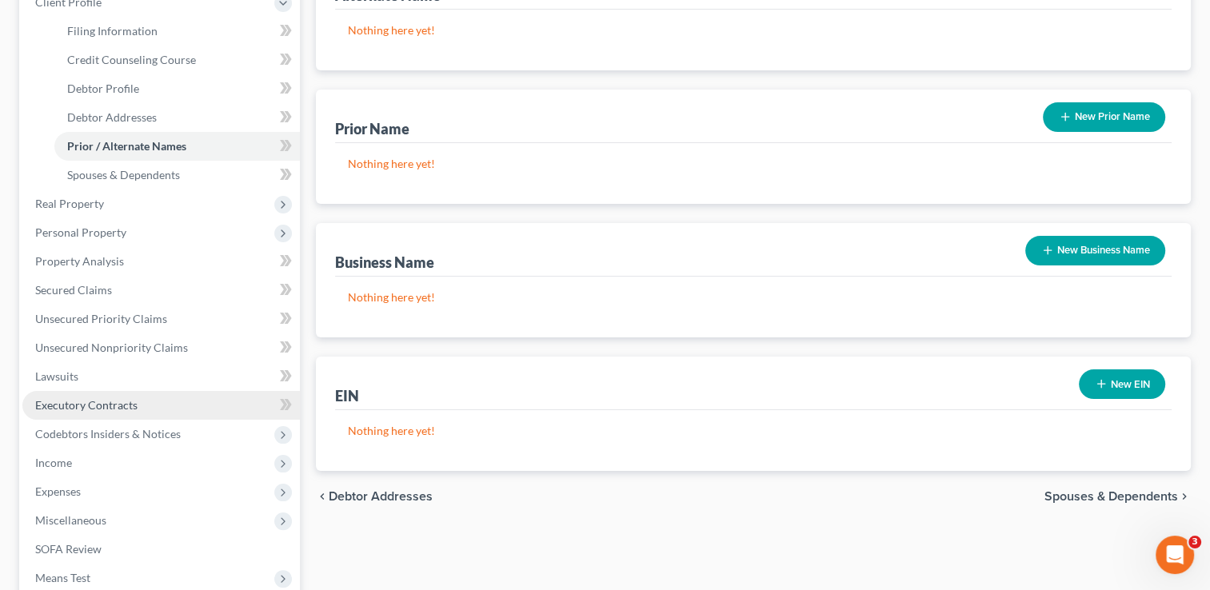
click at [102, 401] on span "Executory Contracts" at bounding box center [86, 405] width 102 height 14
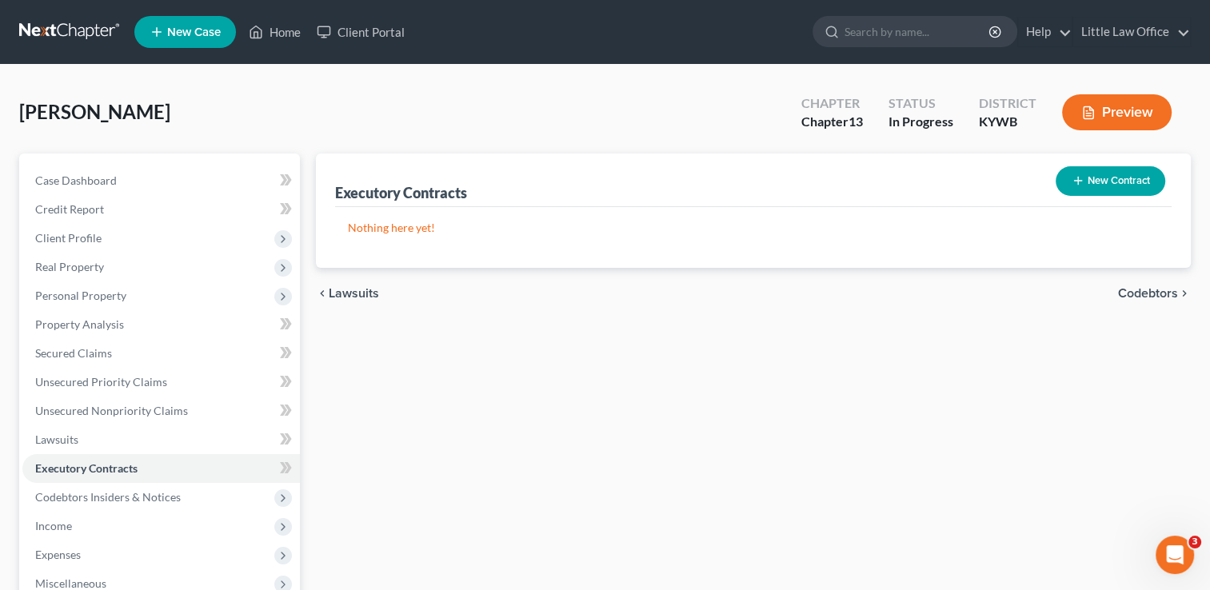
click at [1170, 295] on span "Codebtors" at bounding box center [1148, 293] width 60 height 13
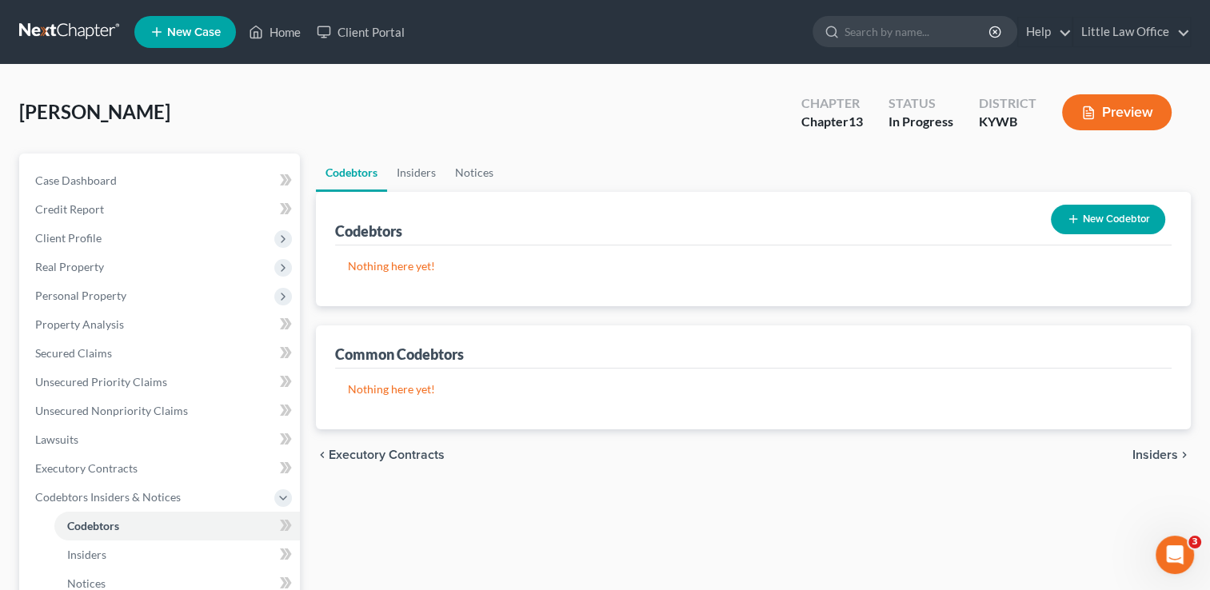
click at [1162, 452] on span "Insiders" at bounding box center [1156, 455] width 46 height 13
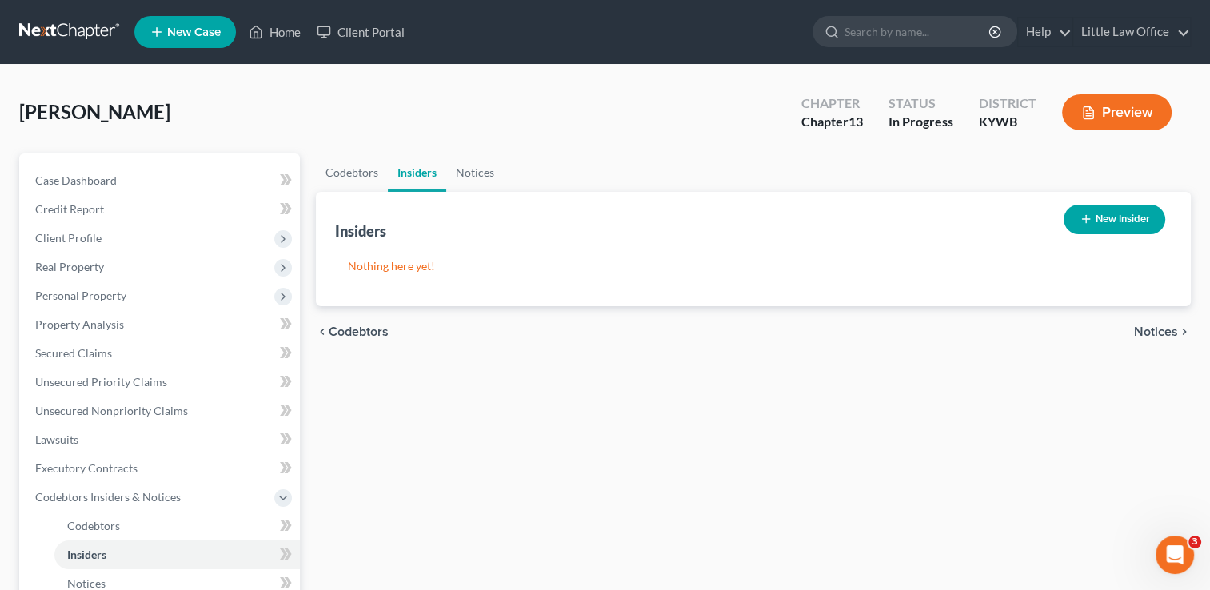
click at [1154, 334] on span "Notices" at bounding box center [1156, 332] width 44 height 13
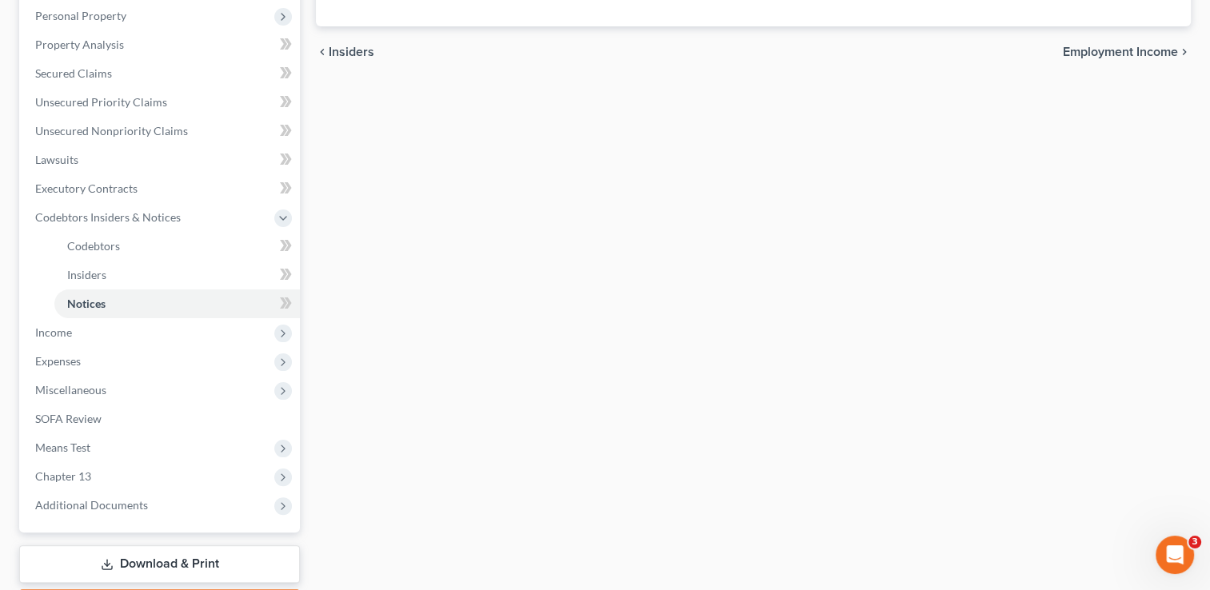
scroll to position [302, 0]
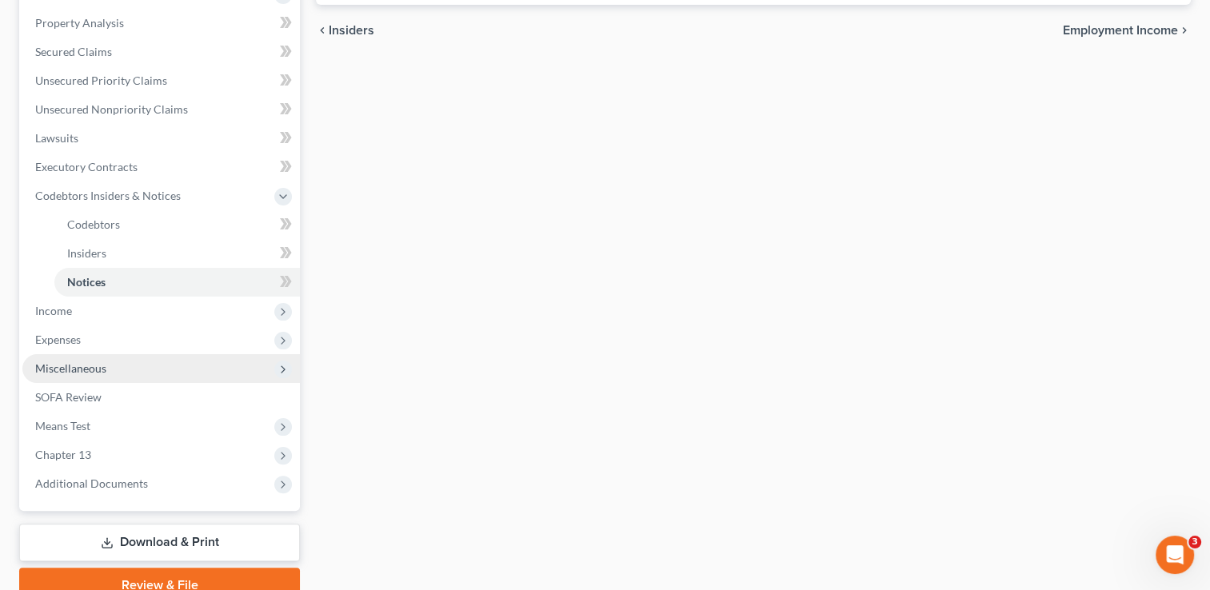
click at [66, 374] on span "Miscellaneous" at bounding box center [161, 368] width 278 height 29
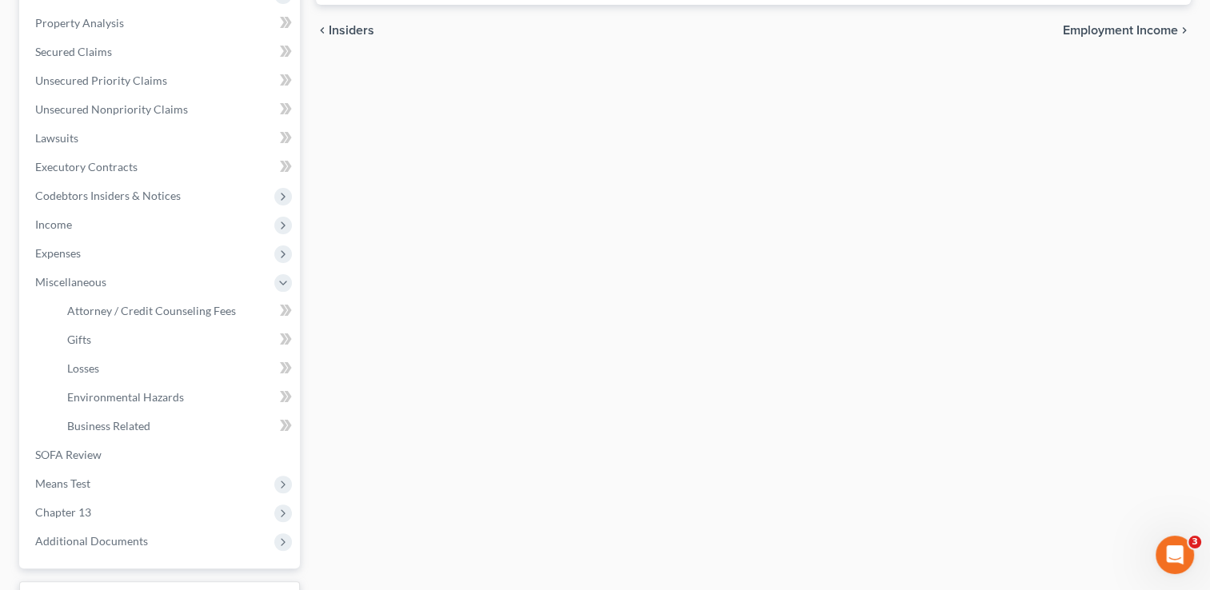
drag, startPoint x: 66, startPoint y: 374, endPoint x: 32, endPoint y: 343, distance: 45.8
click at [32, 343] on ul "Attorney / Credit Counseling Fees Attorney / Bankruptcy Fees Gifts Losses" at bounding box center [161, 369] width 278 height 144
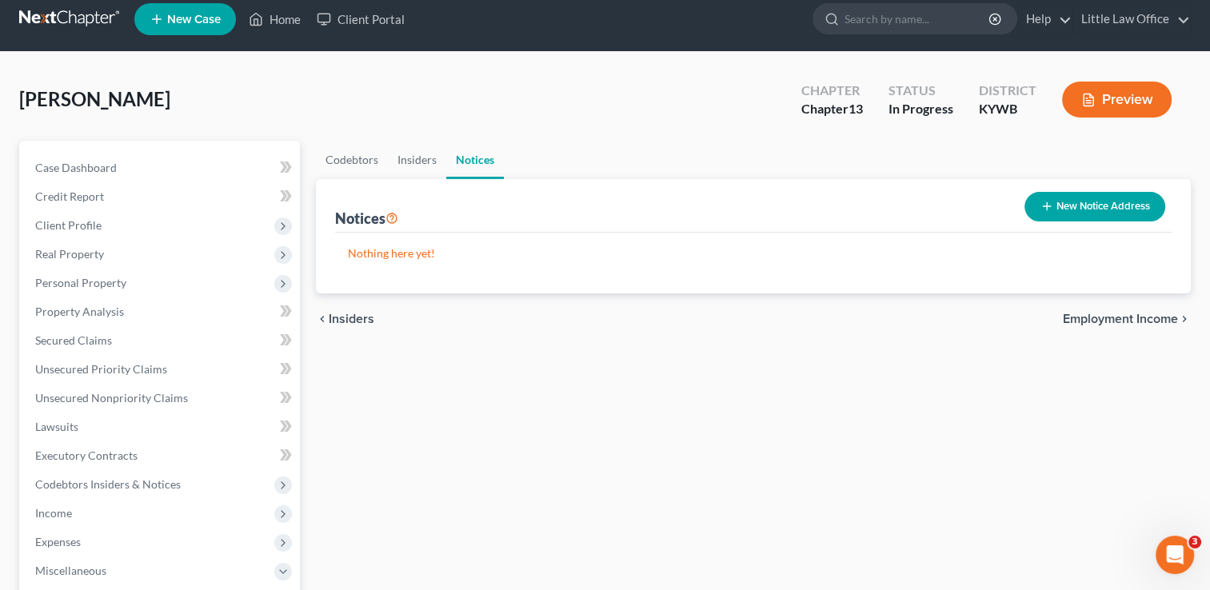
scroll to position [0, 0]
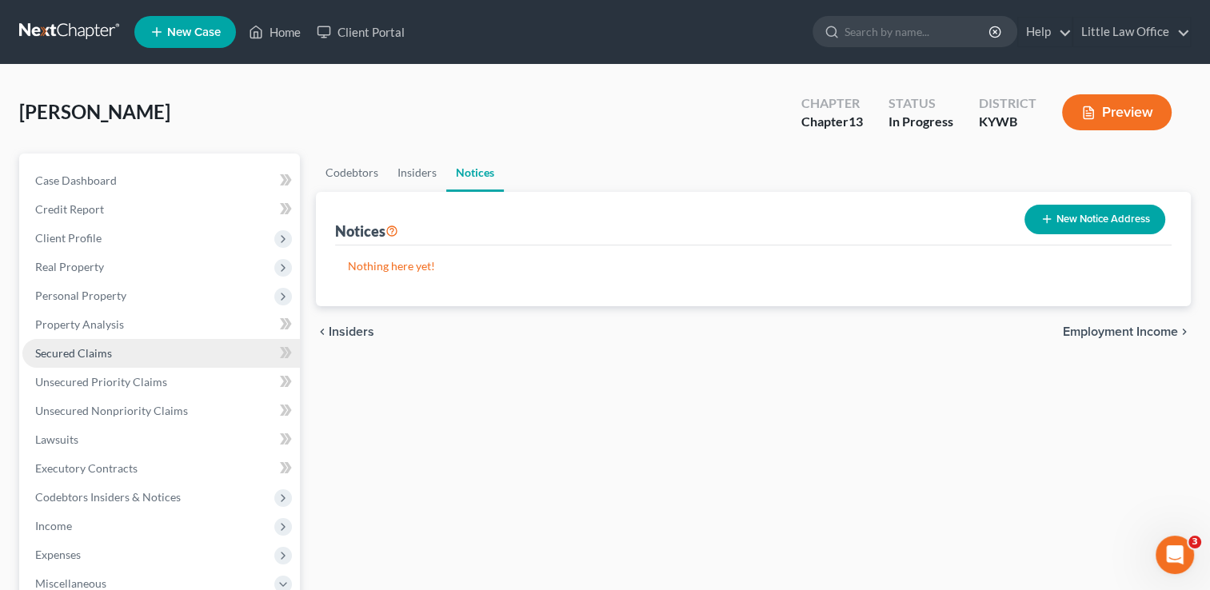
click at [62, 354] on span "Secured Claims" at bounding box center [73, 353] width 77 height 14
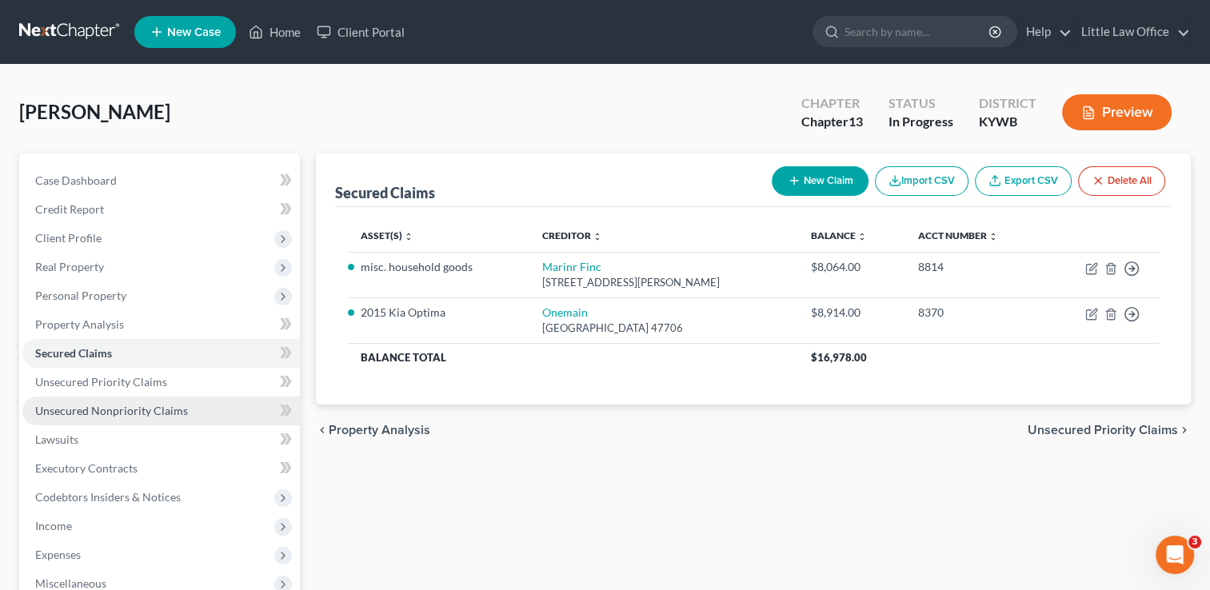
click at [145, 408] on span "Unsecured Nonpriority Claims" at bounding box center [111, 411] width 153 height 14
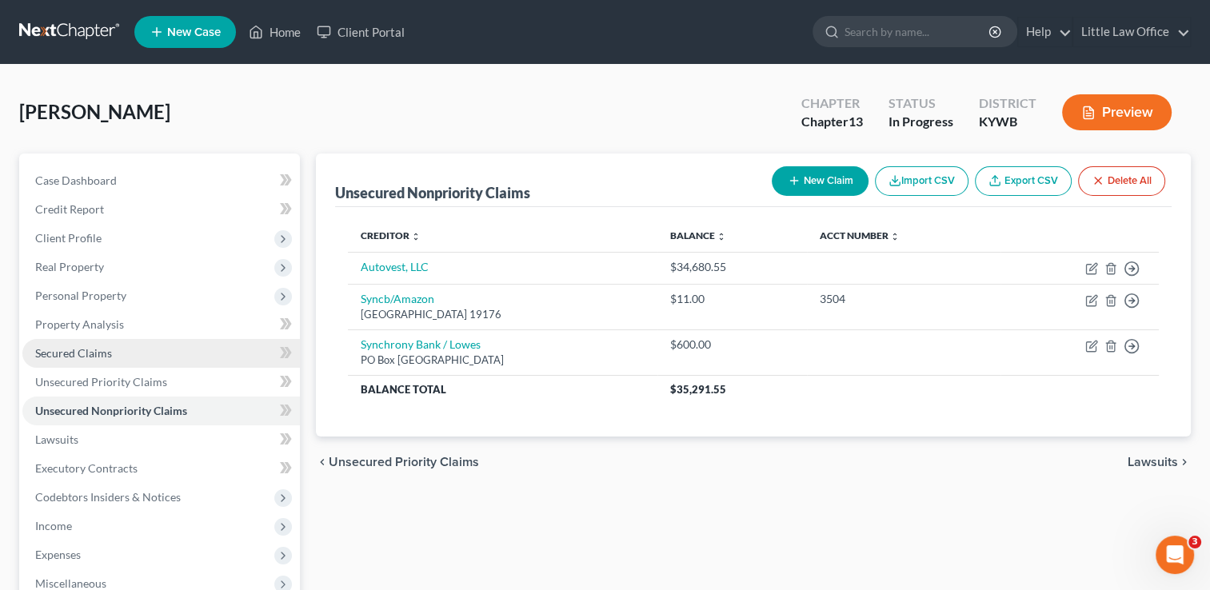
click at [75, 344] on link "Secured Claims" at bounding box center [161, 353] width 278 height 29
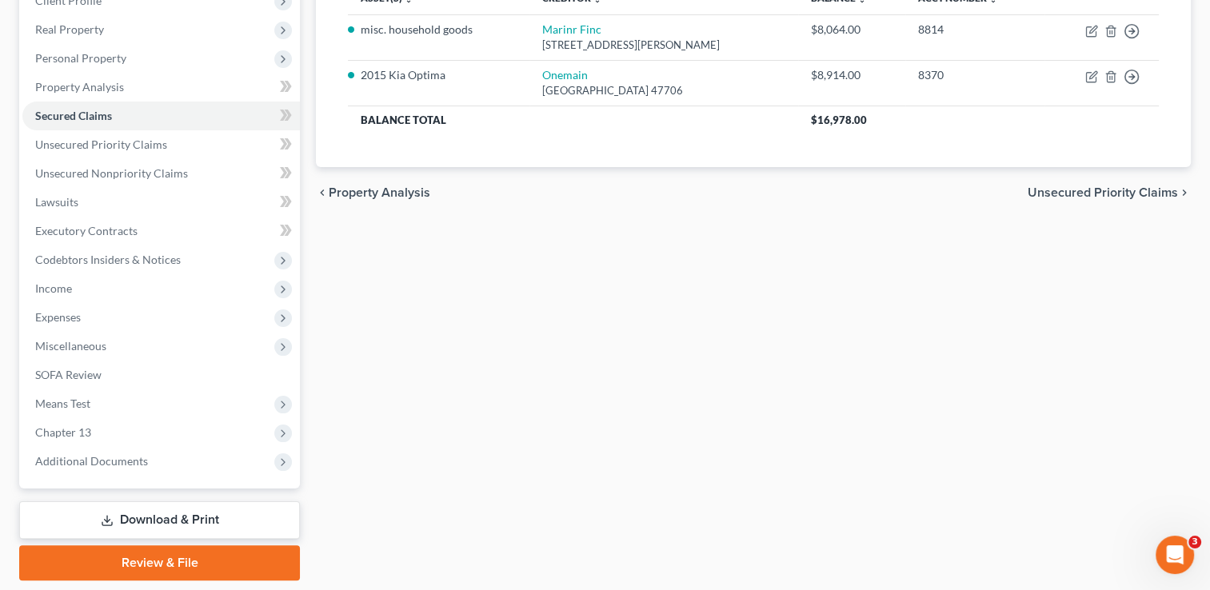
scroll to position [242, 0]
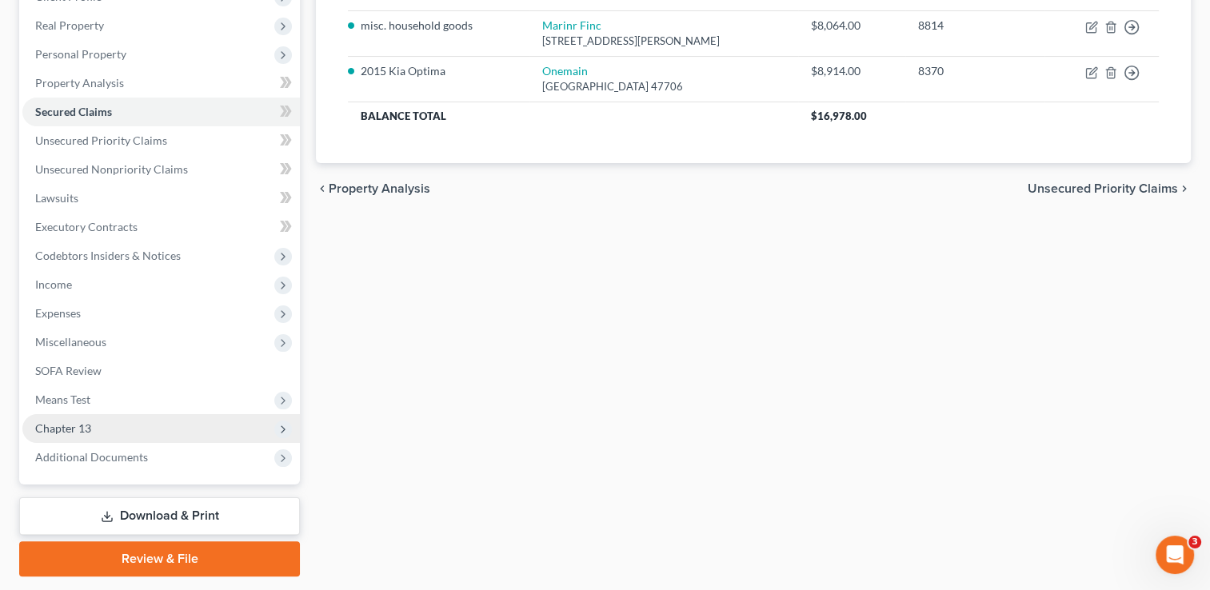
click at [63, 422] on span "Chapter 13" at bounding box center [63, 429] width 56 height 14
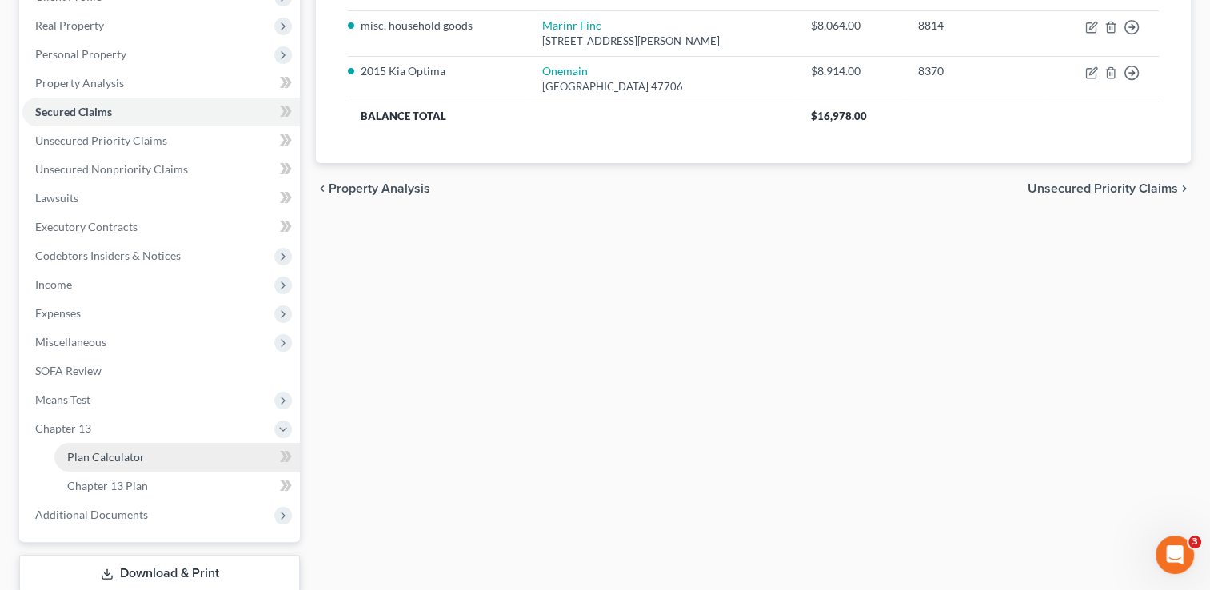
click at [107, 453] on span "Plan Calculator" at bounding box center [106, 457] width 78 height 14
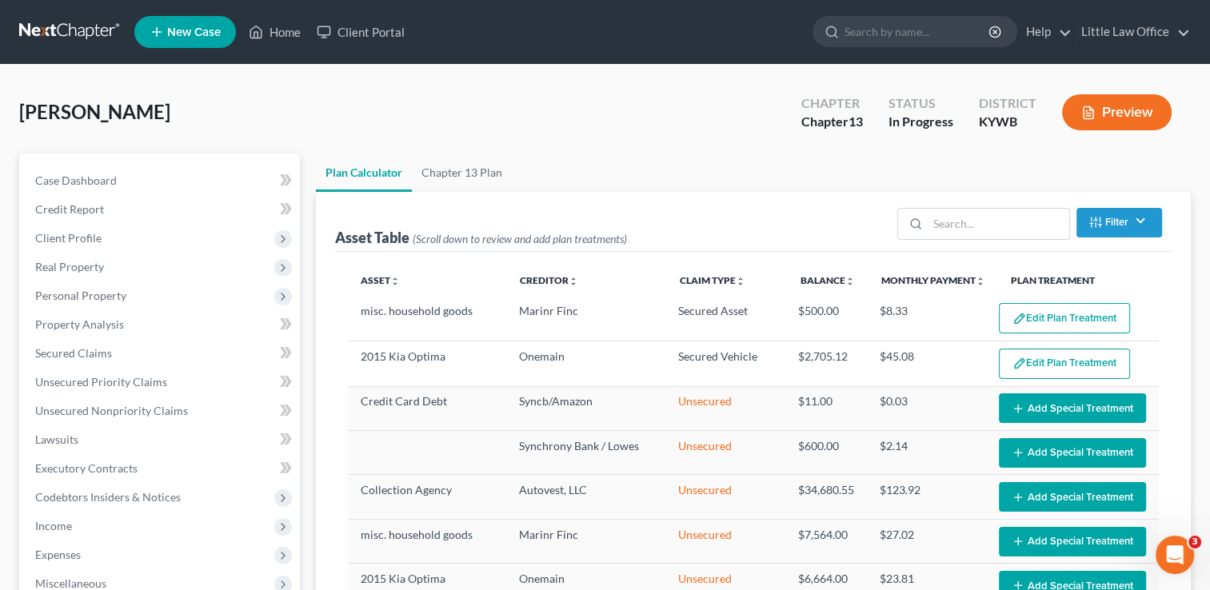
select select "59"
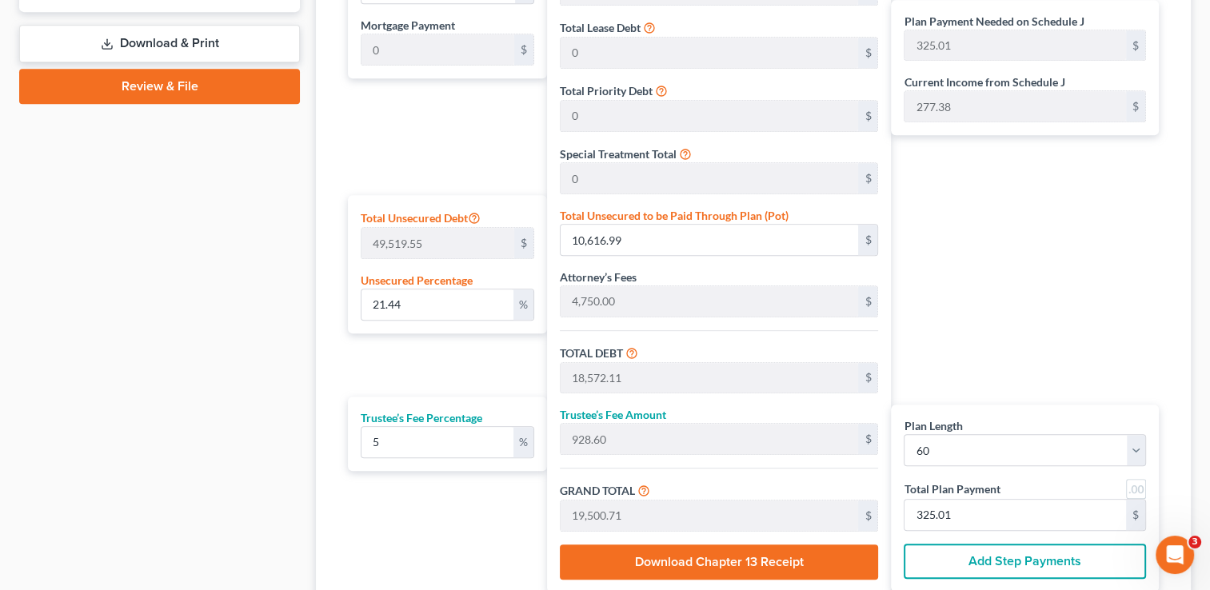
scroll to position [902, 0]
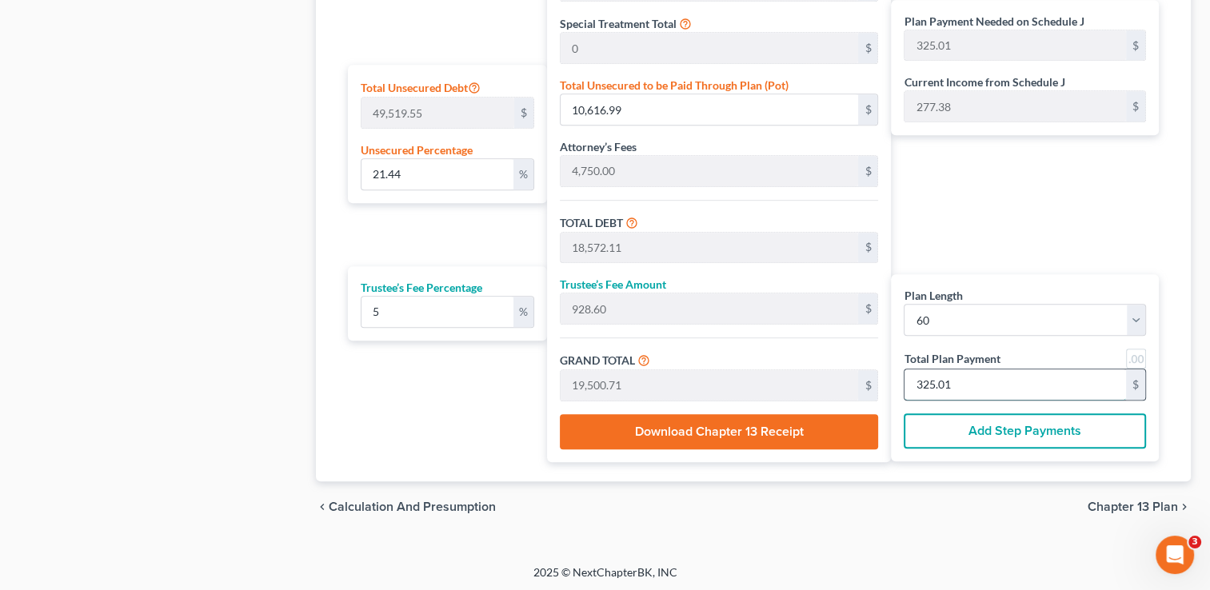
click at [988, 389] on input "325.01" at bounding box center [1016, 385] width 222 height 30
type input "0"
type input "171.42"
type input "8.57"
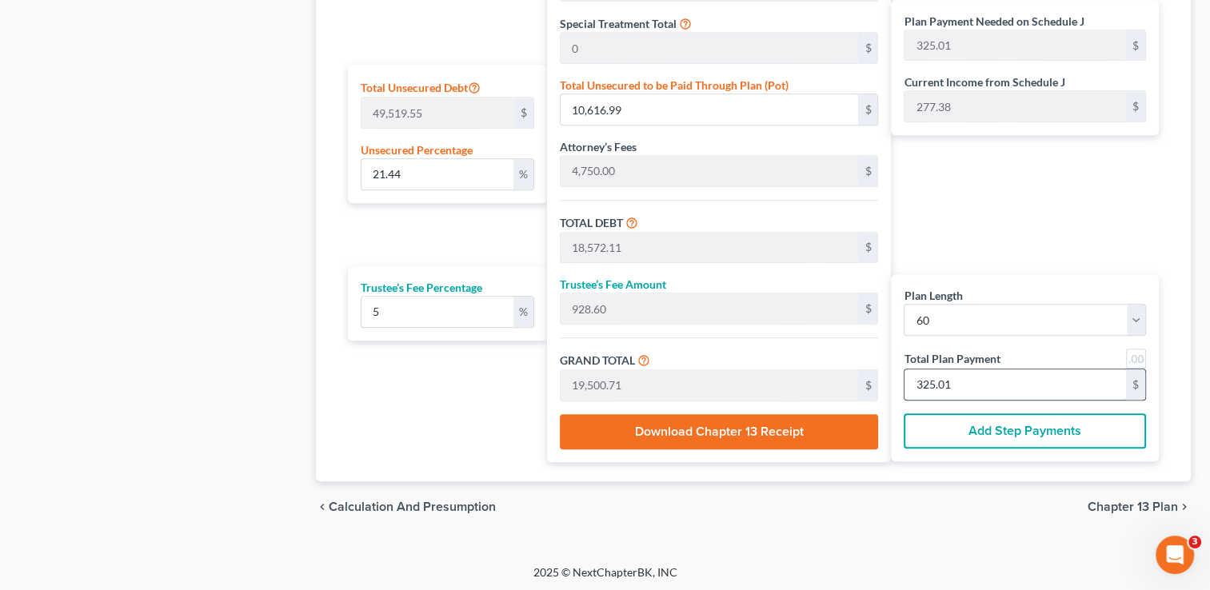
type input "180.00"
type input "3"
type input "1,828.57"
type input "91.42"
type input "1,920.00"
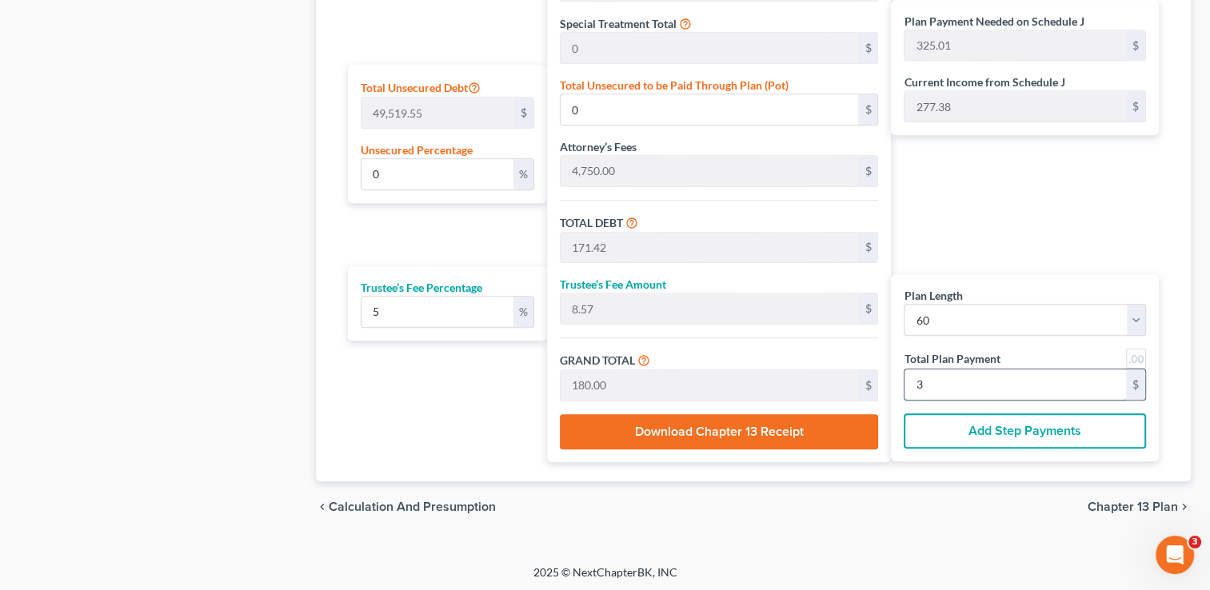
type input "32"
type input "21.44"
type input "10,616.30"
type input "18,571.42"
type input "928.57"
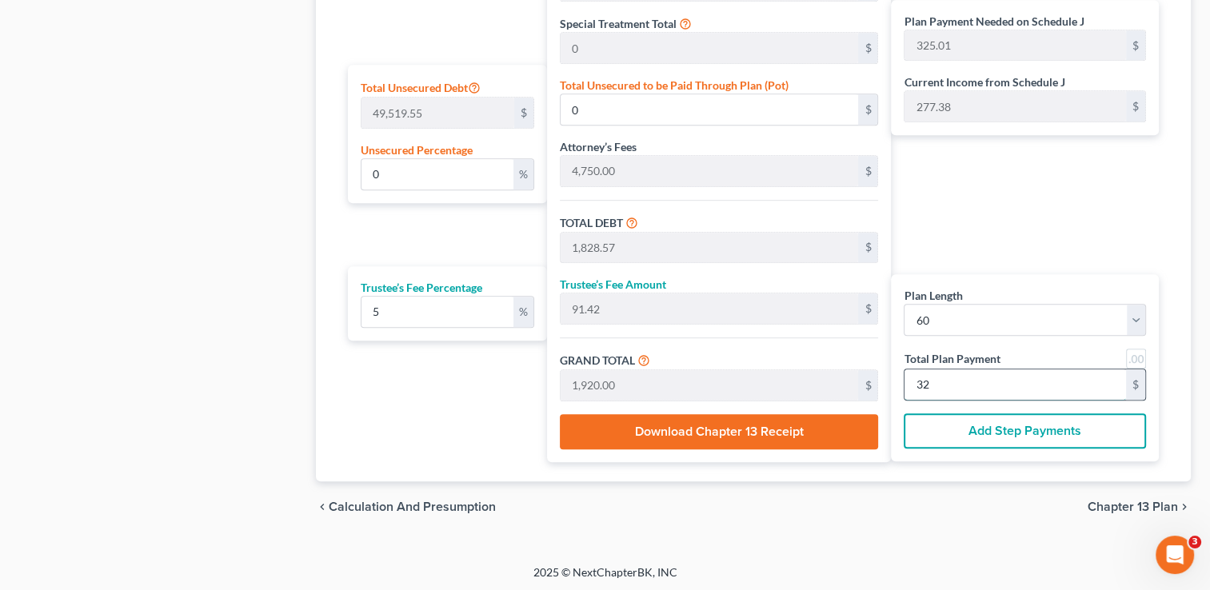
type input "19,500.00"
type input "325"
click at [1074, 183] on div "Plan Payment Needed on Schedule J 325.01 $ Current Income from Schedule J 277.3…" at bounding box center [1029, 138] width 276 height 650
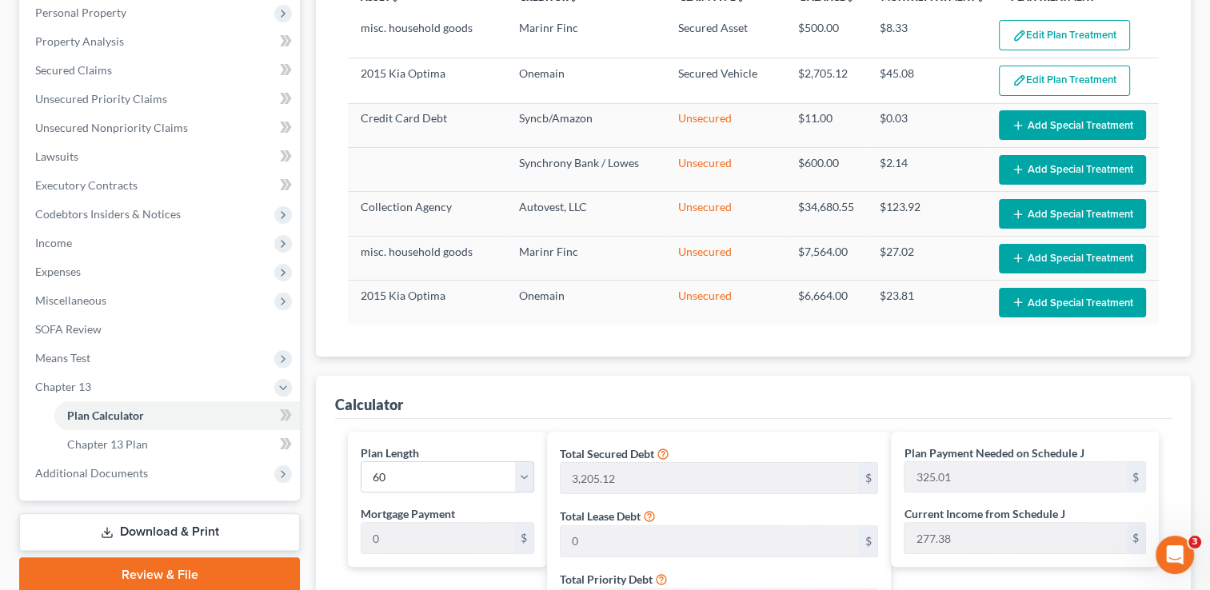
scroll to position [0, 0]
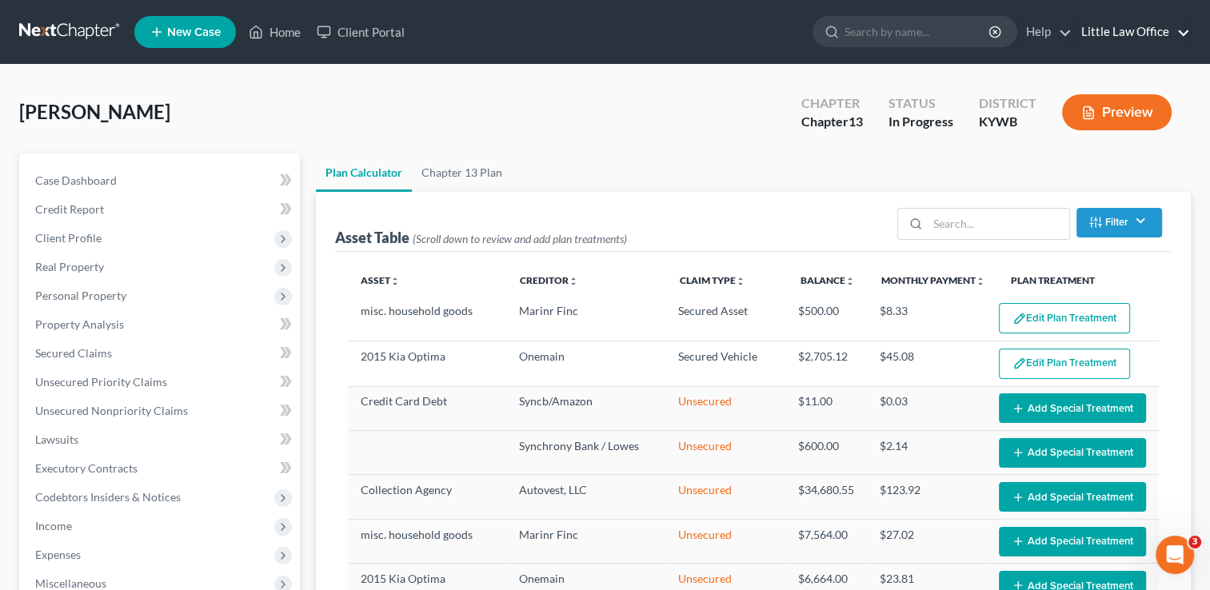
click at [1169, 30] on link "Little Law Office" at bounding box center [1132, 32] width 117 height 29
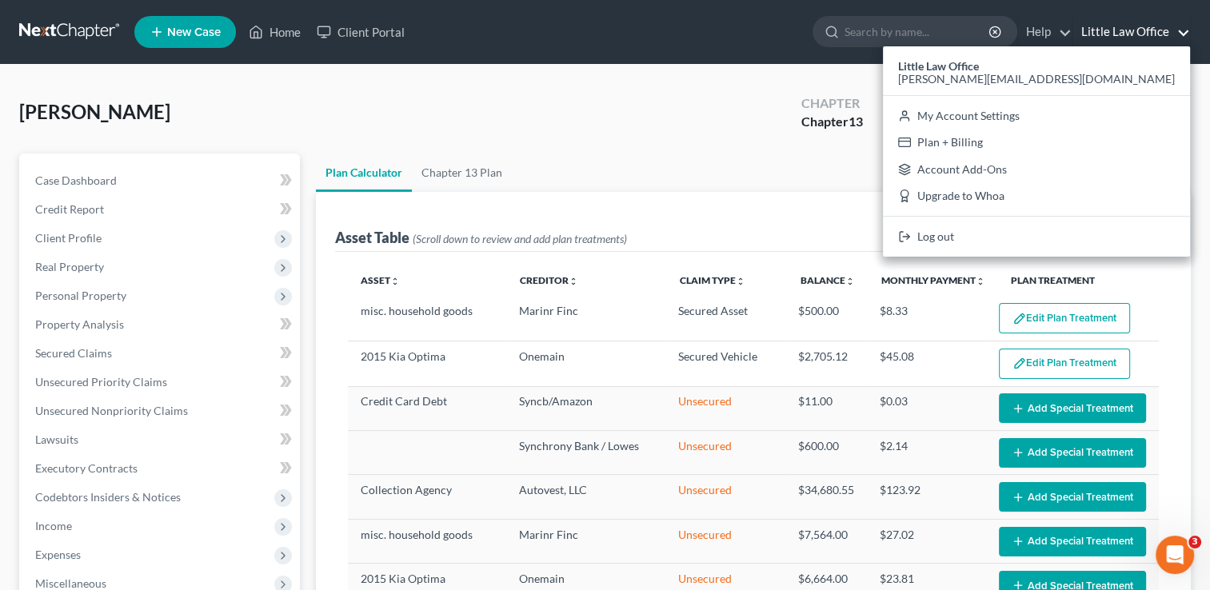
click at [1074, 250] on div "Little Law Office kristi@littlelawofficeky.com My Account Settings Plan + Billi…" at bounding box center [1036, 151] width 307 height 210
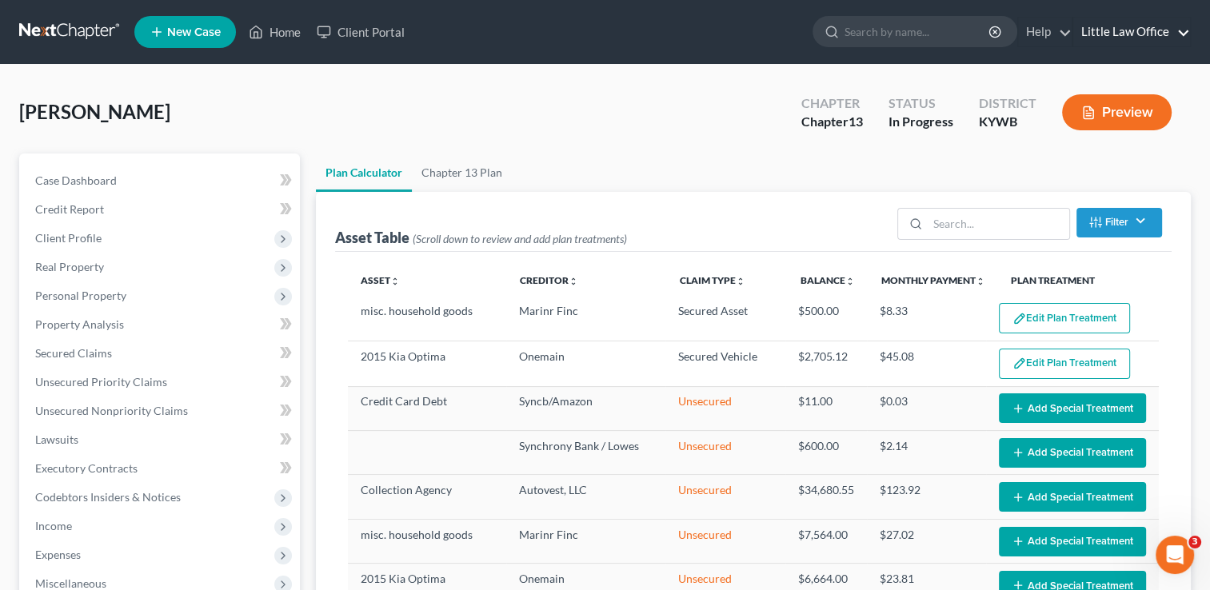
click at [1146, 32] on link "Little Law Office" at bounding box center [1132, 32] width 117 height 29
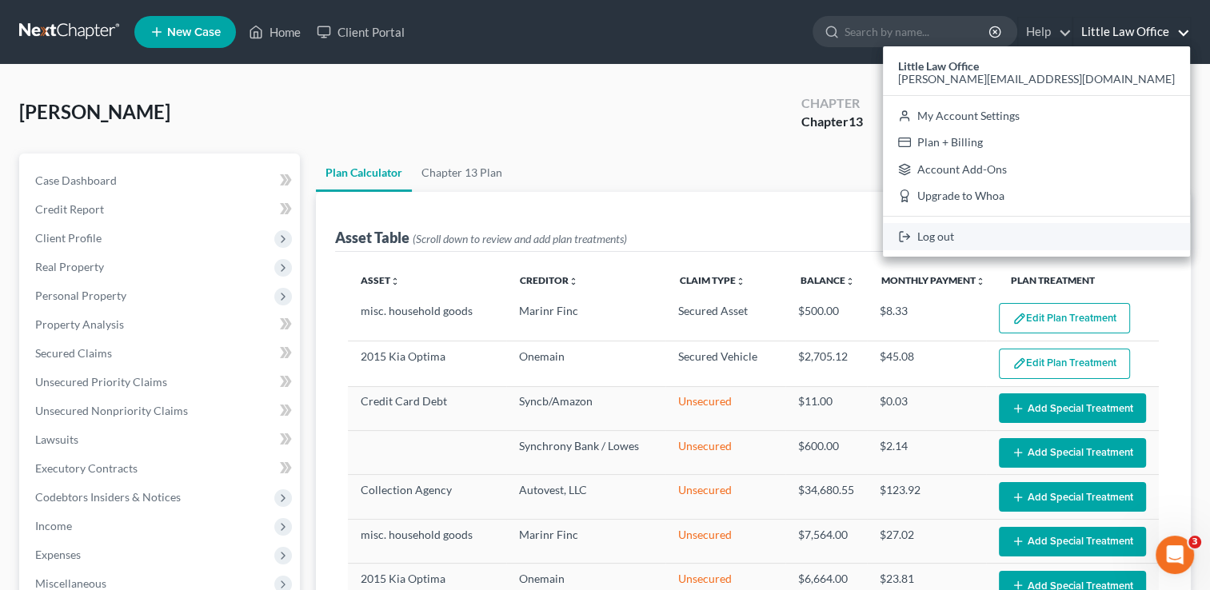
click at [1075, 238] on link "Log out" at bounding box center [1036, 236] width 307 height 27
